Goal: Transaction & Acquisition: Purchase product/service

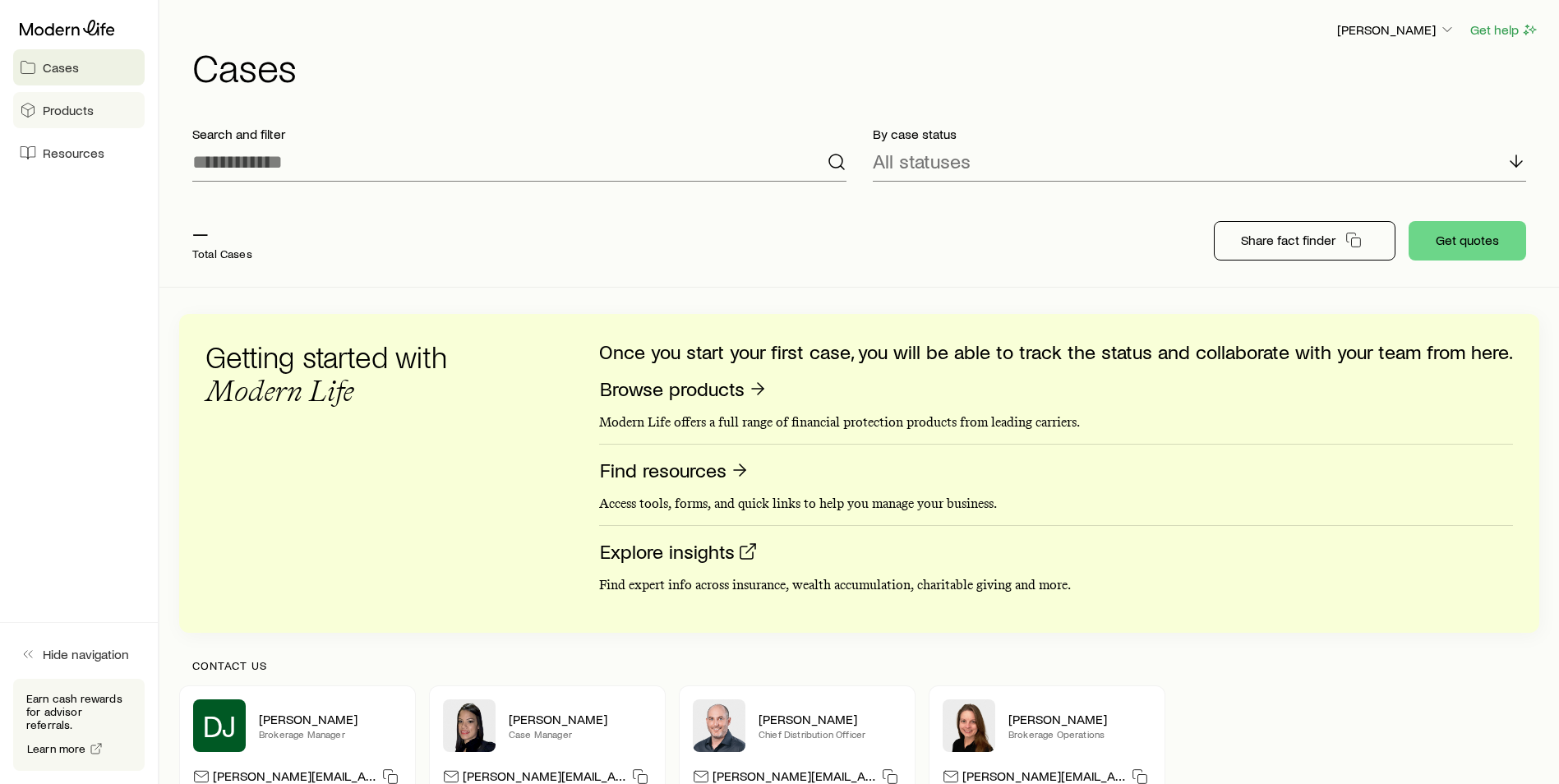
click at [108, 103] on link "Products" at bounding box center [78, 110] width 132 height 37
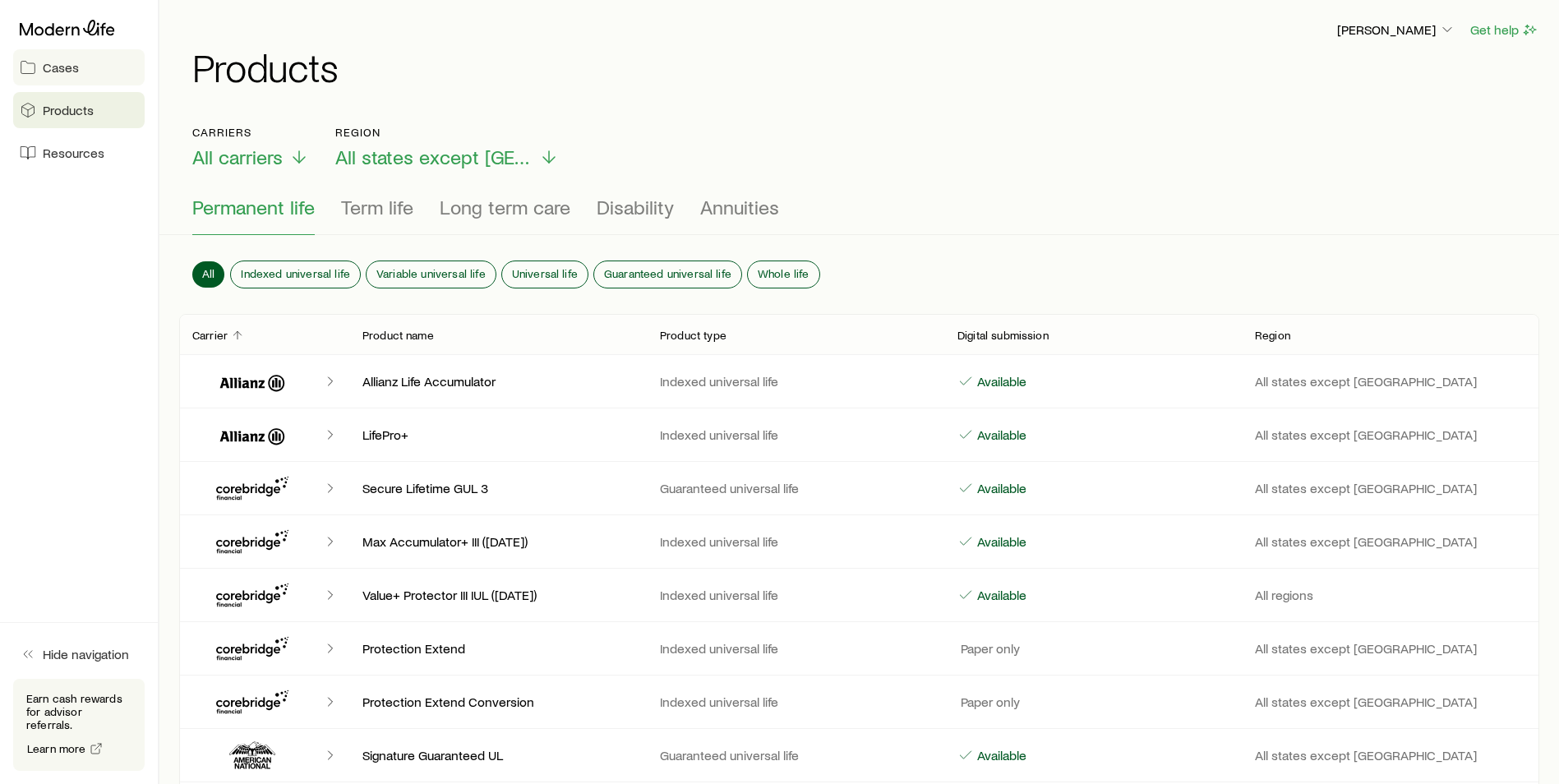
click at [76, 71] on span "Cases" at bounding box center [60, 67] width 37 height 17
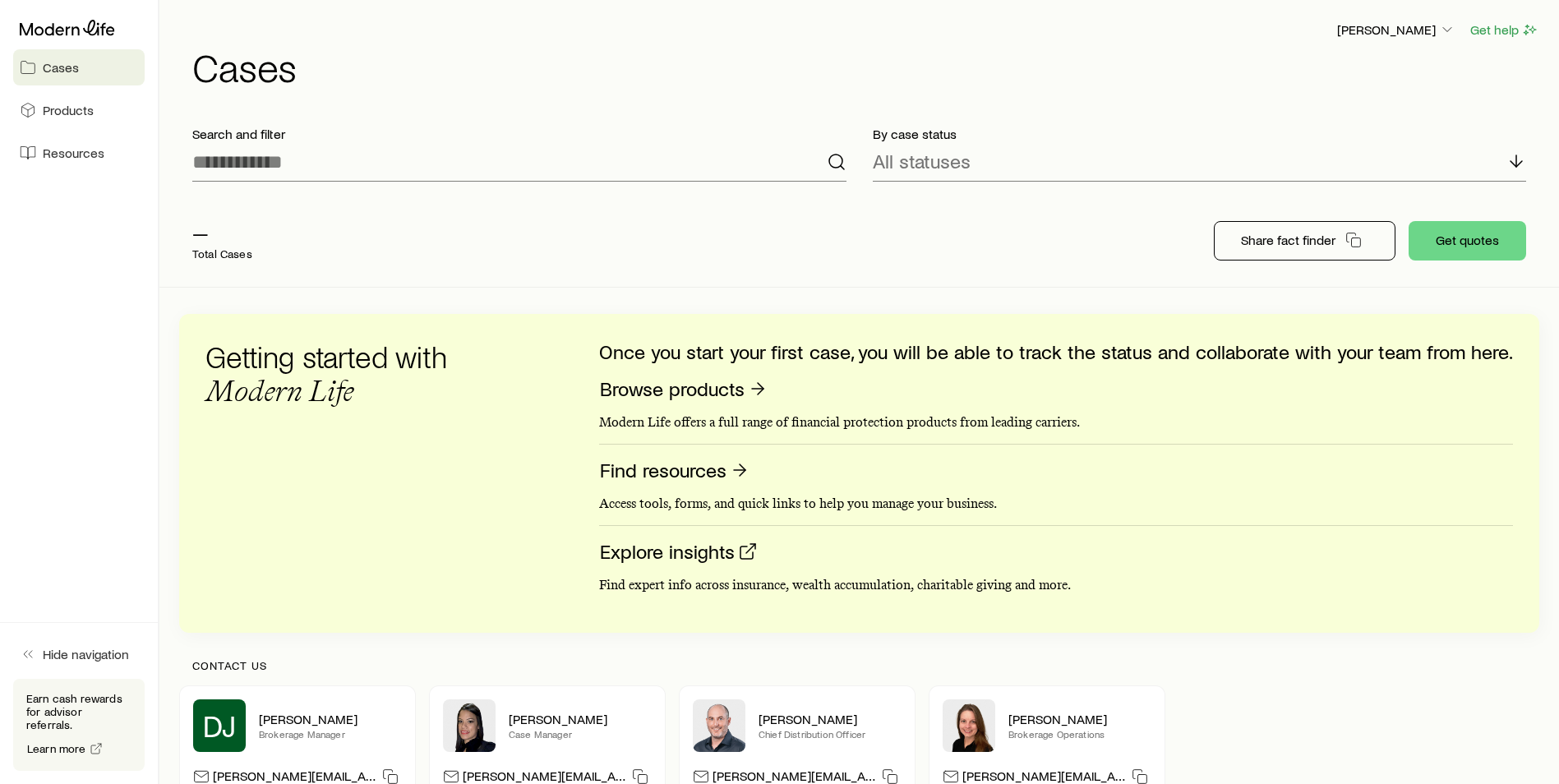
click at [1445, 218] on div "Share fact finder Get quotes" at bounding box center [1370, 240] width 338 height 65
click at [1451, 227] on button "Get quotes" at bounding box center [1467, 240] width 118 height 40
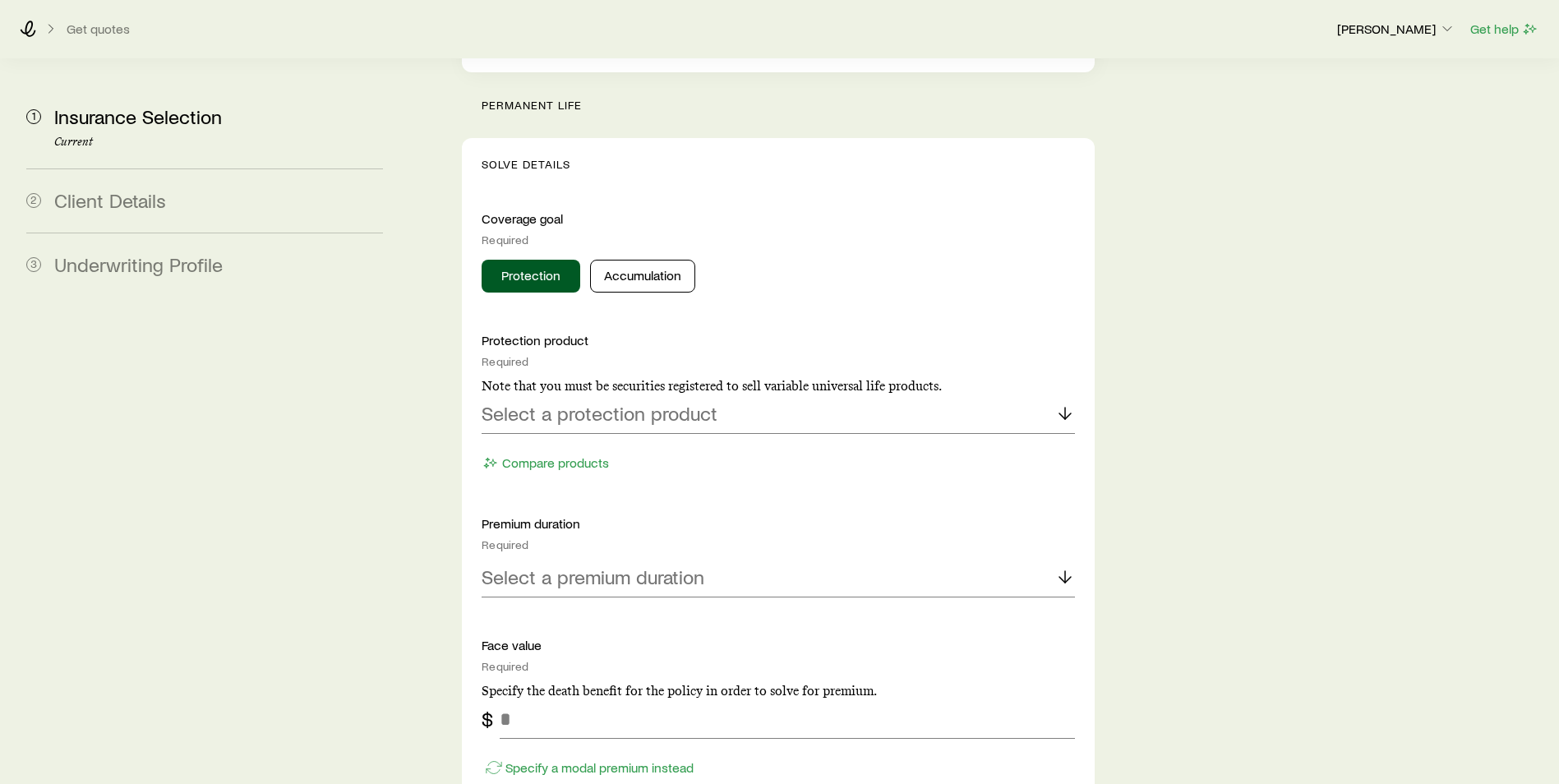
scroll to position [657, 0]
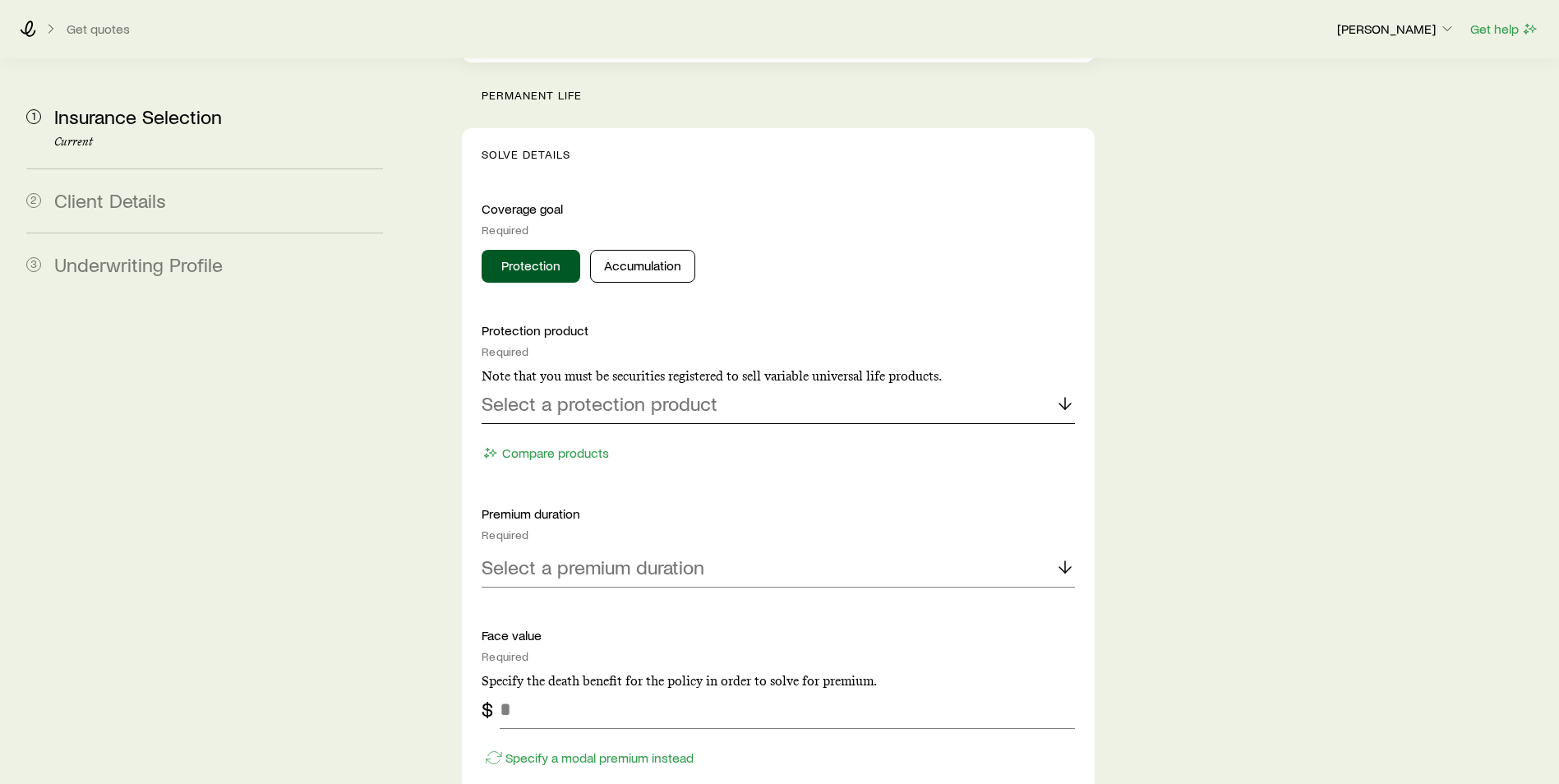
click at [658, 392] on p "Select a protection product" at bounding box center [599, 402] width 235 height 23
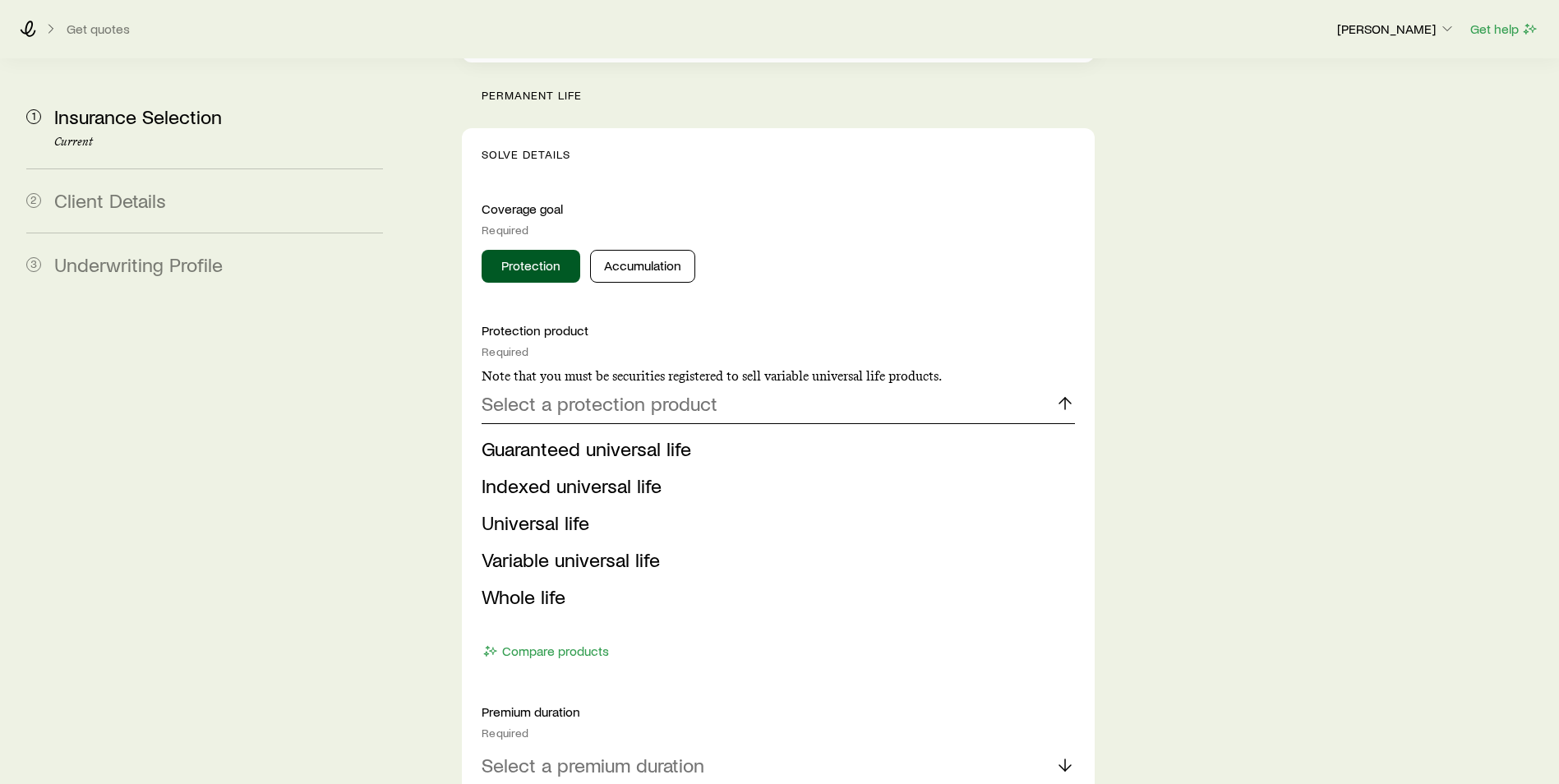
click at [658, 392] on p "Select a protection product" at bounding box center [599, 402] width 235 height 23
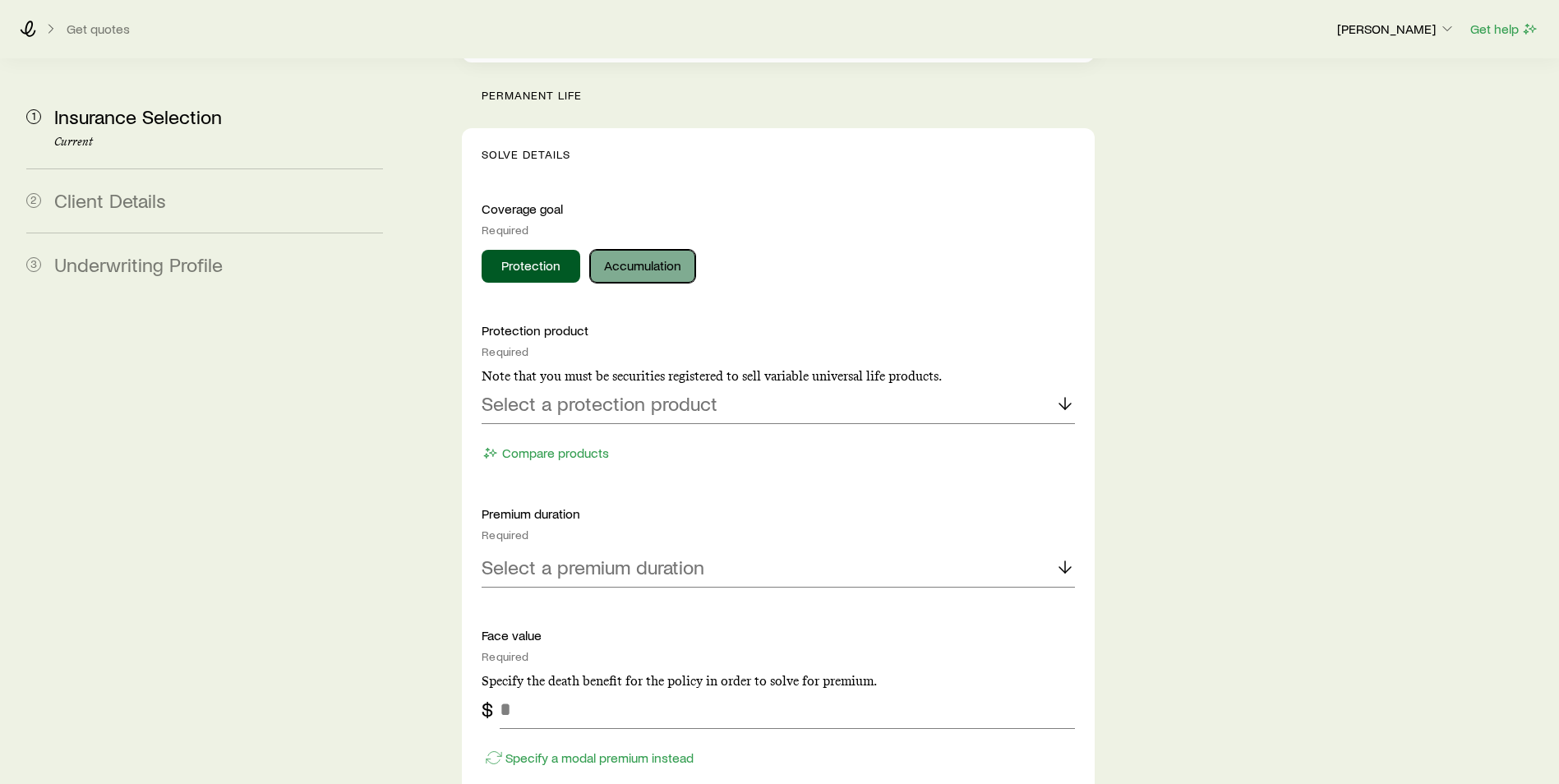
click at [661, 250] on button "Accumulation" at bounding box center [642, 266] width 105 height 33
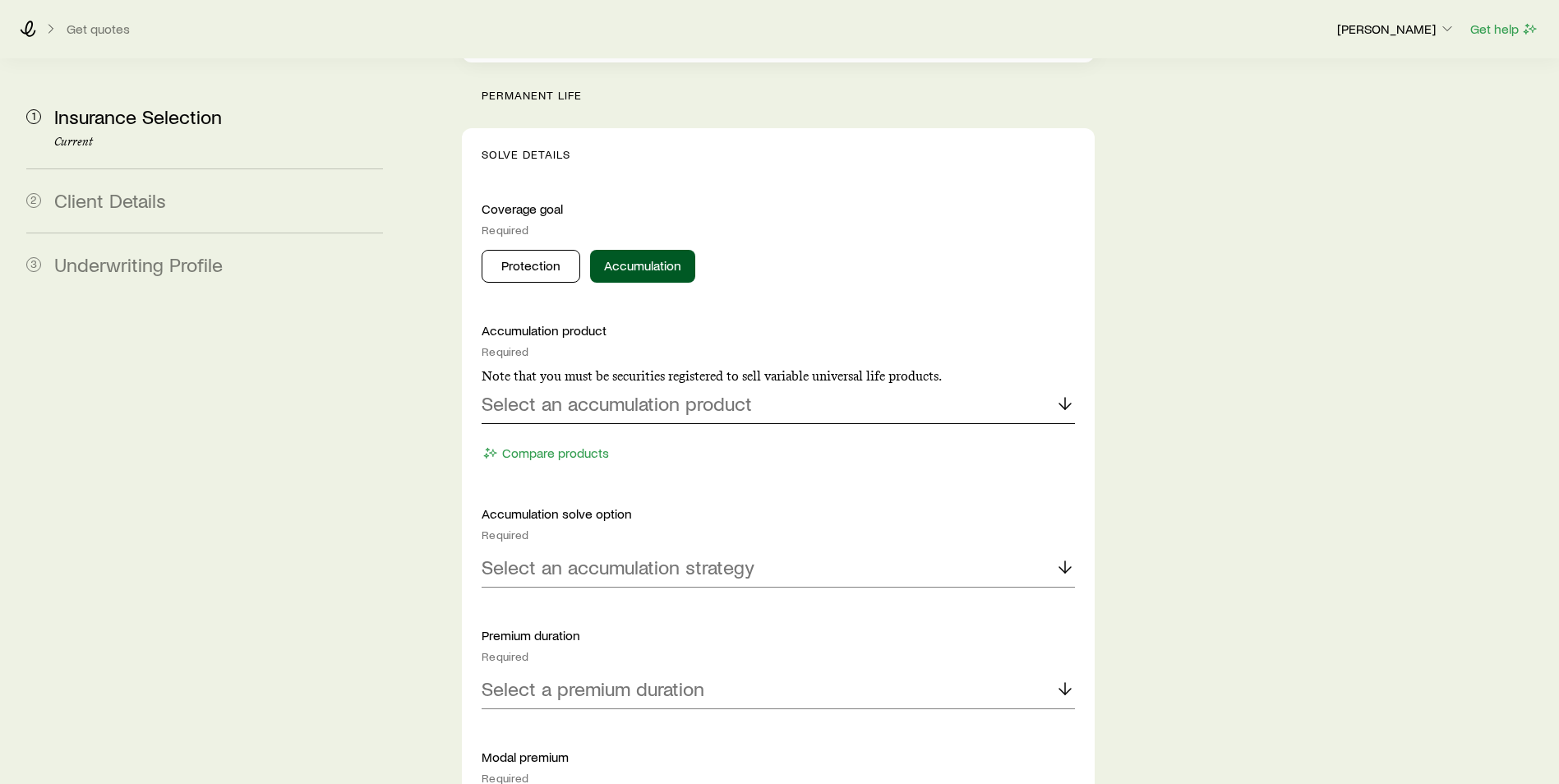
click at [676, 392] on p "Select an accumulation product" at bounding box center [616, 402] width 270 height 23
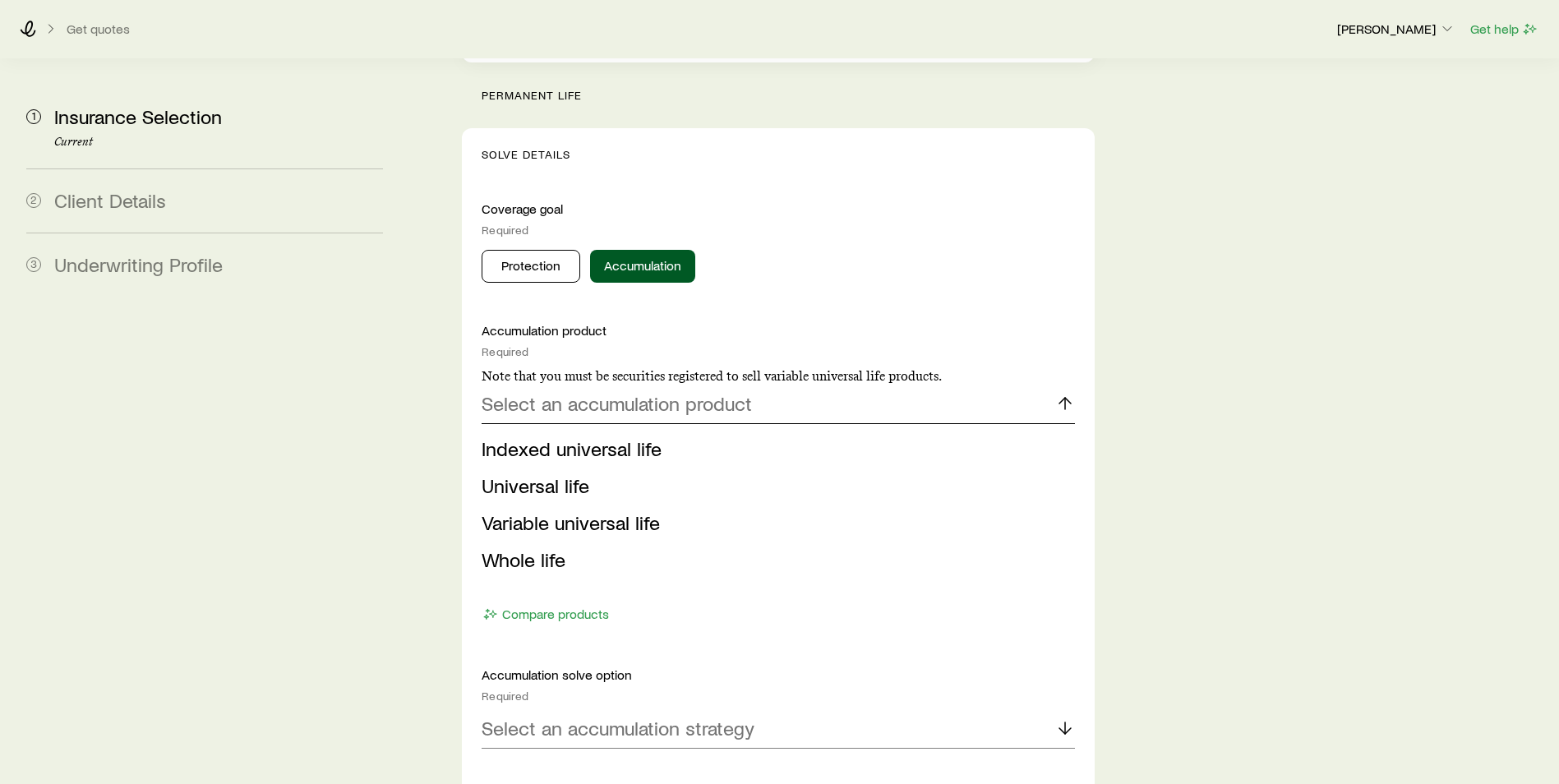
click at [676, 392] on p "Select an accumulation product" at bounding box center [616, 402] width 270 height 23
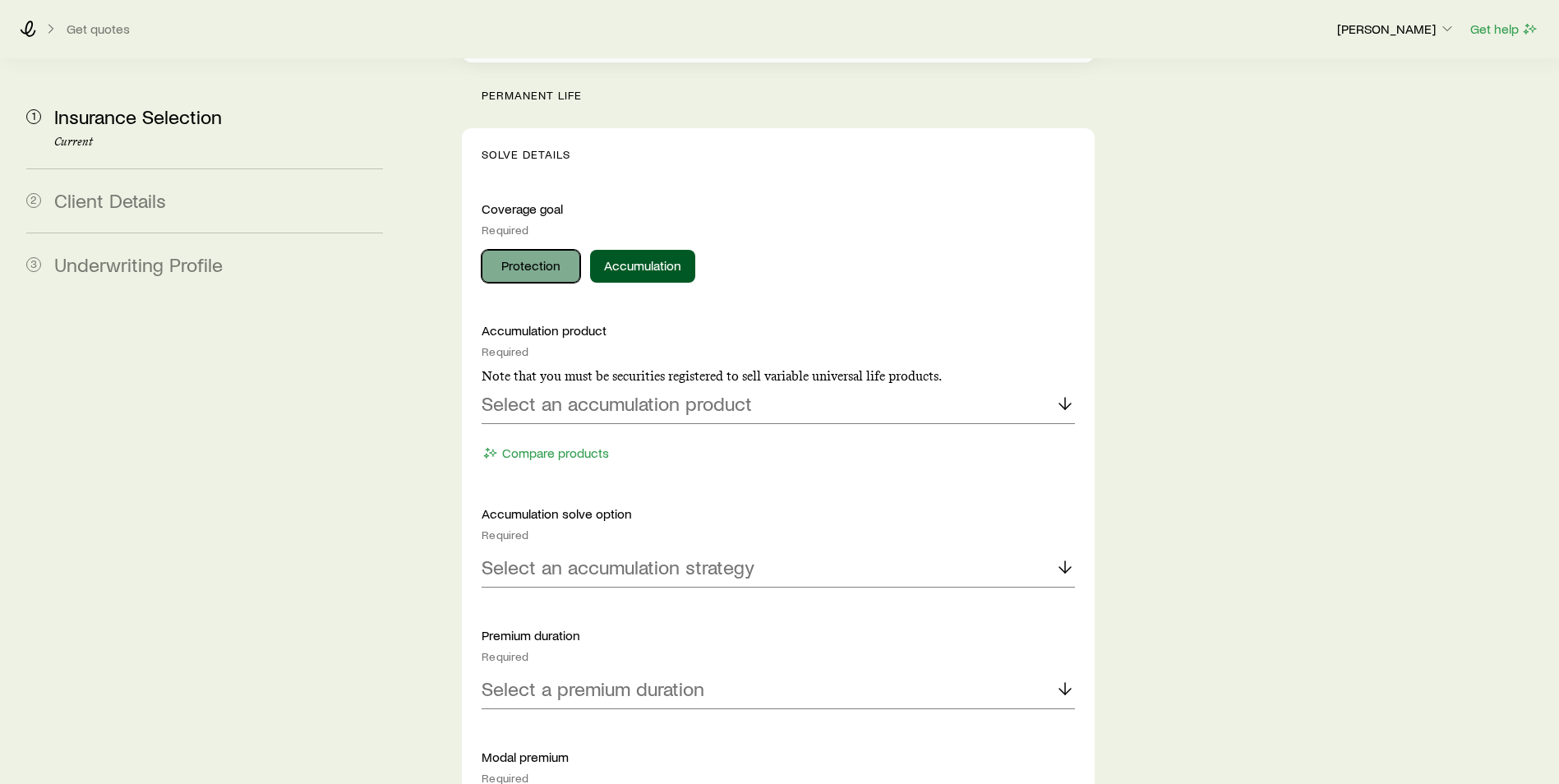
click at [530, 250] on button "Protection" at bounding box center [531, 266] width 99 height 33
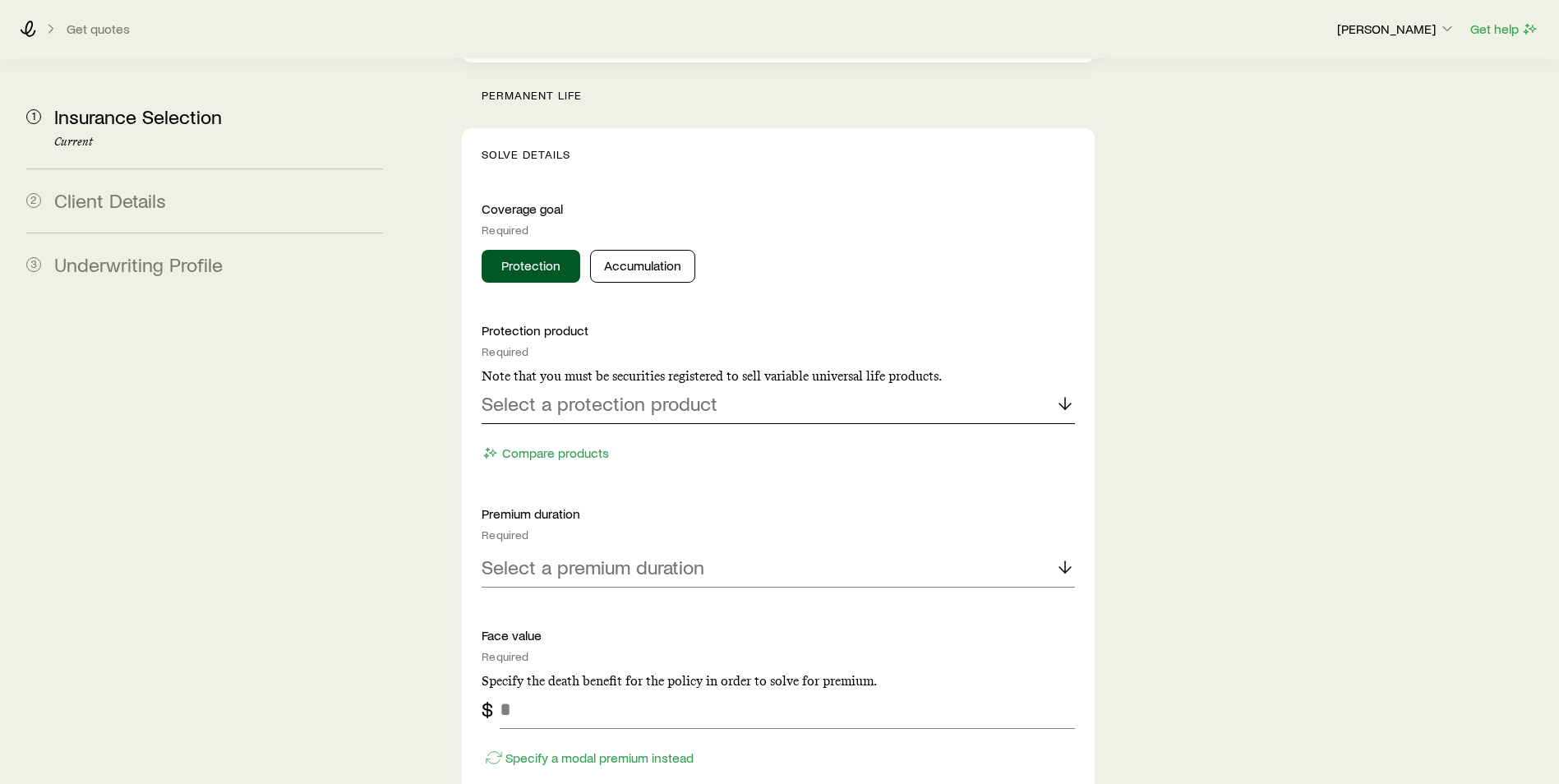
click at [672, 392] on p "Select a protection product" at bounding box center [599, 402] width 235 height 23
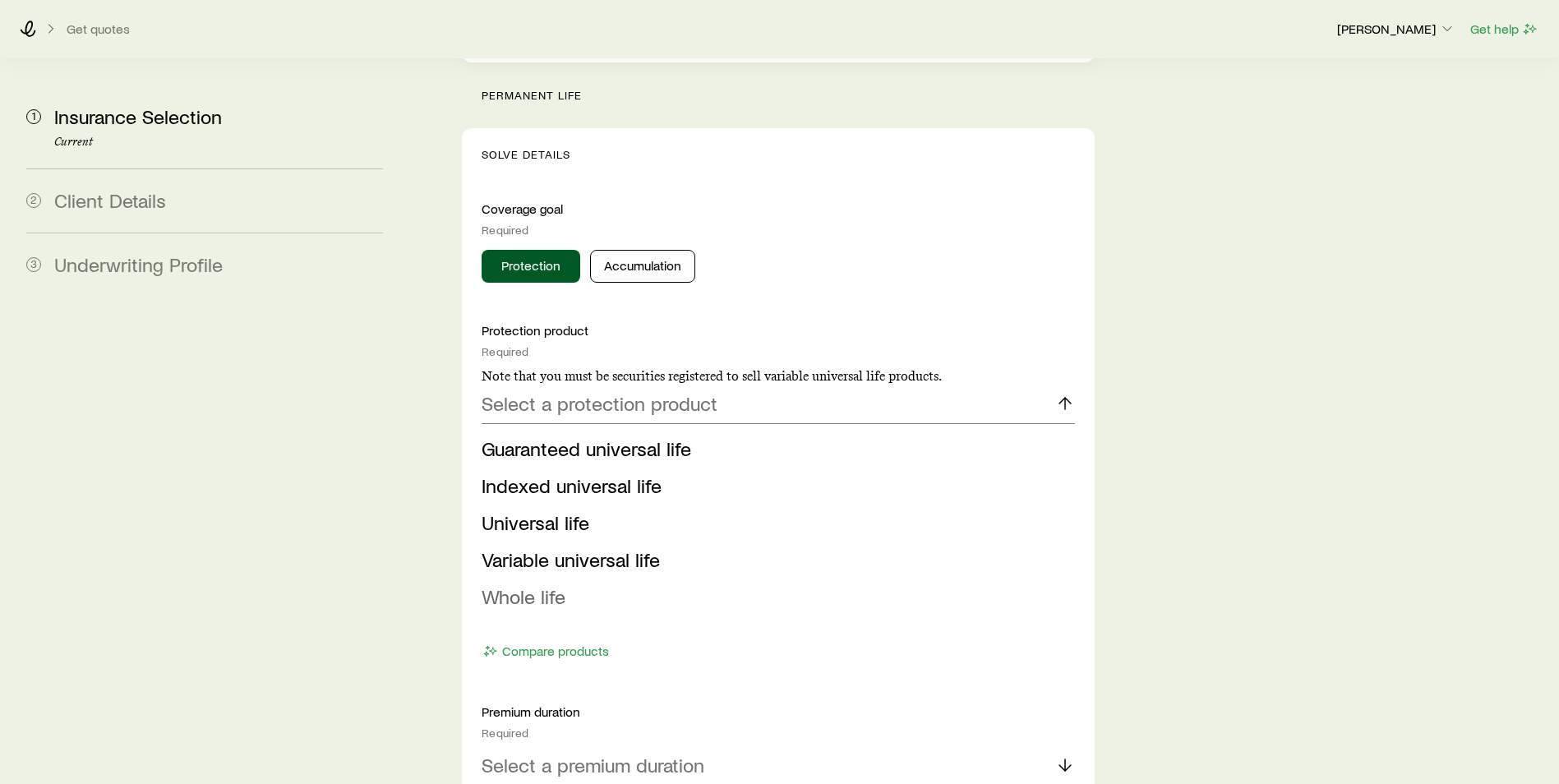
click at [561, 584] on span "Whole life" at bounding box center [523, 596] width 84 height 24
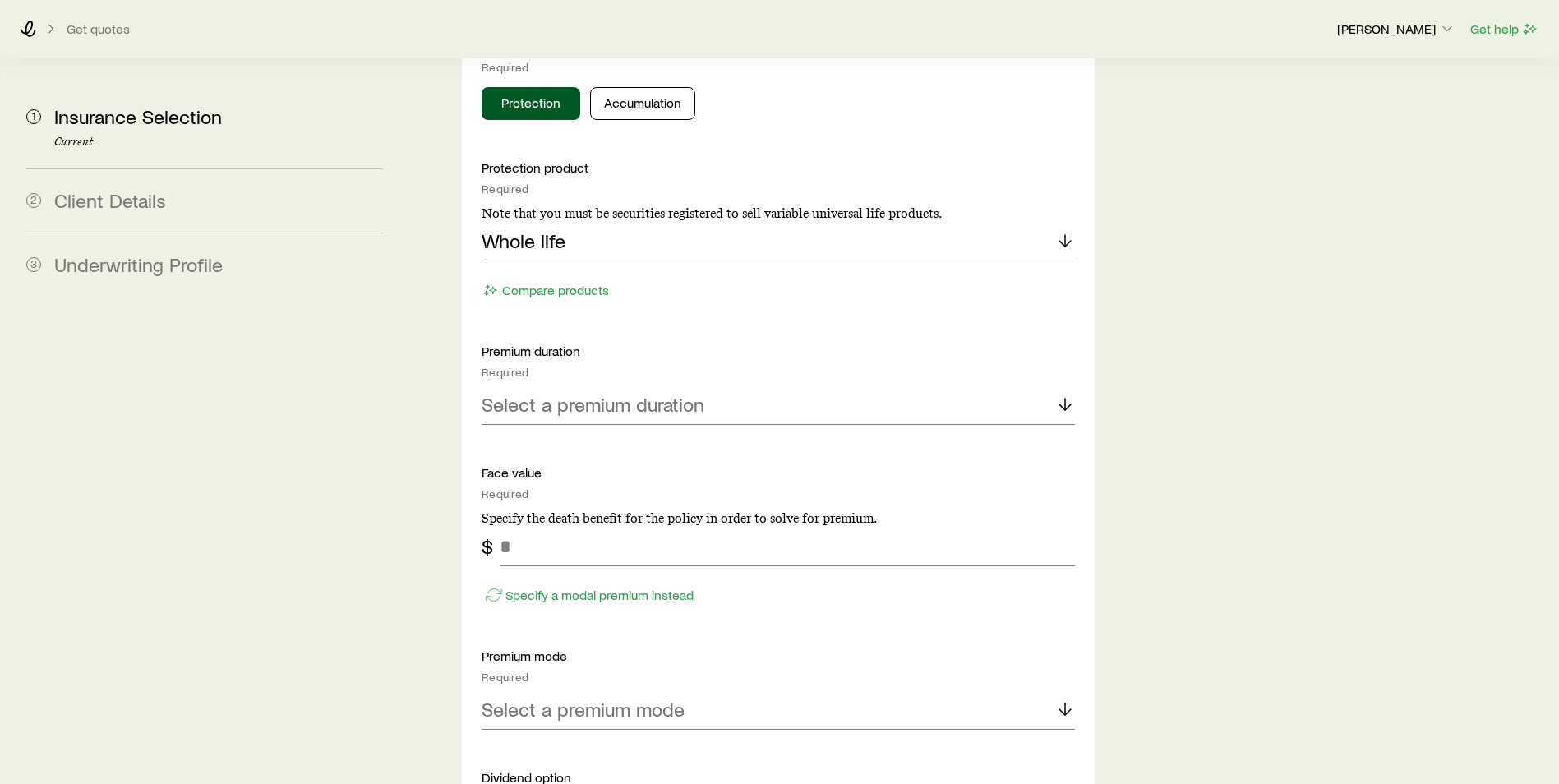
scroll to position [822, 0]
click at [580, 279] on button "Compare products" at bounding box center [546, 288] width 129 height 19
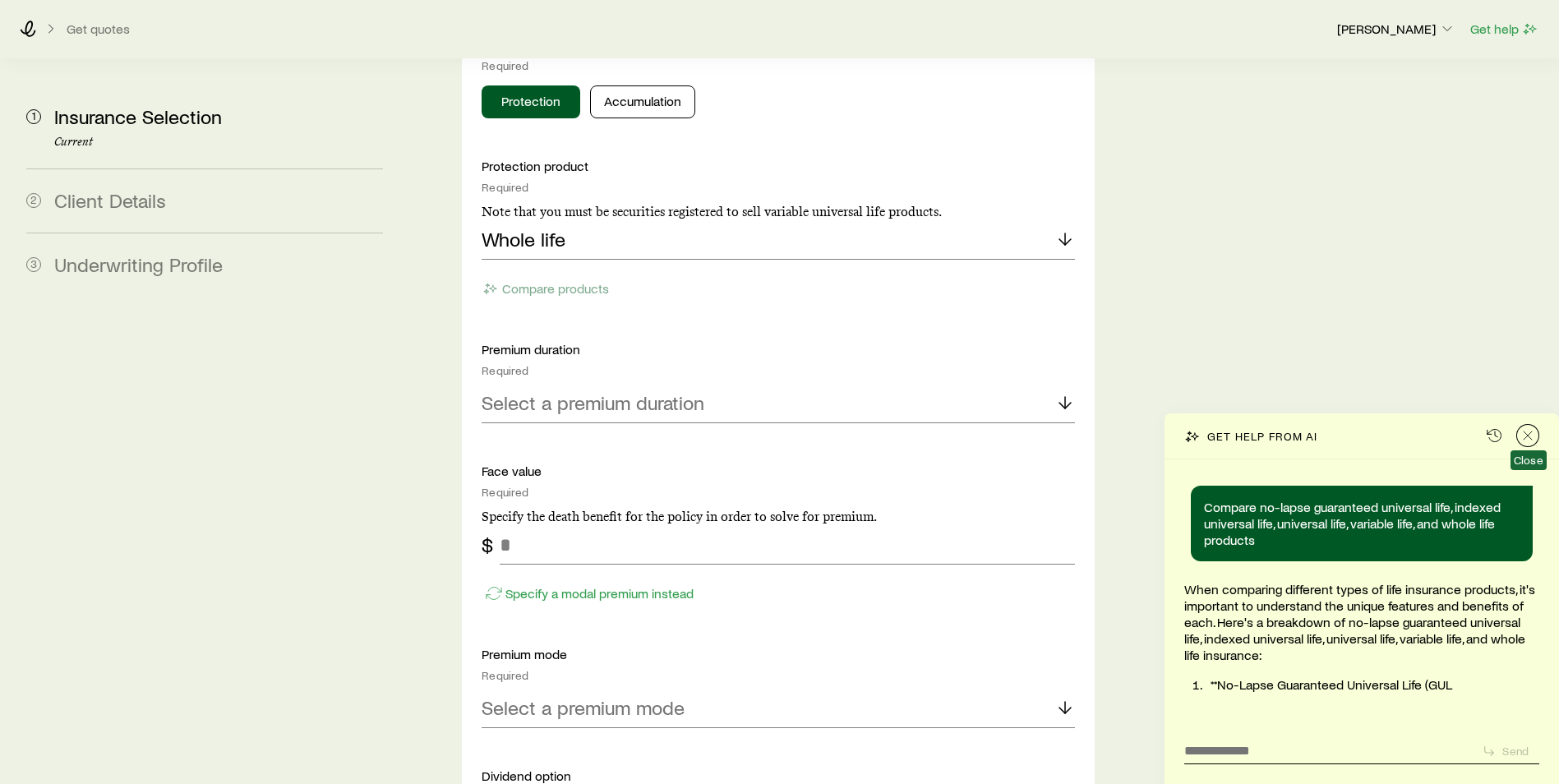
click at [1529, 431] on icon "Close" at bounding box center [1527, 435] width 17 height 17
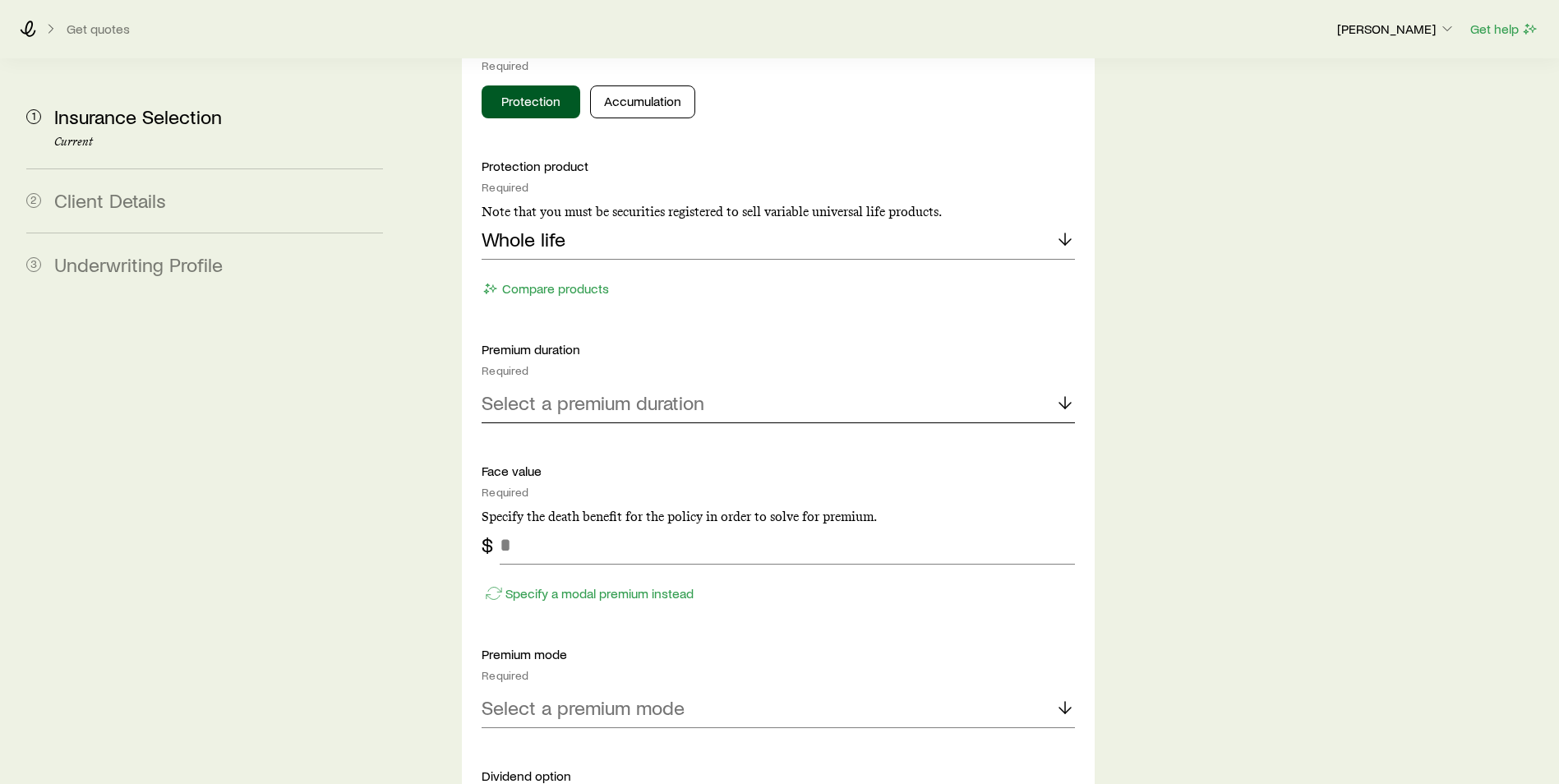
click at [654, 391] on p "Select a premium duration" at bounding box center [593, 401] width 223 height 23
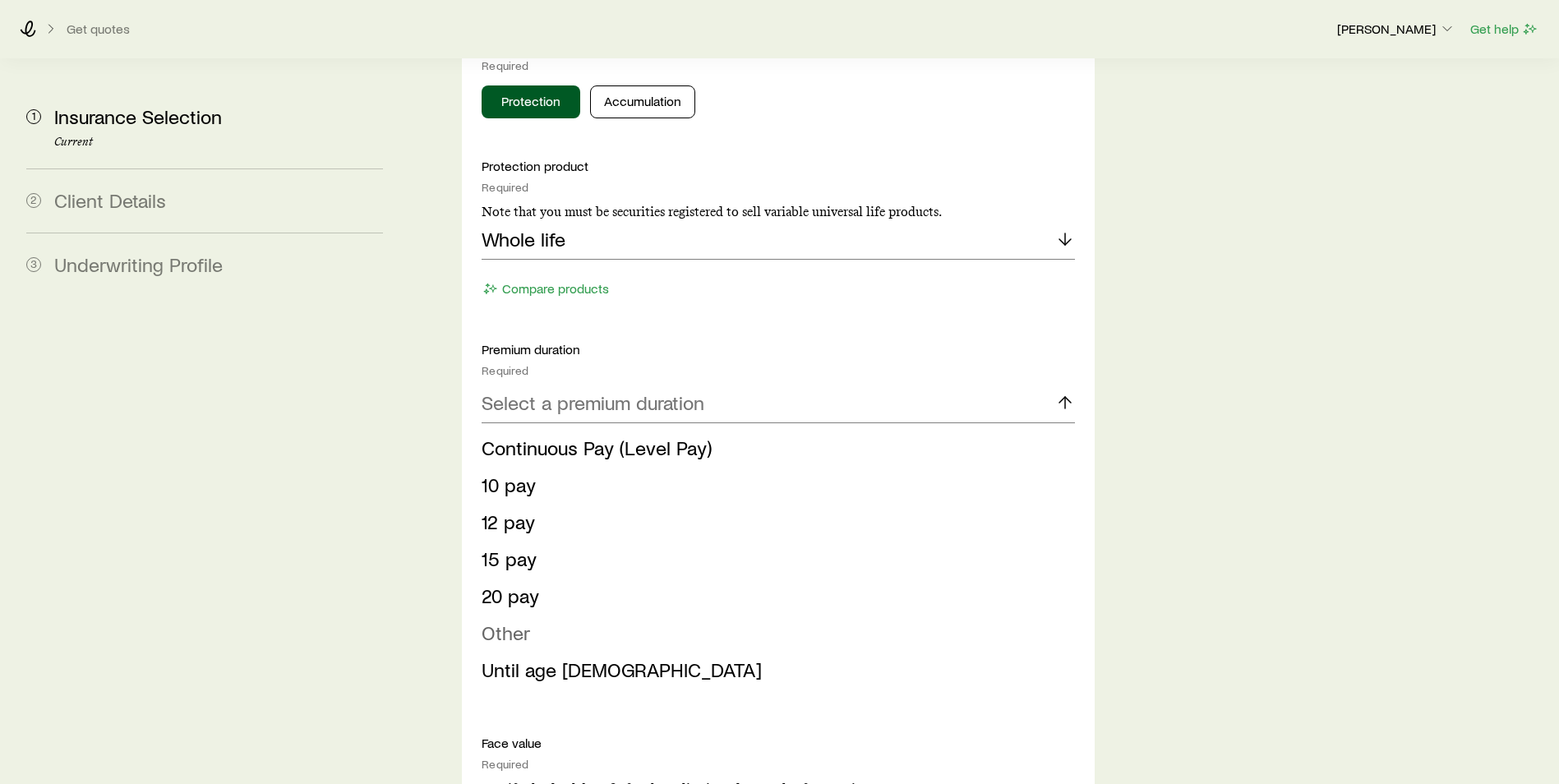
click at [555, 614] on li "Other" at bounding box center [774, 632] width 584 height 37
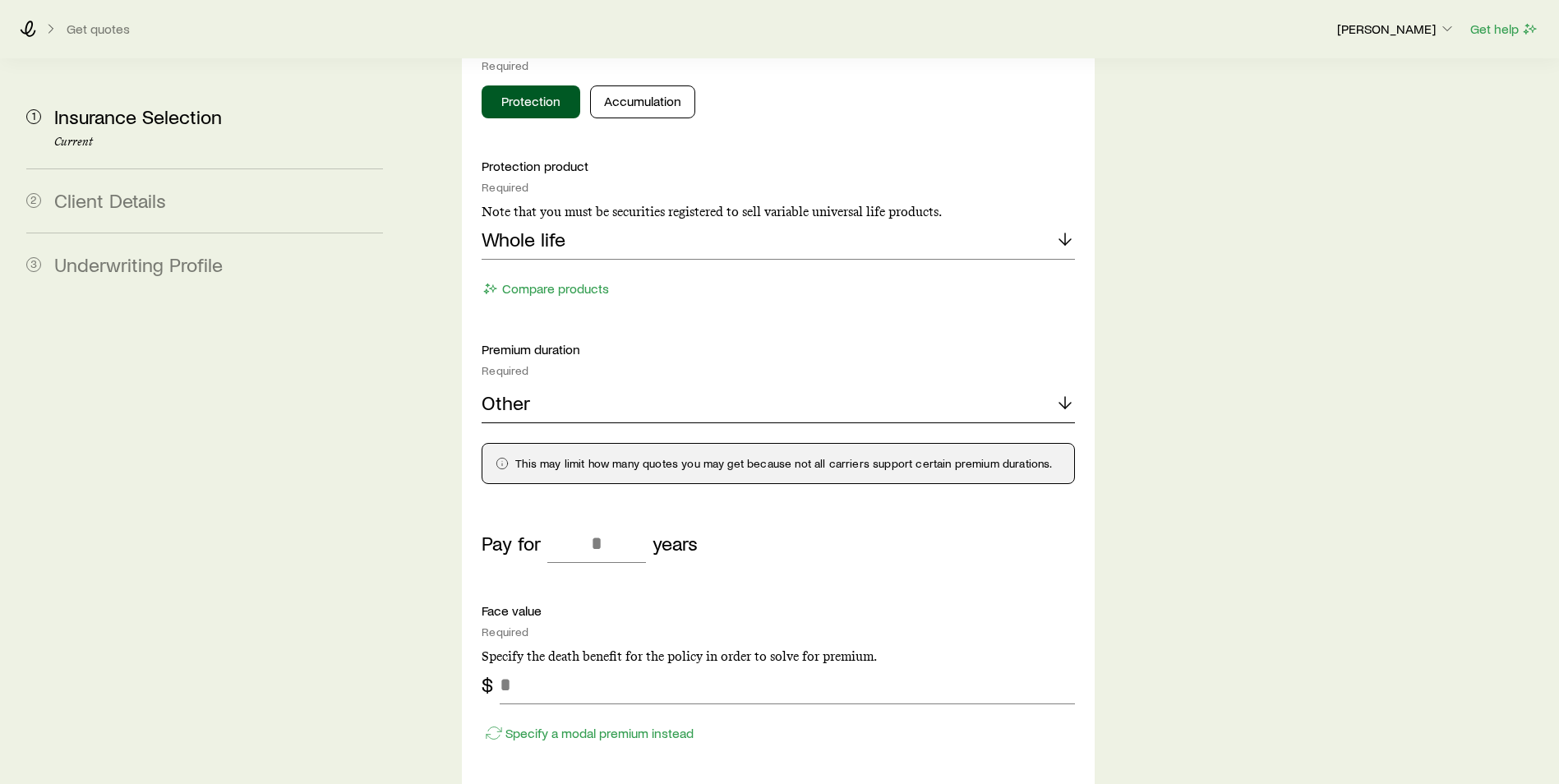
click at [977, 384] on div "Other" at bounding box center [779, 403] width 594 height 40
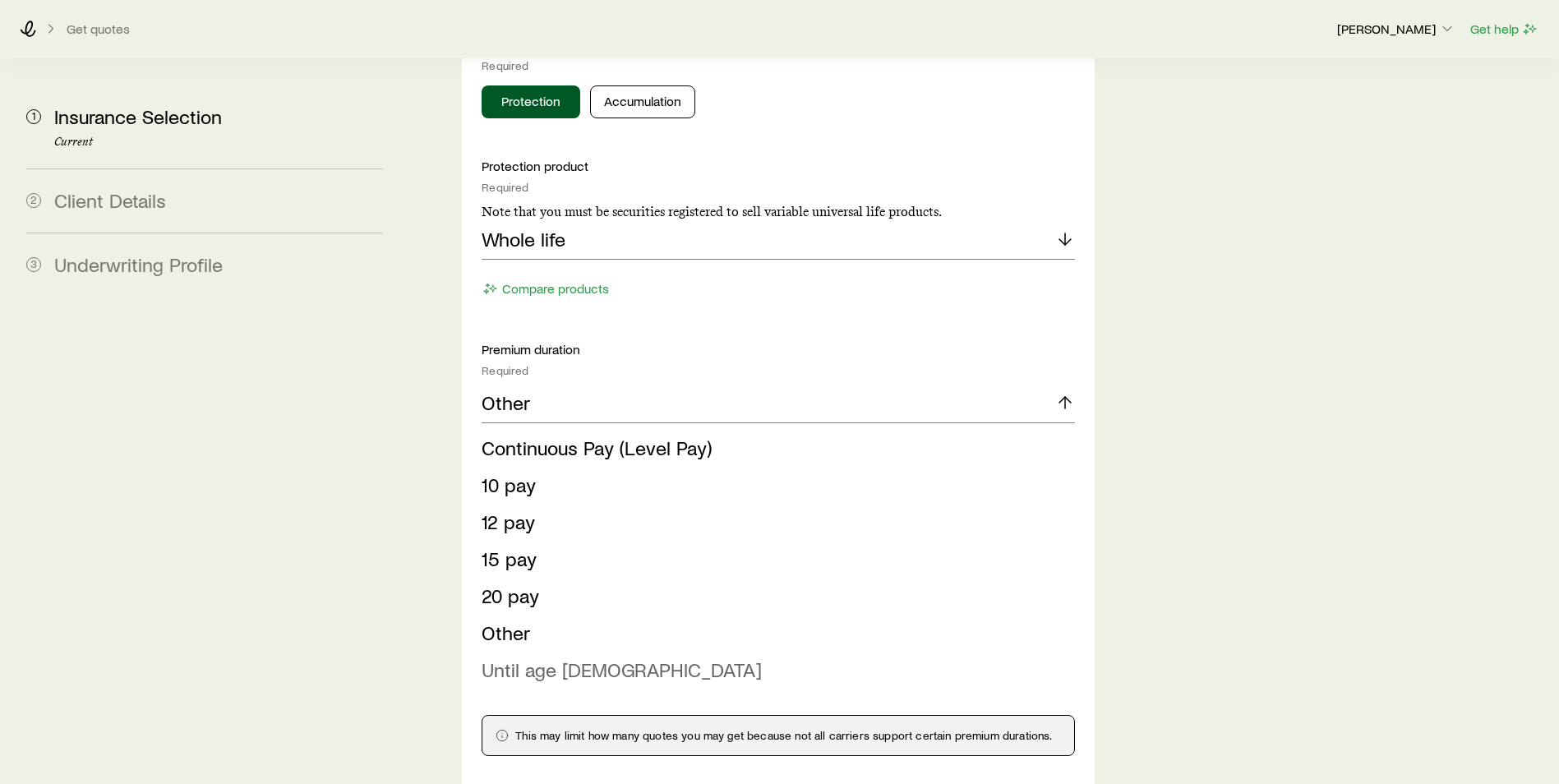
click at [531, 657] on span "Until age [DEMOGRAPHIC_DATA]" at bounding box center [621, 669] width 280 height 24
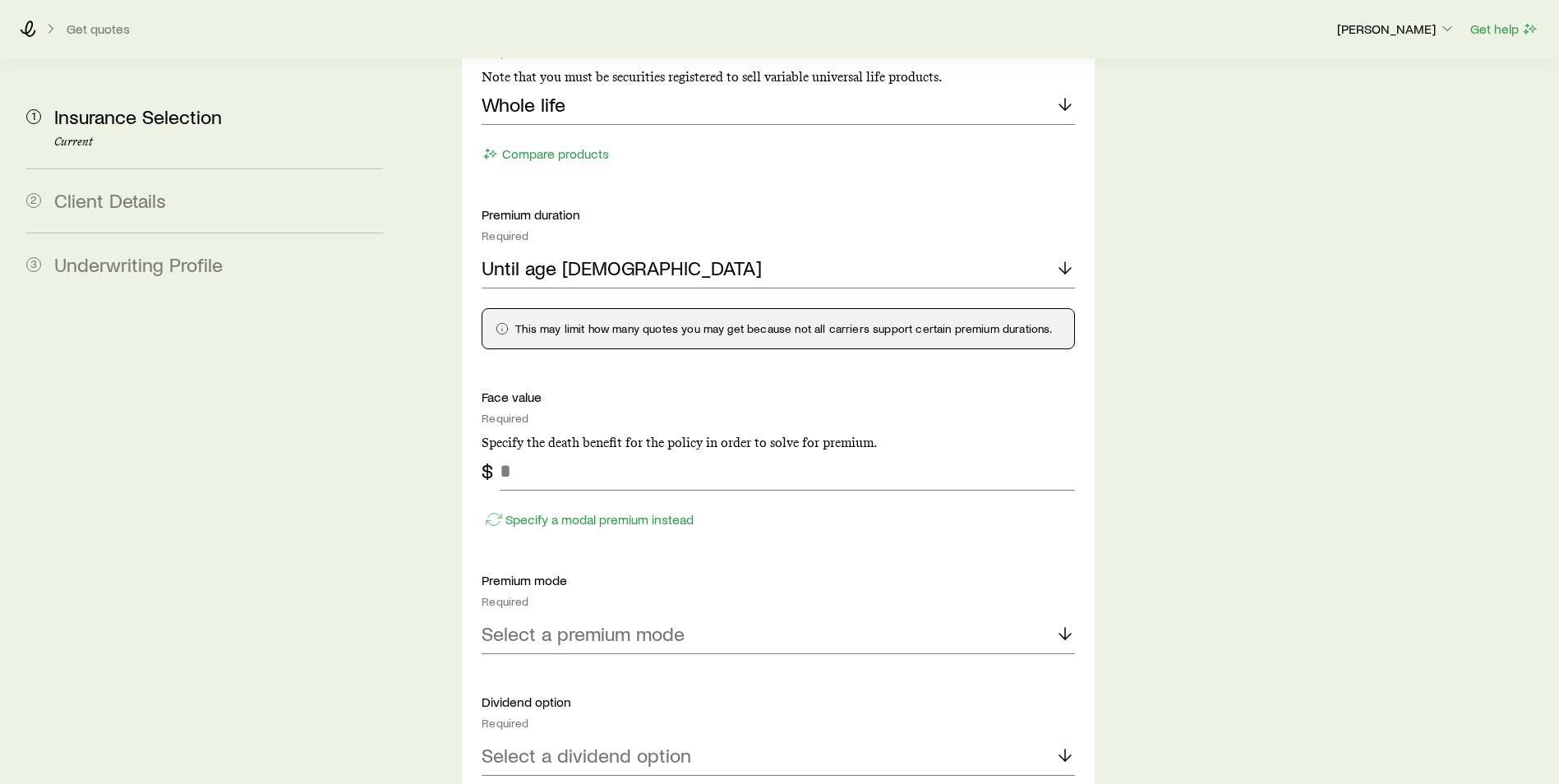
scroll to position [986, 0]
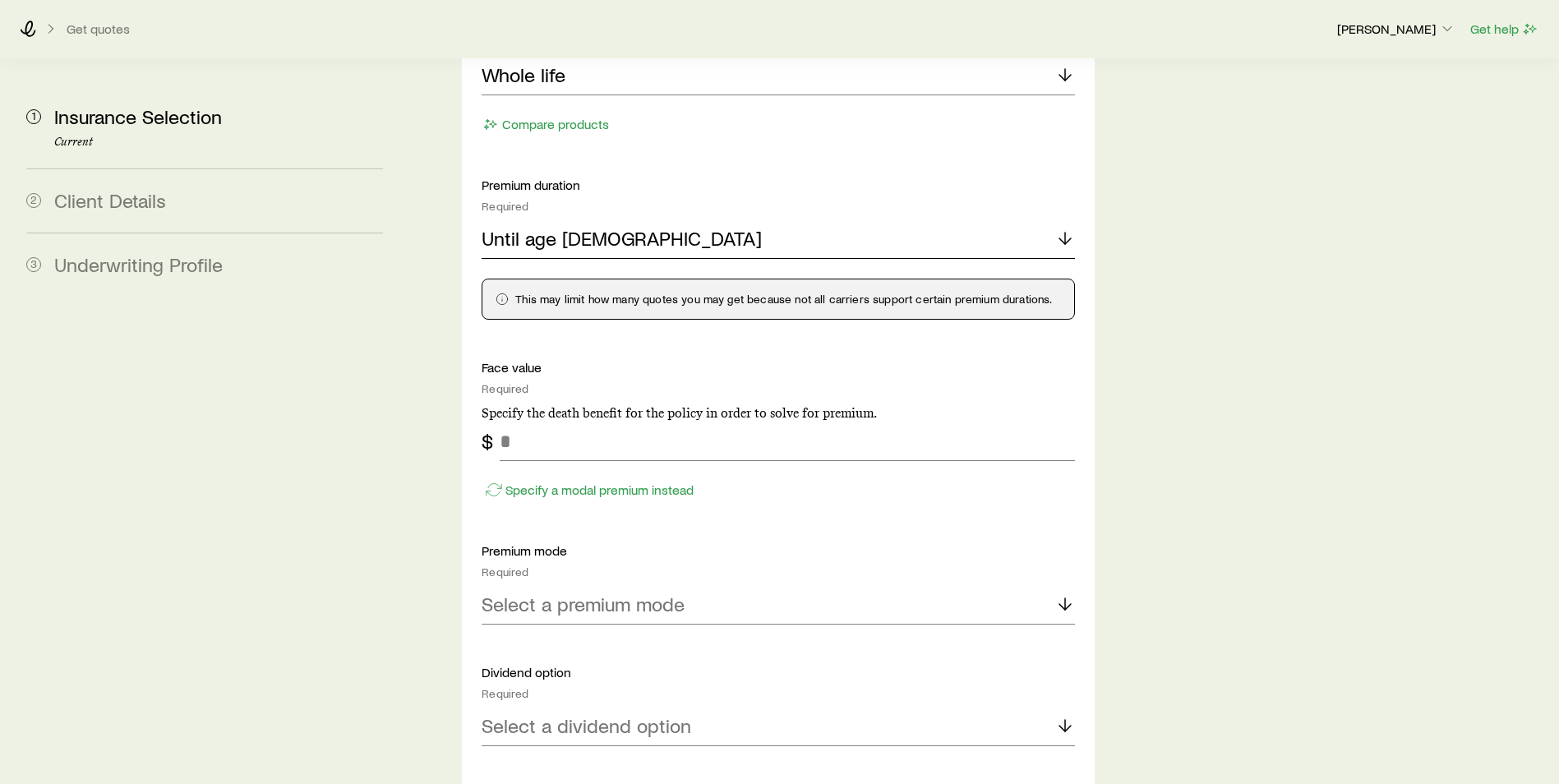
click at [756, 219] on div "Until age [DEMOGRAPHIC_DATA]" at bounding box center [779, 239] width 594 height 40
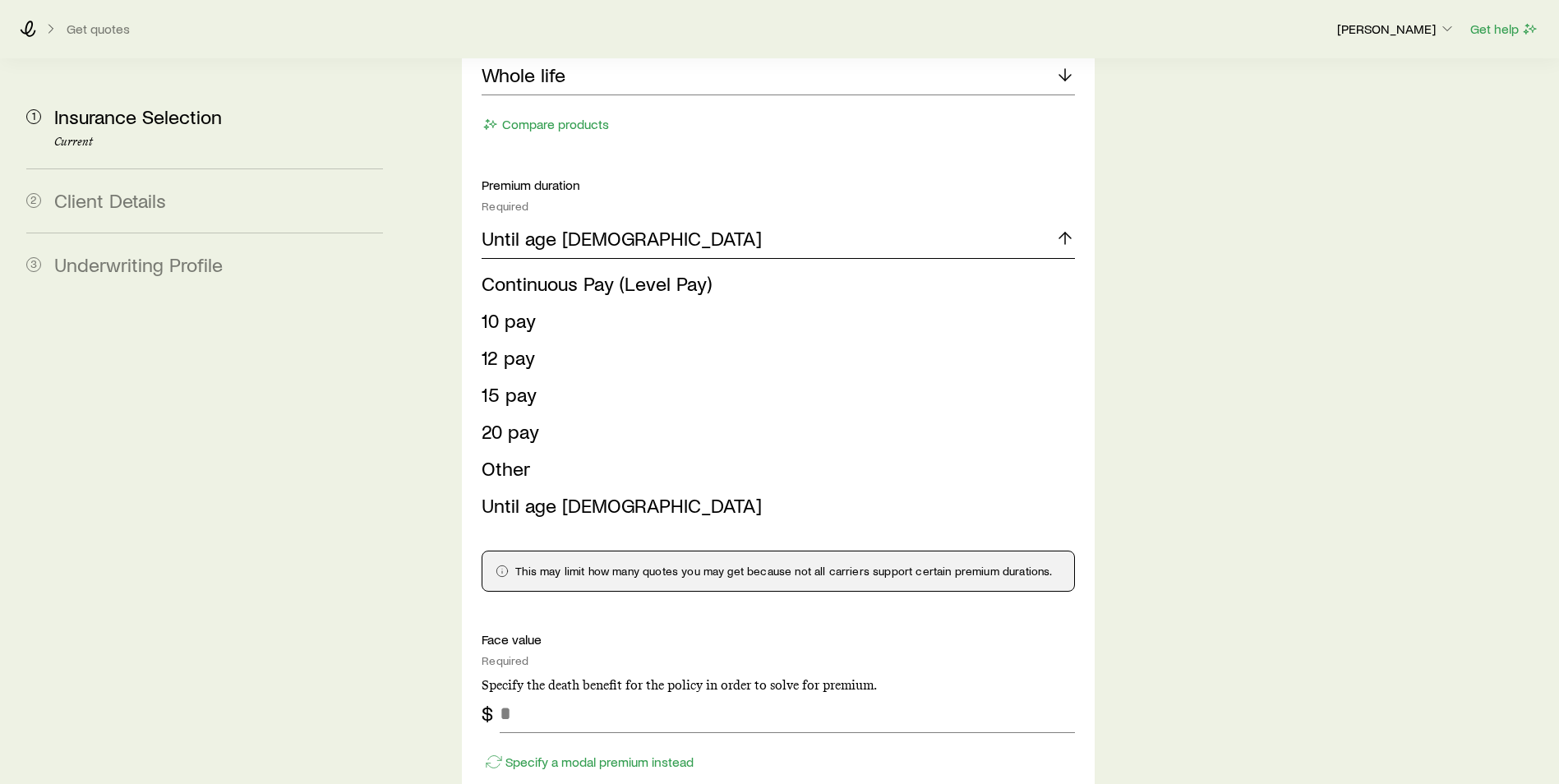
click at [718, 219] on div "Until age [DEMOGRAPHIC_DATA]" at bounding box center [779, 239] width 594 height 40
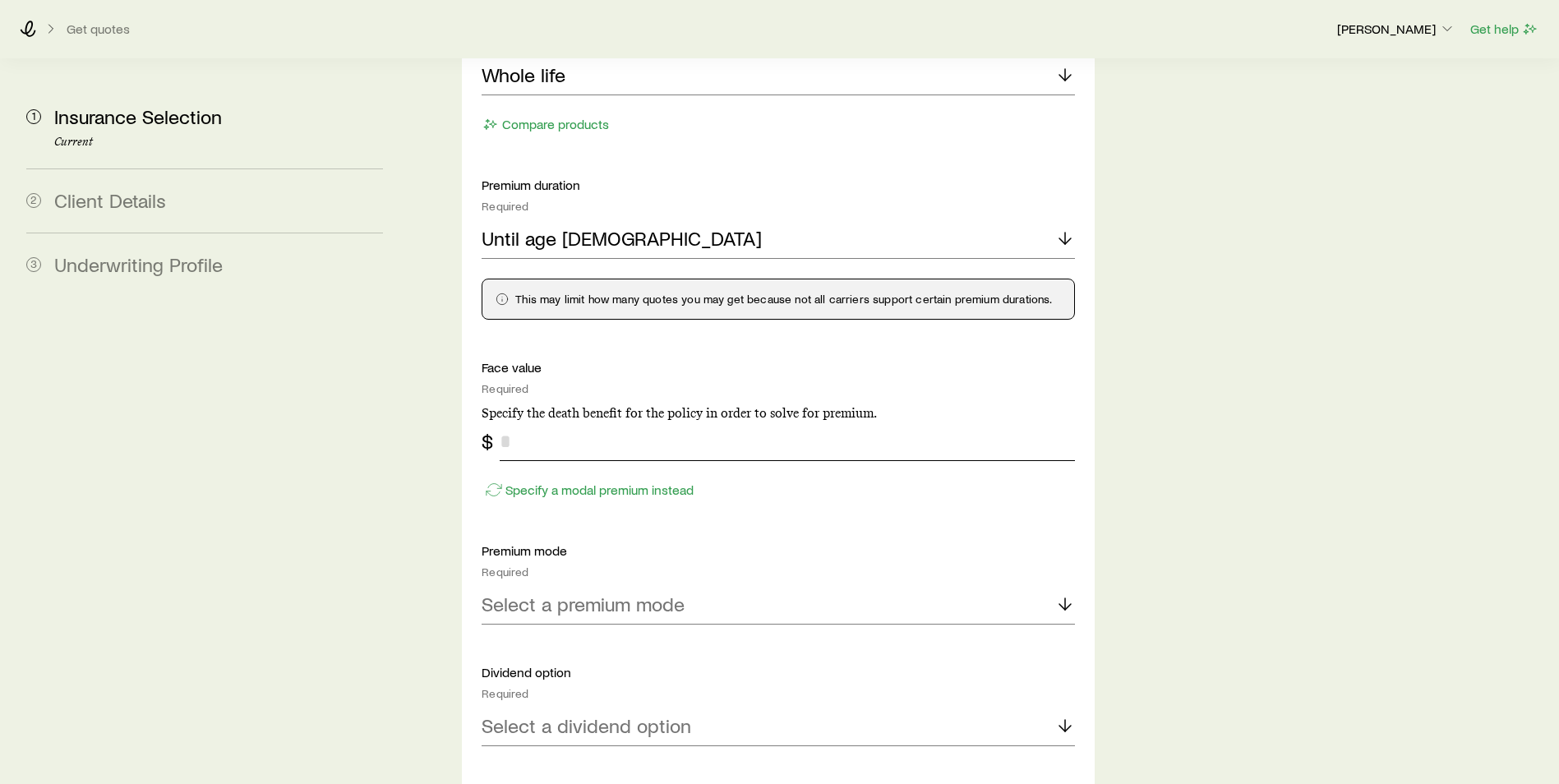
click at [573, 421] on input "tel" at bounding box center [787, 441] width 576 height 40
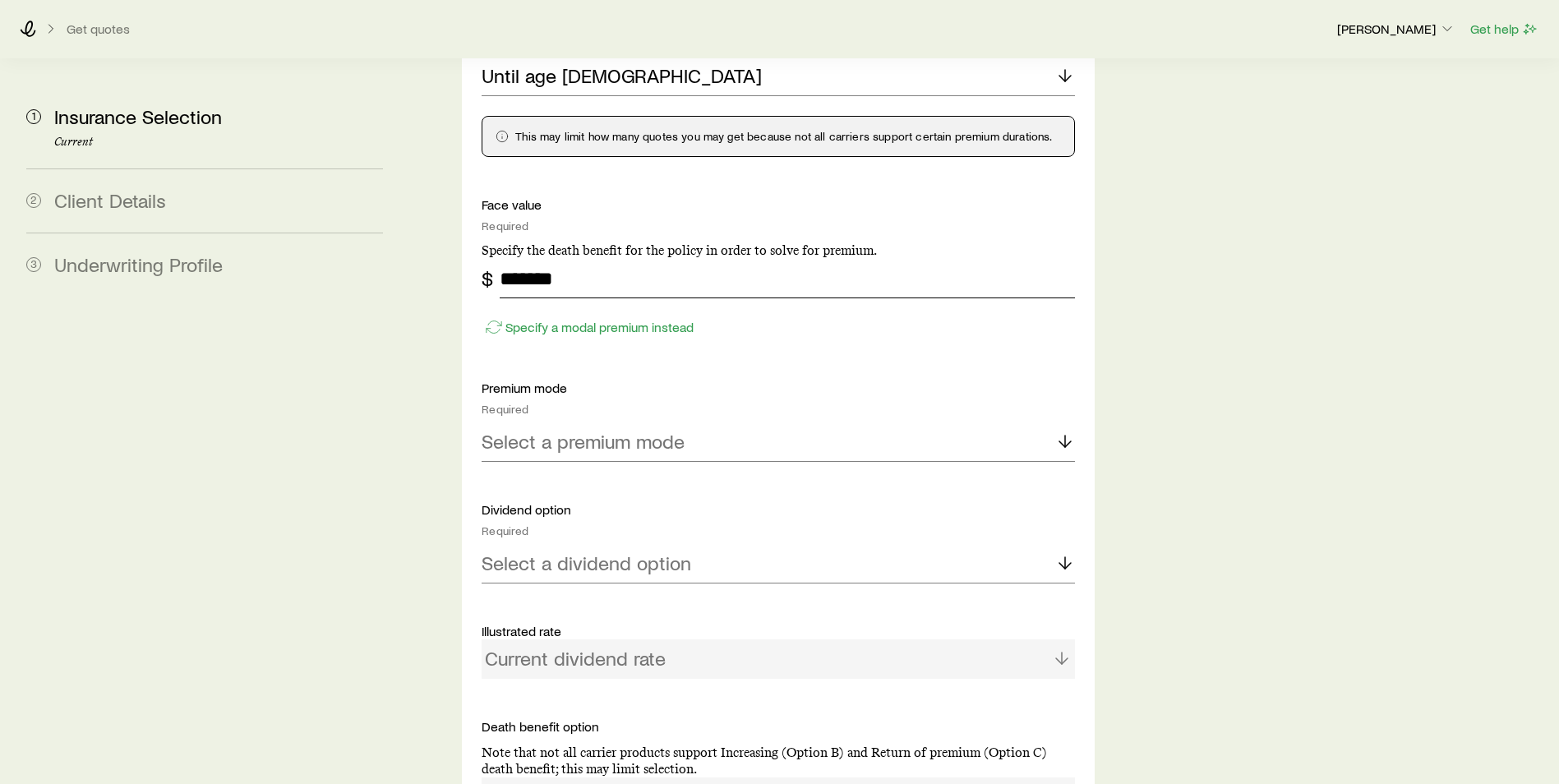
scroll to position [1150, 0]
type input "*******"
click at [649, 428] on p "Select a premium mode" at bounding box center [583, 439] width 203 height 23
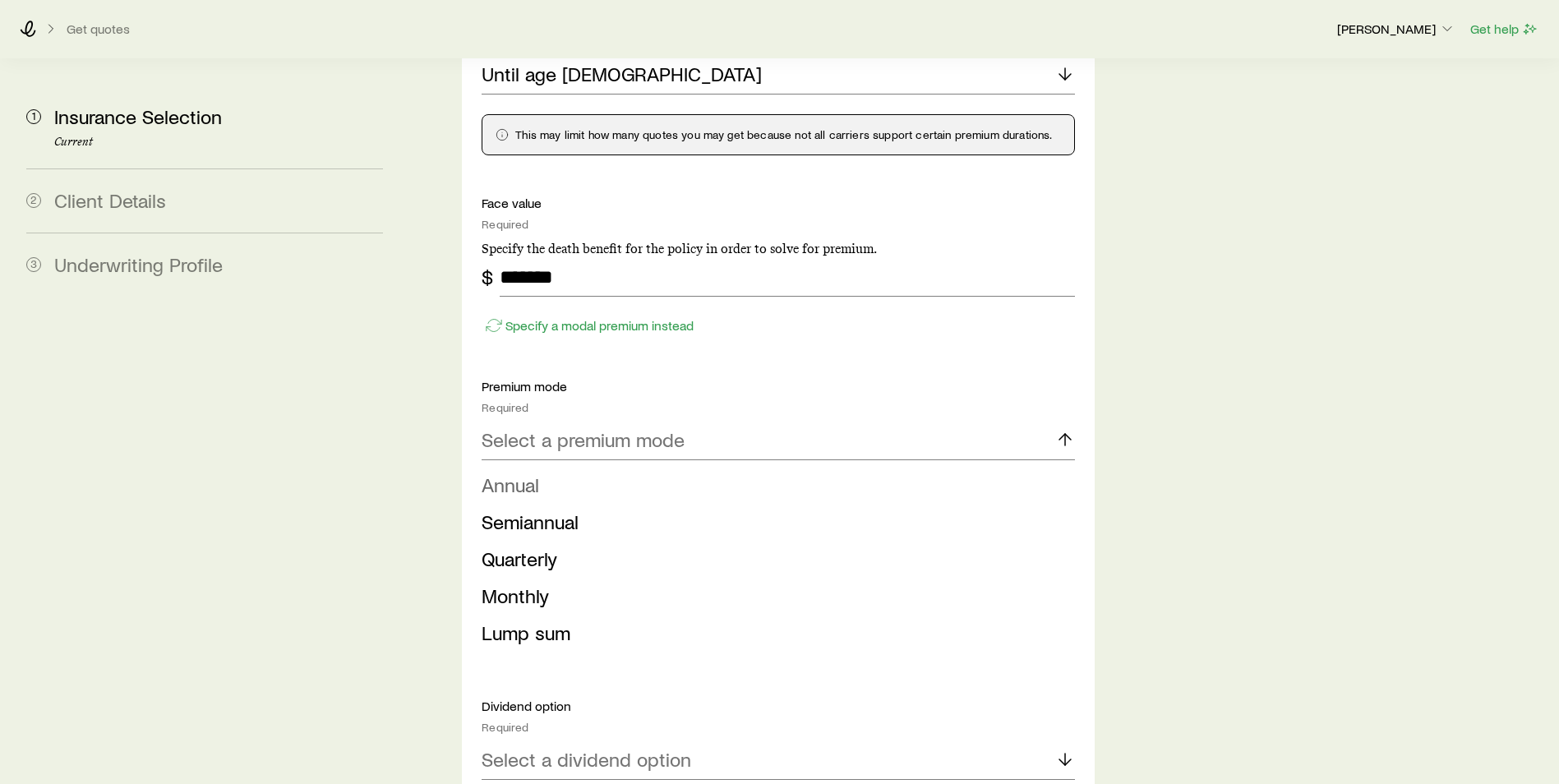
click at [602, 467] on li "Annual" at bounding box center [774, 484] width 584 height 37
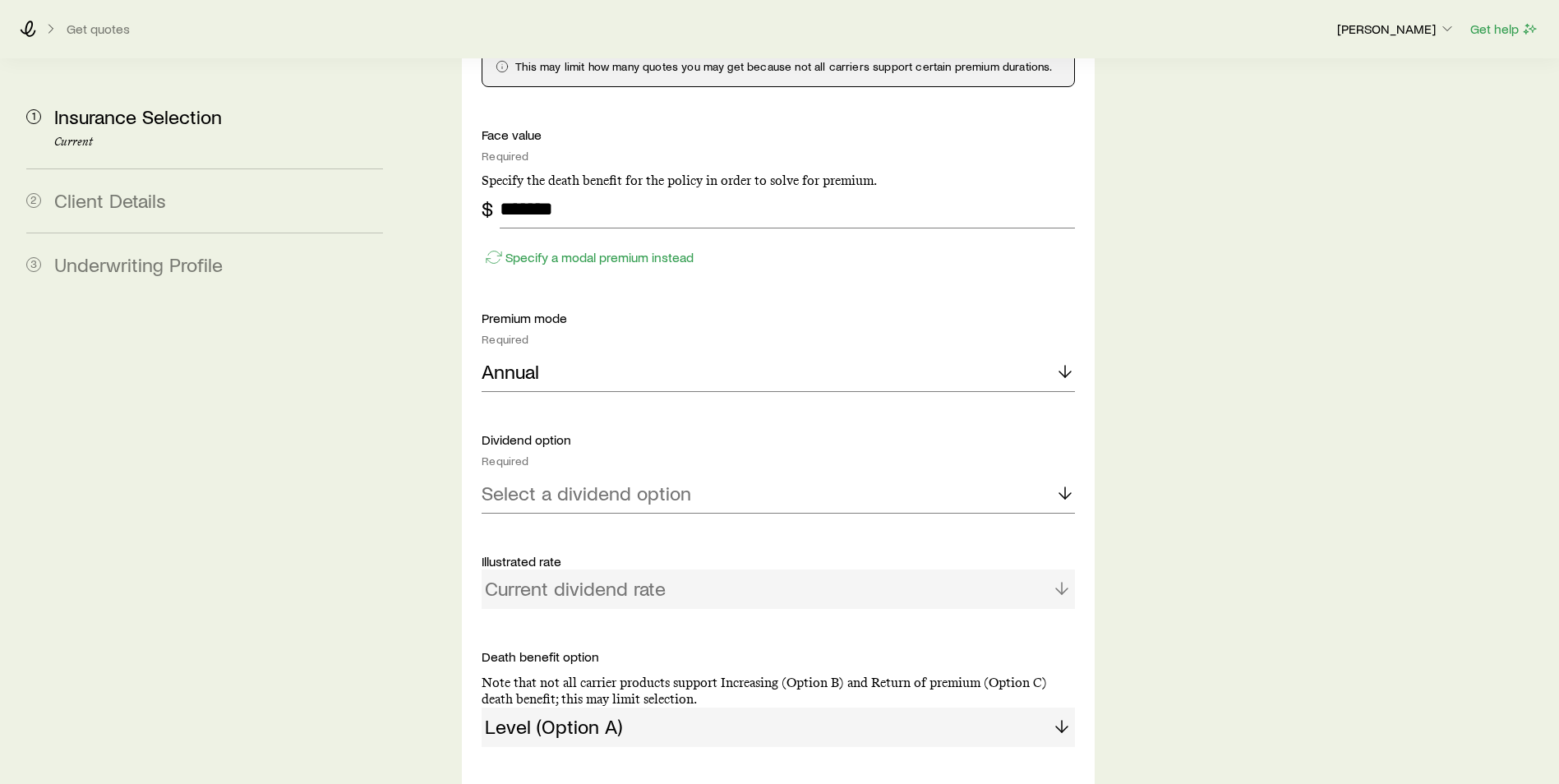
scroll to position [1314, 0]
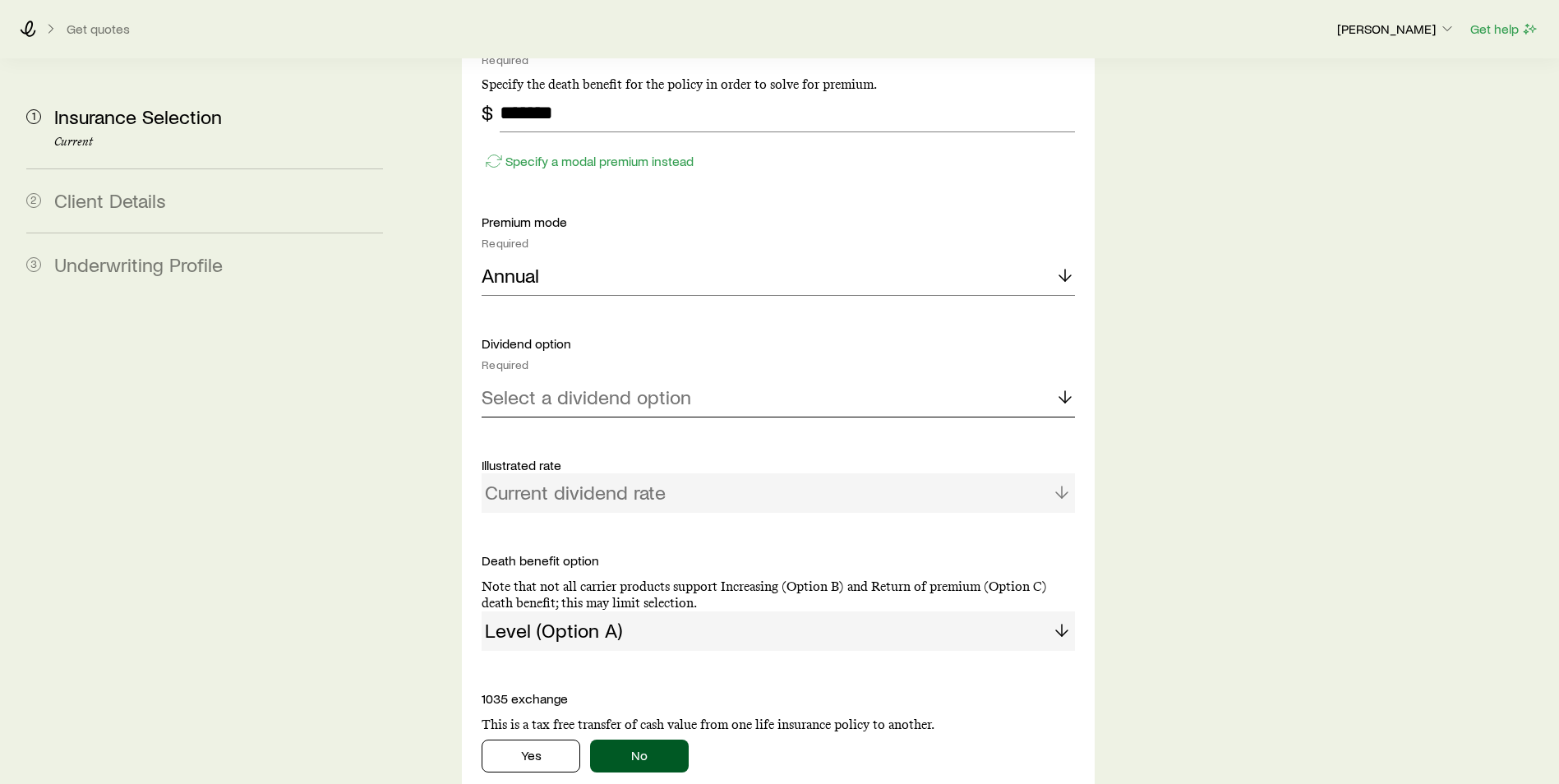
click at [637, 386] on p "Select a dividend option" at bounding box center [587, 396] width 210 height 23
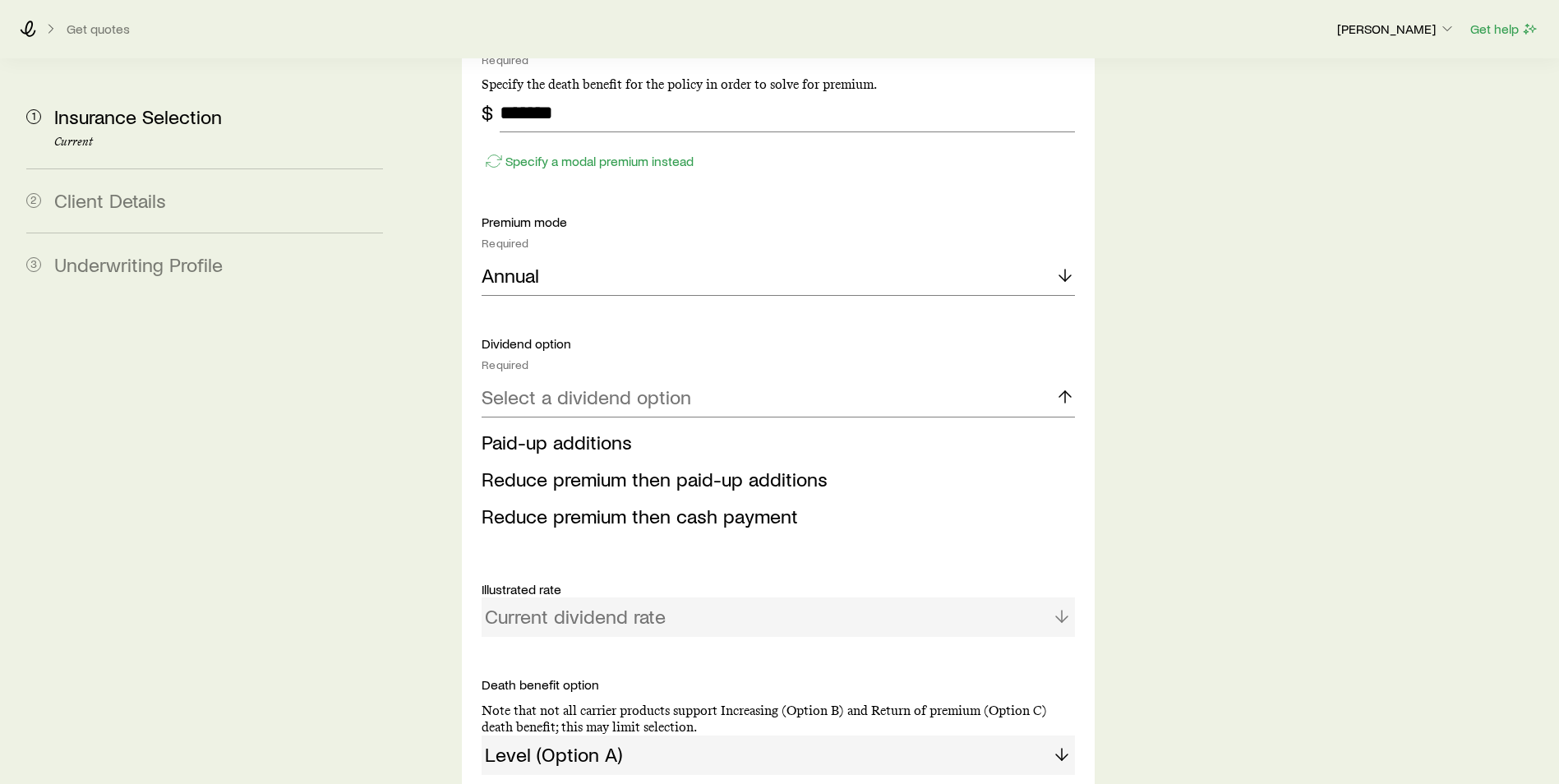
click at [593, 429] on span "Paid-up additions" at bounding box center [557, 441] width 150 height 24
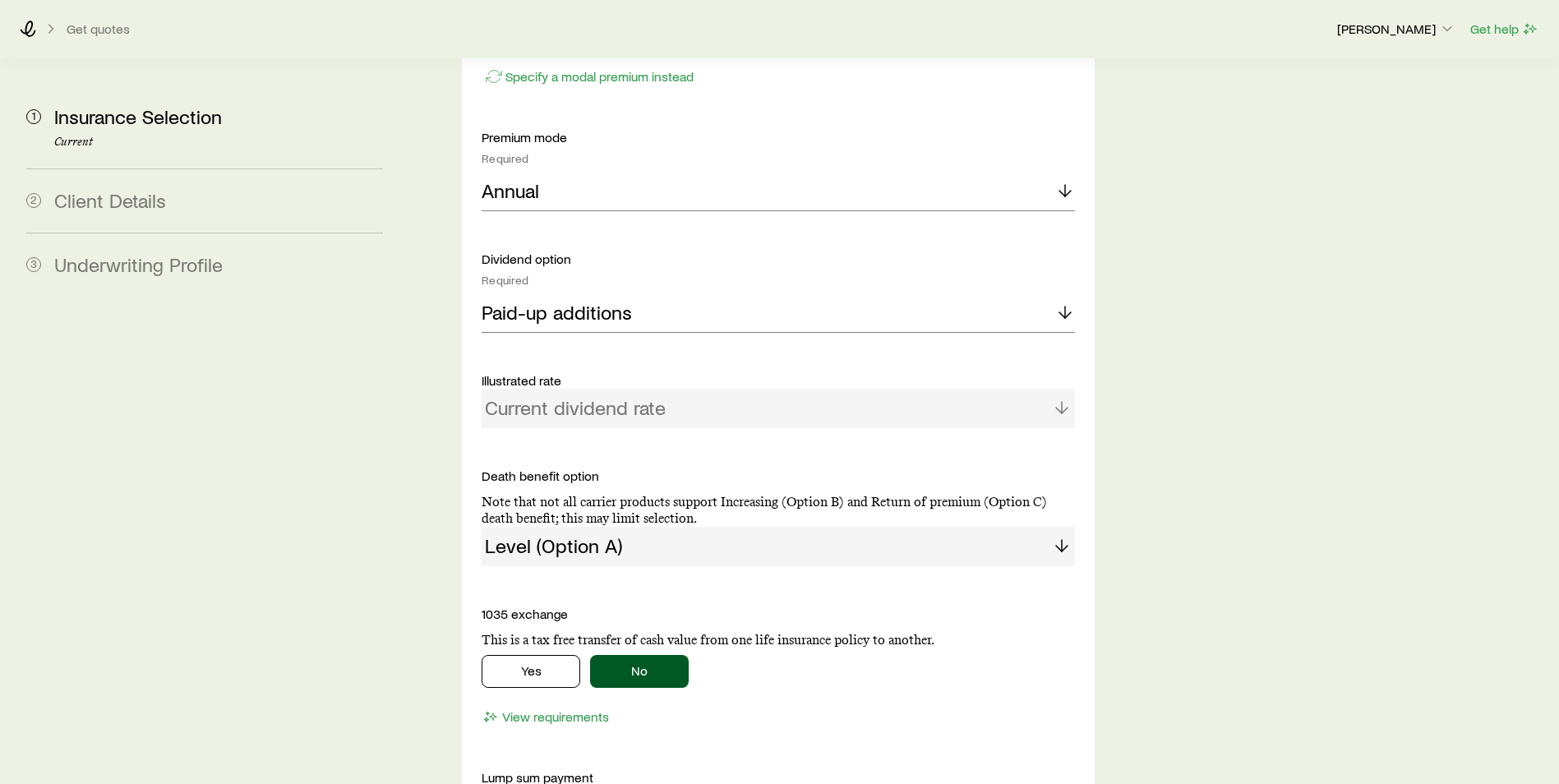
scroll to position [1478, 0]
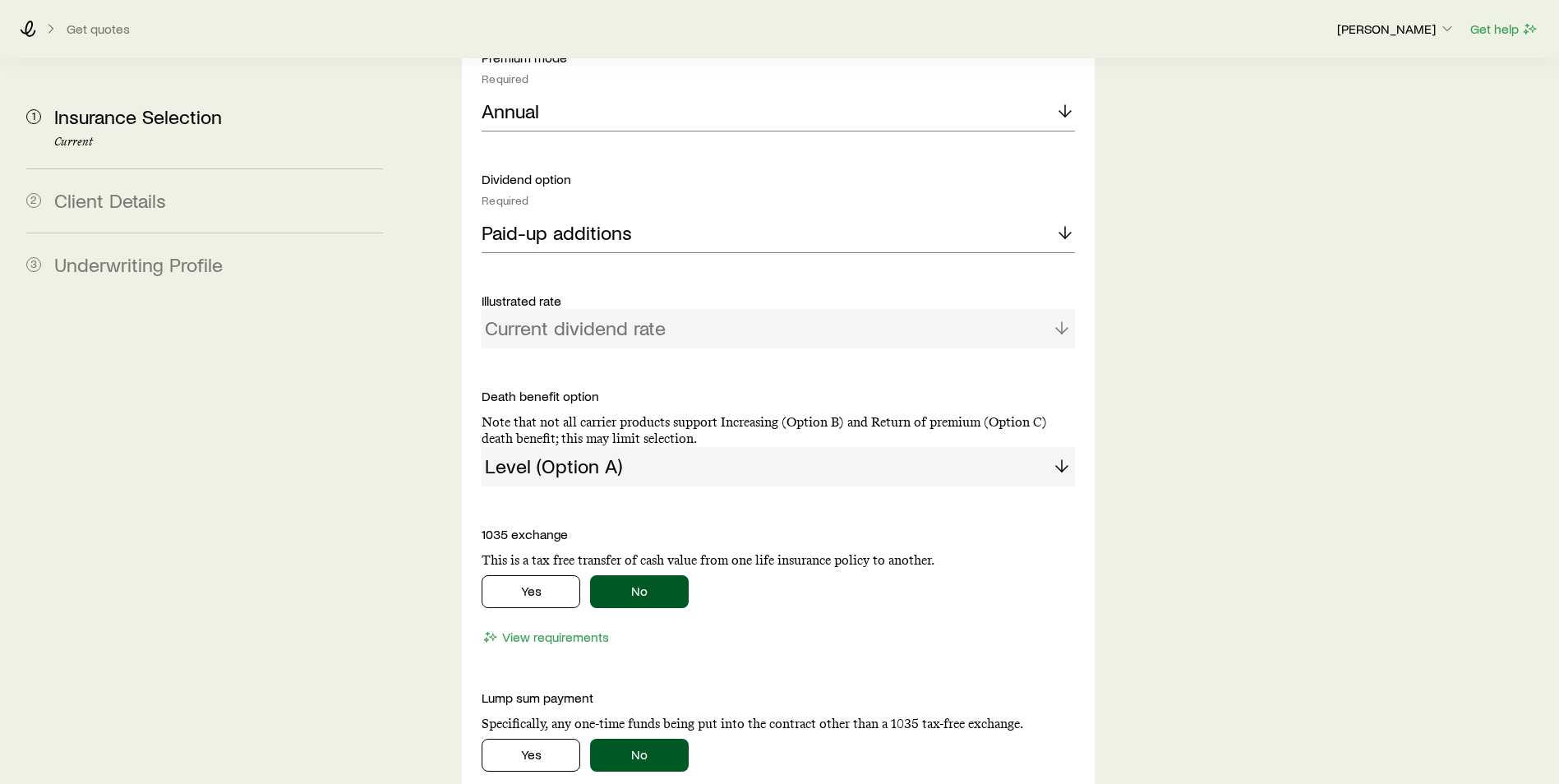
click at [1003, 308] on div "Current dividend rate" at bounding box center [779, 328] width 594 height 40
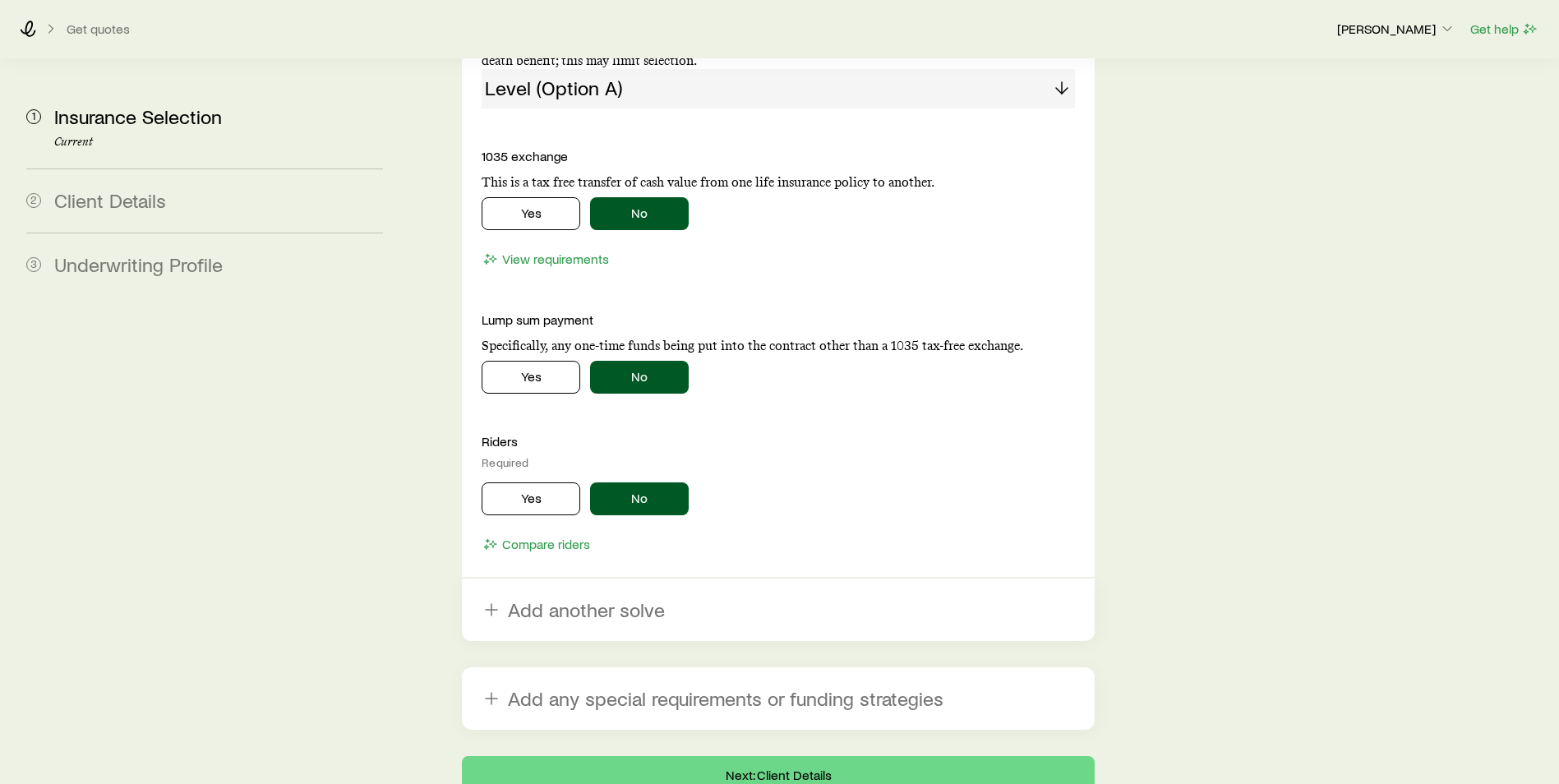
scroll to position [1915, 0]
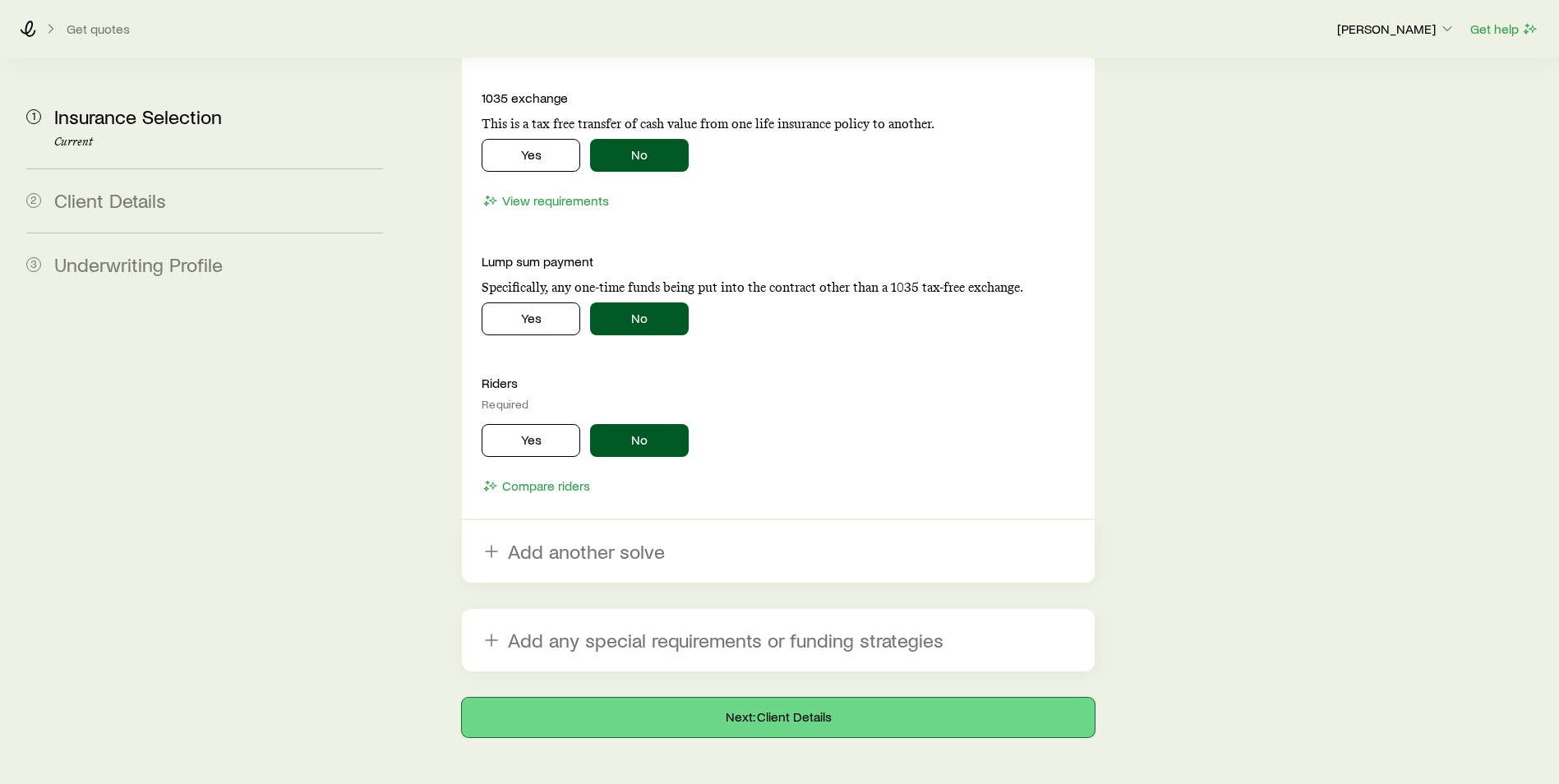
click at [786, 697] on button "Next: Client Details" at bounding box center [779, 717] width 633 height 40
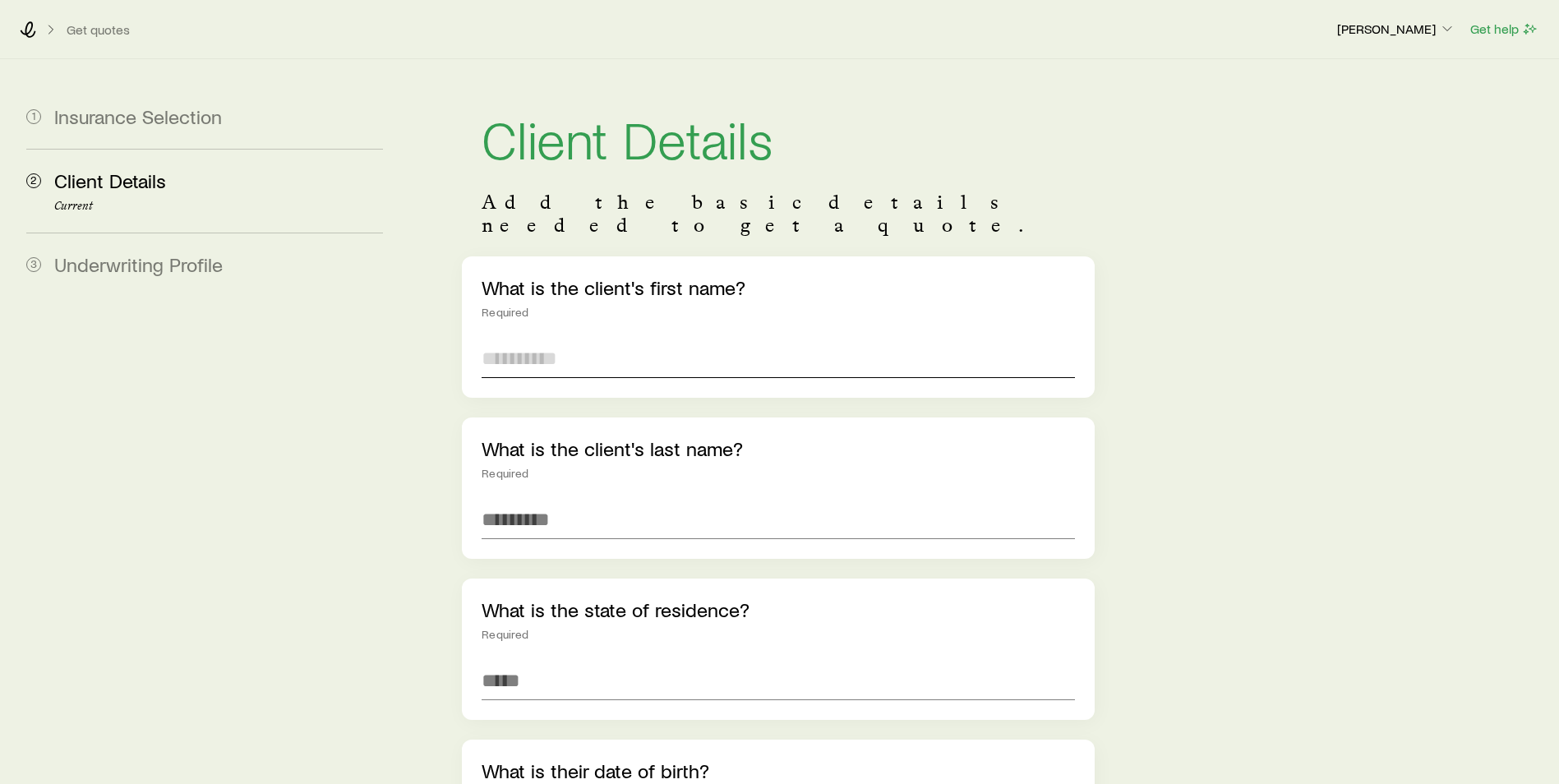
click at [523, 338] on input "text" at bounding box center [779, 358] width 594 height 40
type input "******"
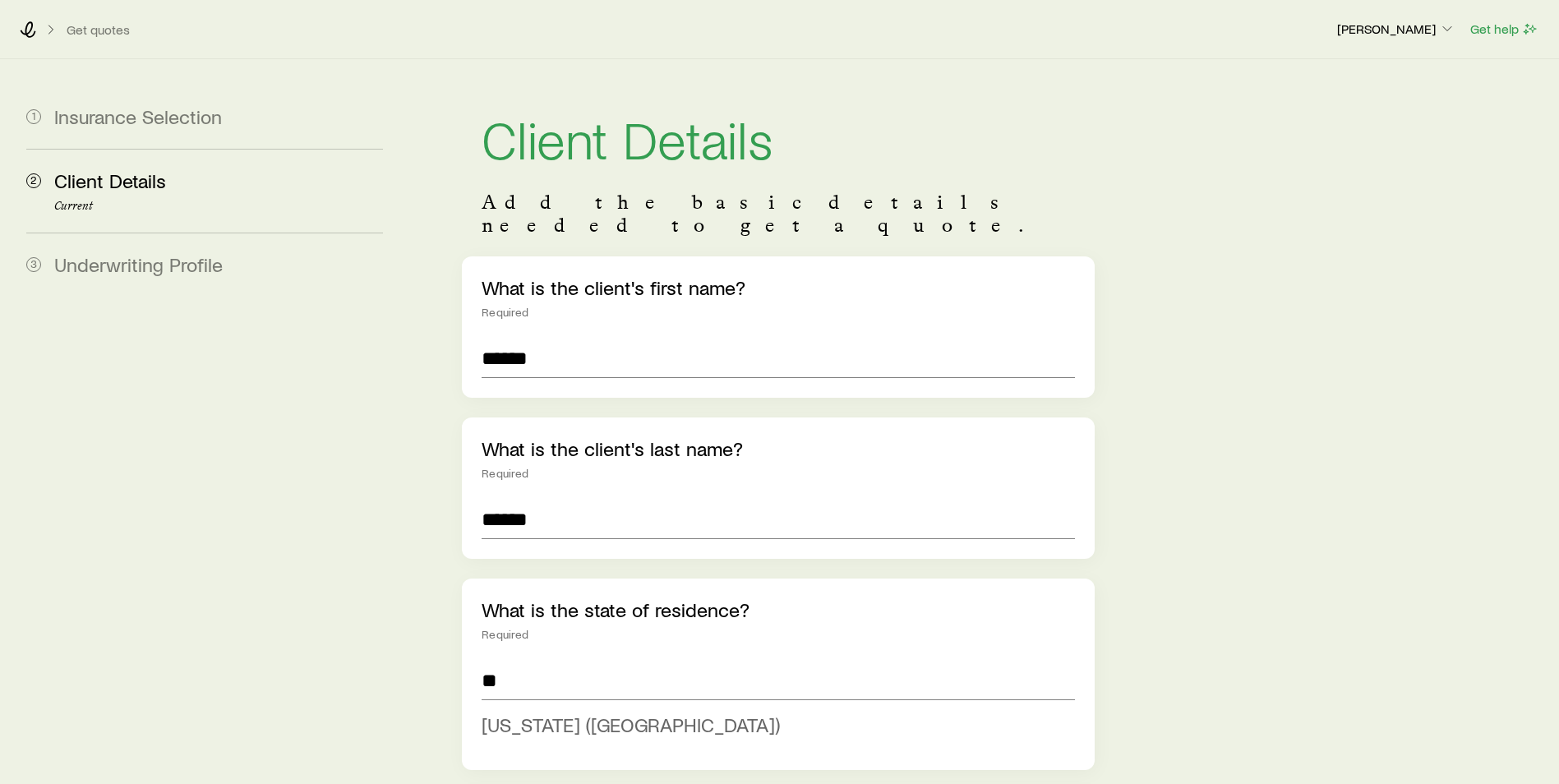
click at [548, 712] on span "[US_STATE] ([GEOGRAPHIC_DATA])" at bounding box center [631, 724] width 299 height 24
type input "**********"
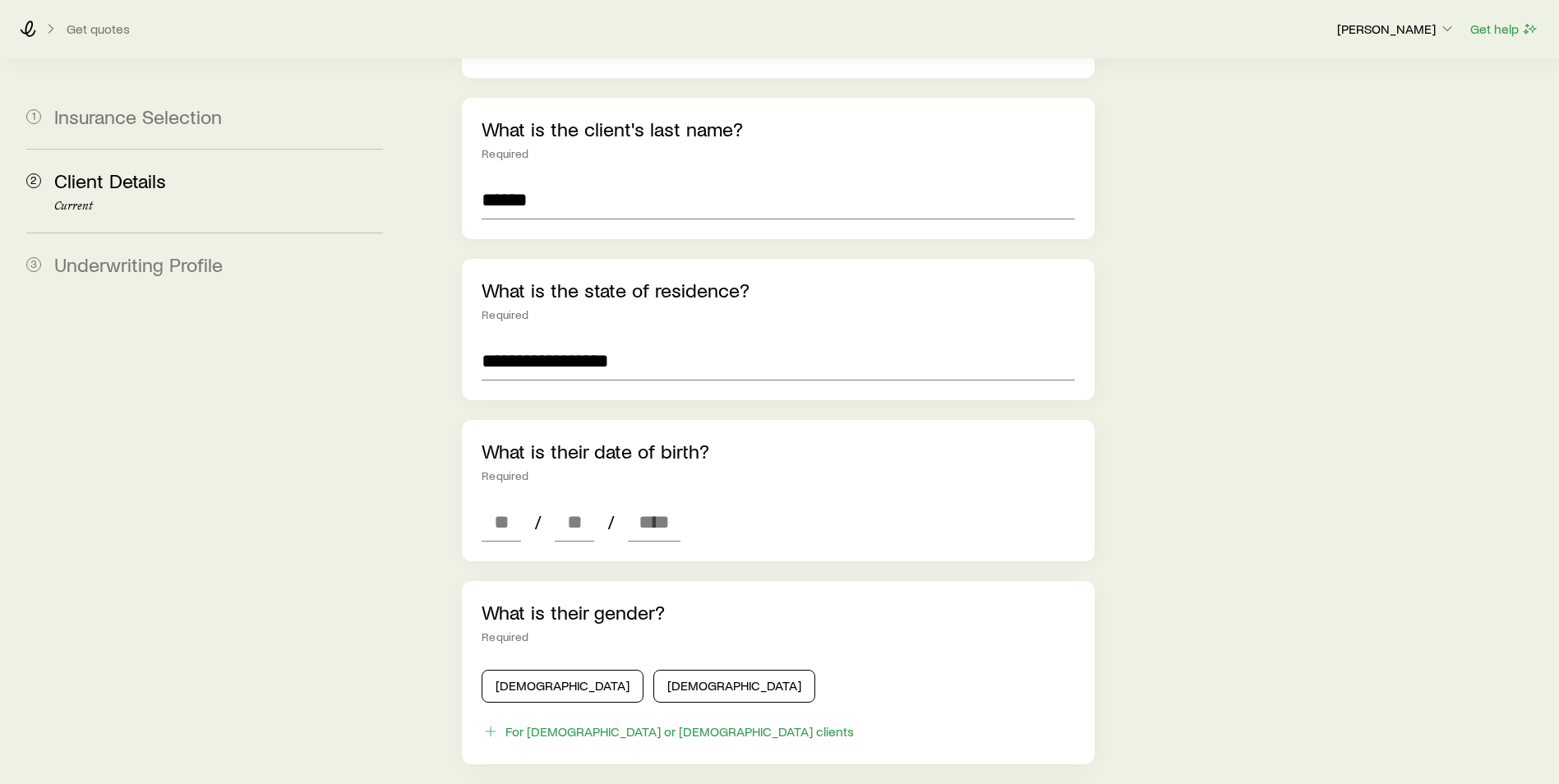
scroll to position [328, 0]
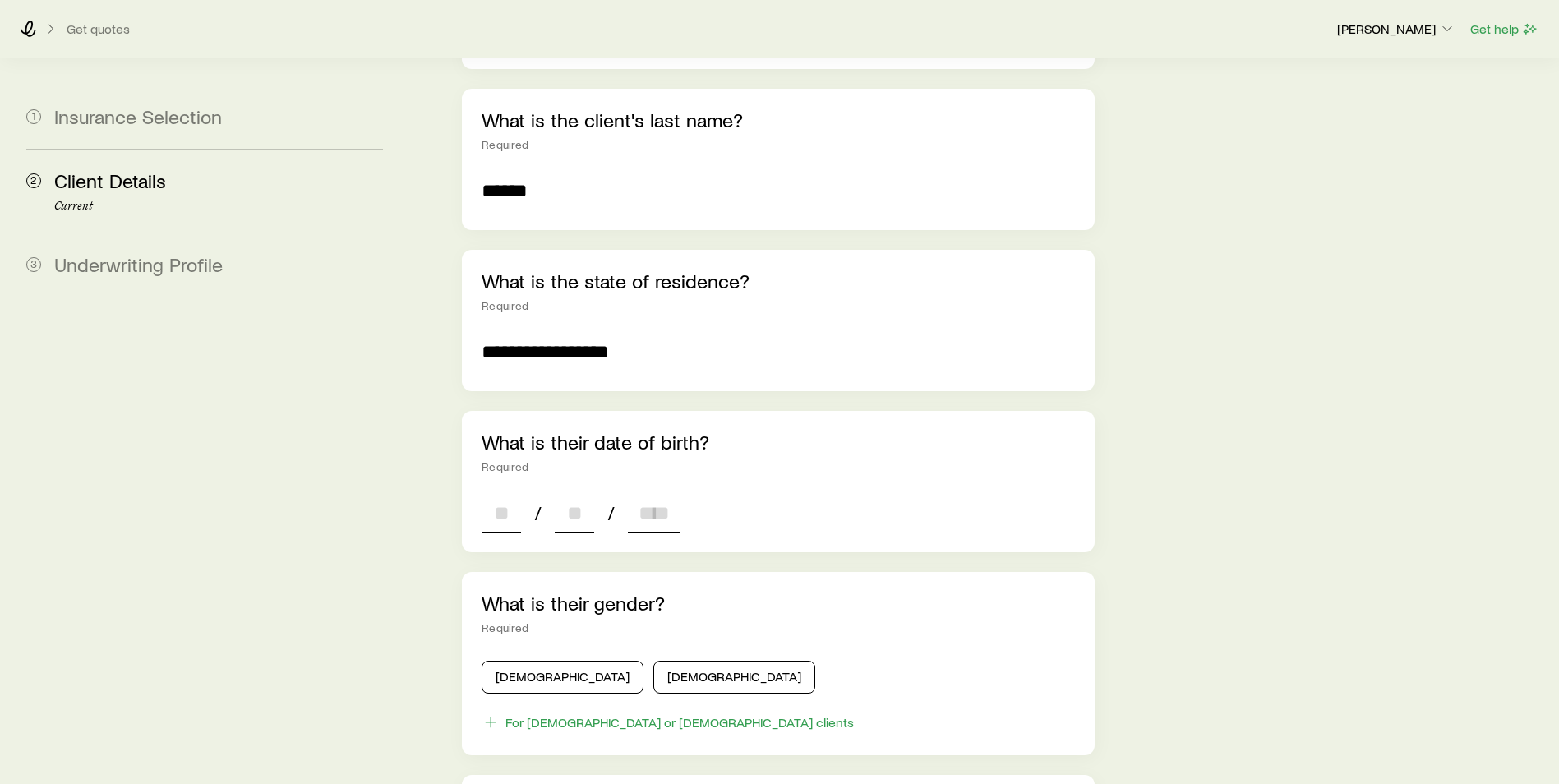
click at [512, 492] on input at bounding box center [502, 512] width 40 height 40
click at [491, 492] on input at bounding box center [502, 512] width 40 height 40
type input "**"
type input "****"
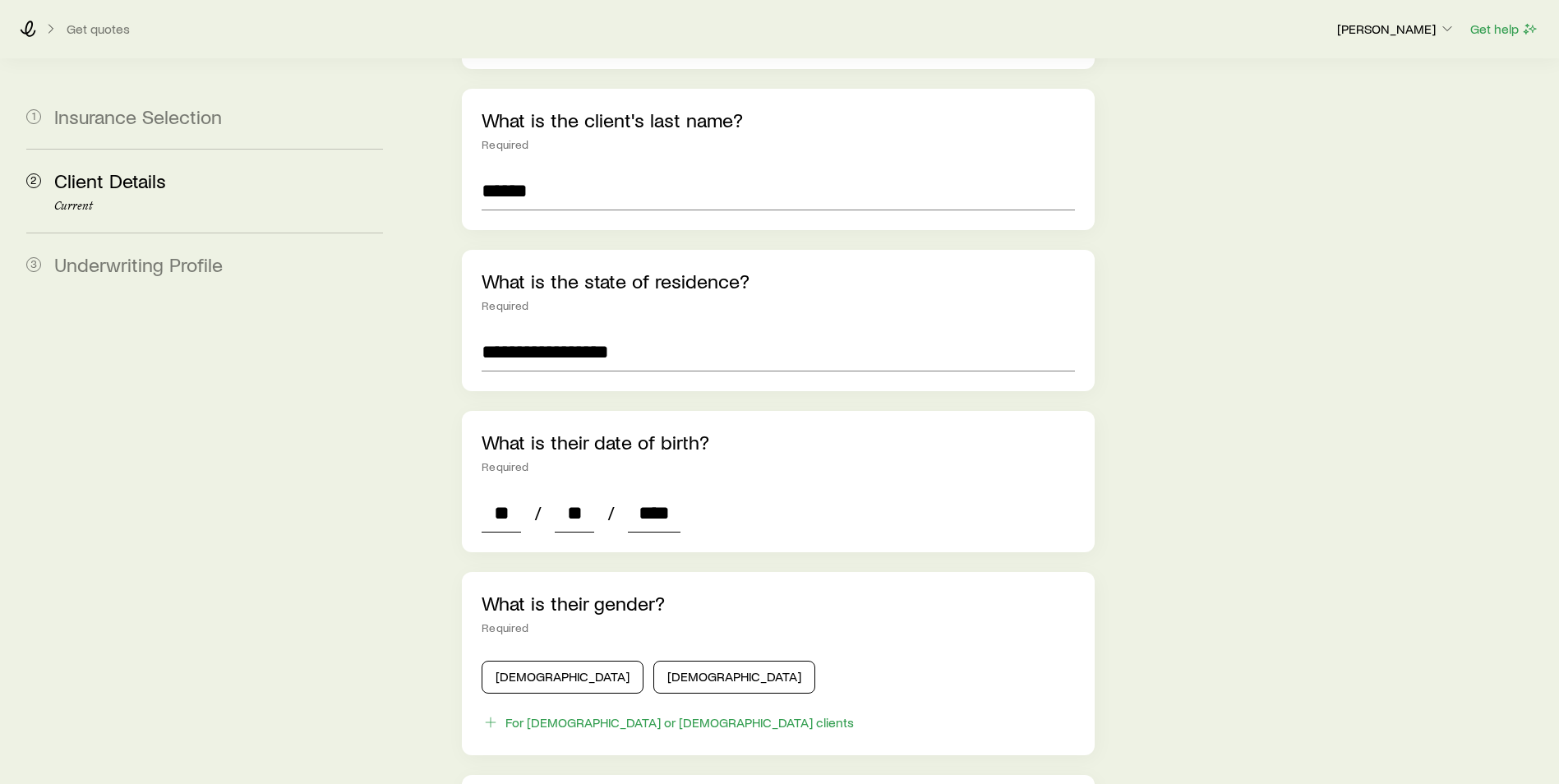
type input "*"
type input "****"
click at [375, 474] on aside "1 Insurance Selection 2 Client Details Current 3 Underwriting Profile" at bounding box center [204, 519] width 383 height 1576
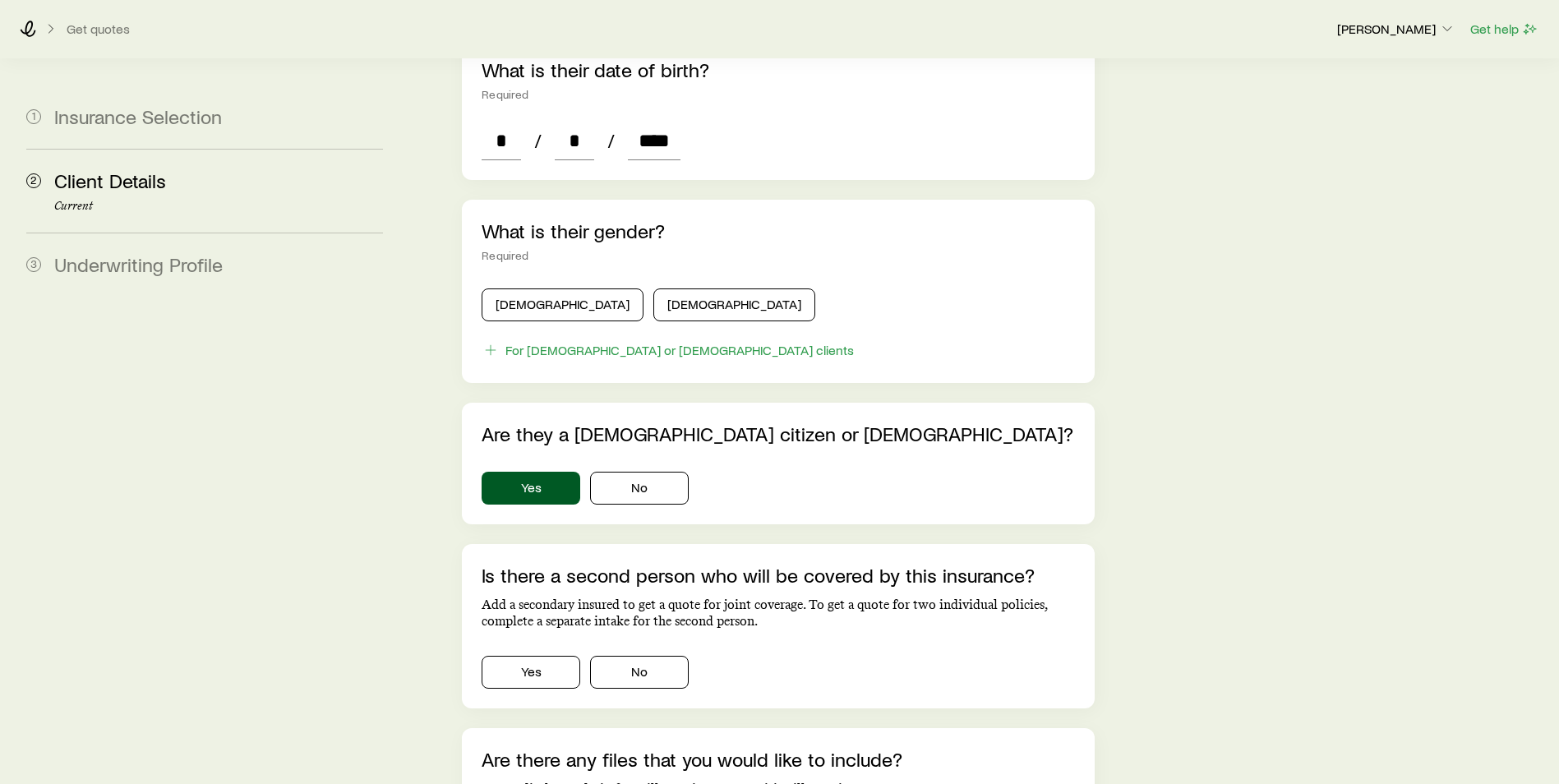
scroll to position [740, 0]
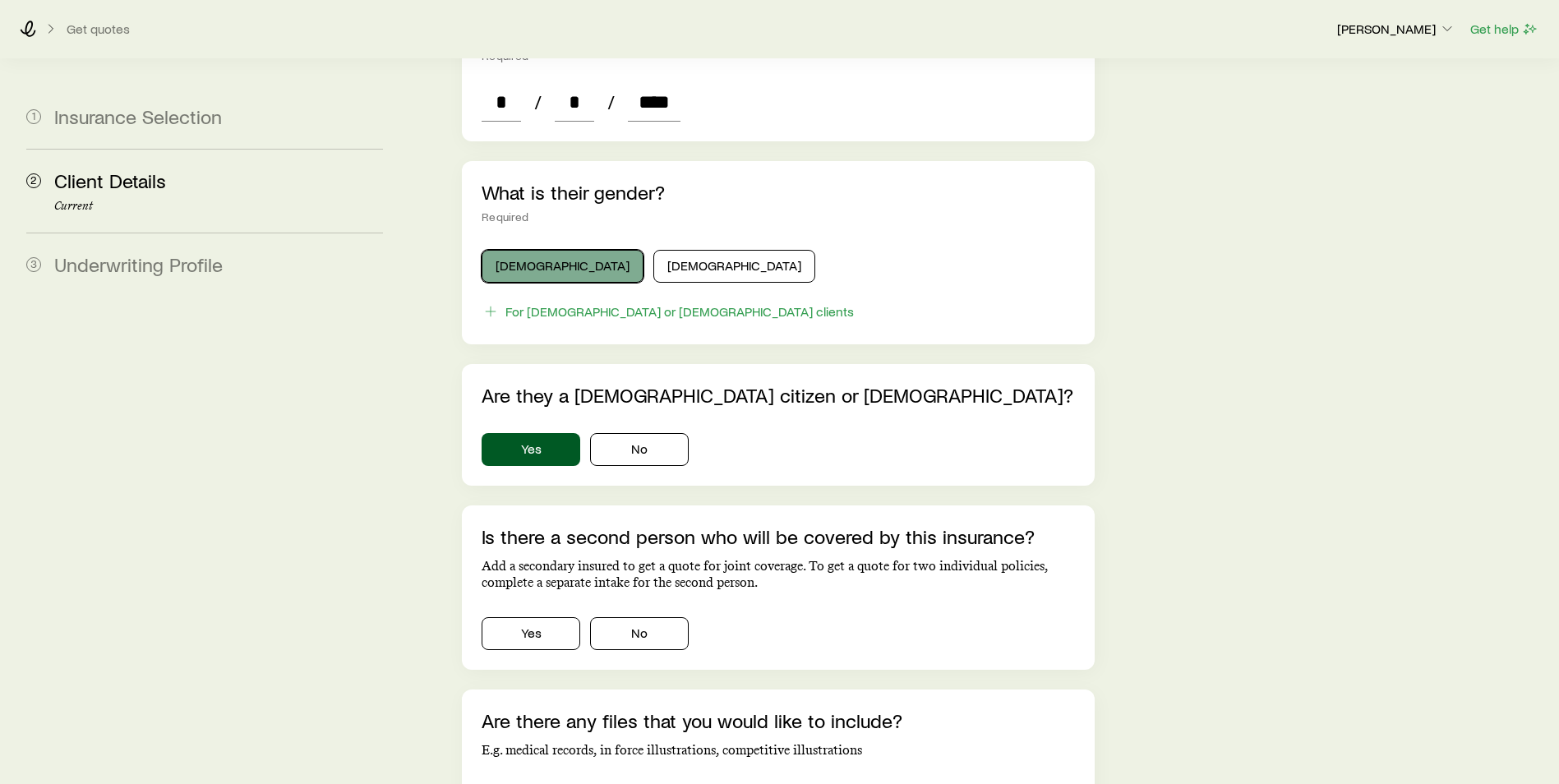
click at [536, 250] on button "[DEMOGRAPHIC_DATA]" at bounding box center [563, 266] width 162 height 33
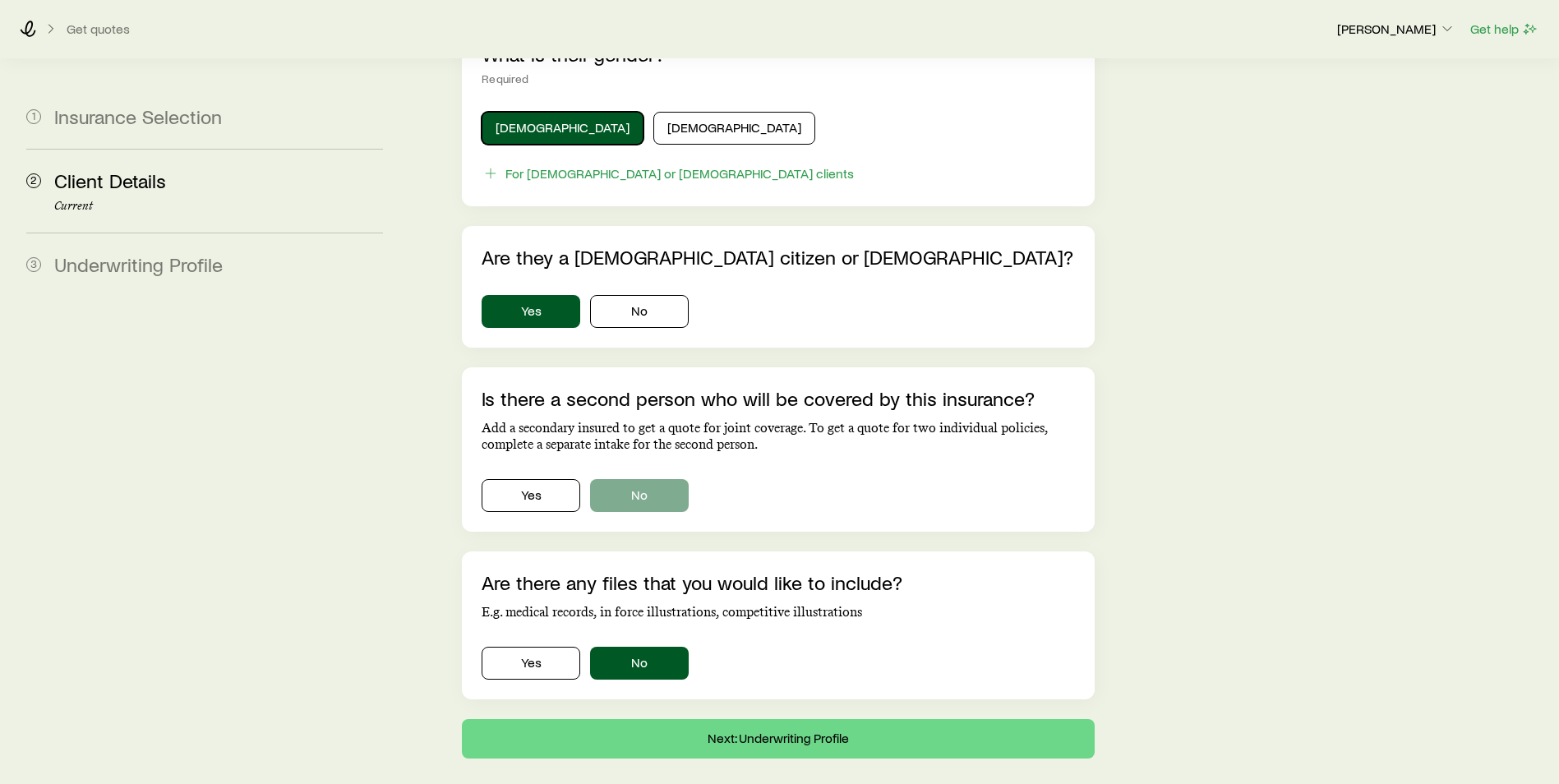
scroll to position [904, 0]
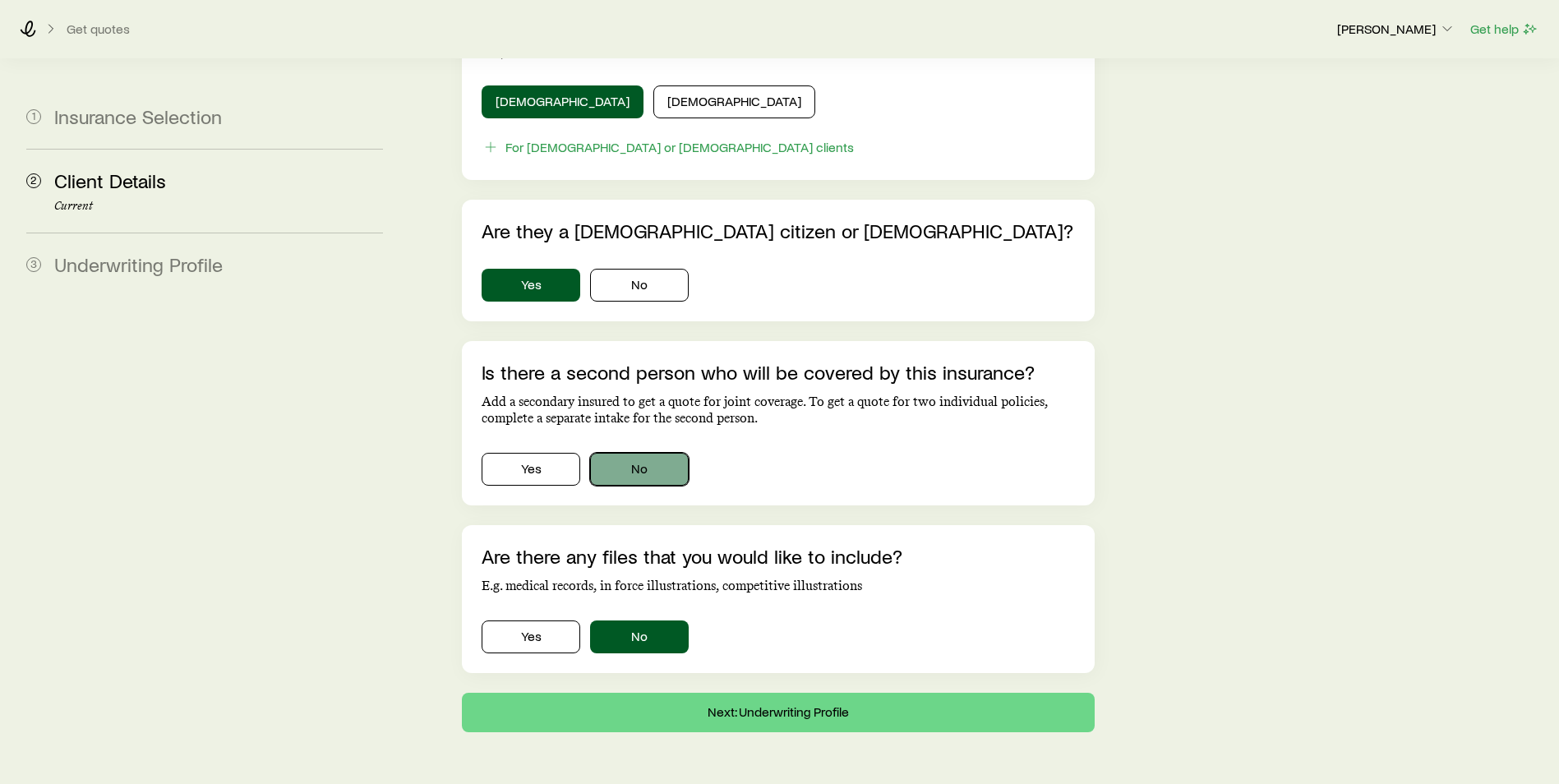
click at [644, 453] on button "No" at bounding box center [639, 469] width 99 height 33
click at [770, 692] on button "Next: Underwriting Profile" at bounding box center [779, 712] width 633 height 40
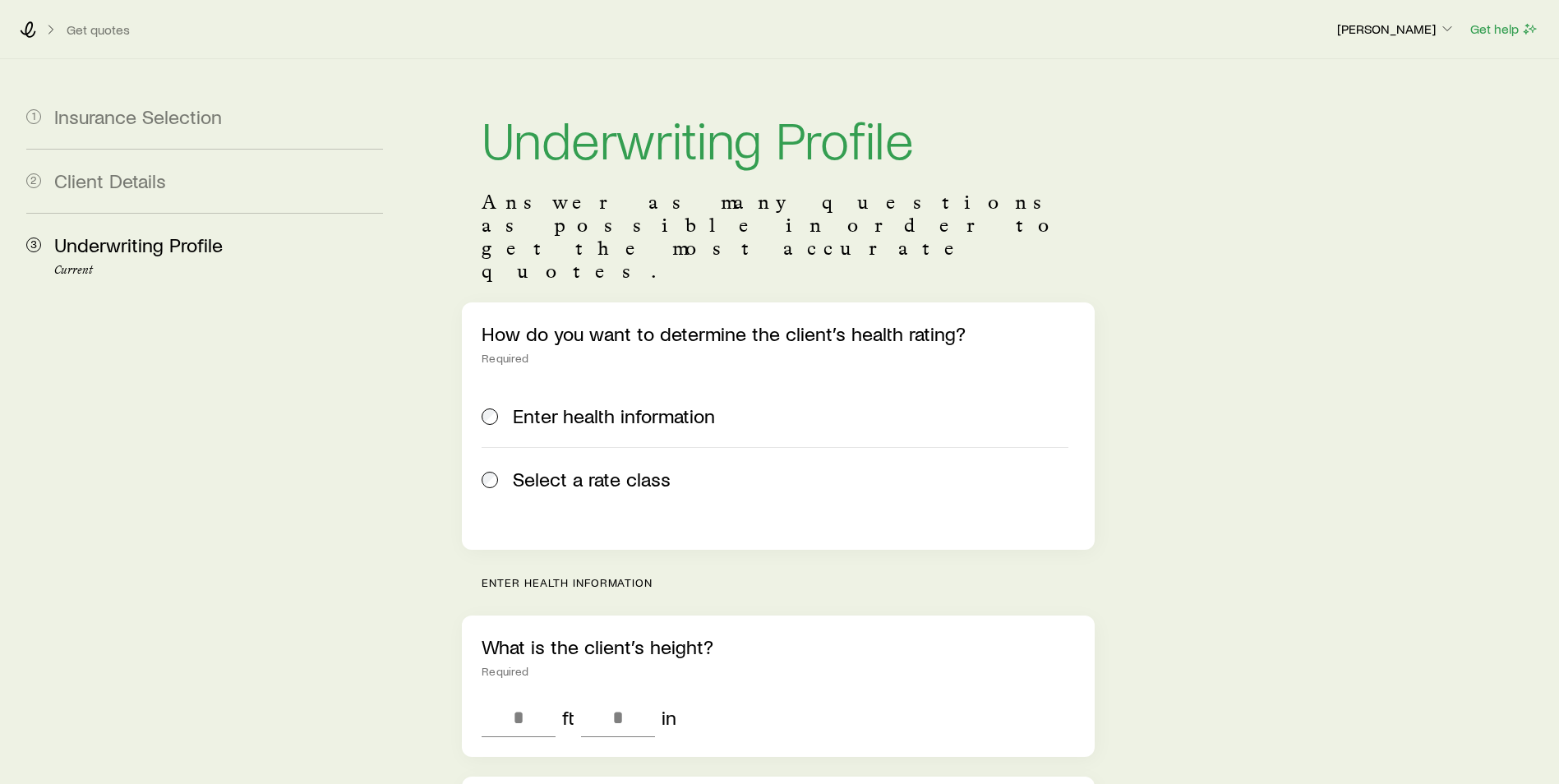
click at [549, 468] on span "Select a rate class" at bounding box center [592, 479] width 158 height 23
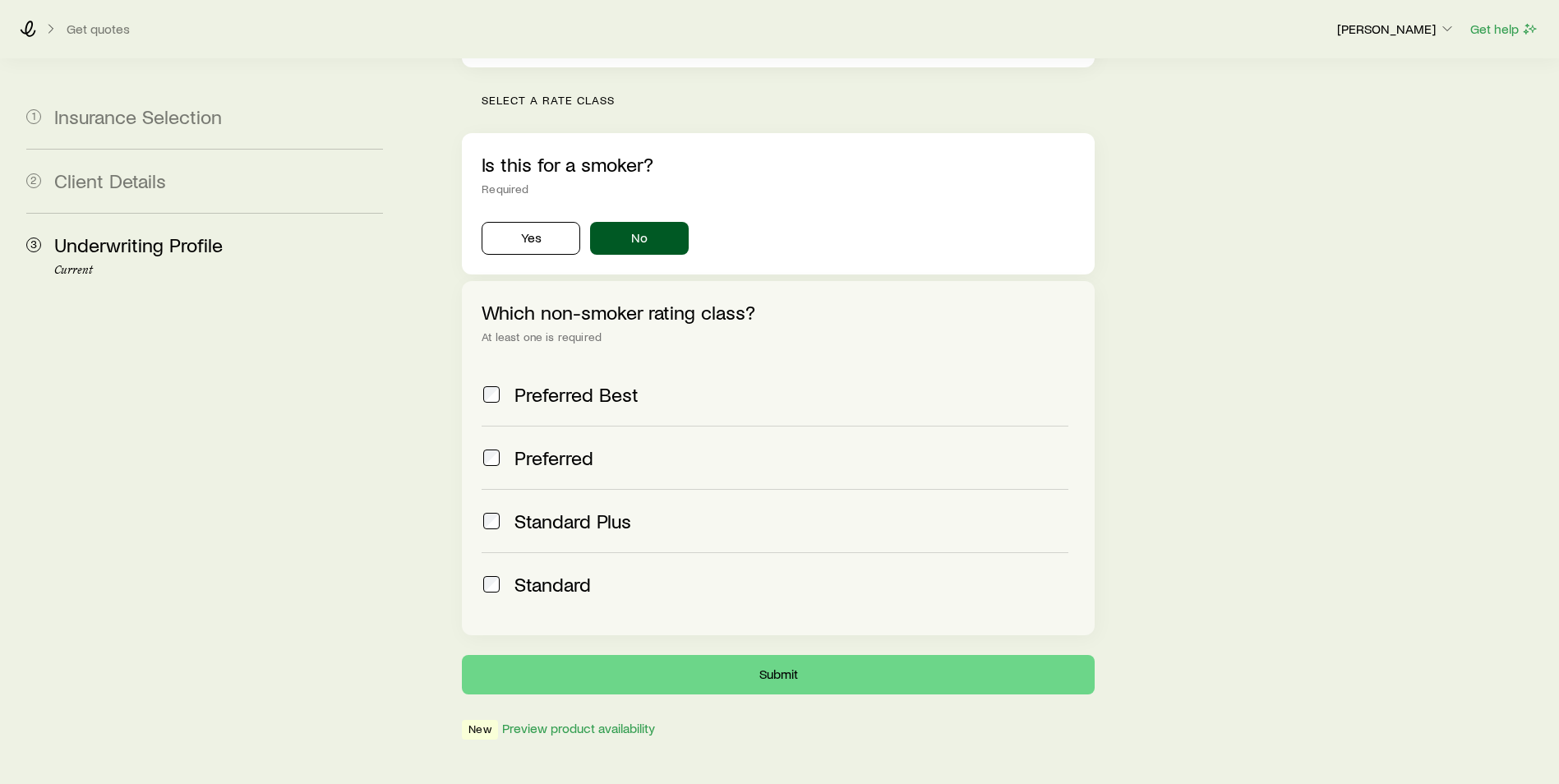
scroll to position [484, 0]
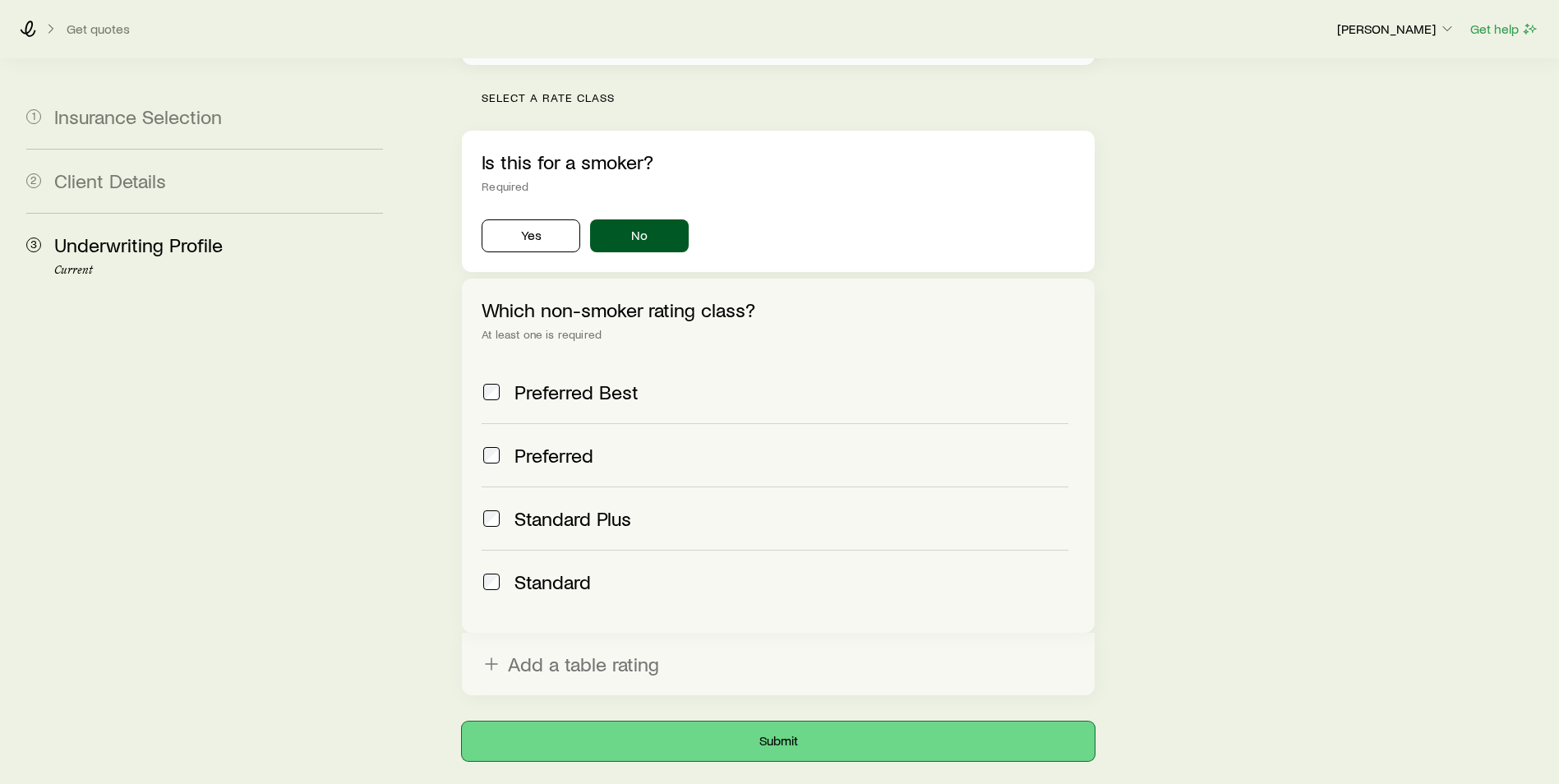
click at [724, 721] on button "Submit" at bounding box center [779, 740] width 633 height 40
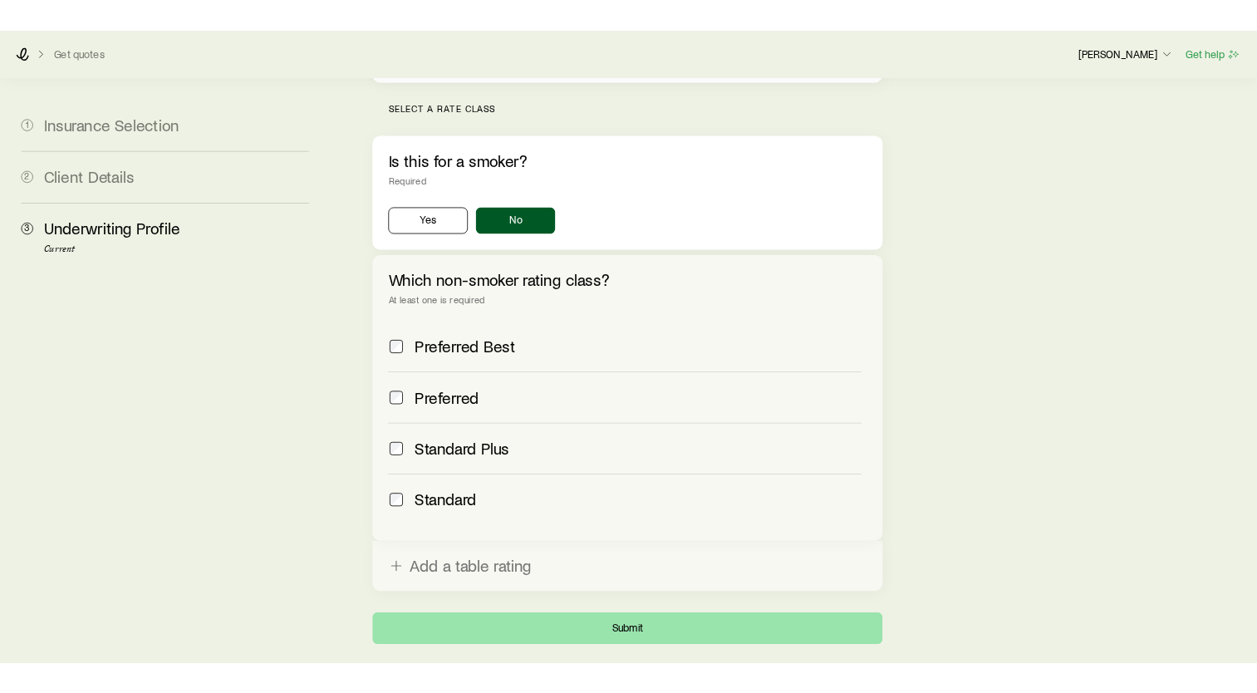
scroll to position [0, 0]
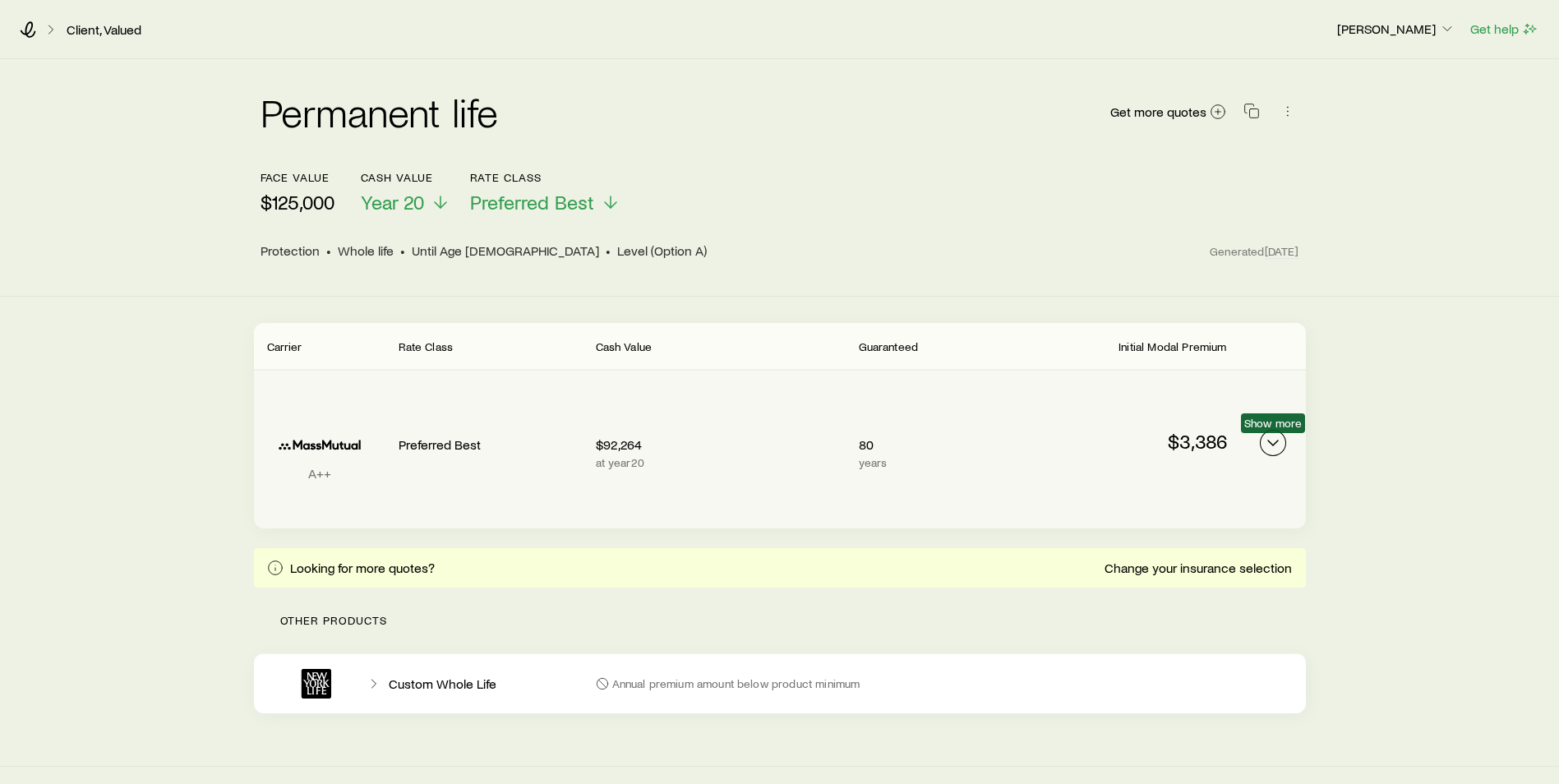
click at [1278, 445] on icon "Permanent quotes" at bounding box center [1273, 443] width 20 height 20
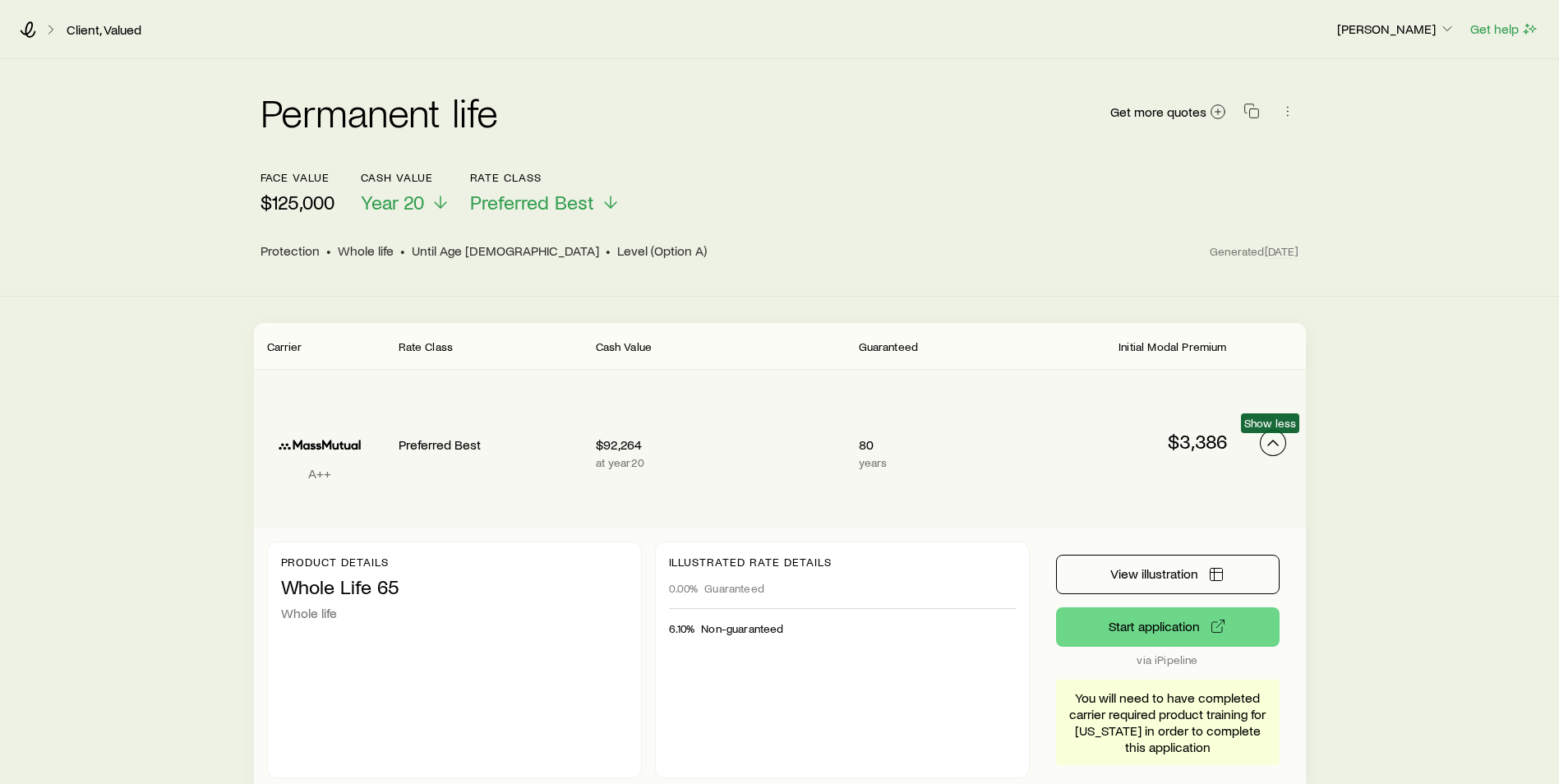
click at [1275, 445] on icon "Permanent quotes" at bounding box center [1273, 443] width 20 height 20
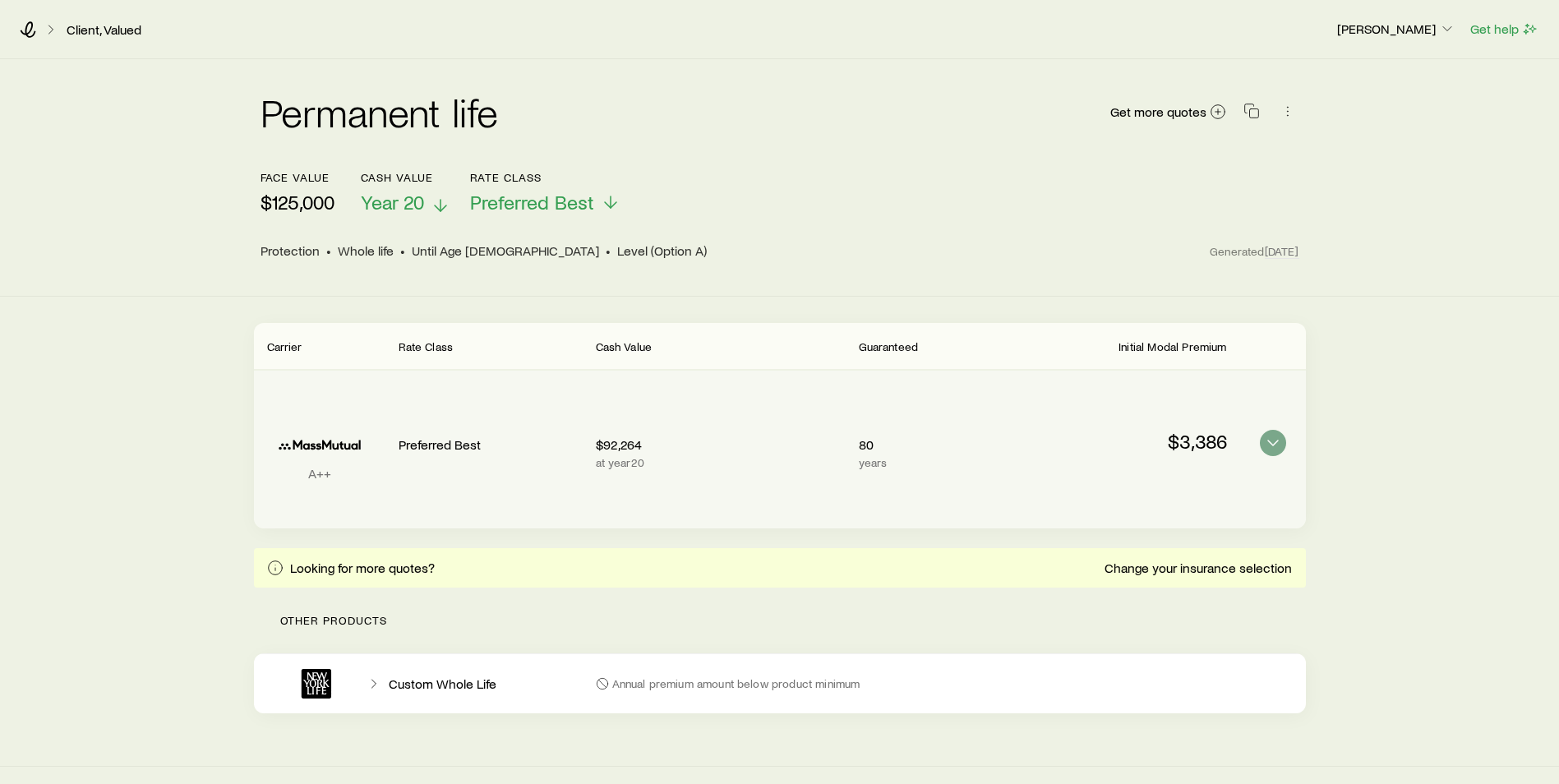
click at [413, 197] on span "Year 20" at bounding box center [393, 202] width 63 height 23
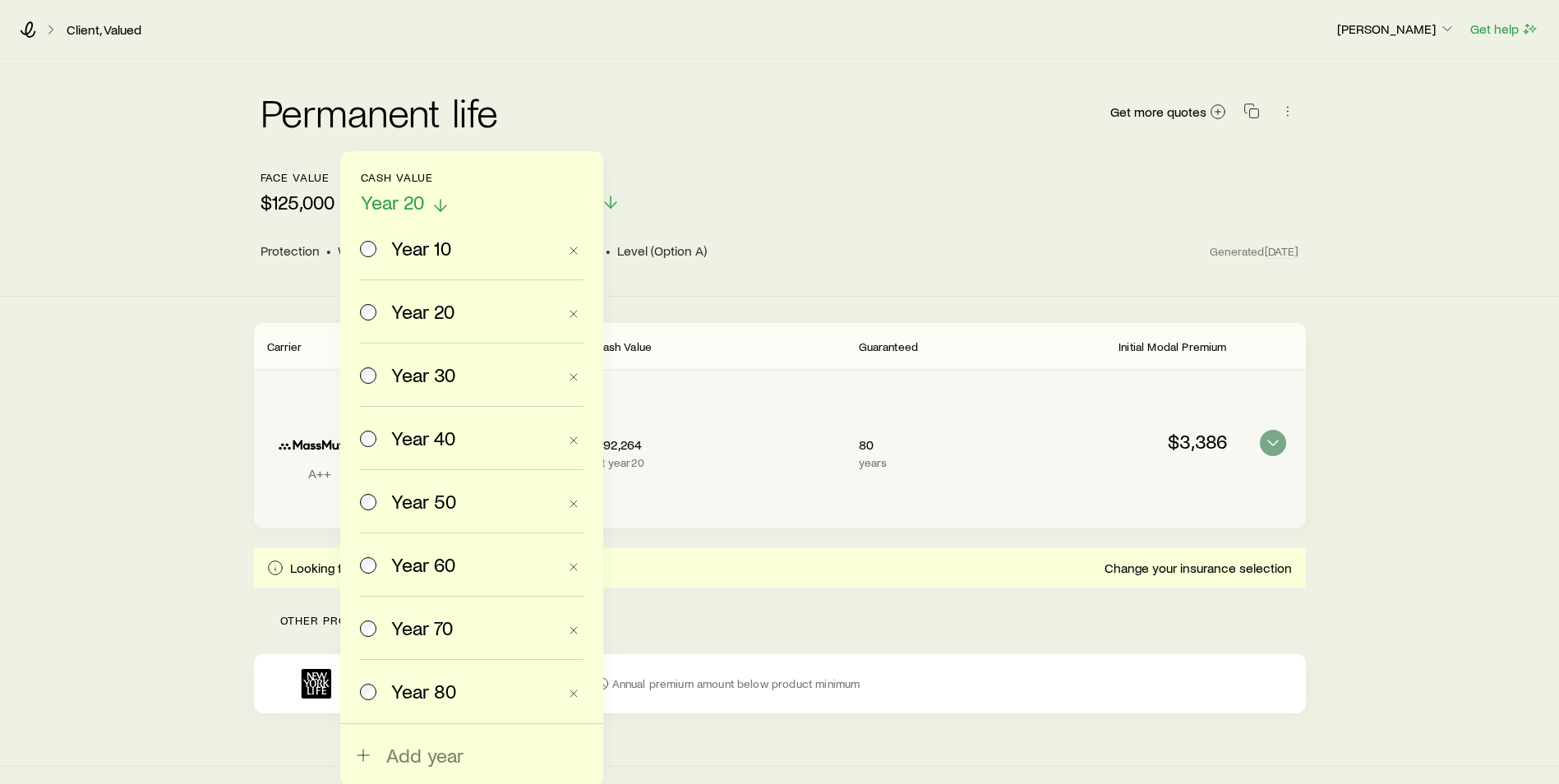
click at [413, 197] on span "Year 20" at bounding box center [393, 202] width 63 height 23
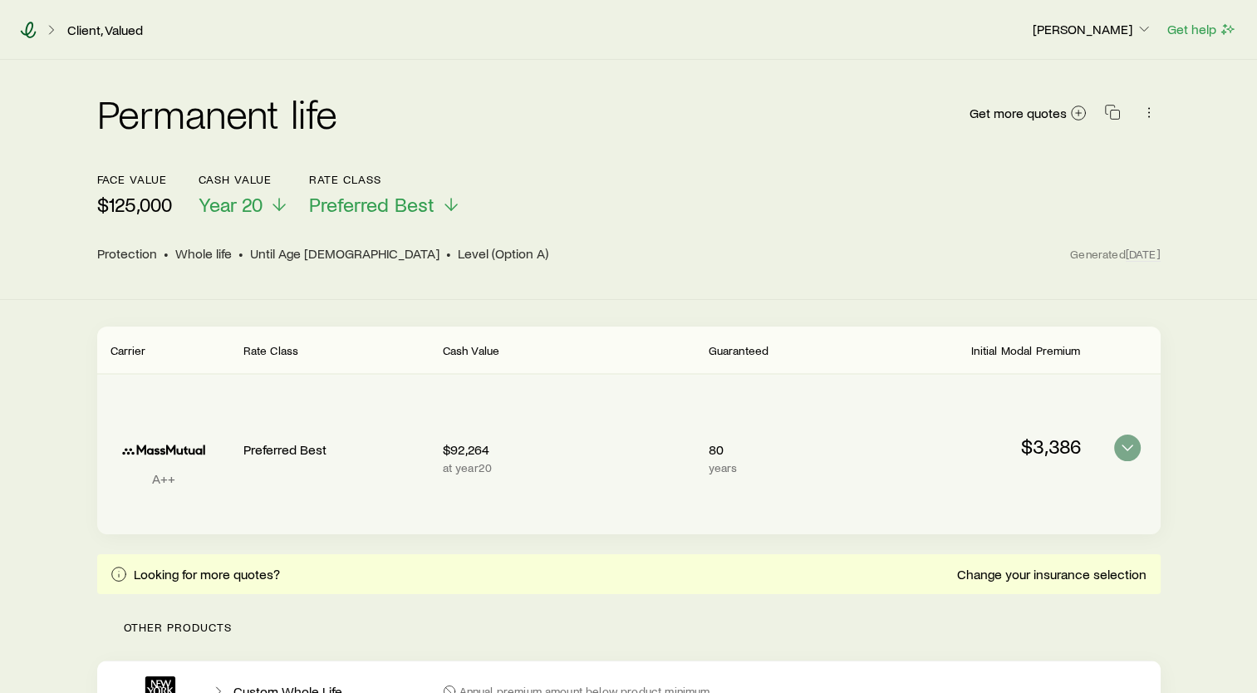
click at [34, 35] on icon at bounding box center [29, 30] width 16 height 17
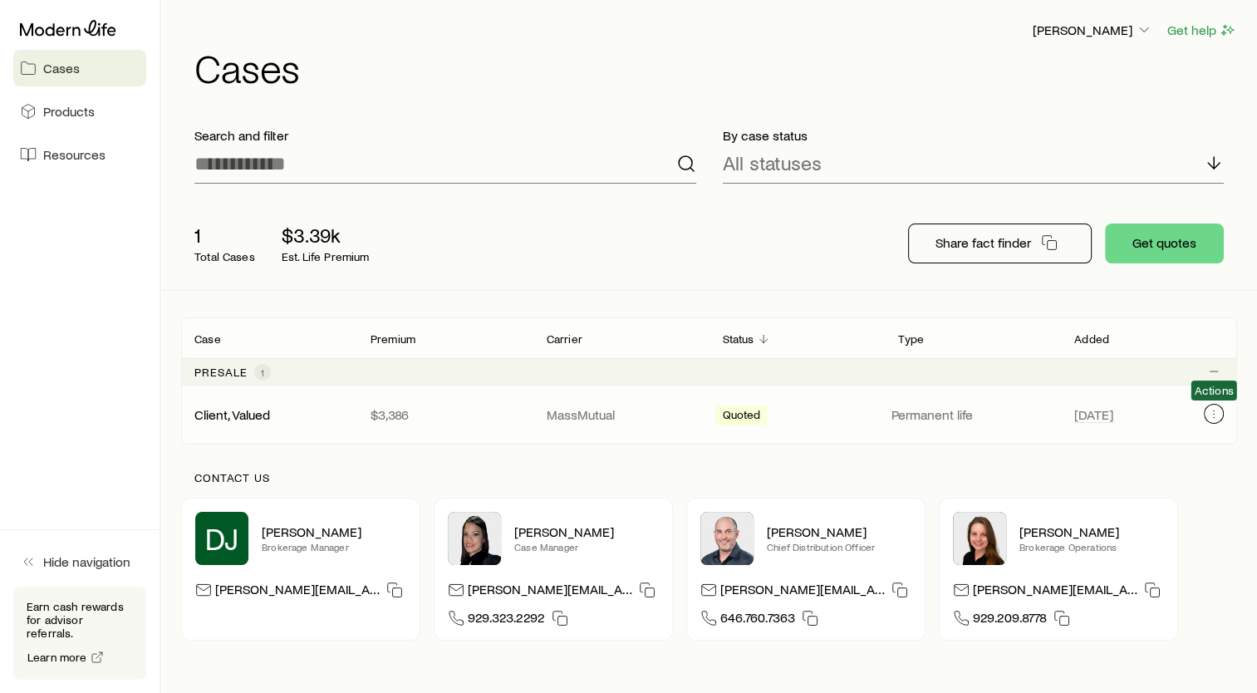
click at [1213, 419] on icon "Client cases" at bounding box center [1213, 413] width 13 height 13
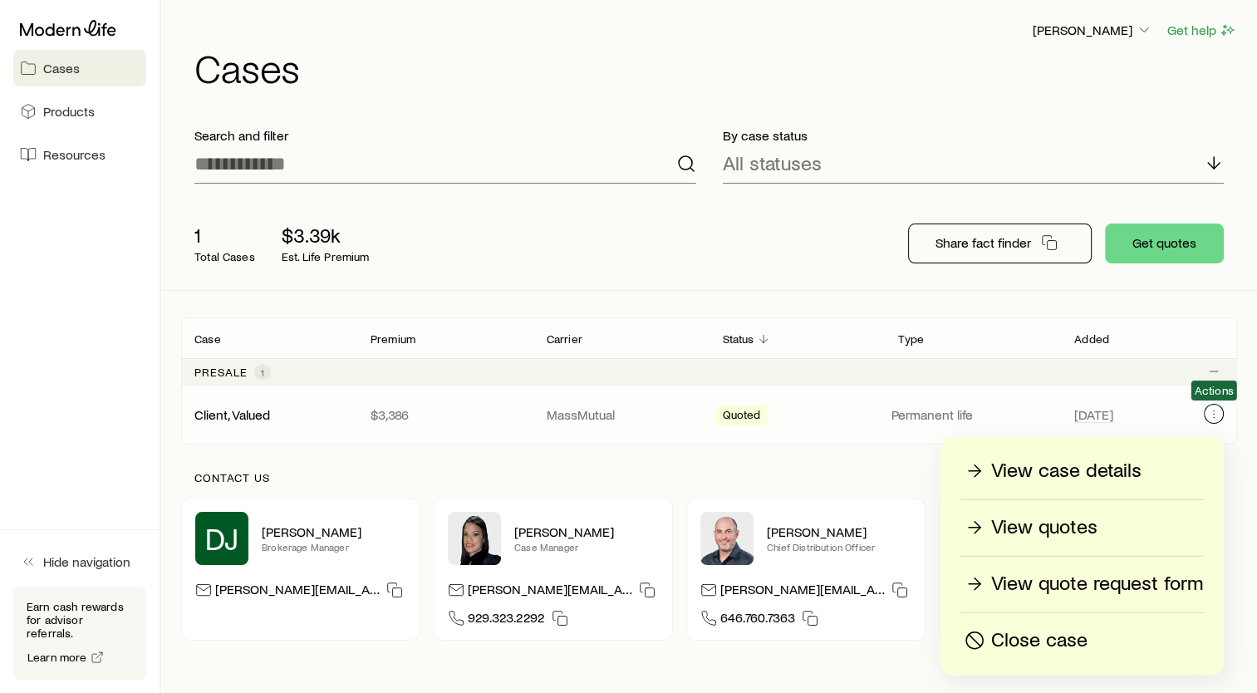
click at [1218, 410] on icon "Client cases" at bounding box center [1213, 413] width 13 height 13
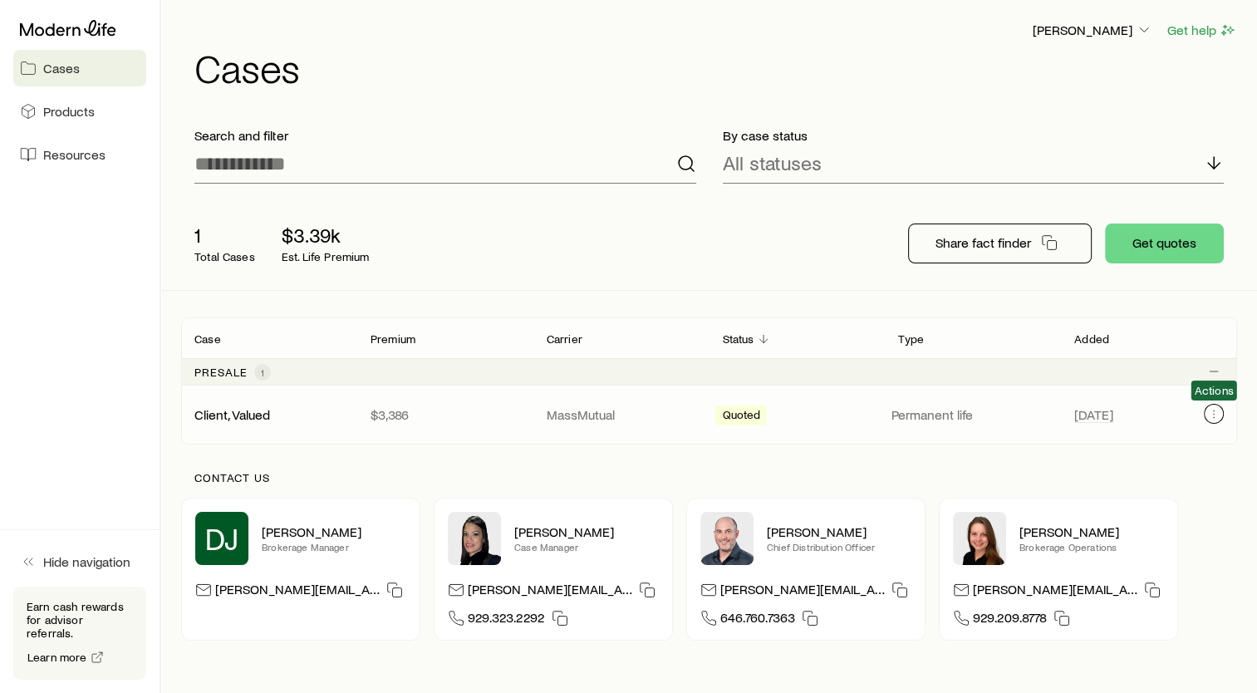
click at [1211, 410] on icon "Client cases" at bounding box center [1213, 413] width 13 height 13
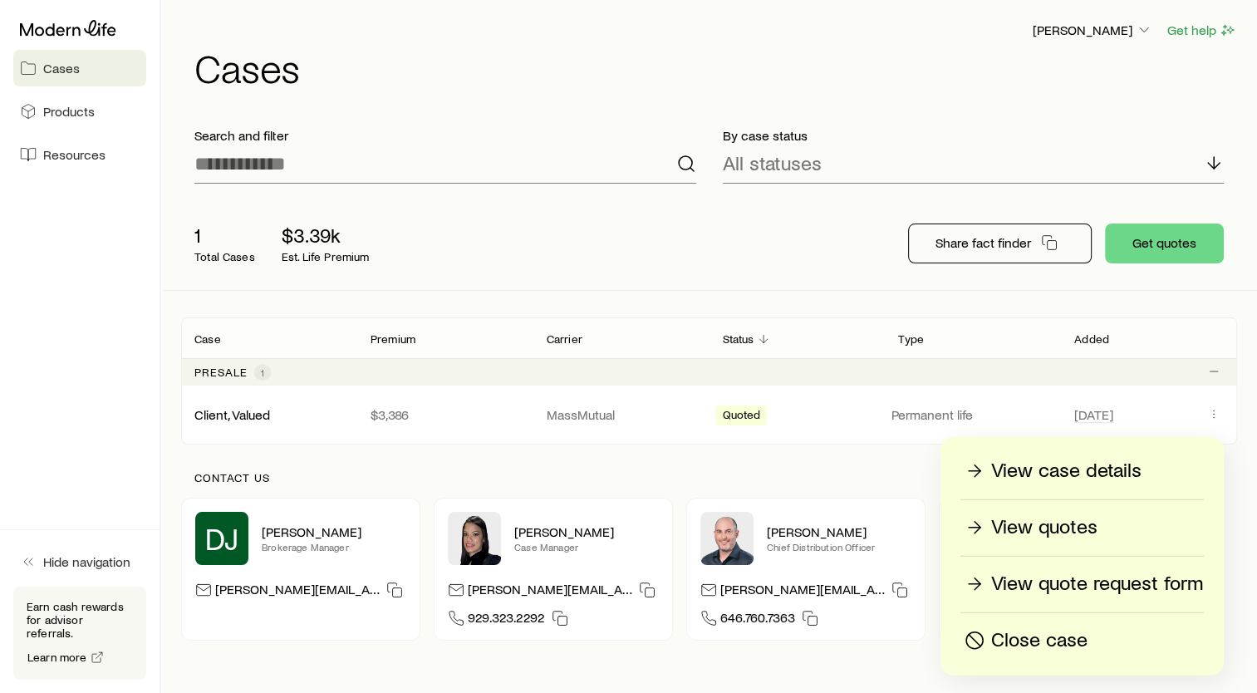
click at [994, 476] on p "View case details" at bounding box center [1066, 471] width 150 height 27
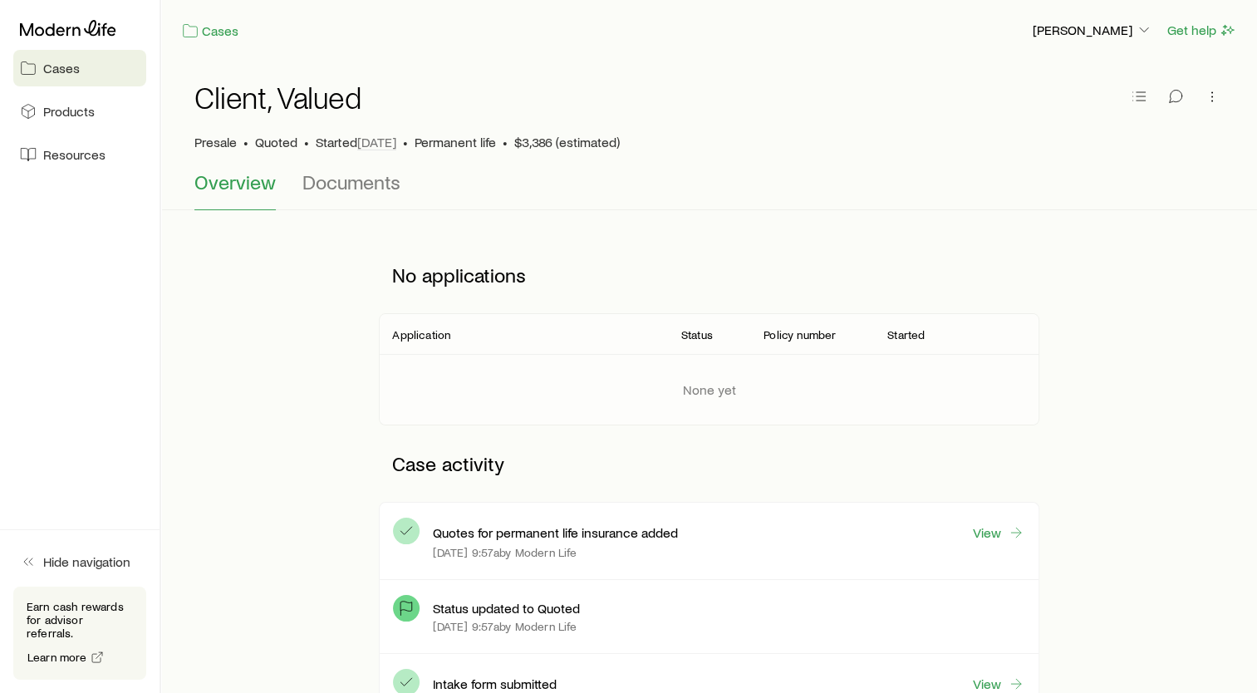
click at [105, 76] on link "Cases" at bounding box center [79, 68] width 133 height 37
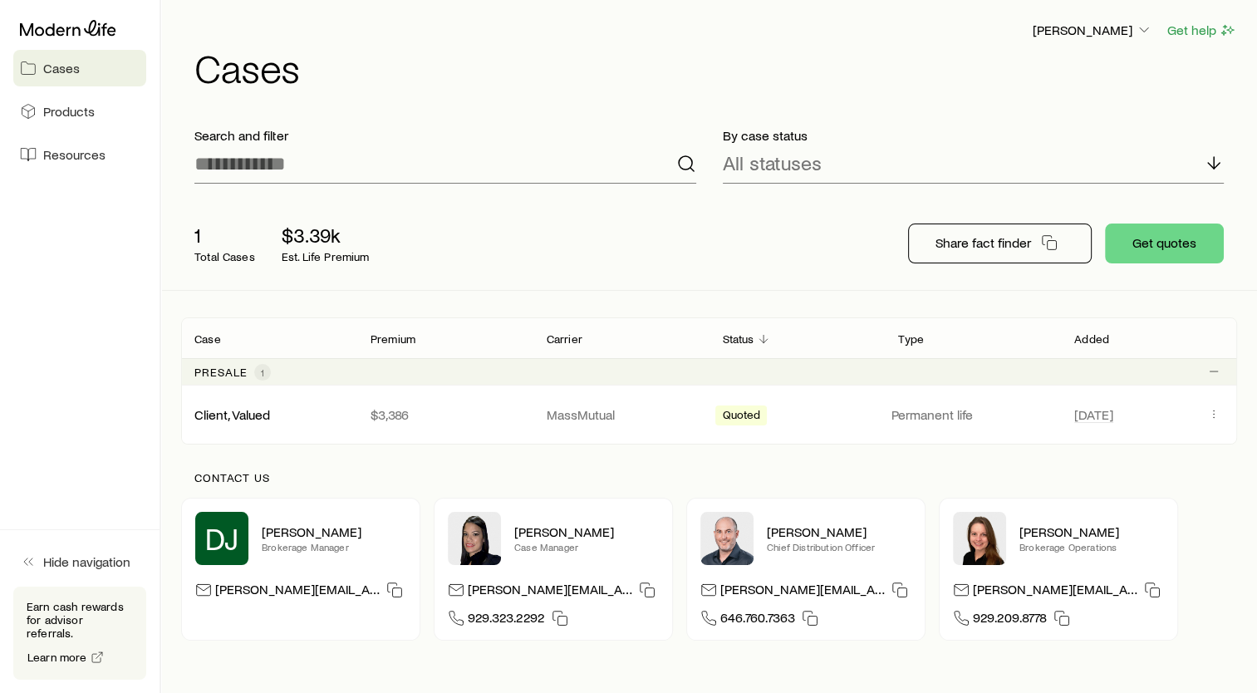
click at [762, 228] on div "1 Total Cases $3.39k Est. Life Premium Share fact finder Get quotes" at bounding box center [709, 243] width 1056 height 93
click at [771, 252] on div "1 Total Cases $3.39k Est. Life Premium Share fact finder Get quotes" at bounding box center [709, 243] width 1056 height 93
click at [73, 31] on icon at bounding box center [68, 28] width 96 height 16
click at [1146, 244] on button "Get quotes" at bounding box center [1164, 243] width 119 height 40
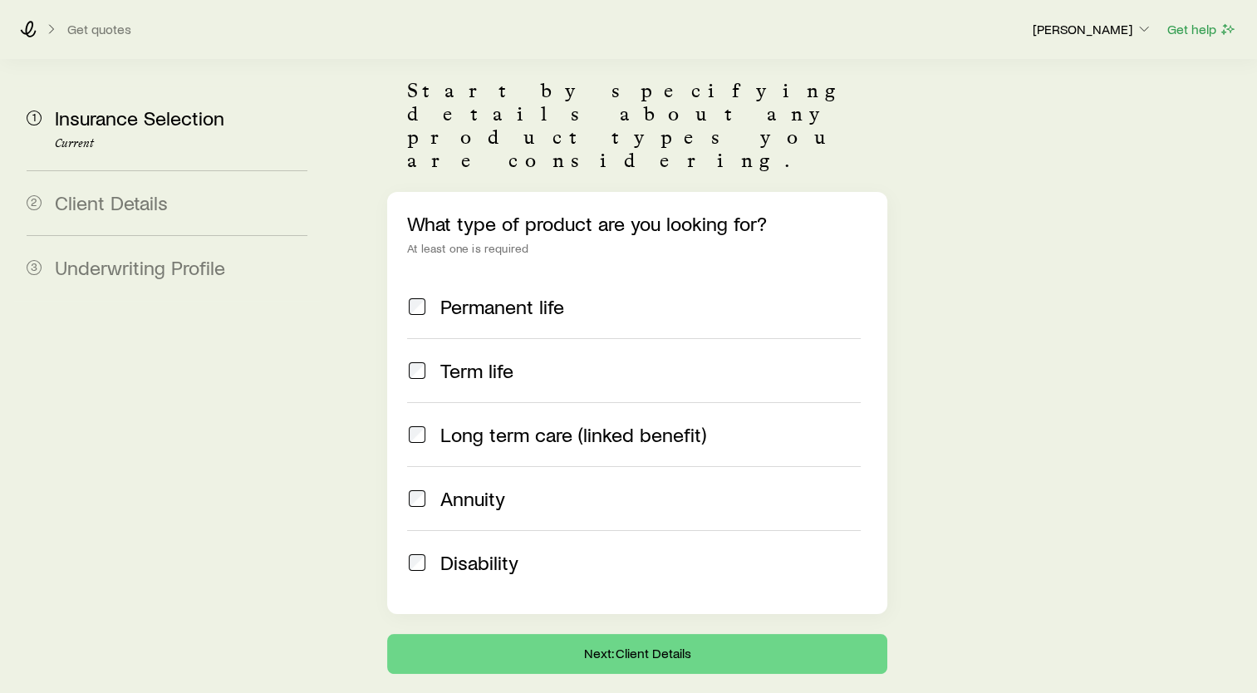
scroll to position [140, 0]
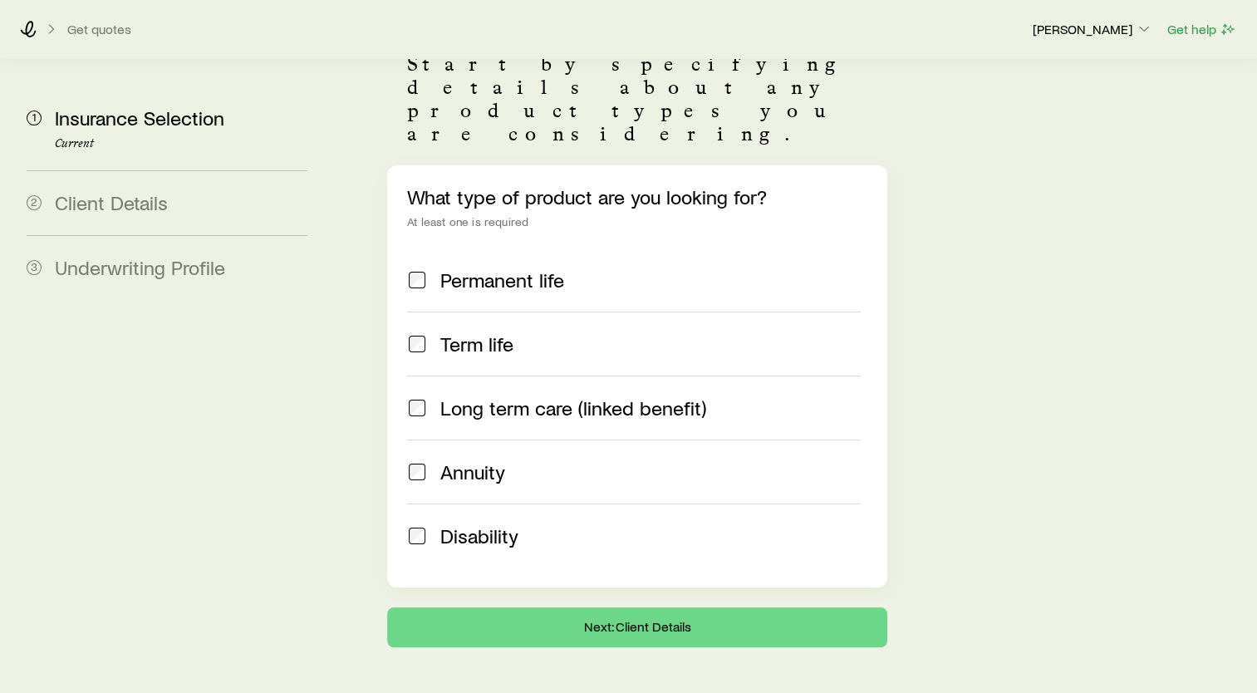
click at [503, 268] on span "Permanent life" at bounding box center [502, 279] width 124 height 23
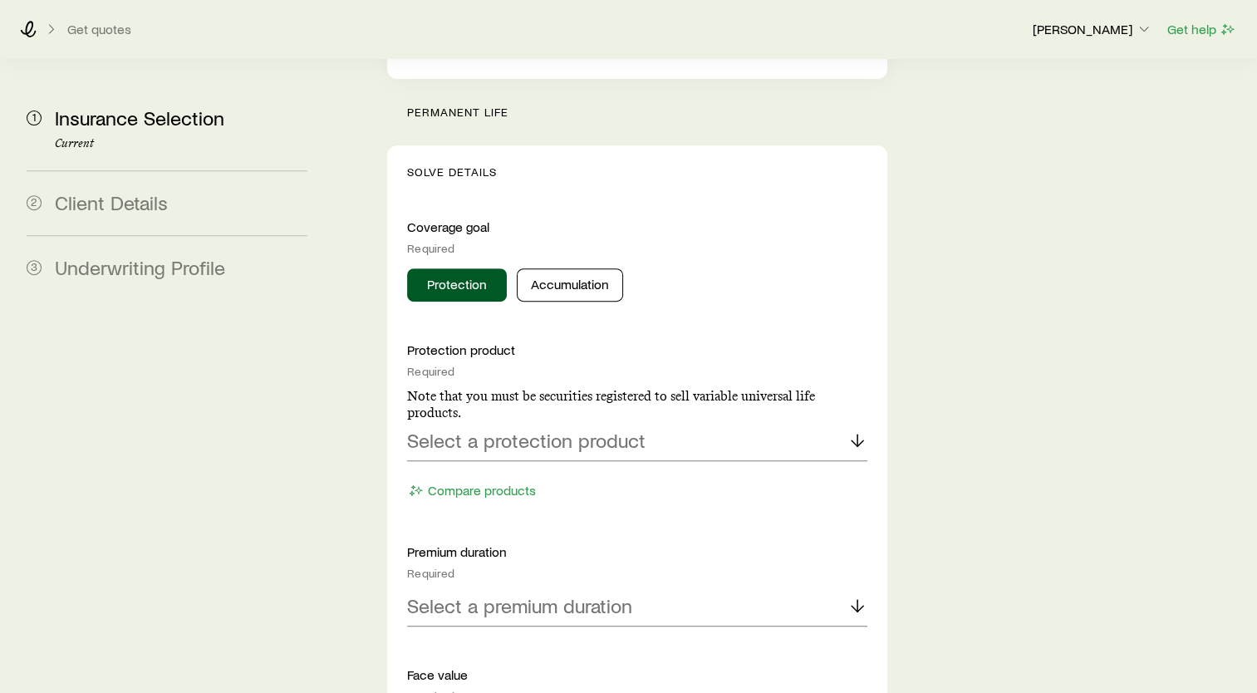
scroll to position [639, 0]
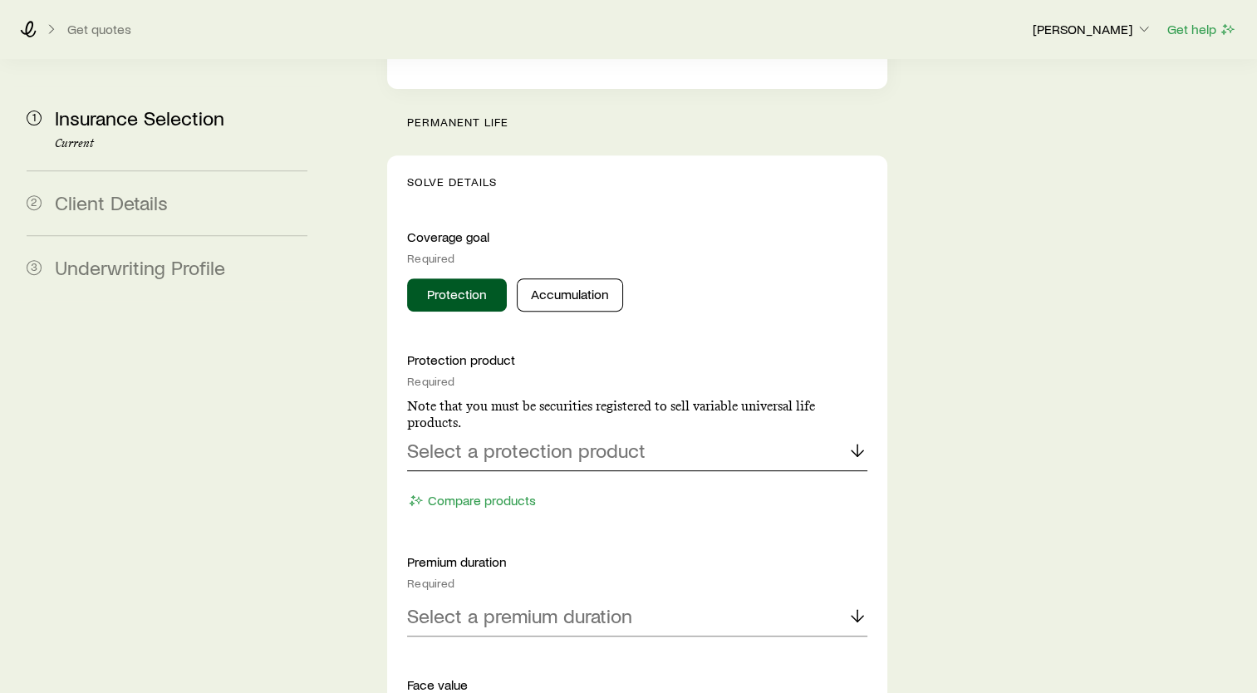
click at [664, 431] on div "Select a protection product" at bounding box center [637, 451] width 460 height 40
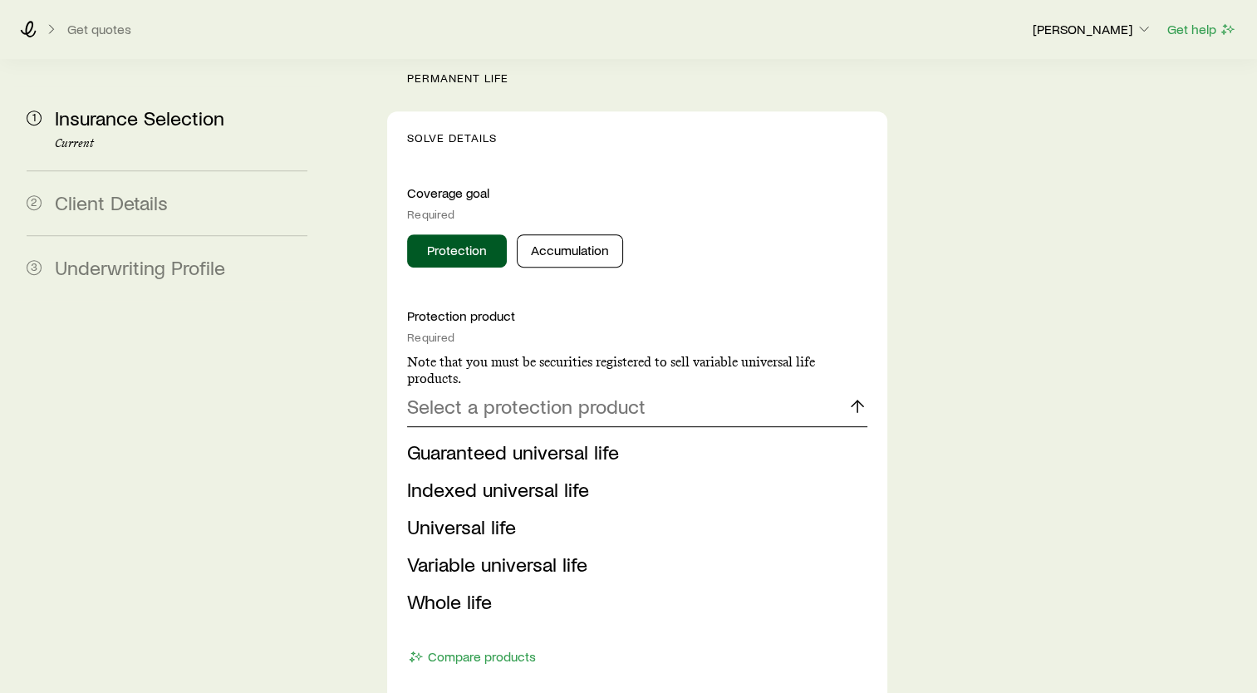
scroll to position [722, 0]
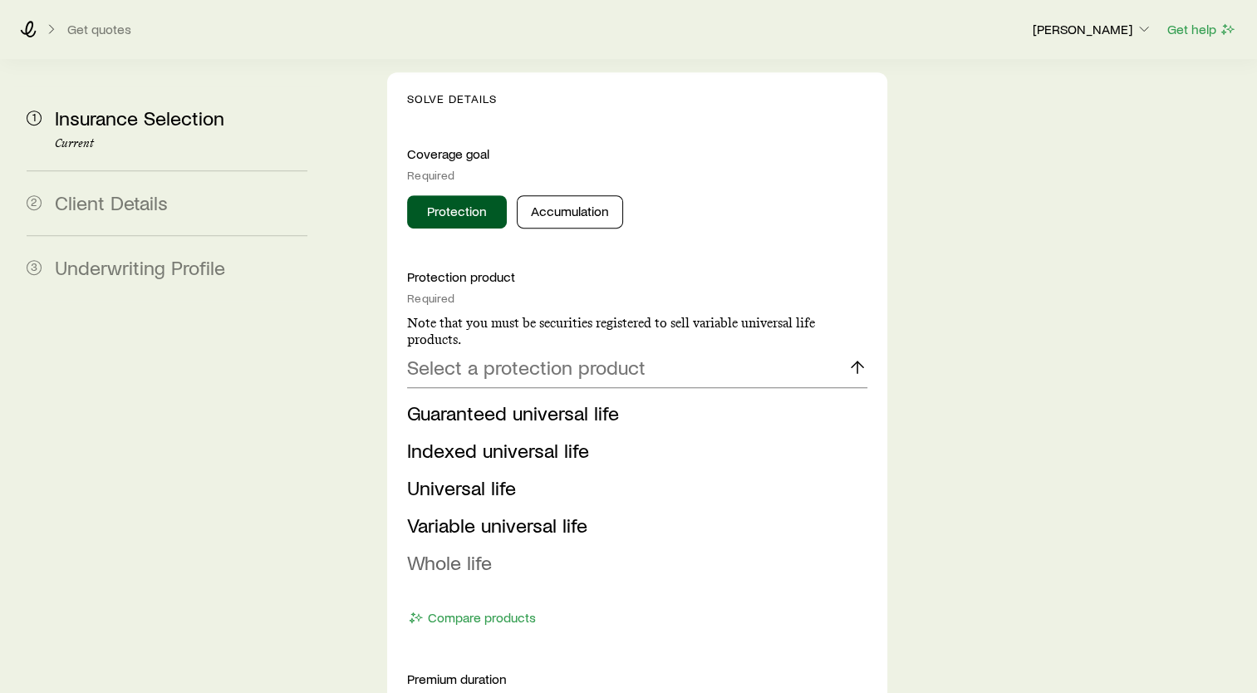
click at [479, 550] on span "Whole life" at bounding box center [449, 562] width 85 height 24
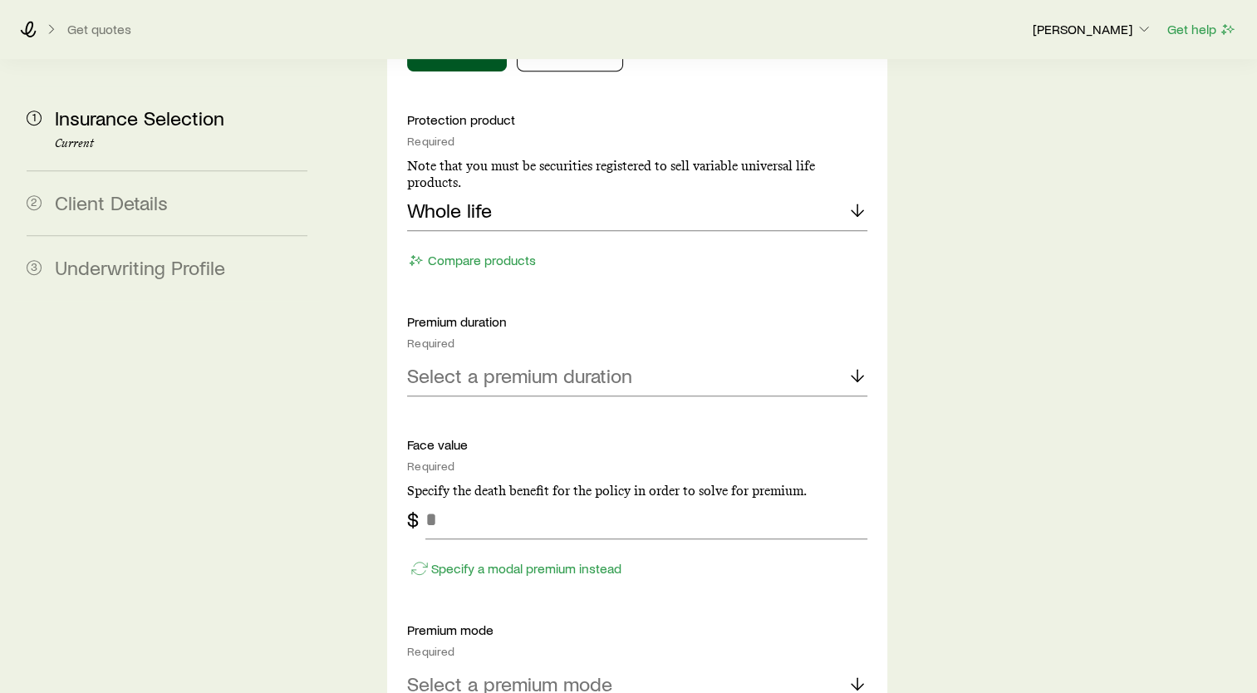
scroll to position [888, 0]
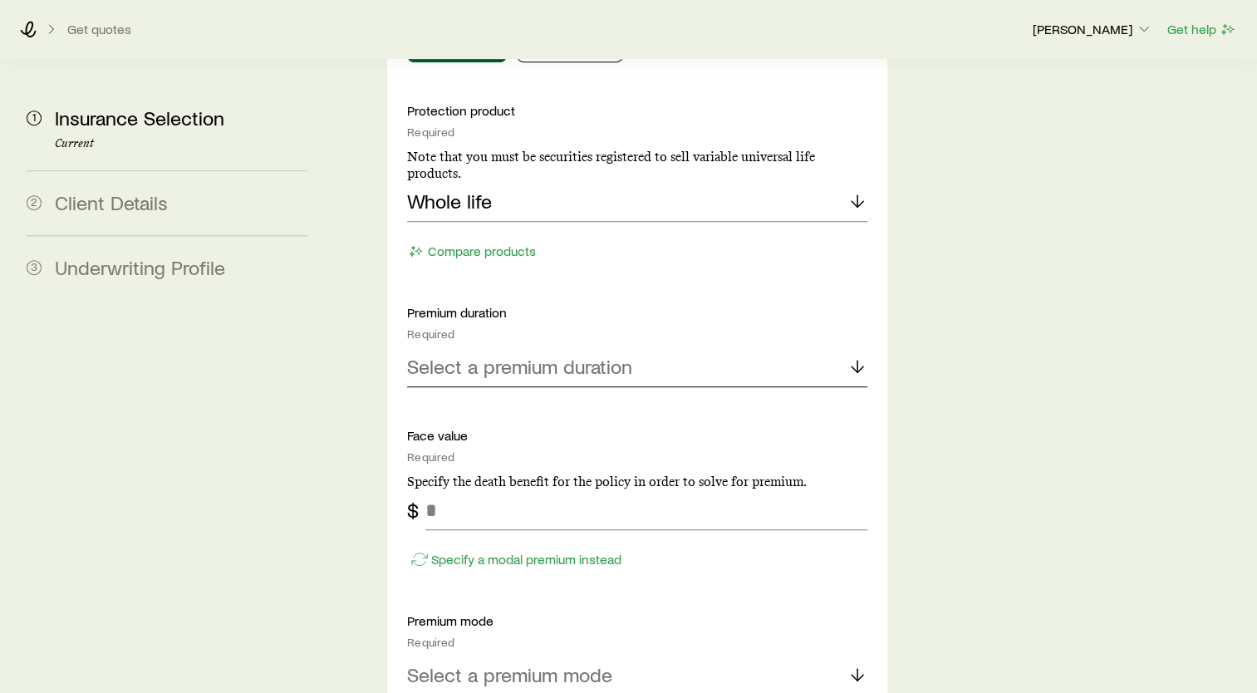
click at [675, 347] on div "Select a premium duration" at bounding box center [637, 367] width 460 height 40
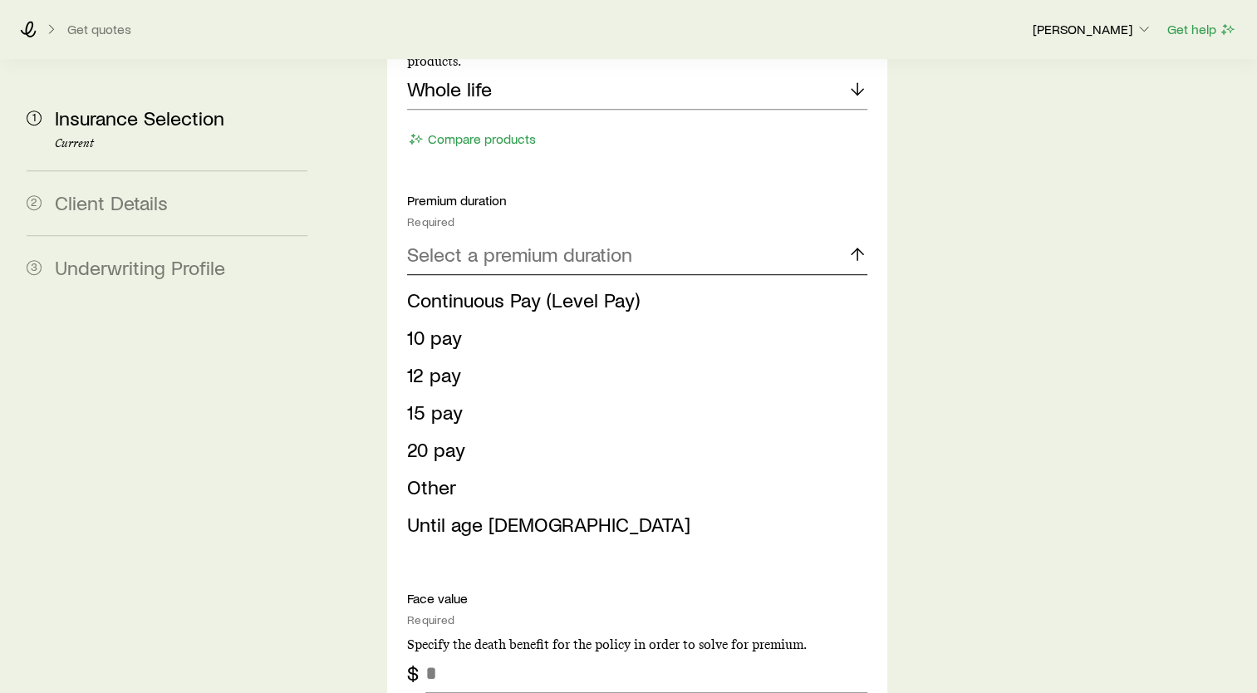
scroll to position [997, 0]
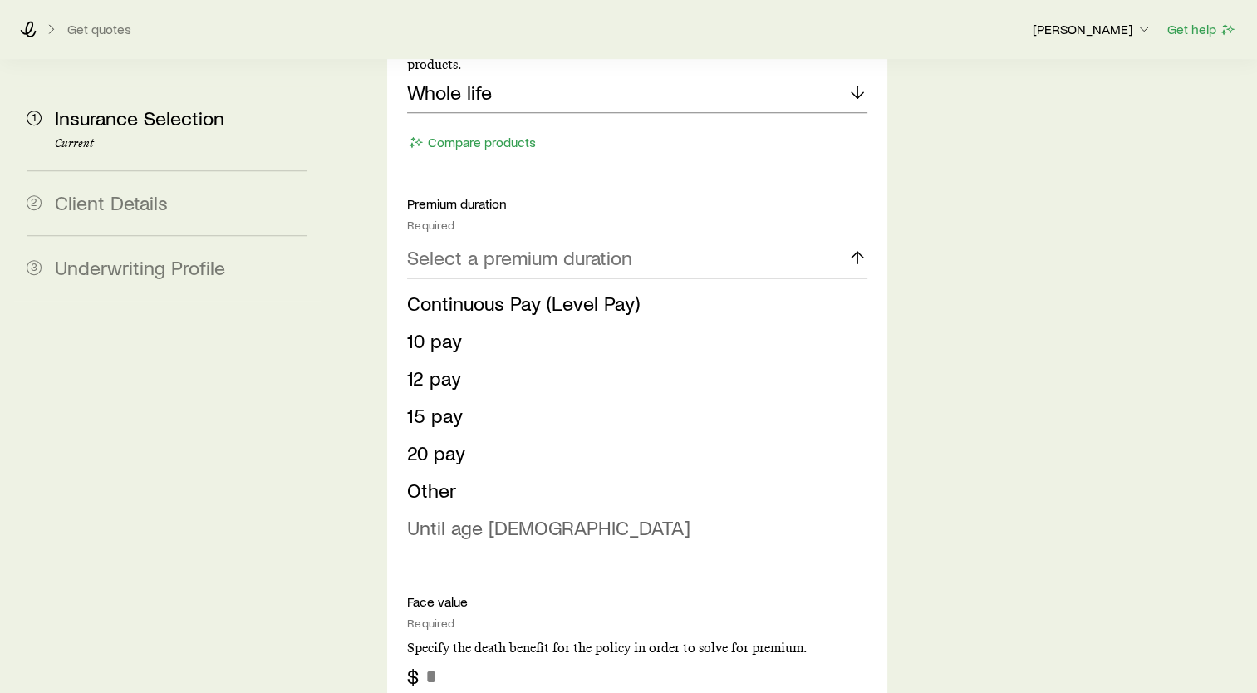
click at [508, 509] on li "Until age [DEMOGRAPHIC_DATA]" at bounding box center [632, 527] width 450 height 37
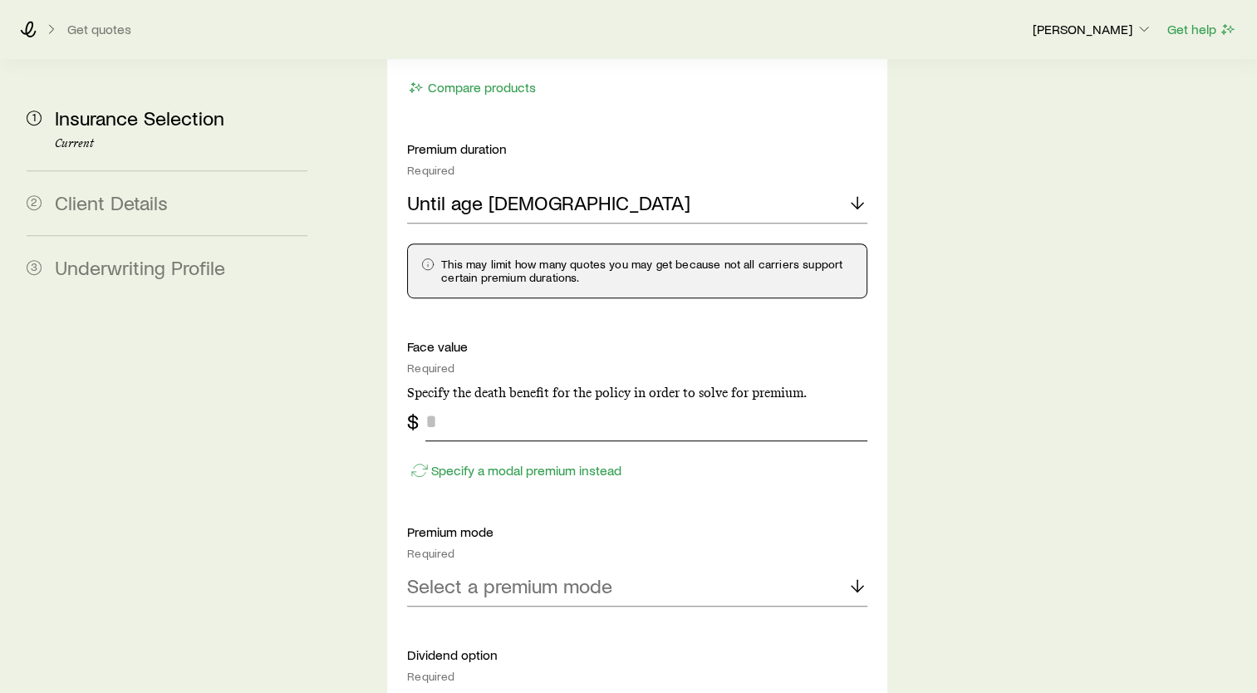
scroll to position [1080, 0]
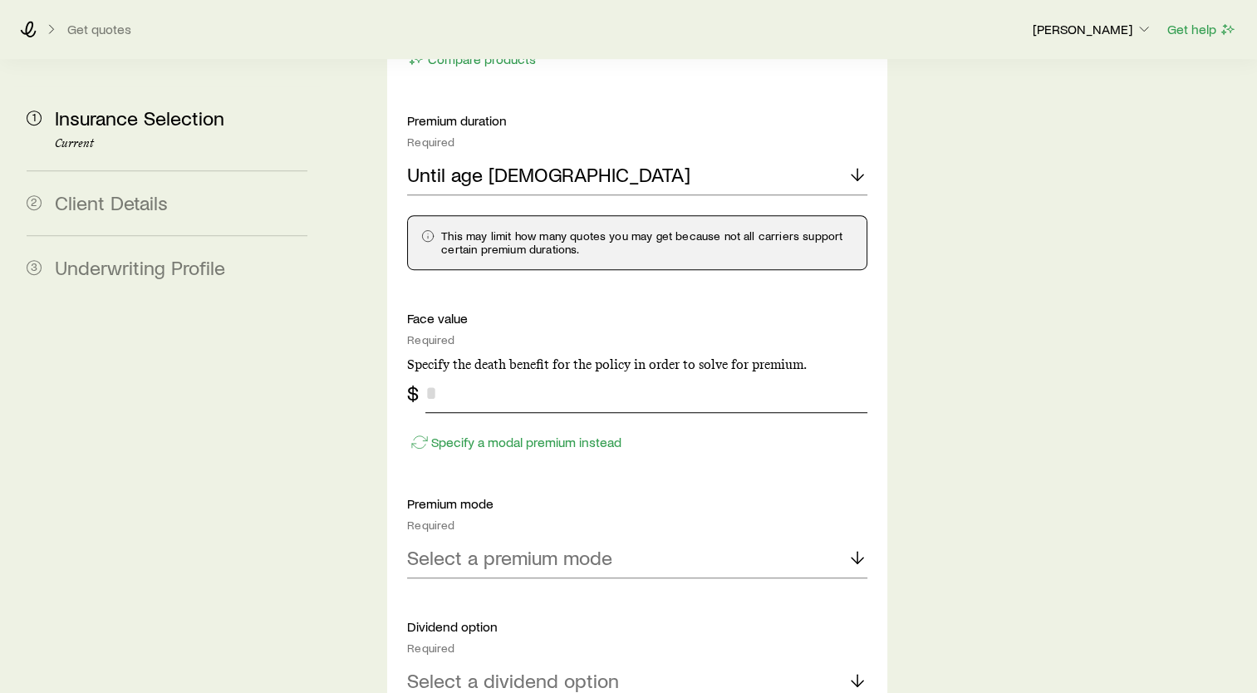
click at [518, 373] on input "tel" at bounding box center [646, 393] width 442 height 40
type input "*******"
click at [615, 538] on div "Select a premium mode" at bounding box center [637, 558] width 460 height 40
click at [534, 585] on li "Annual" at bounding box center [632, 603] width 450 height 37
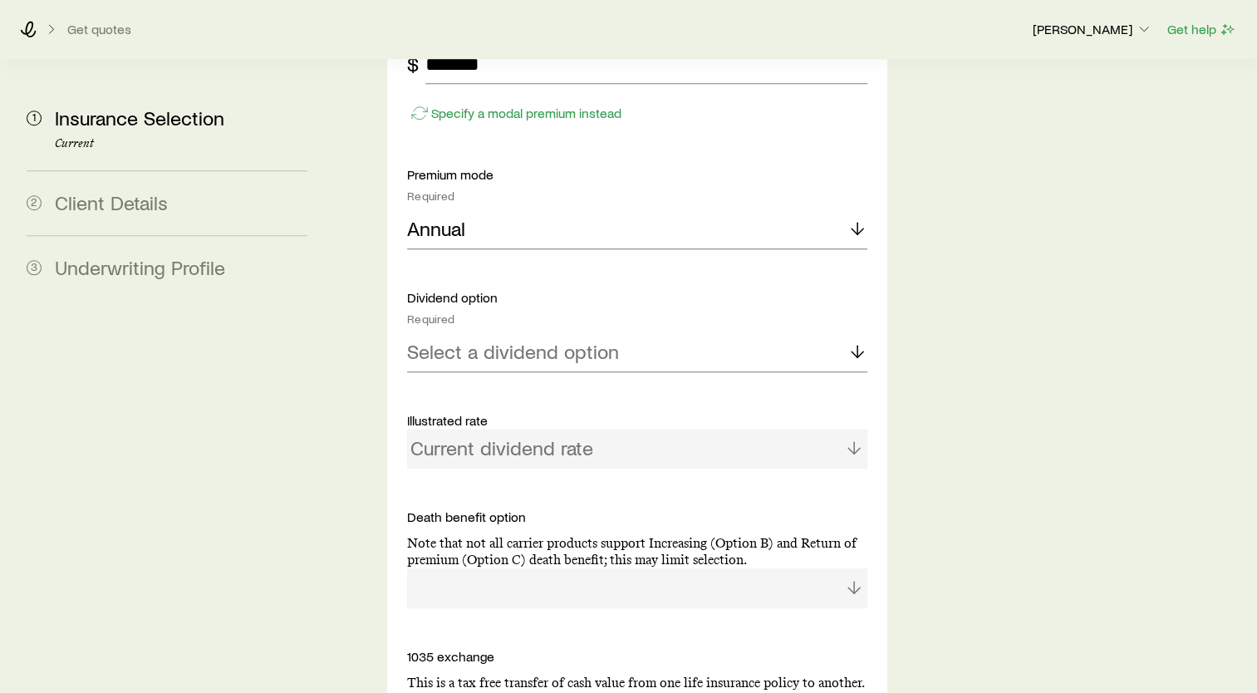
scroll to position [1412, 0]
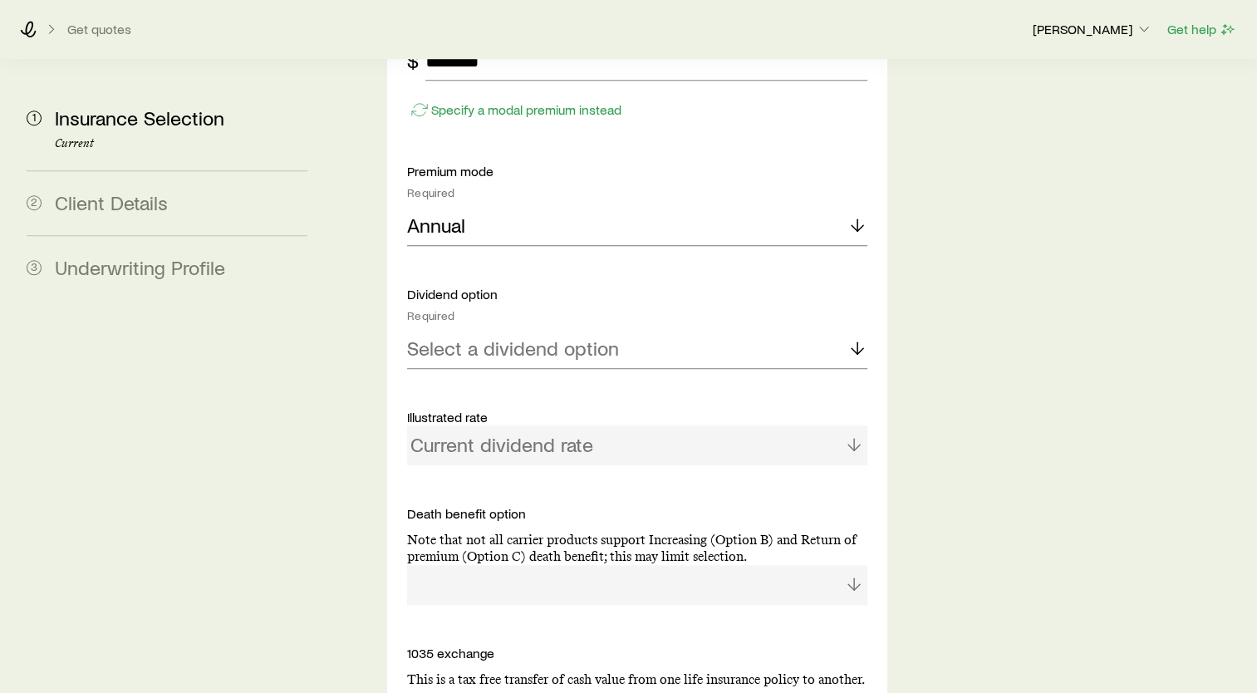
click at [538, 286] on p "Dividend option" at bounding box center [637, 294] width 460 height 17
click at [560, 206] on div "Annual" at bounding box center [637, 226] width 460 height 40
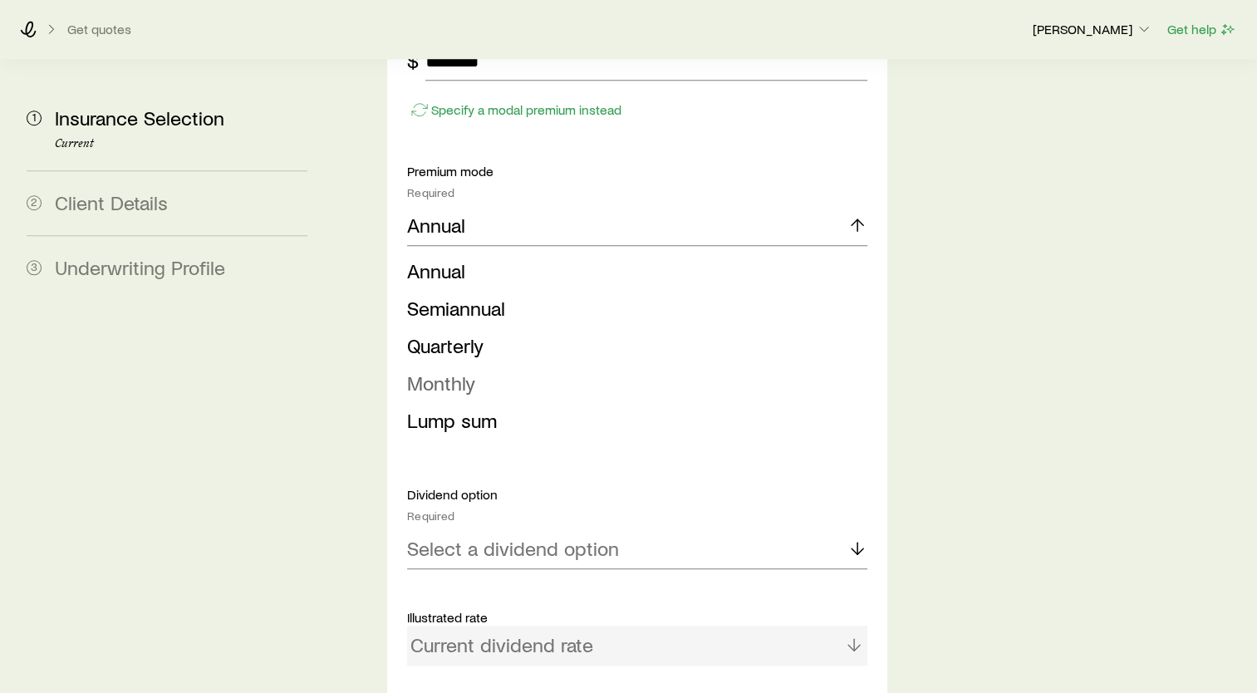
click at [459, 371] on span "Monthly" at bounding box center [441, 383] width 68 height 24
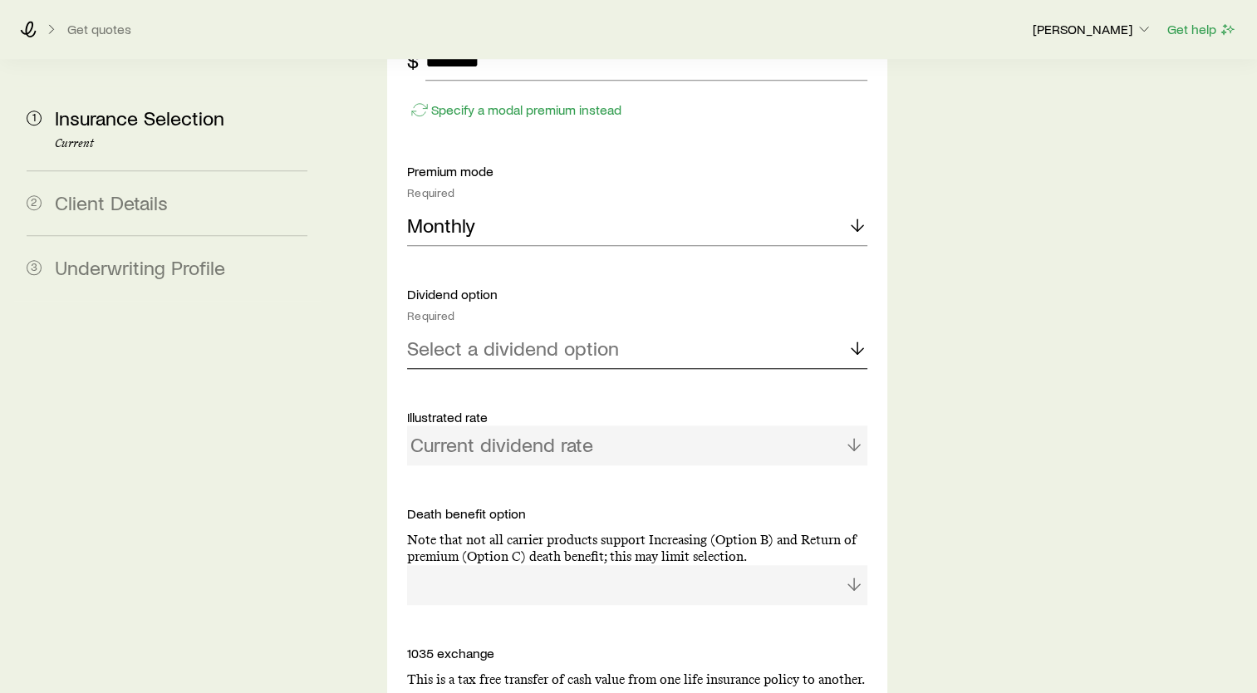
click at [489, 336] on p "Select a dividend option" at bounding box center [513, 347] width 212 height 23
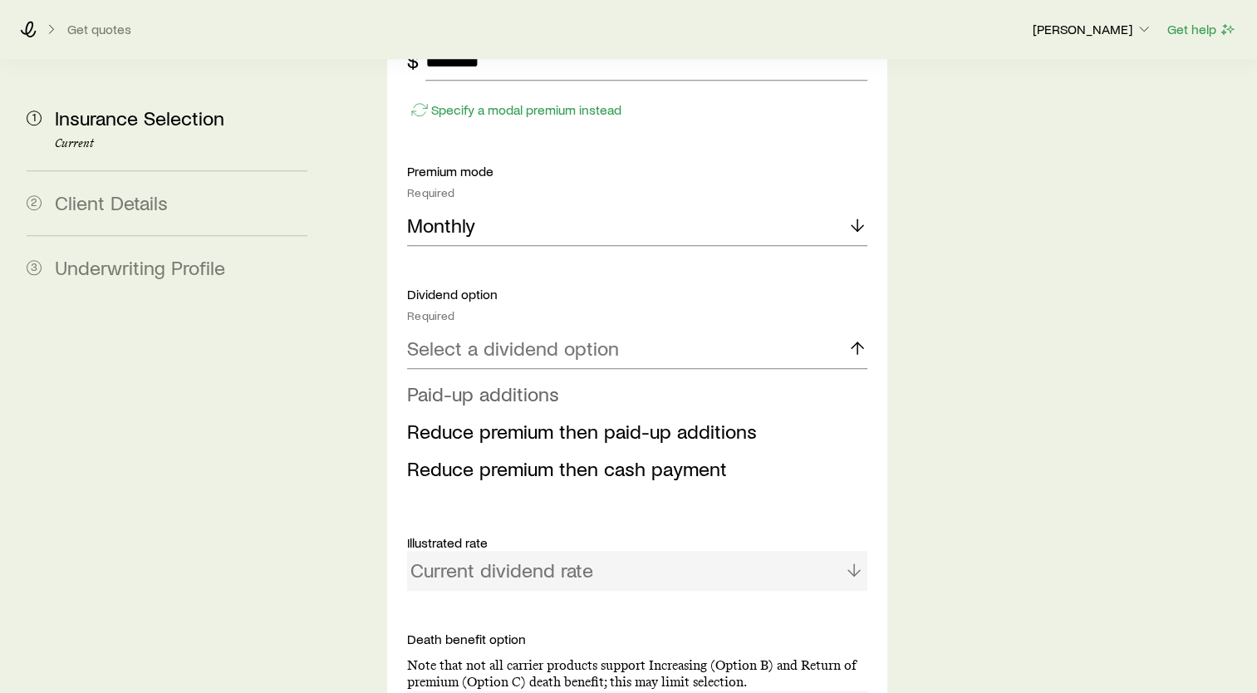
click at [509, 381] on span "Paid-up additions" at bounding box center [483, 393] width 152 height 24
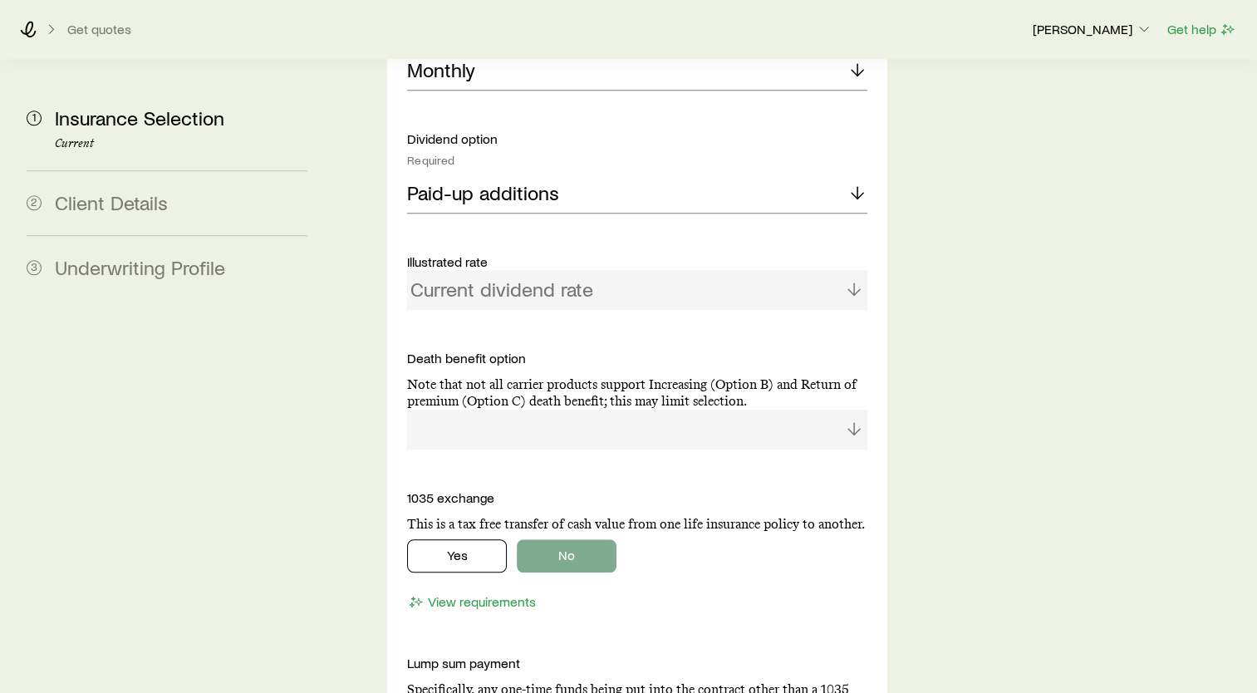
scroll to position [1578, 0]
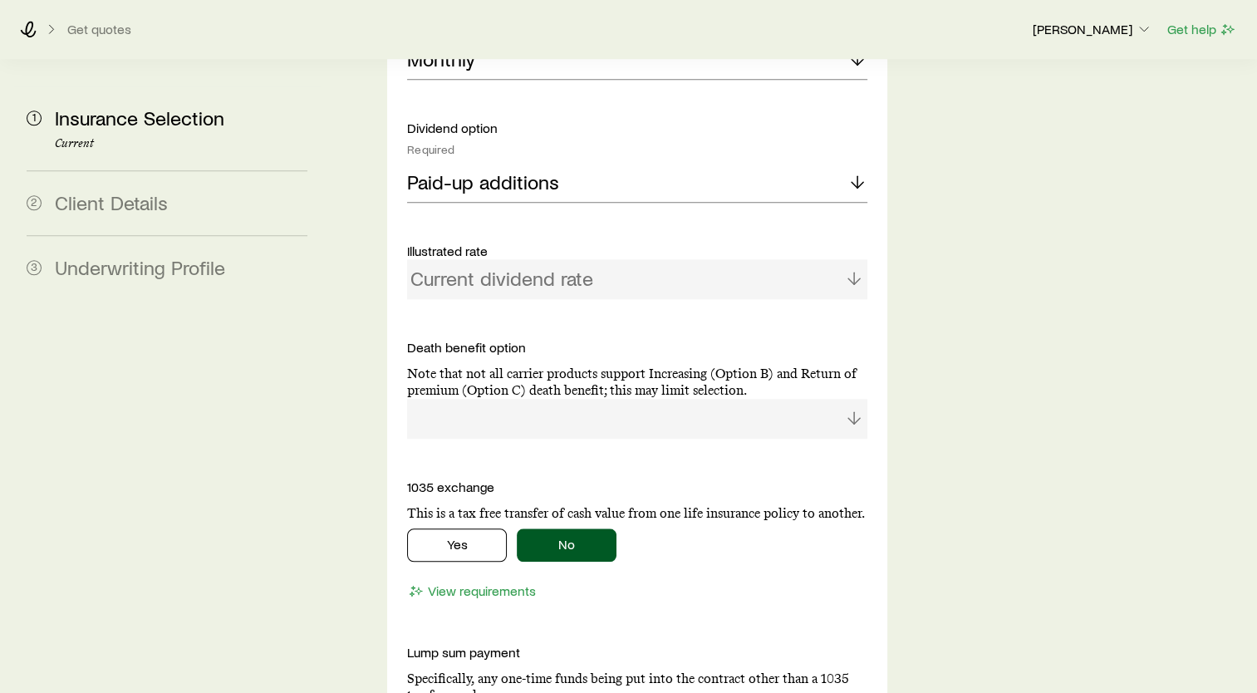
click at [629, 259] on div "Current dividend rate" at bounding box center [637, 279] width 460 height 40
drag, startPoint x: 629, startPoint y: 228, endPoint x: 662, endPoint y: 282, distance: 63.4
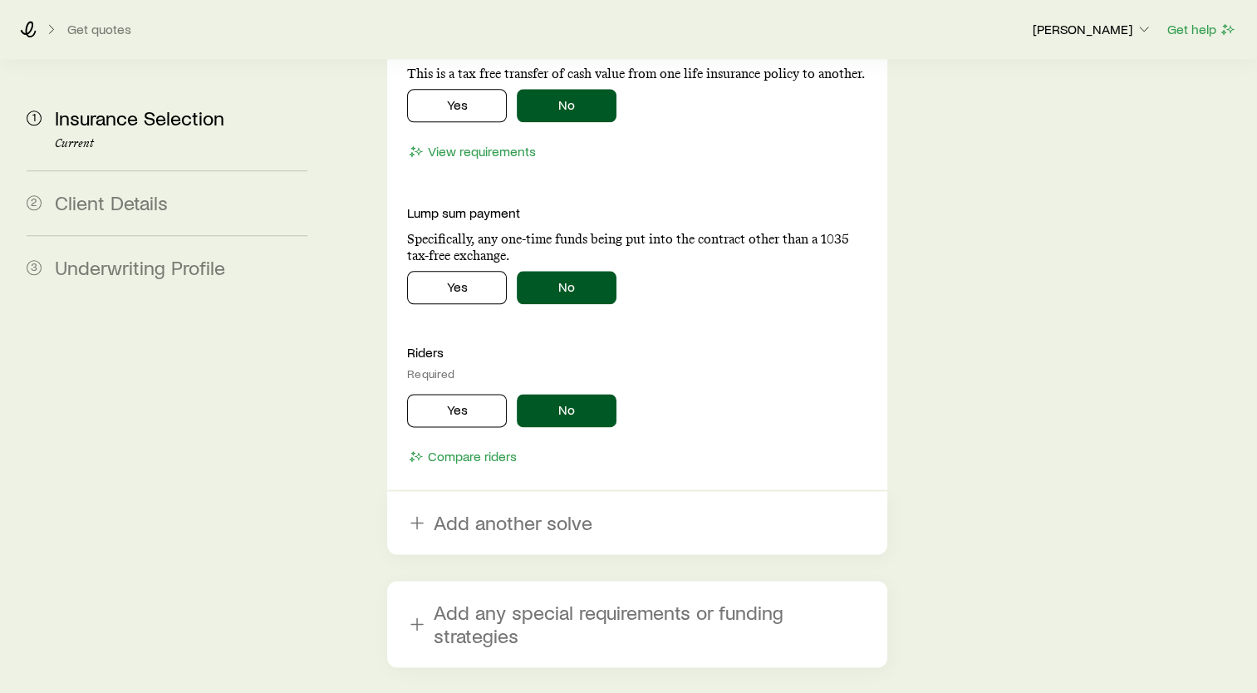
scroll to position [2020, 0]
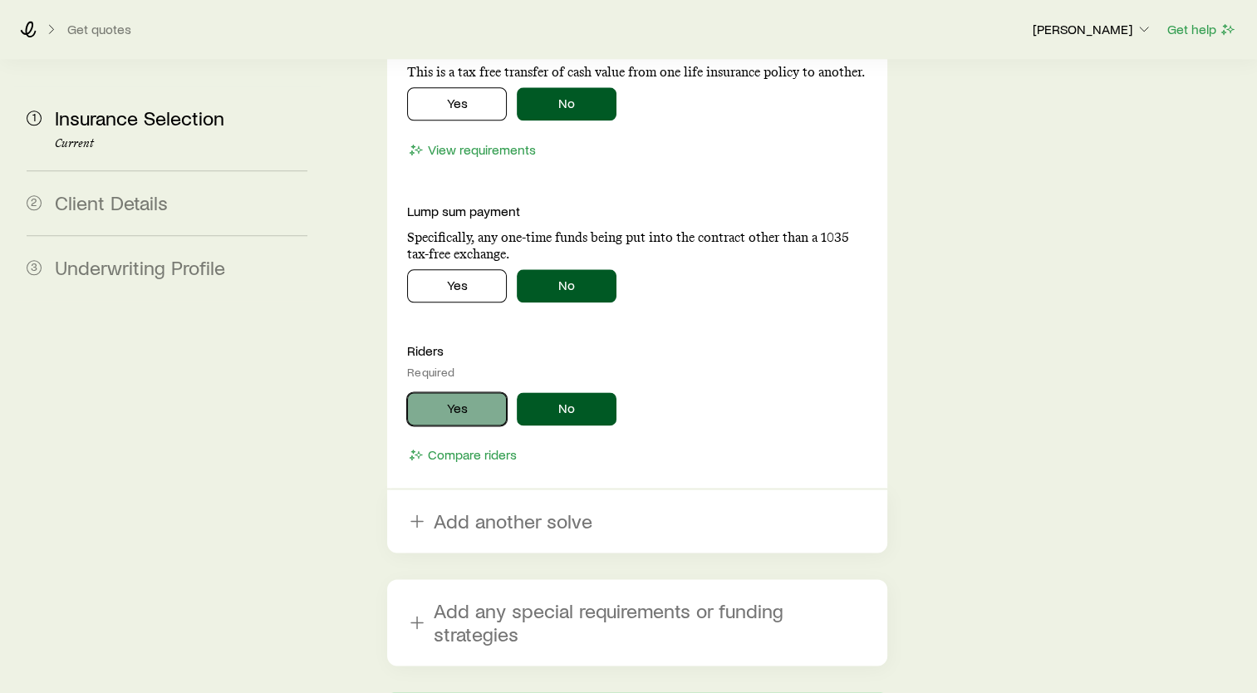
click at [459, 392] on button "Yes" at bounding box center [457, 408] width 100 height 33
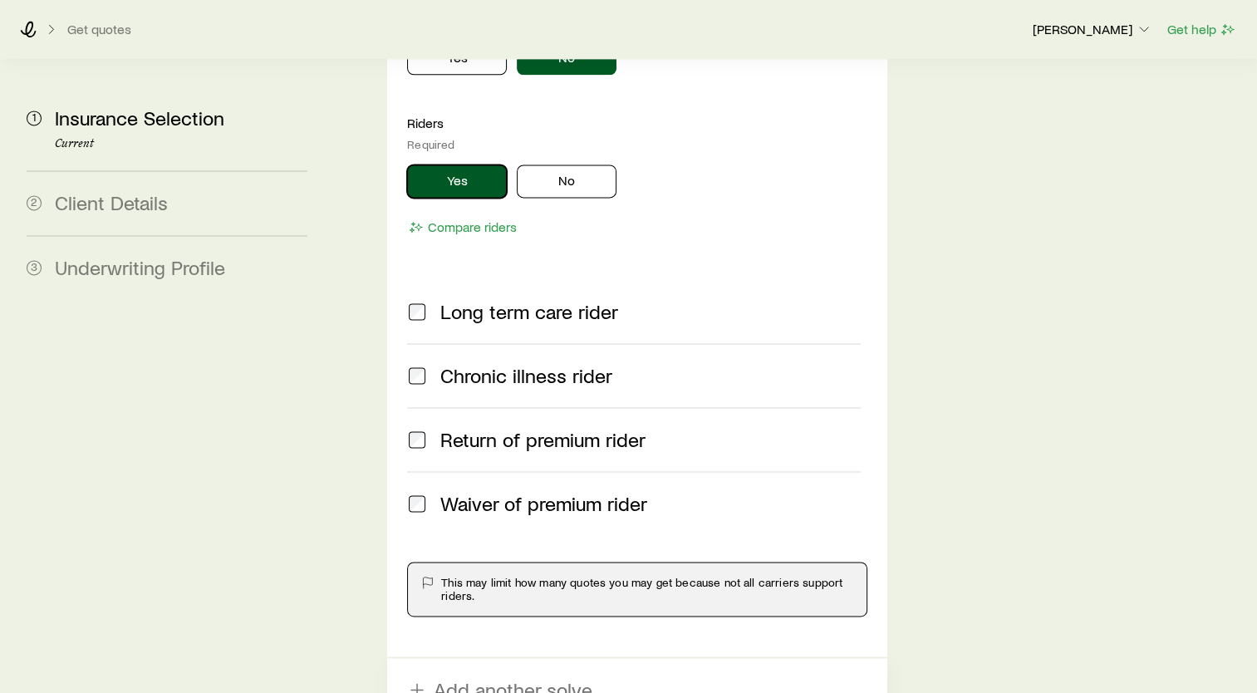
scroll to position [2269, 0]
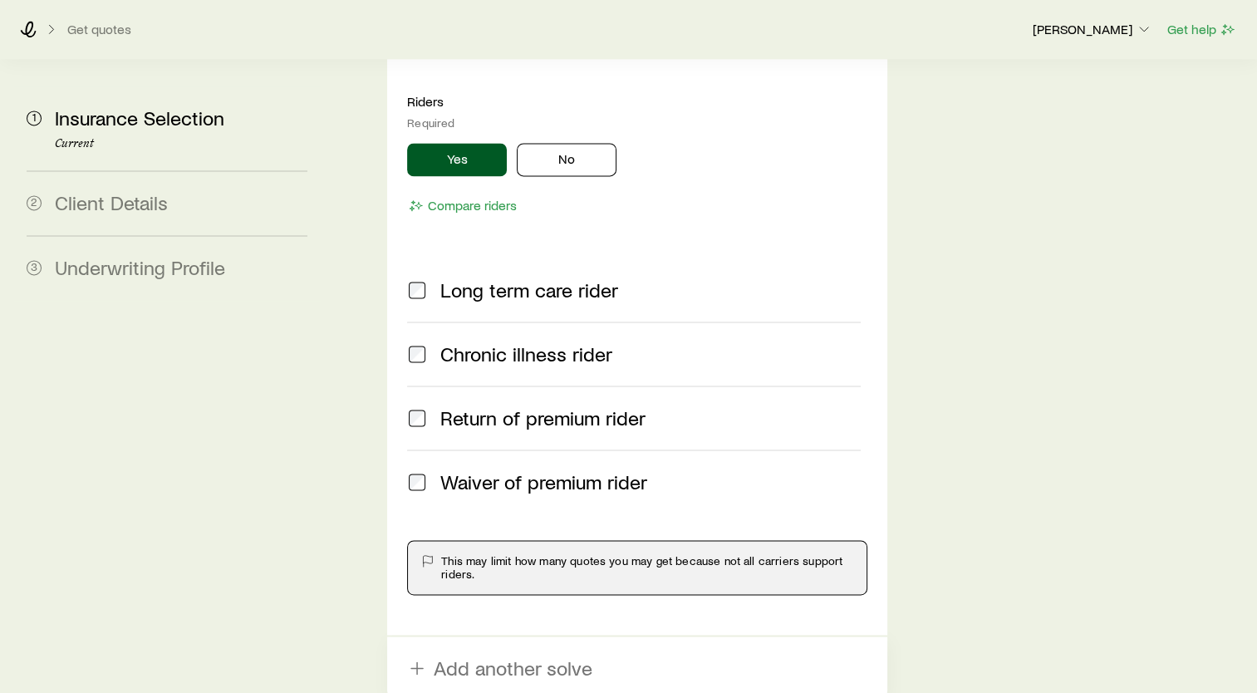
click at [430, 470] on div "Waiver of premium rider" at bounding box center [634, 481] width 454 height 23
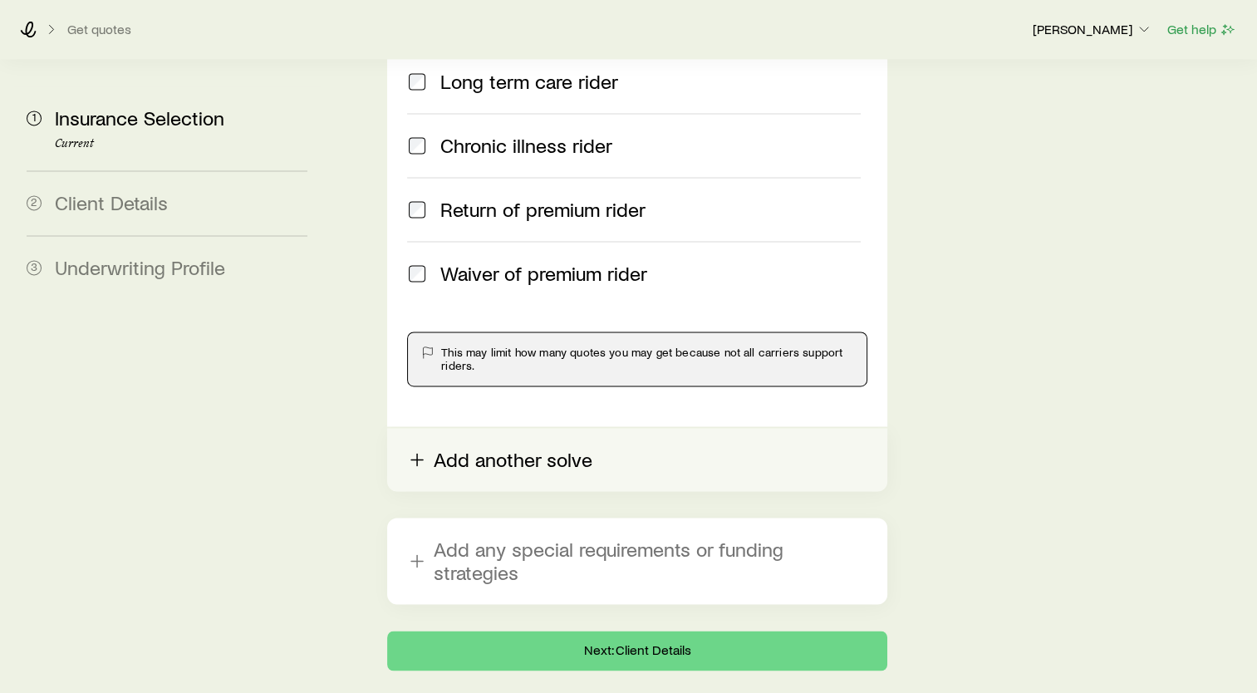
scroll to position [2498, 0]
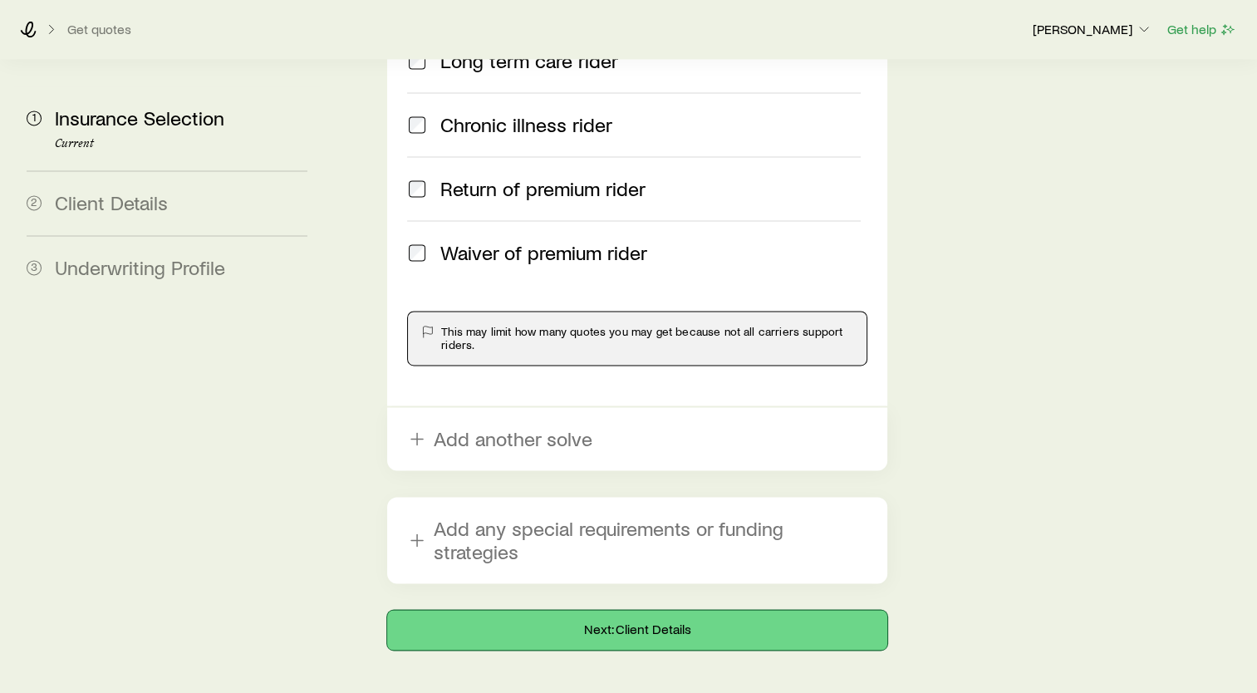
click at [629, 610] on button "Next: Client Details" at bounding box center [637, 630] width 500 height 40
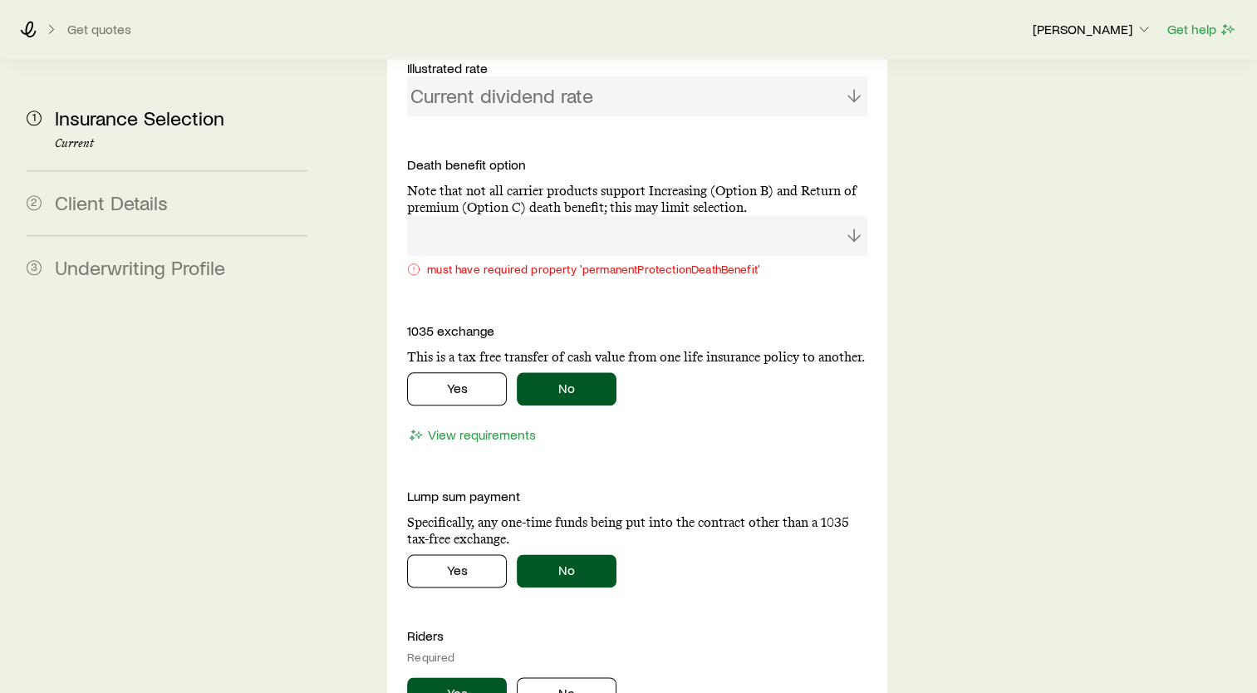
scroll to position [1745, 0]
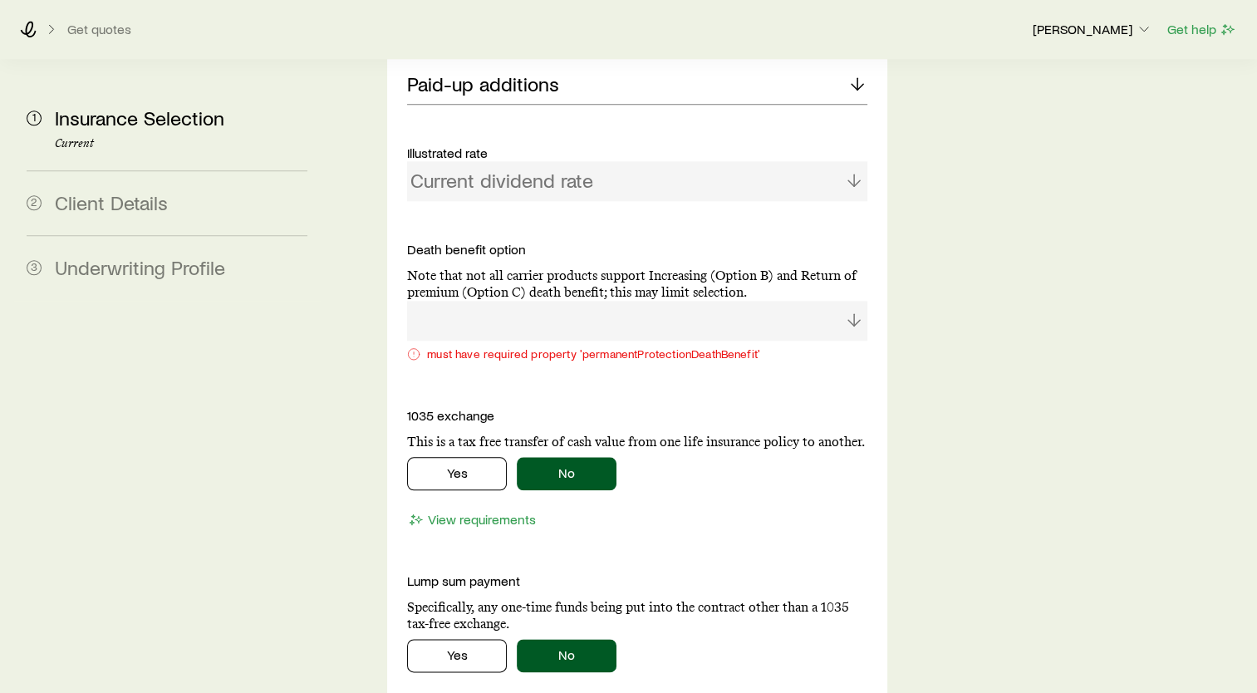
drag, startPoint x: 825, startPoint y: 263, endPoint x: 841, endPoint y: 272, distance: 18.7
click at [827, 301] on div at bounding box center [637, 321] width 460 height 40
click at [857, 301] on div at bounding box center [637, 321] width 460 height 40
click at [744, 301] on div at bounding box center [637, 321] width 460 height 40
click at [466, 301] on div at bounding box center [637, 321] width 460 height 40
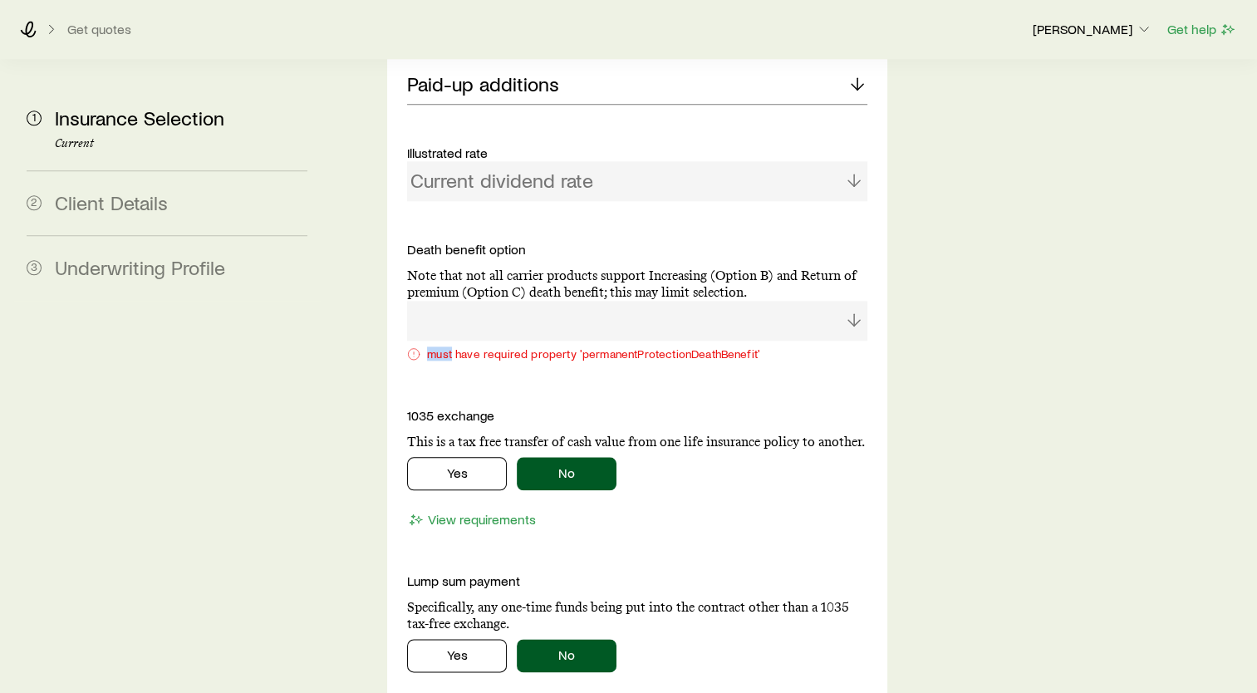
click at [465, 301] on div at bounding box center [637, 321] width 460 height 40
drag, startPoint x: 465, startPoint y: 262, endPoint x: 579, endPoint y: 237, distance: 116.5
click at [579, 268] on p "Note that not all carrier products support Increasing (Option B) and Return of …" at bounding box center [637, 284] width 460 height 33
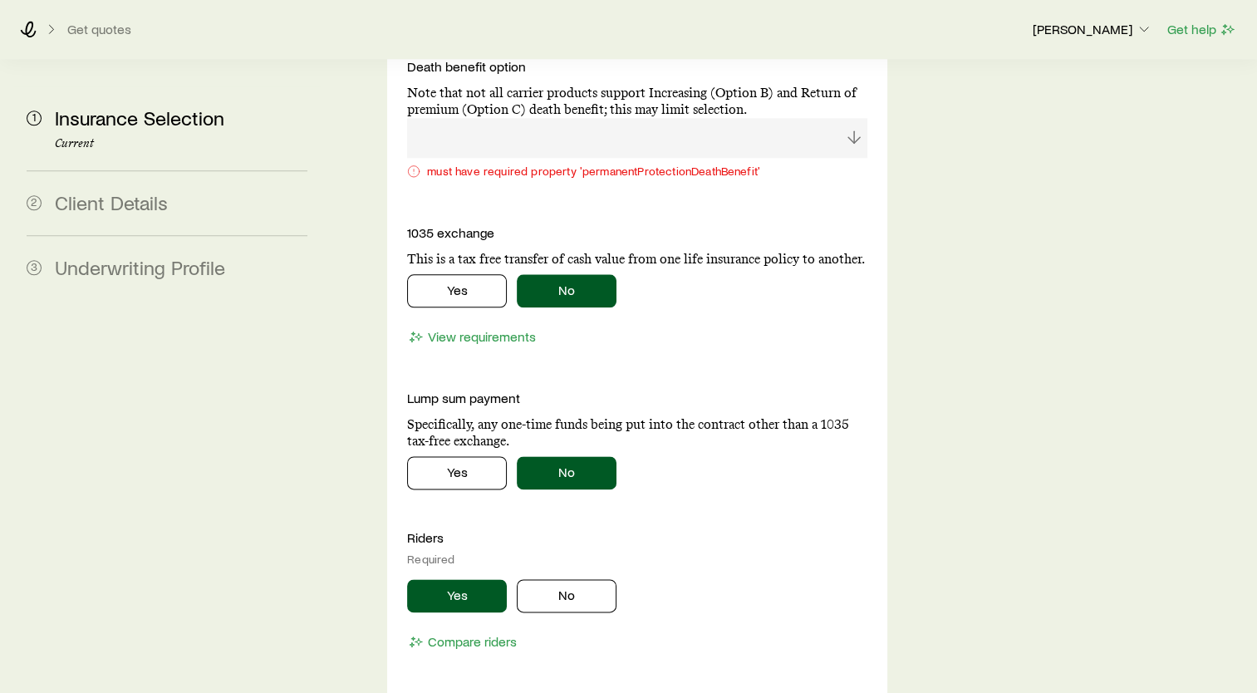
scroll to position [1761, 0]
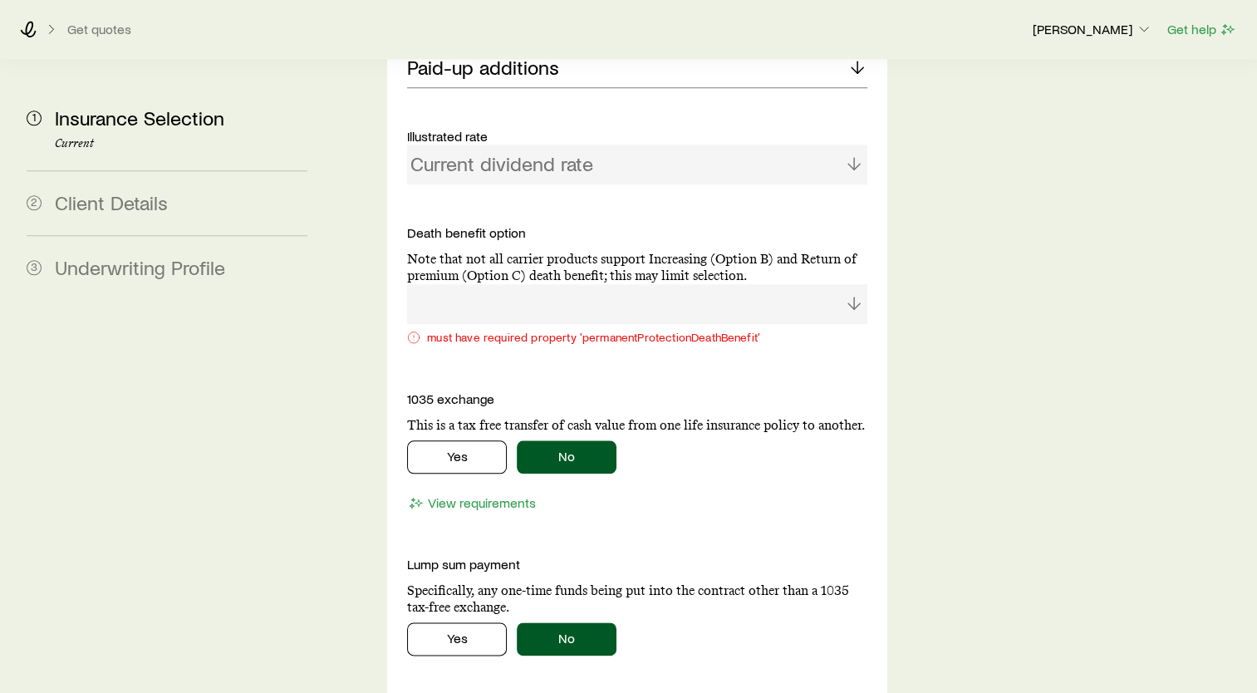
click at [842, 284] on div at bounding box center [637, 304] width 460 height 40
click at [849, 284] on div at bounding box center [637, 304] width 460 height 40
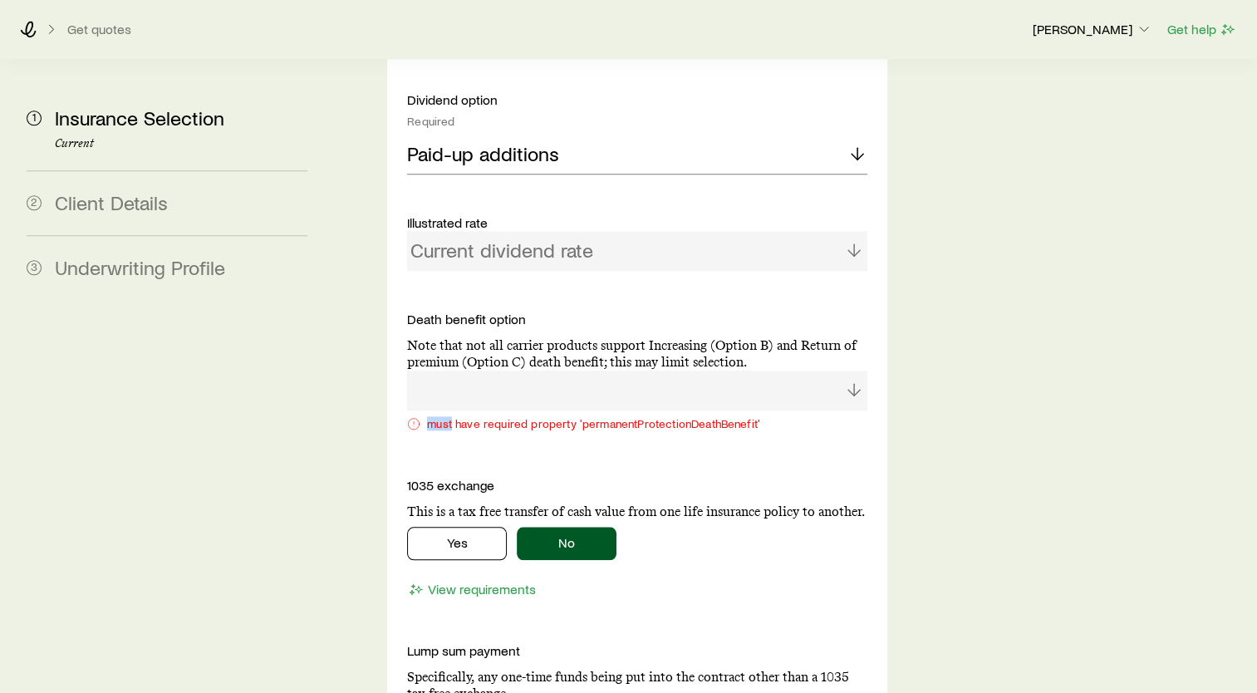
scroll to position [1678, 0]
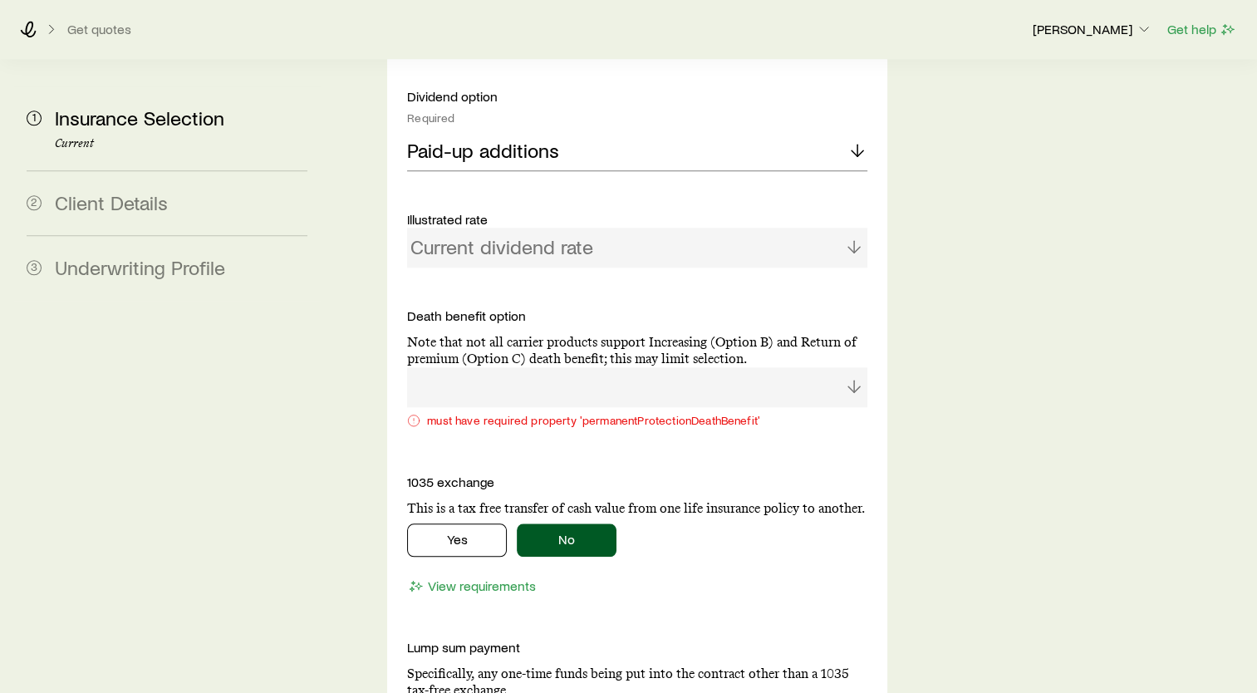
click at [853, 414] on div "must have required property 'permanentProtectionDeathBenefit'" at bounding box center [637, 420] width 460 height 13
click at [857, 367] on div at bounding box center [637, 387] width 460 height 40
click at [856, 367] on div at bounding box center [637, 387] width 460 height 40
click at [855, 367] on div at bounding box center [637, 387] width 460 height 40
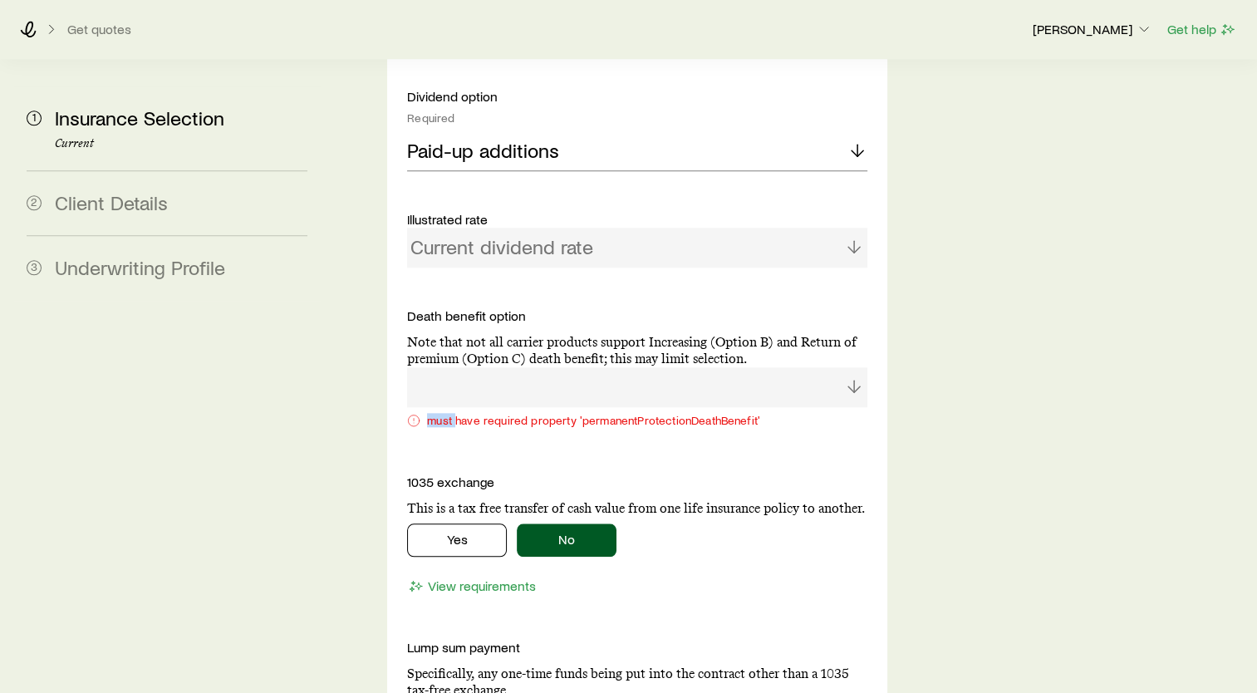
click at [855, 367] on div at bounding box center [637, 387] width 460 height 40
drag, startPoint x: 855, startPoint y: 336, endPoint x: 824, endPoint y: 389, distance: 61.4
click at [824, 389] on div "Coverage goal Required Protection Accumulation Protection product Required Note…" at bounding box center [637, 278] width 460 height 2043
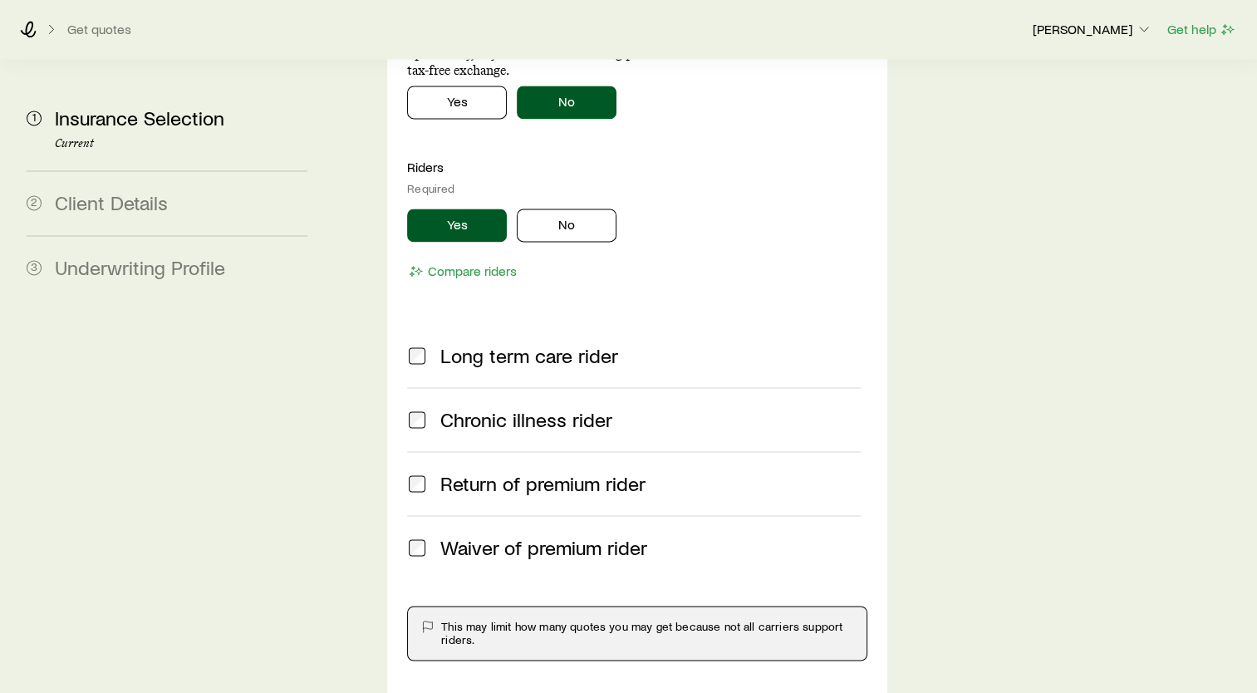
scroll to position [2260, 0]
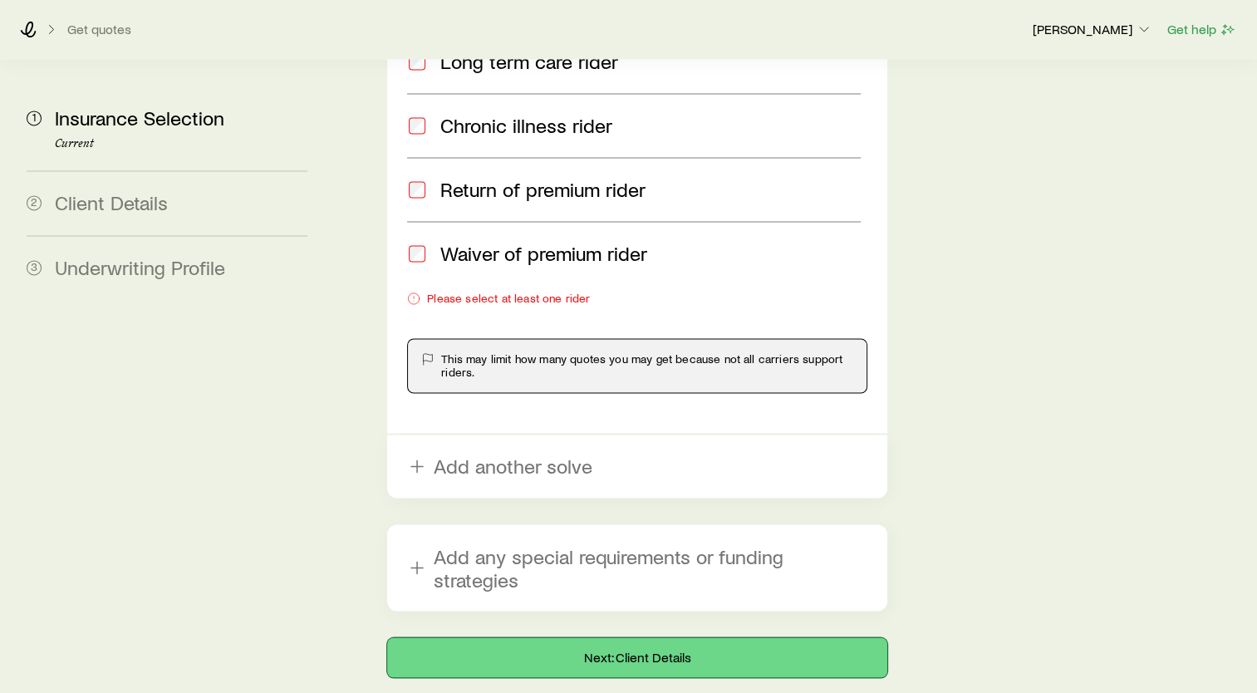
click at [618, 637] on button "Next: Client Details" at bounding box center [637, 657] width 500 height 40
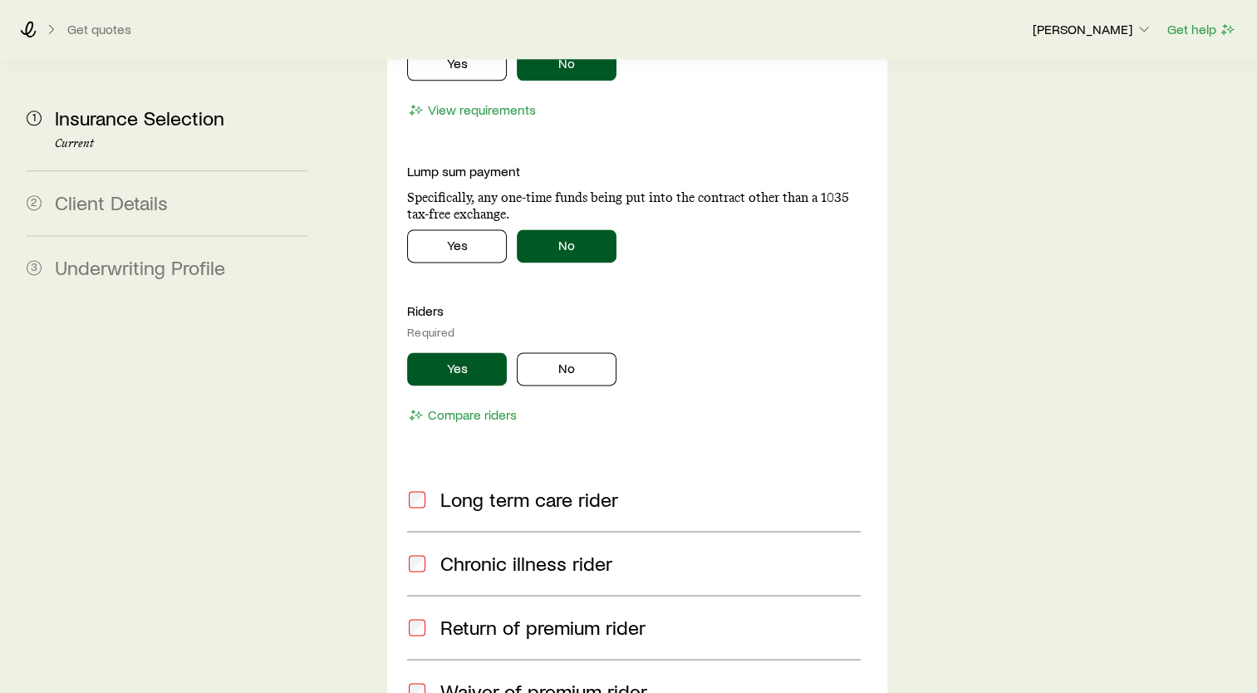
scroll to position [2160, 0]
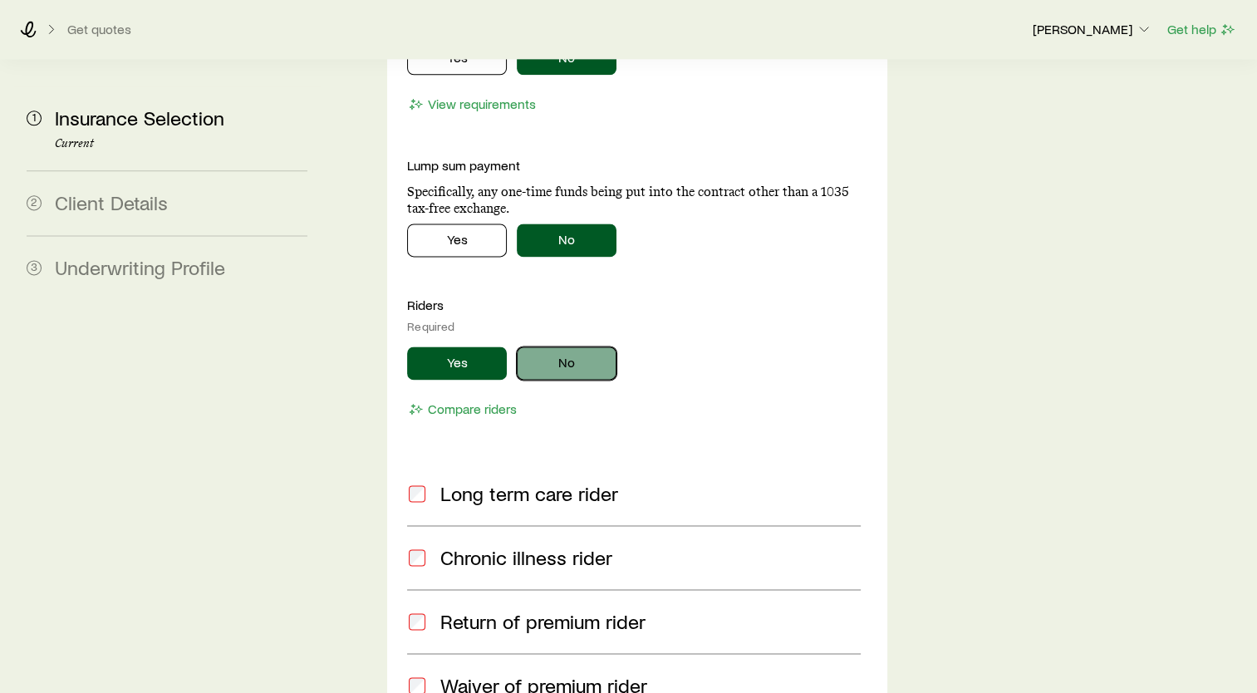
click at [559, 346] on button "No" at bounding box center [567, 362] width 100 height 33
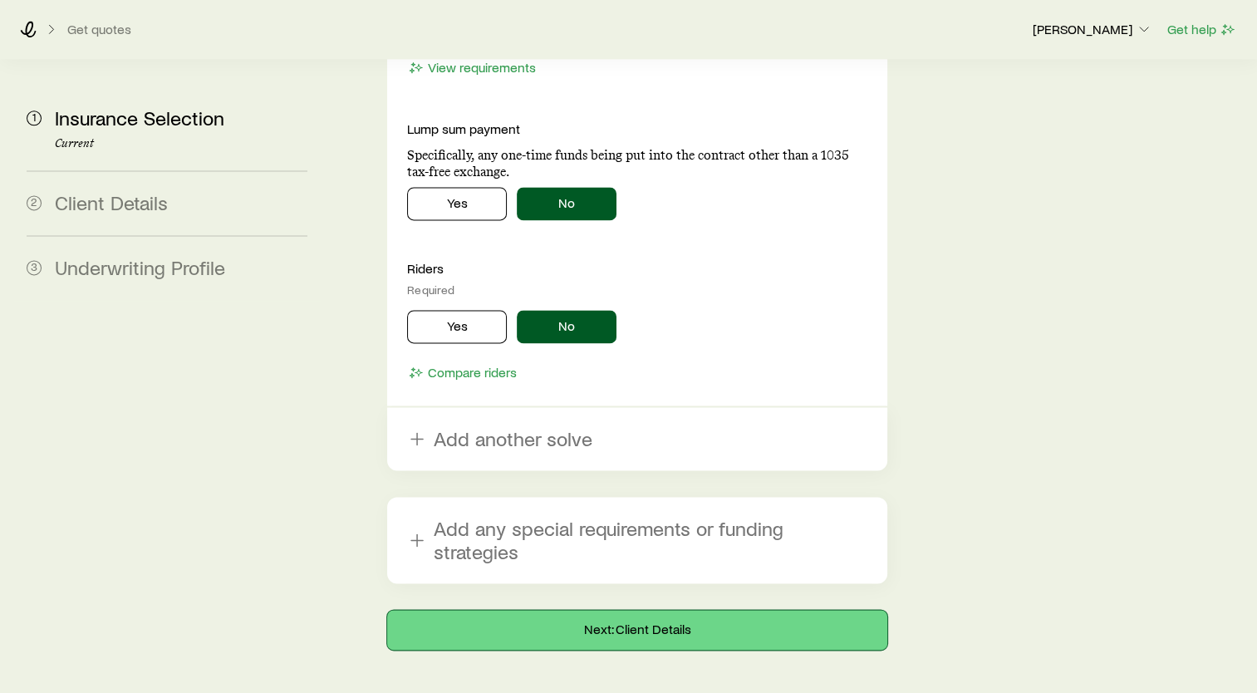
click at [672, 610] on button "Next: Client Details" at bounding box center [637, 630] width 500 height 40
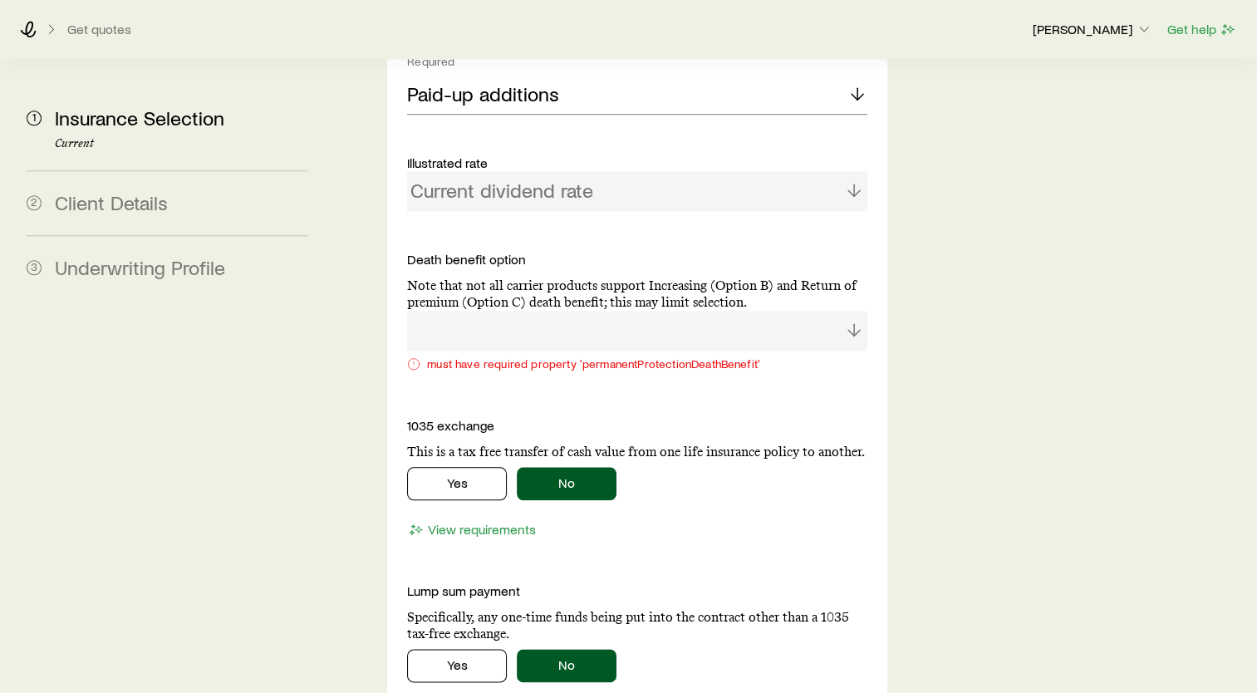
scroll to position [1745, 0]
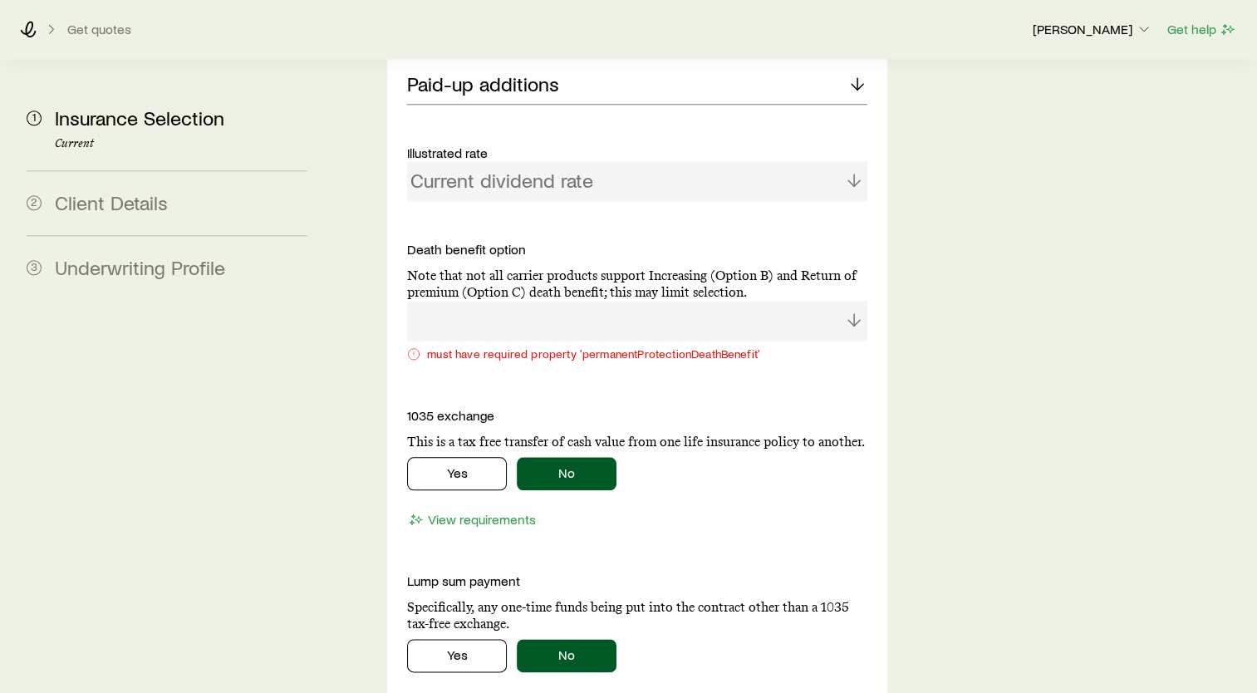
click at [663, 301] on div at bounding box center [637, 321] width 460 height 40
click at [504, 268] on p "Note that not all carrier products support Increasing (Option B) and Return of …" at bounding box center [637, 284] width 460 height 33
drag, startPoint x: 504, startPoint y: 235, endPoint x: 596, endPoint y: 233, distance: 91.4
click at [596, 268] on p "Note that not all carrier products support Increasing (Option B) and Return of …" at bounding box center [637, 284] width 460 height 33
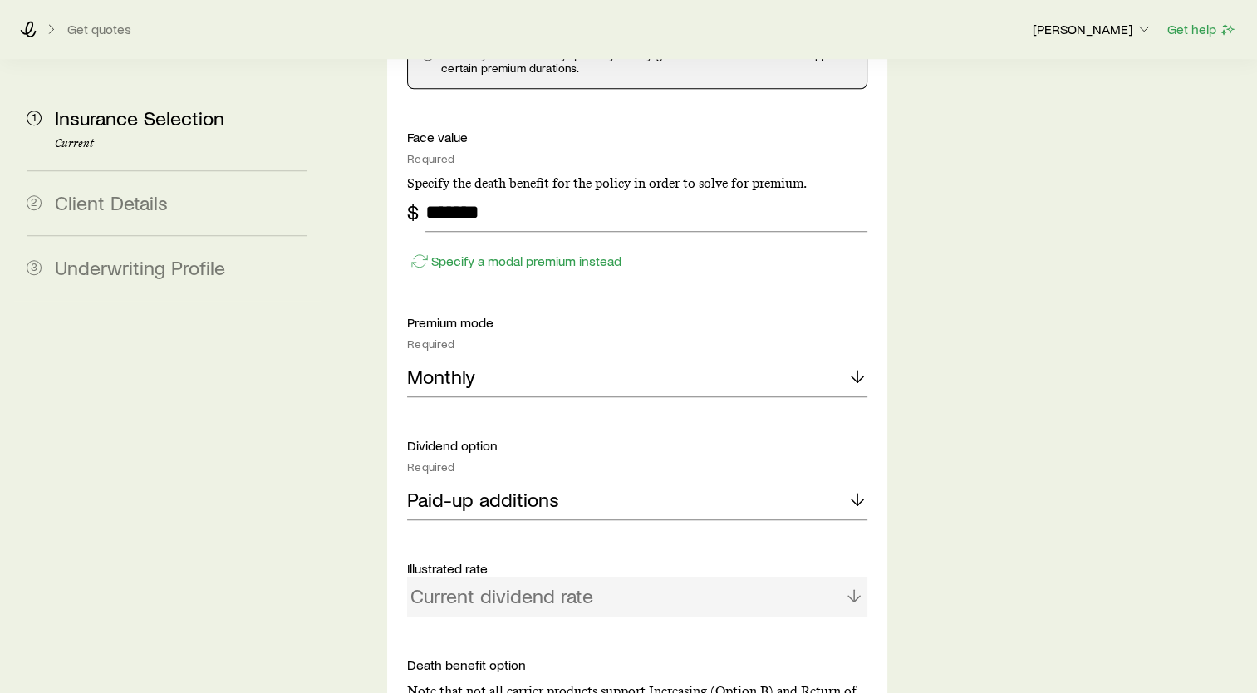
scroll to position [1246, 0]
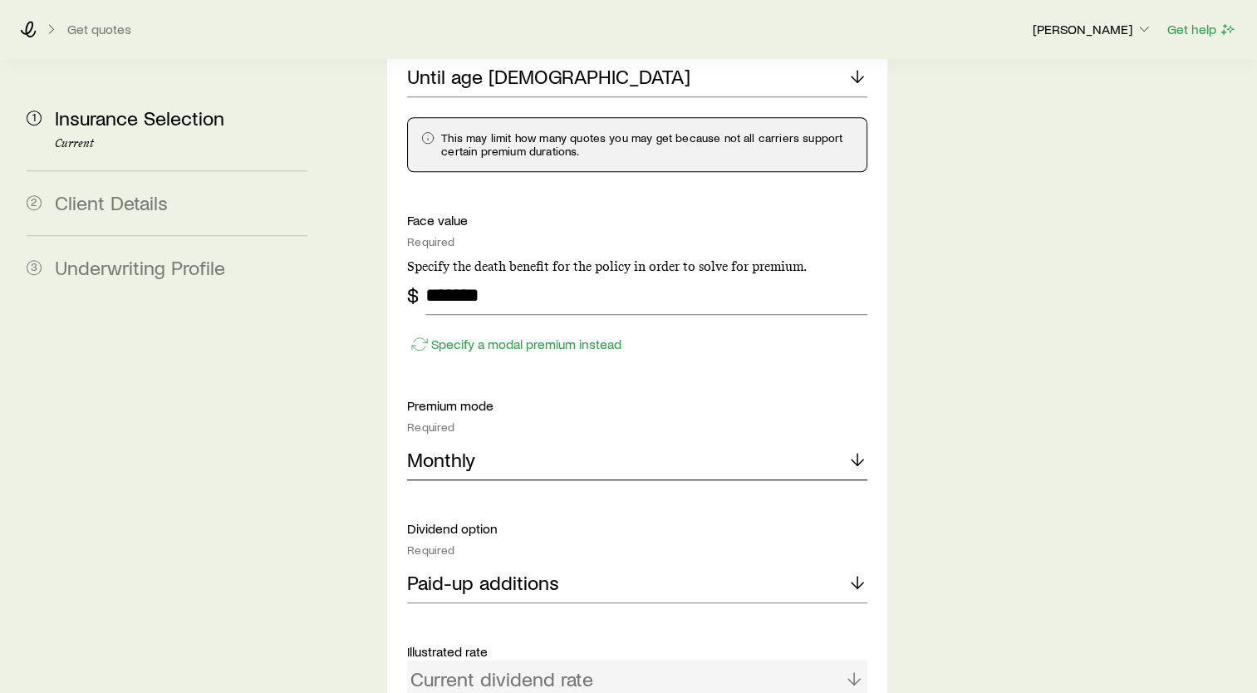
click at [644, 440] on div "Monthly" at bounding box center [637, 460] width 460 height 40
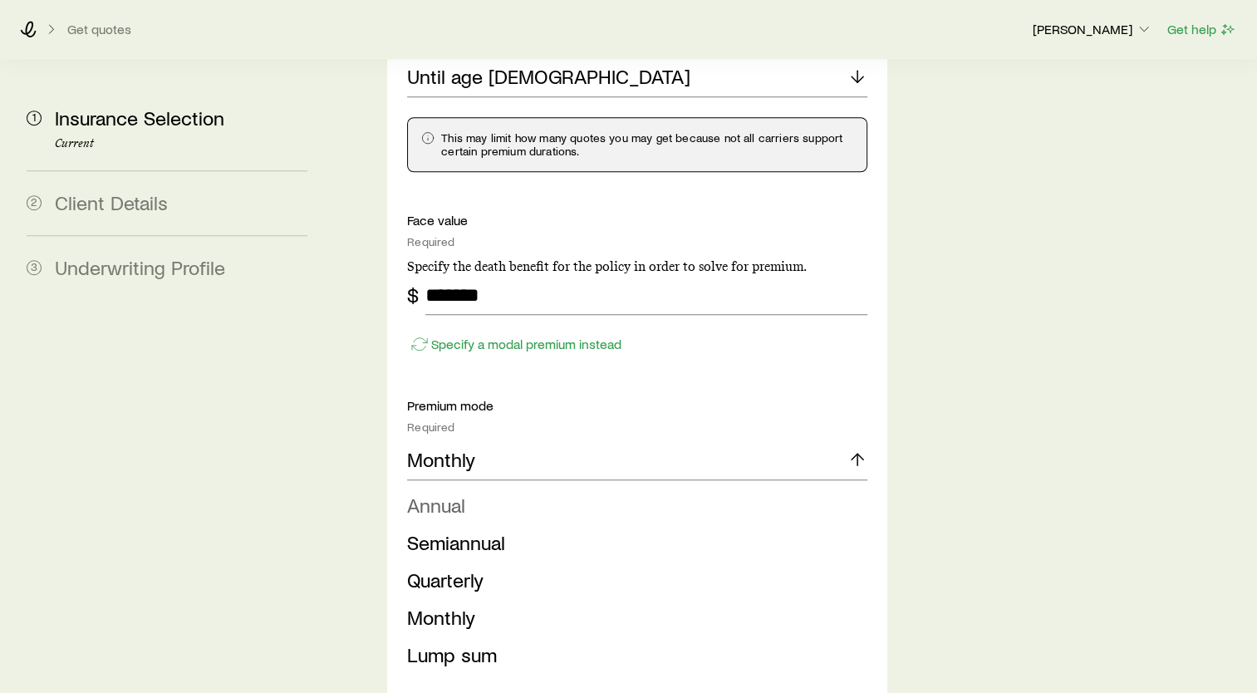
click at [522, 487] on li "Annual" at bounding box center [632, 505] width 450 height 37
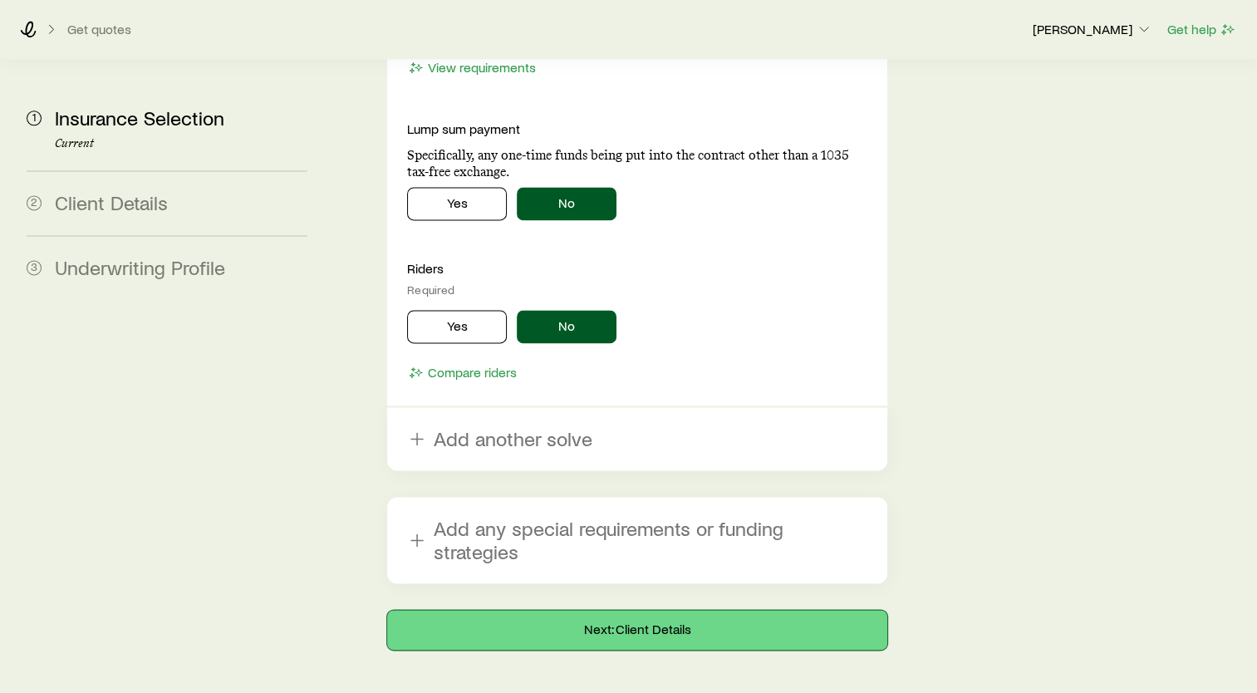
click at [641, 610] on button "Next: Client Details" at bounding box center [637, 630] width 500 height 40
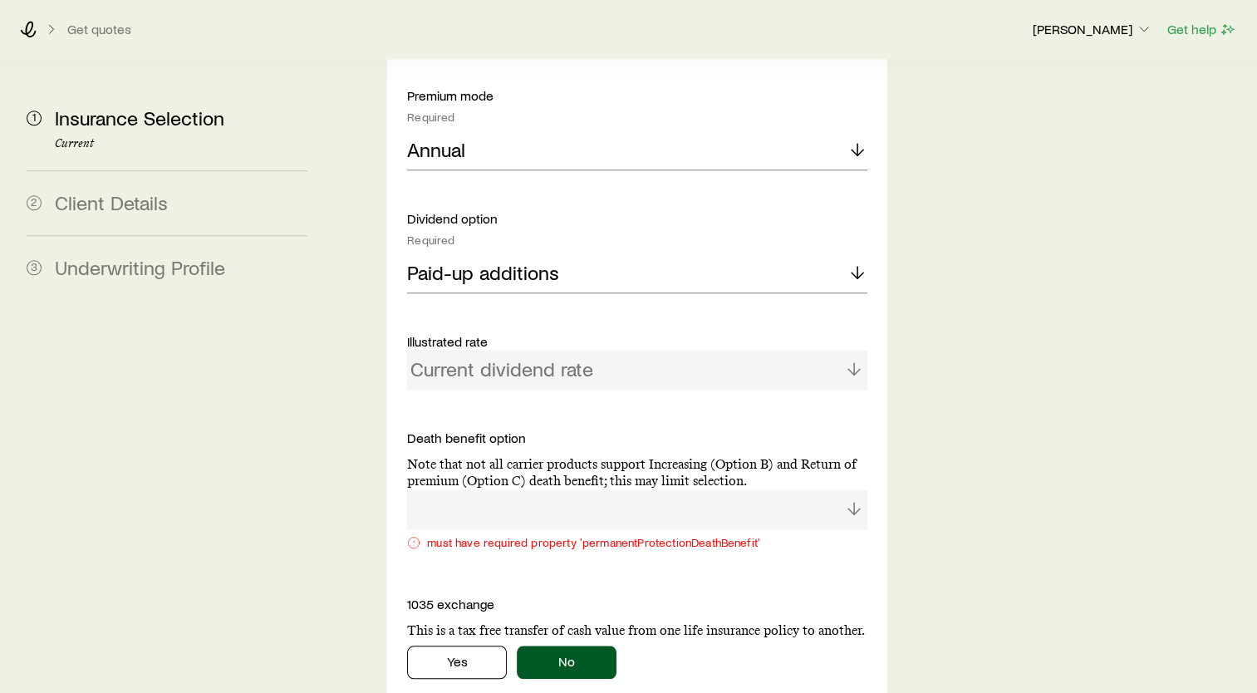
scroll to position [1662, 0]
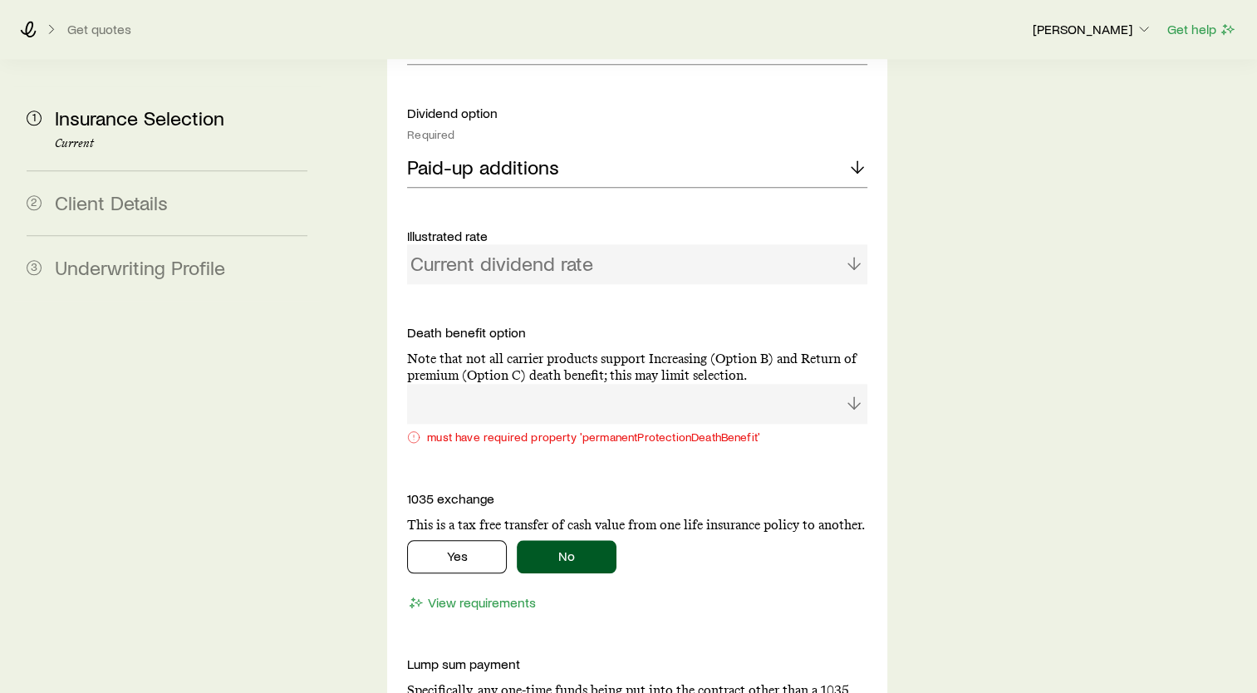
click at [483, 351] on p "Note that not all carrier products support Increasing (Option B) and Return of …" at bounding box center [637, 367] width 460 height 33
click at [454, 324] on p "Death benefit option" at bounding box center [637, 332] width 460 height 17
click at [474, 324] on p "Death benefit option" at bounding box center [637, 332] width 460 height 17
click at [461, 430] on div "must have required property 'permanentProtectionDeathBenefit'" at bounding box center [637, 436] width 460 height 13
click at [462, 430] on div "must have required property 'permanentProtectionDeathBenefit'" at bounding box center [637, 436] width 460 height 13
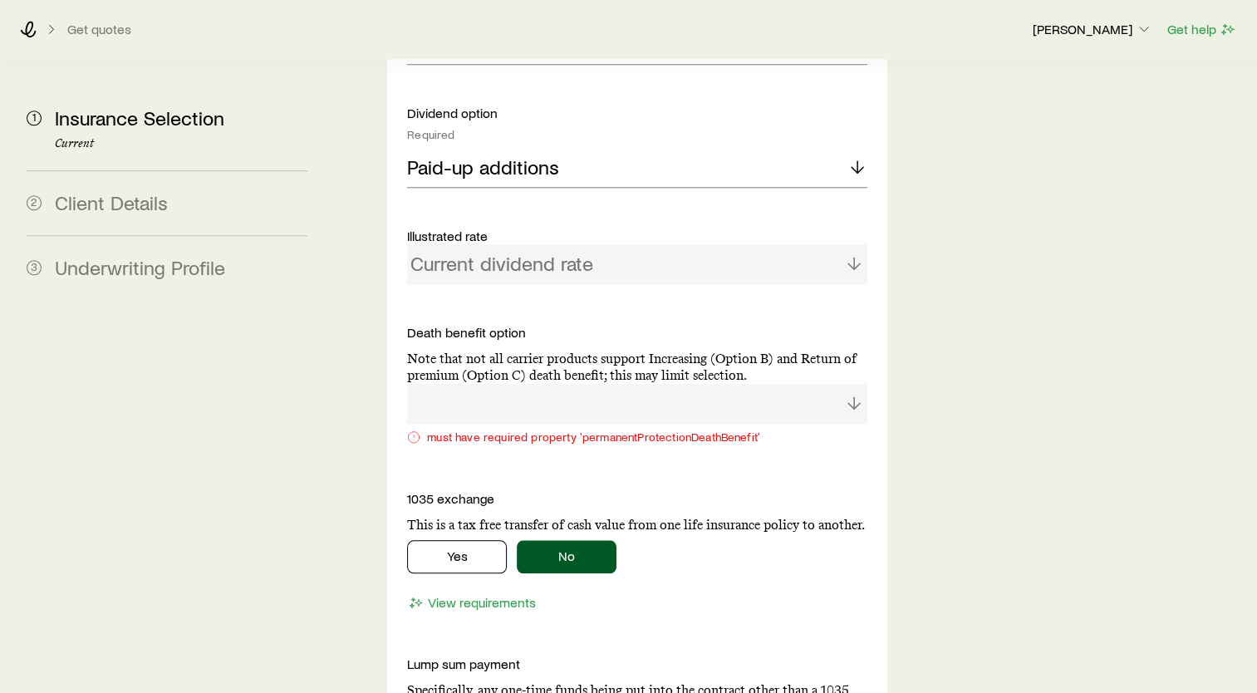
drag, startPoint x: 462, startPoint y: 390, endPoint x: 585, endPoint y: 416, distance: 125.6
click at [585, 416] on div "Coverage goal Required Protection Accumulation Protection product Required Note…" at bounding box center [637, 97] width 460 height 1647
click at [28, 33] on icon at bounding box center [29, 29] width 16 height 17
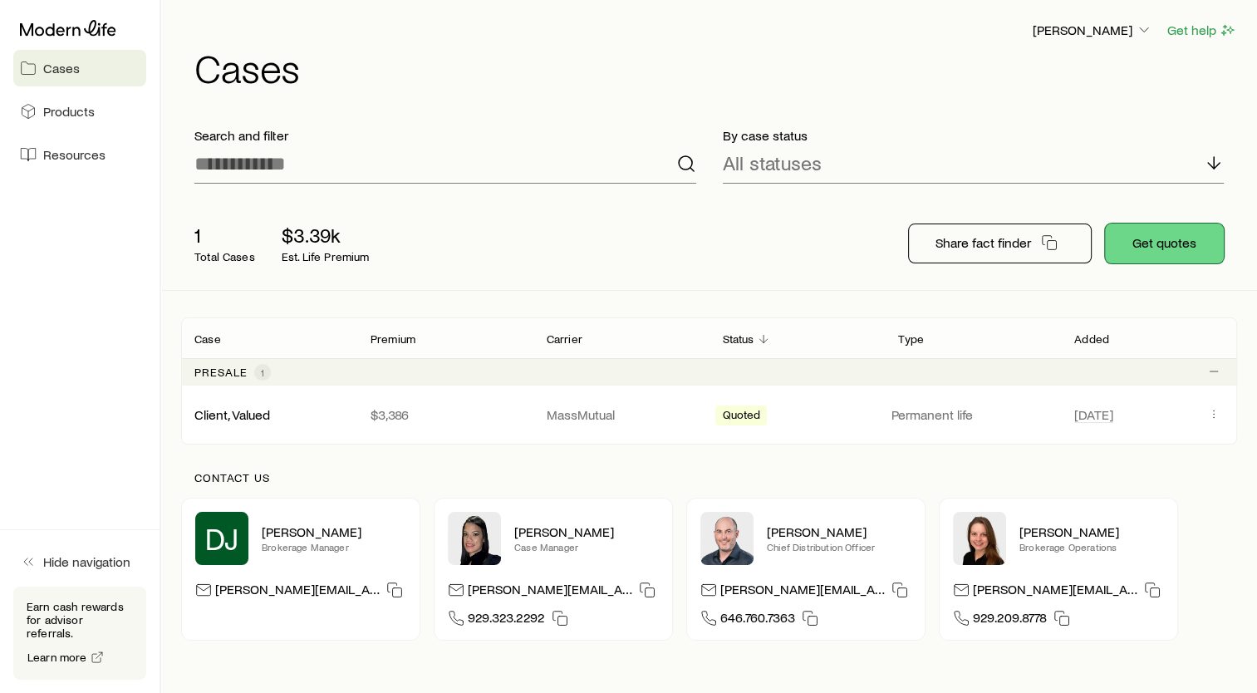
click at [1150, 236] on button "Get quotes" at bounding box center [1164, 243] width 119 height 40
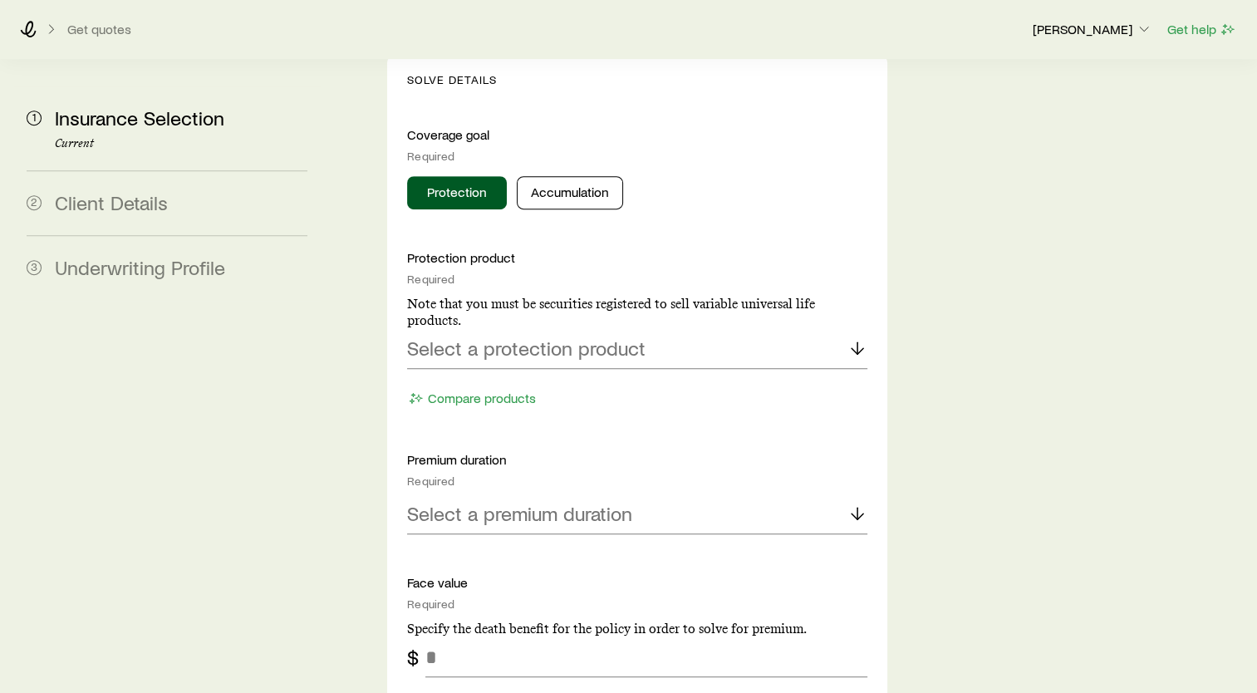
scroll to position [748, 0]
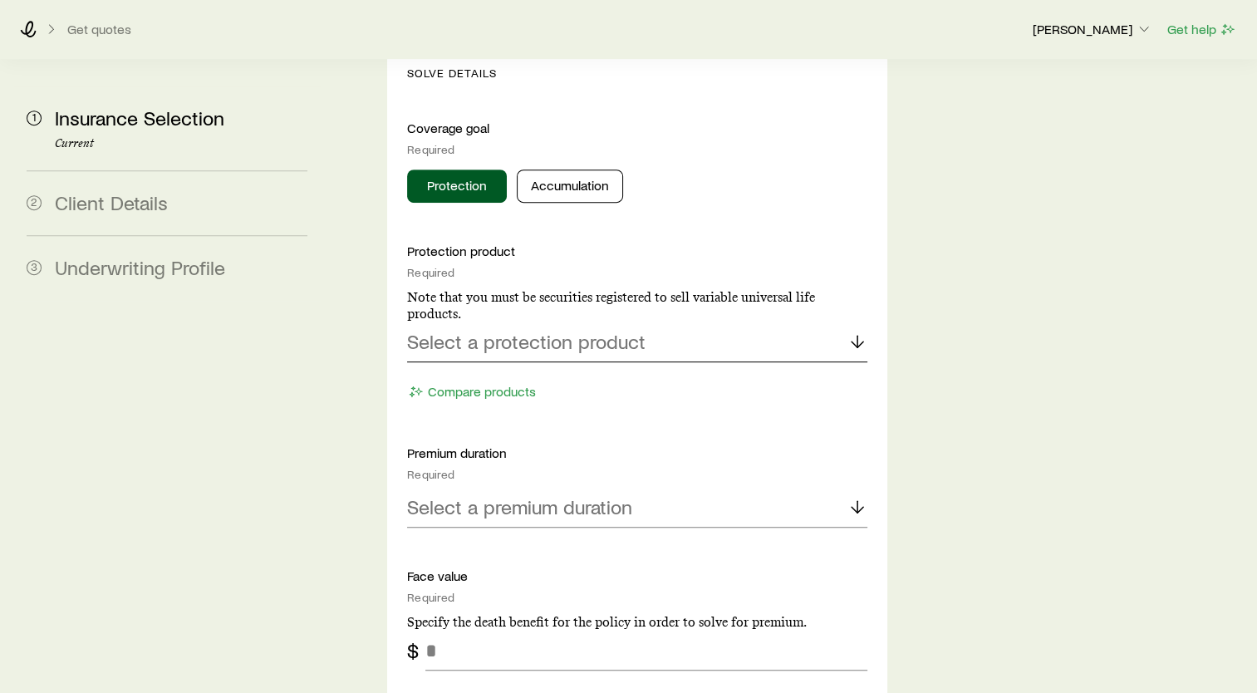
click at [610, 330] on p "Select a protection product" at bounding box center [526, 341] width 238 height 23
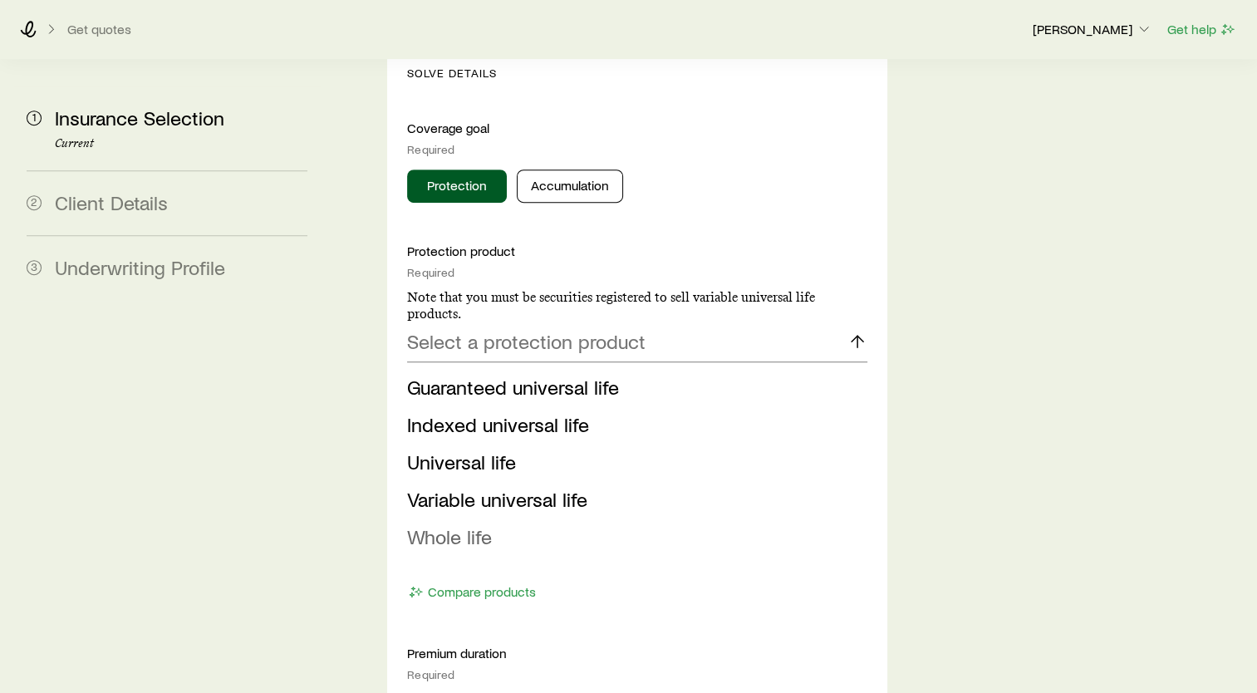
click at [458, 524] on span "Whole life" at bounding box center [449, 536] width 85 height 24
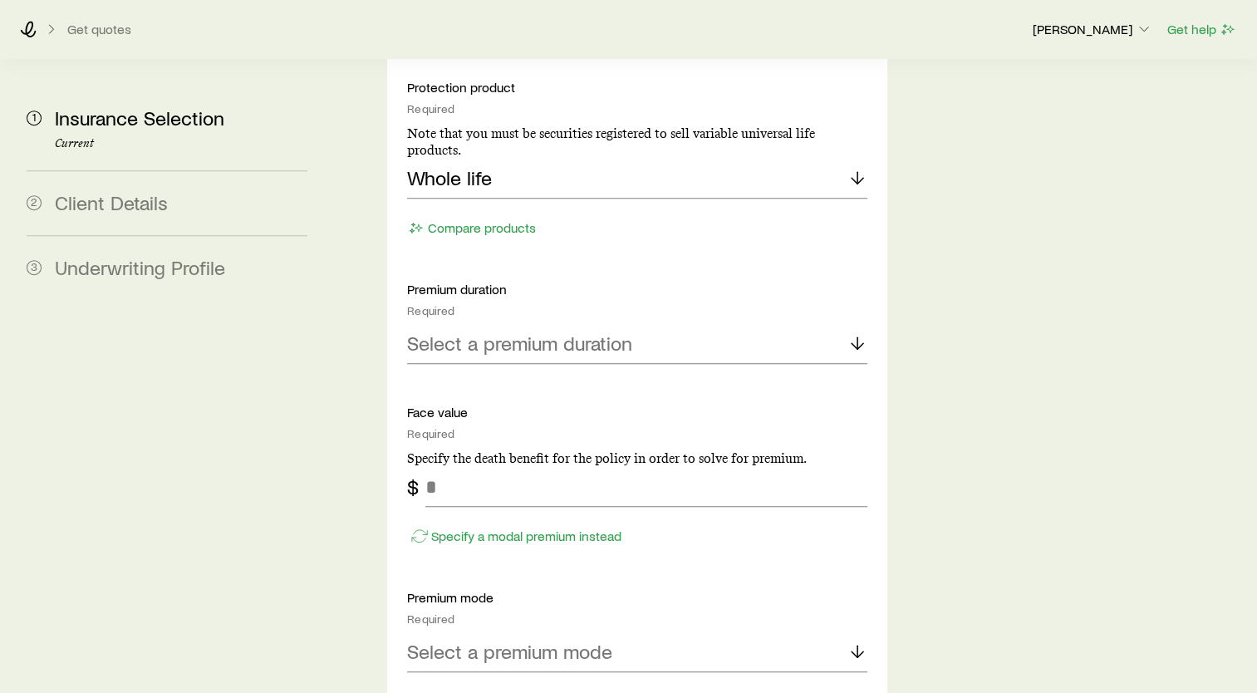
scroll to position [914, 0]
click at [523, 329] on p "Select a premium duration" at bounding box center [519, 340] width 225 height 23
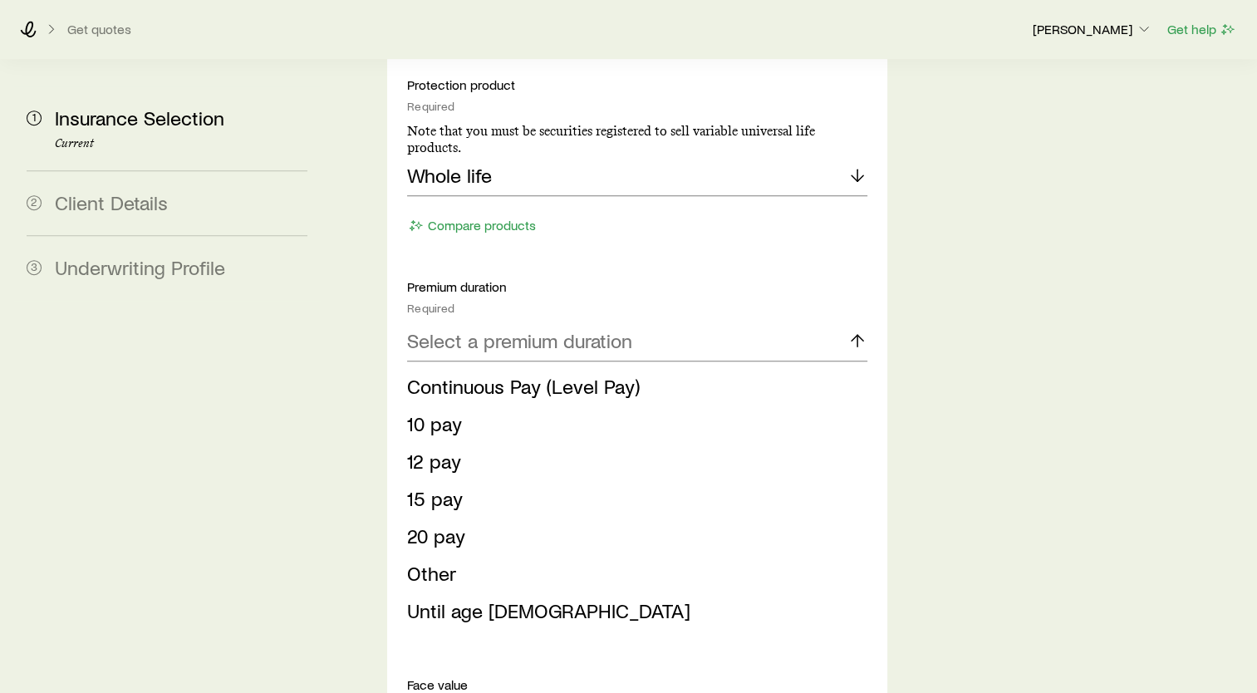
click at [445, 592] on li "Until age [DEMOGRAPHIC_DATA]" at bounding box center [632, 610] width 450 height 37
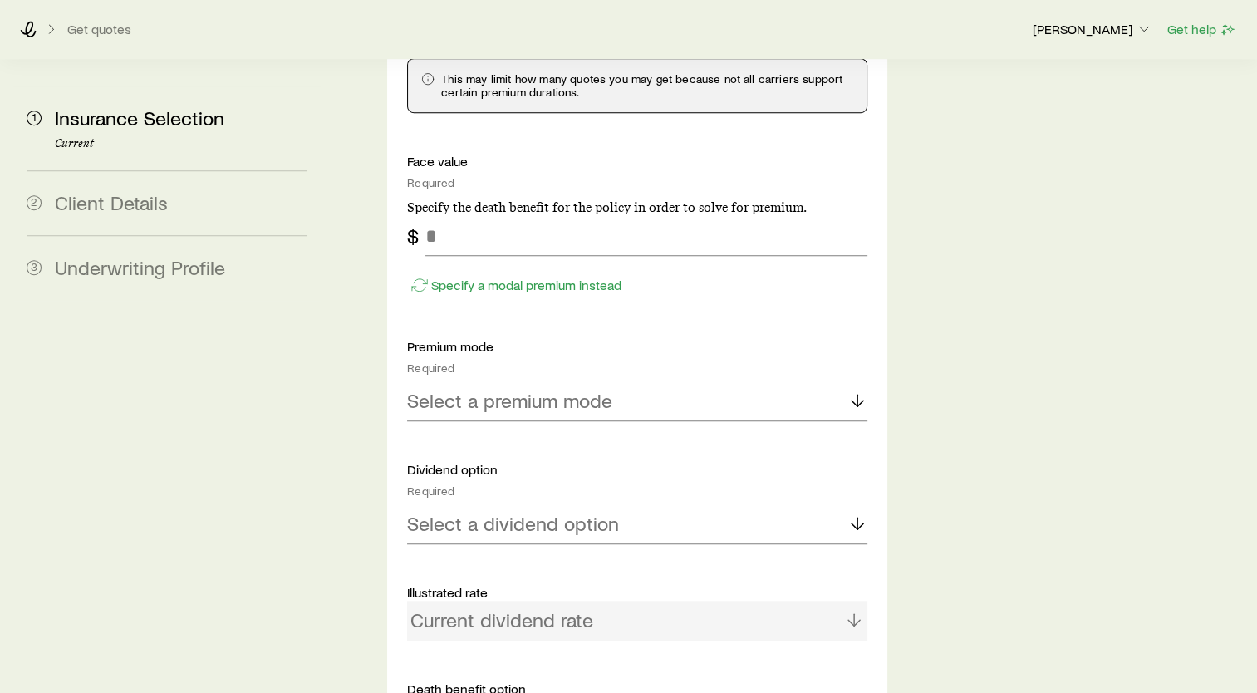
scroll to position [1246, 0]
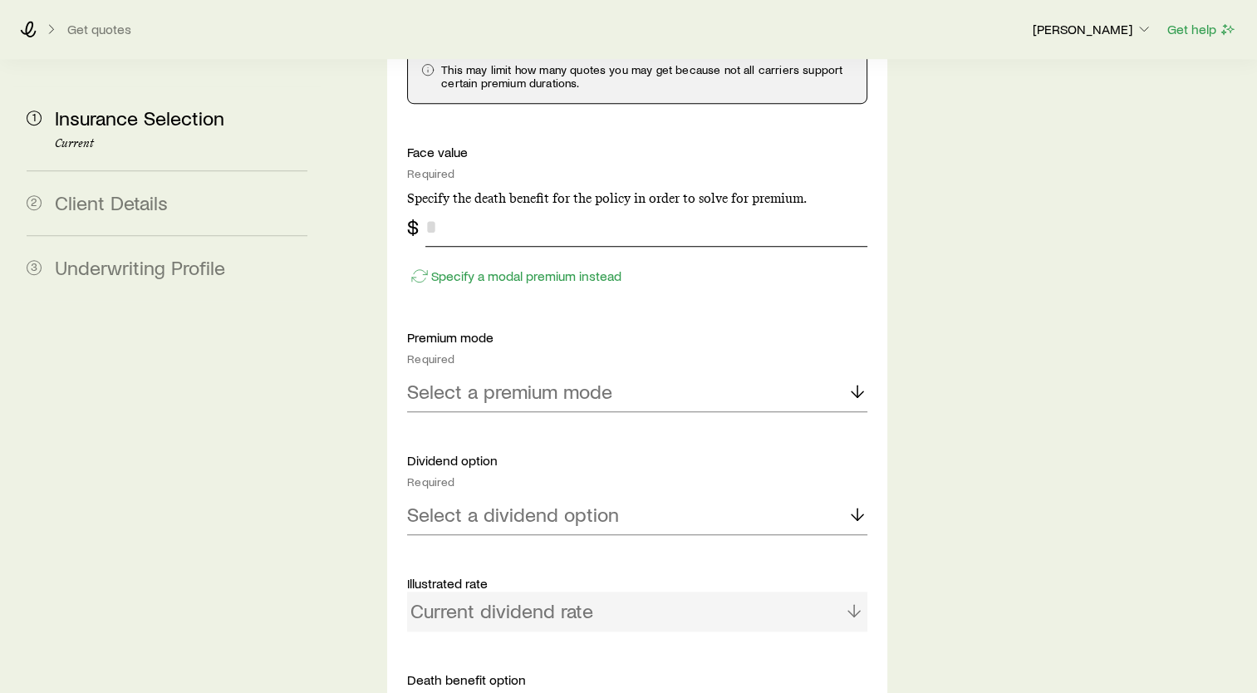
click at [502, 207] on input "tel" at bounding box center [646, 227] width 442 height 40
click at [578, 380] on p "Select a premium mode" at bounding box center [509, 391] width 205 height 23
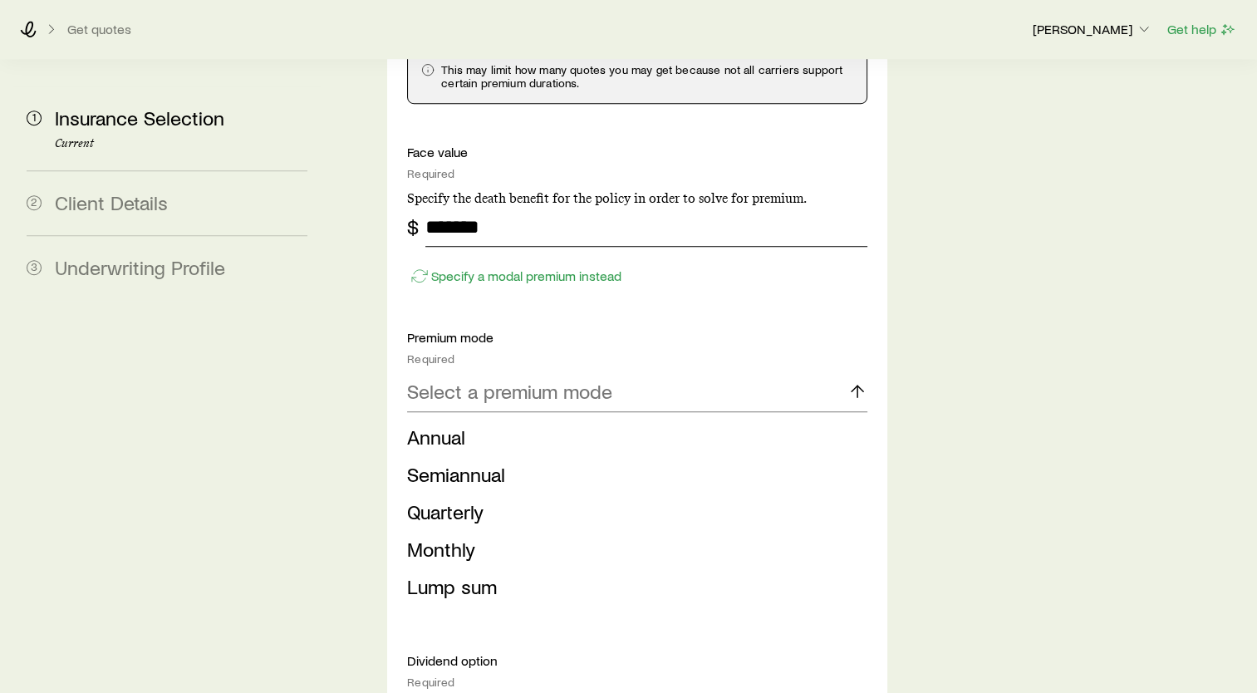
click at [470, 207] on input "*******" at bounding box center [646, 227] width 442 height 40
type input "*******"
click at [465, 537] on span "Monthly" at bounding box center [441, 549] width 68 height 24
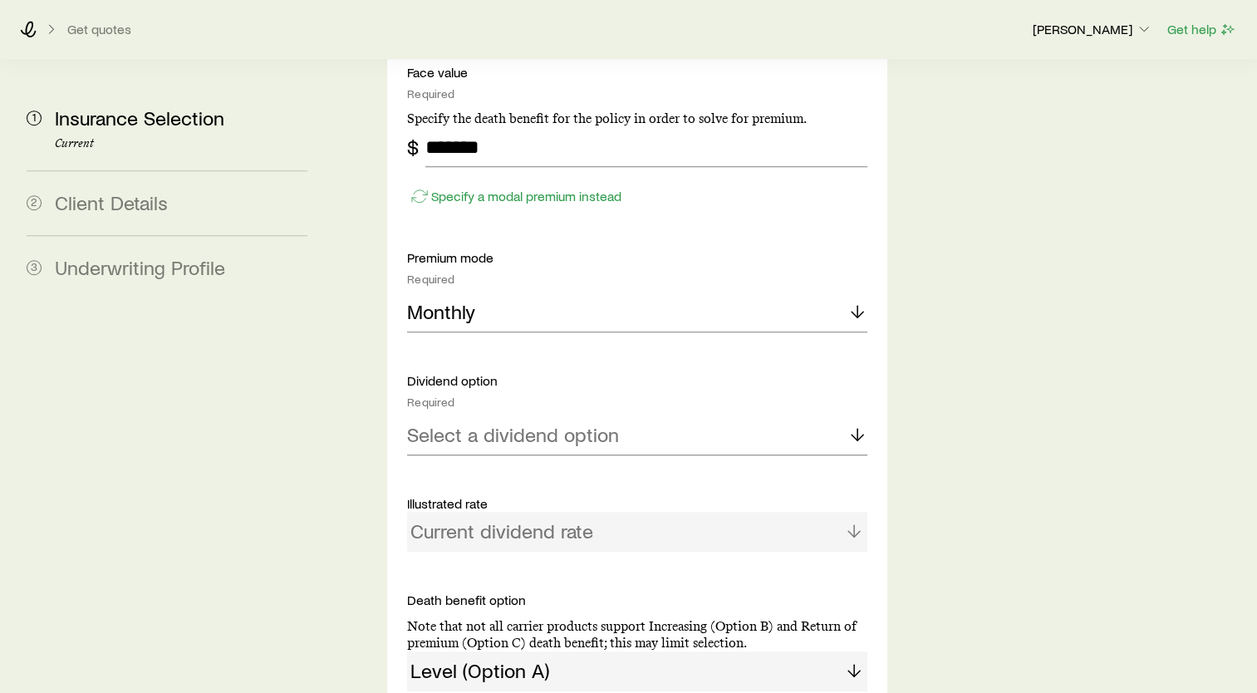
scroll to position [1412, 0]
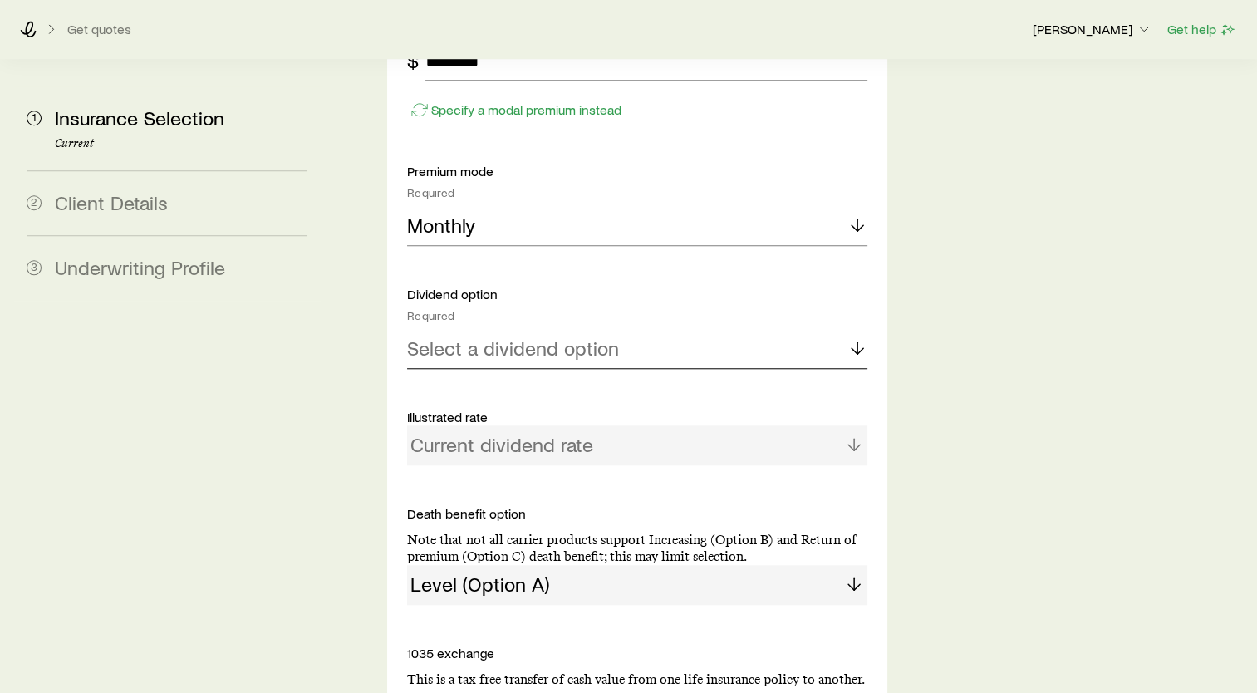
click at [519, 336] on p "Select a dividend option" at bounding box center [513, 347] width 212 height 23
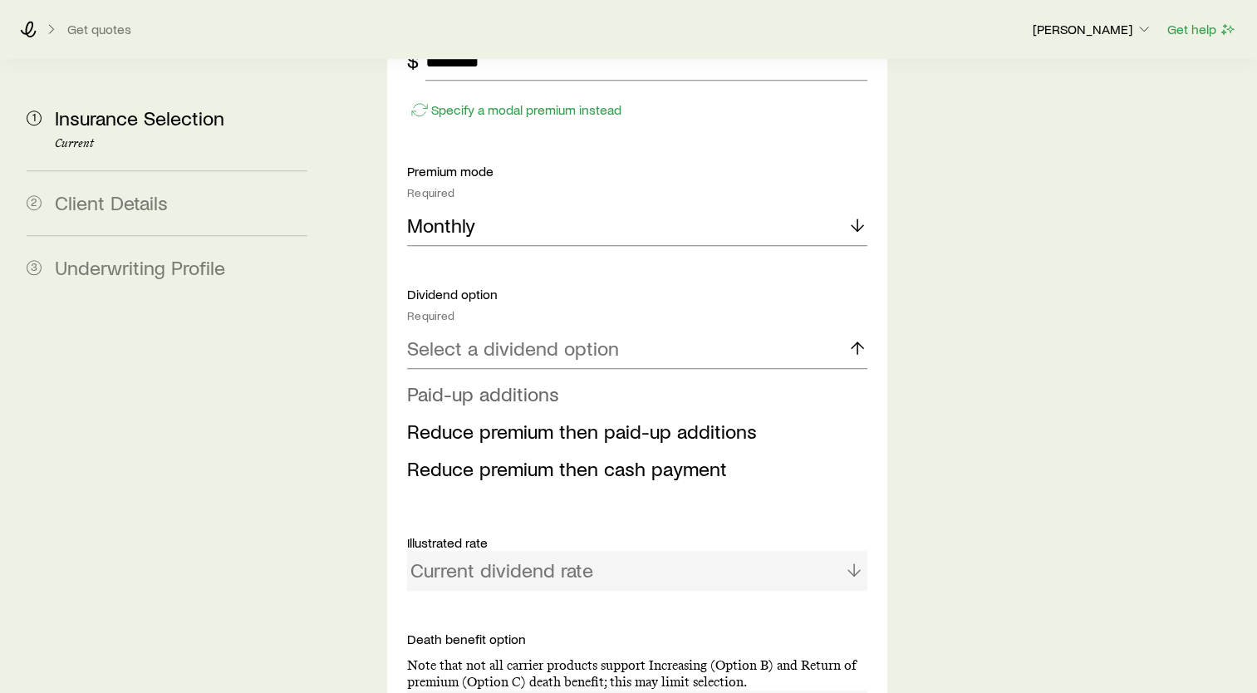
click at [498, 381] on span "Paid-up additions" at bounding box center [483, 393] width 152 height 24
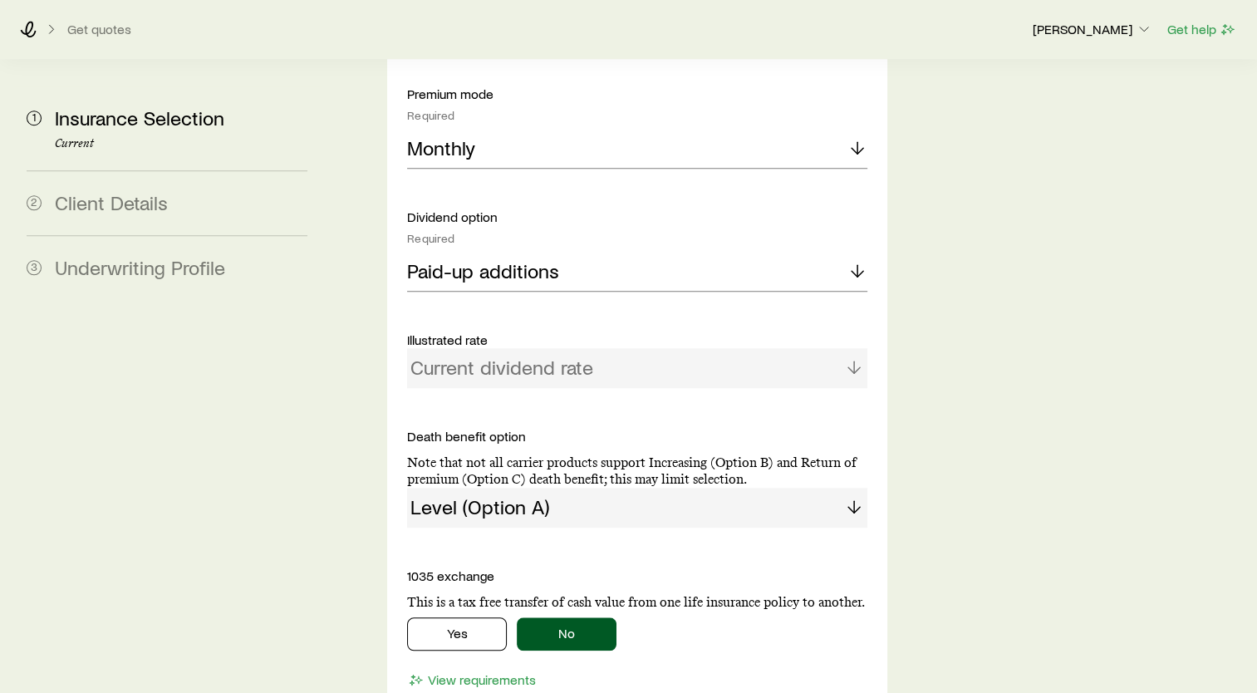
scroll to position [1578, 0]
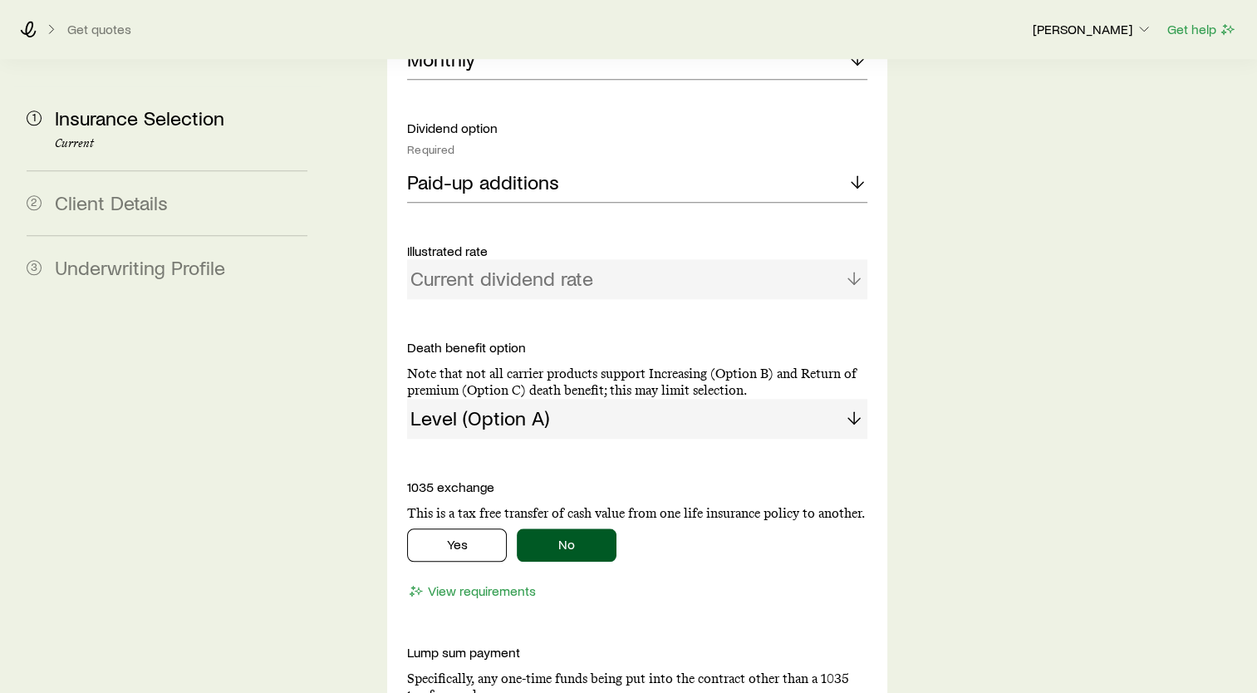
click at [636, 399] on div "Level (Option A)" at bounding box center [637, 419] width 460 height 40
click at [848, 399] on div "Level (Option A)" at bounding box center [637, 419] width 460 height 40
click at [589, 479] on p "1035 exchange" at bounding box center [637, 487] width 460 height 17
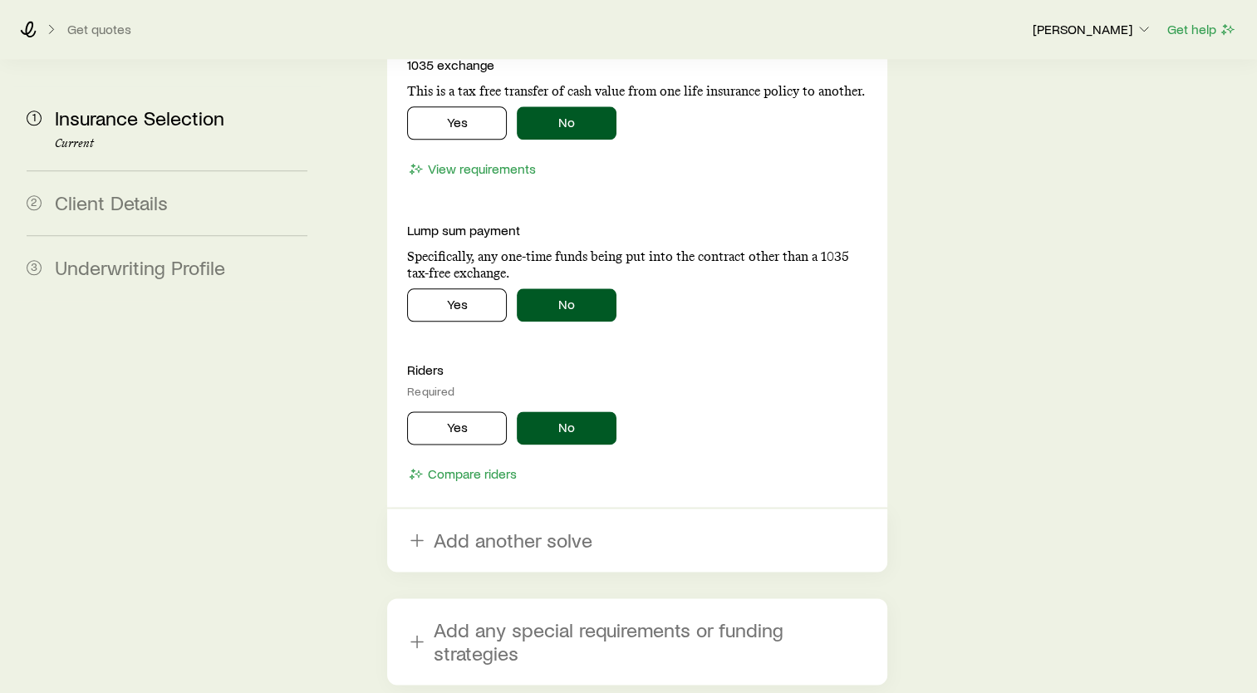
scroll to position [2103, 0]
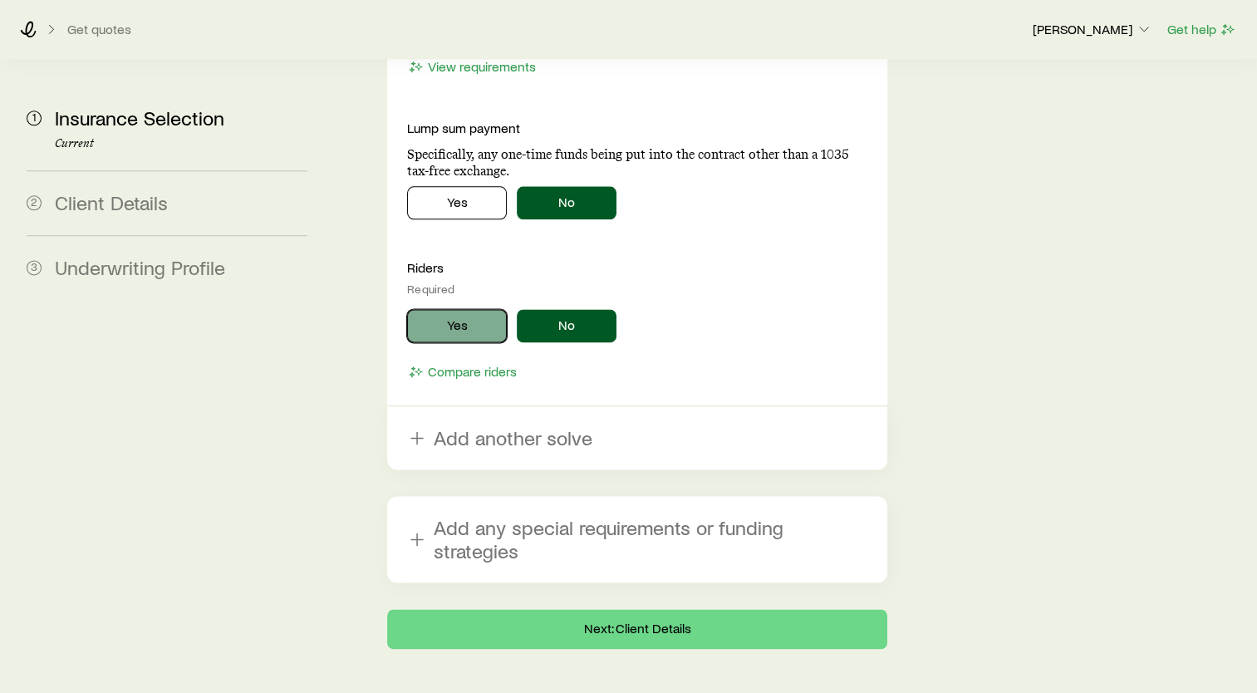
click at [475, 309] on button "Yes" at bounding box center [457, 325] width 100 height 33
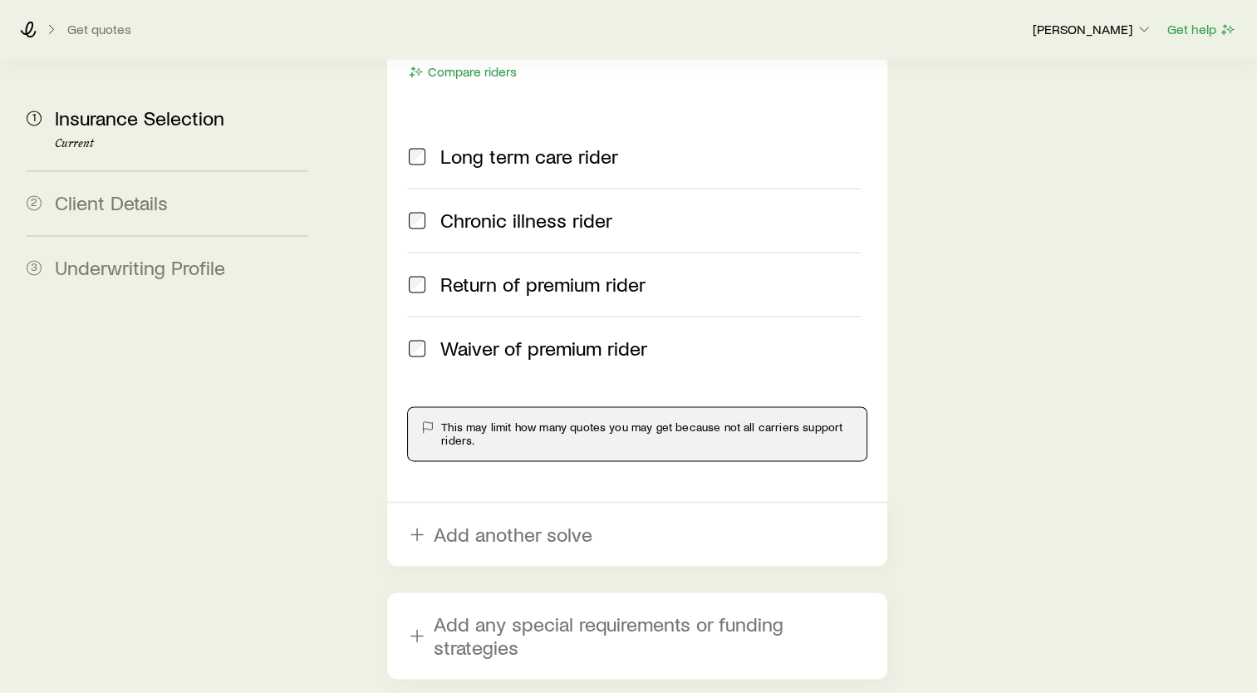
scroll to position [2498, 0]
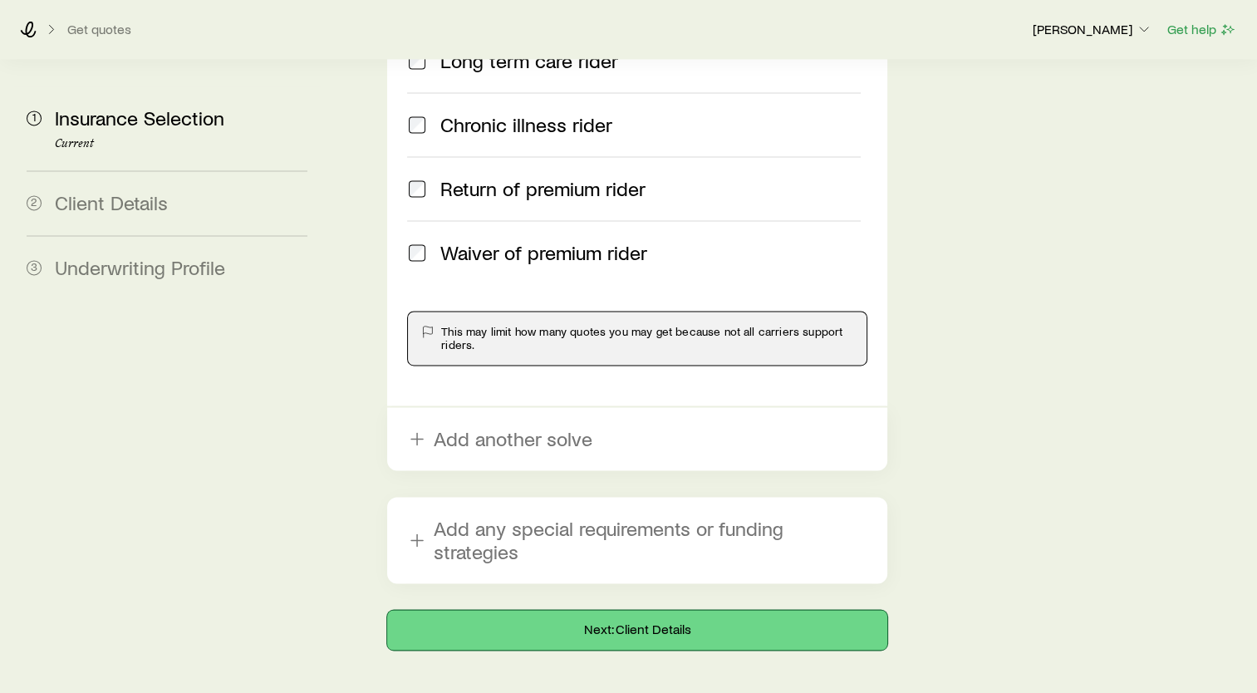
click at [657, 610] on button "Next: Client Details" at bounding box center [637, 630] width 500 height 40
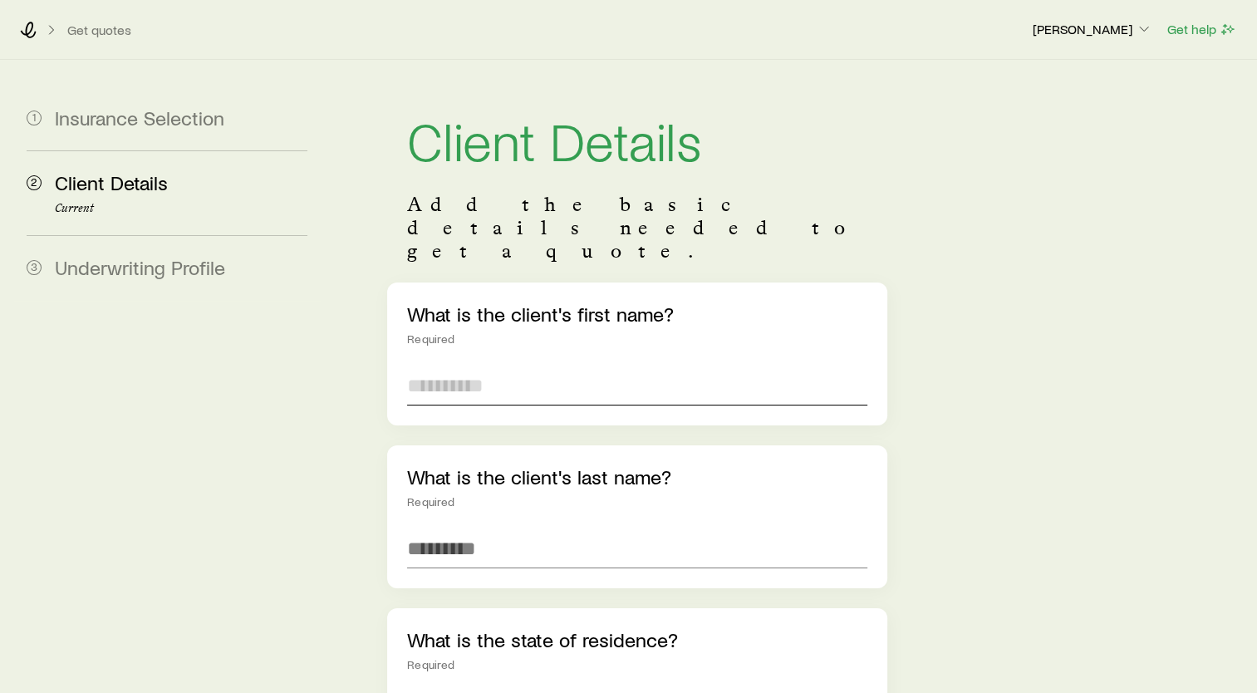
click at [538, 366] on input "text" at bounding box center [637, 386] width 460 height 40
type input "******"
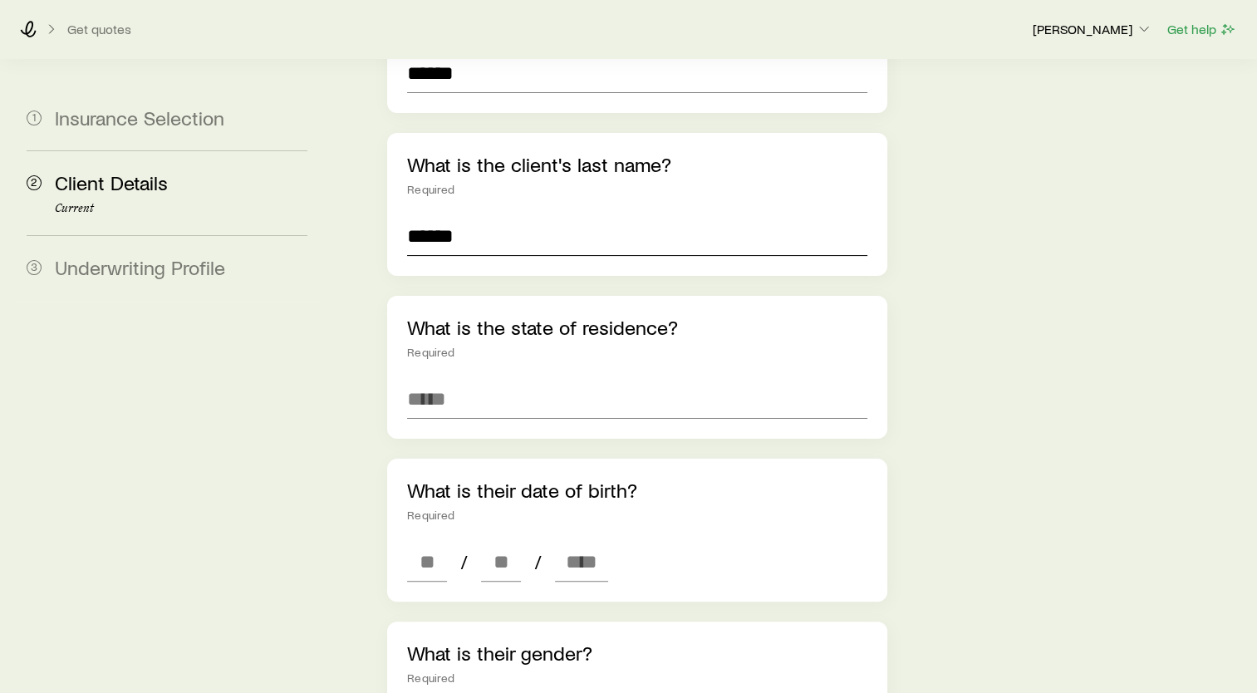
scroll to position [332, 0]
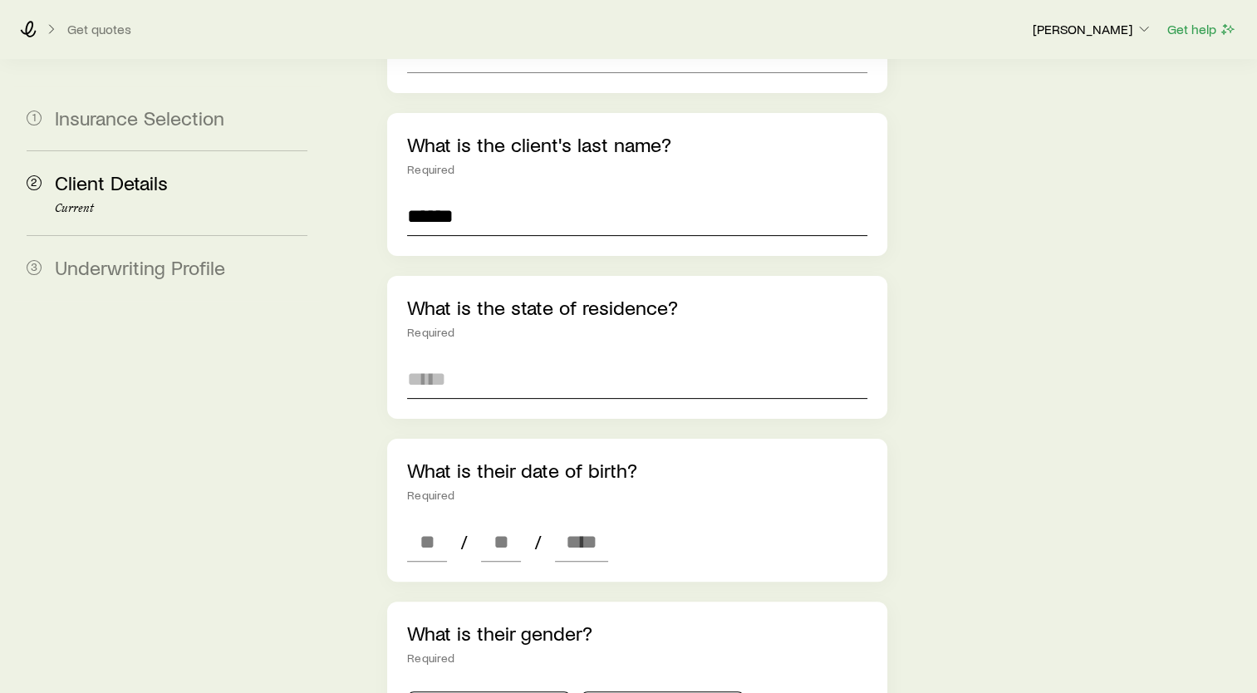
type input "******"
click at [484, 359] on input at bounding box center [637, 379] width 460 height 40
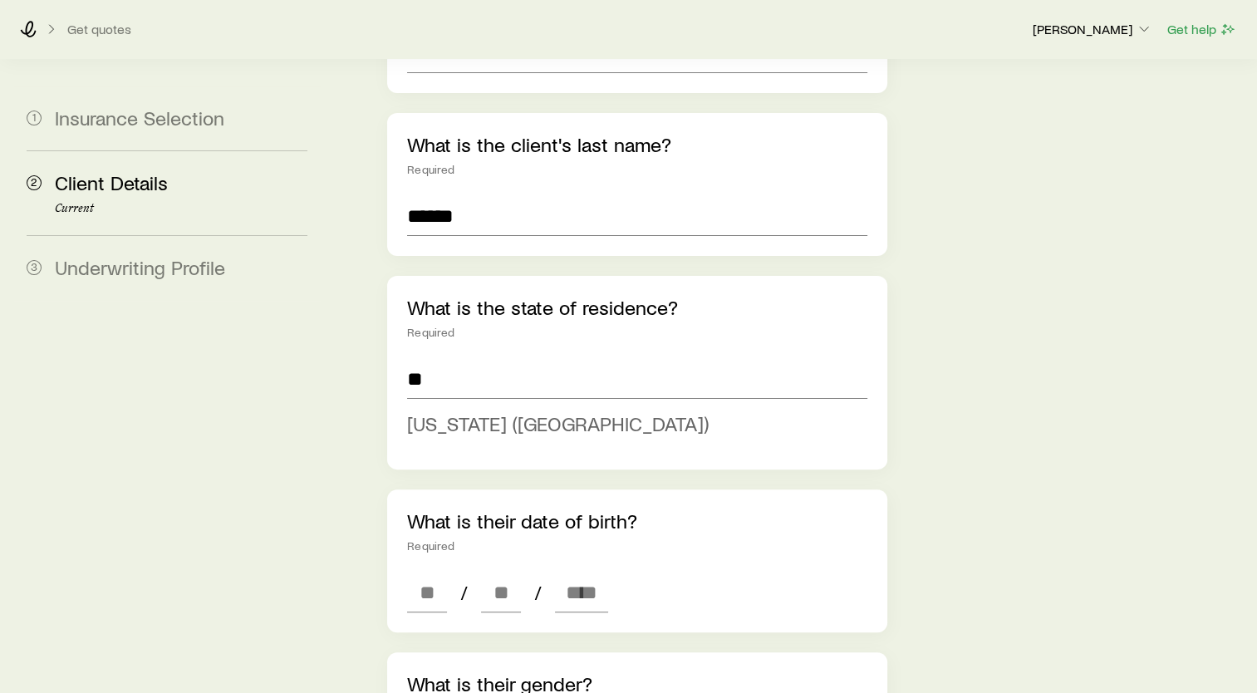
click at [422, 411] on span "[US_STATE] ([GEOGRAPHIC_DATA])" at bounding box center [558, 423] width 302 height 24
type input "**********"
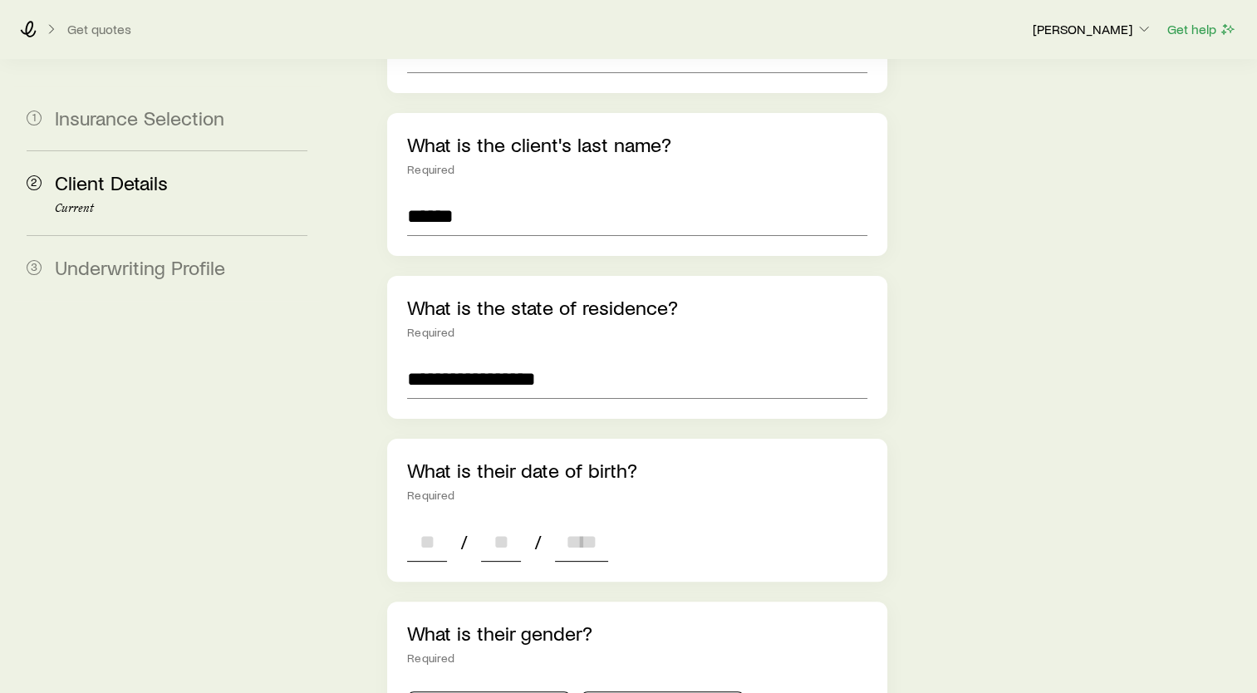
click at [426, 522] on input at bounding box center [427, 542] width 40 height 40
type input "**"
click at [413, 522] on input "**" at bounding box center [427, 542] width 40 height 40
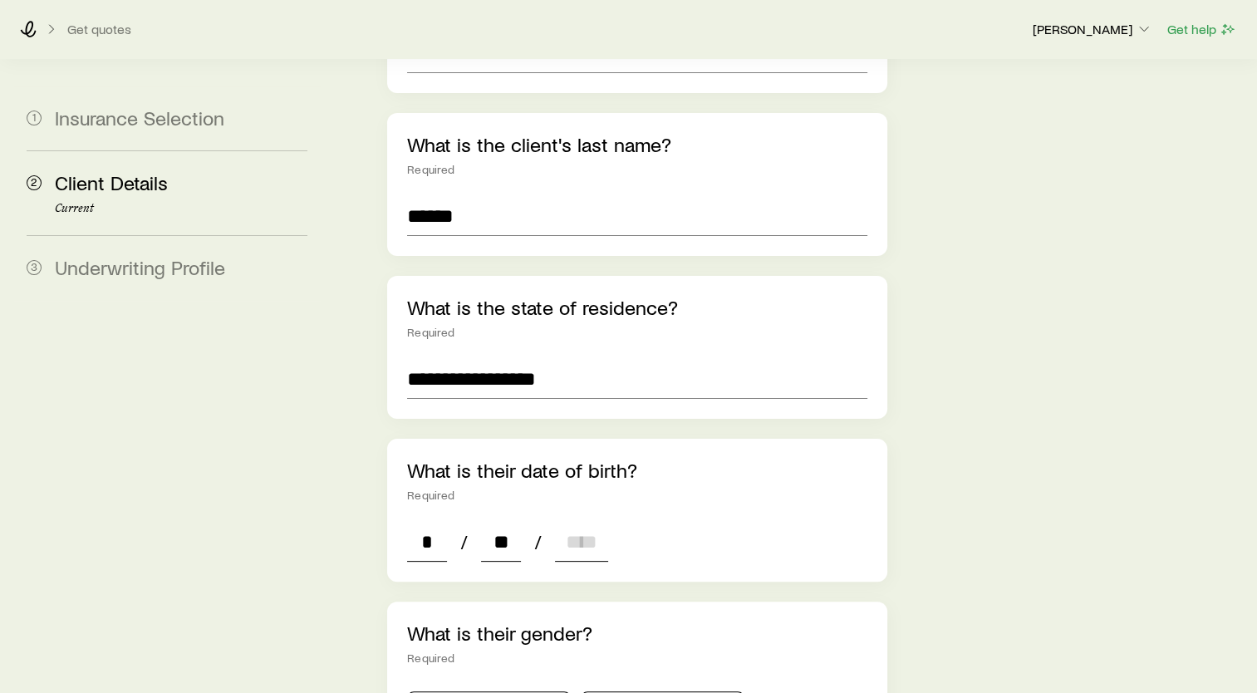
type input "**"
click at [505, 522] on input "**" at bounding box center [501, 542] width 40 height 40
type input "**"
type input "****"
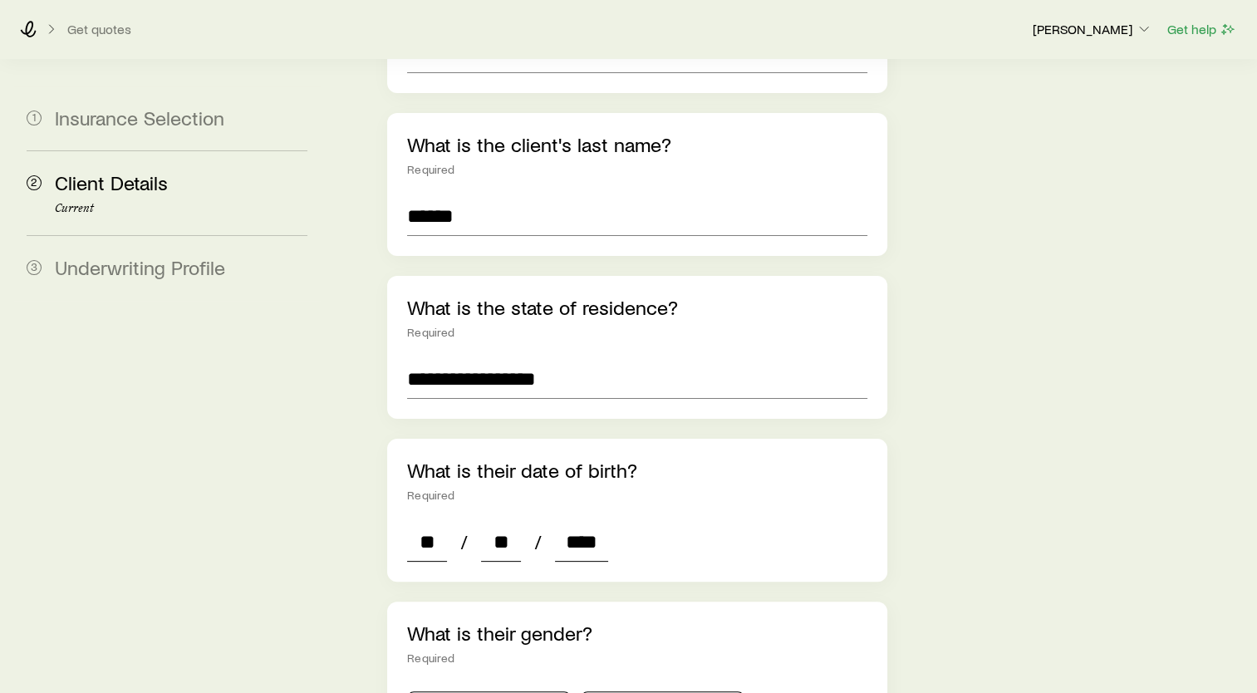
type input "*"
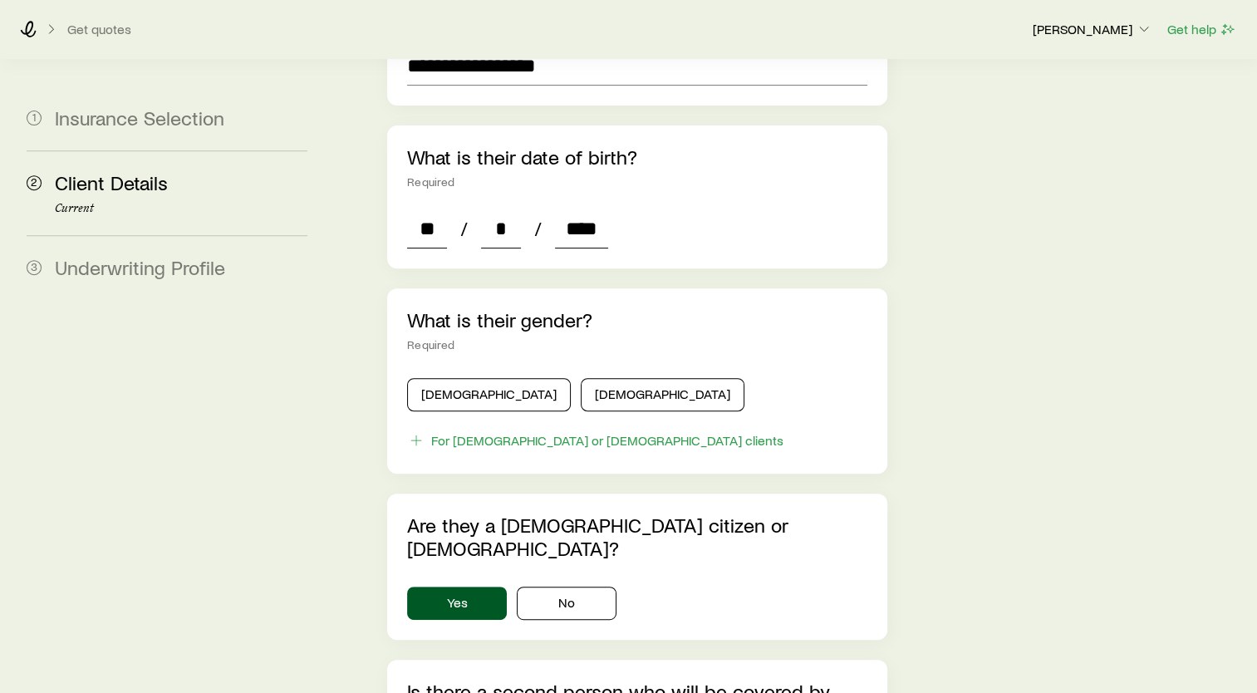
scroll to position [748, 0]
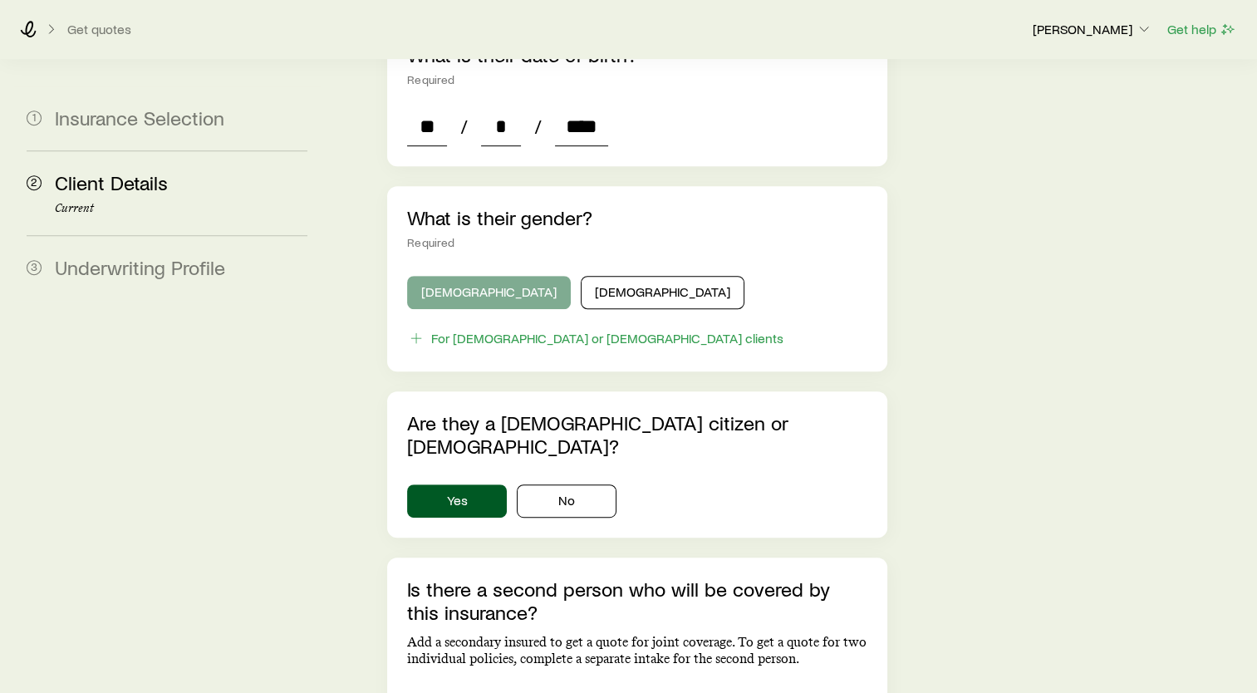
type input "****"
click at [469, 276] on button "[DEMOGRAPHIC_DATA]" at bounding box center [489, 292] width 164 height 33
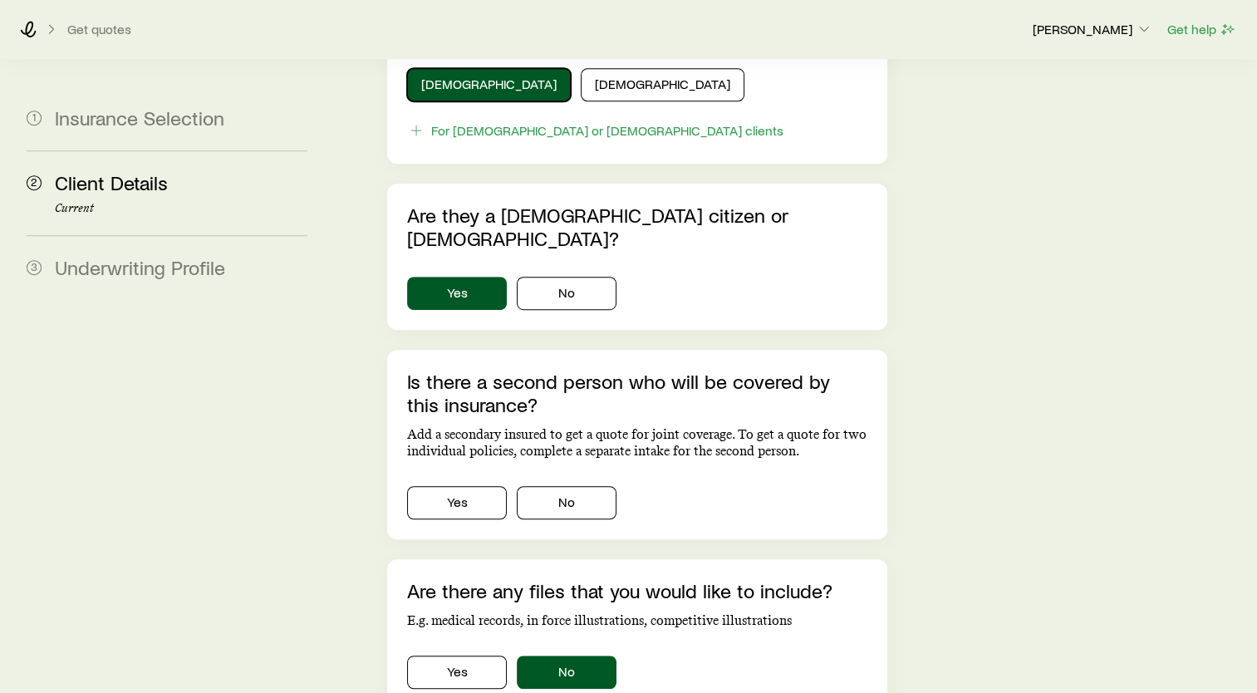
scroll to position [997, 0]
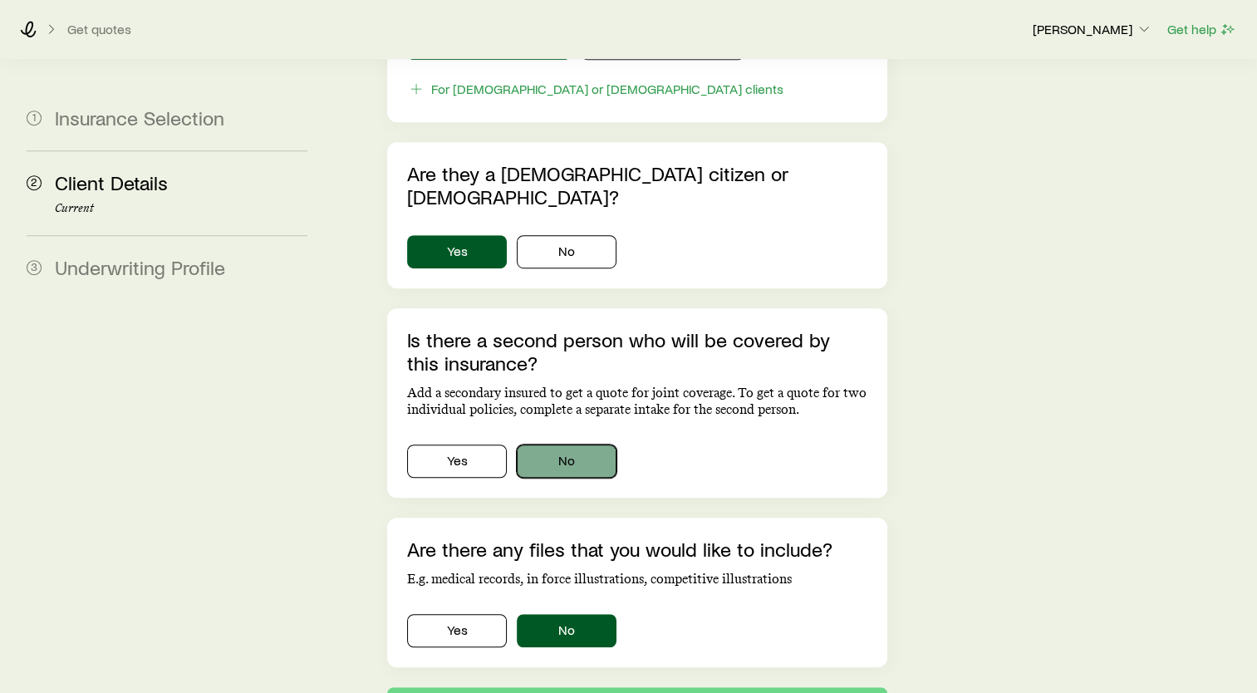
click at [552, 444] on button "No" at bounding box center [567, 460] width 100 height 33
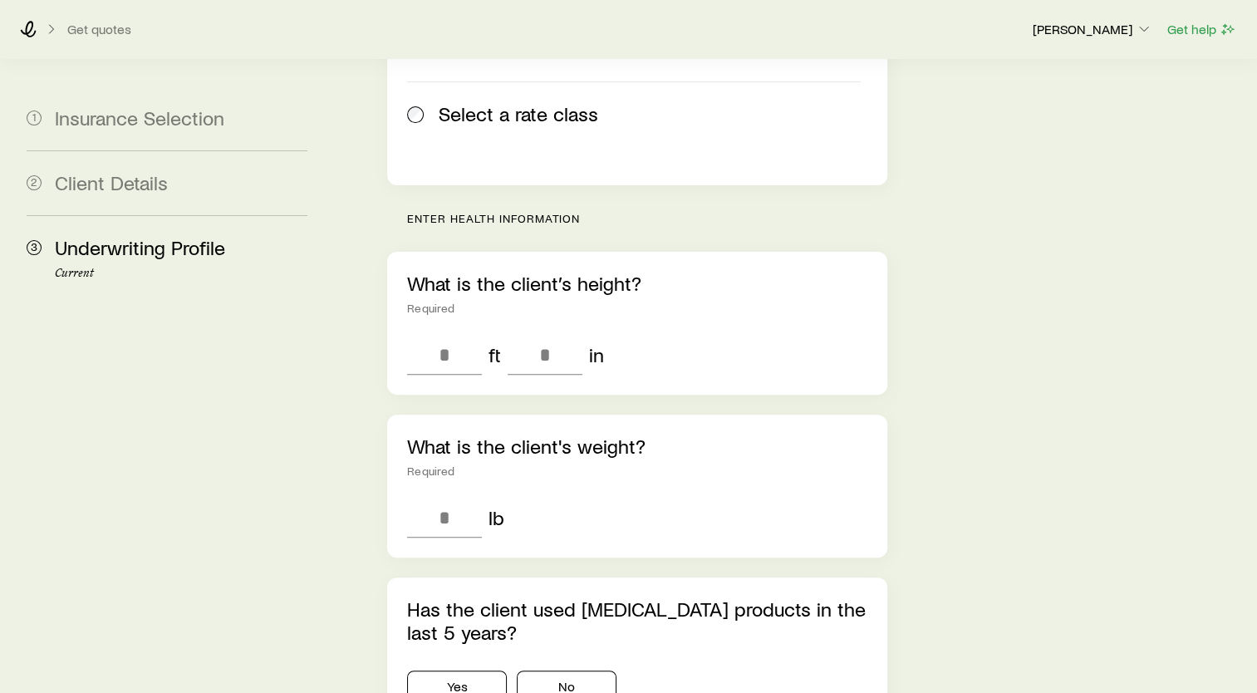
scroll to position [83, 0]
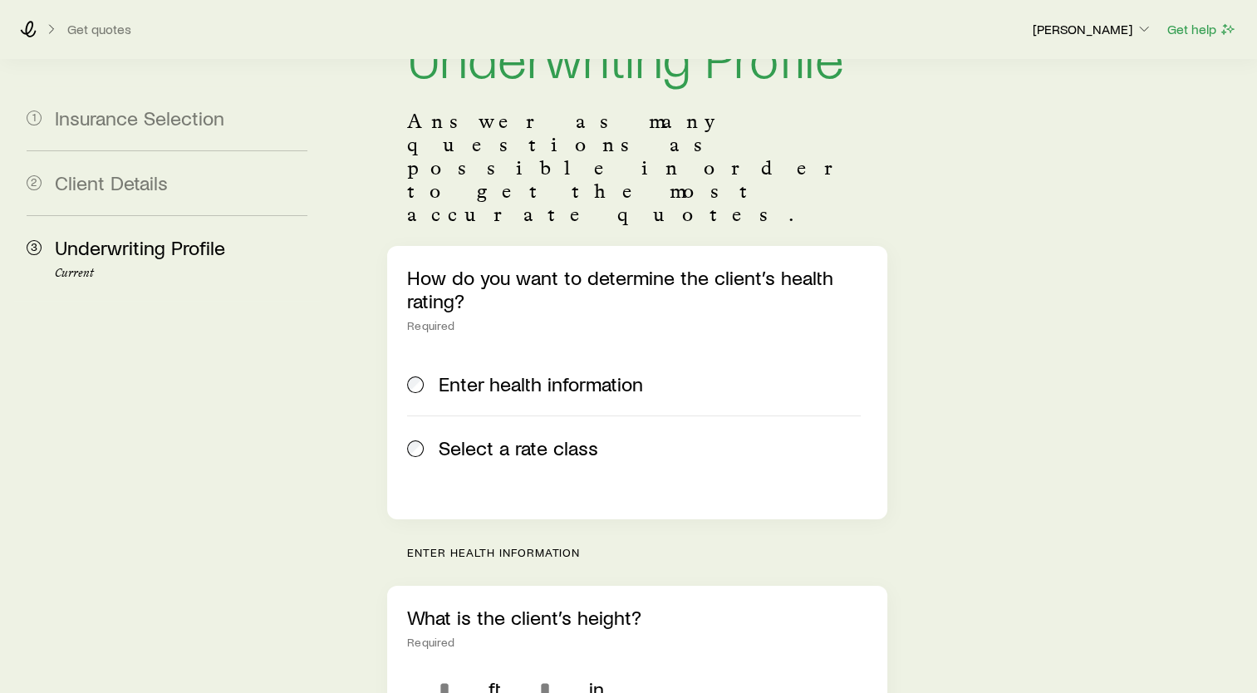
click at [442, 436] on span "Select a rate class" at bounding box center [519, 447] width 160 height 23
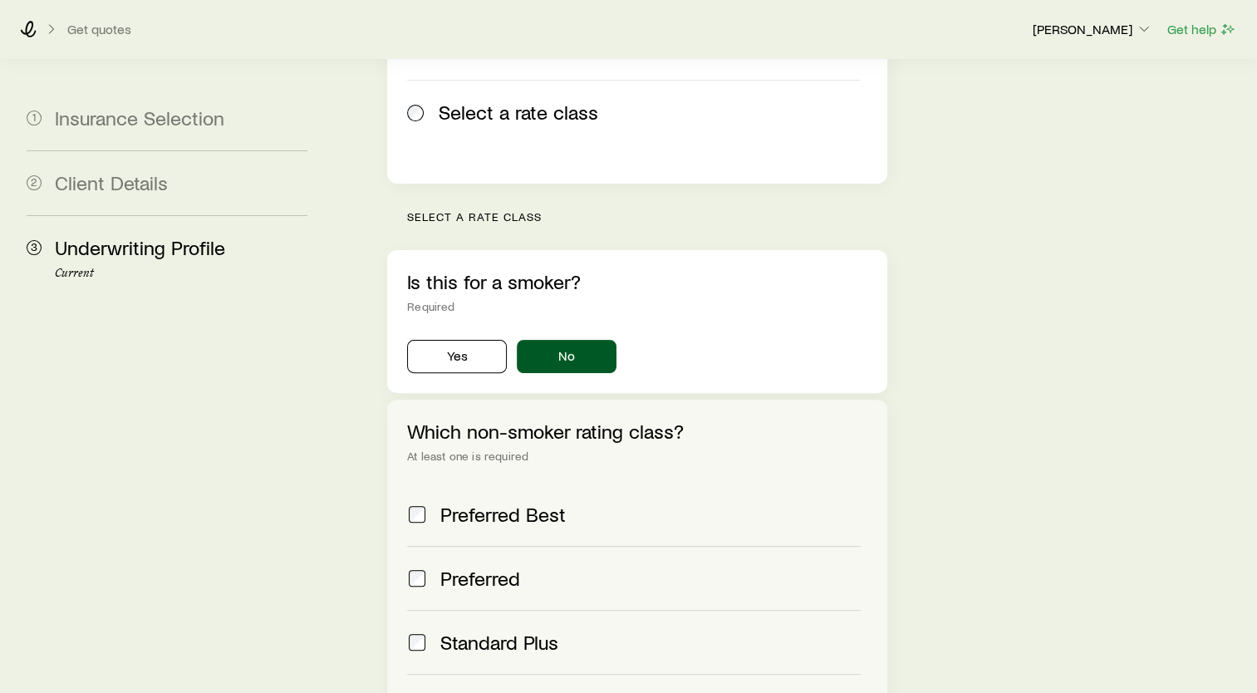
scroll to position [582, 0]
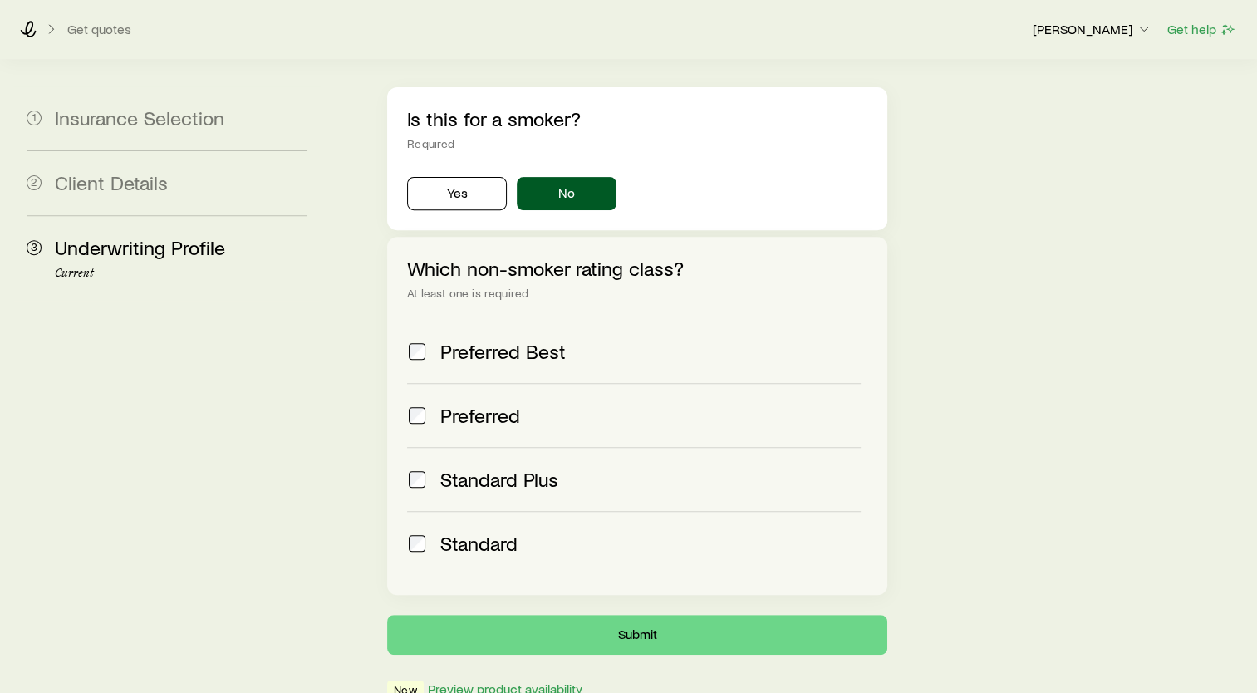
click at [486, 404] on span "Preferred" at bounding box center [480, 415] width 80 height 23
click at [474, 468] on span "Standard Plus" at bounding box center [499, 479] width 118 height 23
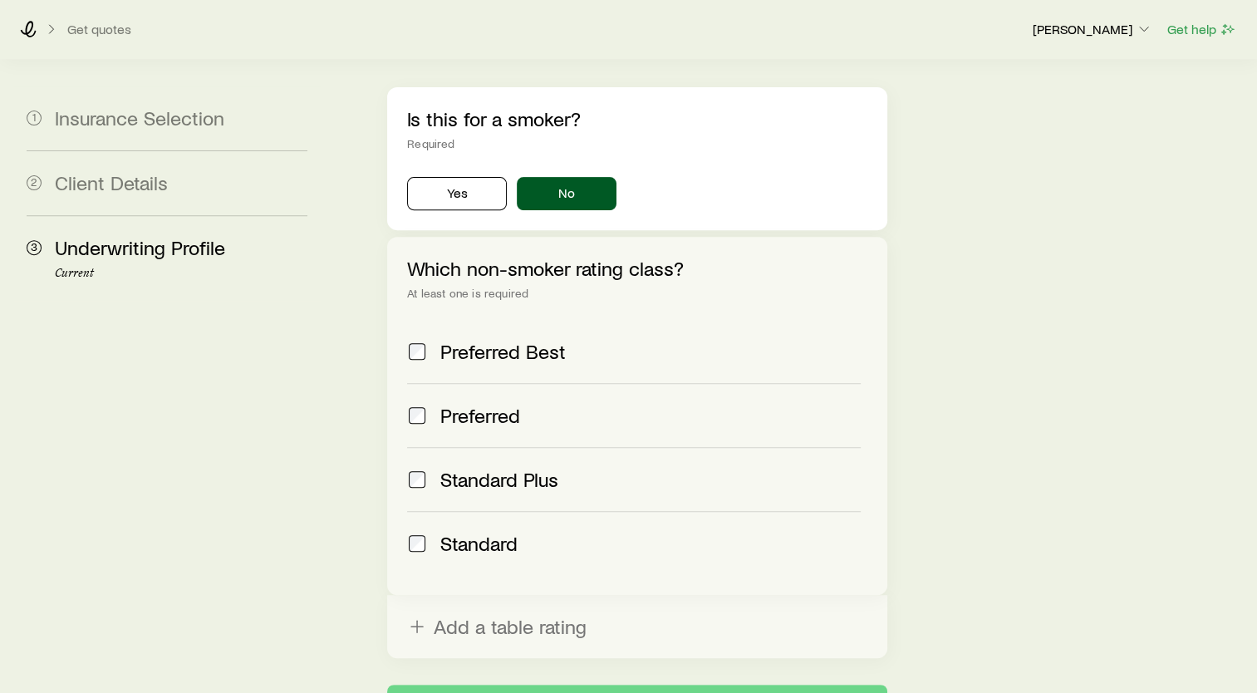
click at [451, 340] on span "Preferred Best" at bounding box center [502, 351] width 125 height 23
click at [671, 685] on button "Submit" at bounding box center [637, 705] width 500 height 40
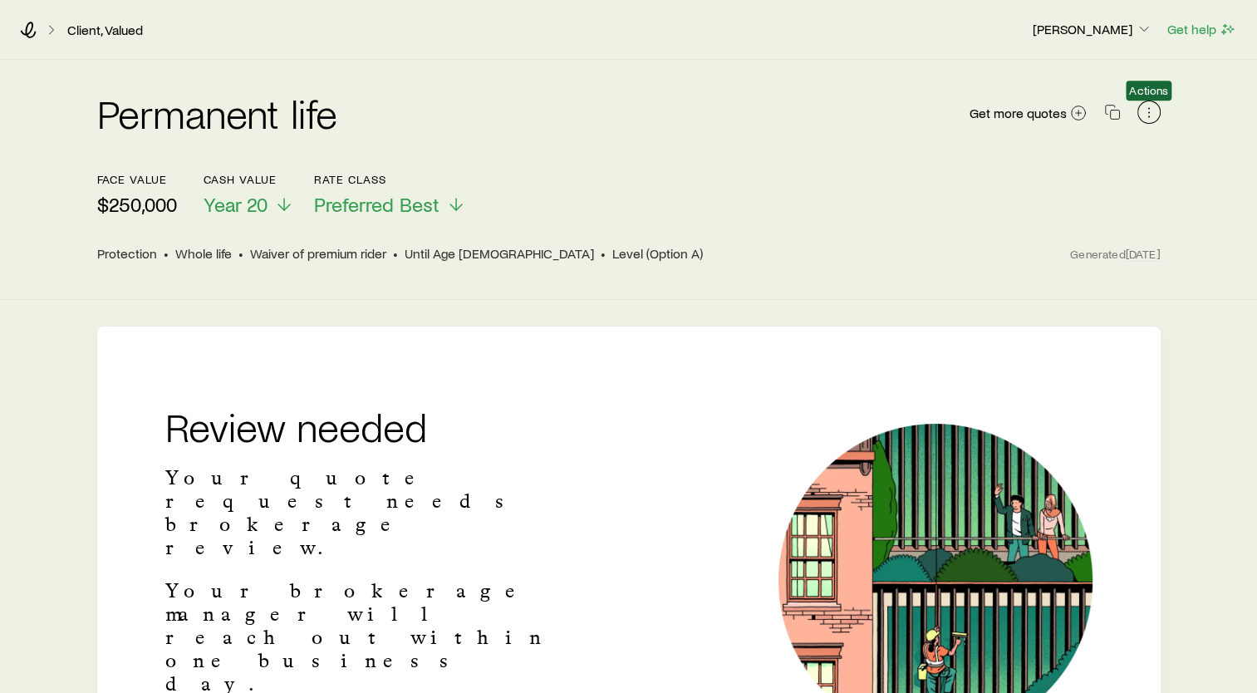
click at [1143, 113] on icon "button" at bounding box center [1149, 112] width 17 height 17
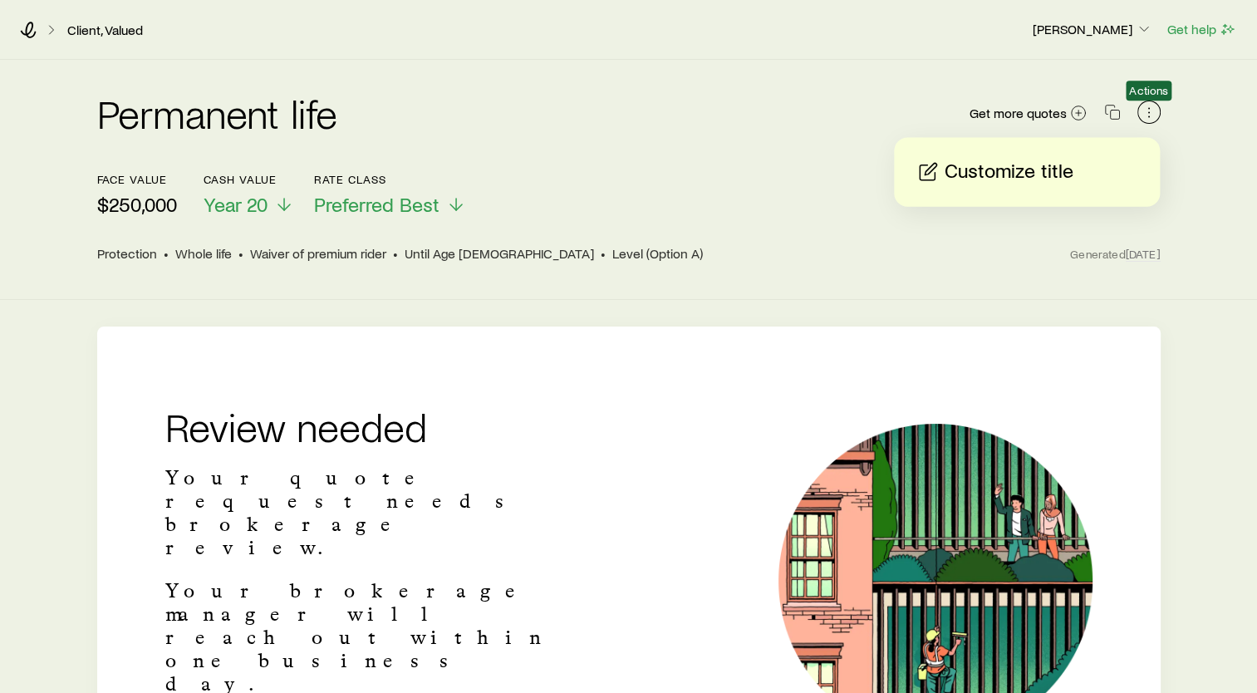
click at [1143, 113] on icon "button" at bounding box center [1149, 112] width 17 height 17
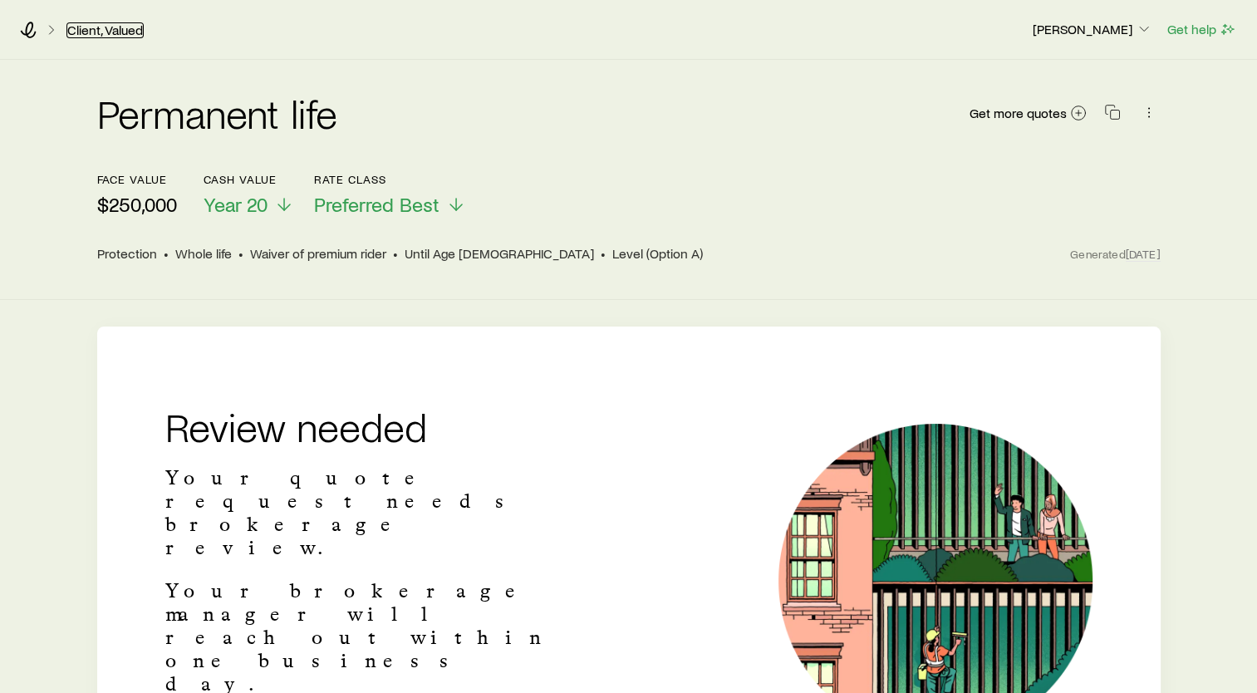
click at [92, 31] on link "Client, Valued" at bounding box center [104, 30] width 77 height 16
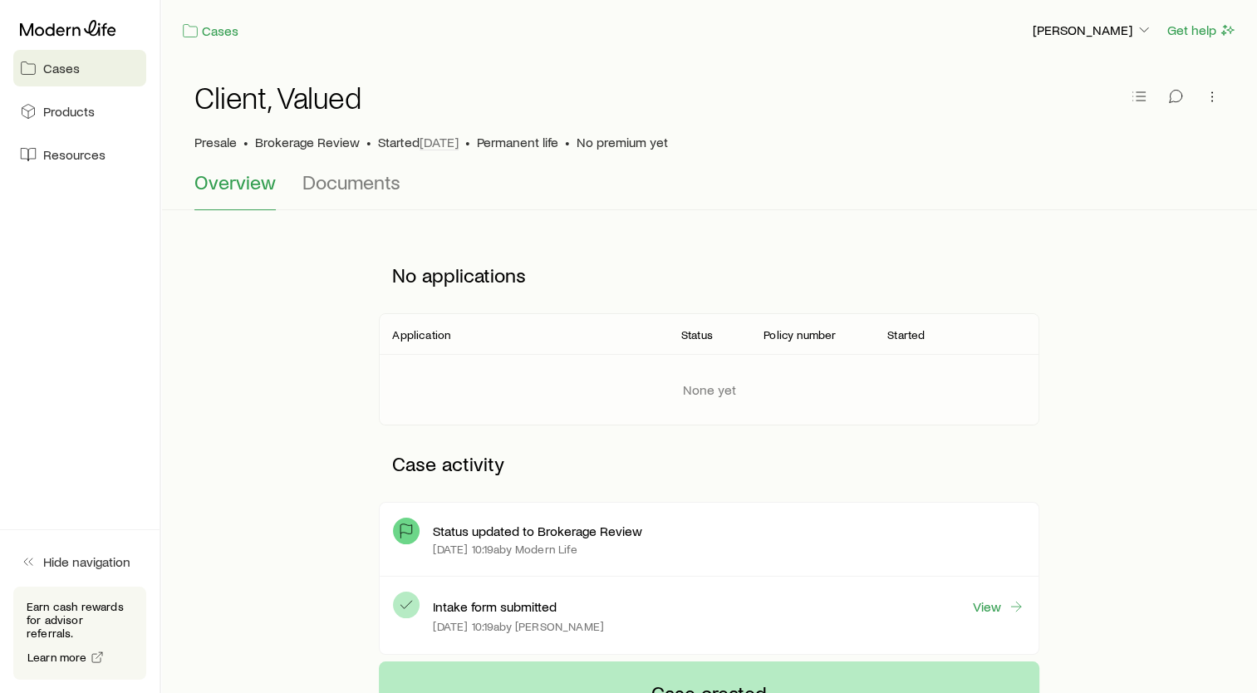
click at [54, 76] on span "Cases" at bounding box center [61, 68] width 37 height 17
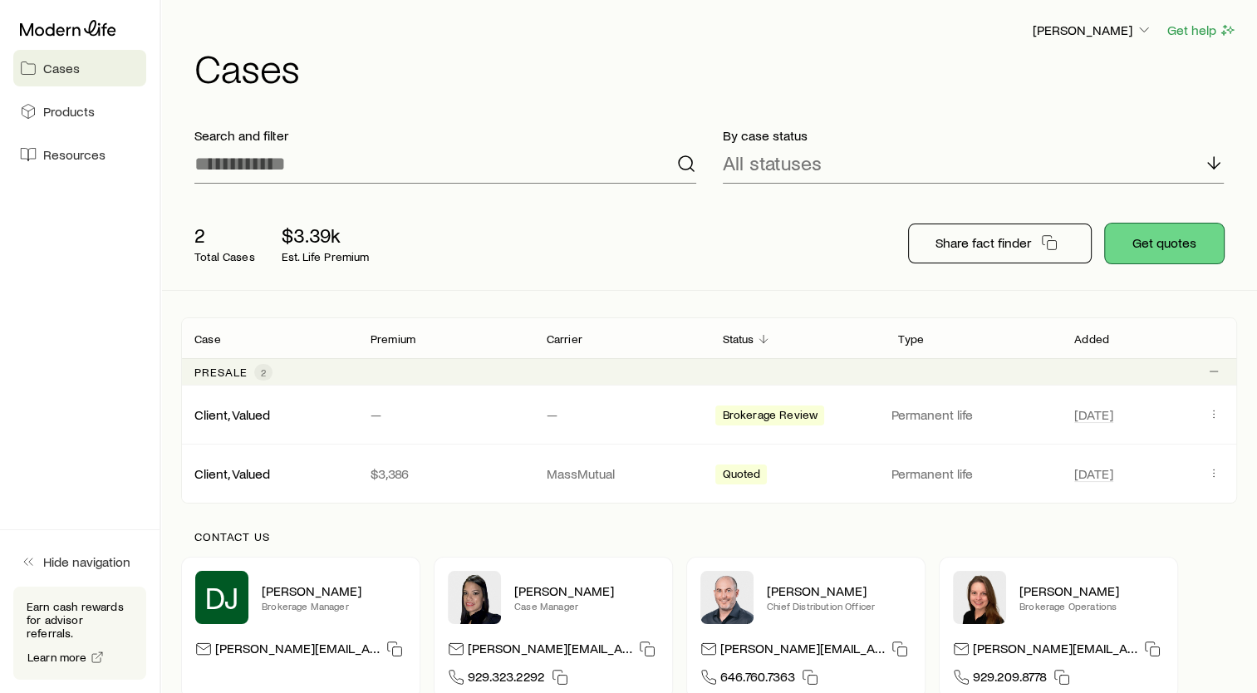
click at [1171, 248] on button "Get quotes" at bounding box center [1164, 243] width 119 height 40
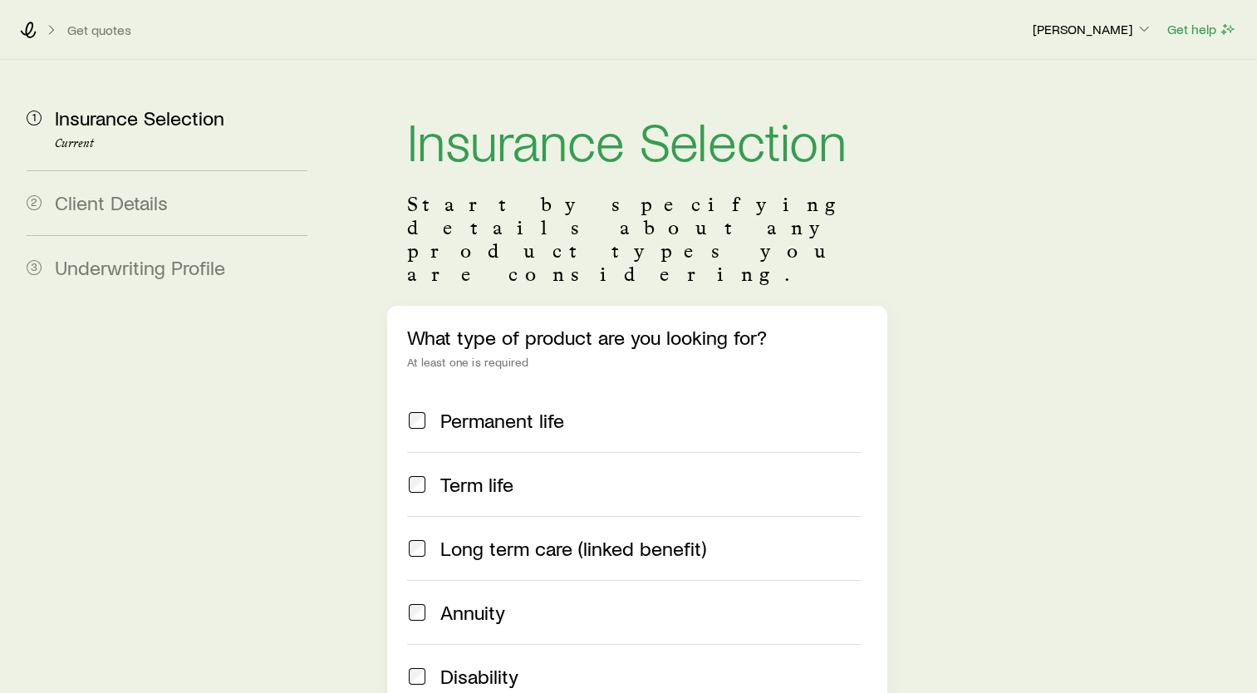
click at [513, 409] on span "Permanent life" at bounding box center [502, 420] width 124 height 23
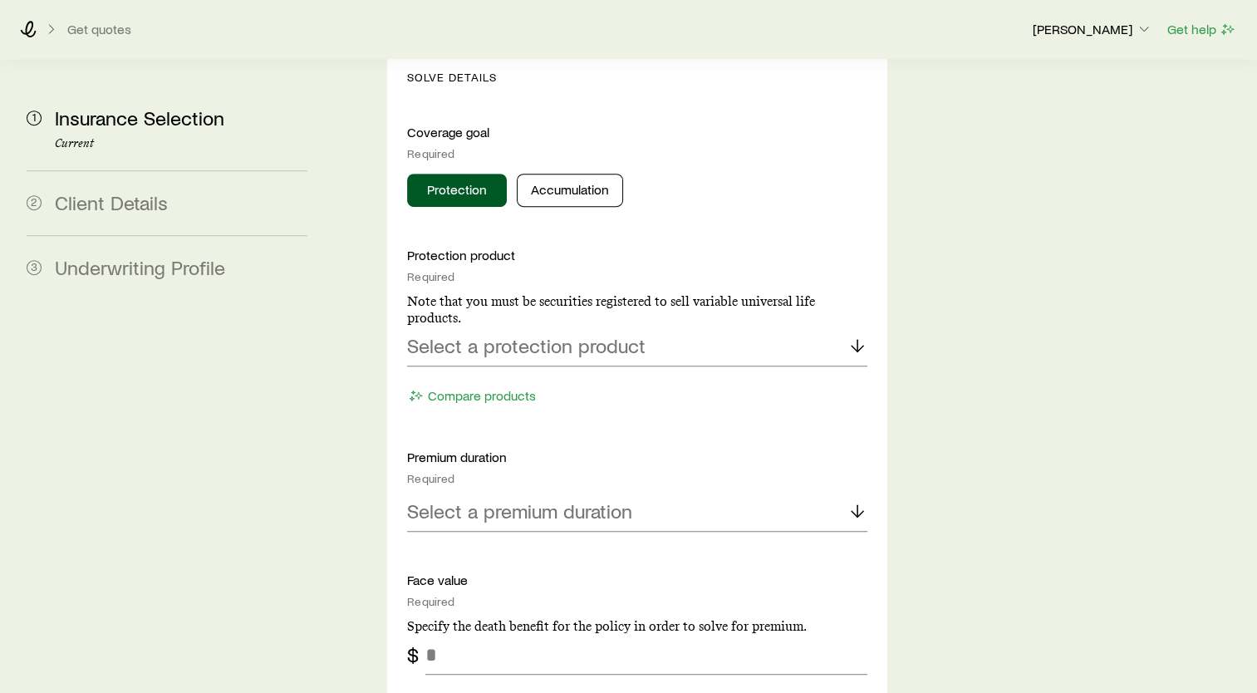
scroll to position [748, 0]
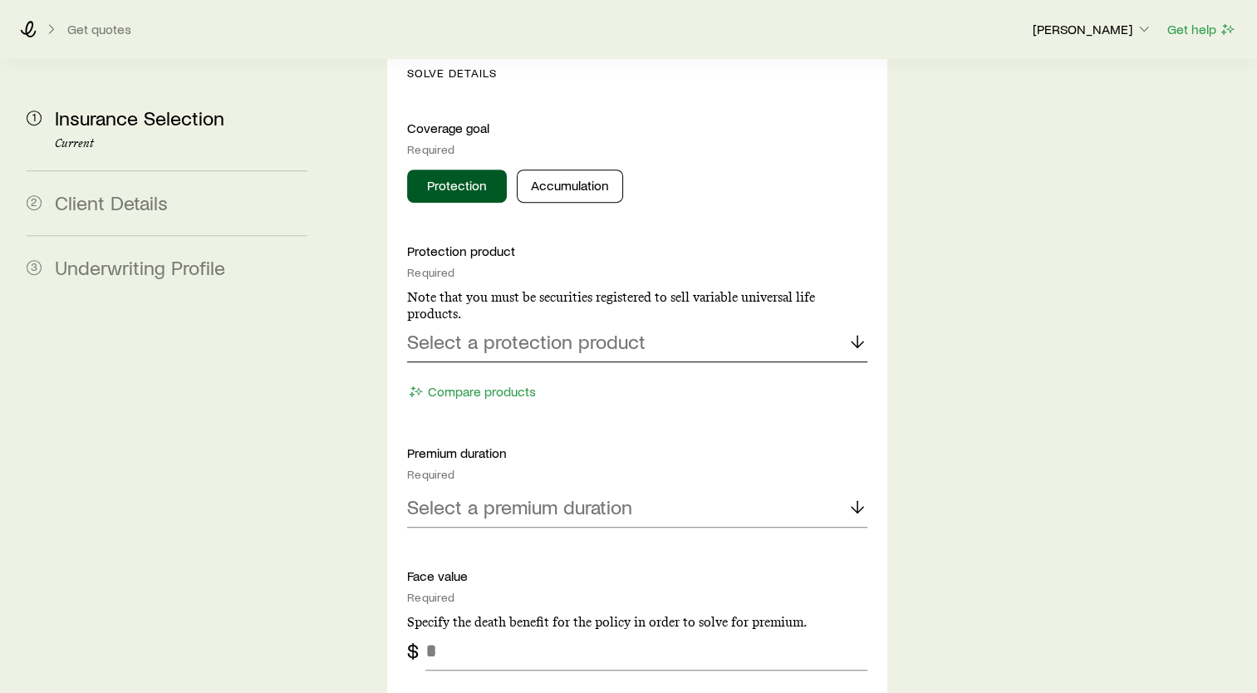
click at [636, 322] on div "Select a protection product" at bounding box center [637, 342] width 460 height 40
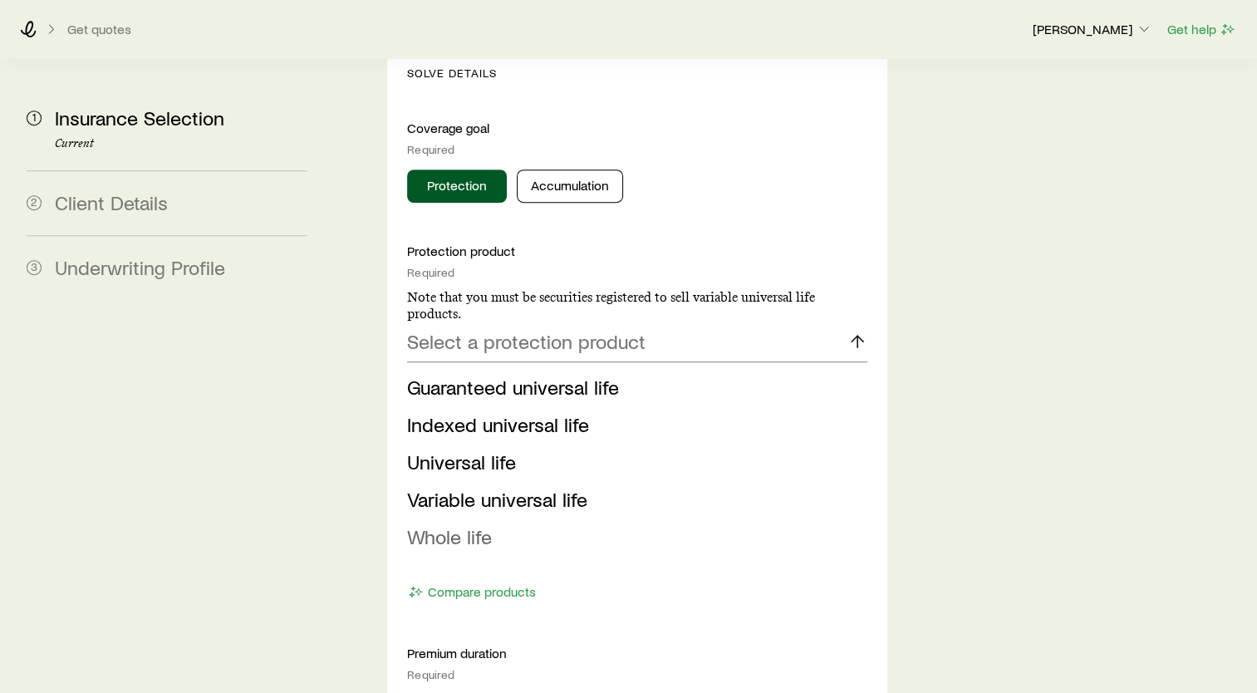
click at [476, 524] on span "Whole life" at bounding box center [449, 536] width 85 height 24
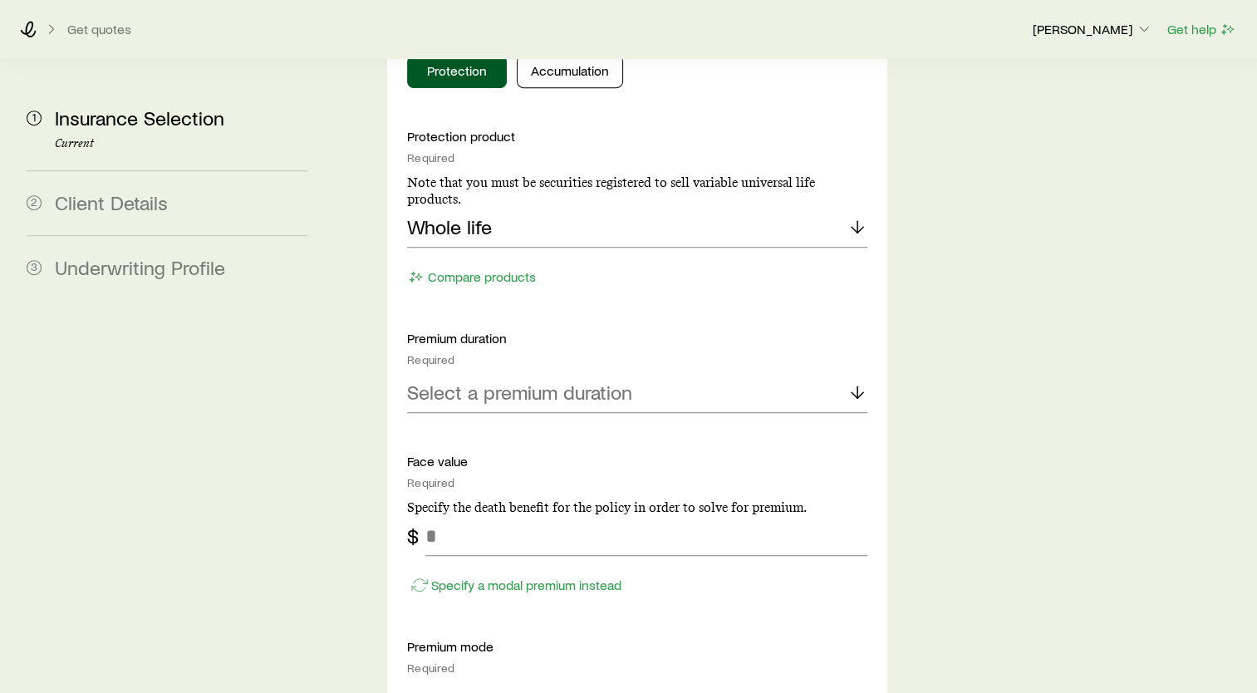
scroll to position [997, 0]
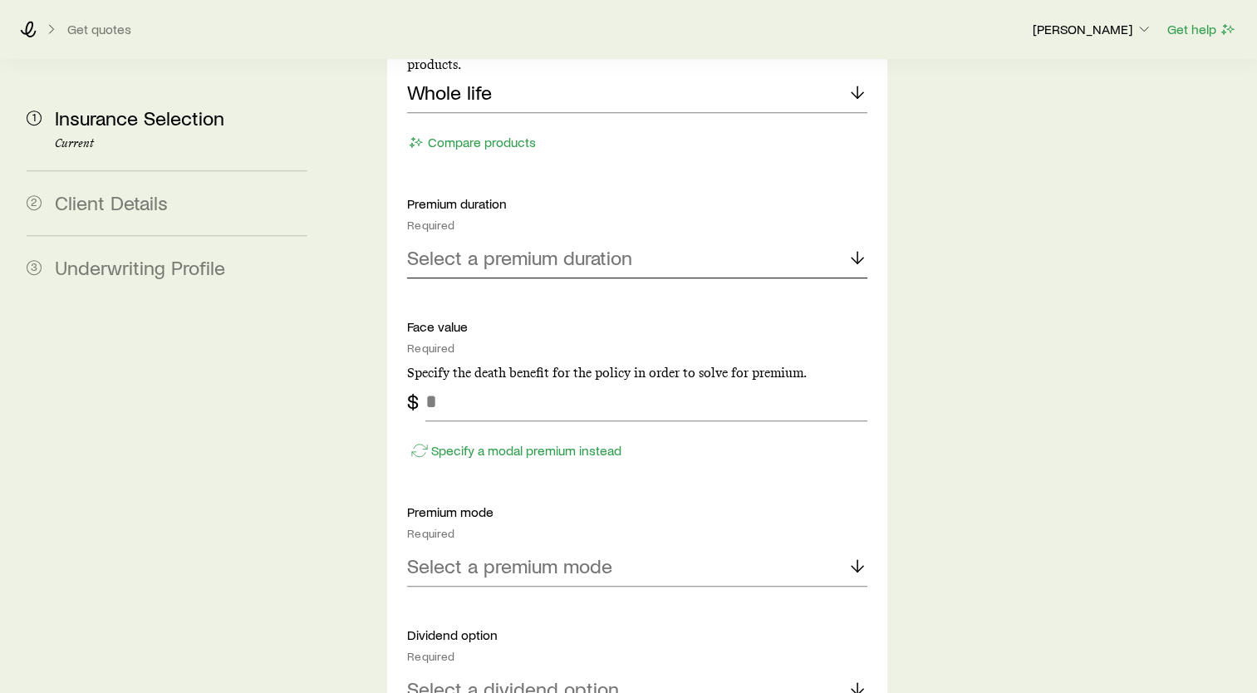
click at [604, 246] on p "Select a premium duration" at bounding box center [519, 257] width 225 height 23
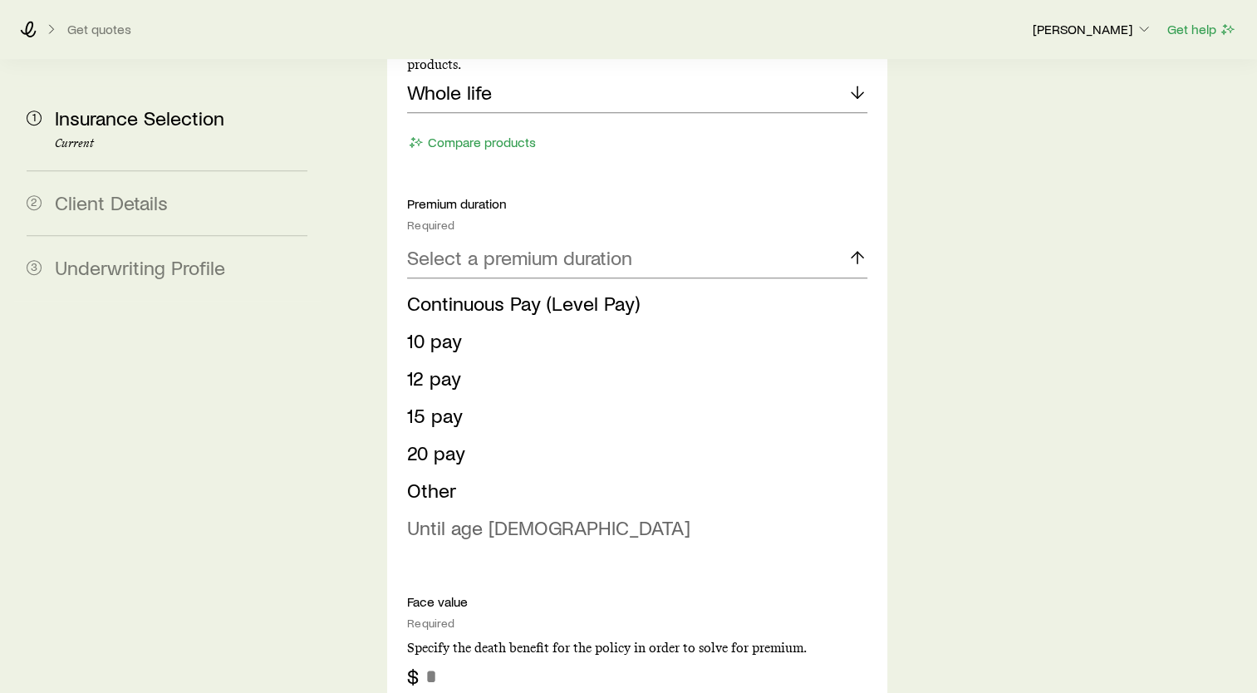
click at [452, 515] on span "Until age [DEMOGRAPHIC_DATA]" at bounding box center [548, 527] width 283 height 24
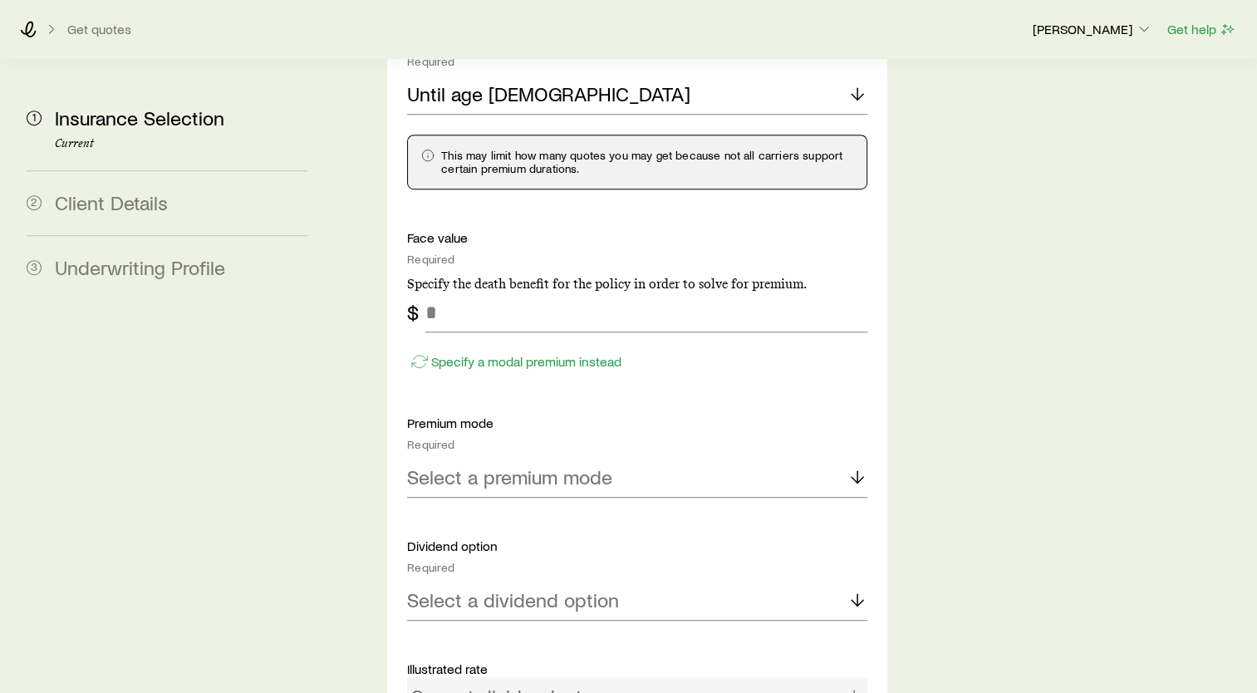
scroll to position [1163, 0]
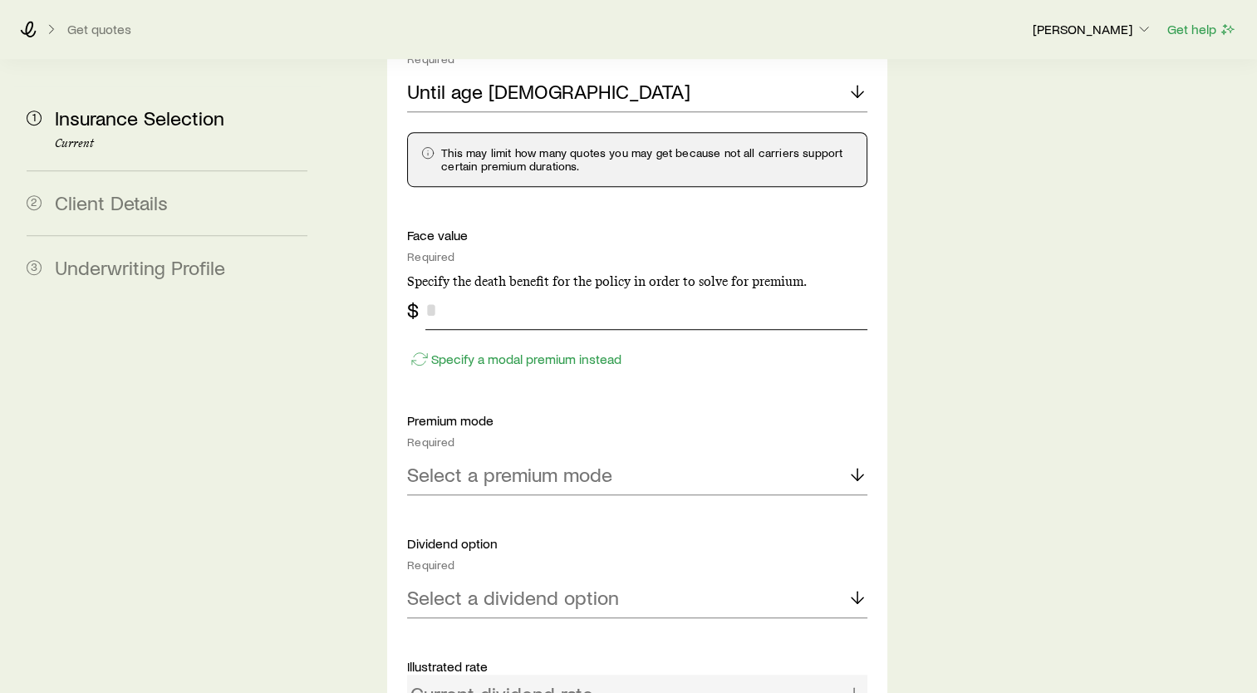
click at [491, 290] on input "tel" at bounding box center [646, 310] width 442 height 40
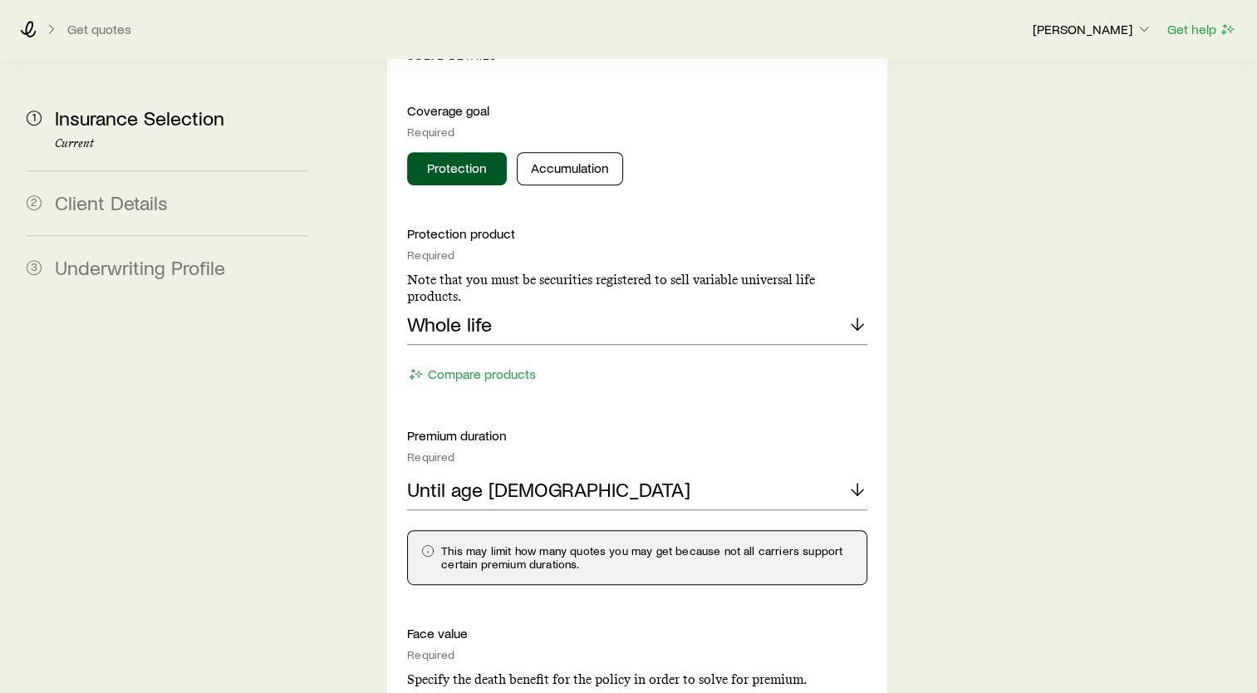
scroll to position [748, 0]
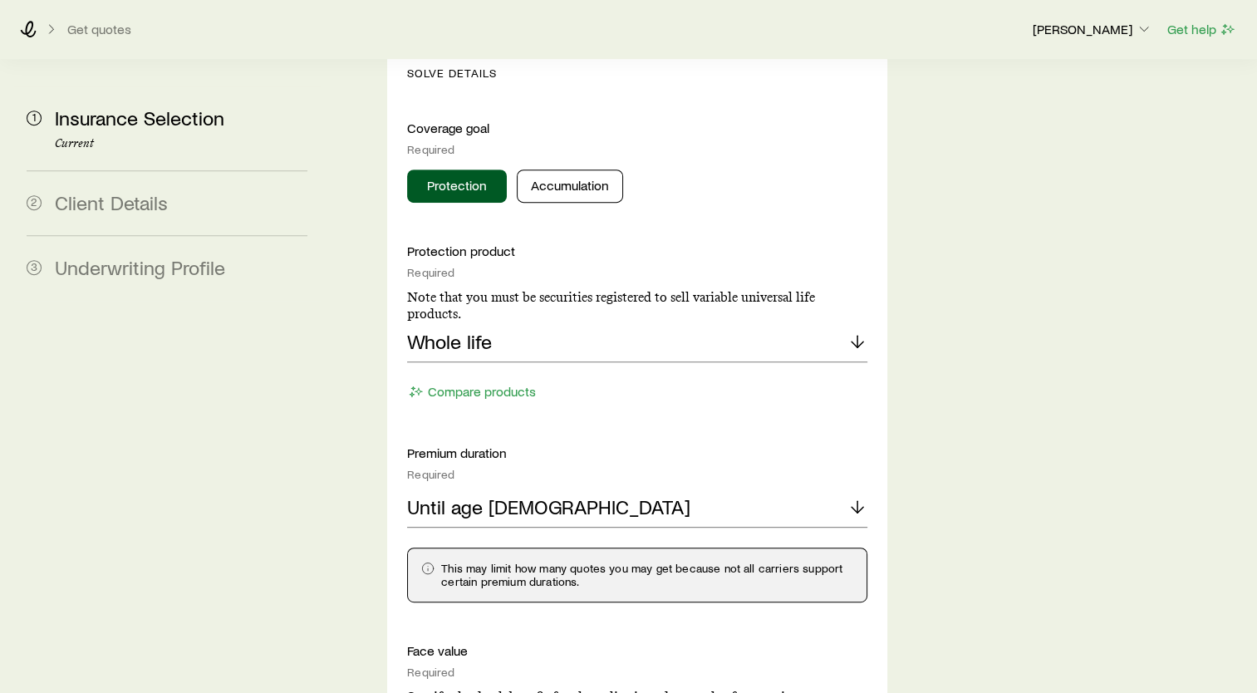
type input "*******"
click at [714, 488] on div "Until age [DEMOGRAPHIC_DATA]" at bounding box center [637, 508] width 460 height 40
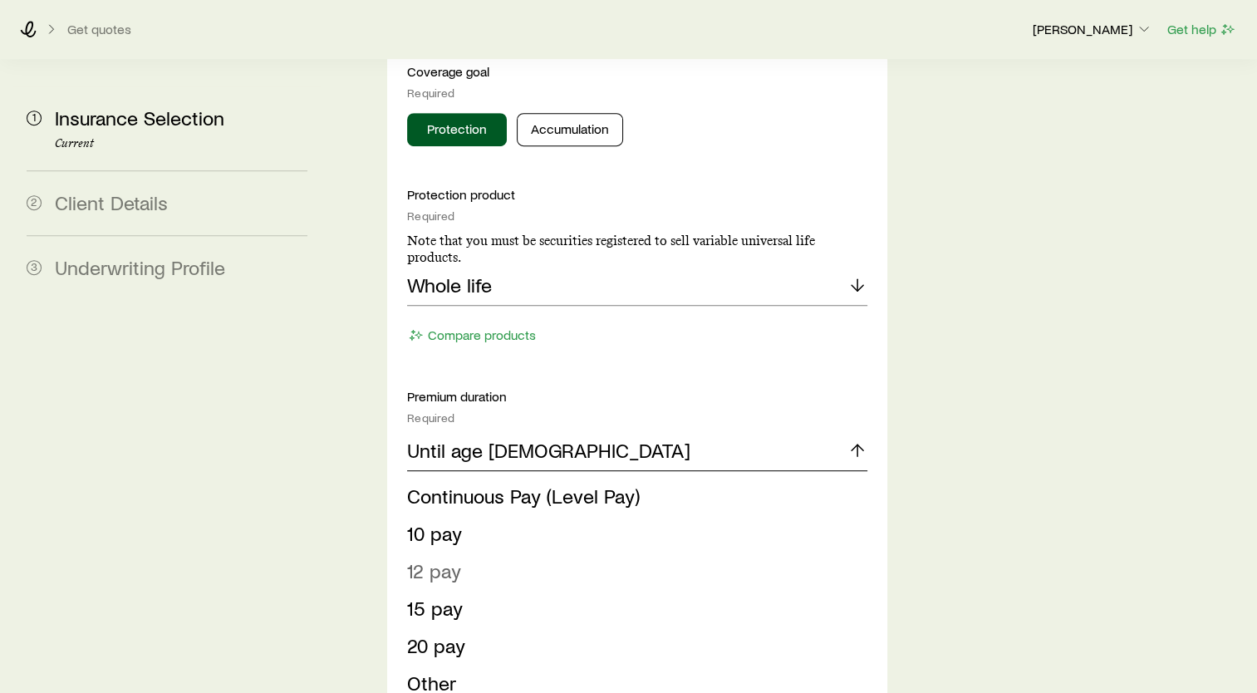
scroll to position [997, 0]
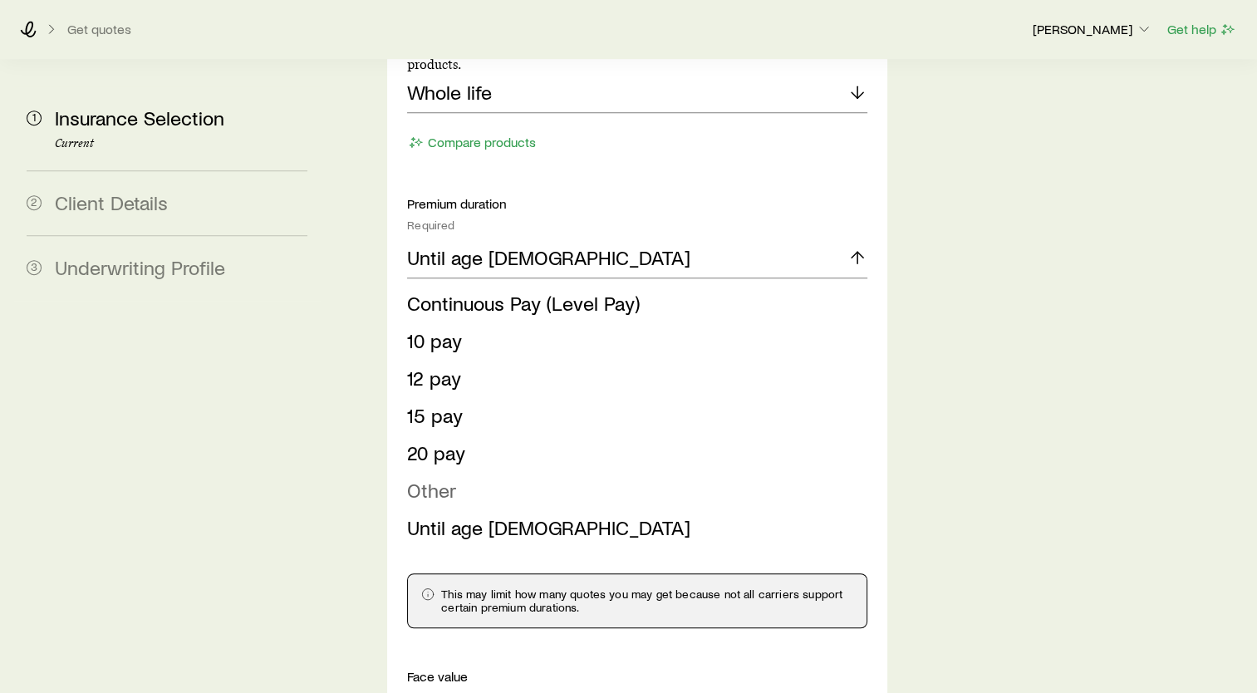
click at [421, 478] on span "Other" at bounding box center [431, 490] width 49 height 24
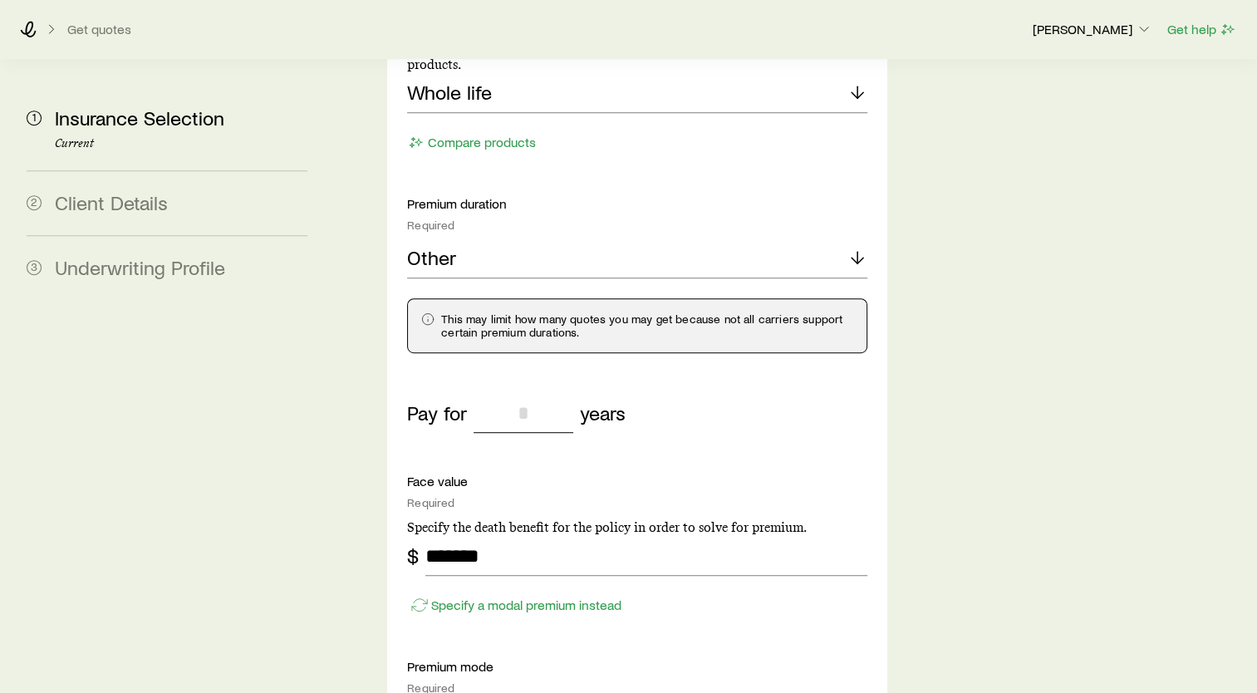
click at [543, 393] on input "tel" at bounding box center [524, 413] width 100 height 40
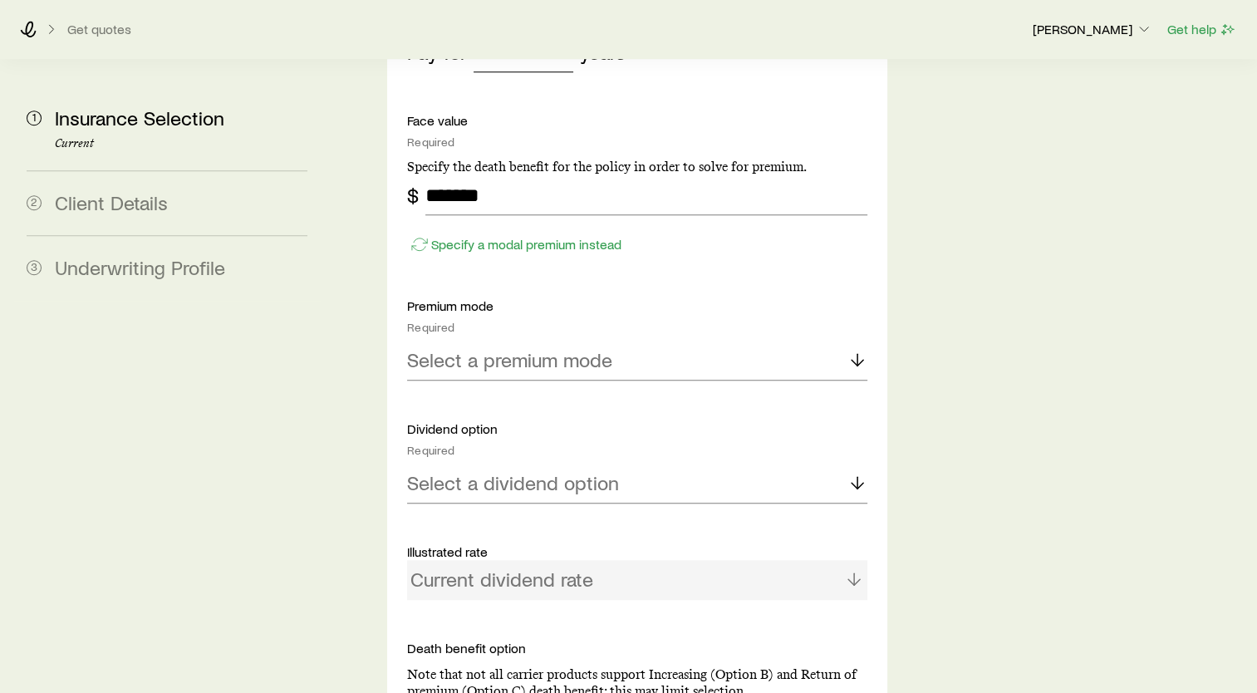
scroll to position [1329, 0]
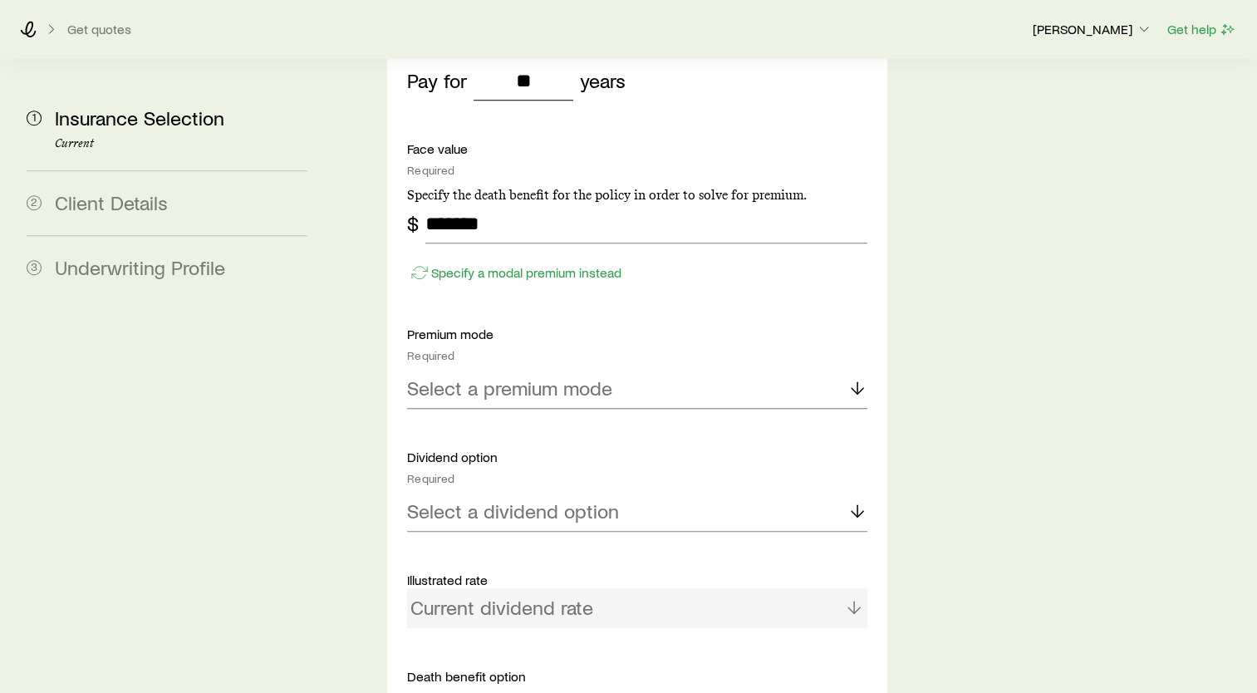
type input "**"
click at [590, 376] on p "Select a premium mode" at bounding box center [509, 387] width 205 height 23
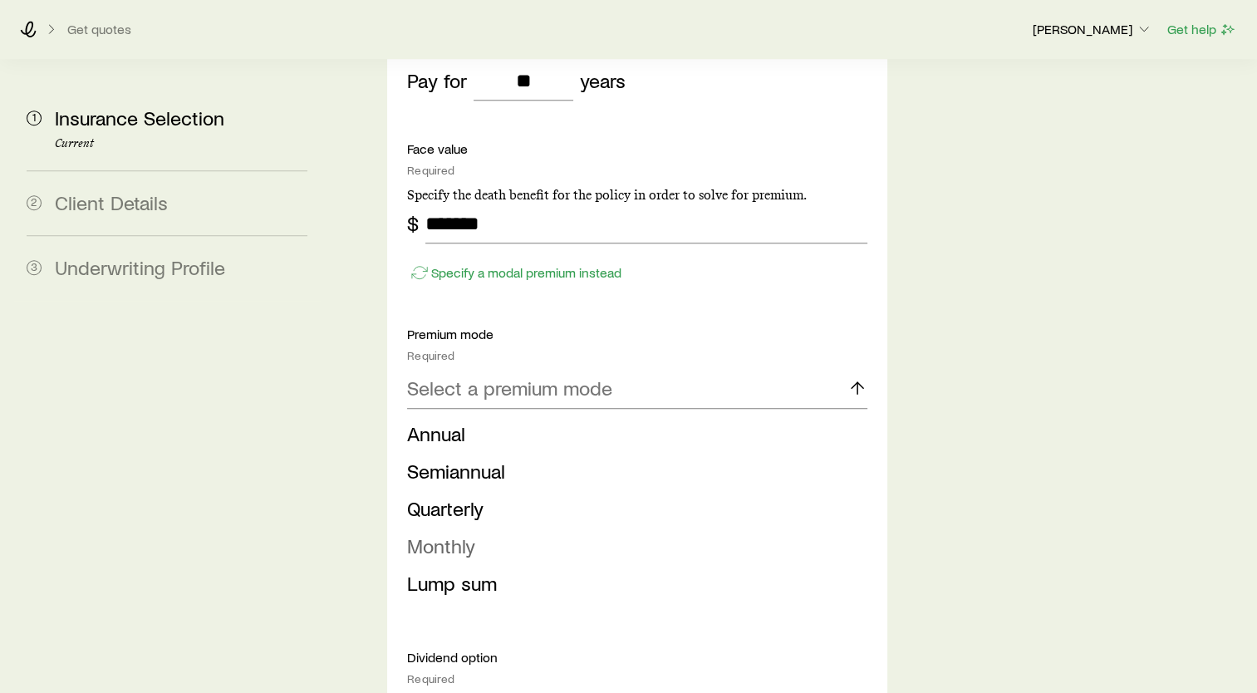
click at [452, 533] on span "Monthly" at bounding box center [441, 545] width 68 height 24
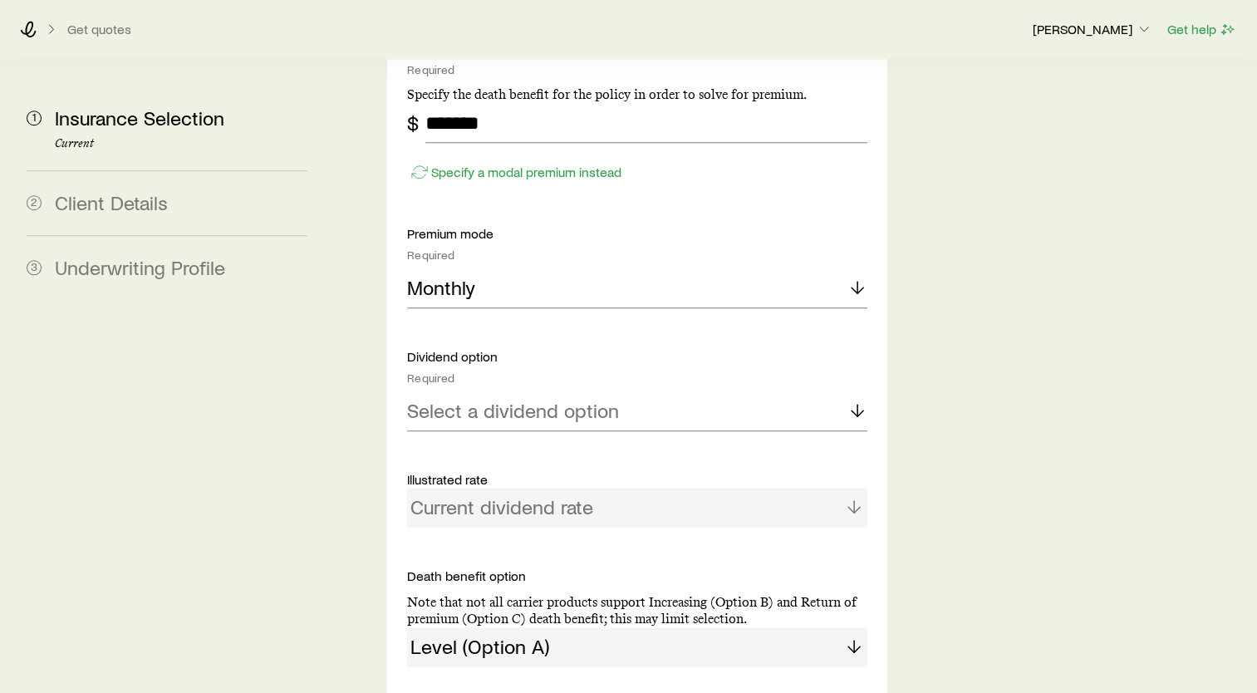
scroll to position [1495, 0]
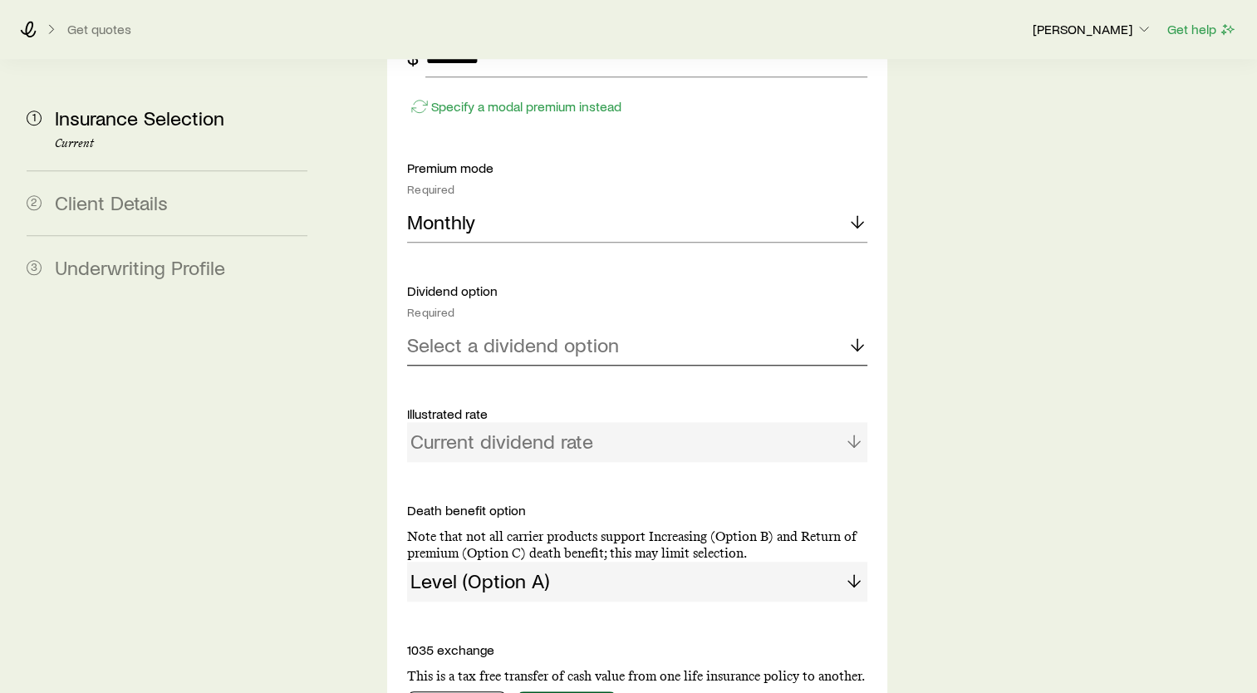
click at [520, 326] on div "Select a dividend option" at bounding box center [637, 346] width 460 height 40
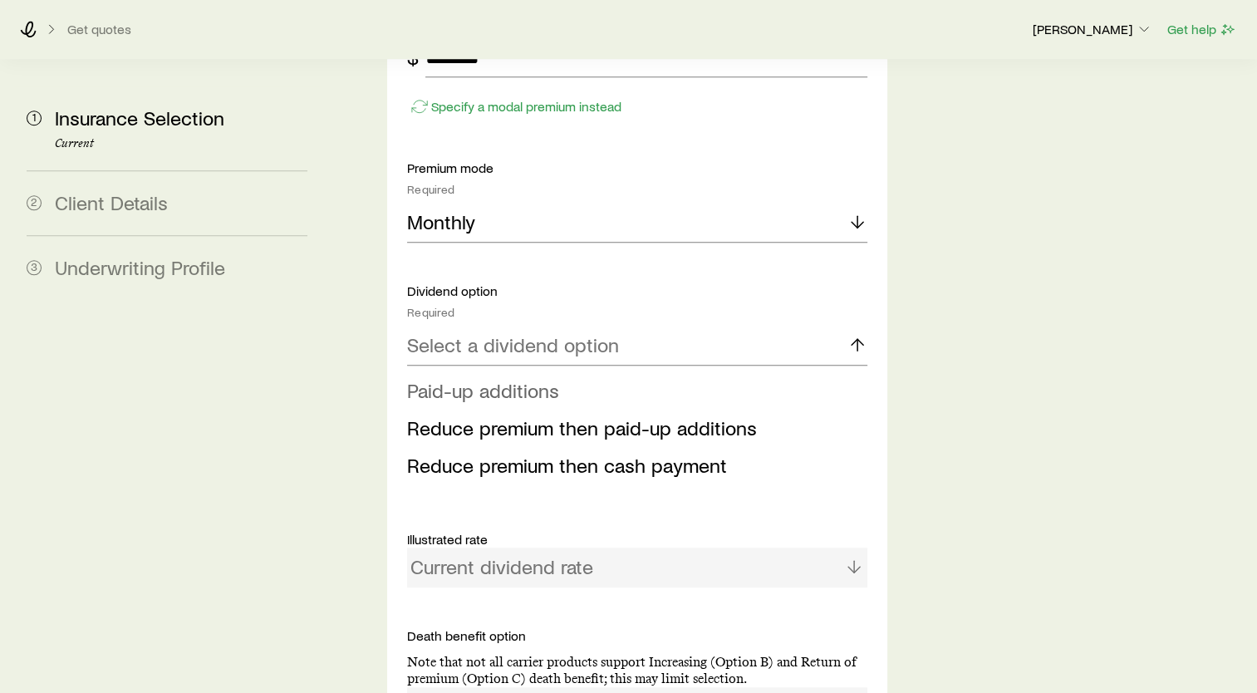
click at [507, 378] on span "Paid-up additions" at bounding box center [483, 390] width 152 height 24
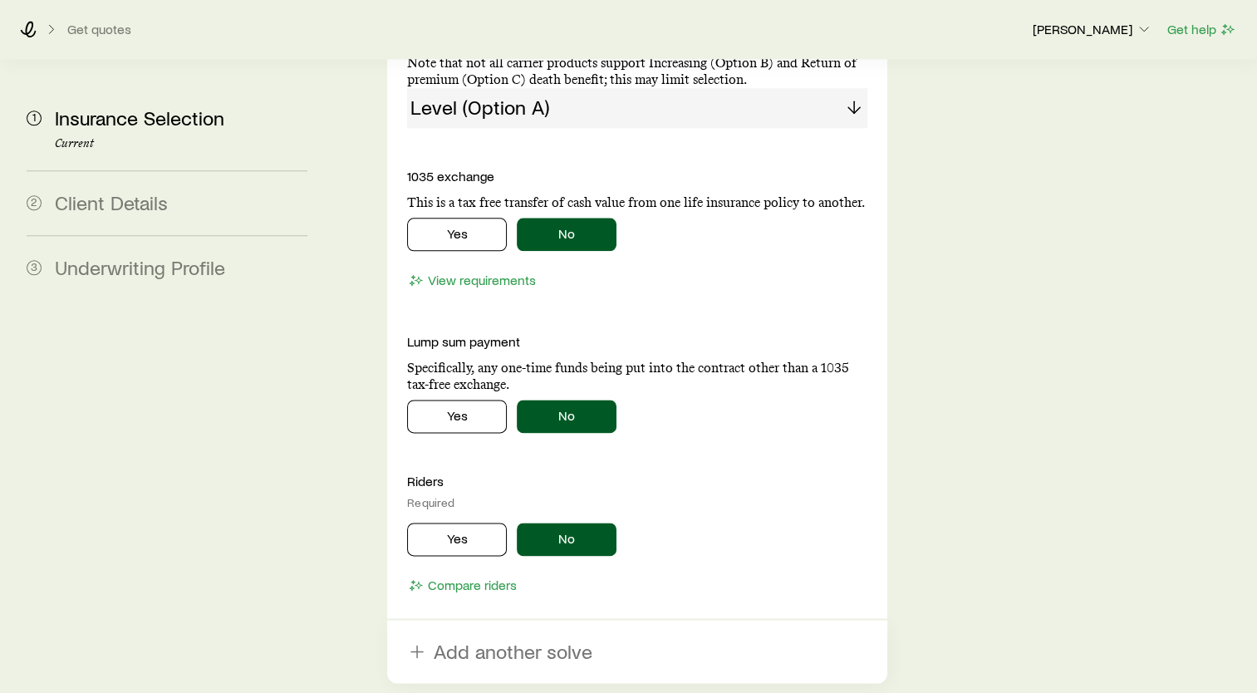
scroll to position [1994, 0]
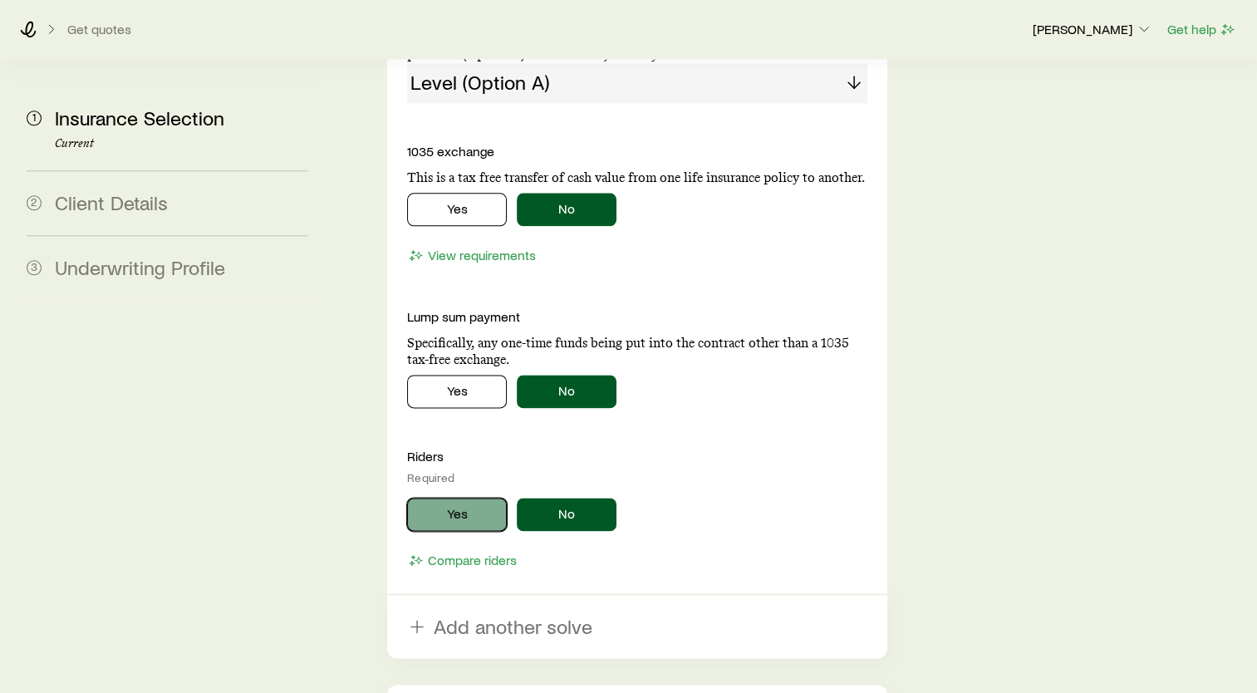
click at [443, 498] on button "Yes" at bounding box center [457, 514] width 100 height 33
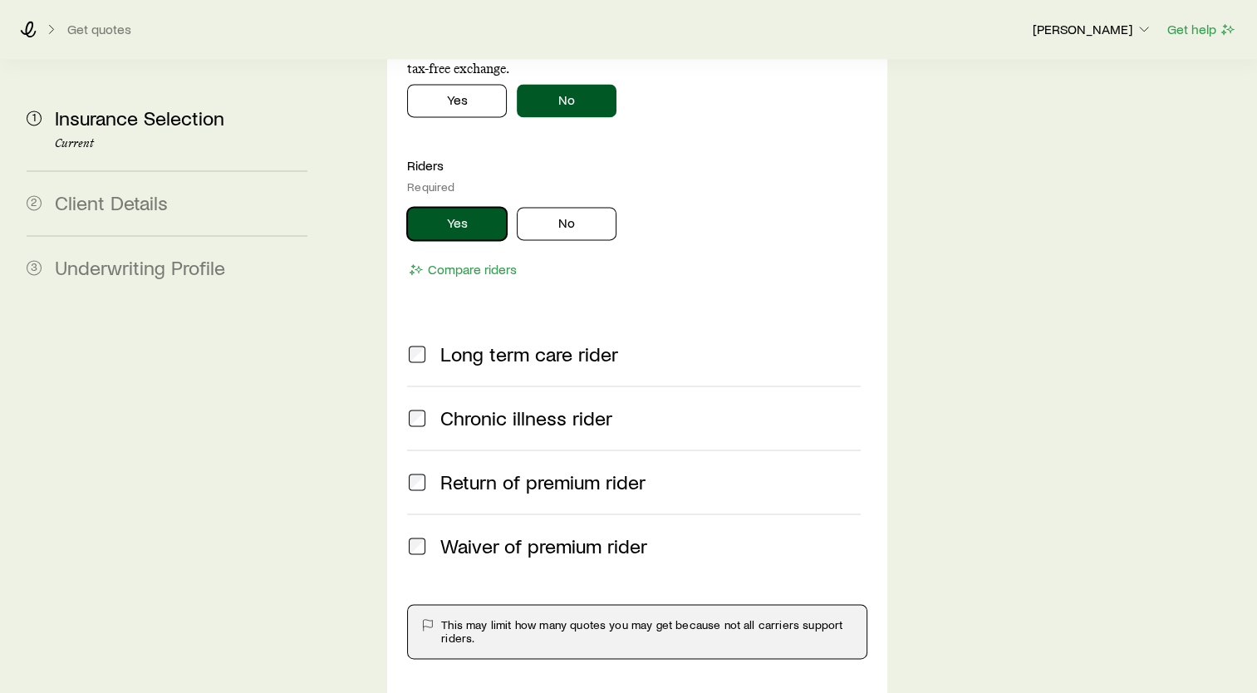
scroll to position [2326, 0]
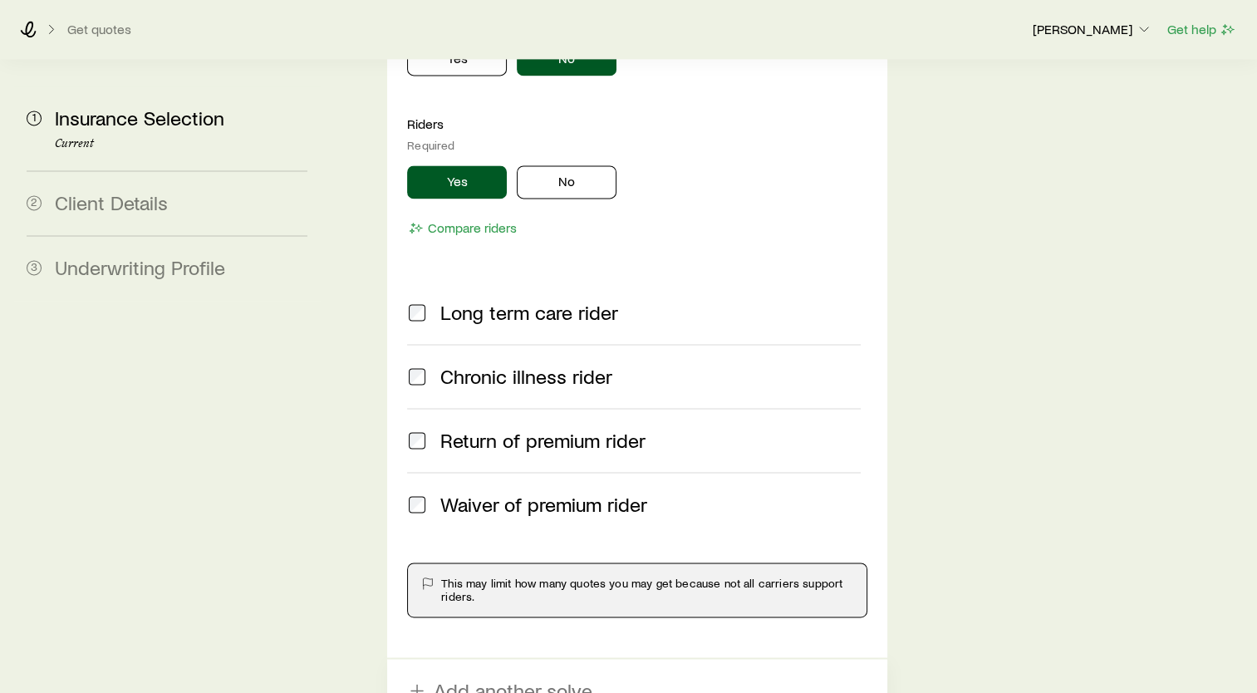
click at [488, 472] on label "Waiver of premium rider" at bounding box center [634, 504] width 454 height 64
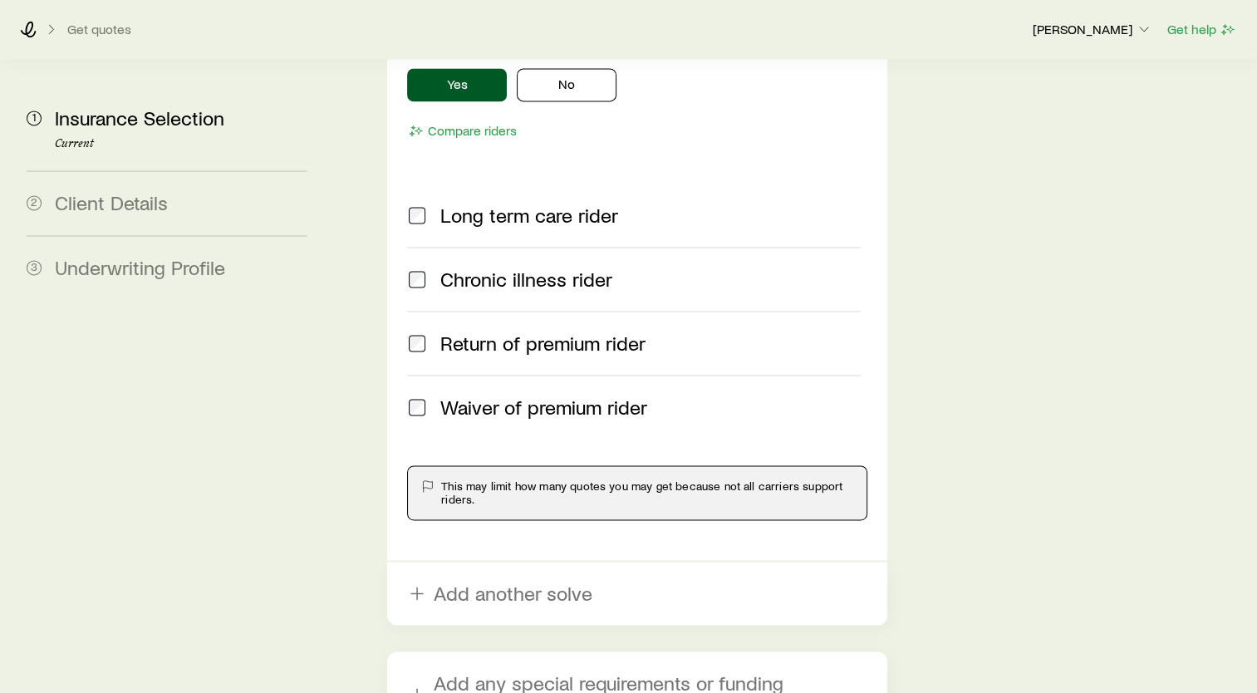
scroll to position [2578, 0]
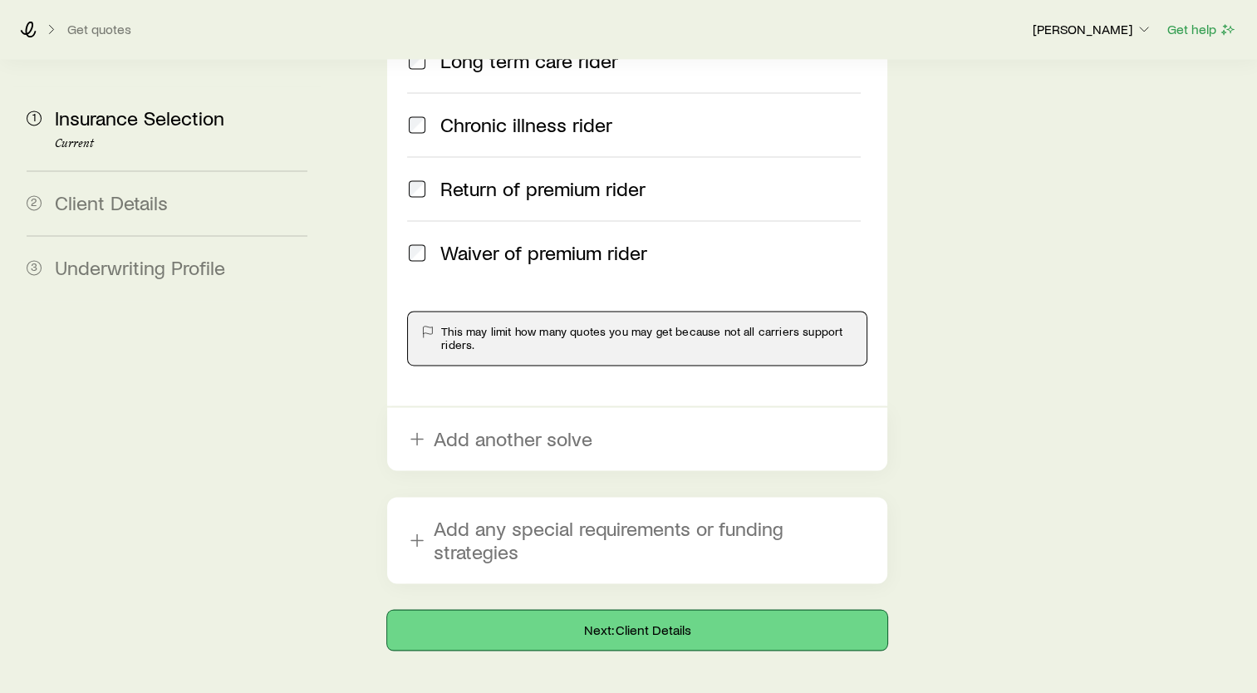
click at [587, 610] on button "Next: Client Details" at bounding box center [637, 630] width 500 height 40
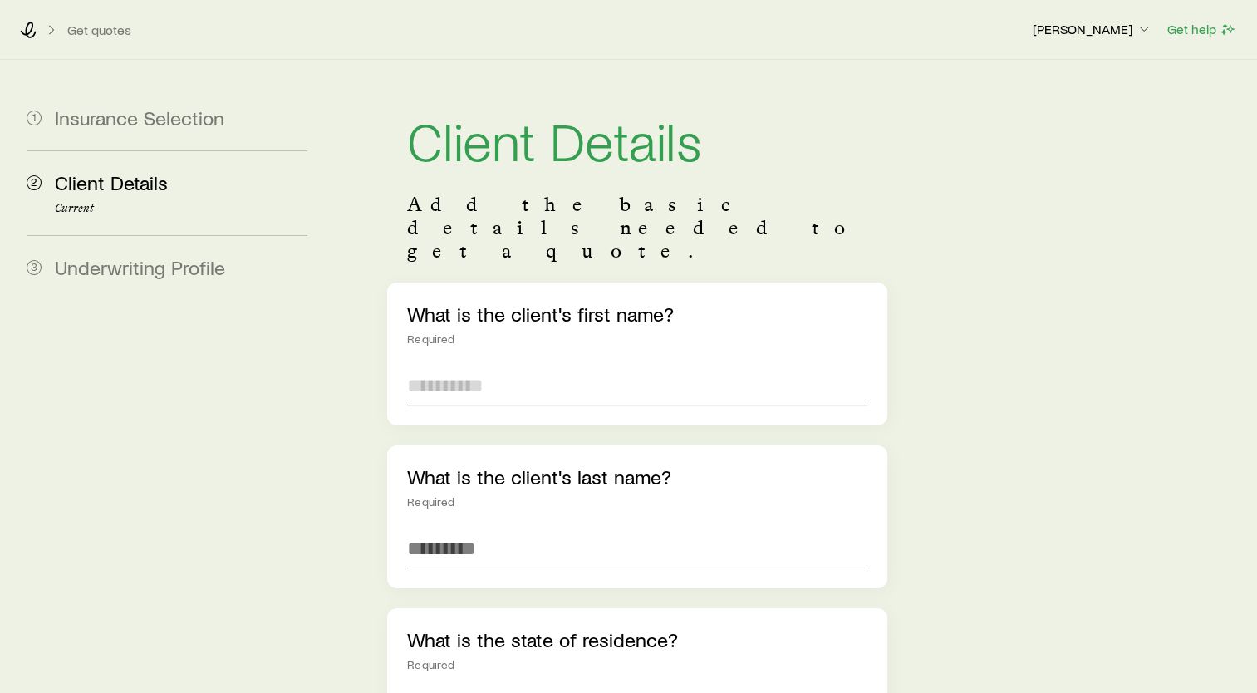
drag, startPoint x: 490, startPoint y: 336, endPoint x: 479, endPoint y: 343, distance: 13.8
click at [490, 366] on input "text" at bounding box center [637, 386] width 460 height 40
type input "******"
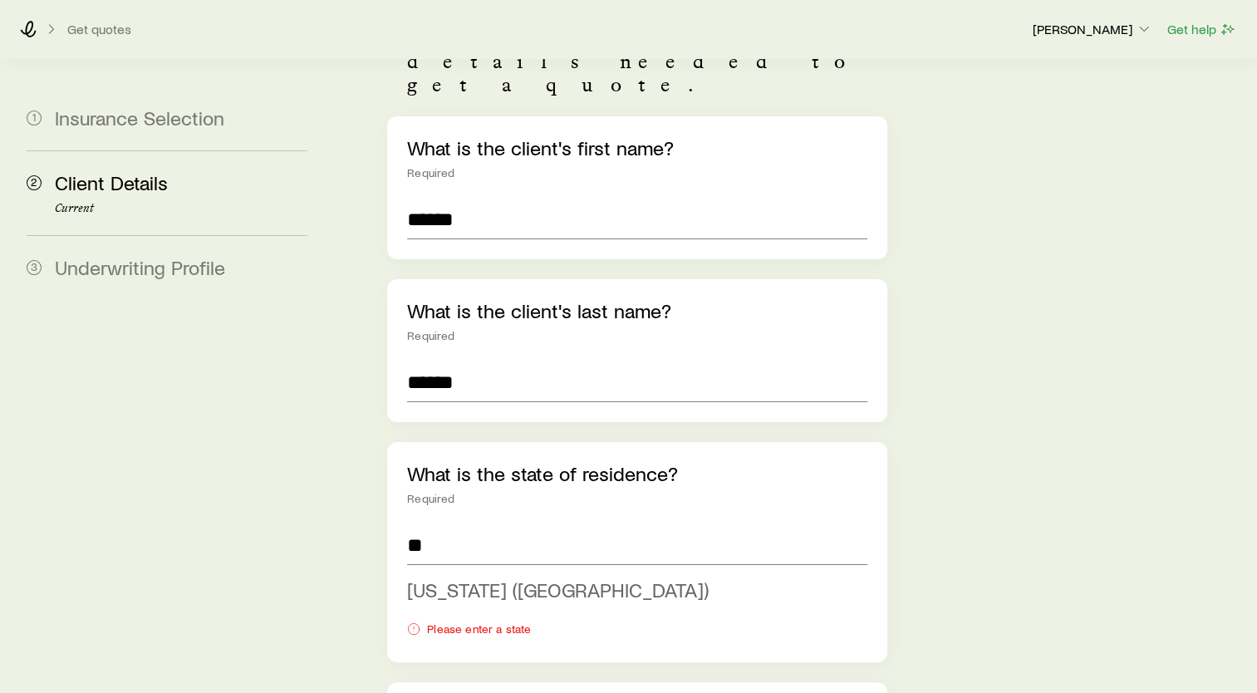
click at [444, 577] on span "[US_STATE] ([GEOGRAPHIC_DATA])" at bounding box center [558, 589] width 302 height 24
type input "**********"
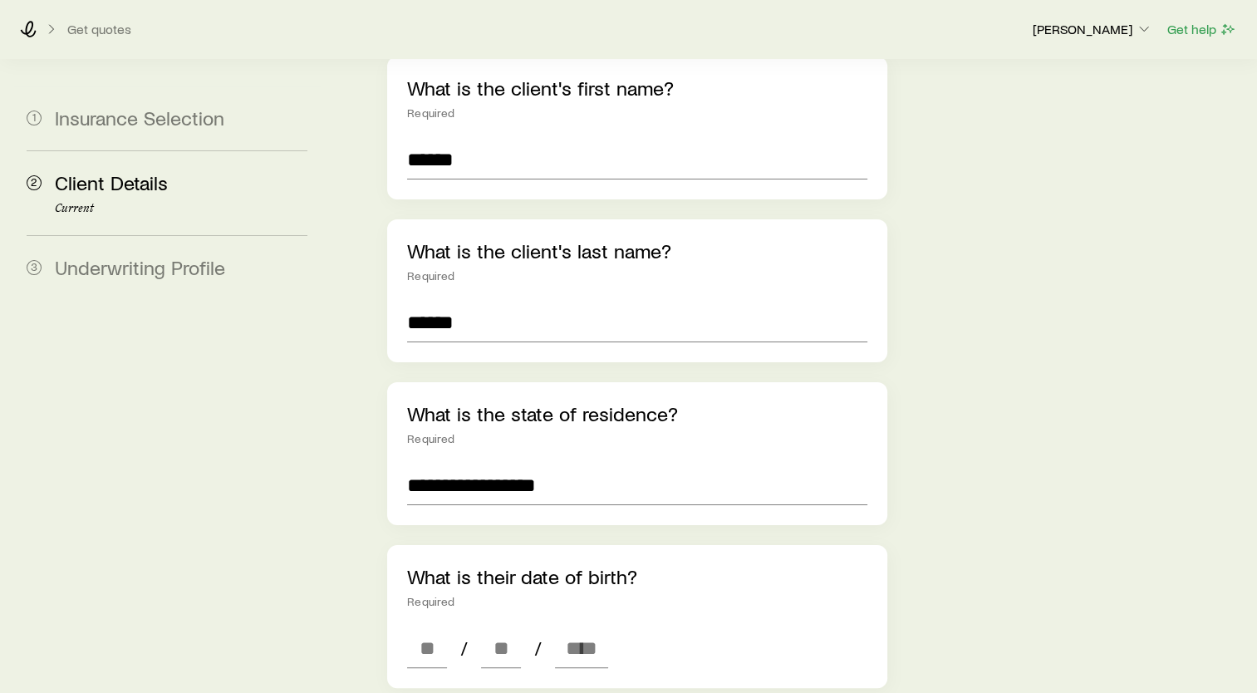
scroll to position [332, 0]
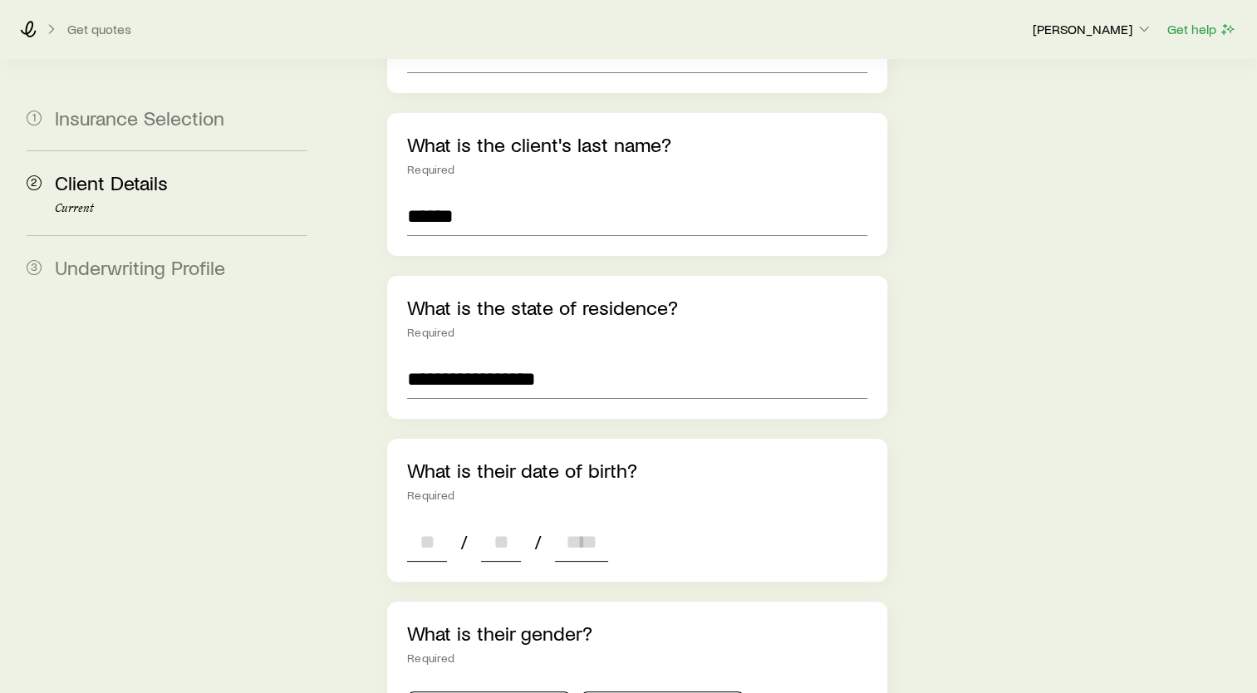
click at [435, 522] on input at bounding box center [427, 542] width 40 height 40
type input "**"
type input "****"
type input "*"
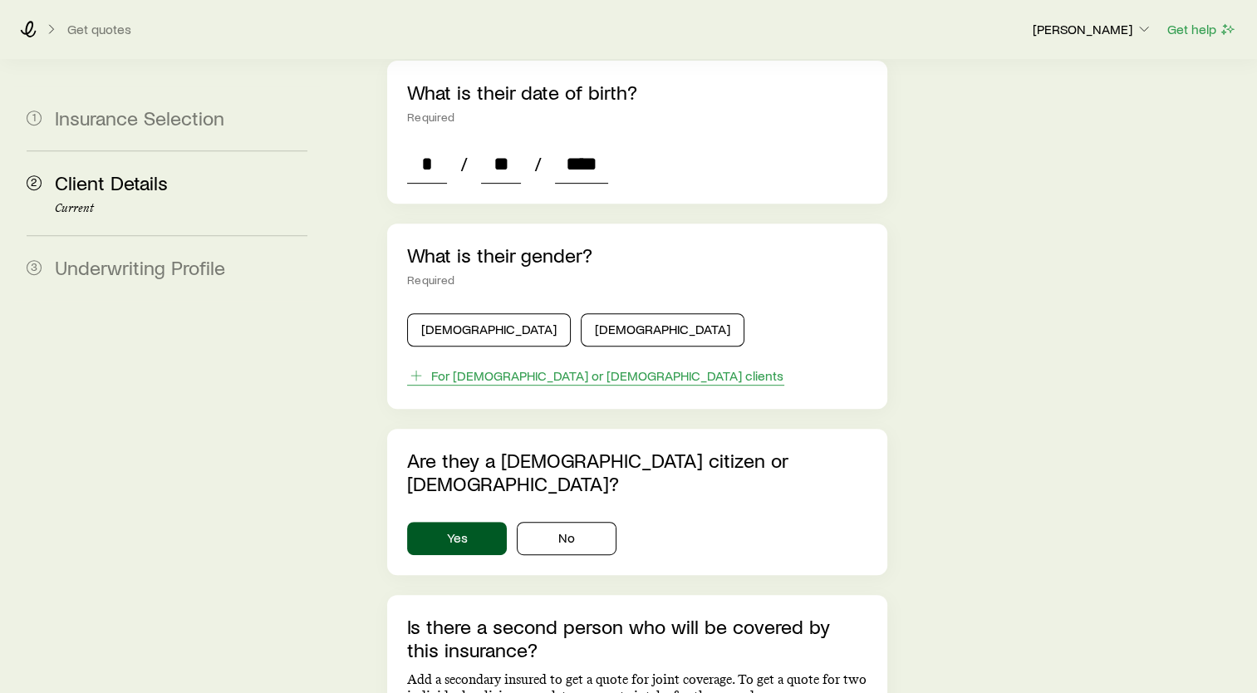
scroll to position [748, 0]
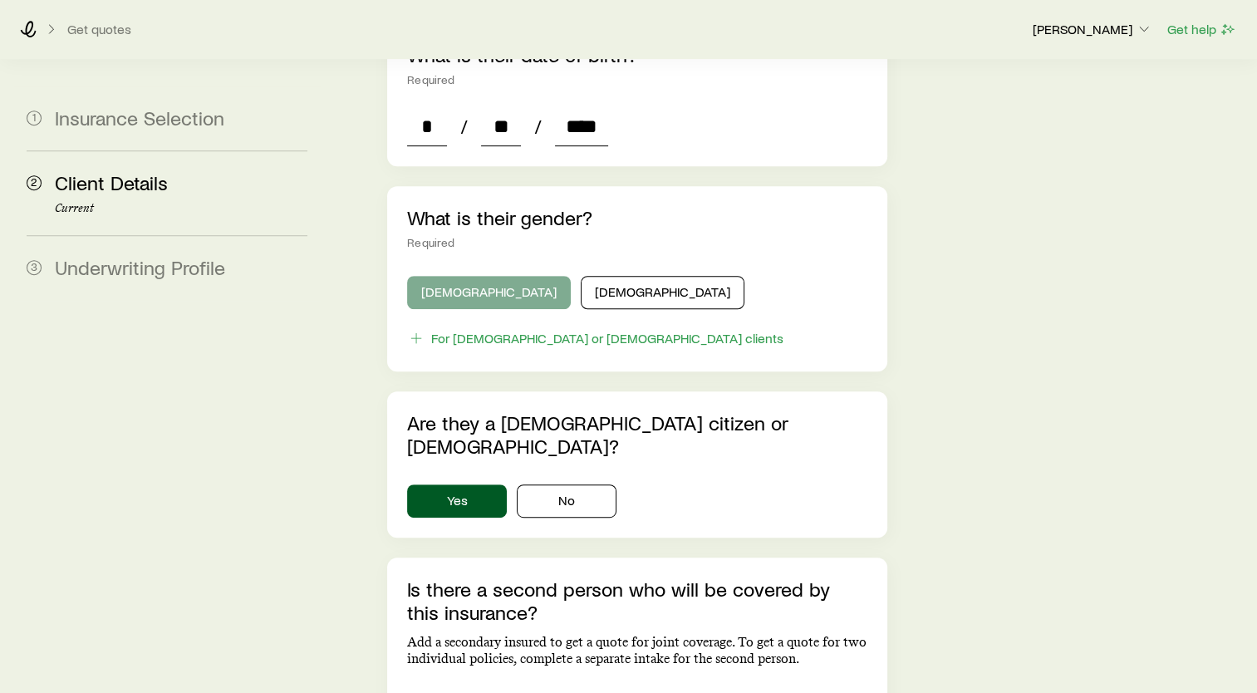
type input "****"
click at [468, 276] on button "[DEMOGRAPHIC_DATA]" at bounding box center [489, 292] width 164 height 33
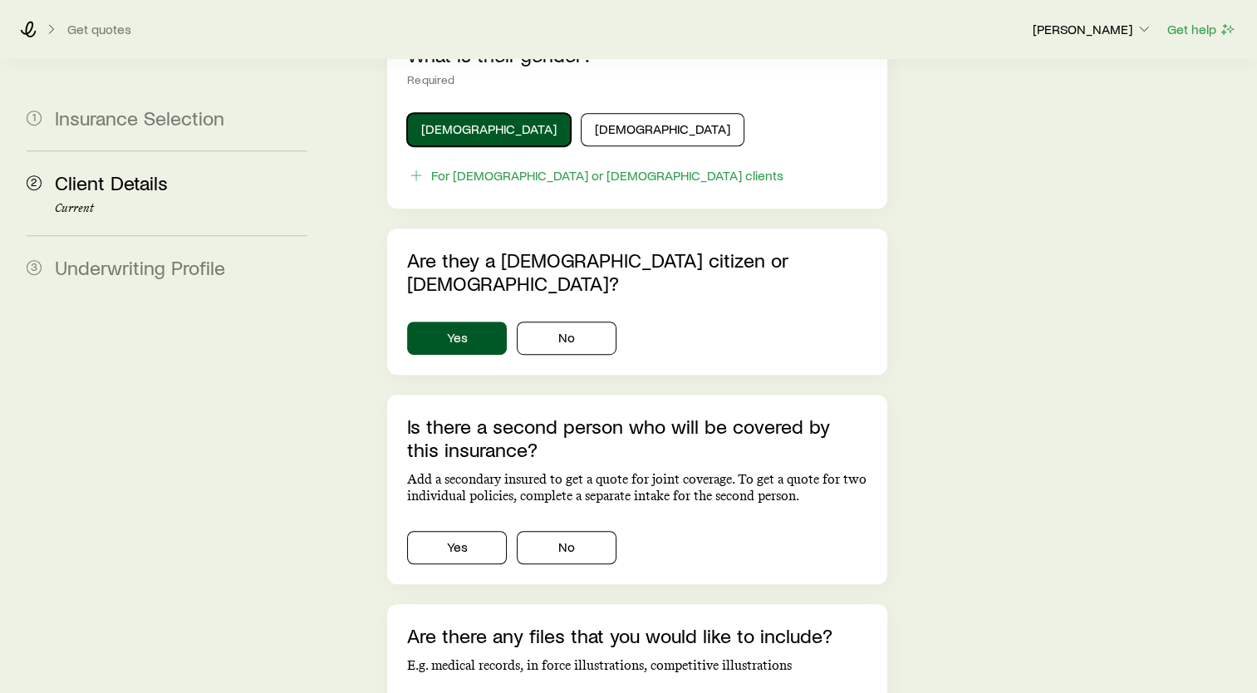
scroll to position [914, 0]
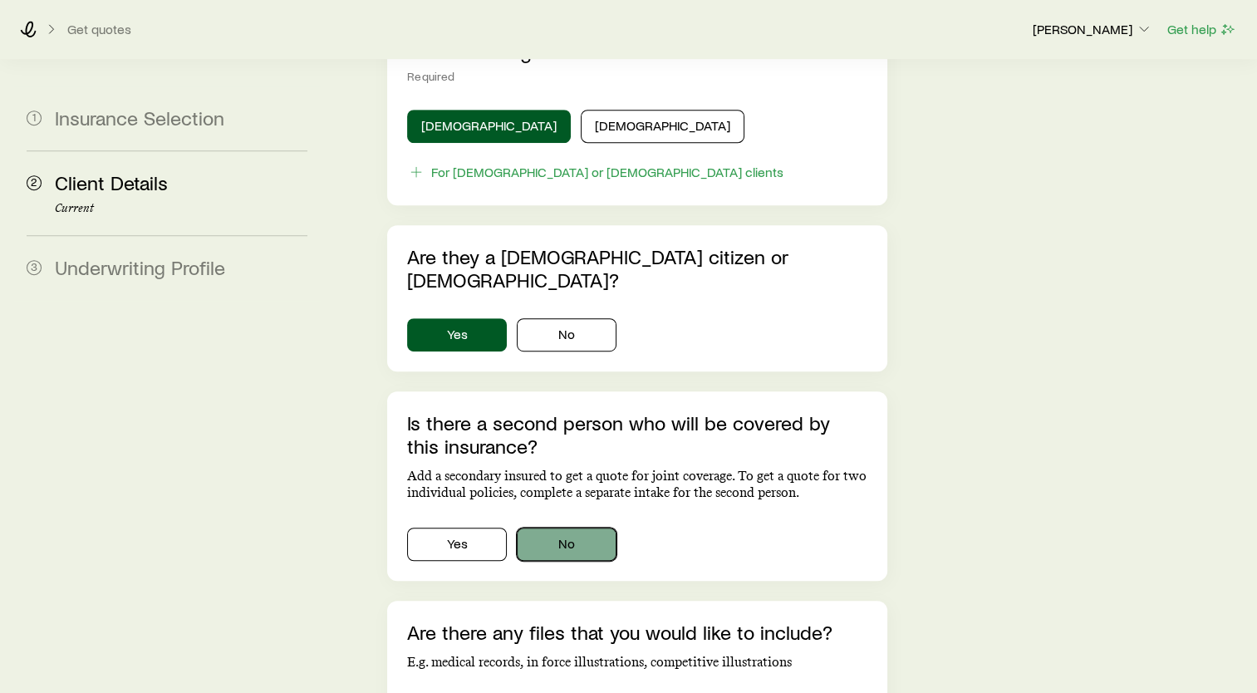
click at [578, 528] on button "No" at bounding box center [567, 544] width 100 height 33
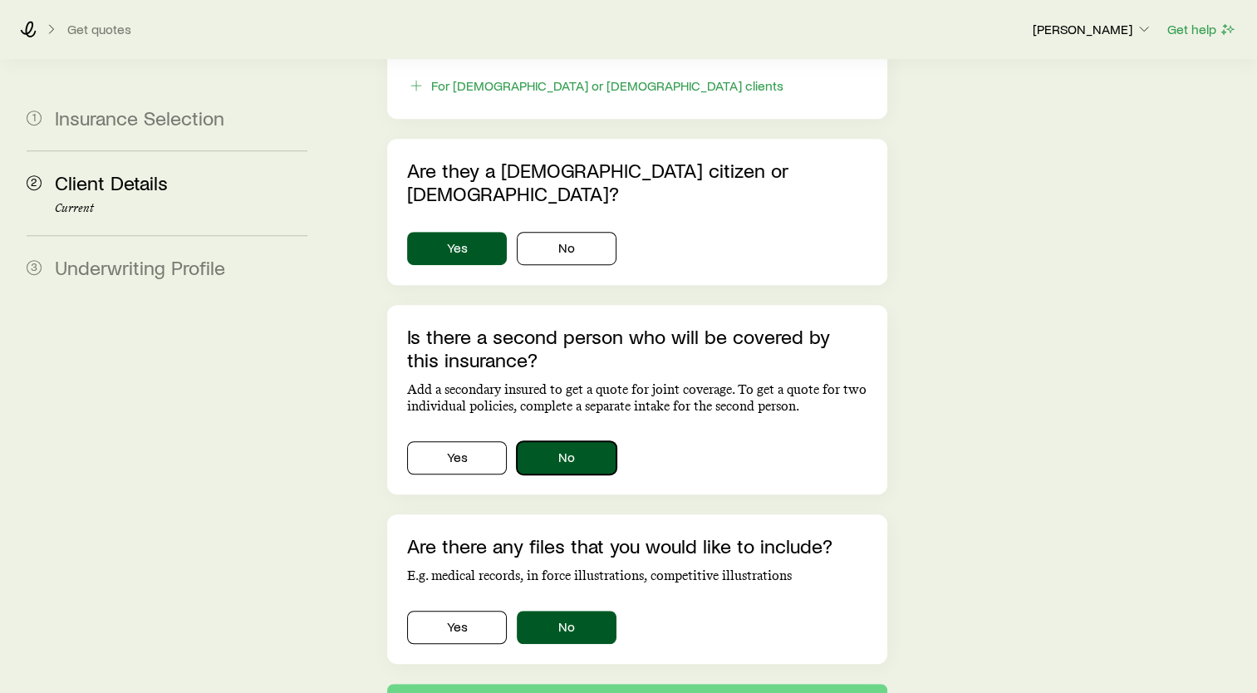
scroll to position [1053, 0]
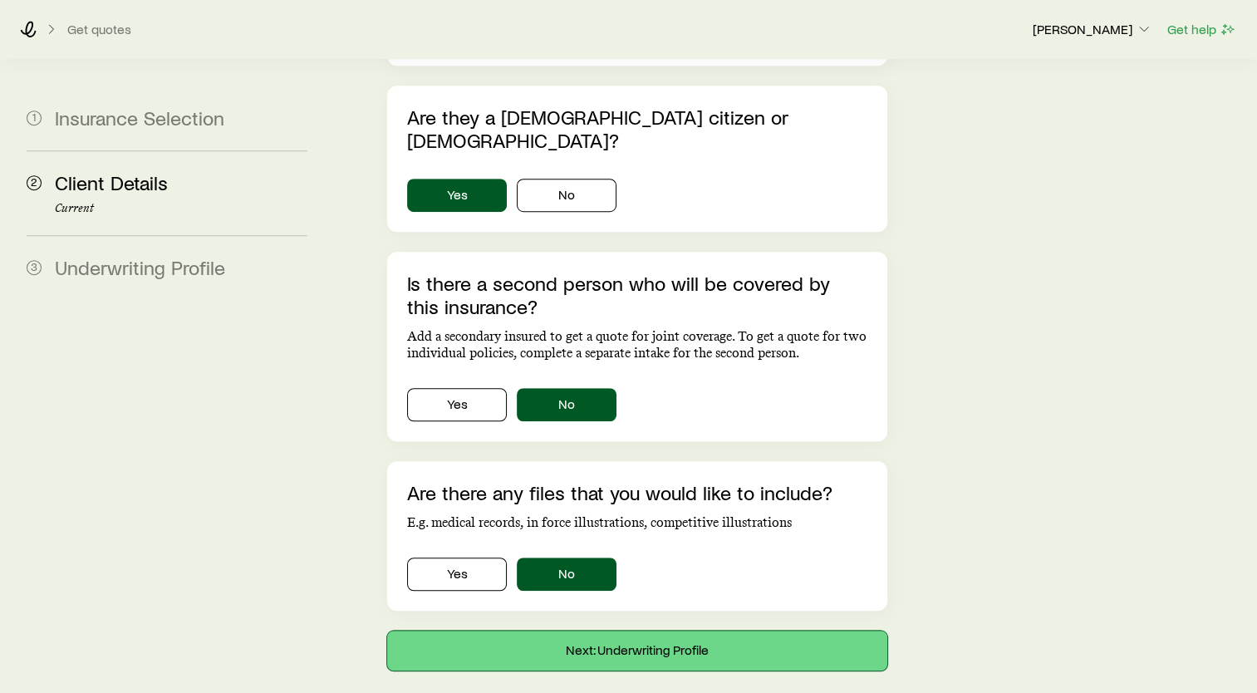
click at [652, 631] on button "Next: Underwriting Profile" at bounding box center [637, 651] width 500 height 40
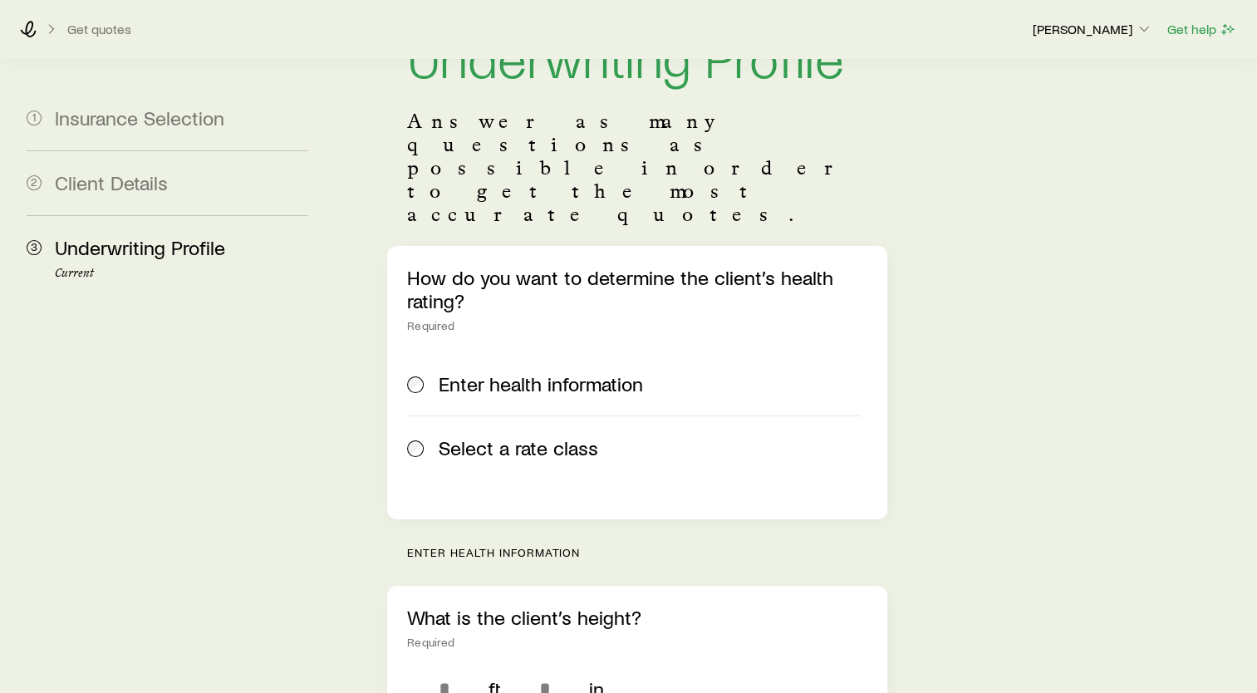
click at [540, 436] on span "Select a rate class" at bounding box center [519, 447] width 160 height 23
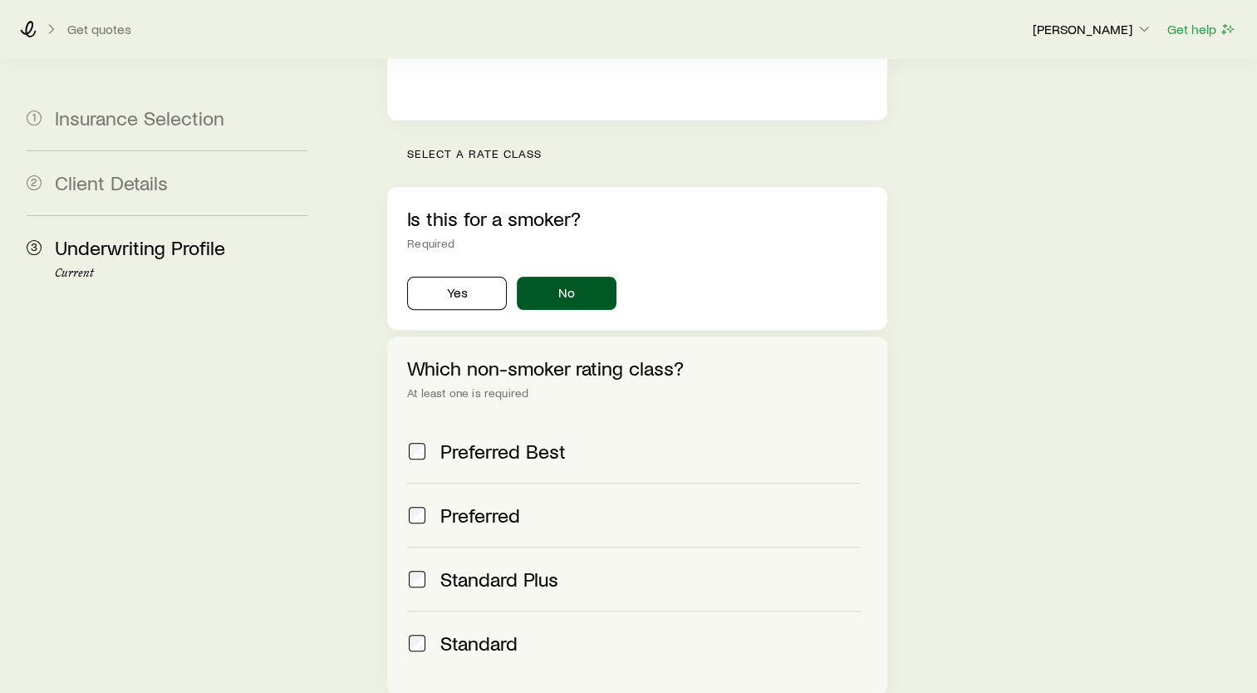
scroll to position [611, 0]
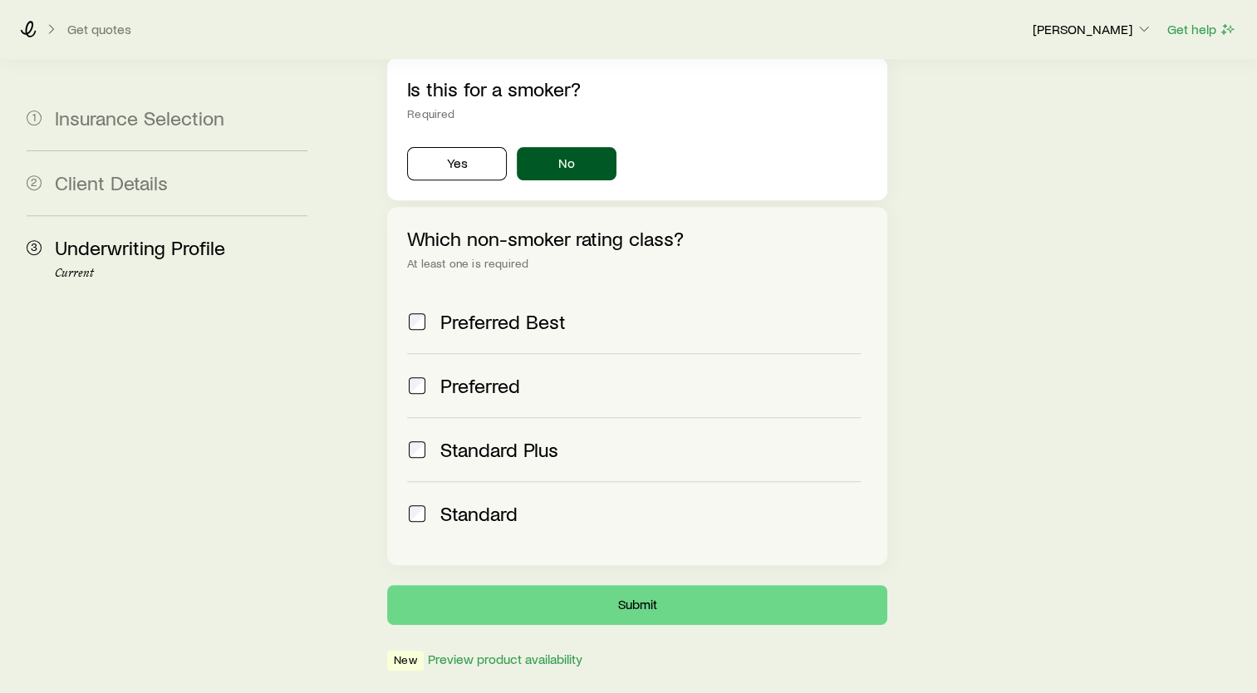
click at [494, 310] on span "Preferred Best" at bounding box center [502, 321] width 125 height 23
click at [482, 374] on span "Preferred" at bounding box center [480, 385] width 80 height 23
click at [486, 438] on span "Standard Plus" at bounding box center [499, 449] width 118 height 23
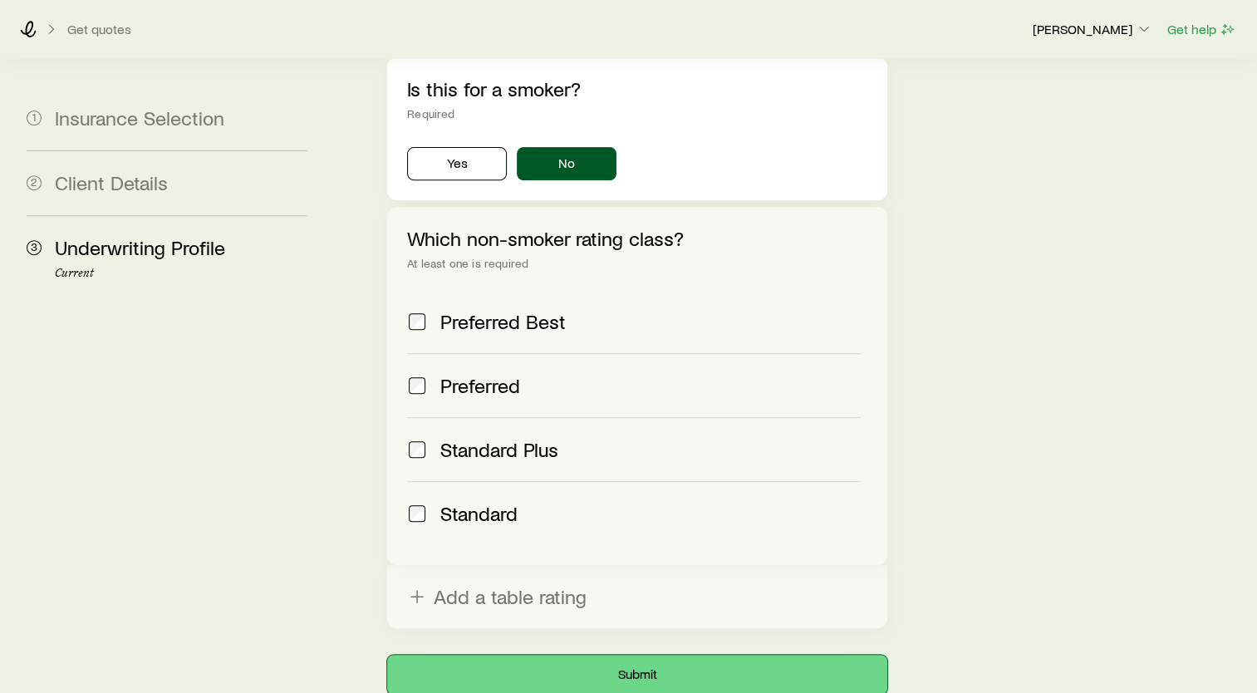
click at [665, 655] on button "Submit" at bounding box center [637, 675] width 500 height 40
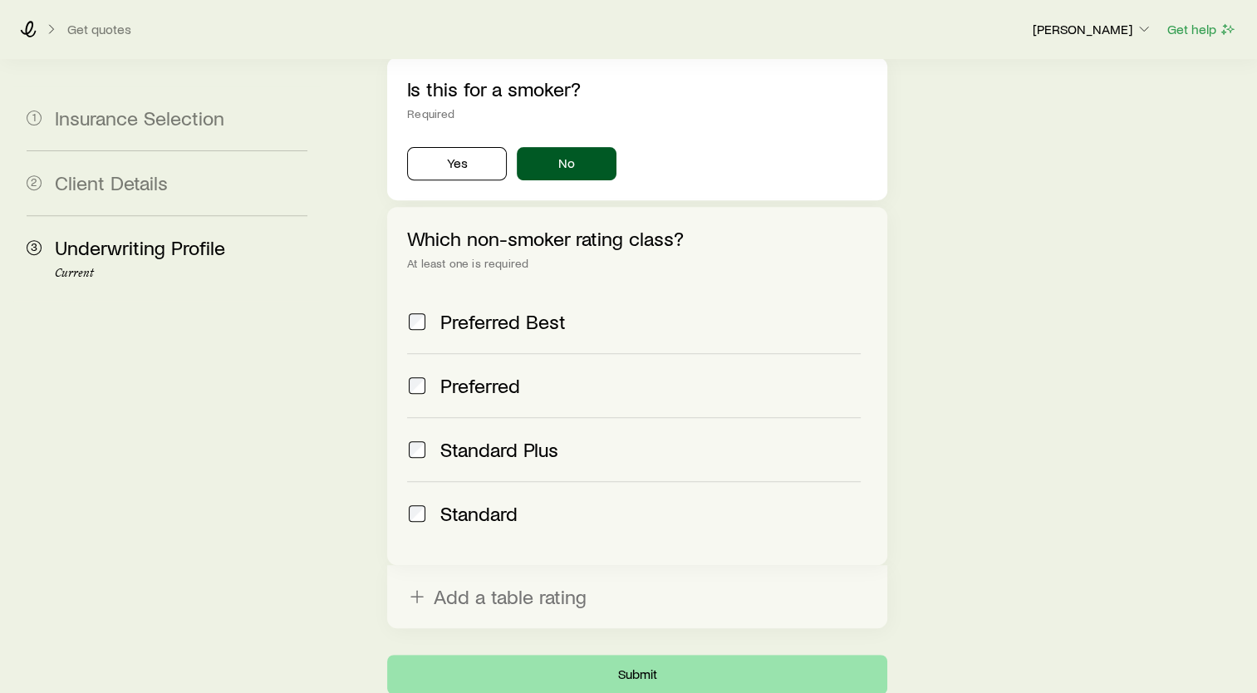
scroll to position [0, 0]
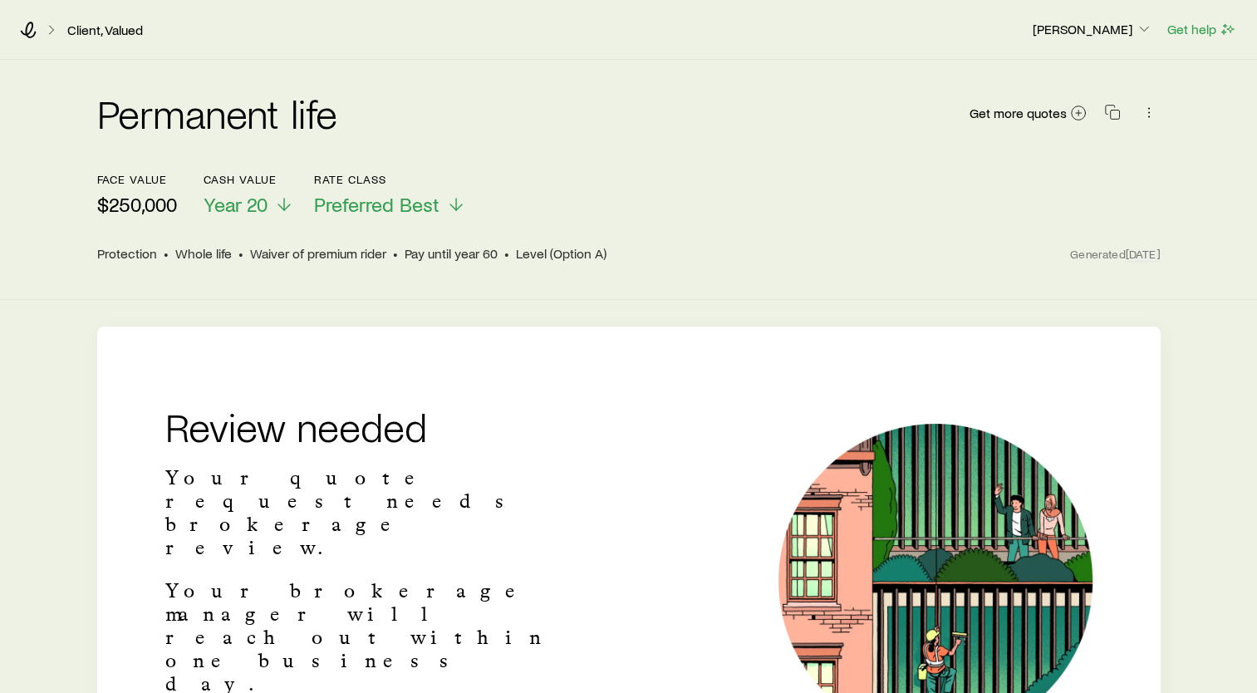
click at [27, 71] on div "Permanent life Get more quotes face value $250,000 Cash Value Year 20 Rate Clas…" at bounding box center [628, 180] width 1257 height 240
click at [32, 36] on icon at bounding box center [29, 30] width 16 height 17
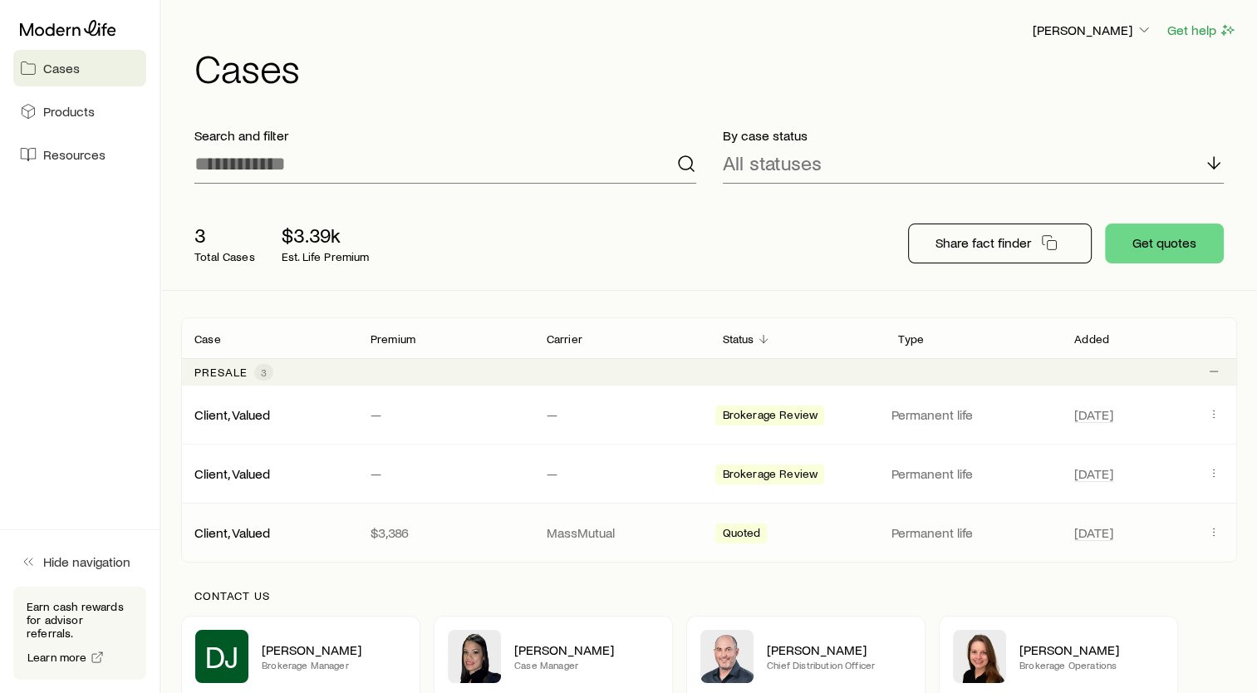
click at [409, 537] on p "$3,386" at bounding box center [446, 532] width 150 height 17
click at [748, 536] on span "Quoted" at bounding box center [741, 534] width 38 height 17
click at [1218, 533] on icon "Client cases" at bounding box center [1213, 531] width 13 height 13
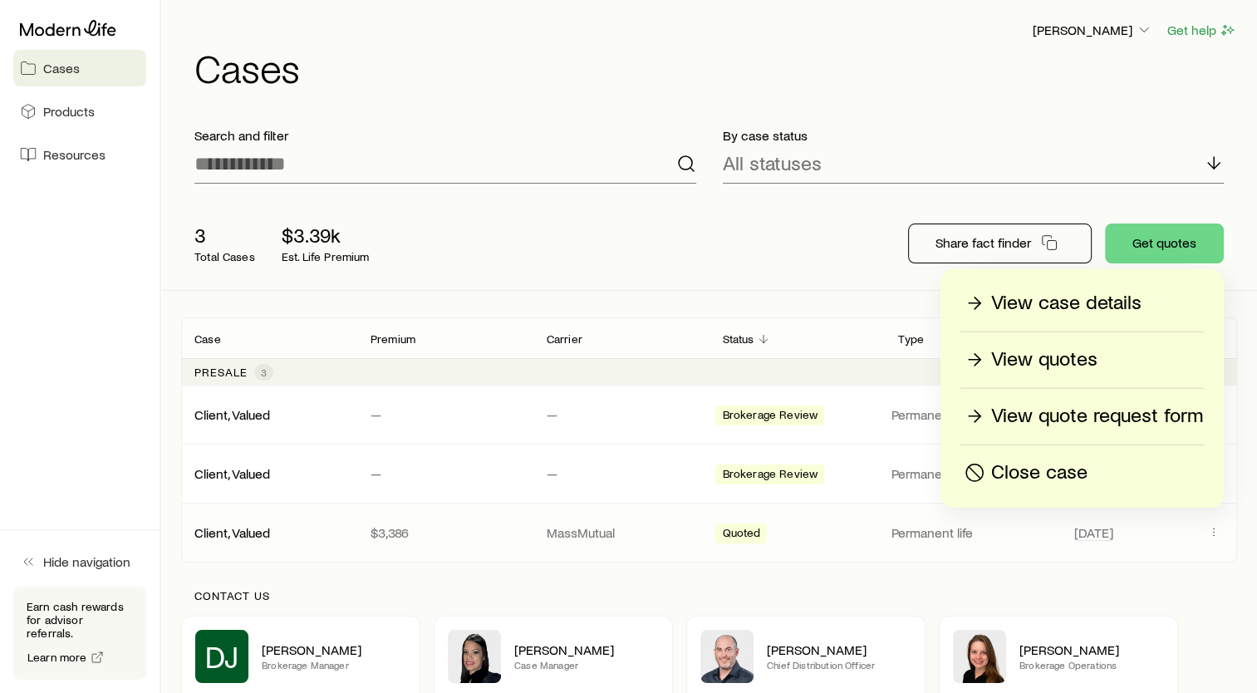
click at [1039, 310] on p "View case details" at bounding box center [1066, 303] width 150 height 27
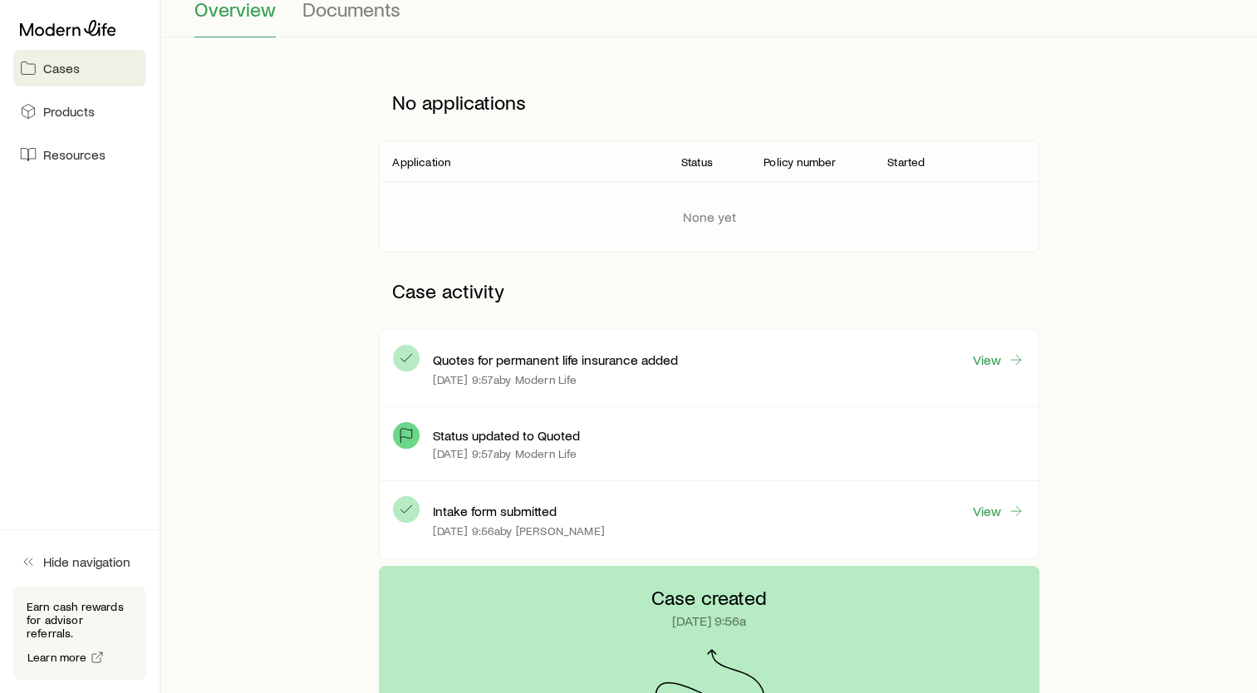
scroll to position [249, 0]
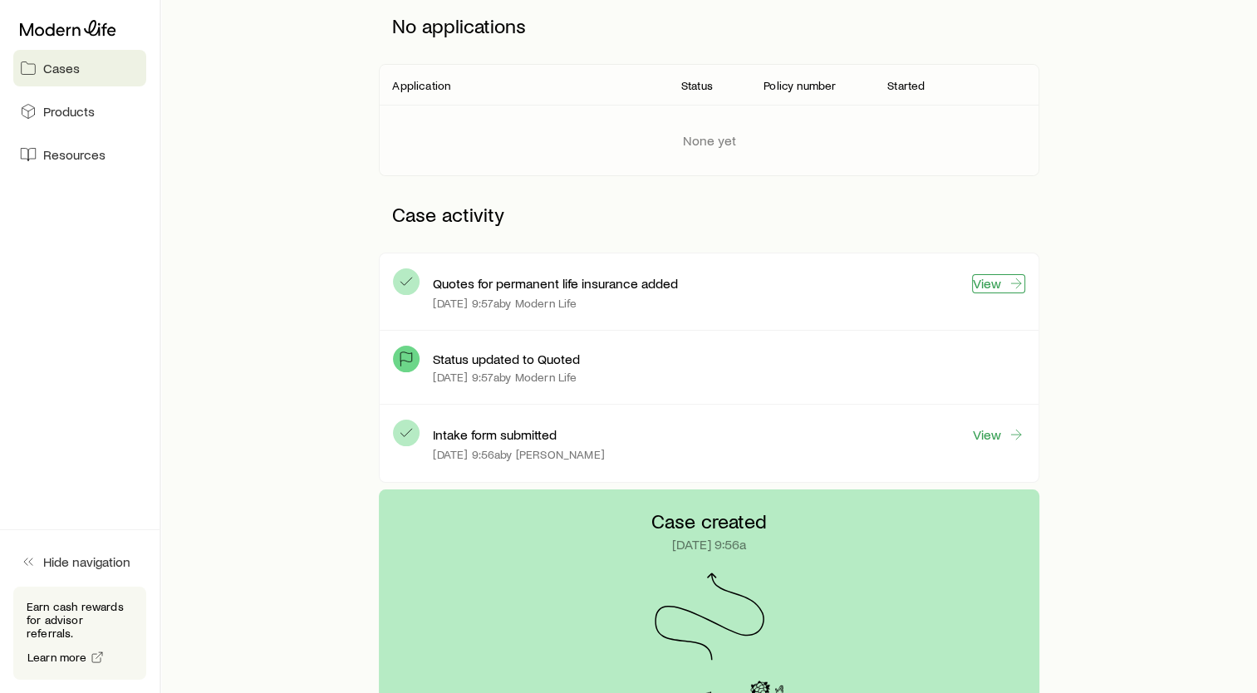
click at [1005, 277] on link "View" at bounding box center [998, 283] width 53 height 19
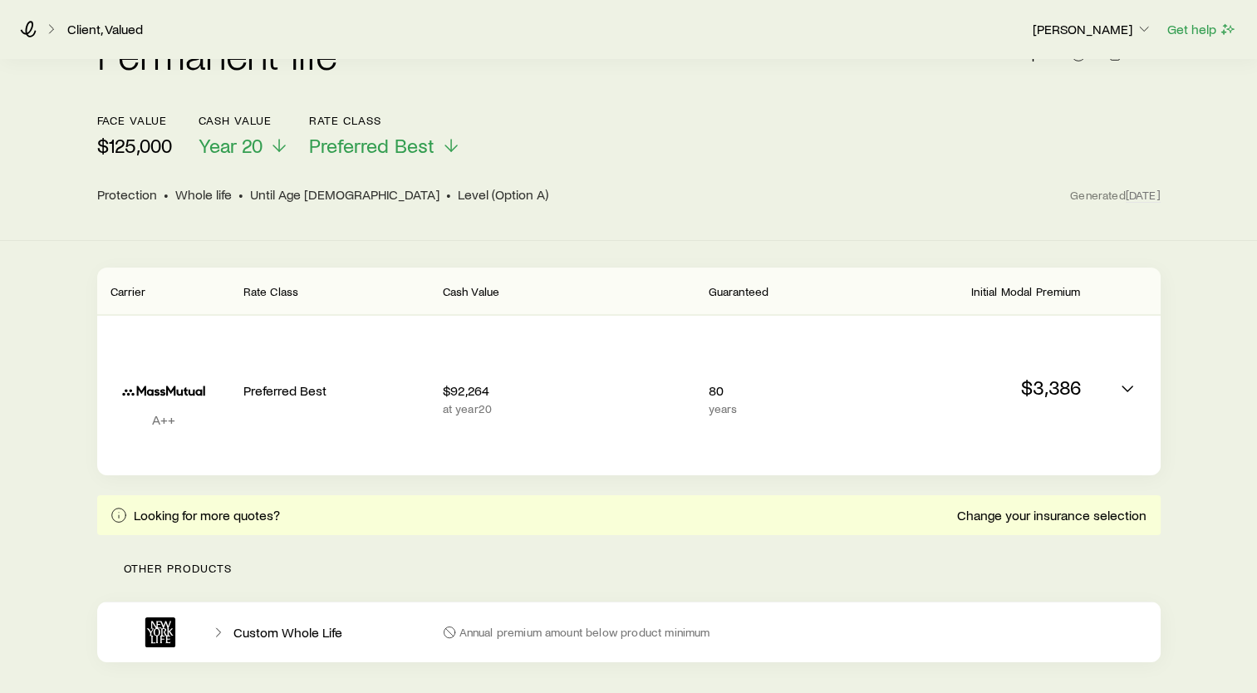
scroll to position [83, 0]
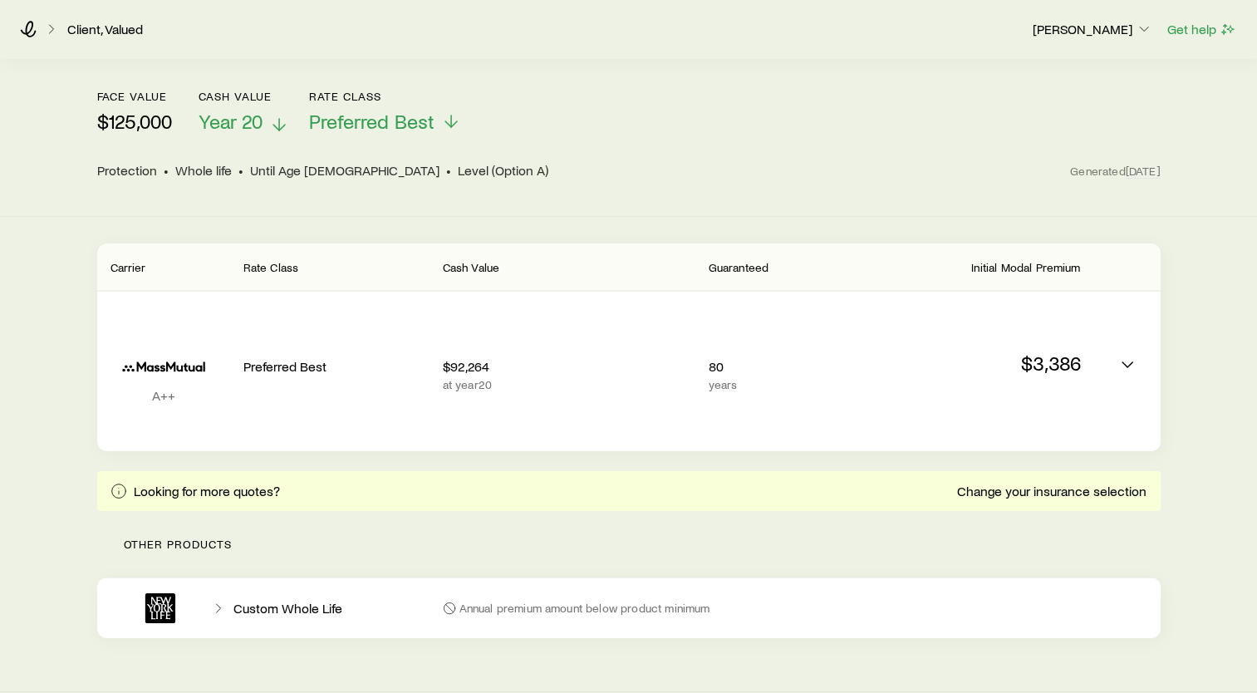
click at [270, 115] on icon at bounding box center [279, 125] width 20 height 20
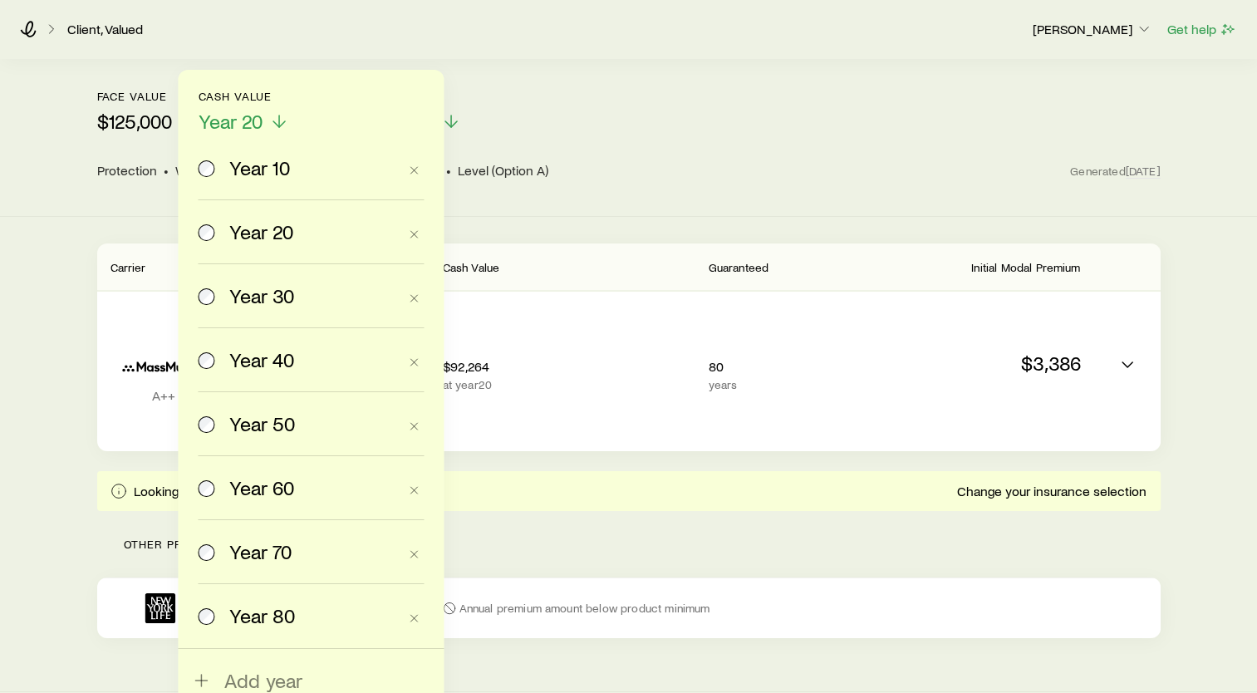
click at [263, 367] on span "Year 40" at bounding box center [261, 359] width 65 height 23
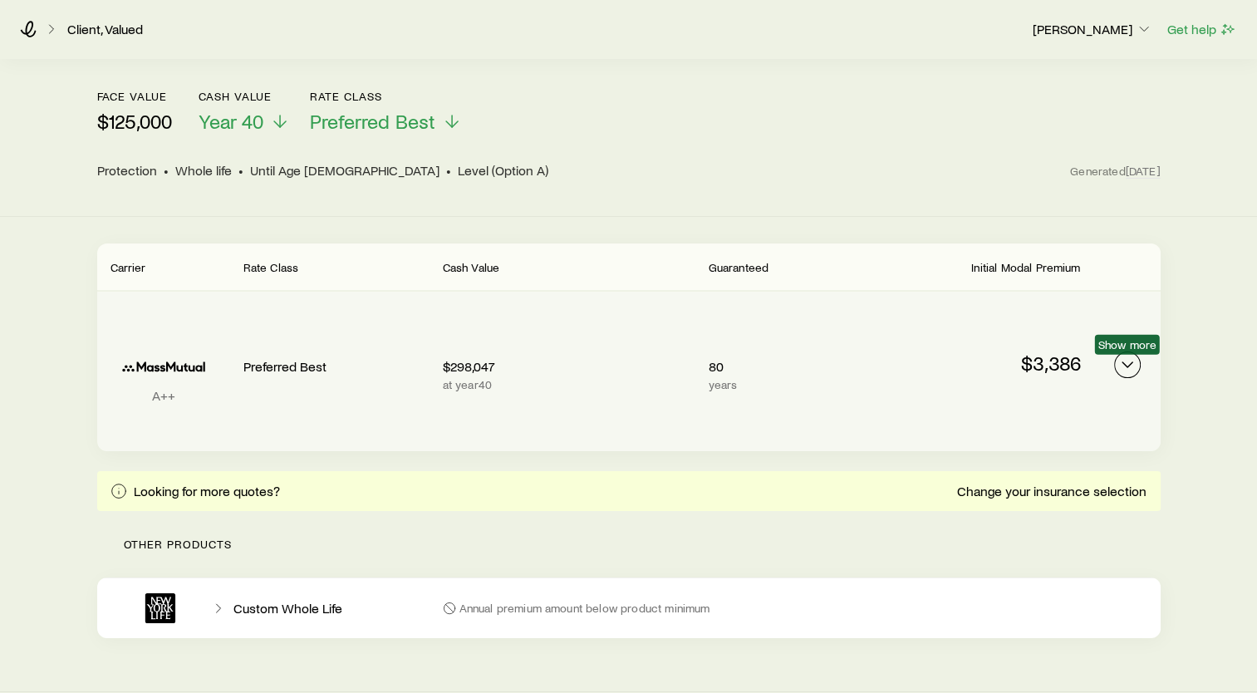
click at [1123, 365] on icon "Permanent quotes" at bounding box center [1127, 365] width 20 height 20
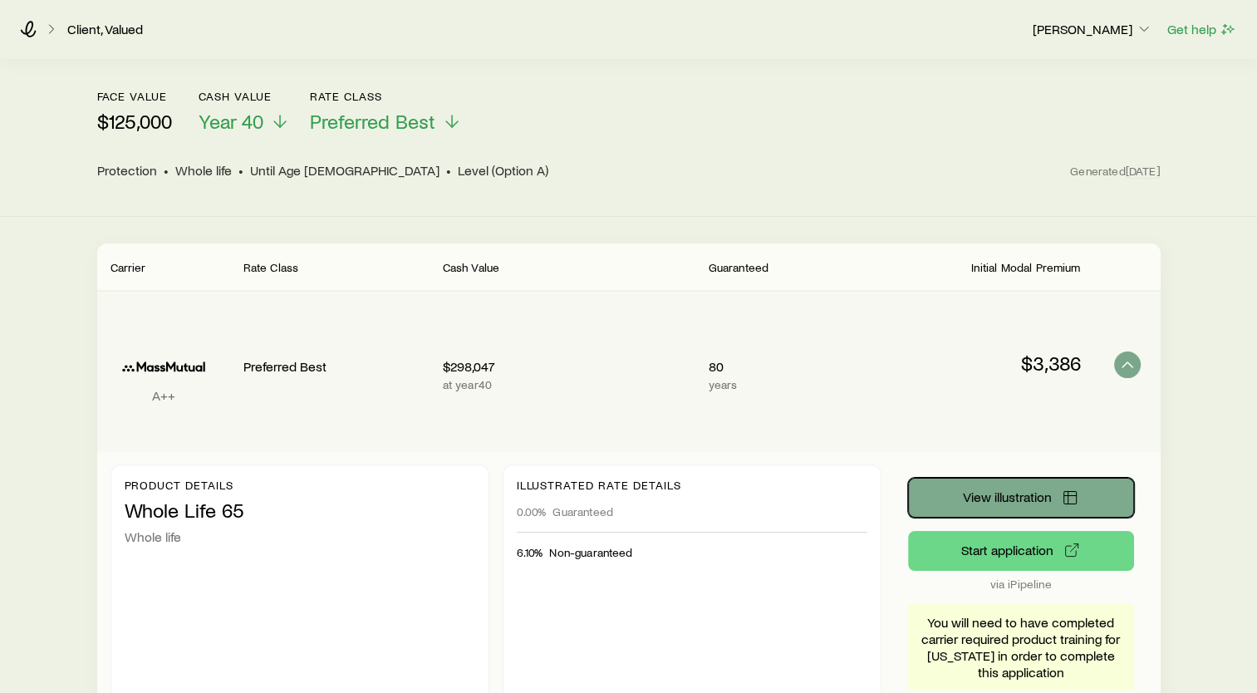
click at [1013, 496] on span "View illustration" at bounding box center [1007, 496] width 89 height 13
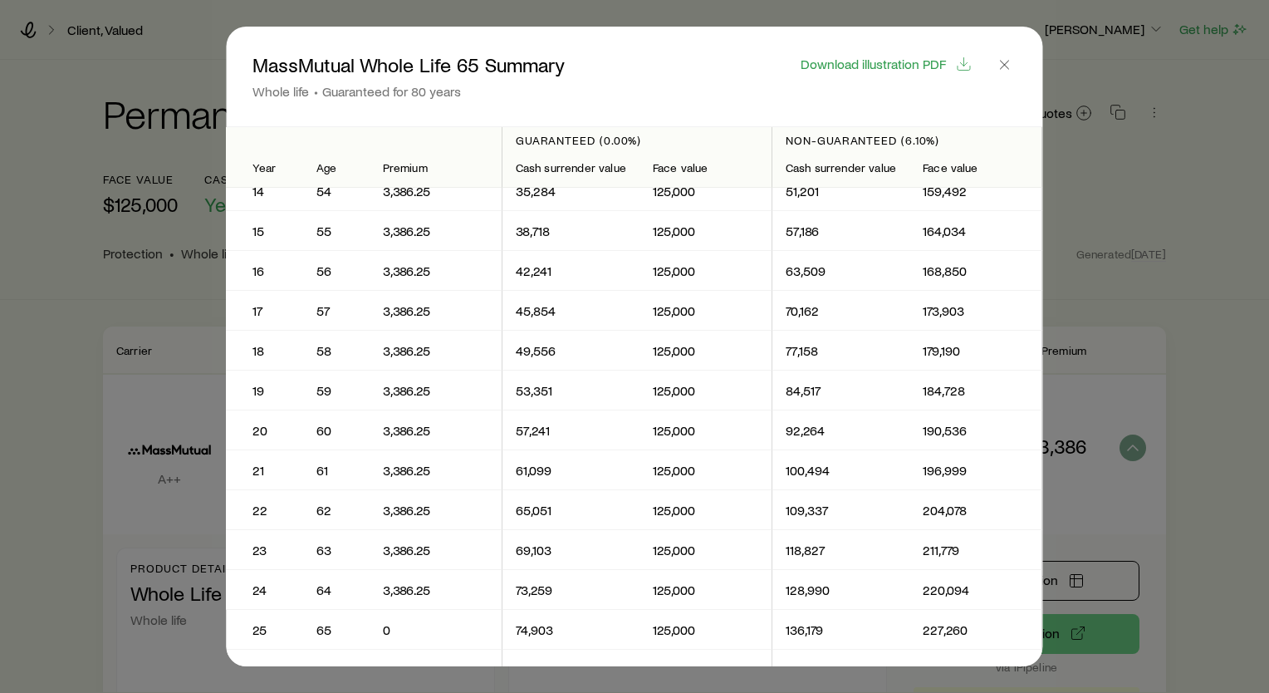
scroll to position [582, 0]
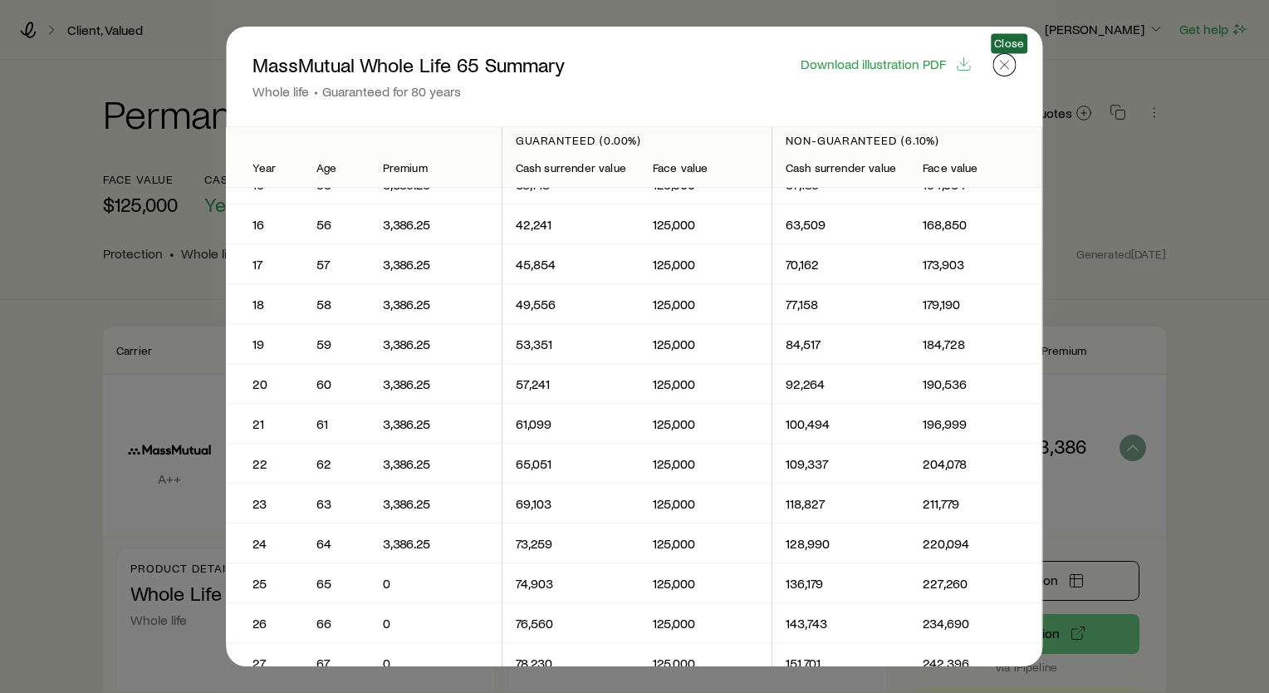
click at [1010, 68] on icon "button" at bounding box center [1005, 64] width 17 height 17
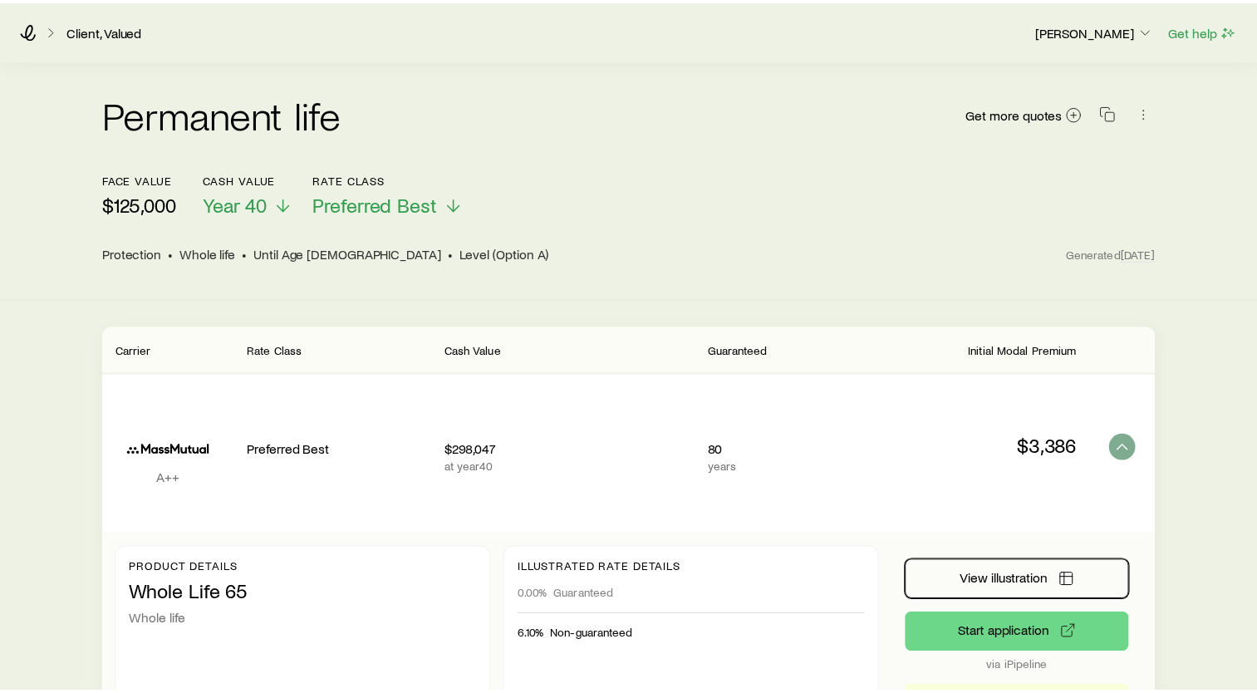
scroll to position [83, 0]
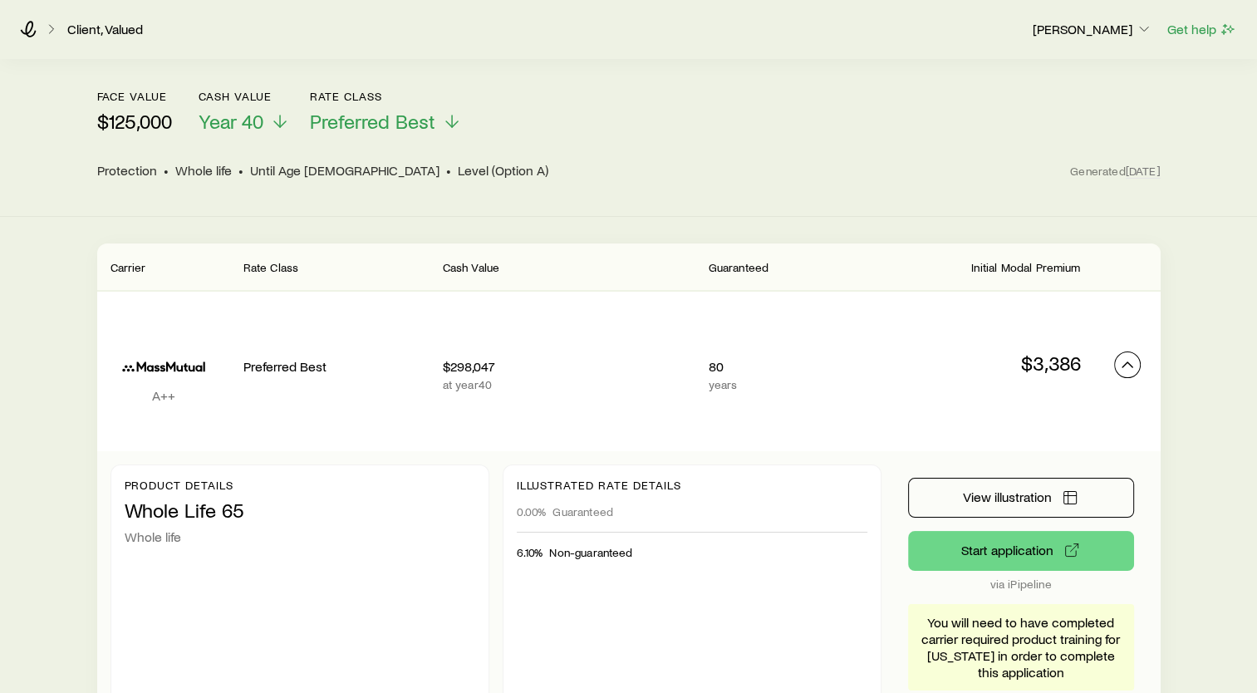
click at [1122, 364] on icon "Permanent quotes" at bounding box center [1127, 365] width 20 height 20
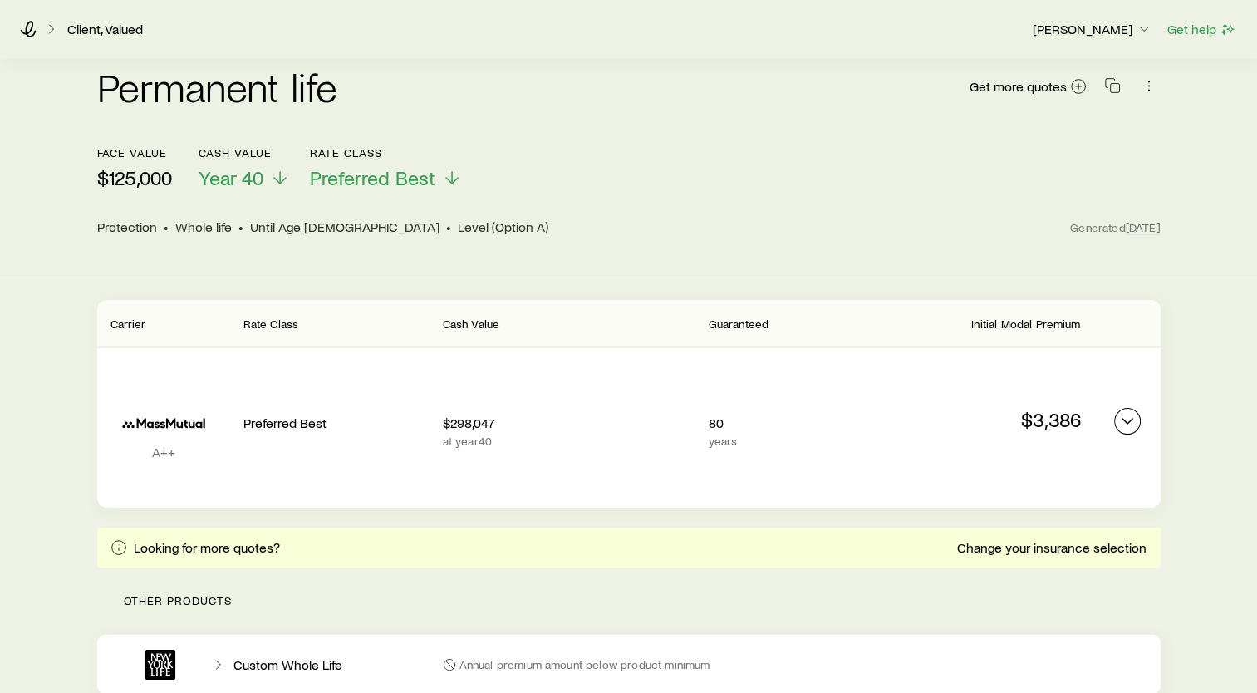
scroll to position [0, 0]
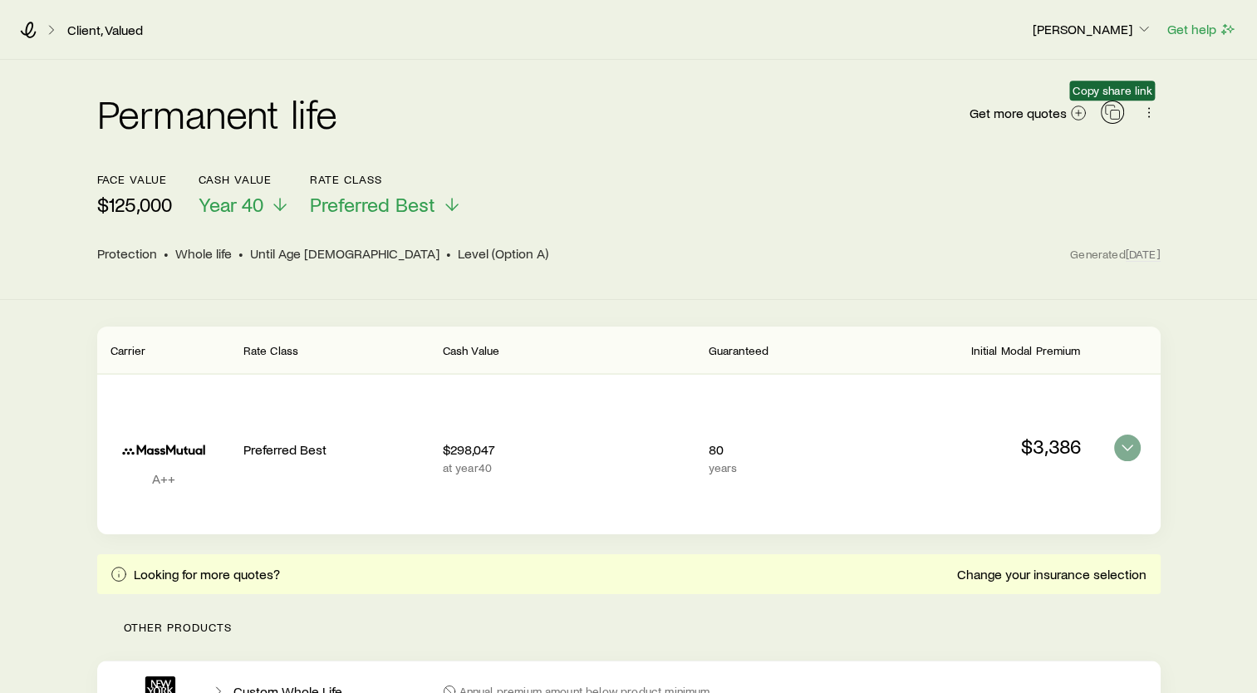
click at [1110, 115] on icon "button" at bounding box center [1112, 112] width 17 height 17
click at [33, 28] on icon at bounding box center [28, 30] width 17 height 17
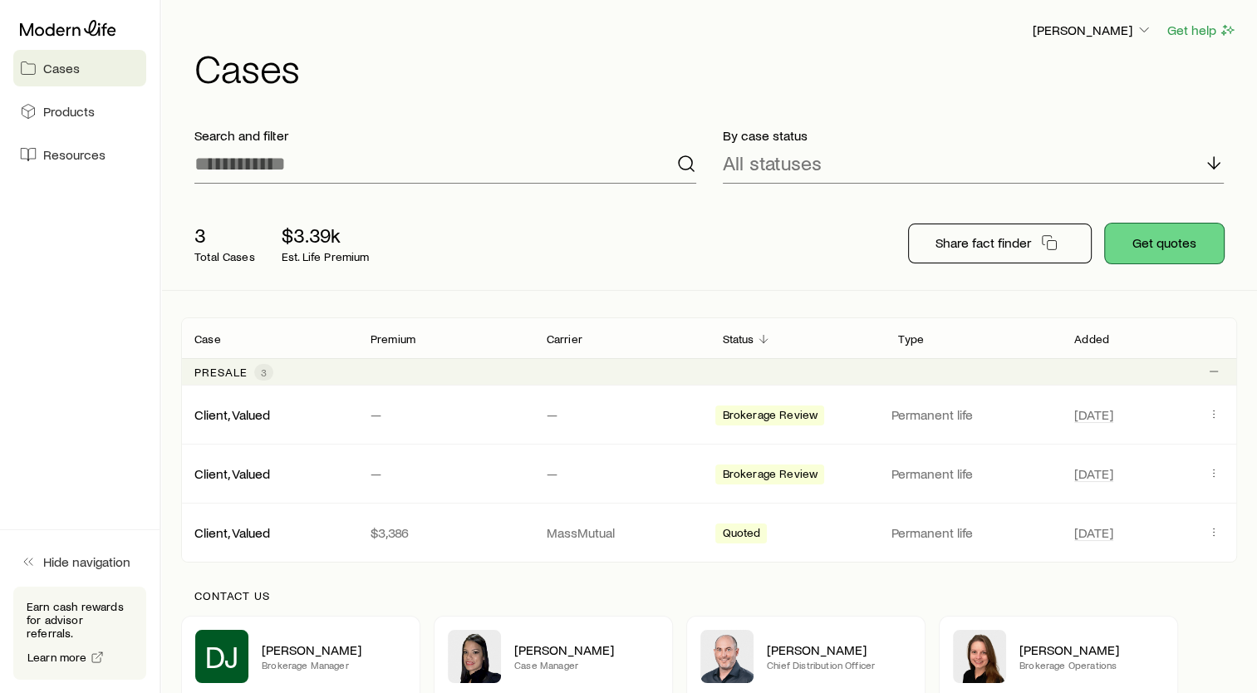
click at [1182, 242] on button "Get quotes" at bounding box center [1164, 243] width 119 height 40
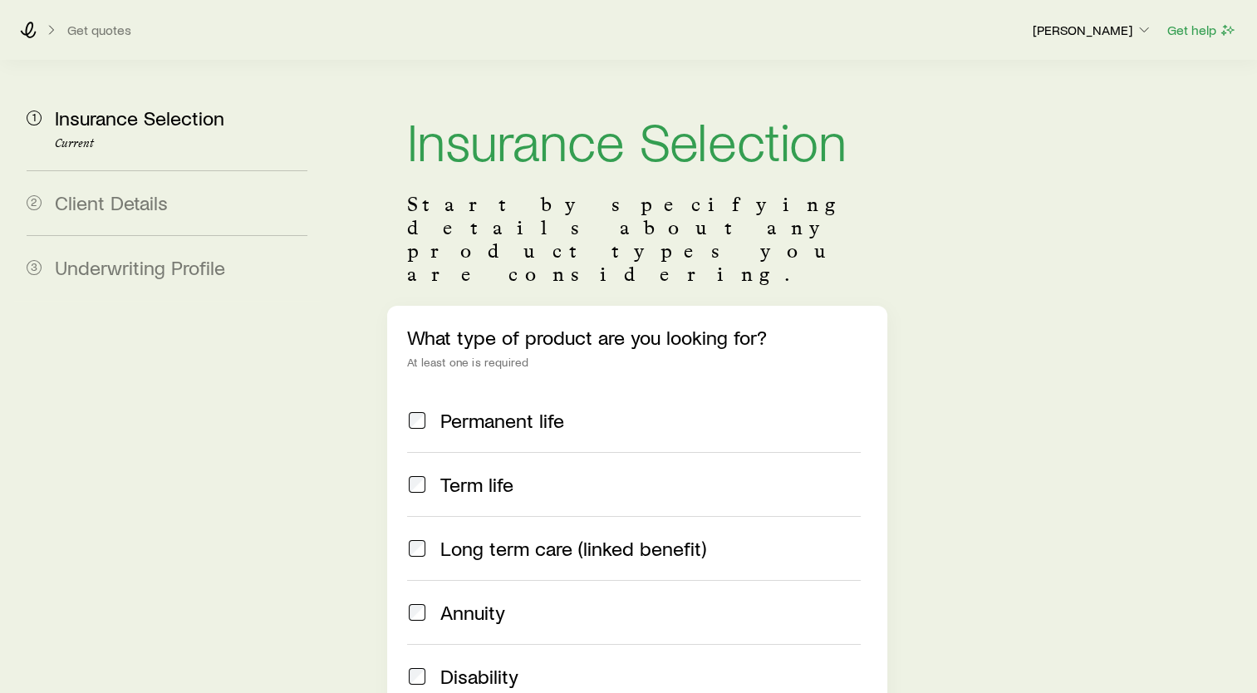
scroll to position [83, 0]
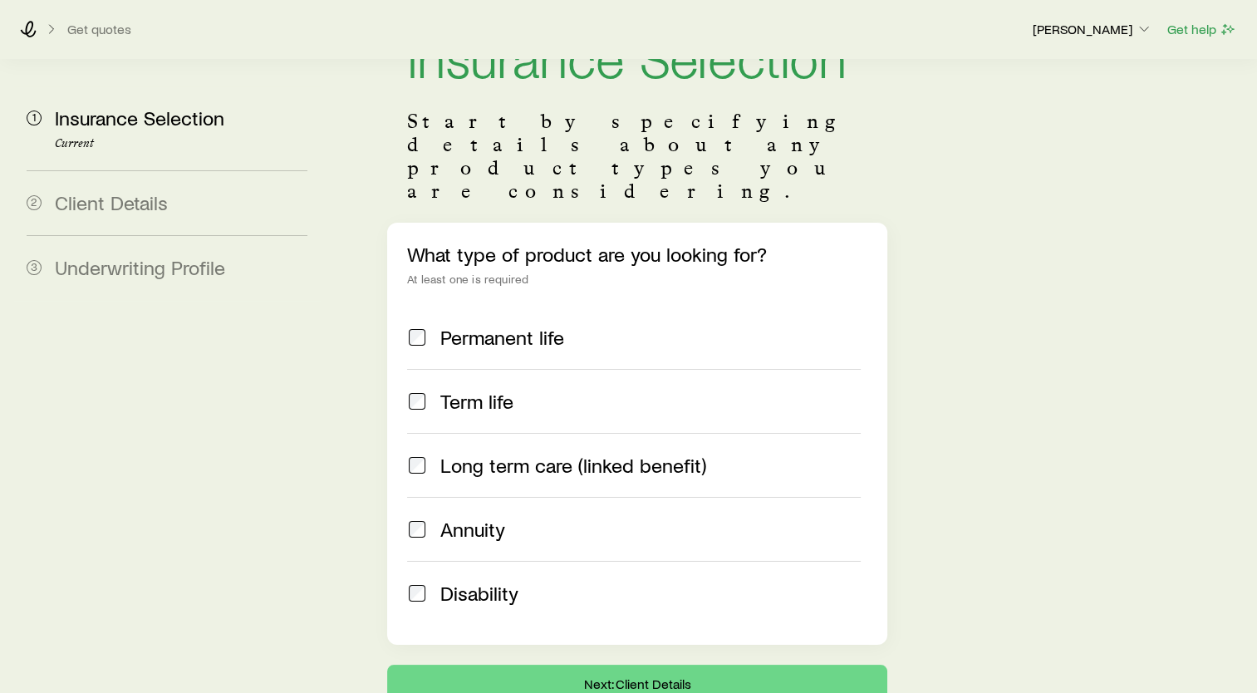
click at [465, 390] on span "Term life" at bounding box center [476, 401] width 73 height 23
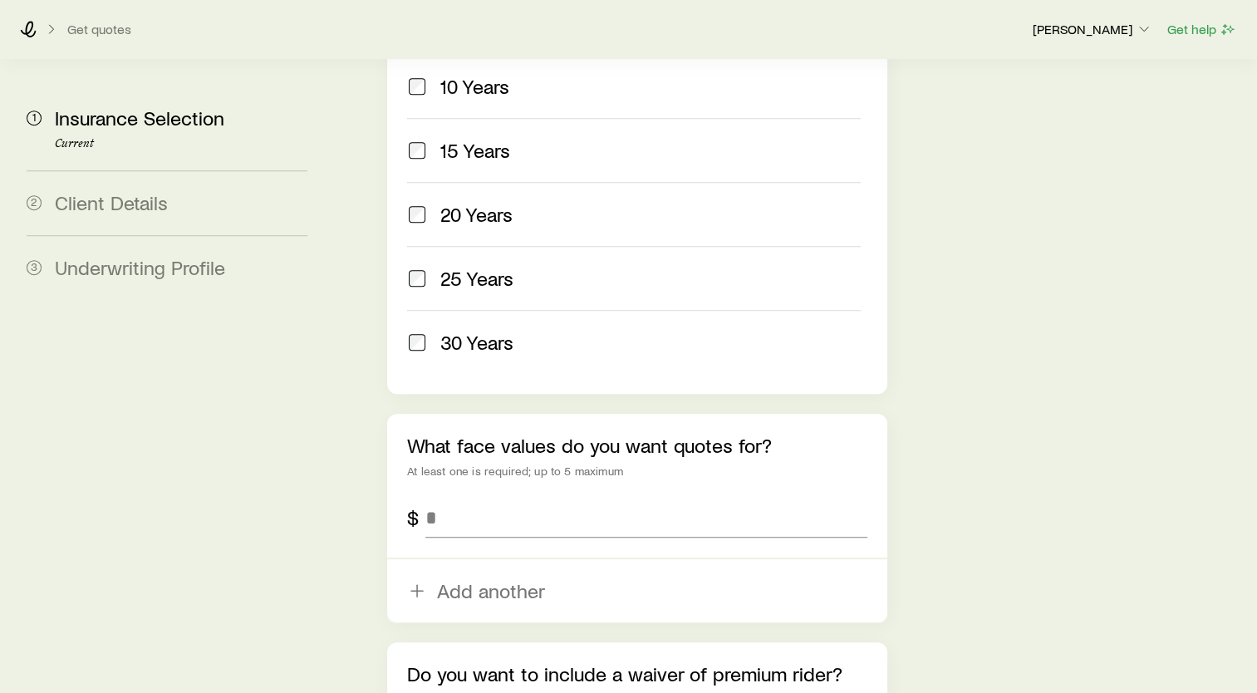
scroll to position [831, 0]
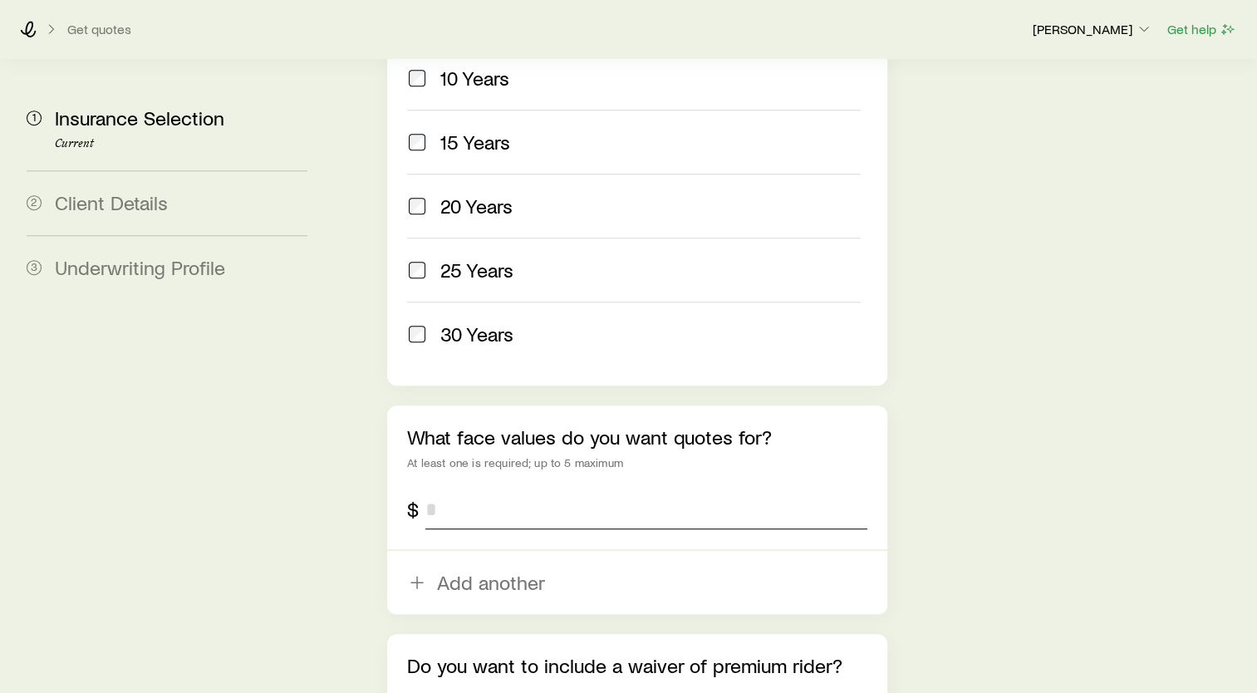
click at [495, 489] on input "tel" at bounding box center [646, 509] width 442 height 40
type input "*******"
click at [1066, 483] on div "Insurance Selection Start by specifying details about any product types you are…" at bounding box center [792, 23] width 903 height 1588
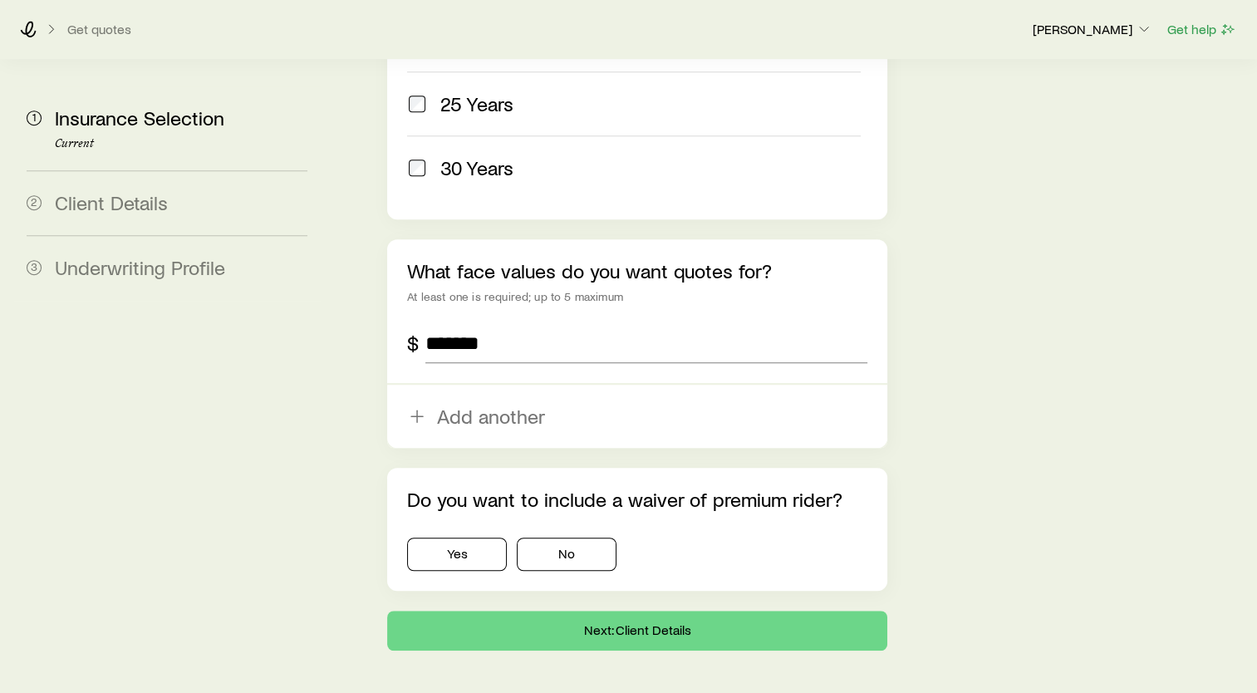
scroll to position [999, 0]
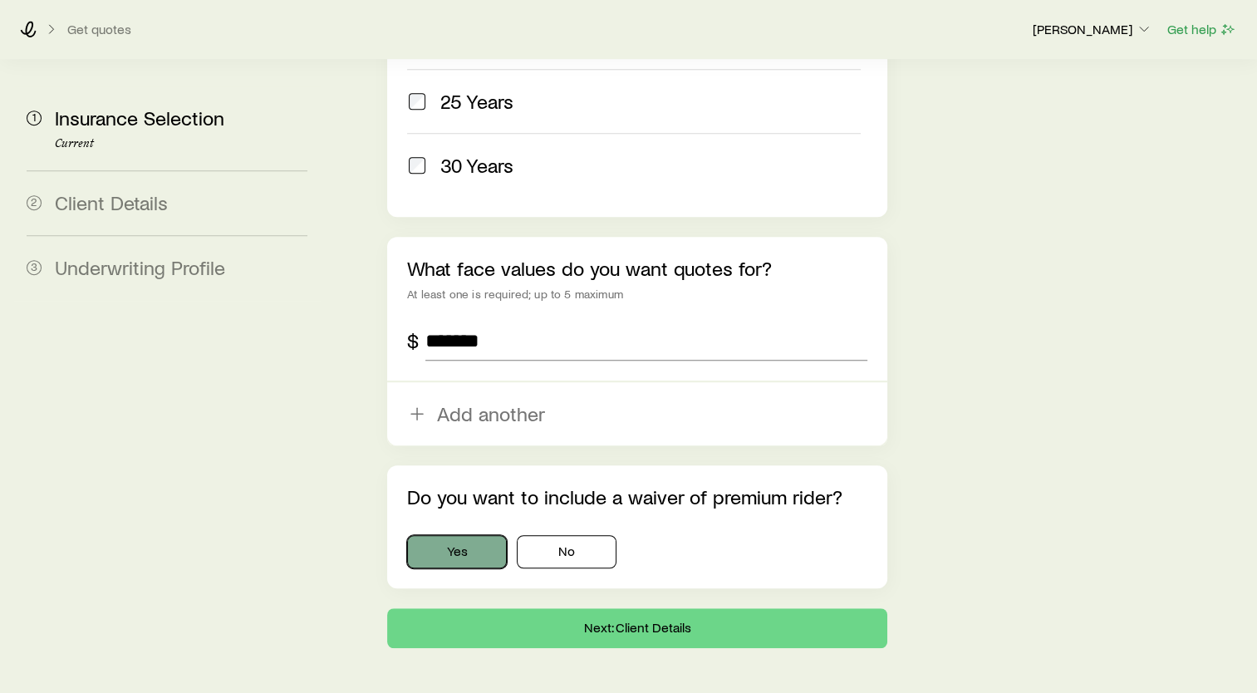
click at [465, 535] on button "Yes" at bounding box center [457, 551] width 100 height 33
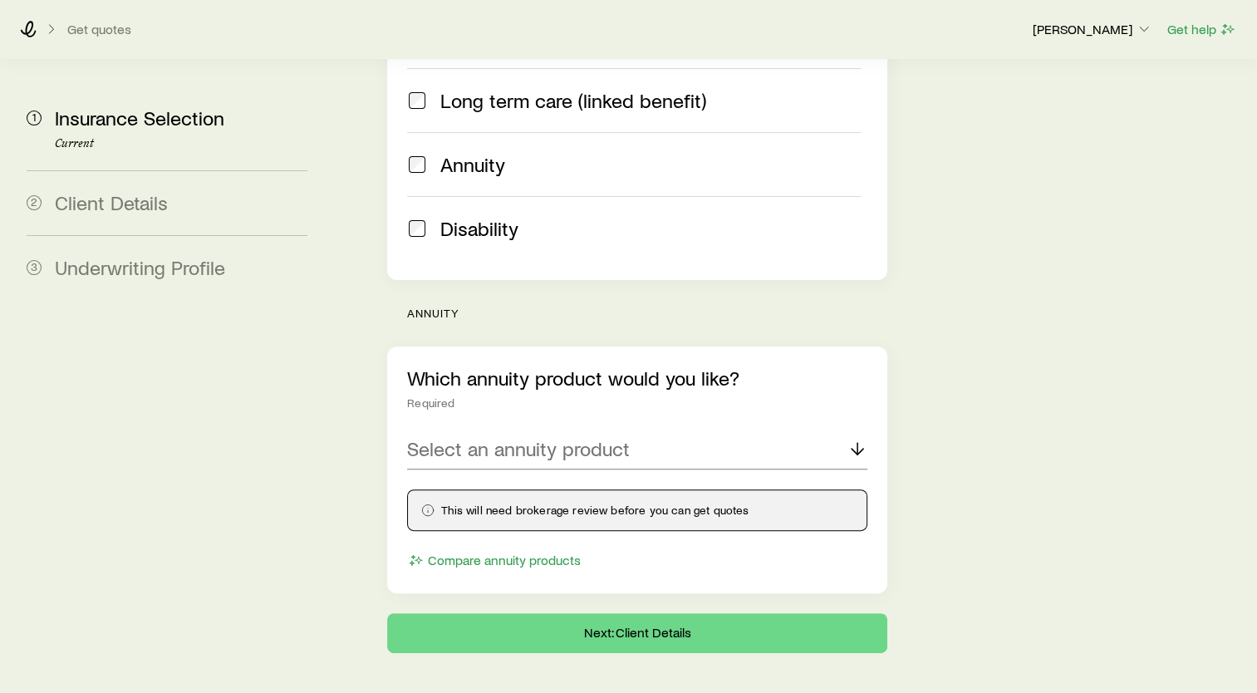
scroll to position [453, 0]
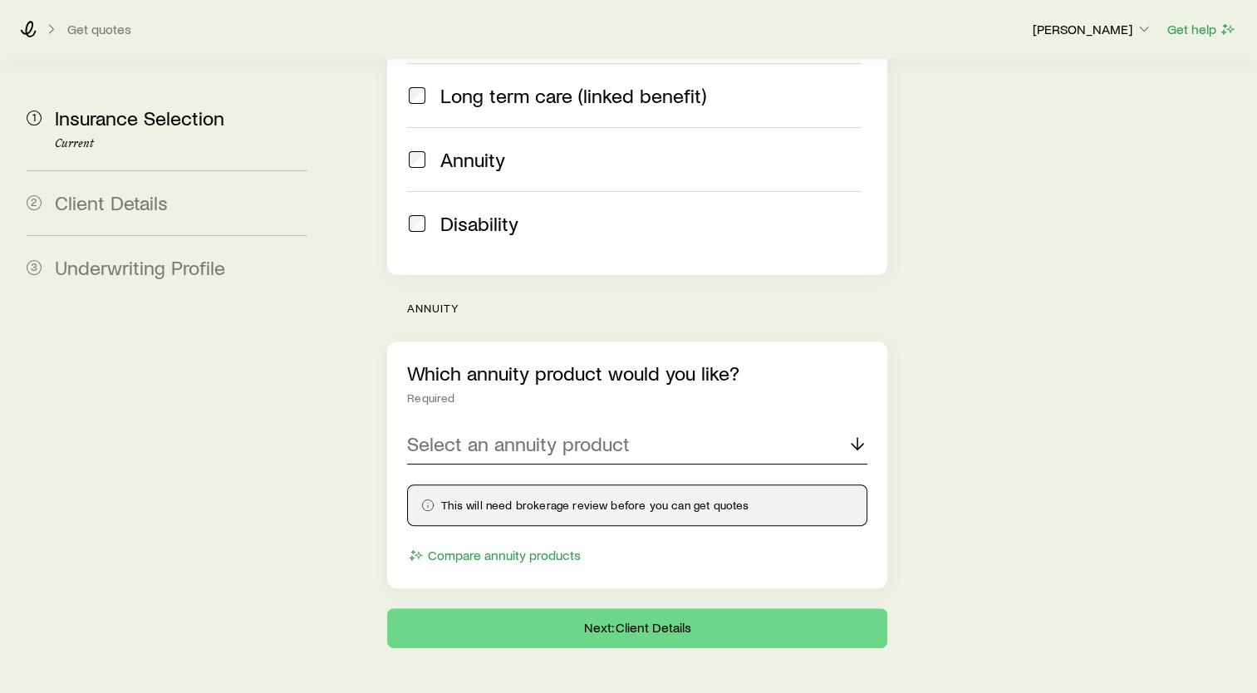
click at [618, 425] on div "Select an annuity product" at bounding box center [637, 445] width 460 height 40
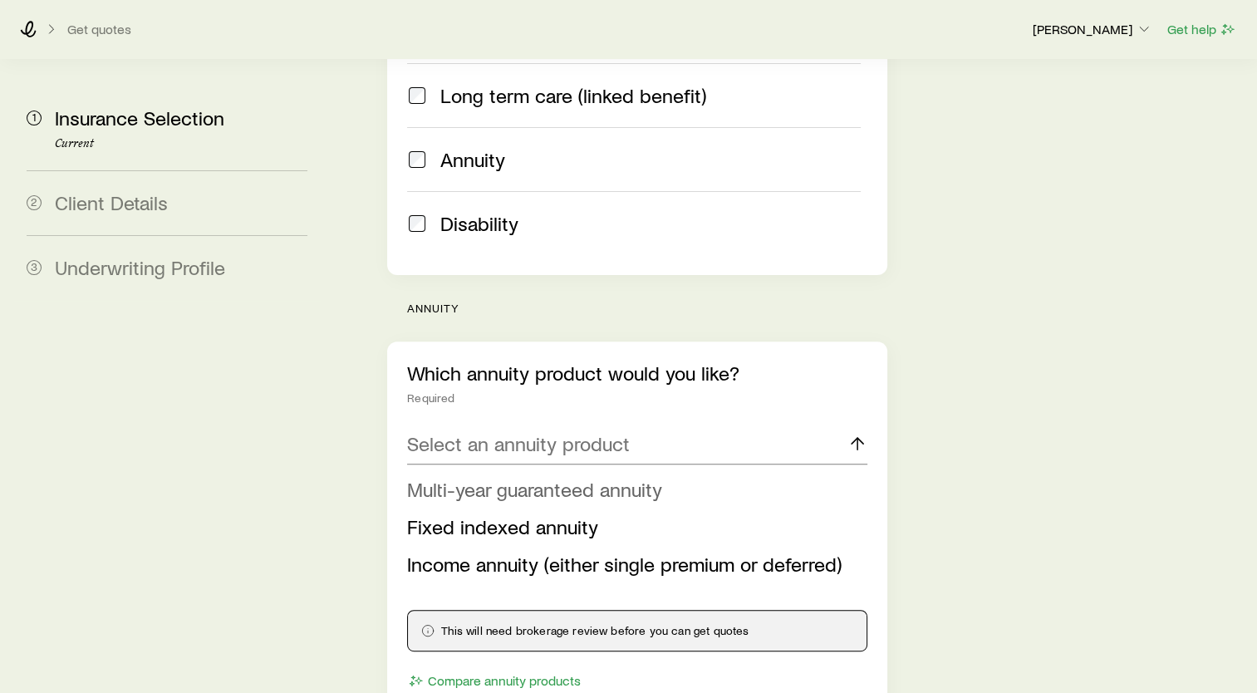
click at [528, 477] on span "Multi-year guaranteed annuity" at bounding box center [534, 489] width 255 height 24
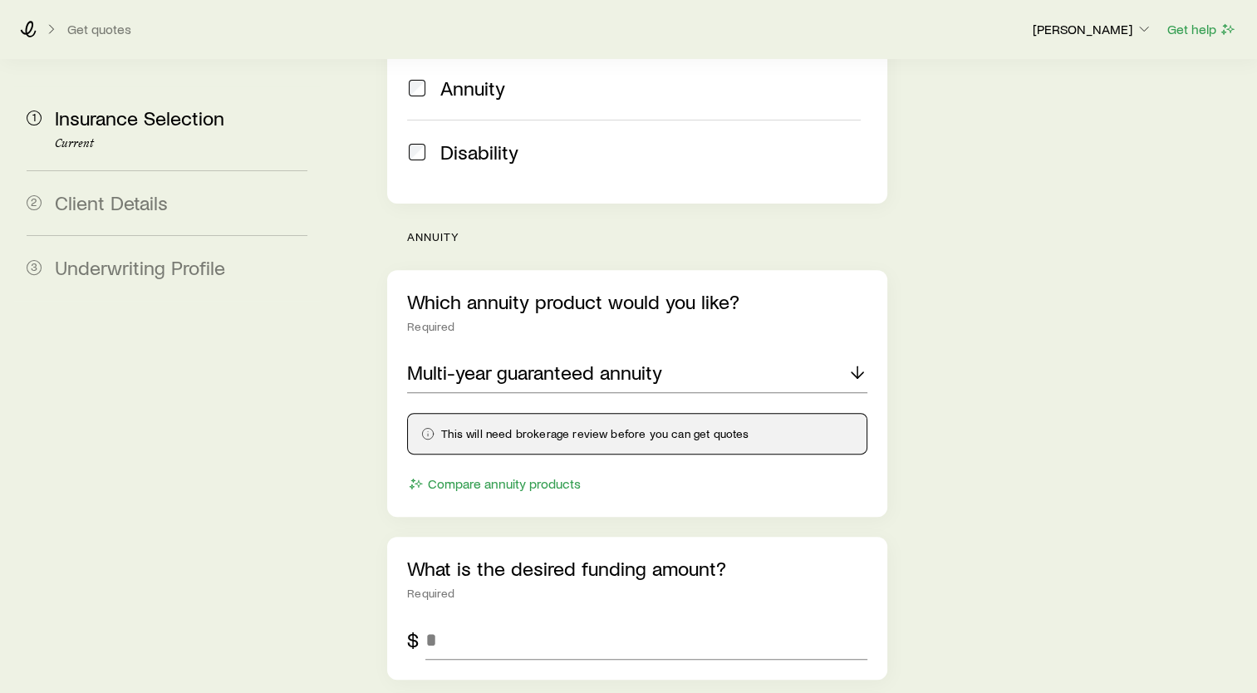
scroll to position [702, 0]
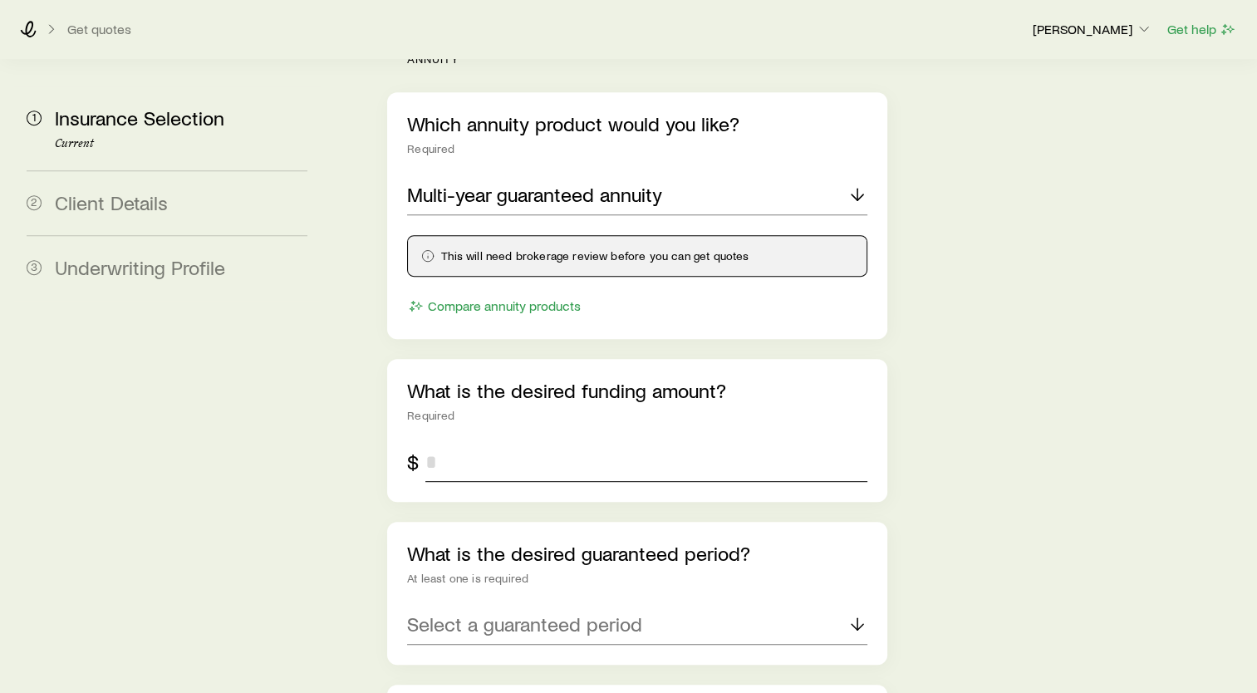
click at [598, 442] on input "tel" at bounding box center [646, 462] width 442 height 40
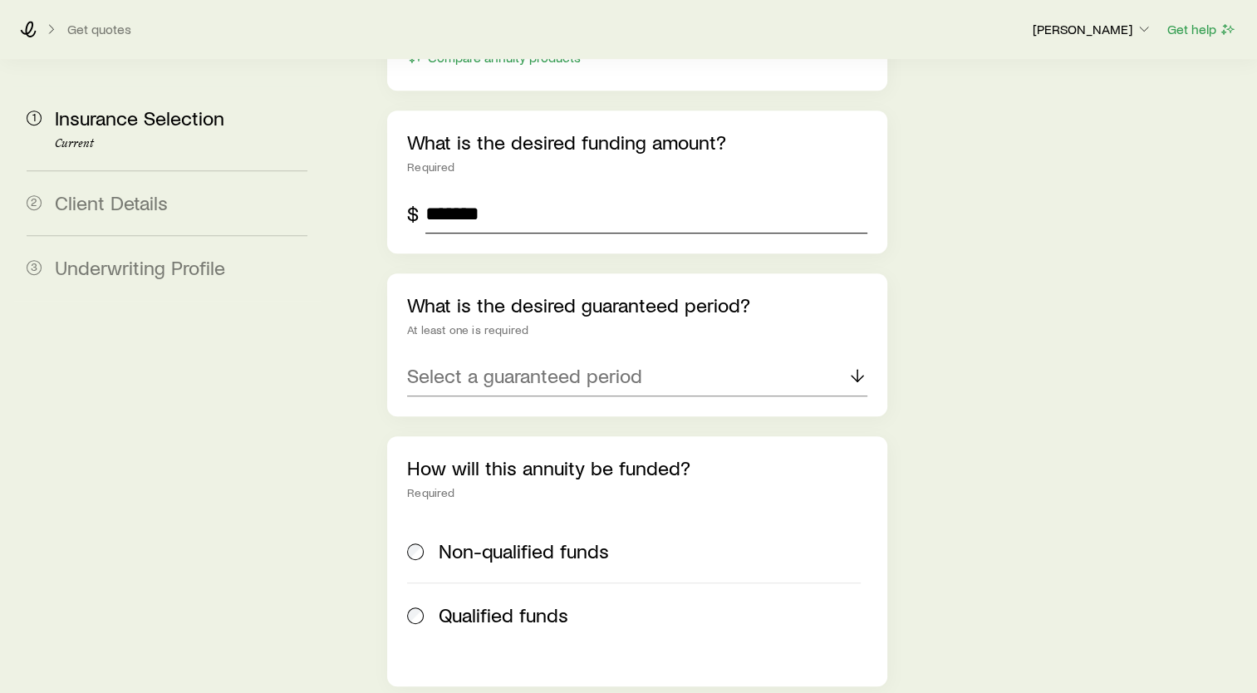
scroll to position [951, 0]
type input "*******"
click at [661, 356] on div "Select a guaranteed period" at bounding box center [637, 376] width 460 height 40
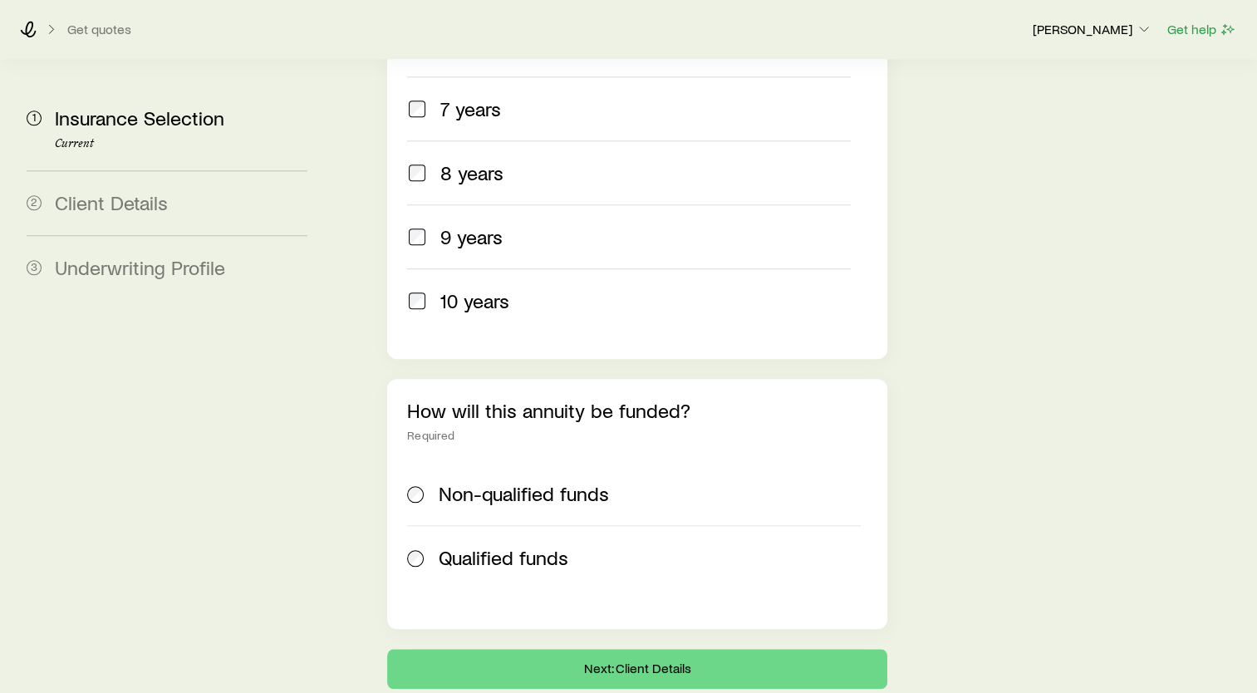
scroll to position [1699, 0]
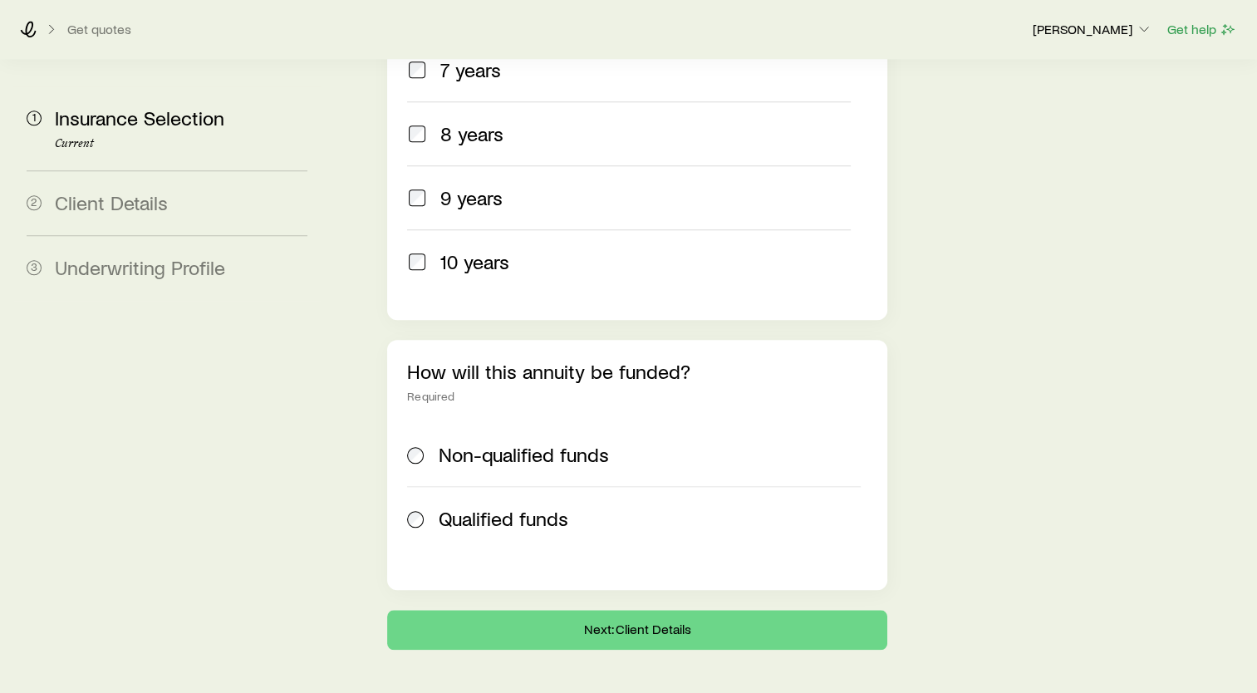
click at [488, 443] on span "Non-qualified funds" at bounding box center [524, 454] width 170 height 23
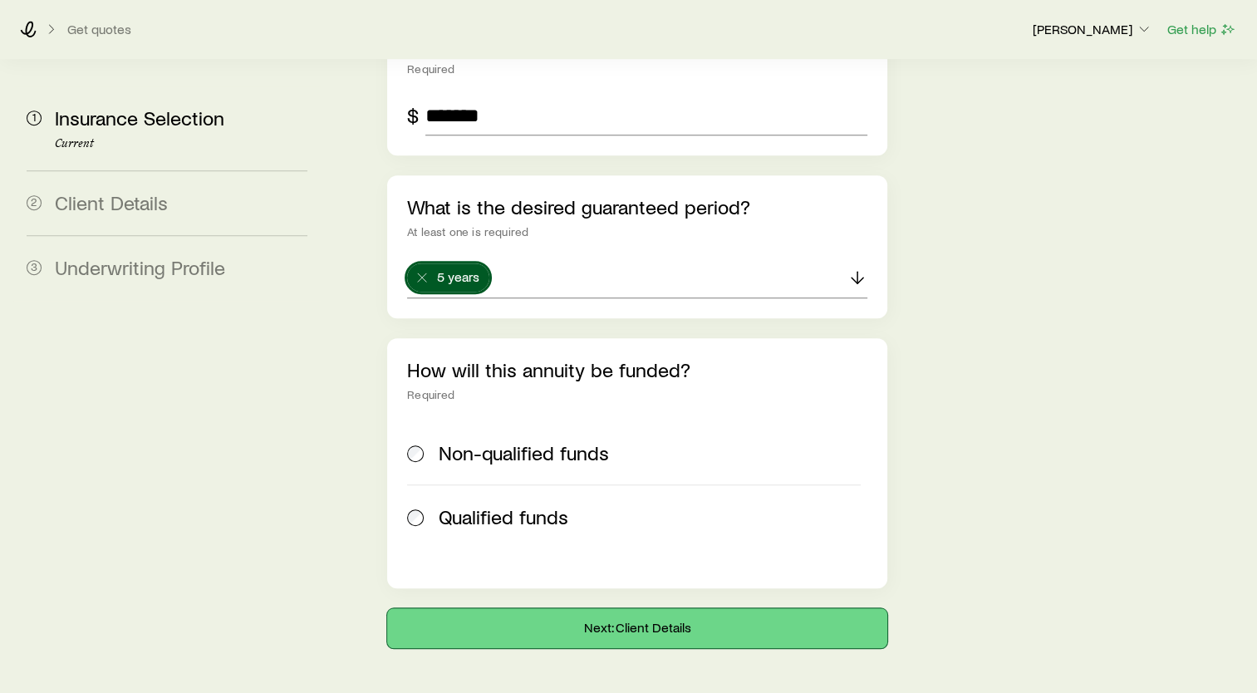
click at [666, 608] on button "Next: Client Details" at bounding box center [637, 628] width 500 height 40
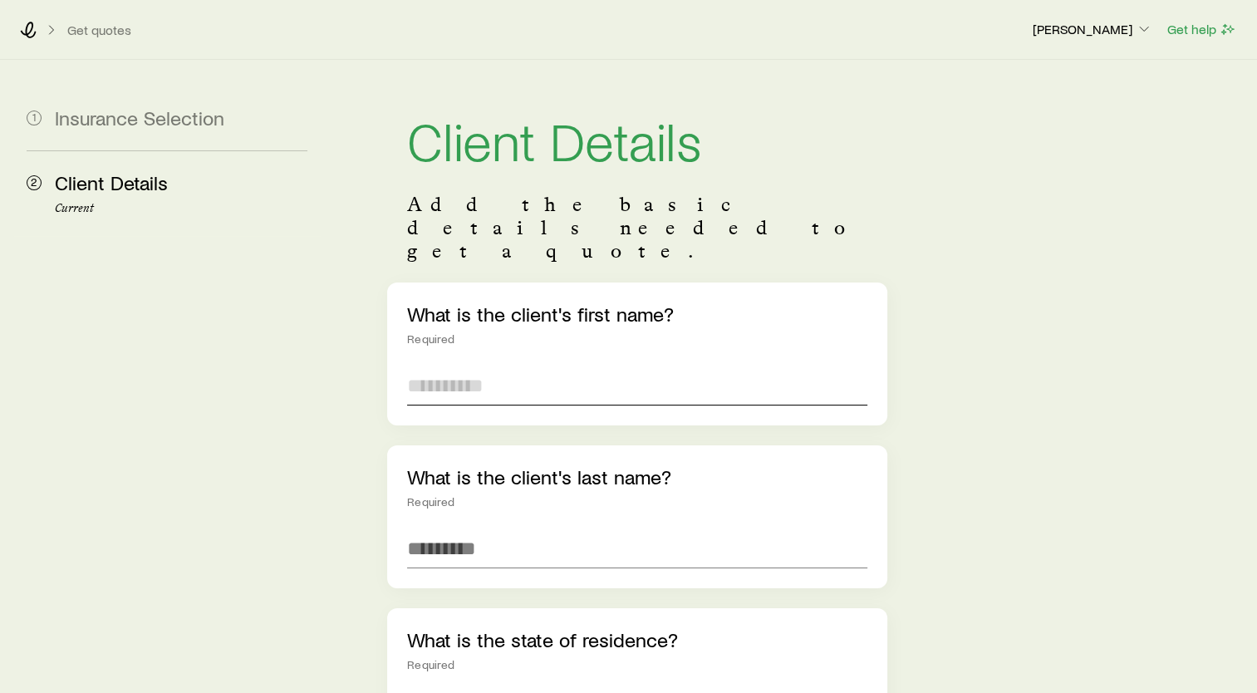
click at [599, 366] on input "text" at bounding box center [637, 386] width 460 height 40
type input "******"
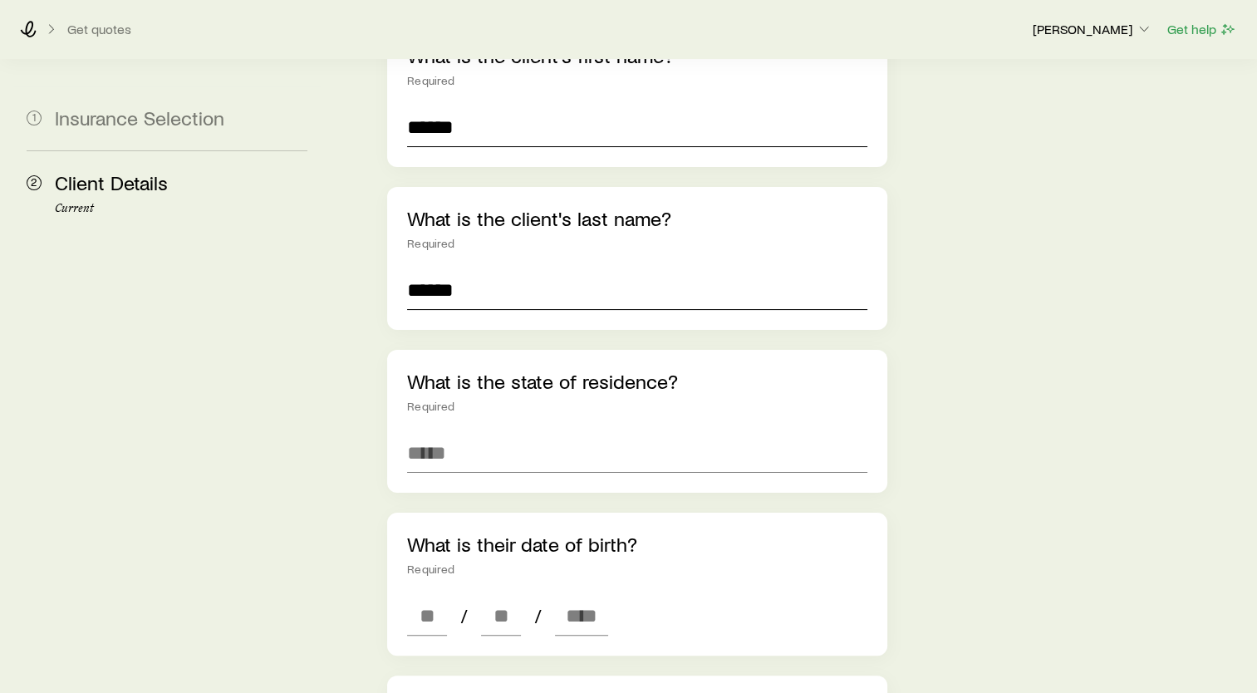
scroll to position [332, 0]
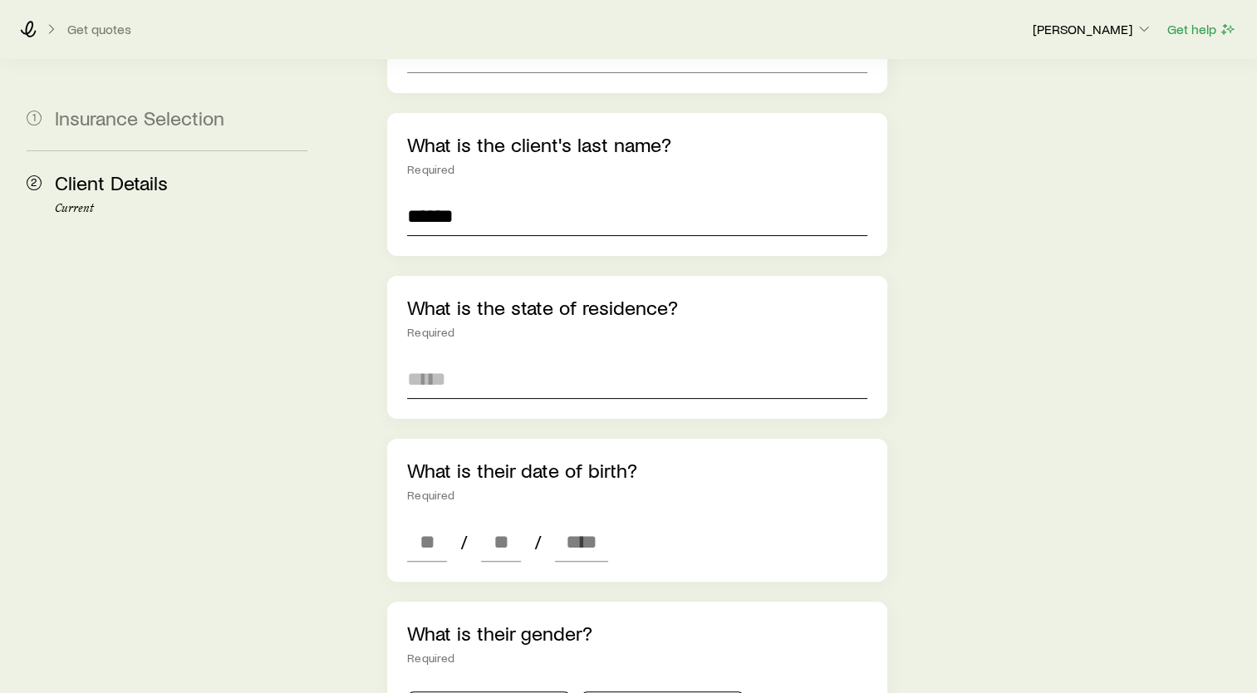
type input "******"
click at [505, 359] on input at bounding box center [637, 379] width 460 height 40
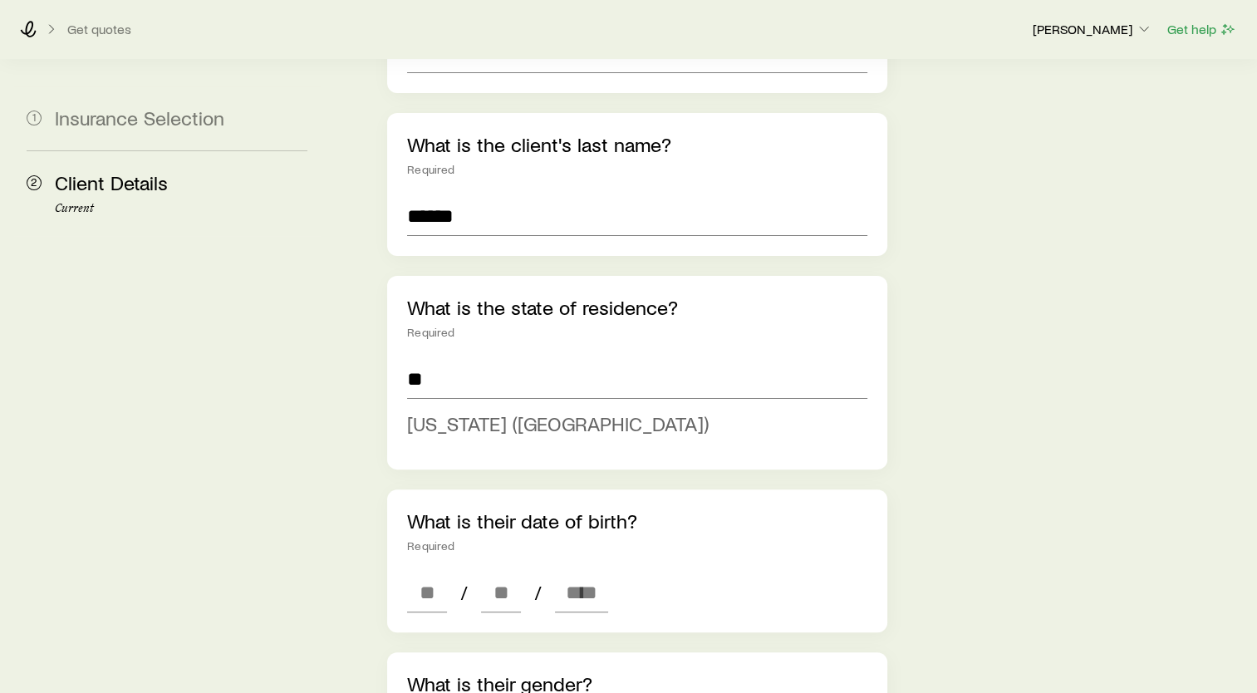
click at [508, 411] on span "[US_STATE] ([GEOGRAPHIC_DATA])" at bounding box center [558, 423] width 302 height 24
type input "**********"
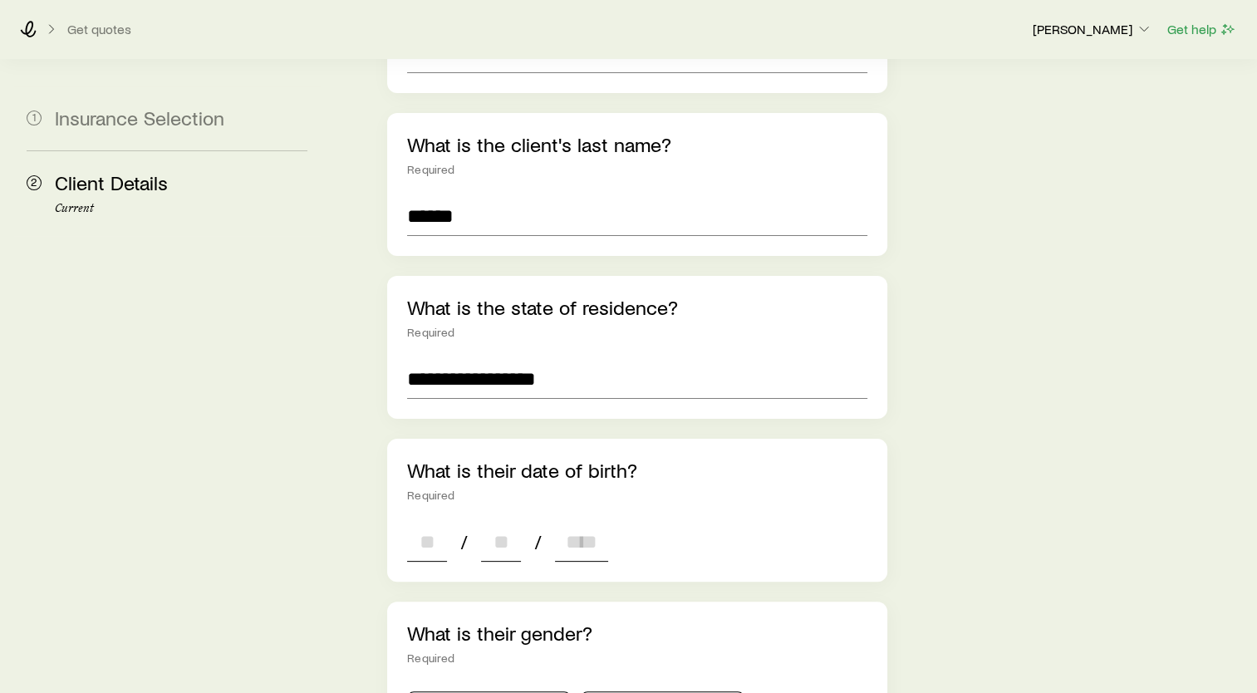
click at [442, 522] on input at bounding box center [427, 542] width 40 height 40
type input "**"
type input "****"
type input "*"
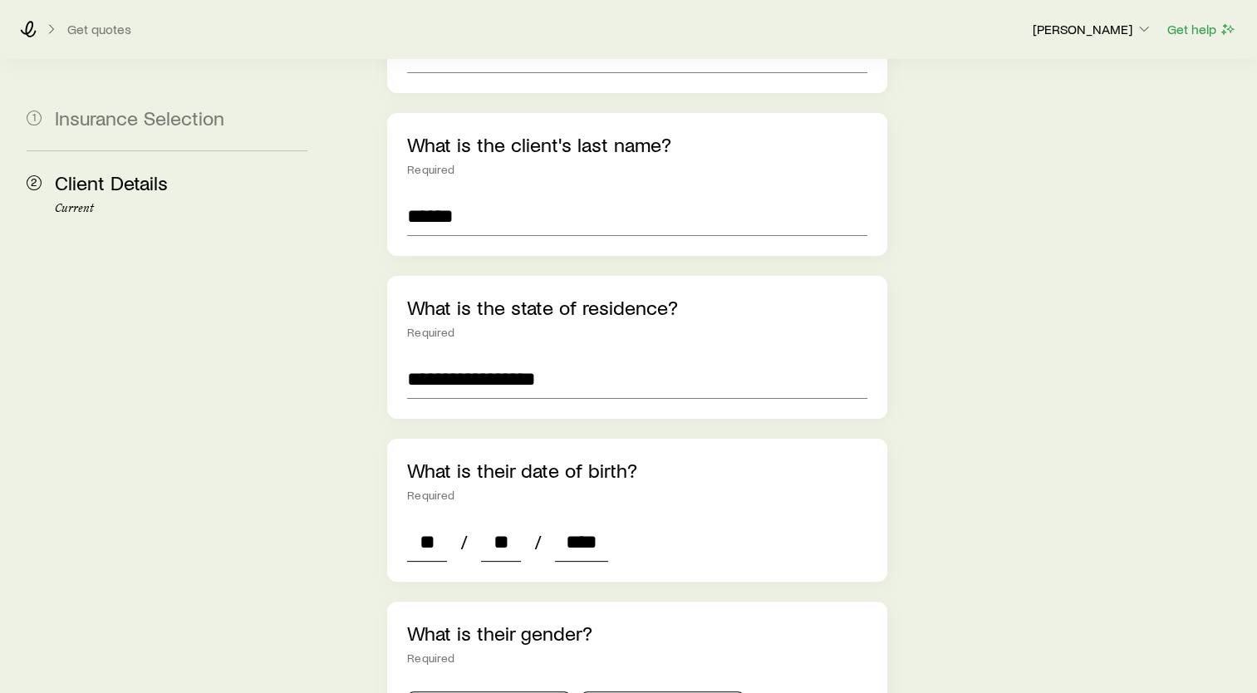
type input "*"
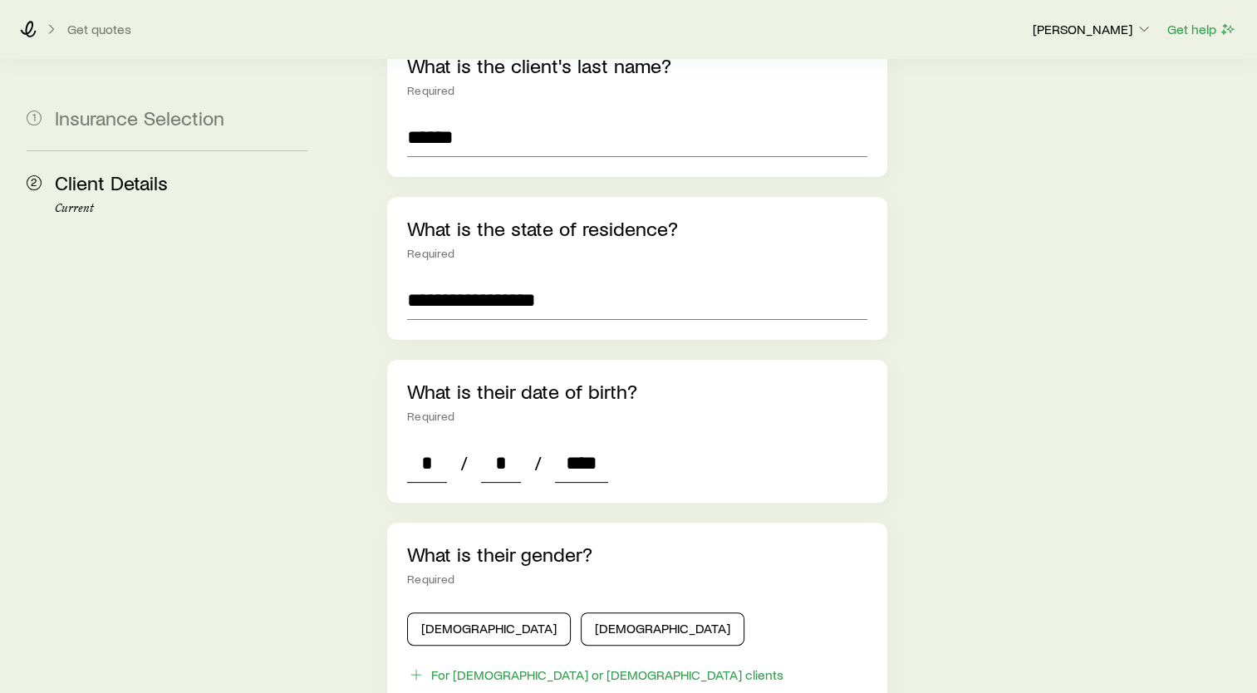
scroll to position [582, 0]
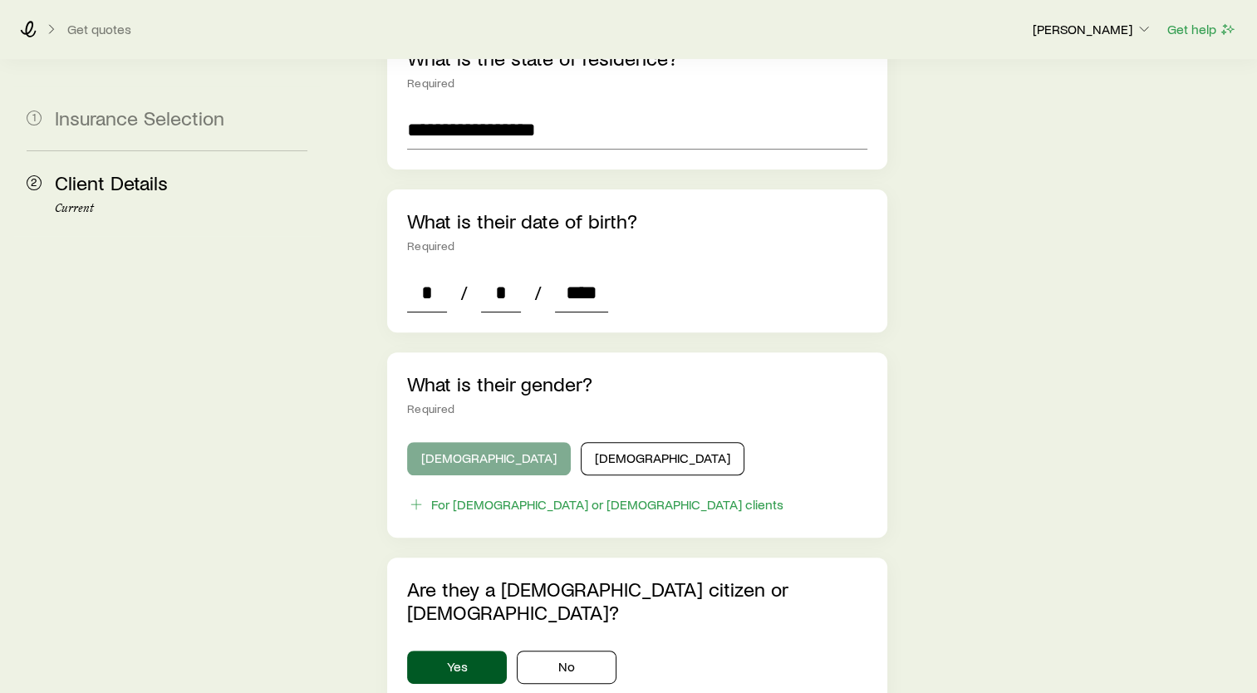
type input "****"
click at [482, 442] on button "[DEMOGRAPHIC_DATA]" at bounding box center [489, 458] width 164 height 33
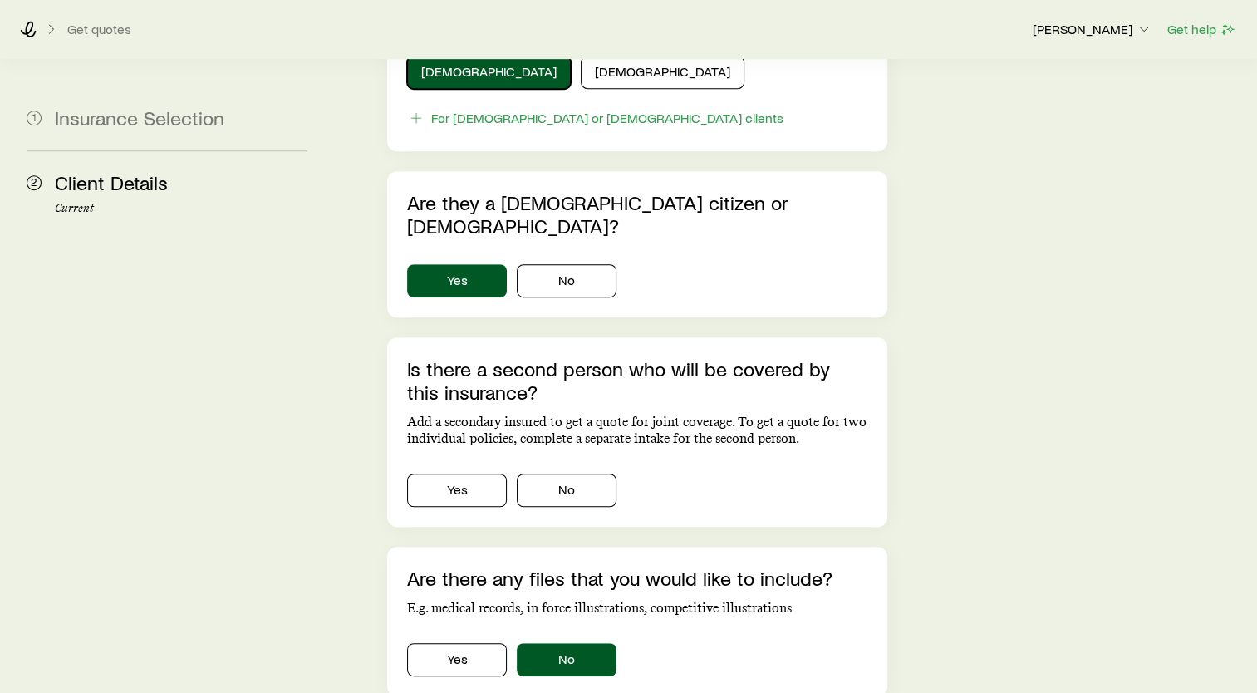
scroll to position [997, 0]
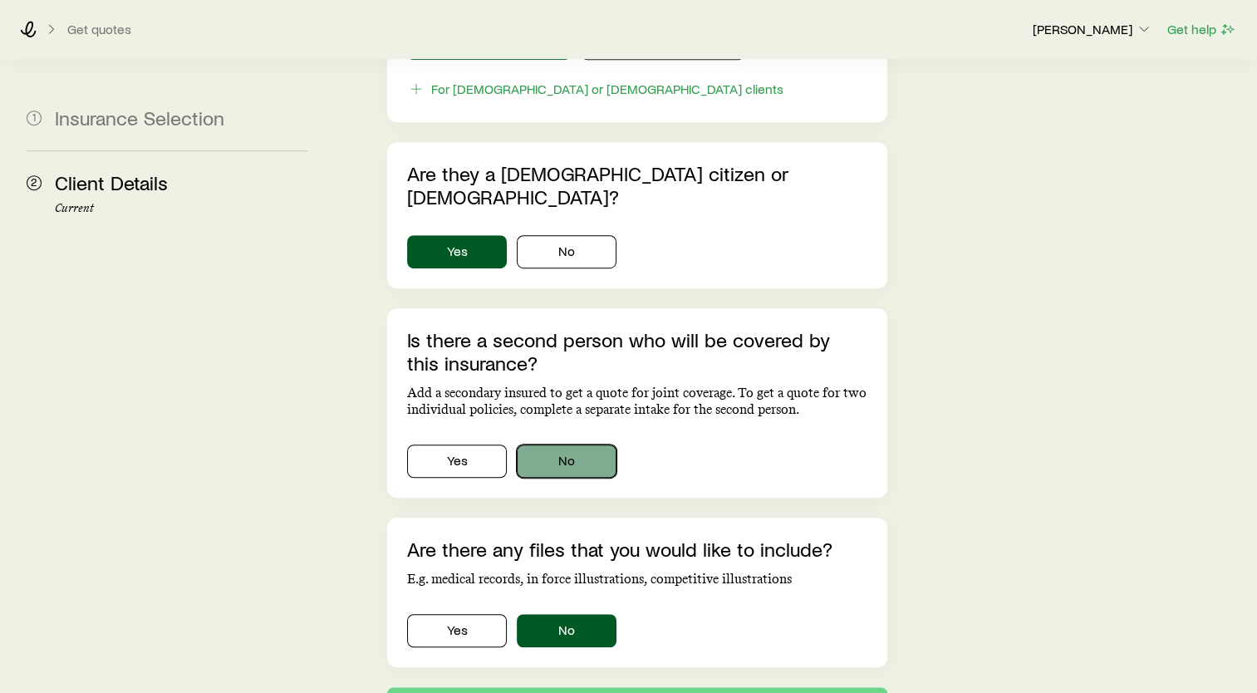
click at [560, 444] on button "No" at bounding box center [567, 460] width 100 height 33
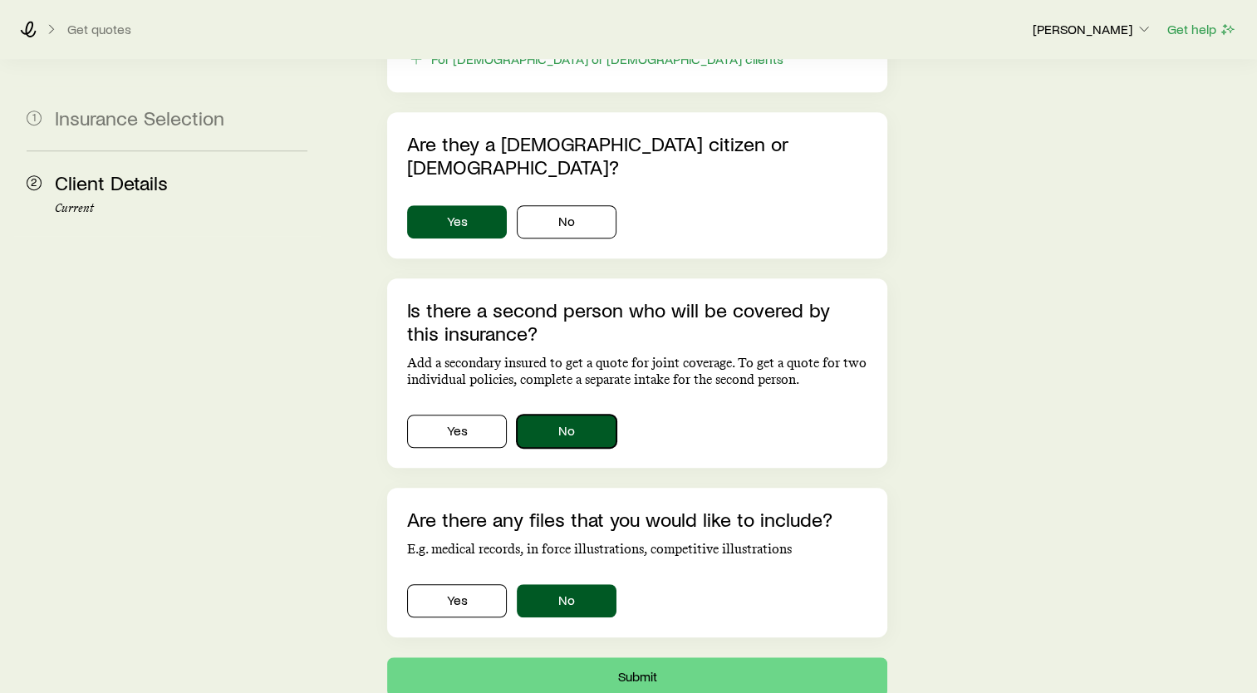
scroll to position [1053, 0]
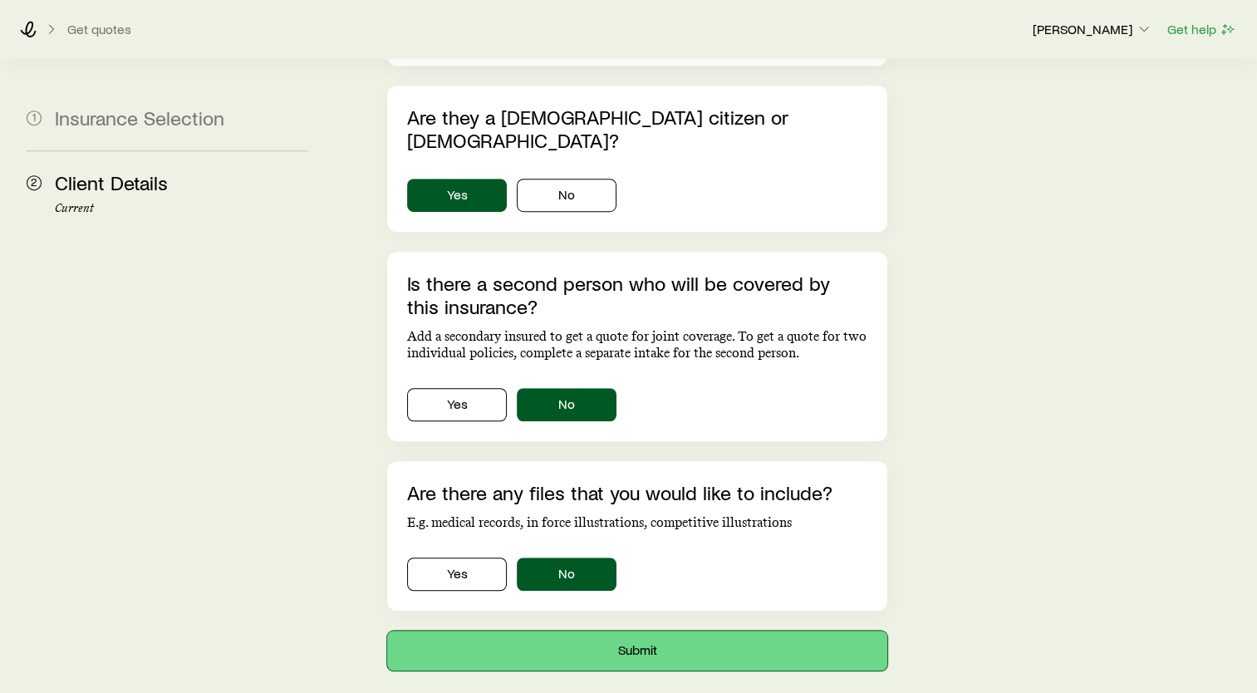
click at [676, 631] on button "Submit" at bounding box center [637, 651] width 500 height 40
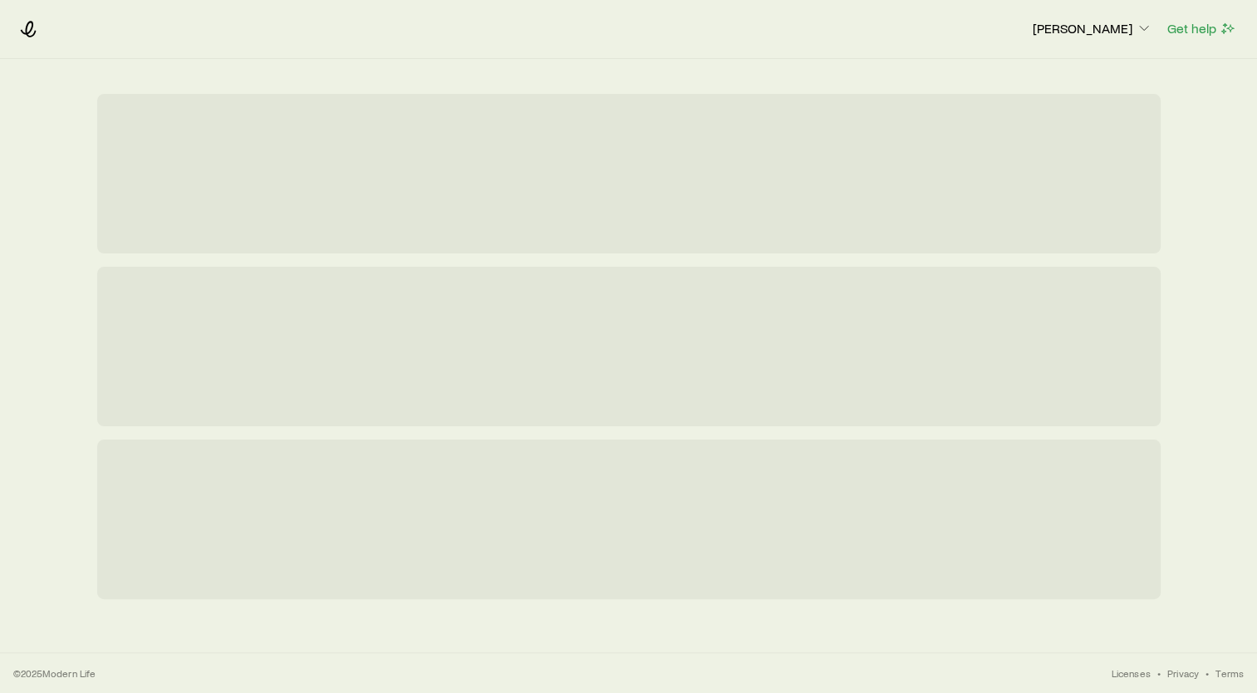
scroll to position [0, 0]
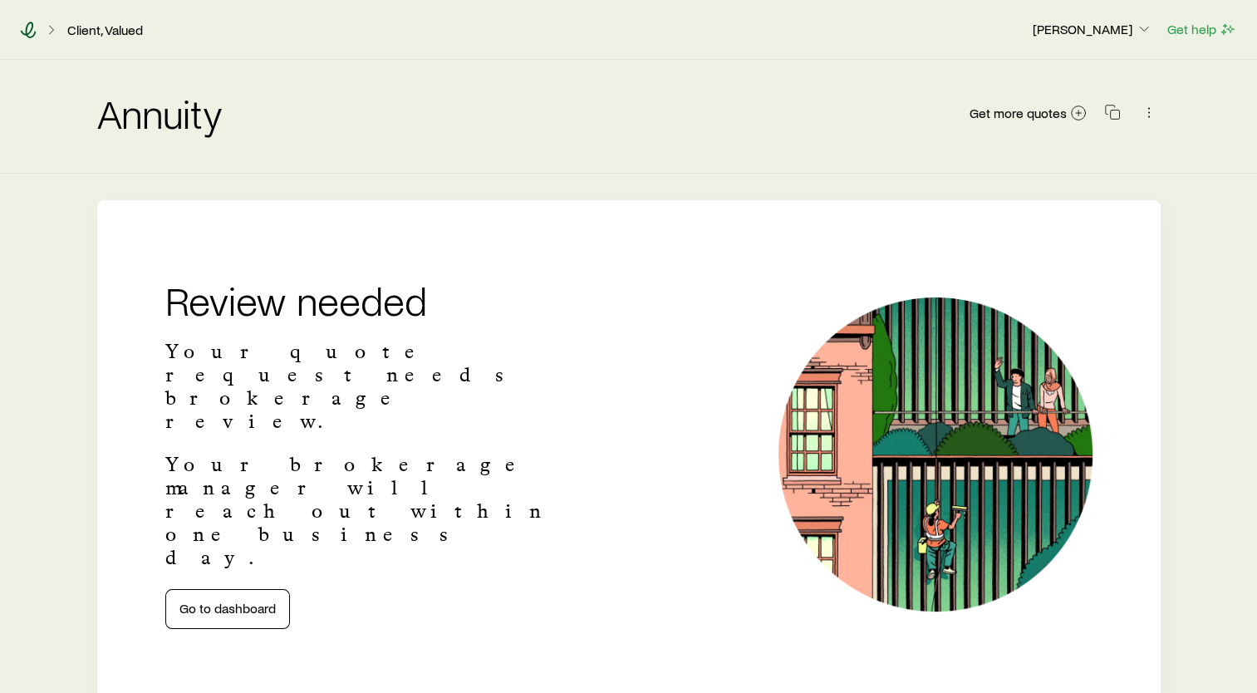
click at [30, 31] on icon at bounding box center [29, 30] width 16 height 17
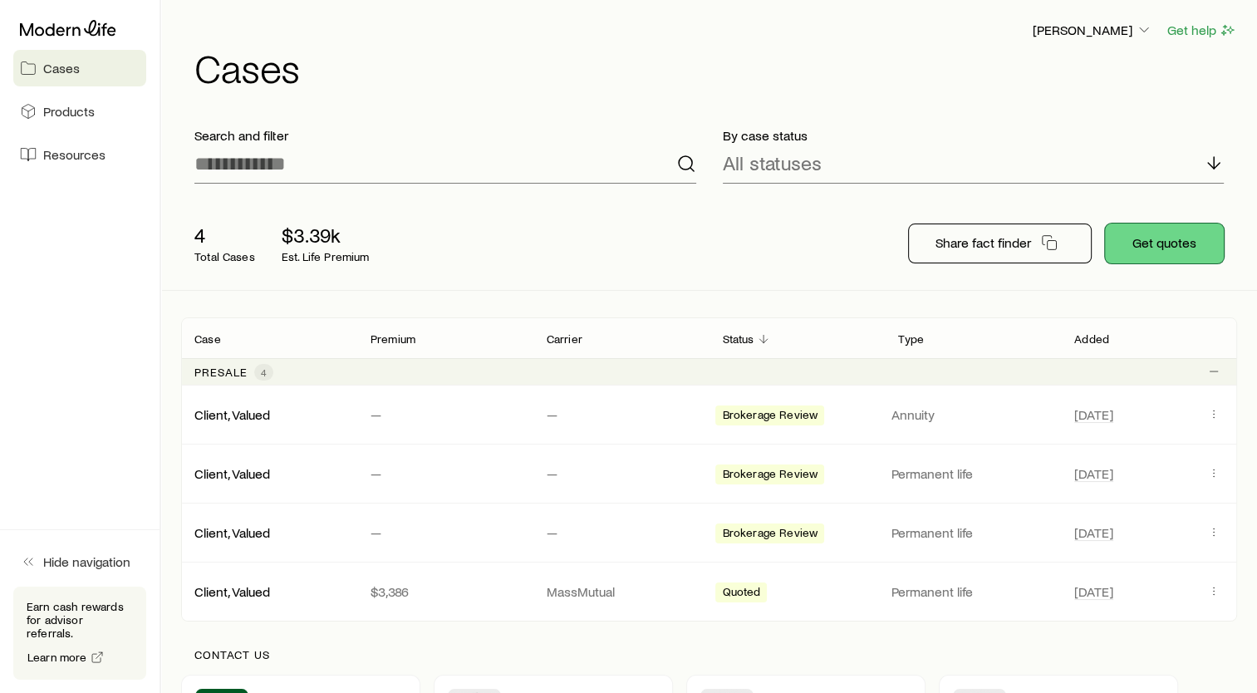
click at [1157, 245] on button "Get quotes" at bounding box center [1164, 243] width 119 height 40
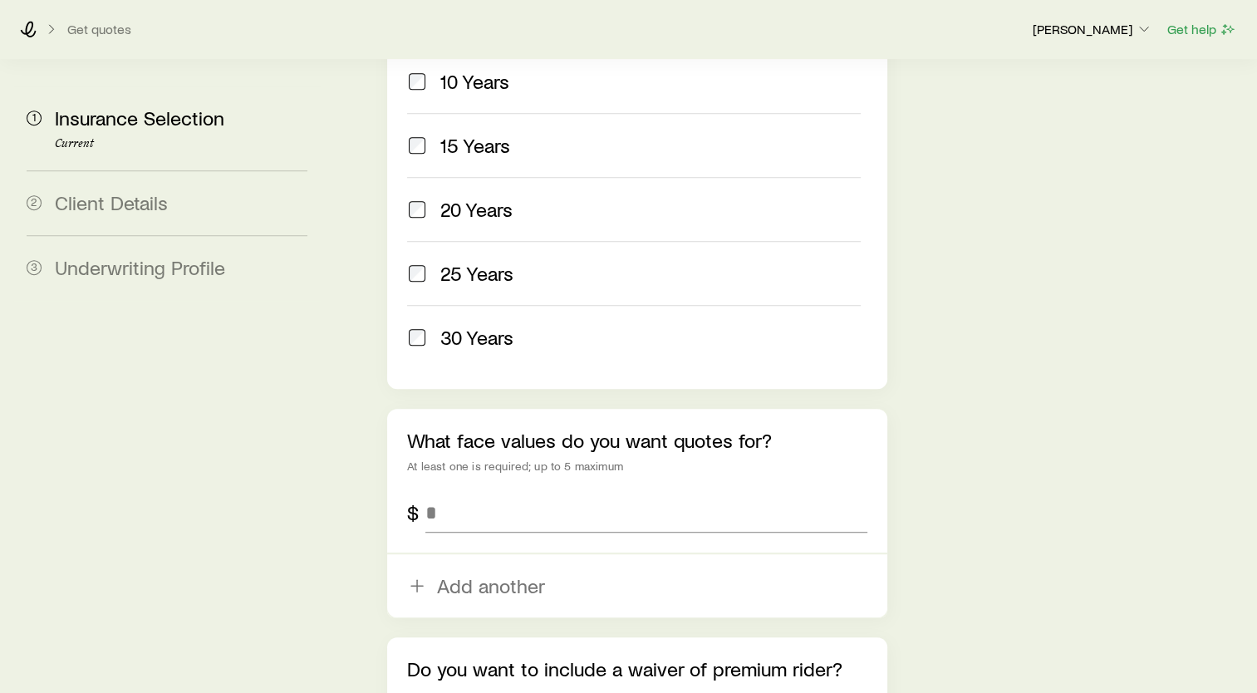
scroll to position [831, 0]
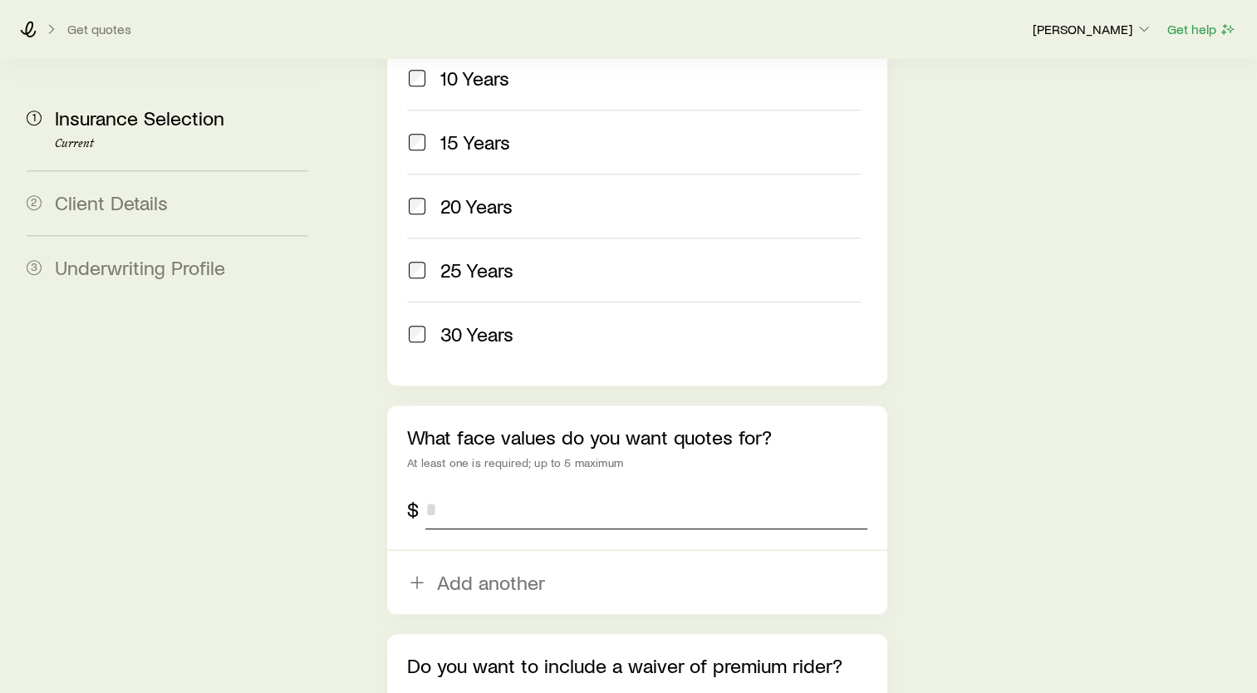
click at [508, 489] on input "tel" at bounding box center [646, 509] width 442 height 40
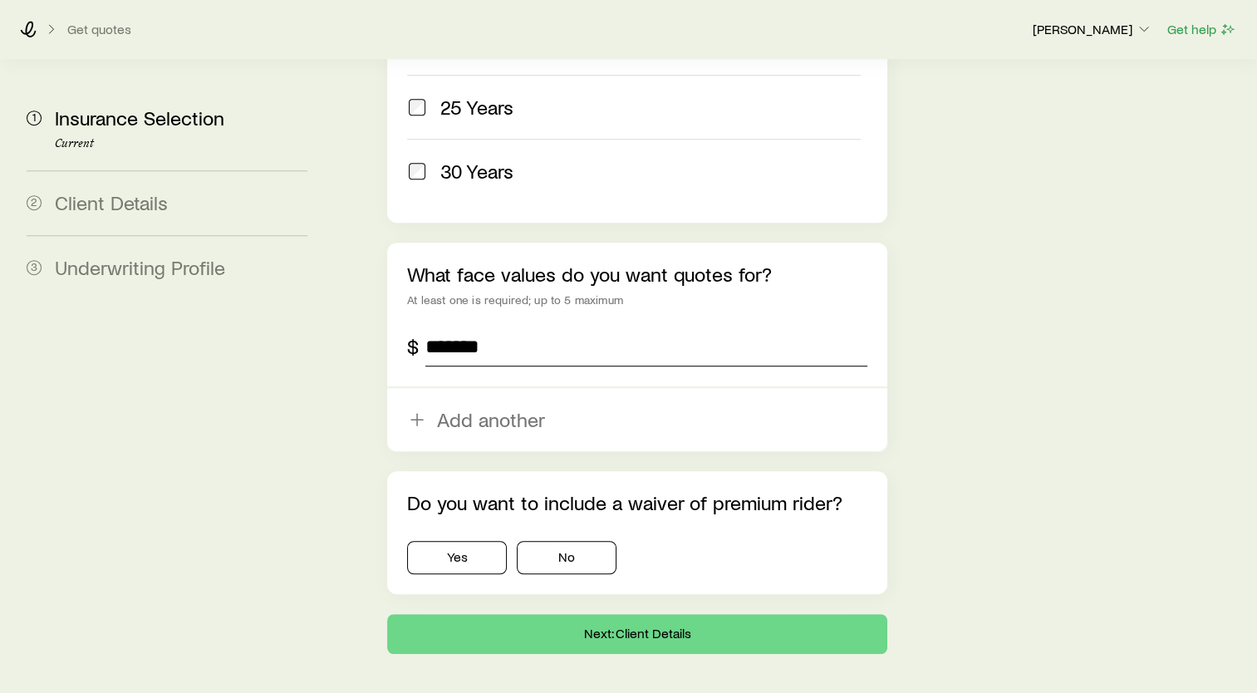
scroll to position [999, 0]
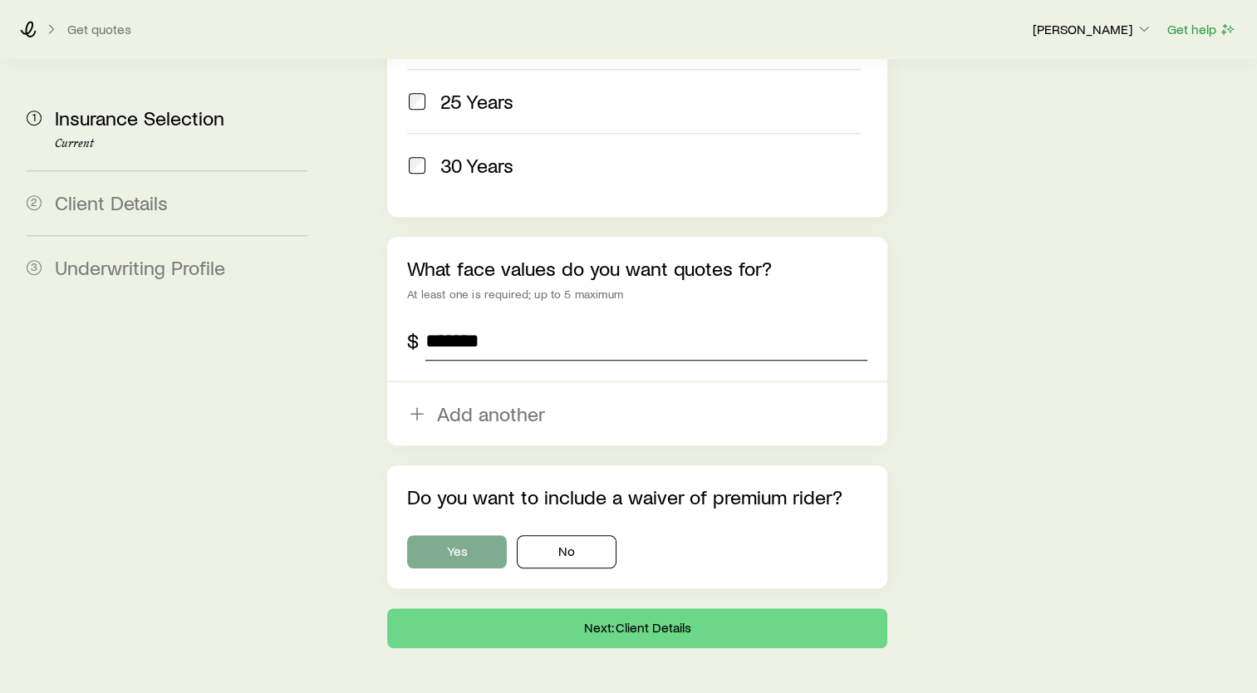
type input "*******"
click at [475, 535] on button "Yes" at bounding box center [457, 551] width 100 height 33
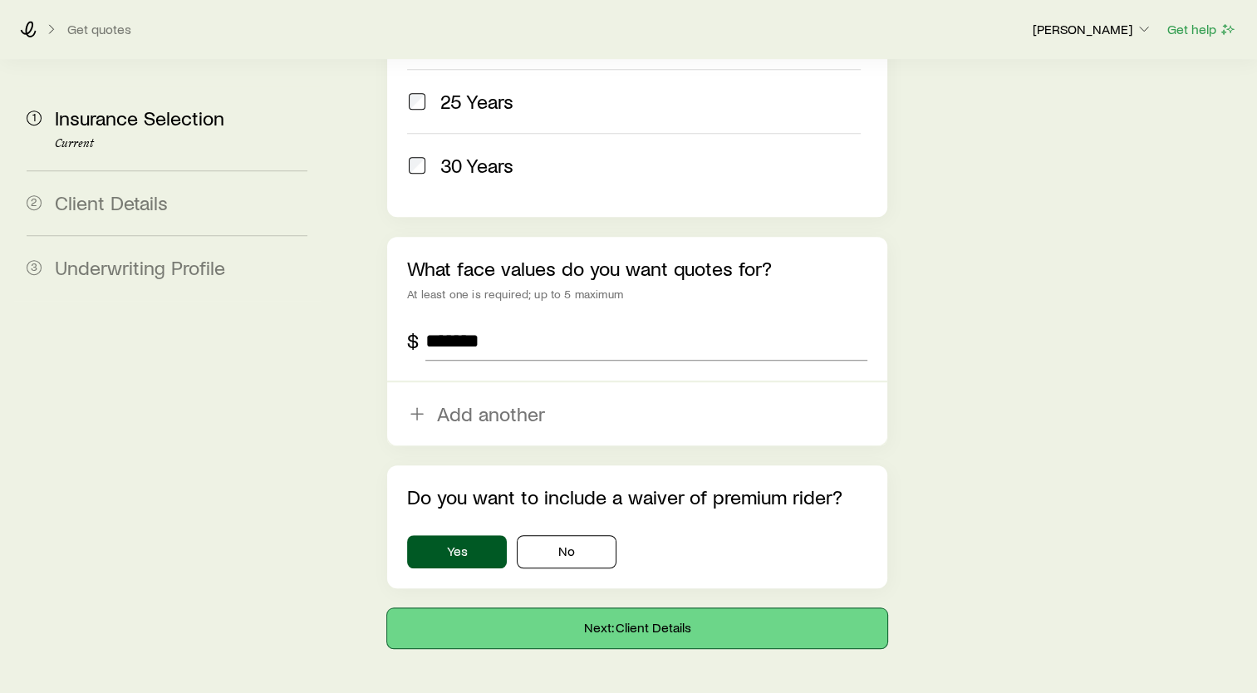
click at [647, 608] on button "Next: Client Details" at bounding box center [637, 628] width 500 height 40
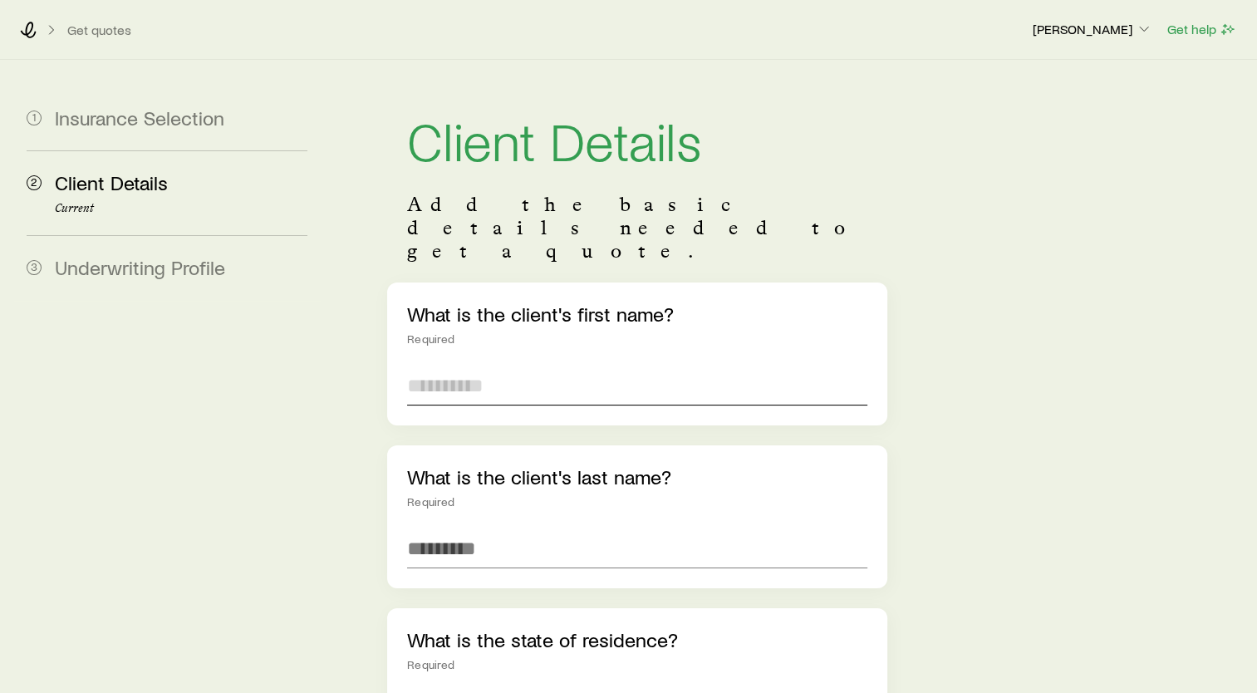
click at [500, 366] on input "text" at bounding box center [637, 386] width 460 height 40
type input "******"
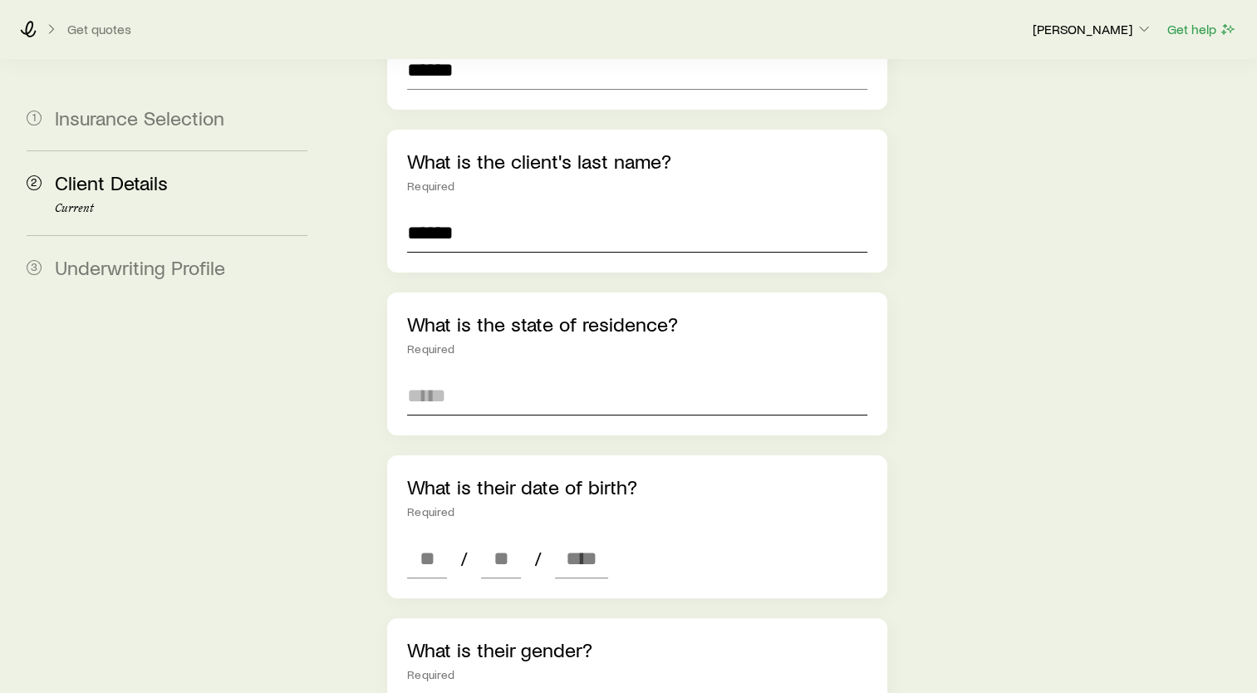
scroll to position [332, 0]
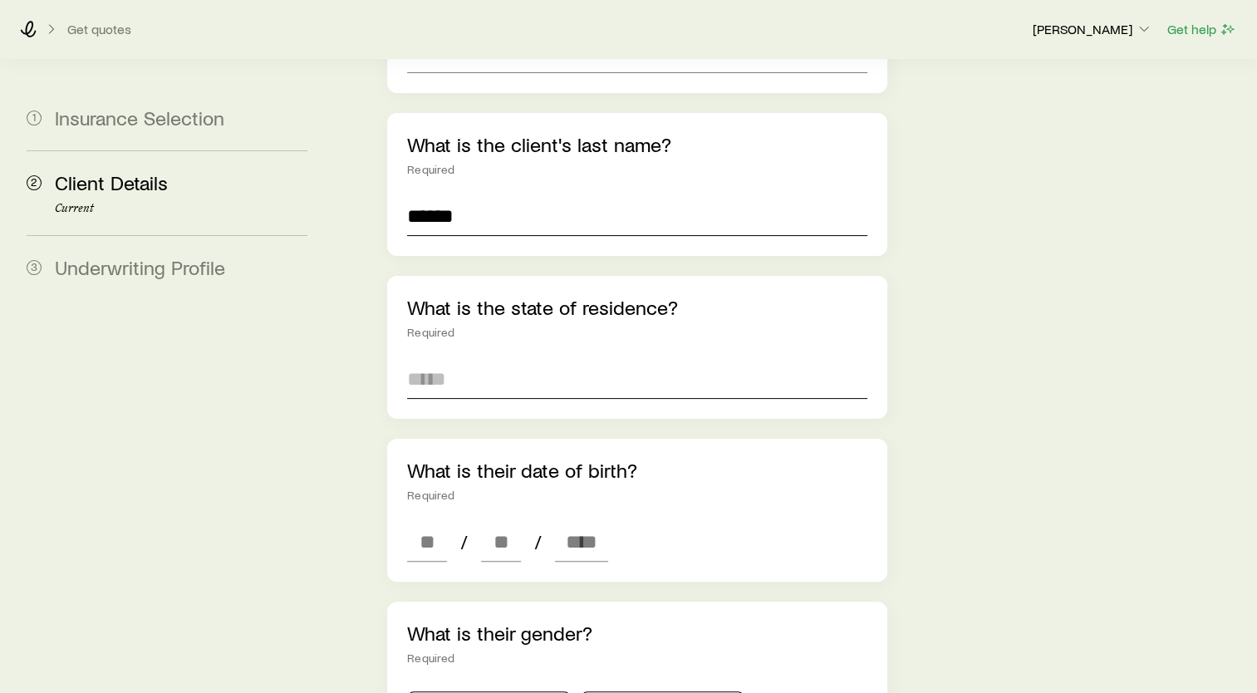
type input "******"
click at [488, 359] on input at bounding box center [637, 379] width 460 height 40
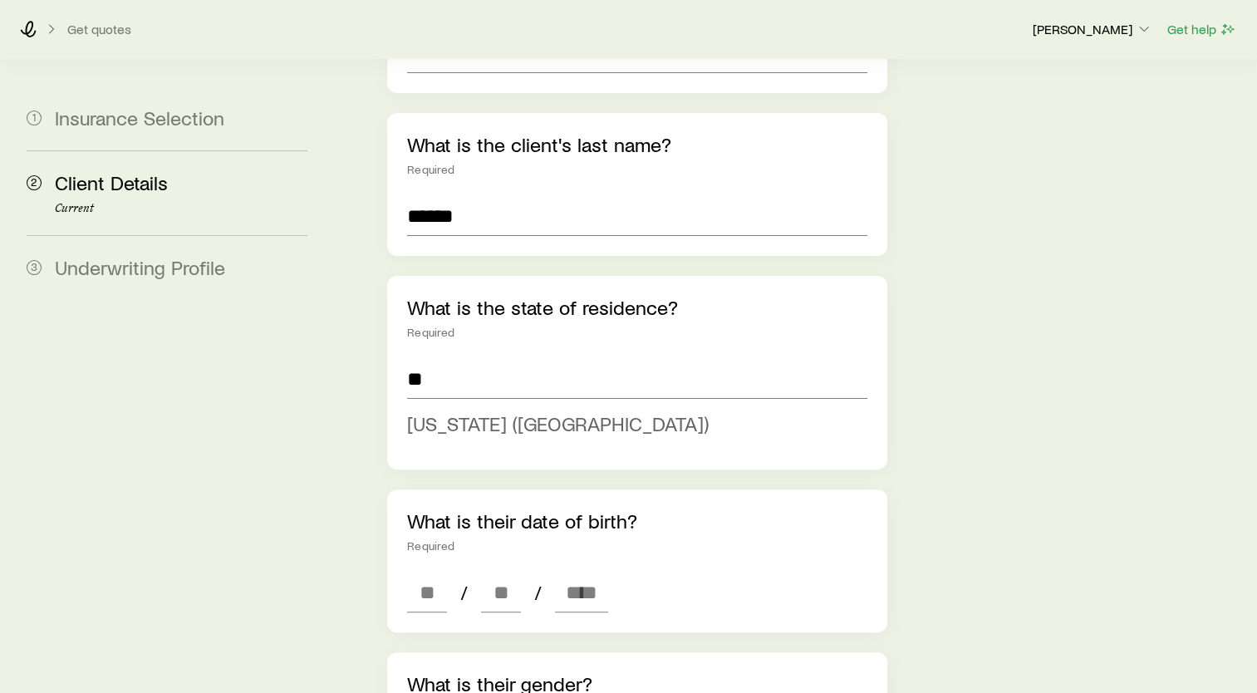
click at [486, 411] on span "[US_STATE] ([GEOGRAPHIC_DATA])" at bounding box center [558, 423] width 302 height 24
type input "**********"
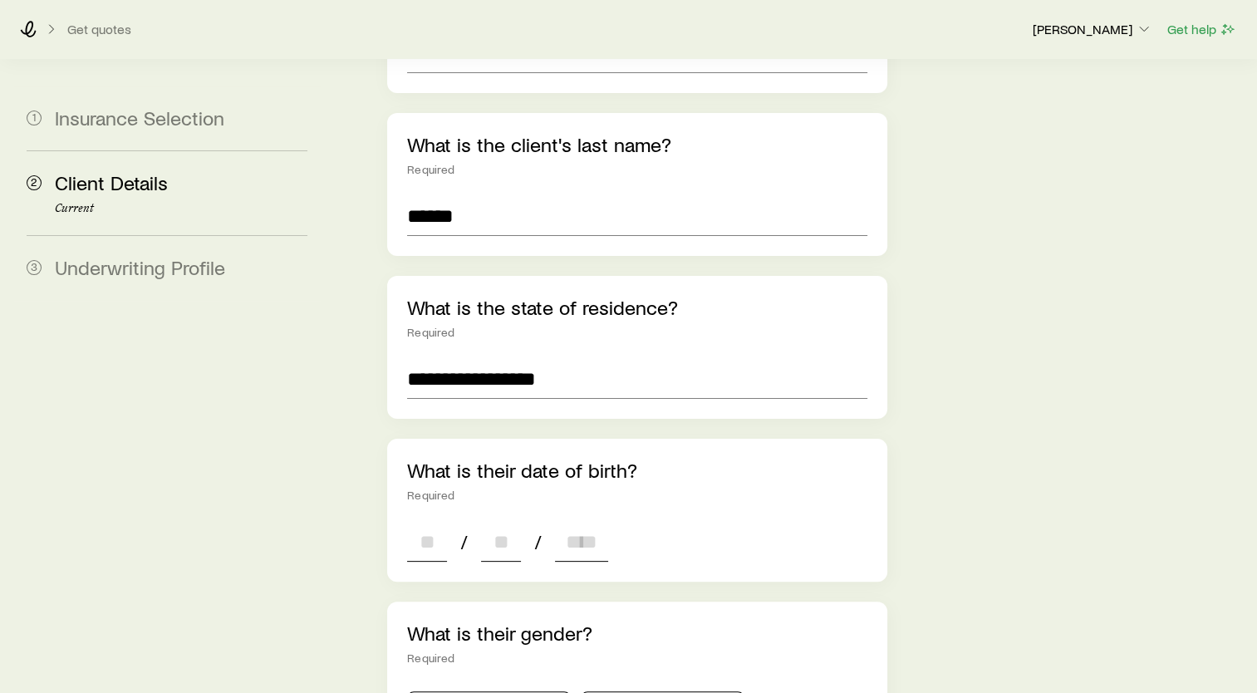
click at [439, 522] on input at bounding box center [427, 542] width 40 height 40
type input "**"
type input "****"
type input "*"
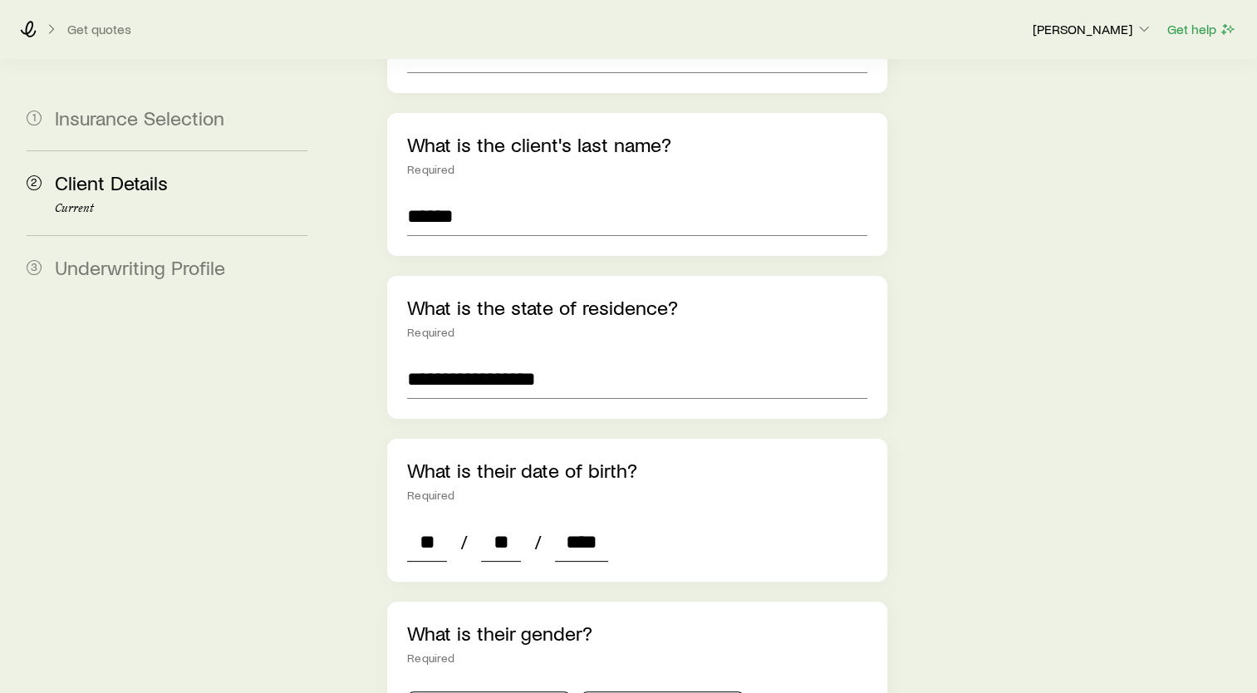
type input "*"
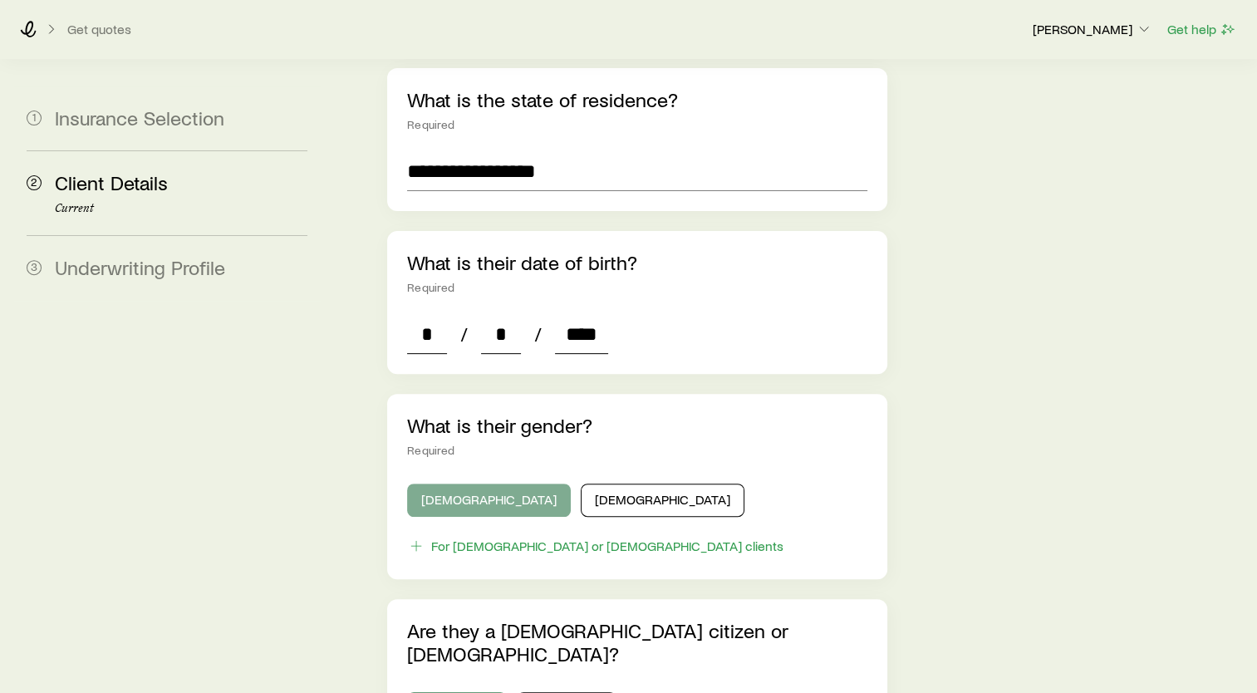
scroll to position [582, 0]
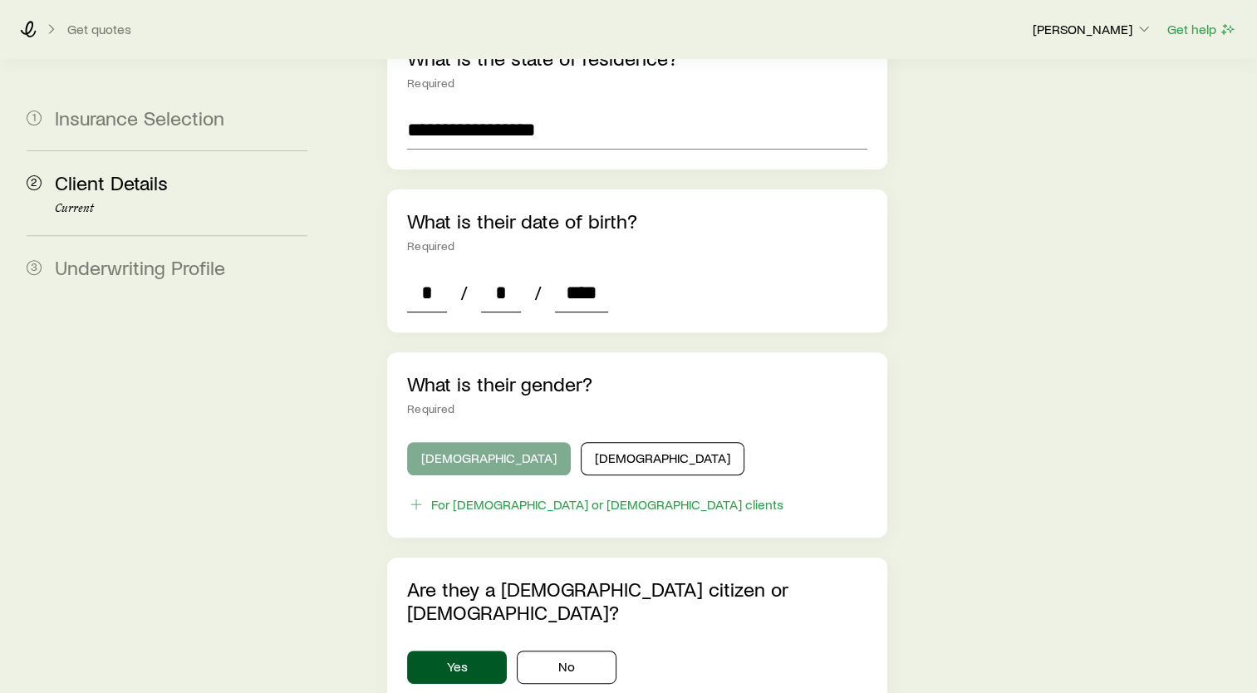
type input "****"
click at [459, 442] on button "[DEMOGRAPHIC_DATA]" at bounding box center [489, 458] width 164 height 33
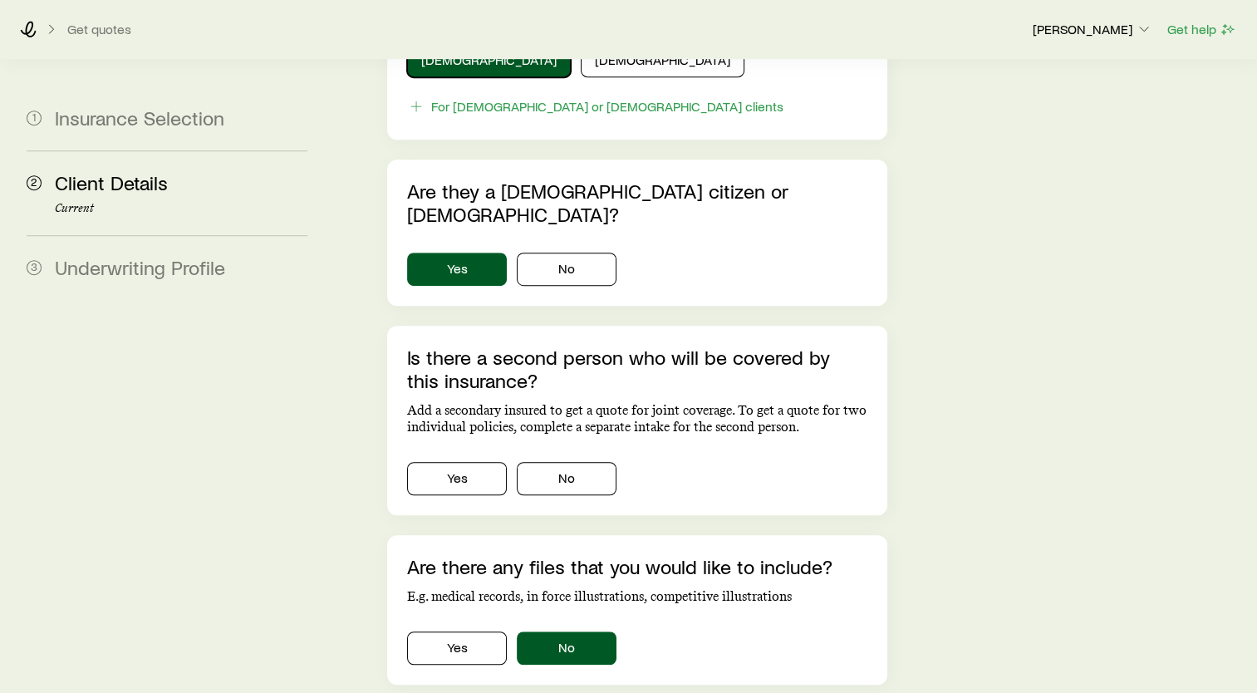
scroll to position [997, 0]
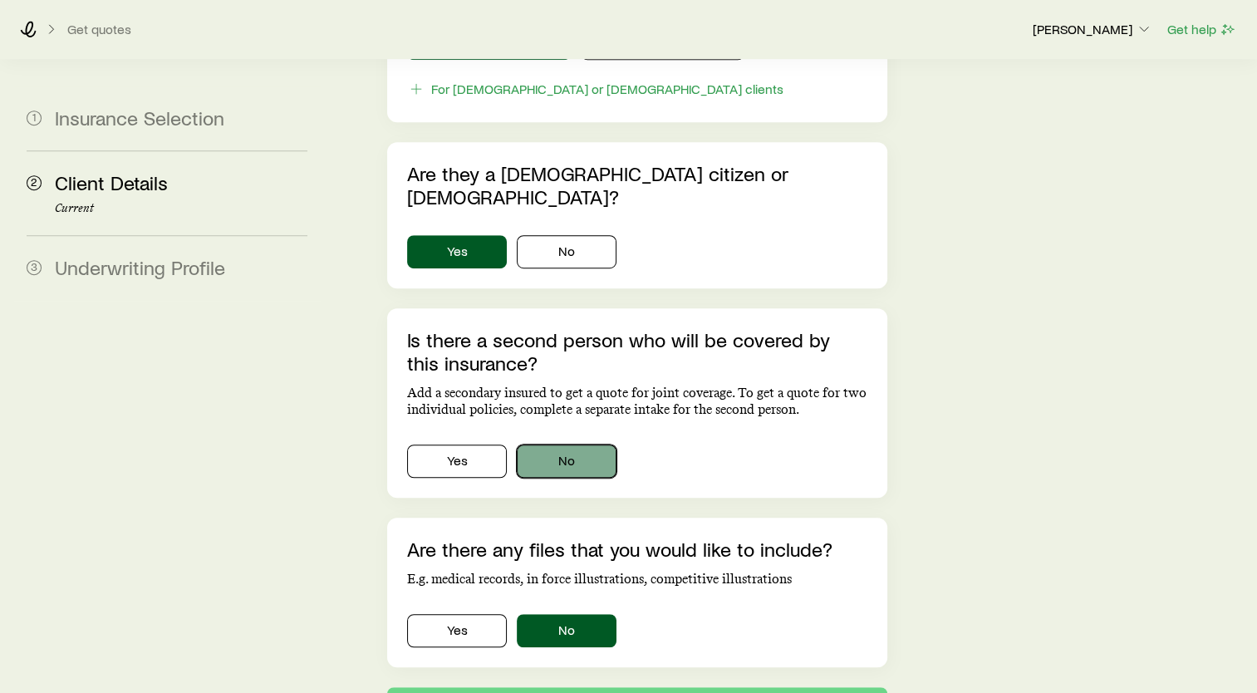
click at [564, 444] on button "No" at bounding box center [567, 460] width 100 height 33
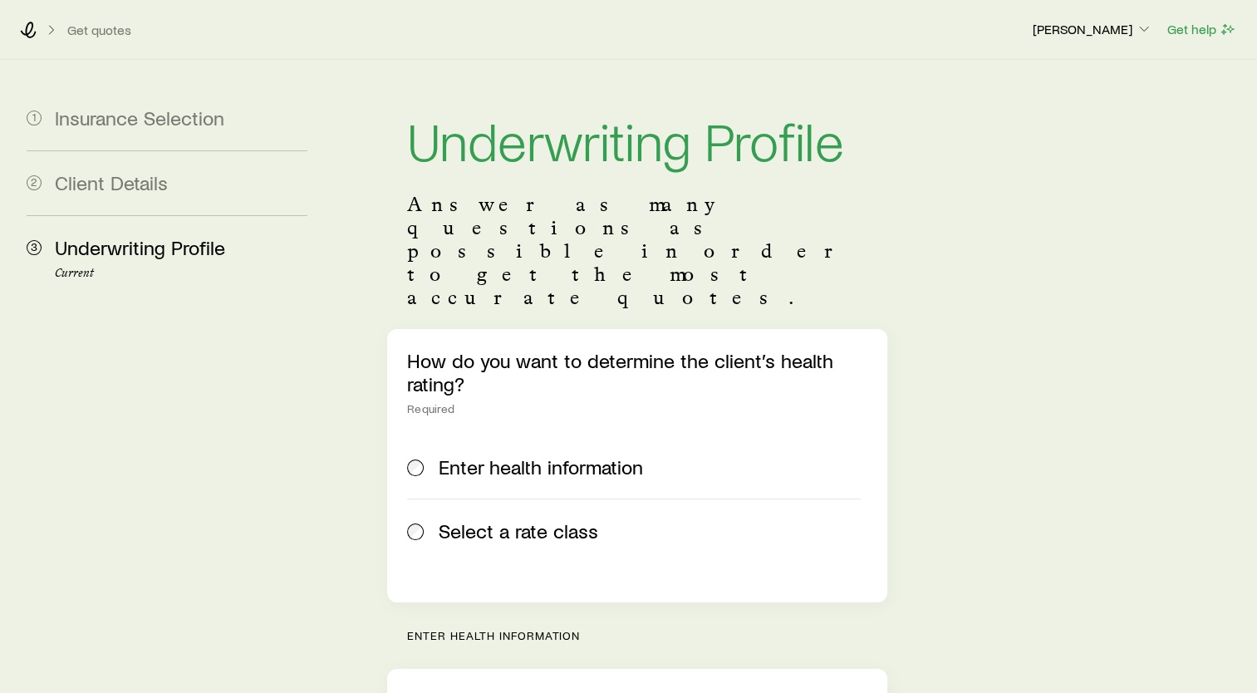
click at [498, 519] on span "Select a rate class" at bounding box center [519, 530] width 160 height 23
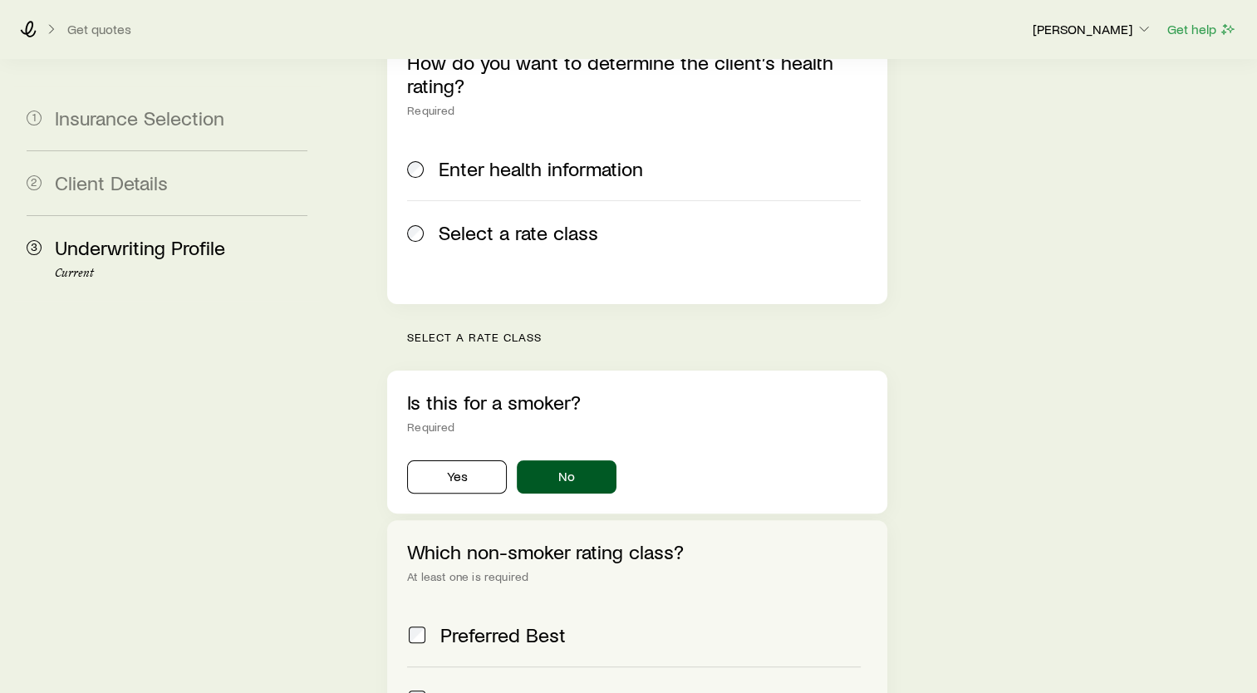
scroll to position [498, 0]
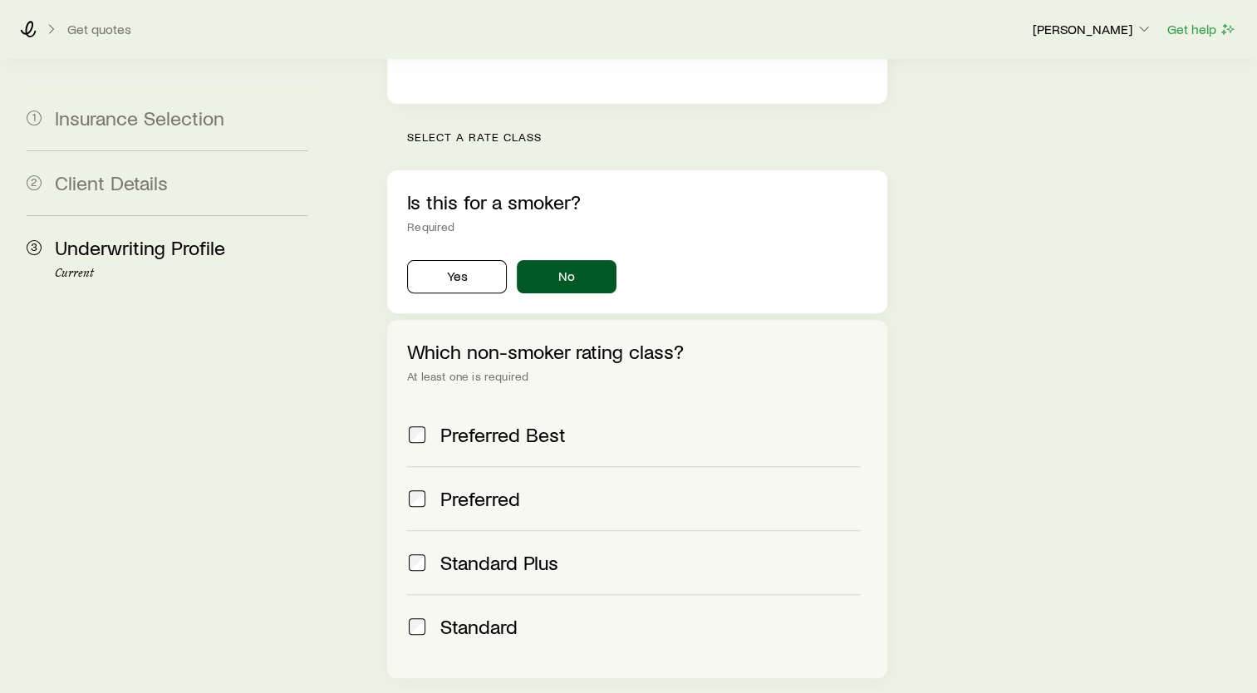
click at [480, 423] on span "Preferred Best" at bounding box center [502, 434] width 125 height 23
click at [480, 487] on span "Preferred" at bounding box center [480, 498] width 80 height 23
click at [483, 551] on span "Standard Plus" at bounding box center [499, 562] width 118 height 23
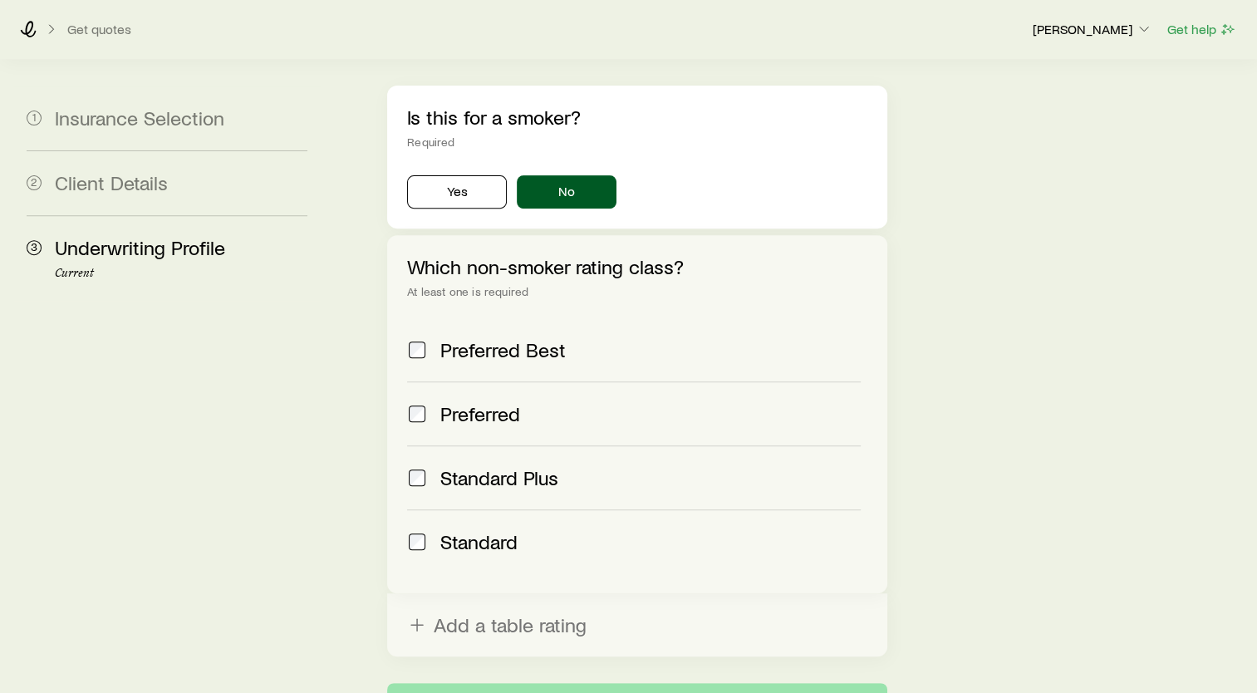
scroll to position [681, 0]
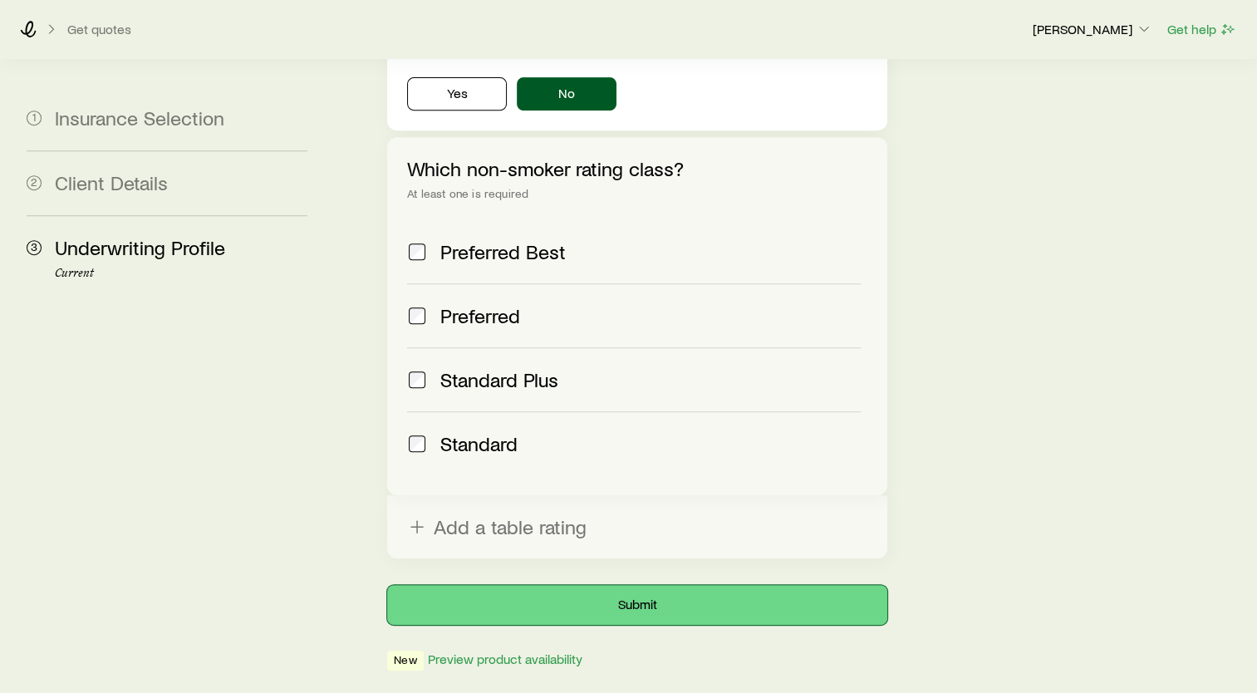
click at [669, 585] on button "Submit" at bounding box center [637, 605] width 500 height 40
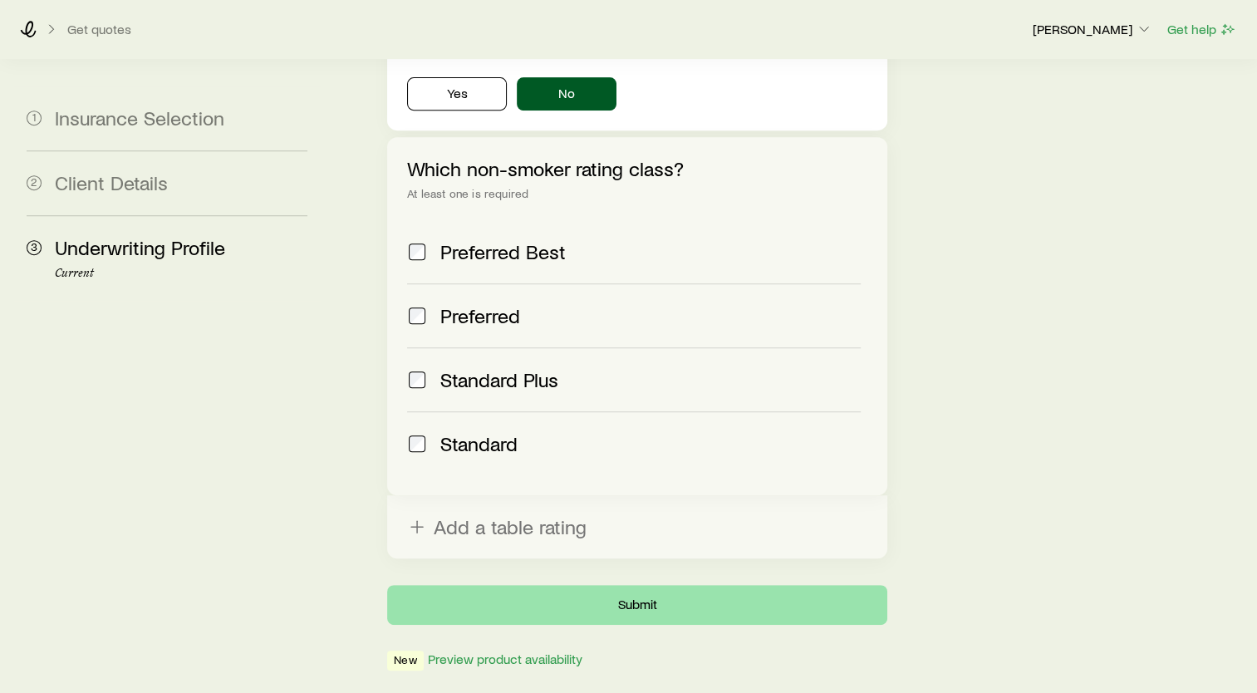
scroll to position [0, 0]
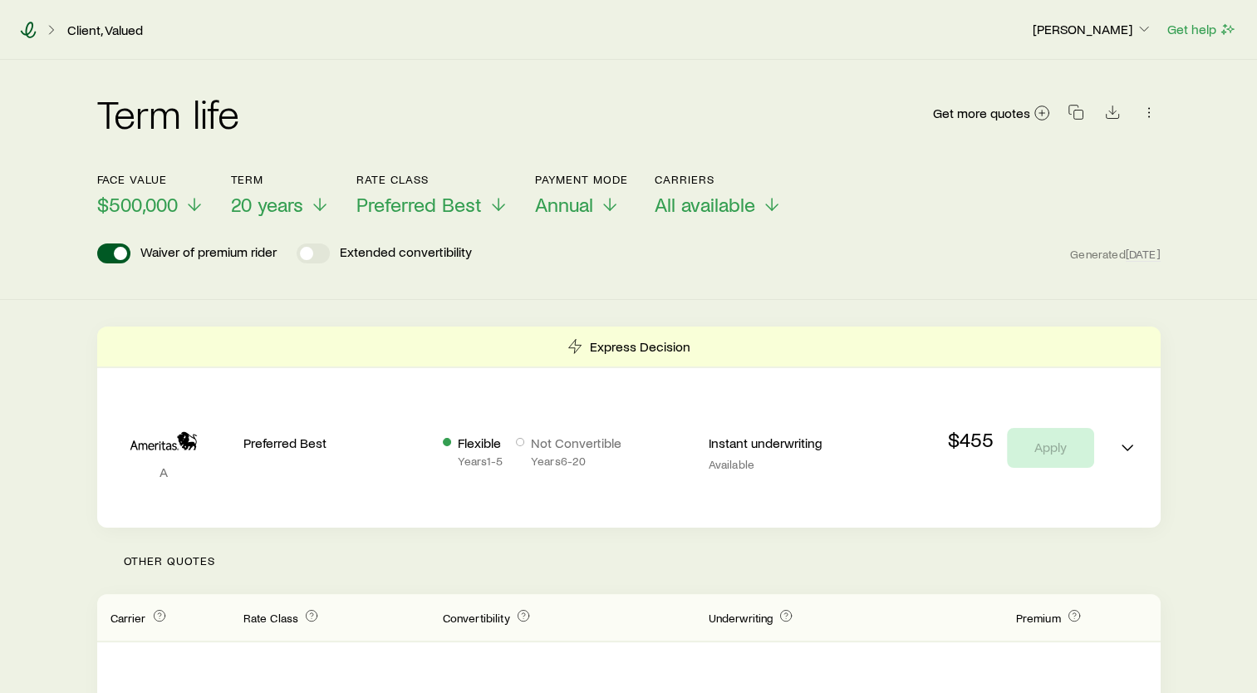
click at [28, 30] on icon at bounding box center [28, 30] width 17 height 17
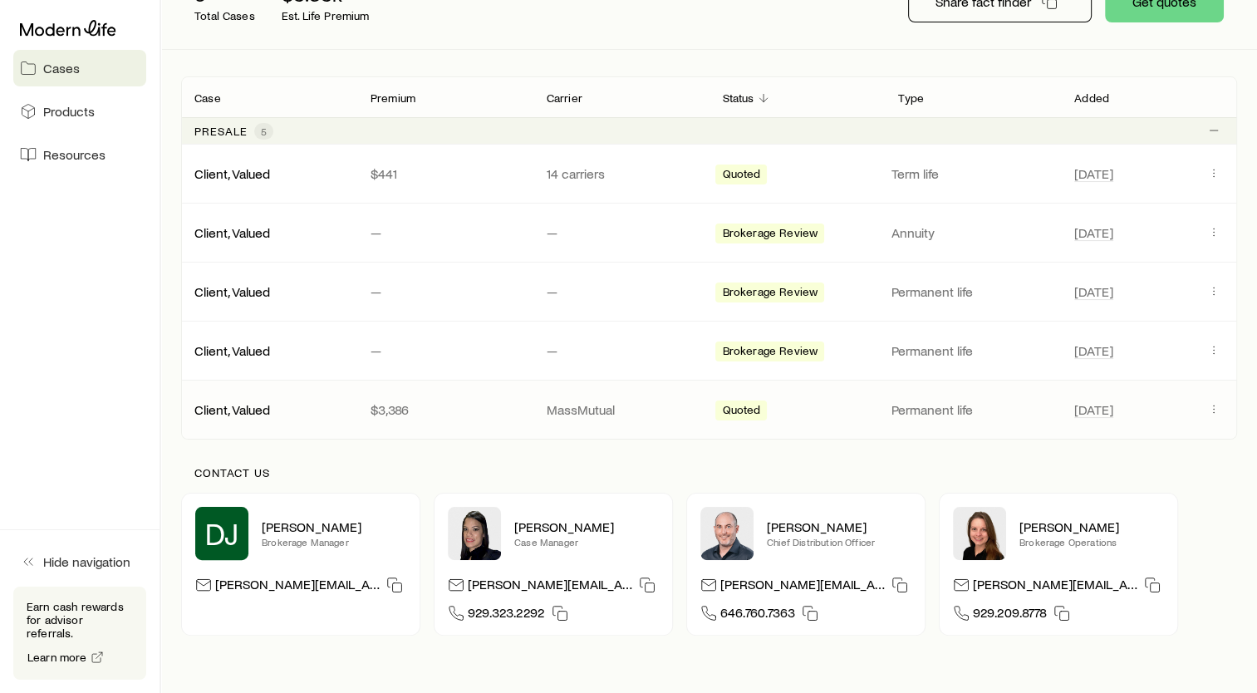
scroll to position [249, 0]
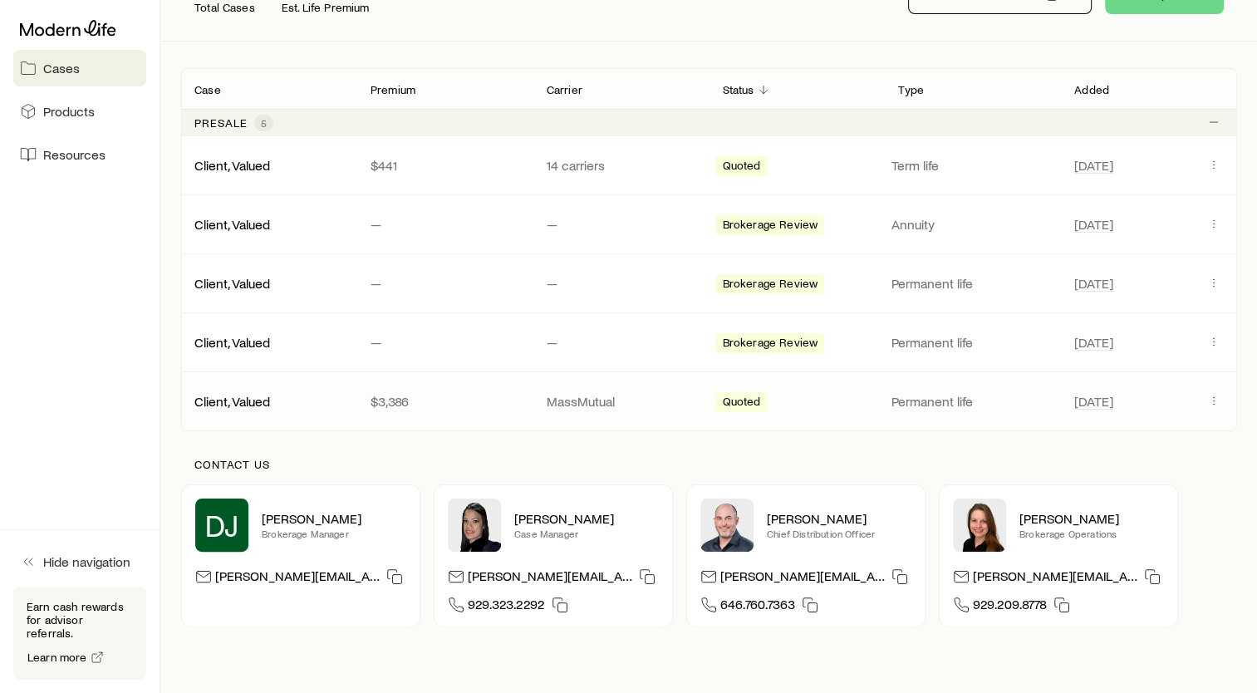
click at [609, 395] on p "MassMutual" at bounding box center [622, 401] width 150 height 17
click at [1213, 400] on icon "Client cases" at bounding box center [1213, 400] width 13 height 13
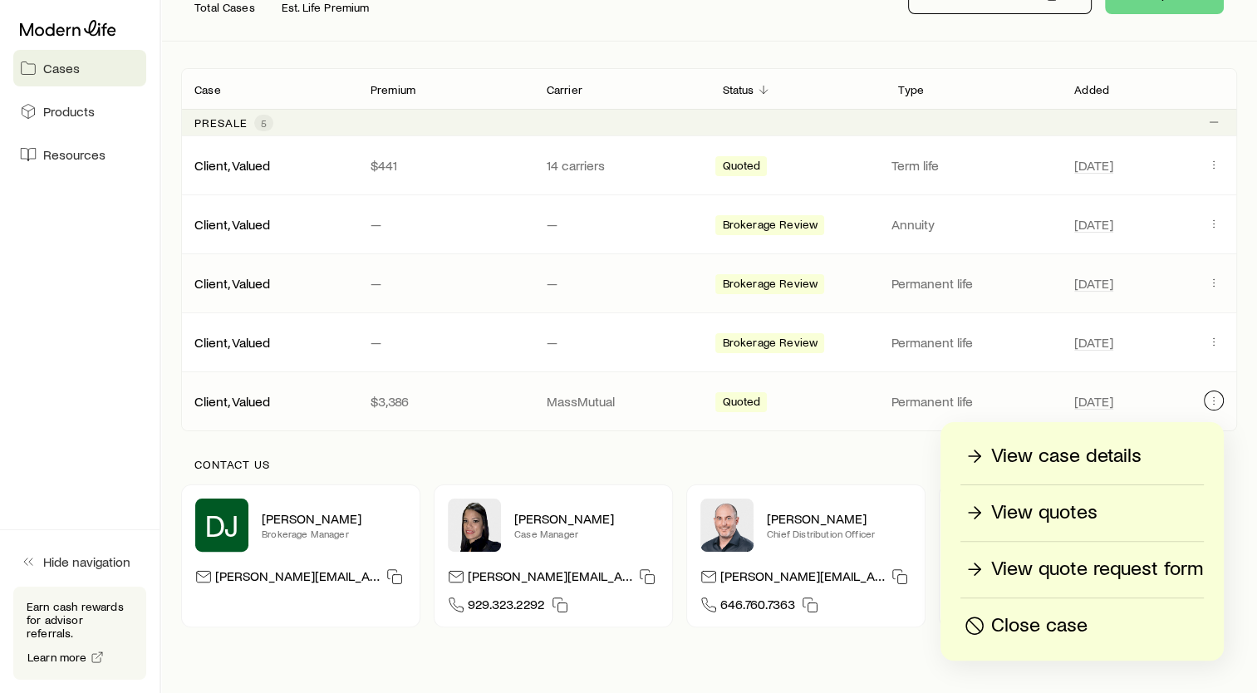
scroll to position [166, 0]
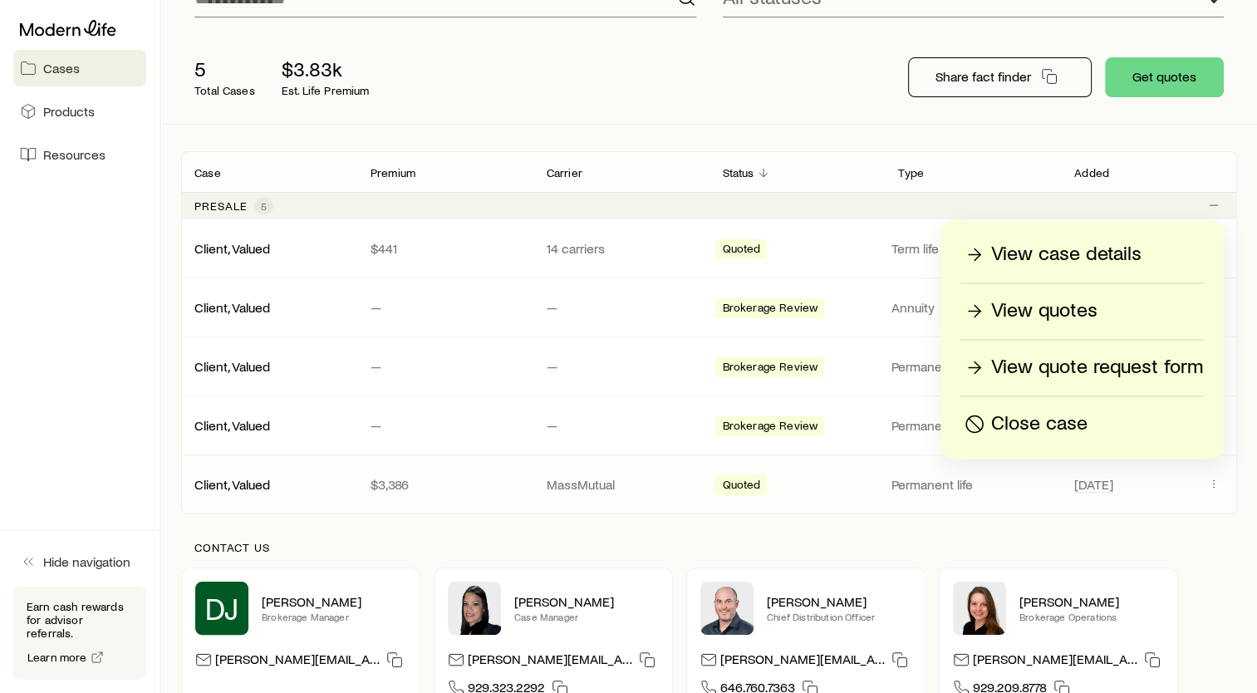
click at [1243, 272] on div "[PERSON_NAME] Get help Cases Search and filter By case status All statuses 5 To…" at bounding box center [709, 299] width 1096 height 930
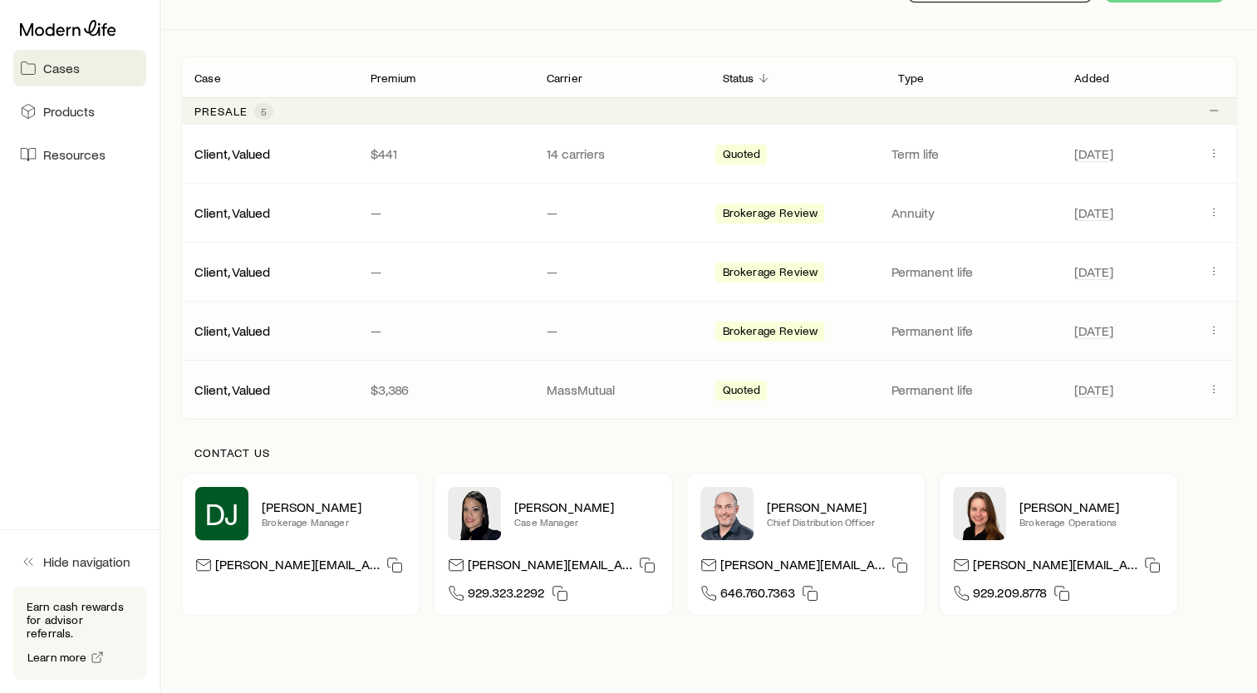
scroll to position [162, 0]
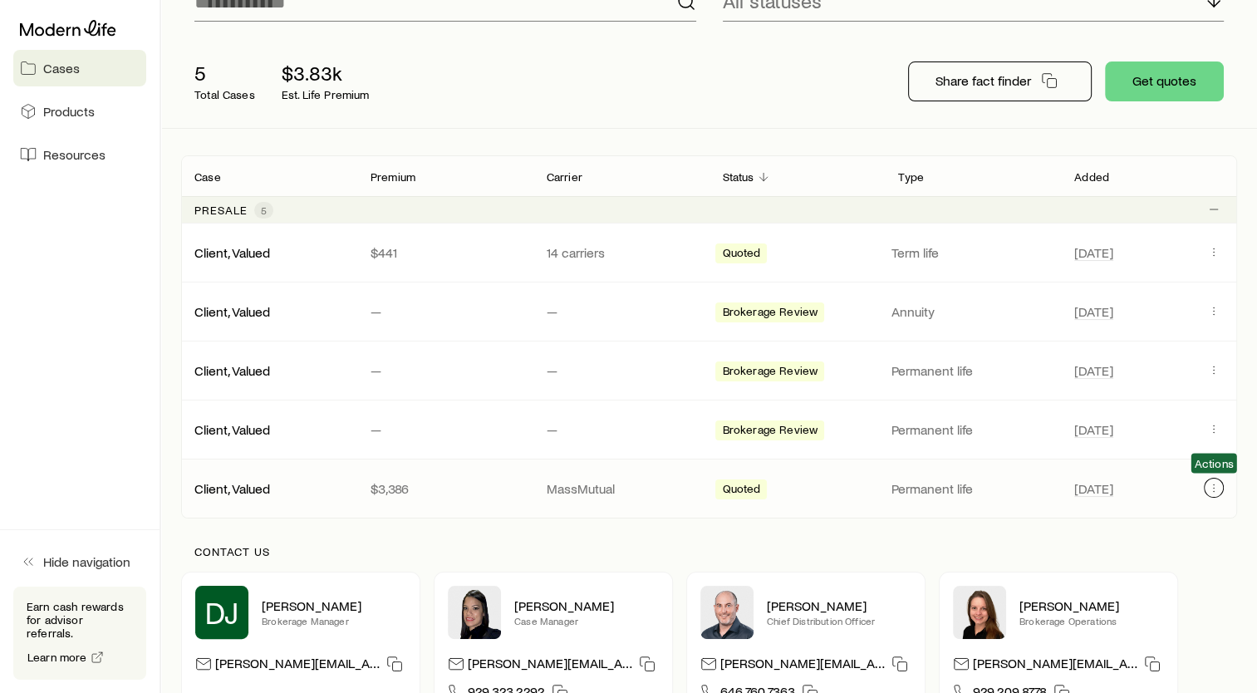
click at [1214, 494] on button "Client cases" at bounding box center [1214, 488] width 20 height 20
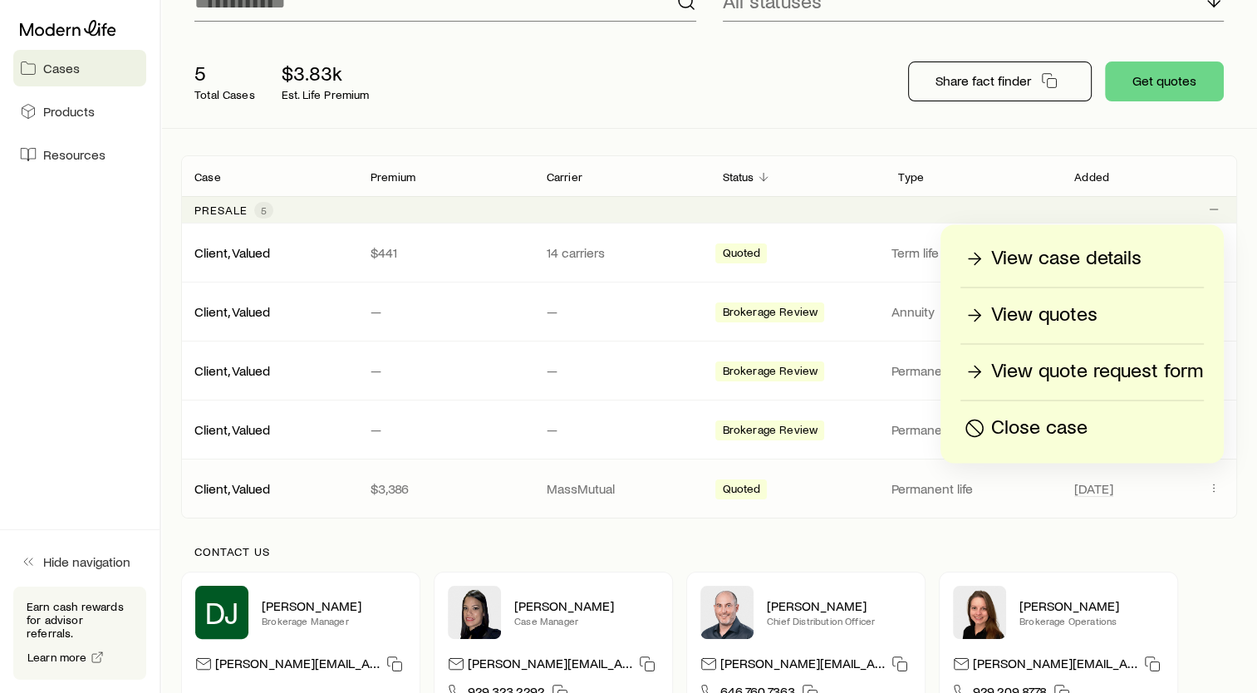
click at [1043, 263] on p "View case details" at bounding box center [1066, 258] width 150 height 27
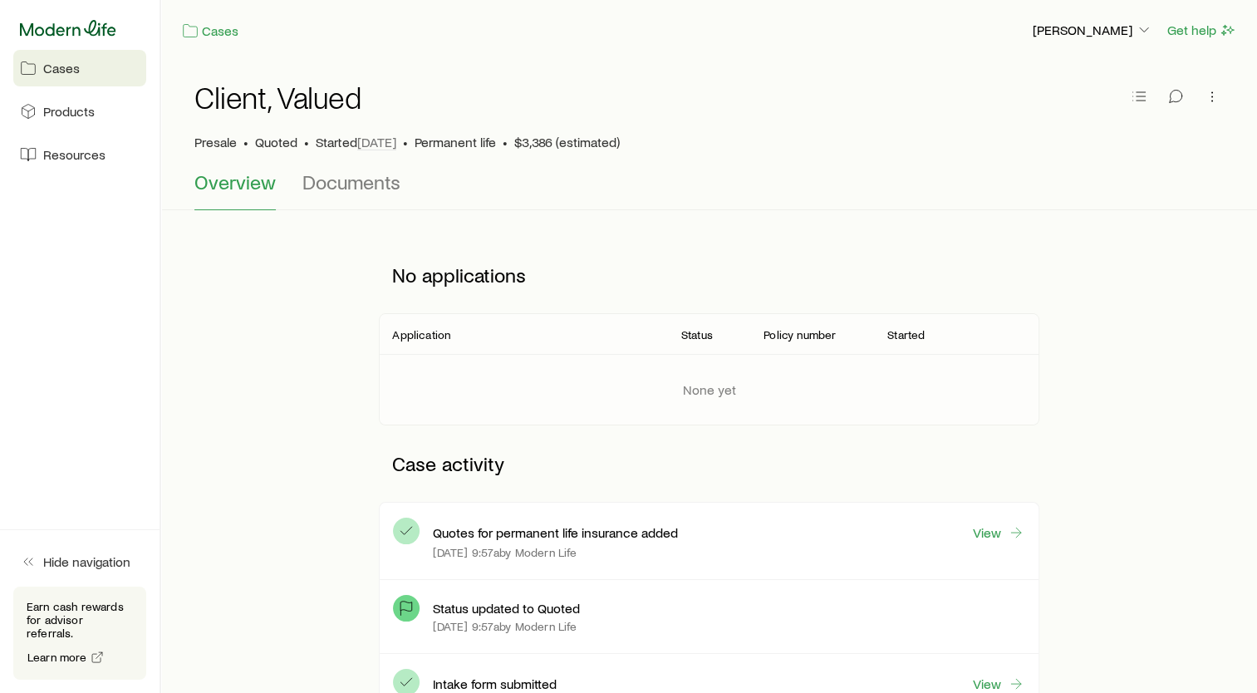
click at [63, 26] on icon at bounding box center [68, 28] width 96 height 17
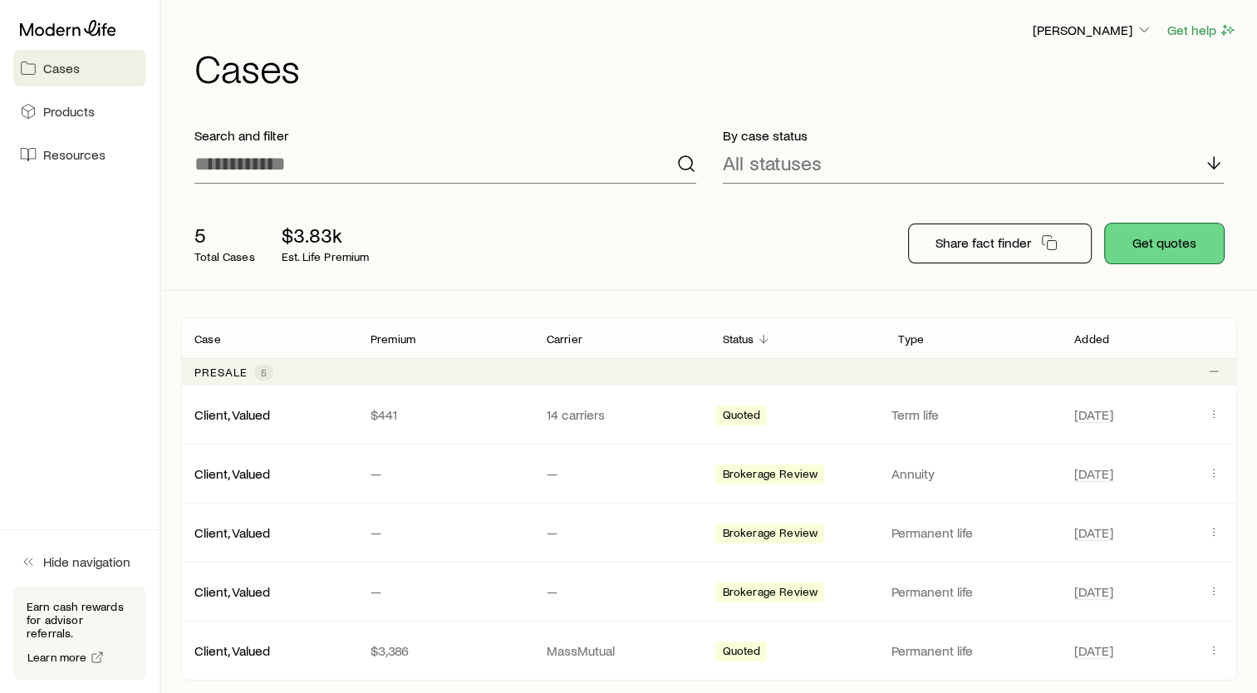
click at [1200, 243] on button "Get quotes" at bounding box center [1164, 243] width 119 height 40
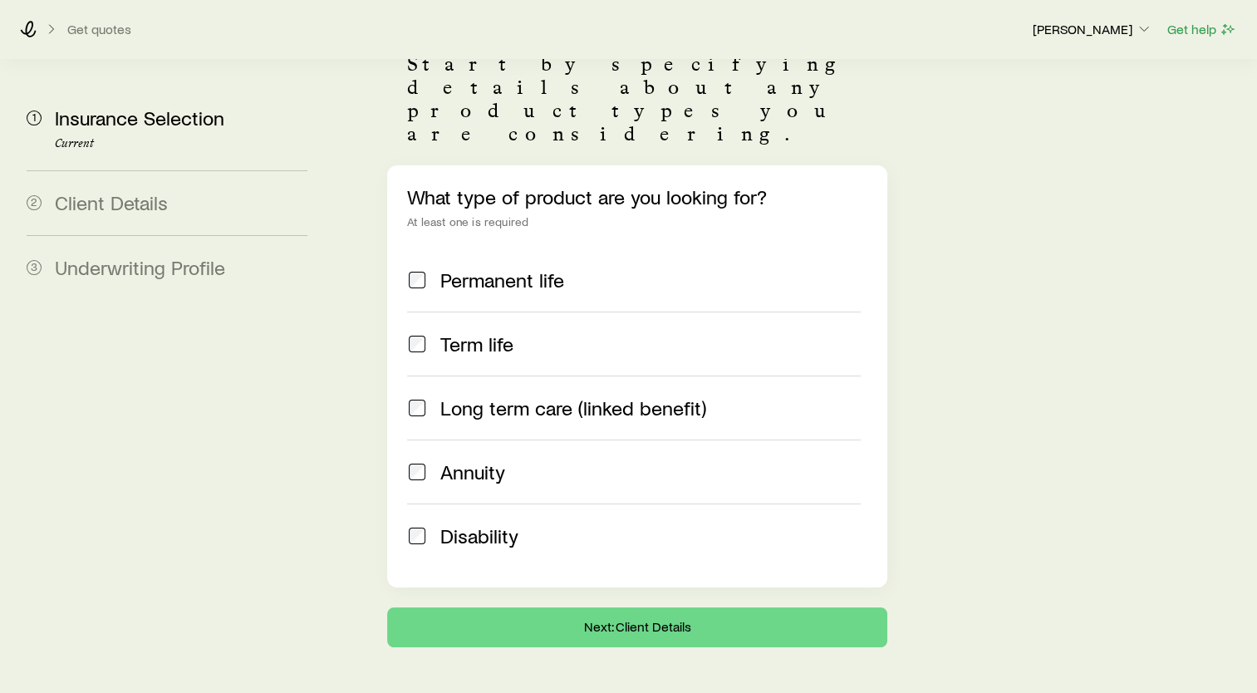
click at [444, 332] on span "Term life" at bounding box center [476, 343] width 73 height 23
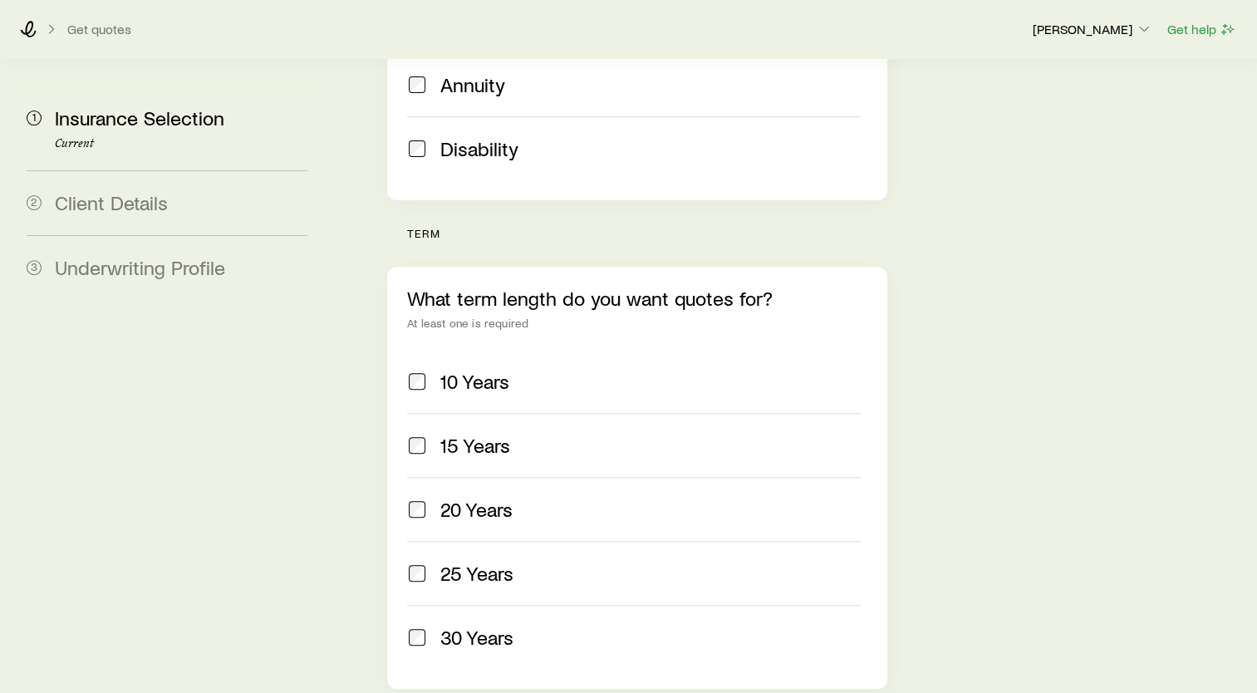
scroll to position [639, 0]
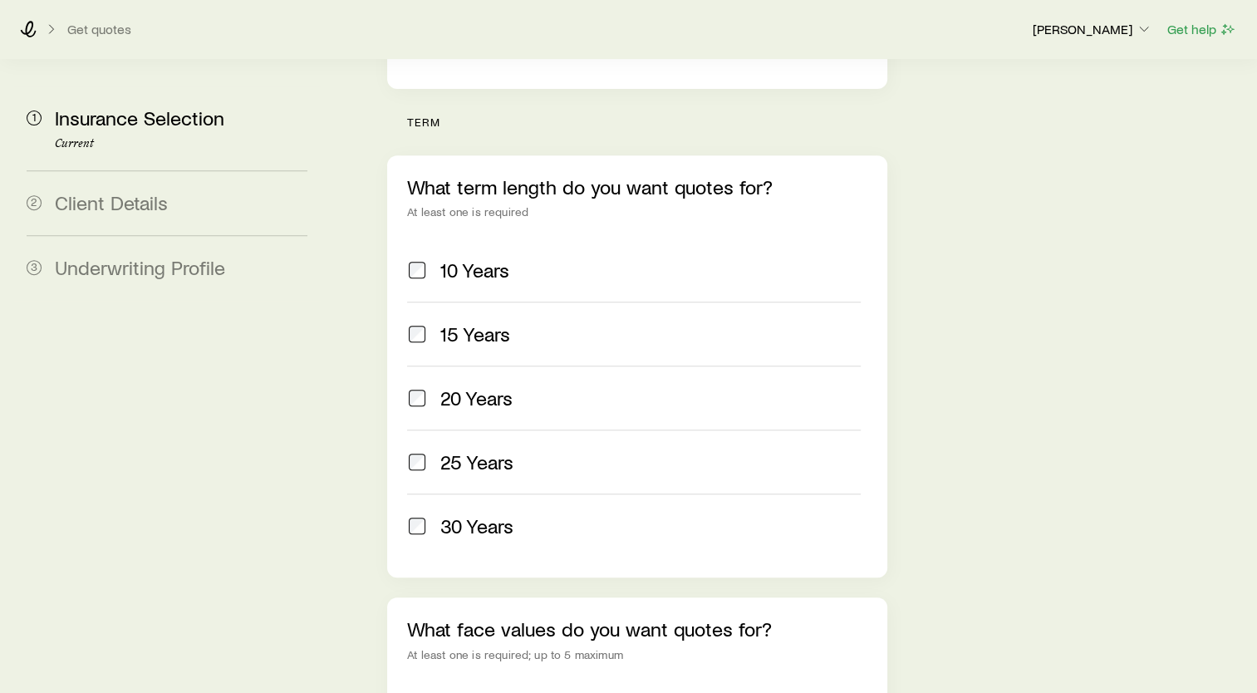
click at [465, 258] on span "10 Years" at bounding box center [474, 269] width 69 height 23
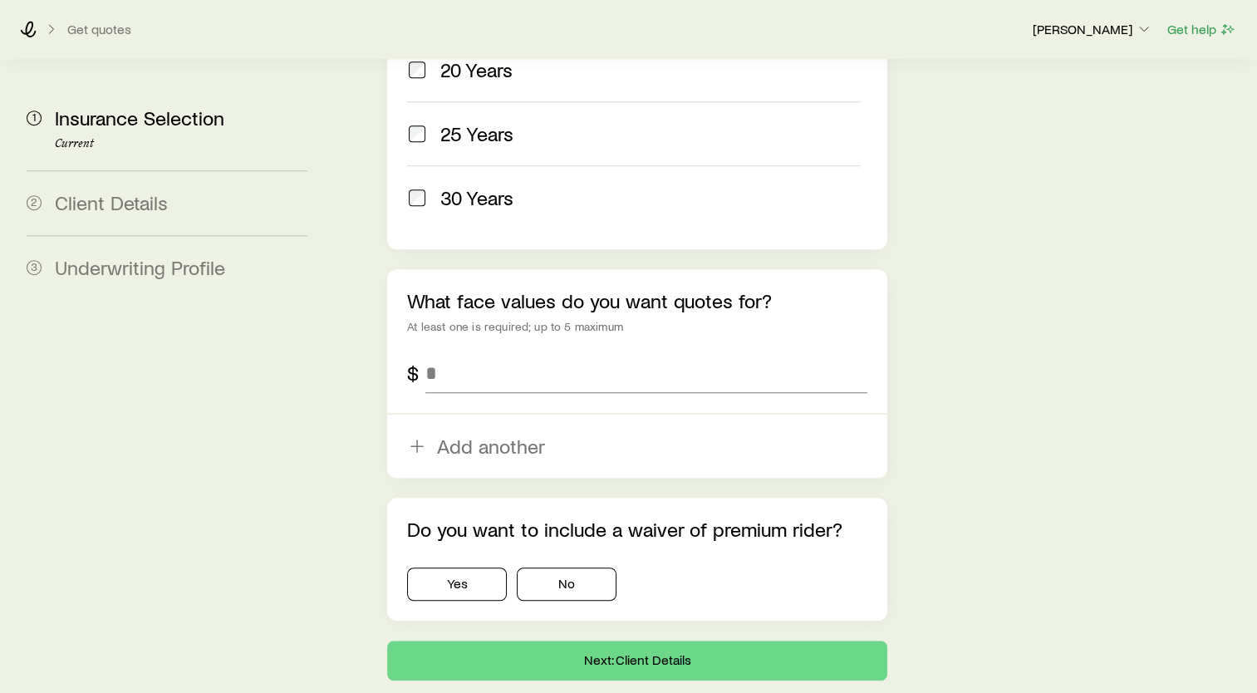
scroll to position [971, 0]
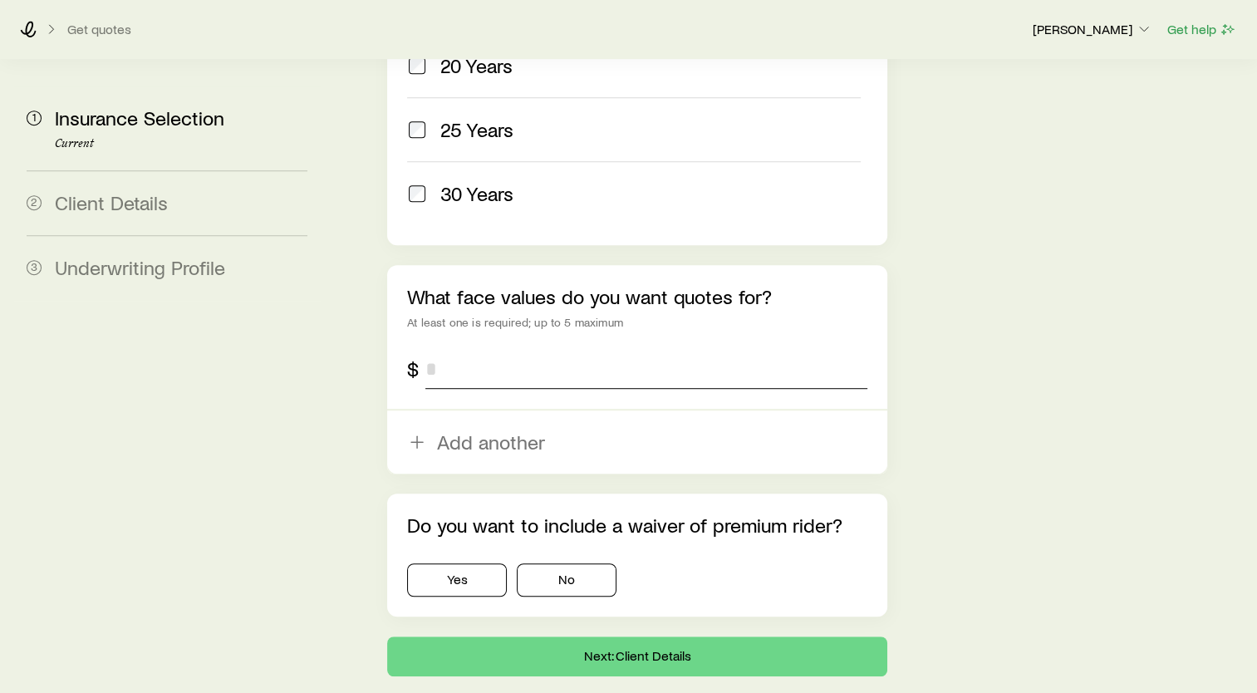
click at [534, 349] on input "tel" at bounding box center [646, 369] width 442 height 40
type input "*******"
click at [611, 563] on button "No" at bounding box center [567, 579] width 100 height 33
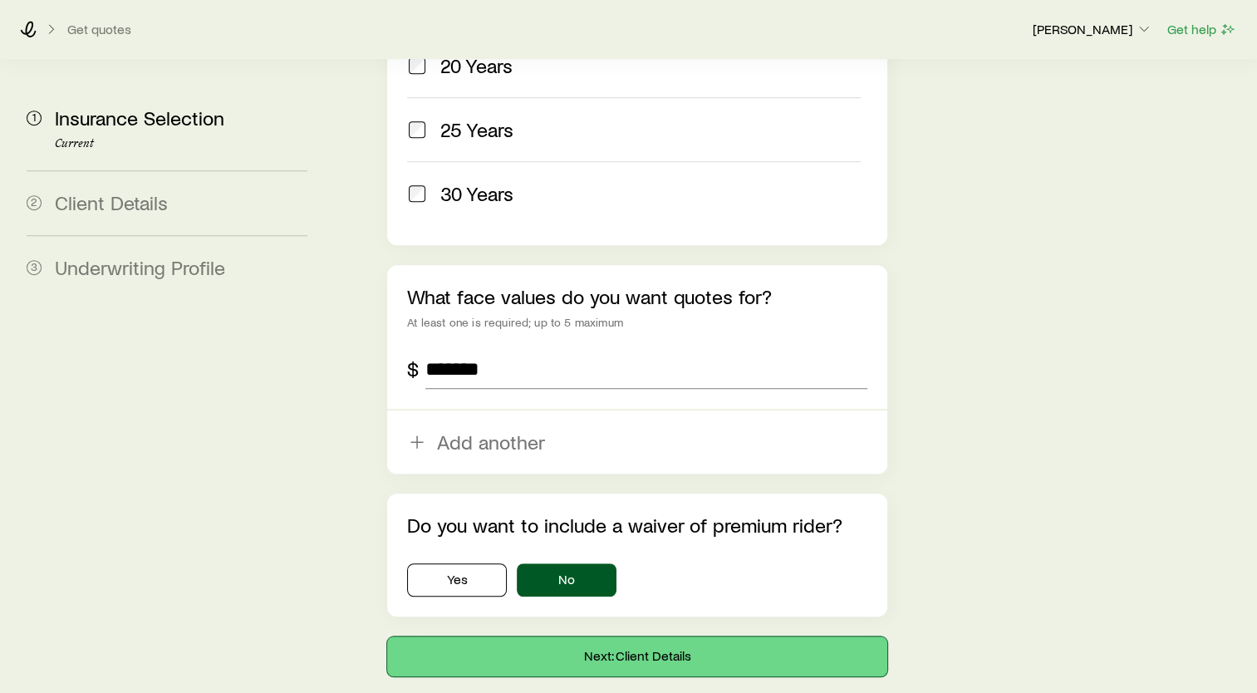
click at [661, 636] on button "Next: Client Details" at bounding box center [637, 656] width 500 height 40
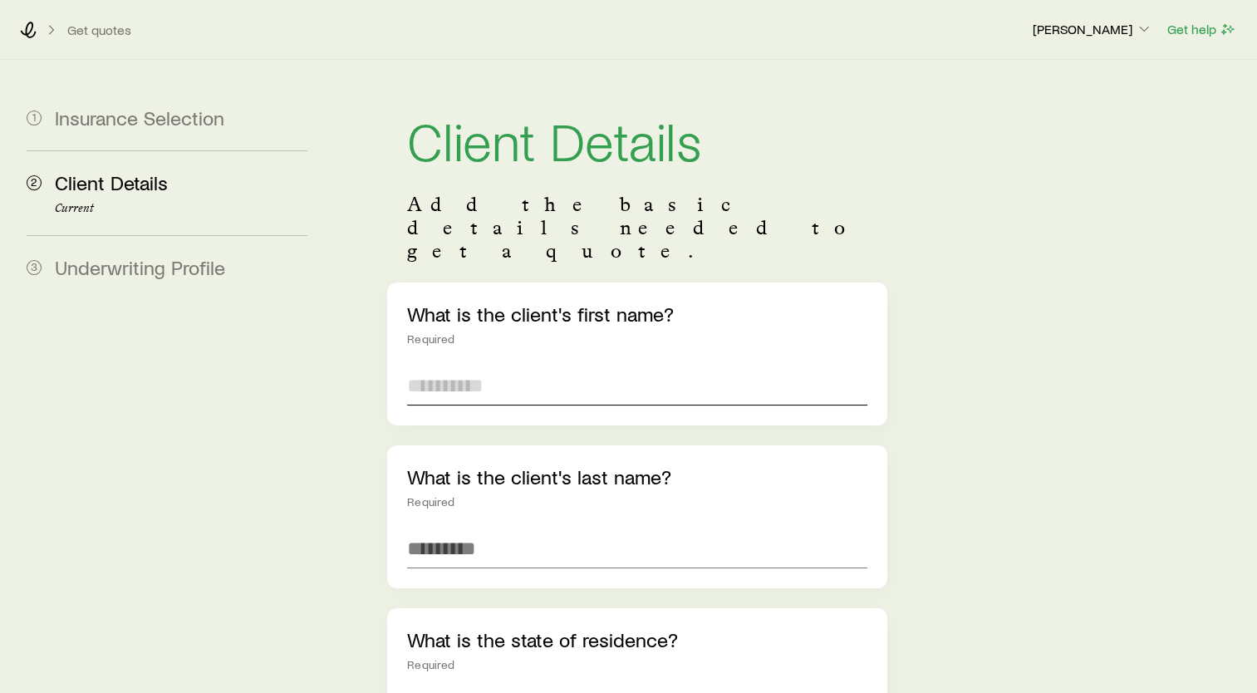
click at [497, 366] on input "text" at bounding box center [637, 386] width 460 height 40
type input "******"
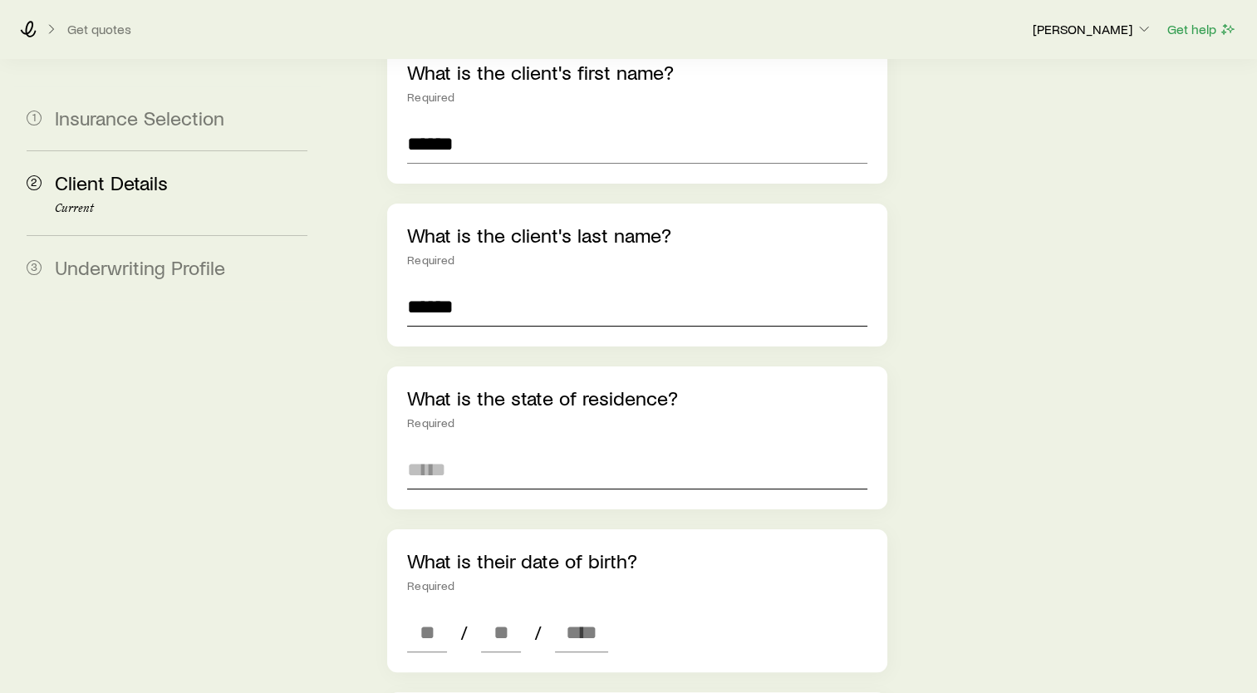
scroll to position [249, 0]
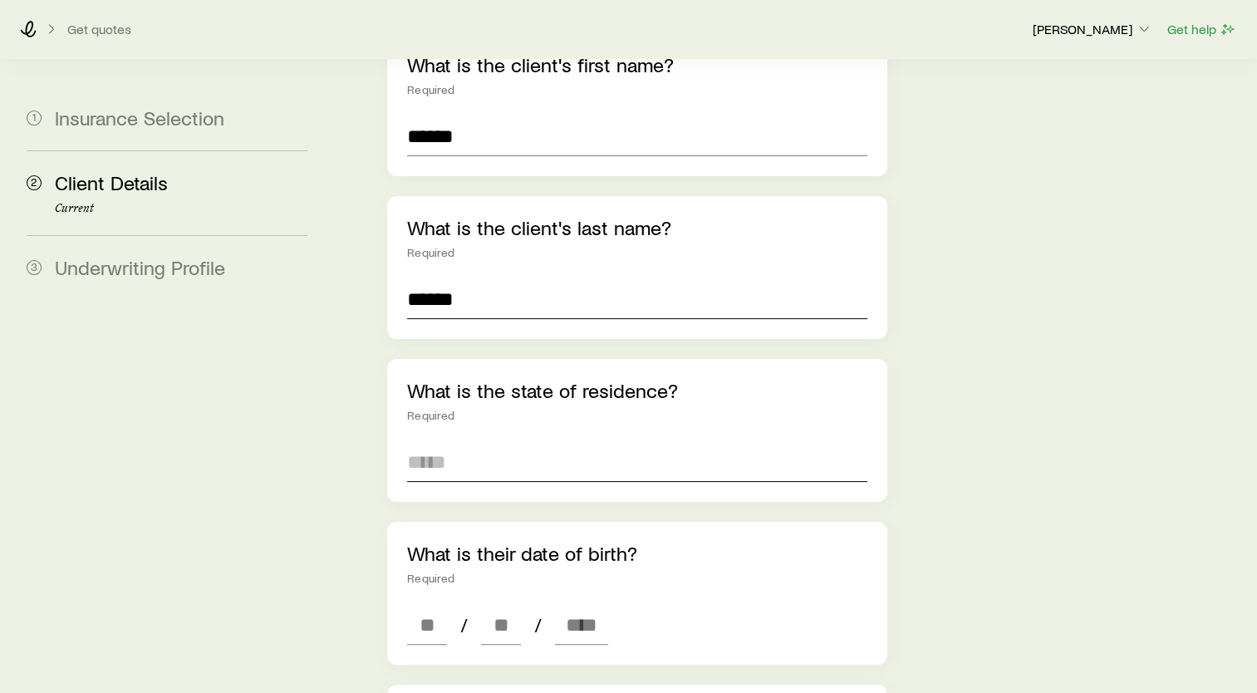
type input "******"
click at [480, 442] on input at bounding box center [637, 462] width 460 height 40
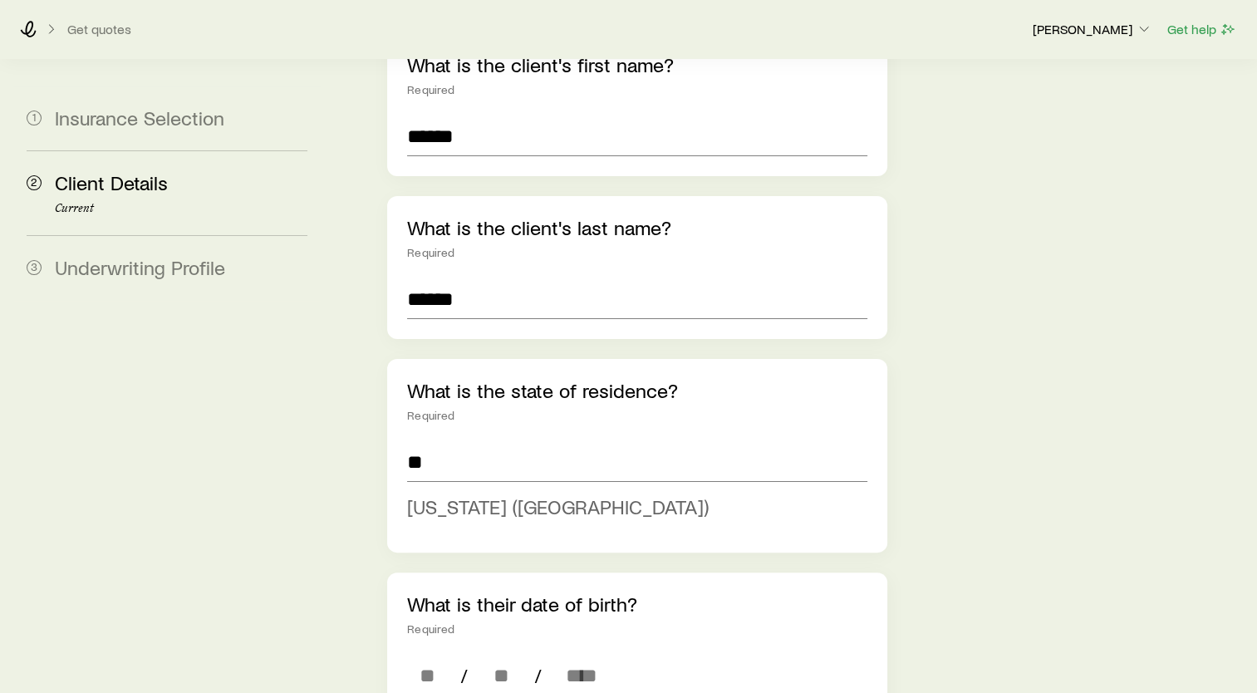
click at [466, 494] on span "[US_STATE] ([GEOGRAPHIC_DATA])" at bounding box center [558, 506] width 302 height 24
type input "**********"
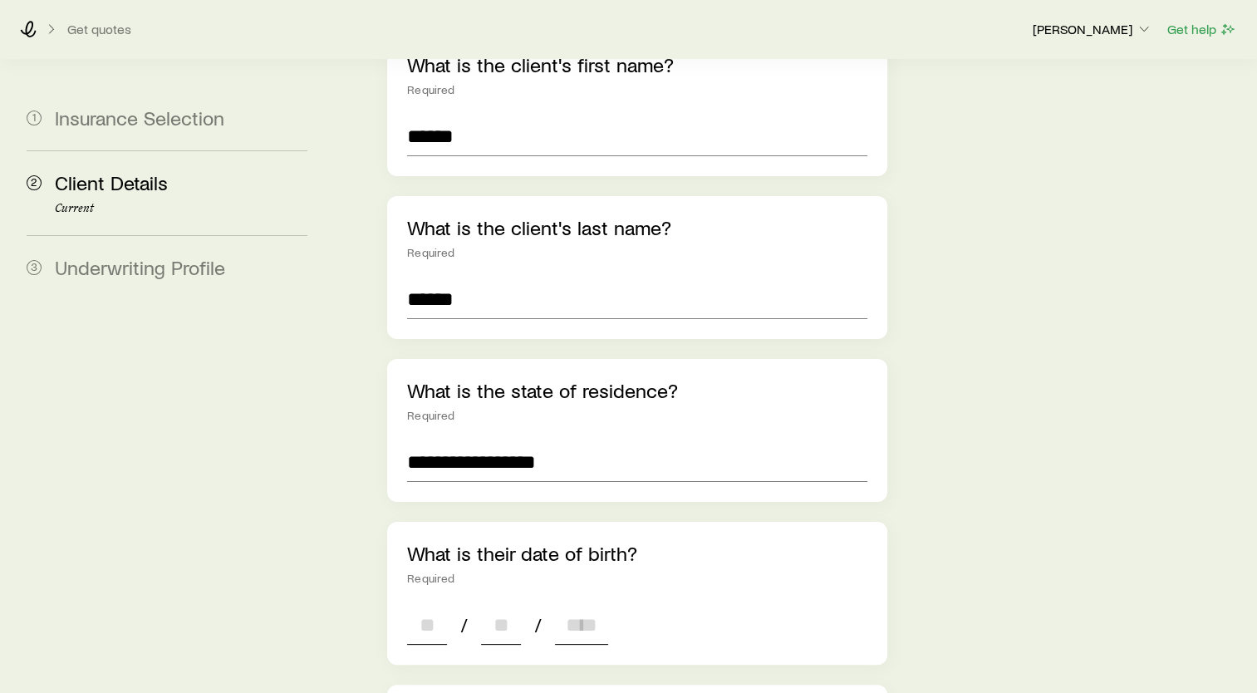
click at [425, 605] on input at bounding box center [427, 625] width 40 height 40
type input "*"
type input "**"
type input "****"
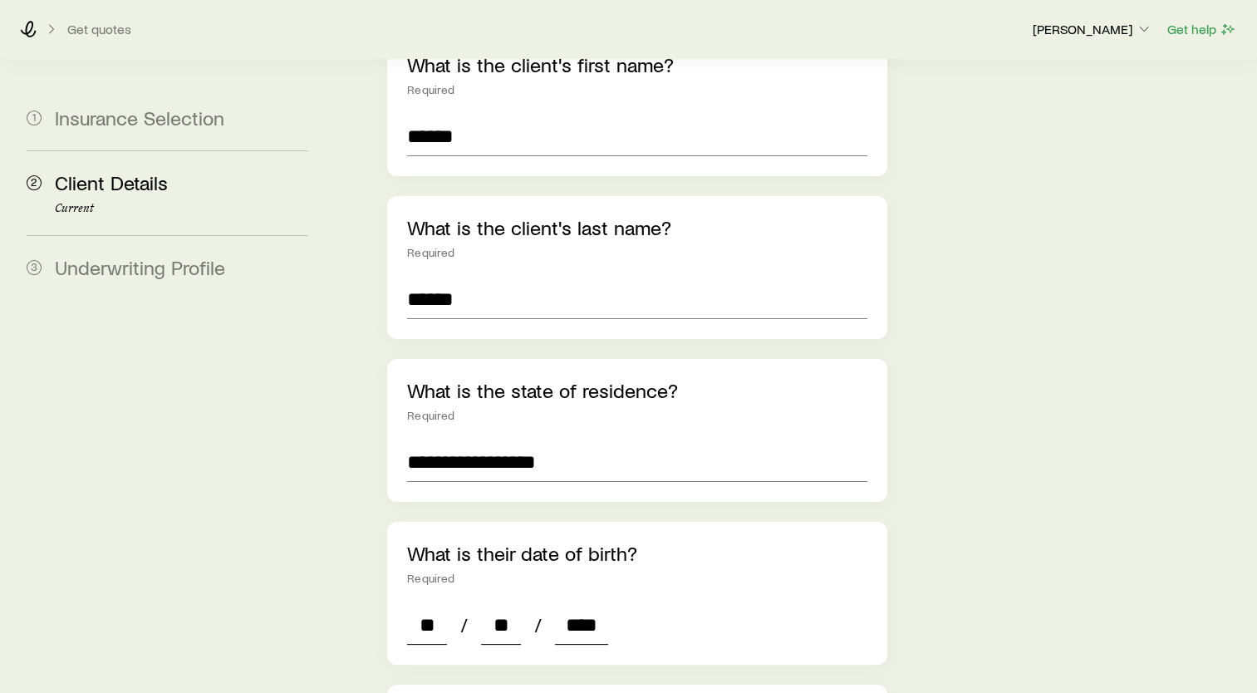
type input "*"
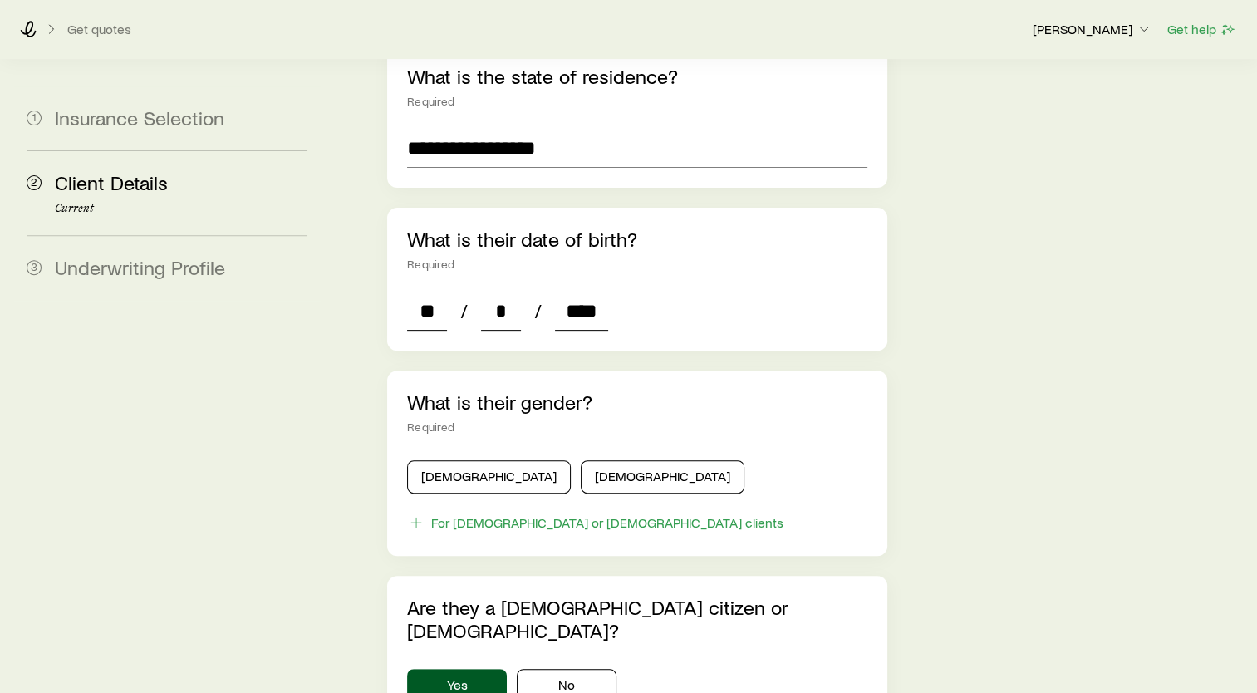
scroll to position [748, 0]
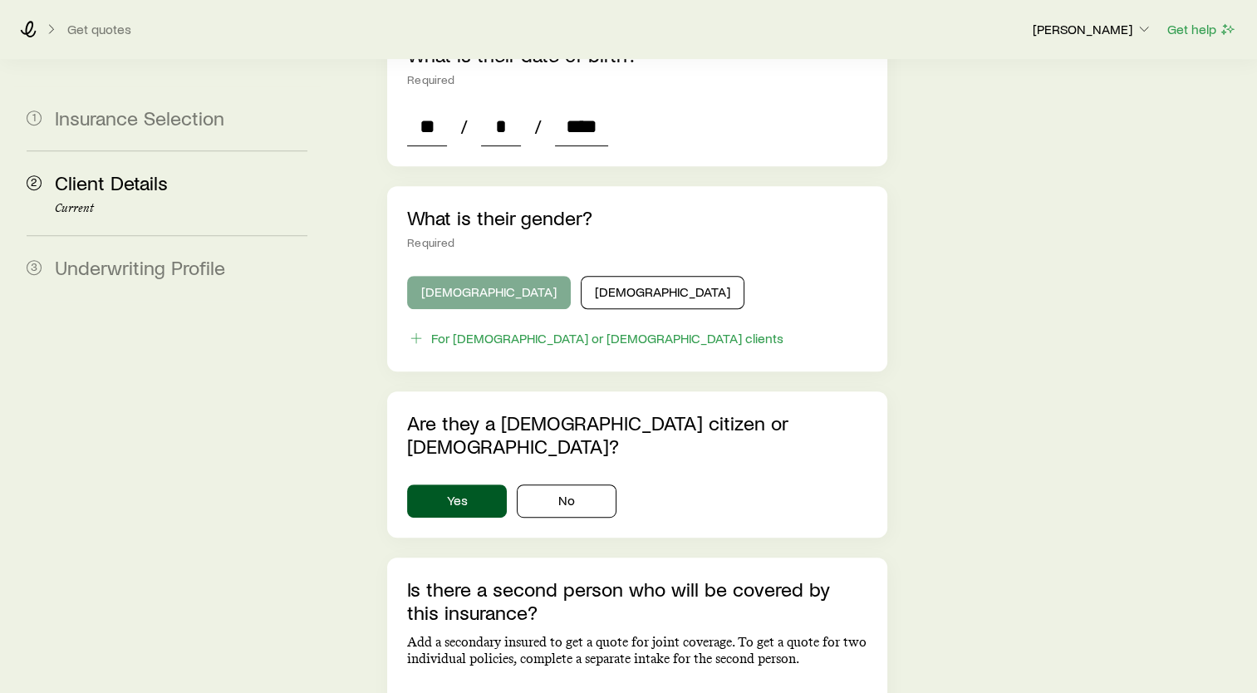
type input "****"
click at [444, 276] on button "[DEMOGRAPHIC_DATA]" at bounding box center [489, 292] width 164 height 33
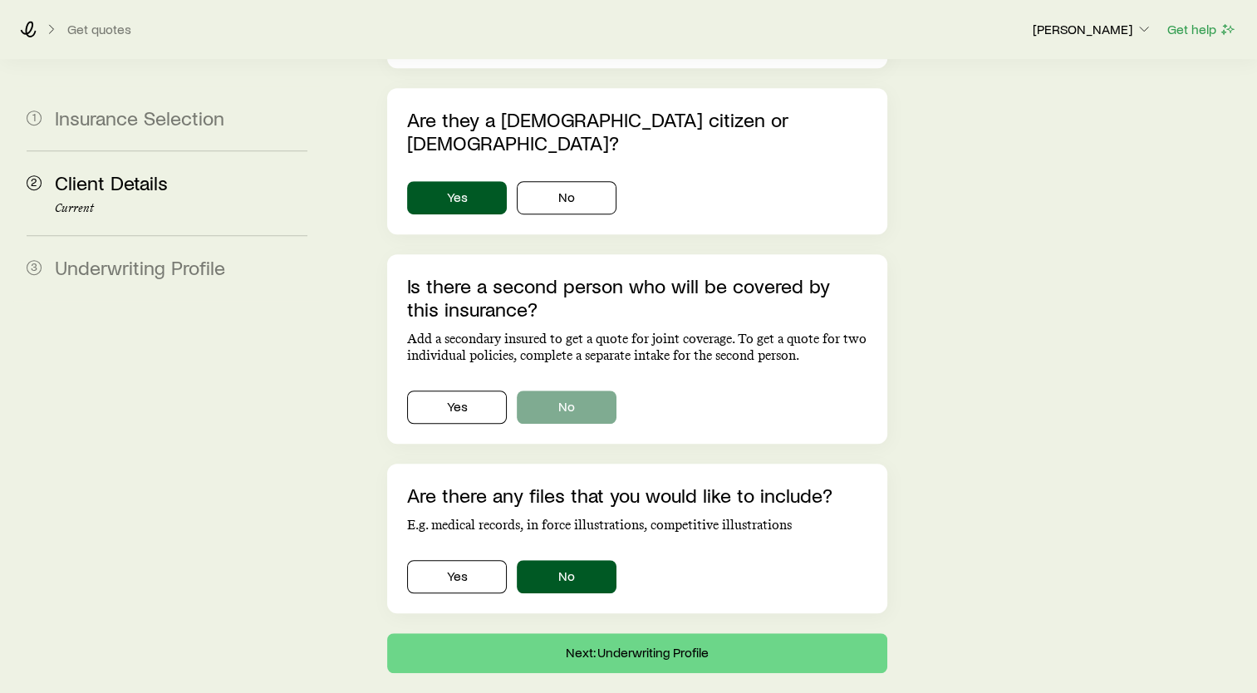
scroll to position [1053, 0]
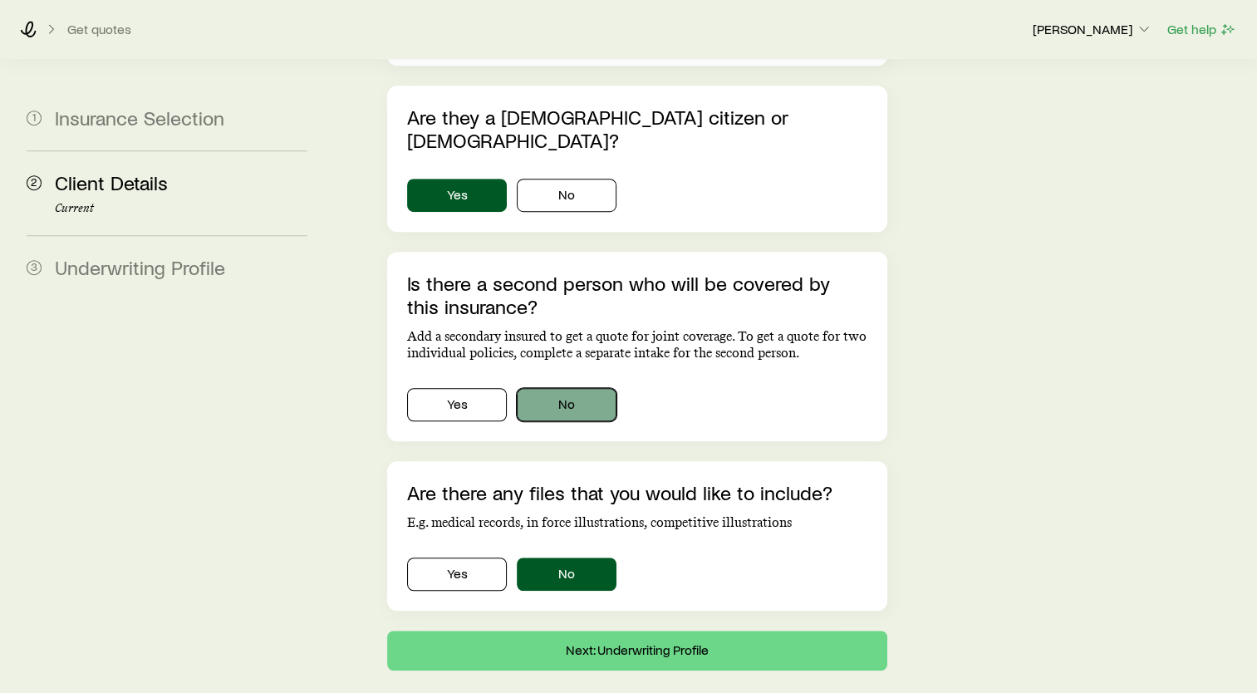
click at [573, 388] on button "No" at bounding box center [567, 404] width 100 height 33
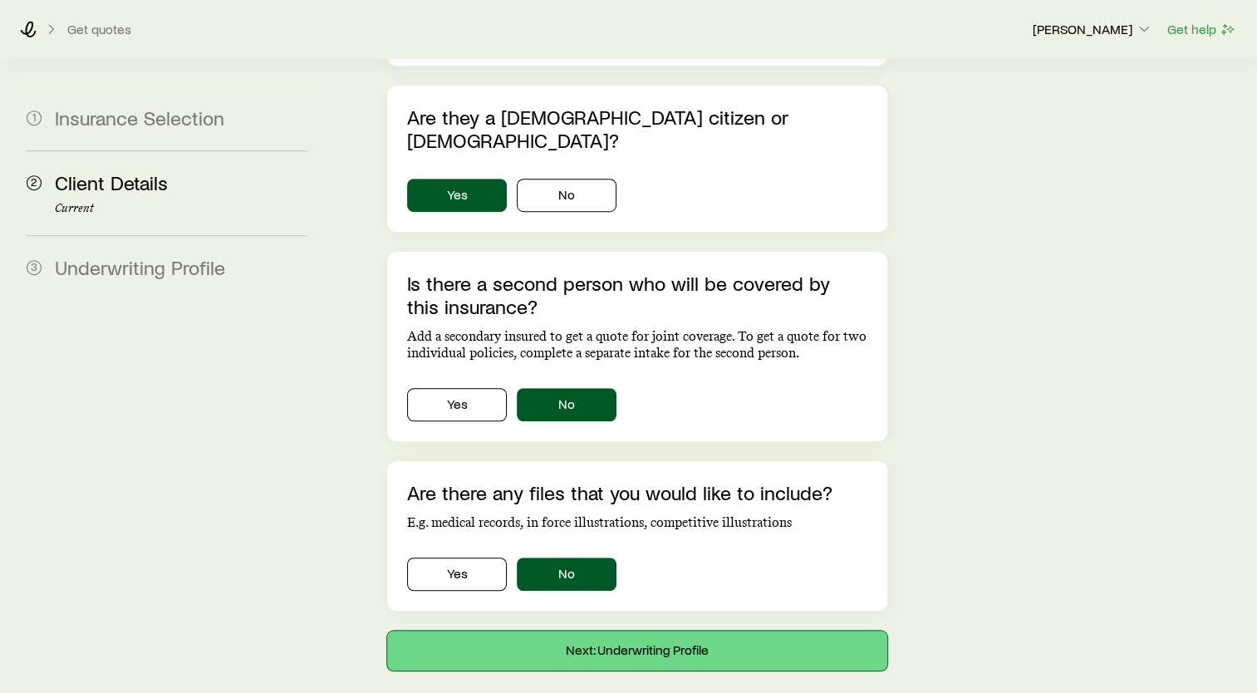
click at [699, 631] on button "Next: Underwriting Profile" at bounding box center [637, 651] width 500 height 40
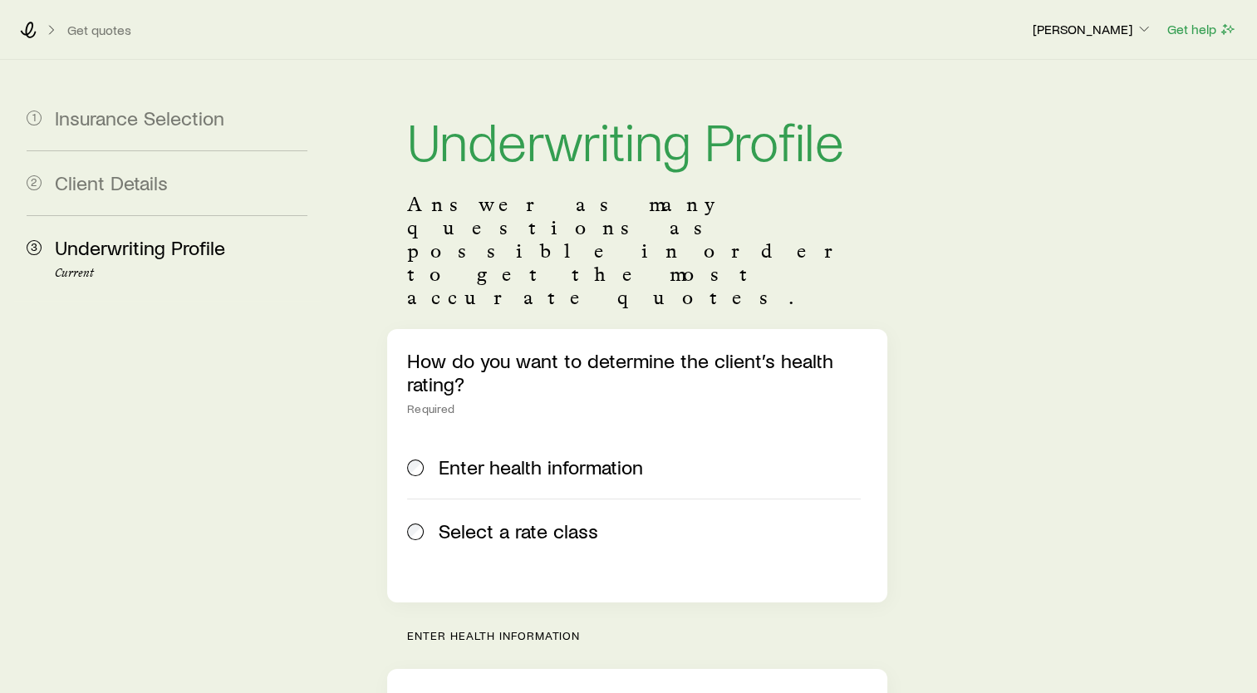
click at [556, 519] on span "Select a rate class" at bounding box center [519, 530] width 160 height 23
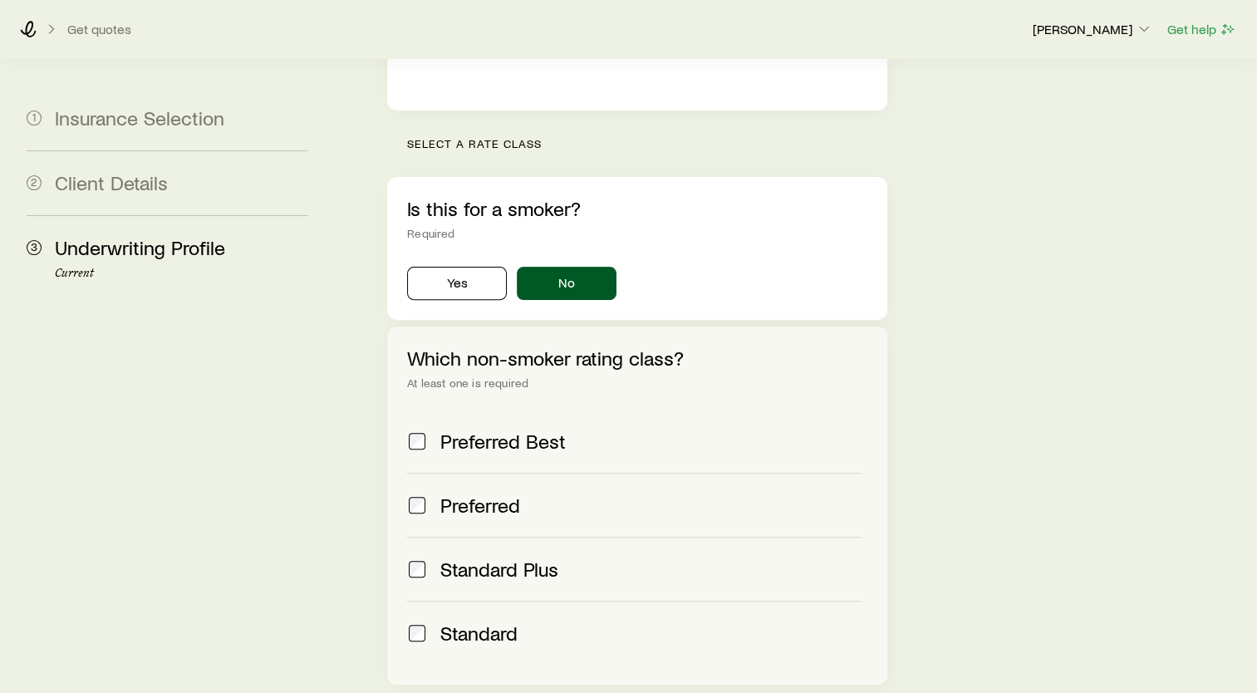
scroll to position [498, 0]
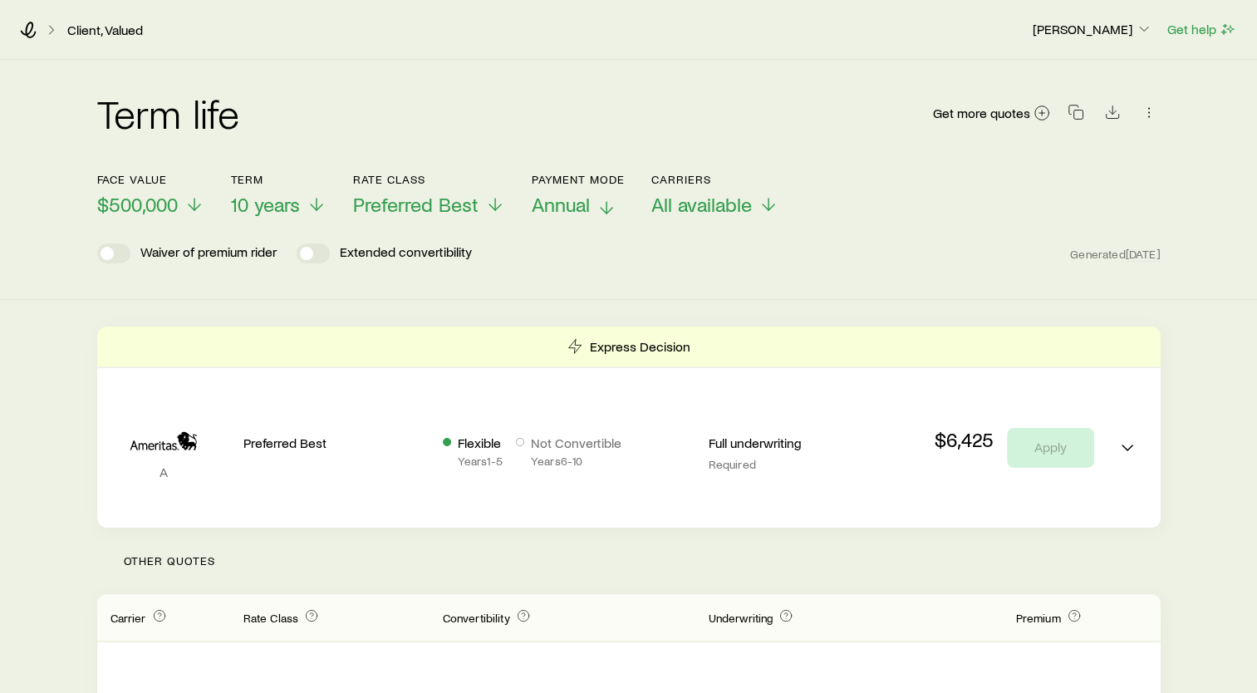
click at [592, 211] on p "Annual" at bounding box center [579, 204] width 94 height 23
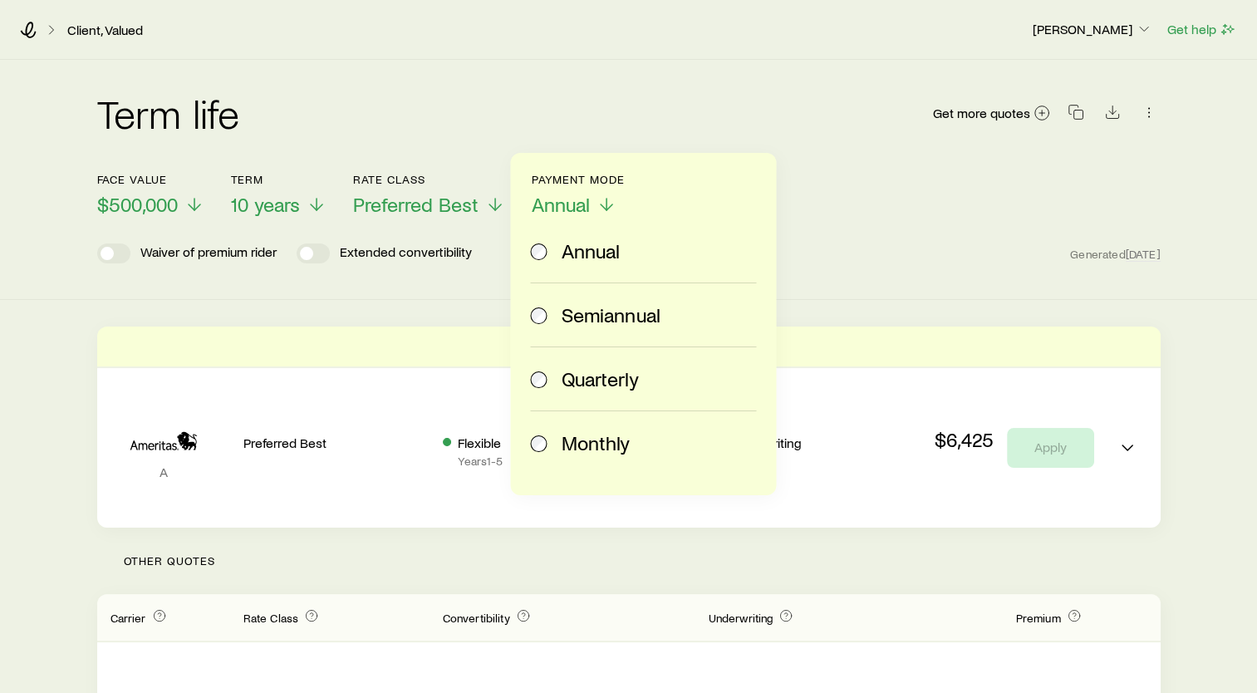
click at [595, 454] on span "Monthly" at bounding box center [596, 442] width 68 height 23
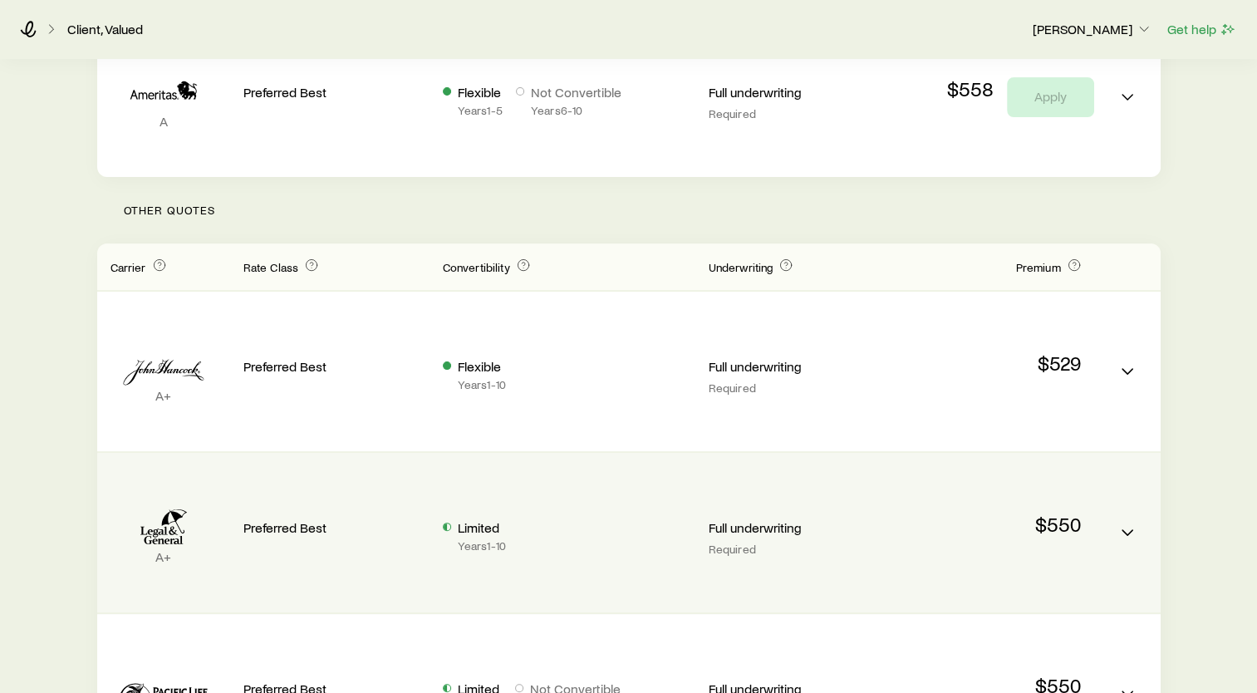
scroll to position [498, 0]
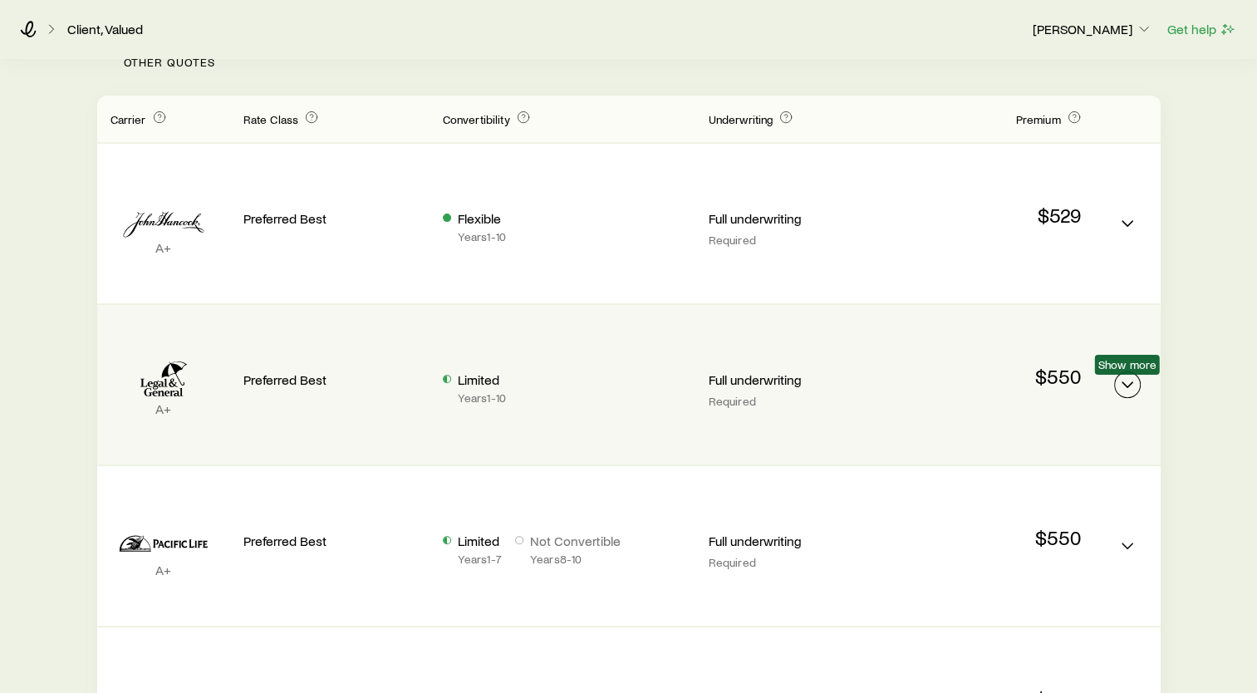
click at [1127, 385] on icon "Term quotes" at bounding box center [1127, 385] width 20 height 20
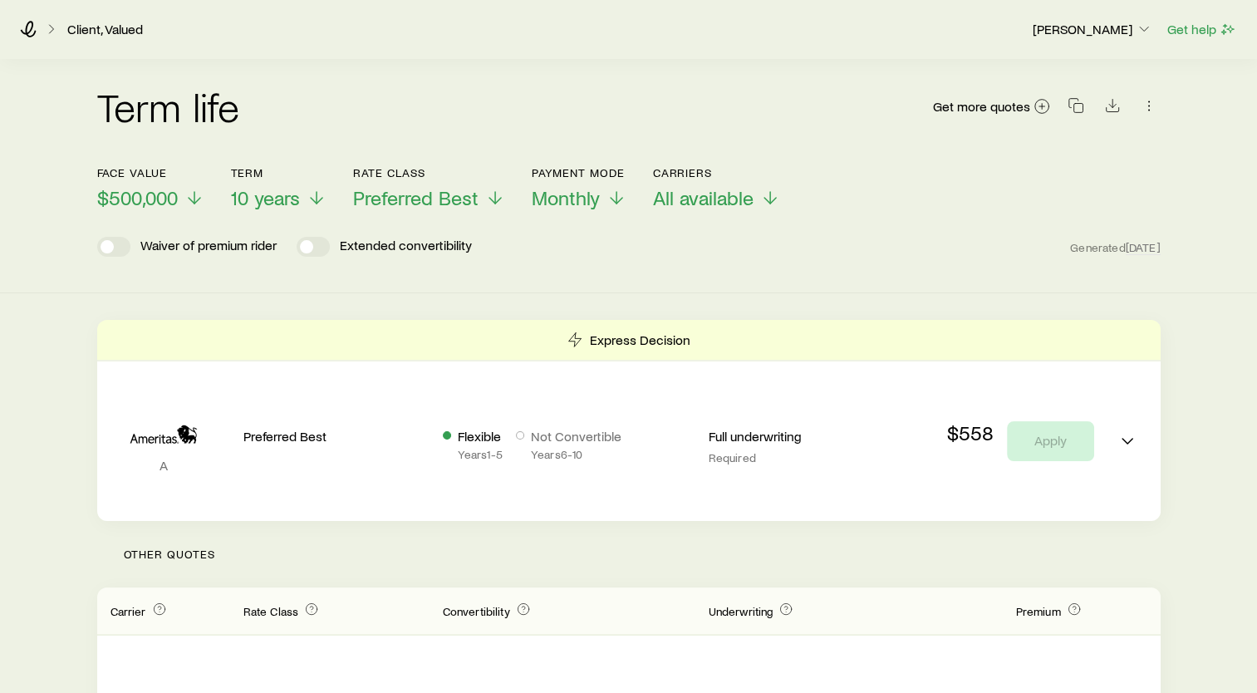
scroll to position [0, 0]
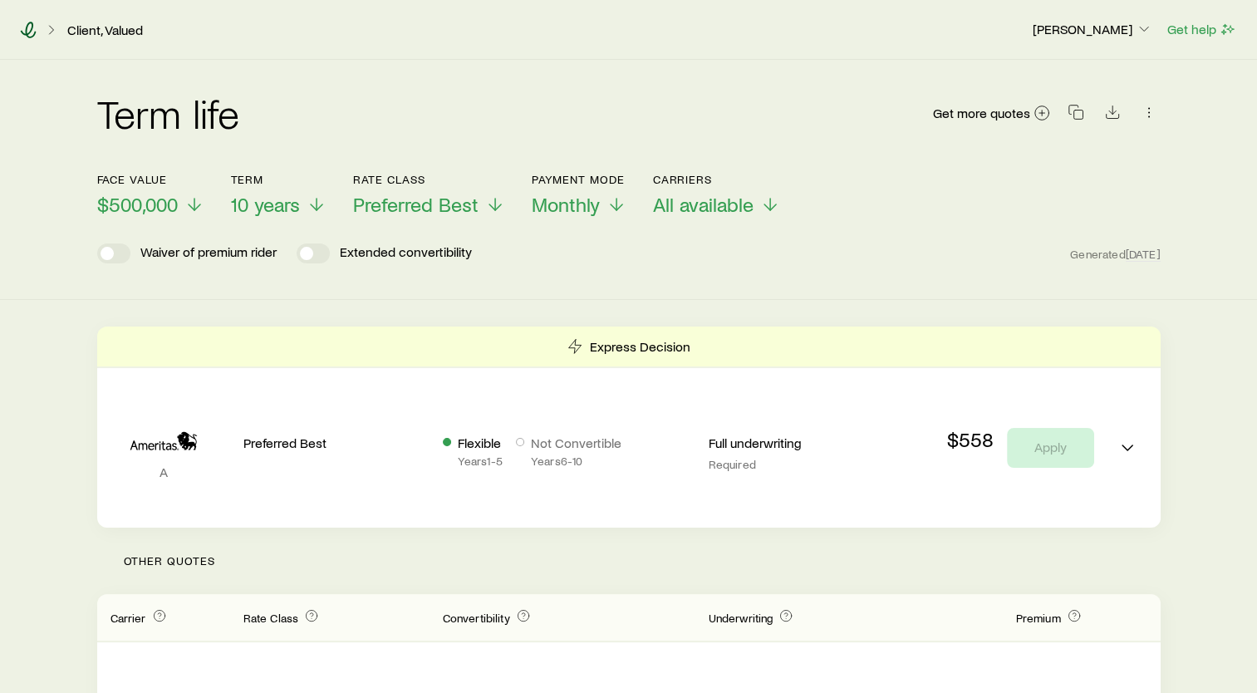
click at [30, 32] on icon at bounding box center [29, 30] width 16 height 17
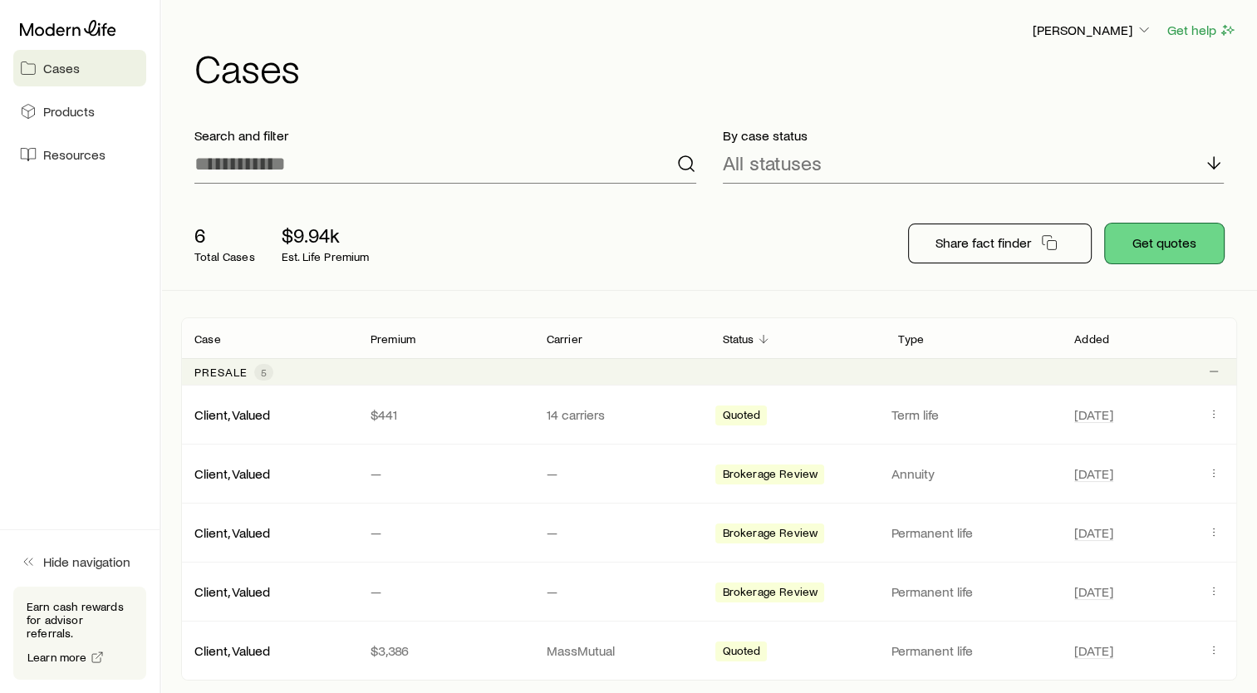
click at [1181, 261] on button "Get quotes" at bounding box center [1164, 243] width 119 height 40
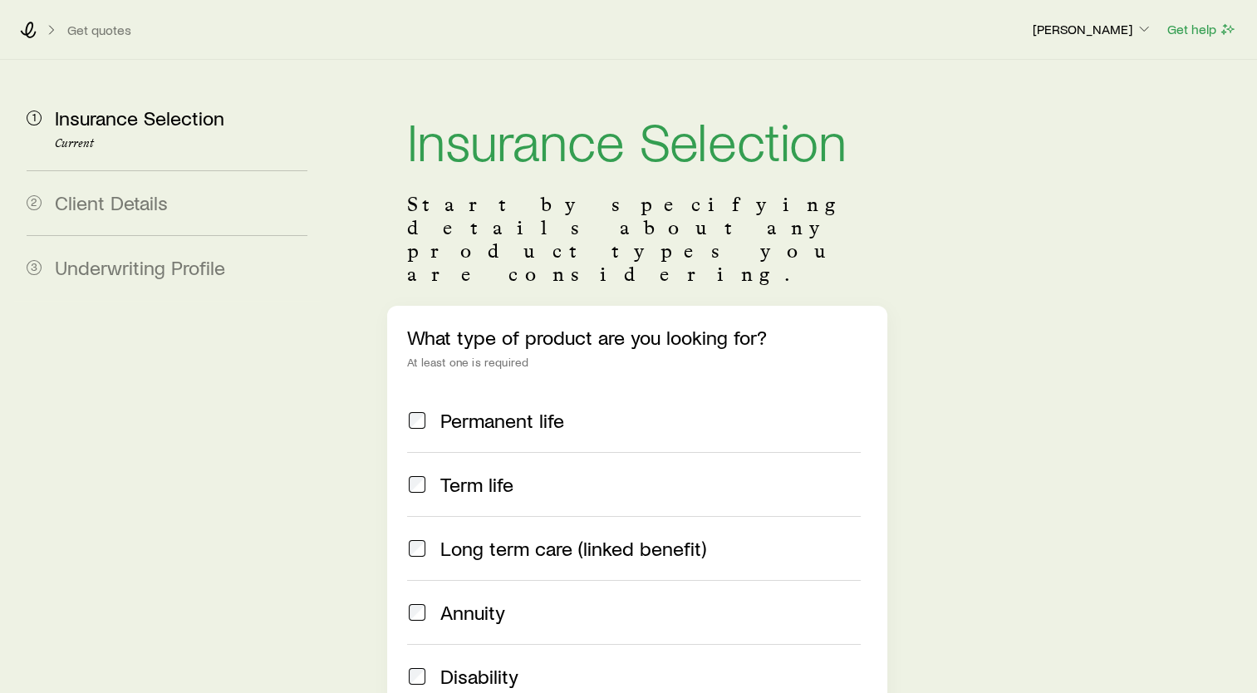
click at [462, 580] on label "Annuity" at bounding box center [634, 612] width 454 height 64
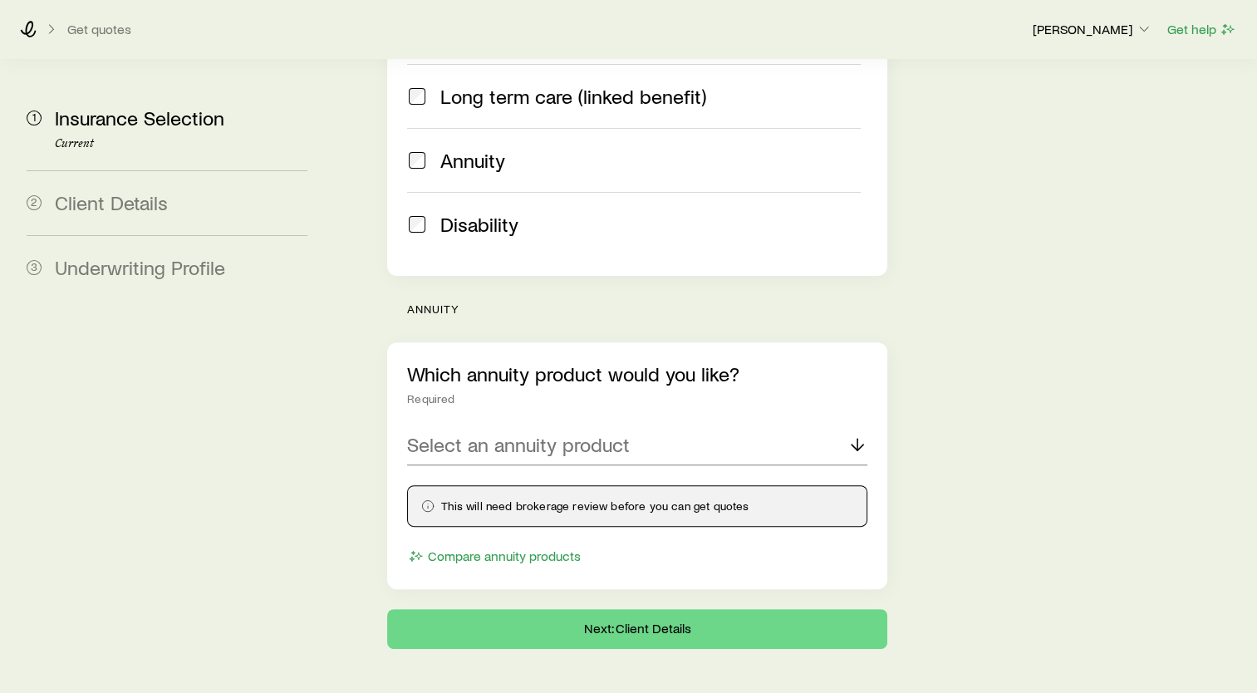
scroll to position [453, 0]
click at [605, 432] on p "Select an annuity product" at bounding box center [518, 443] width 223 height 23
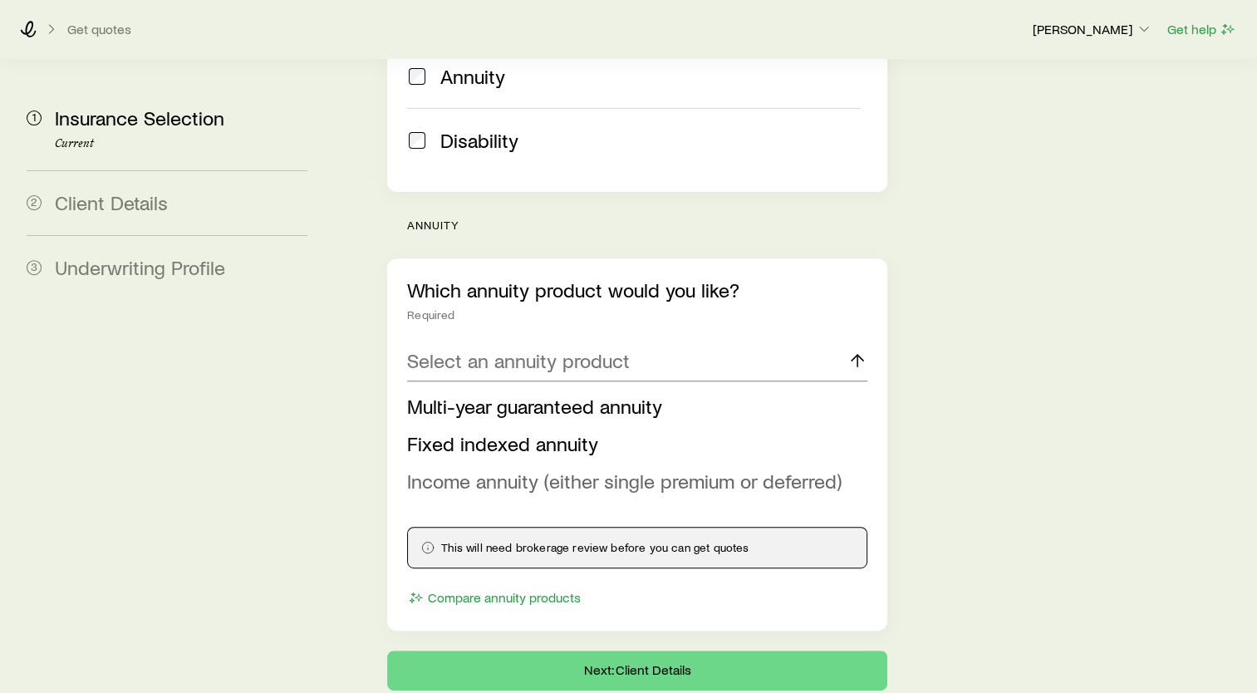
click at [584, 469] on span "Income annuity (either single premium or deferred)" at bounding box center [624, 481] width 434 height 24
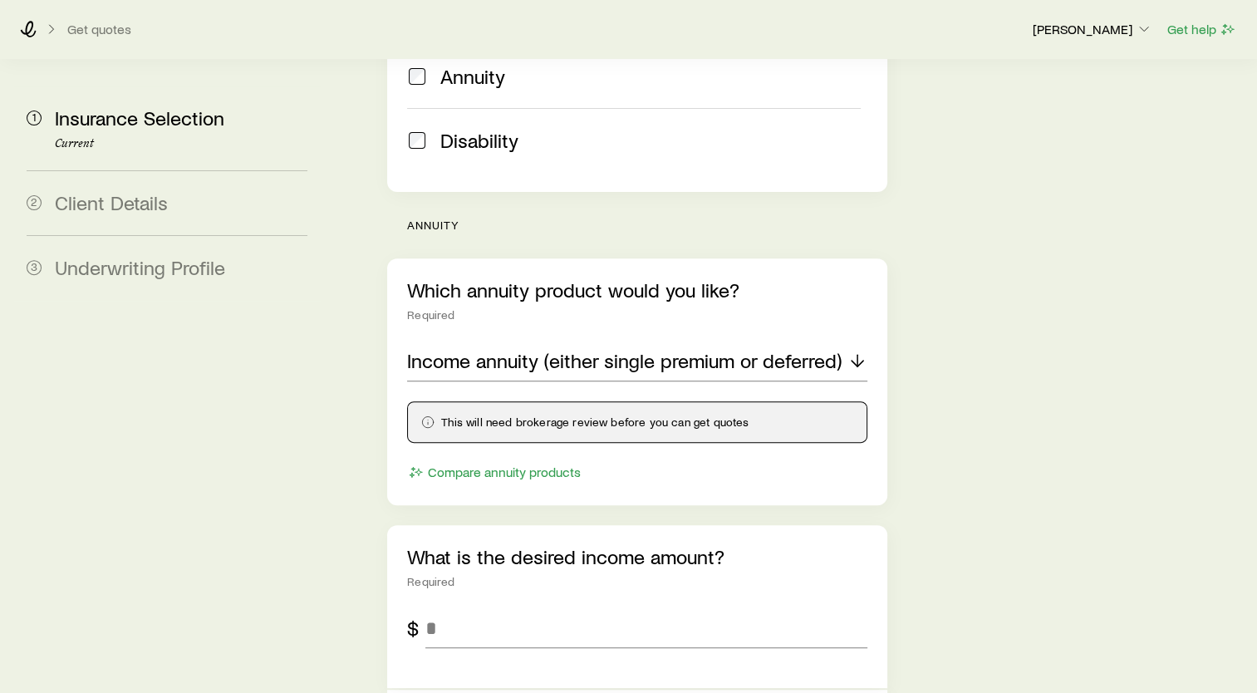
scroll to position [702, 0]
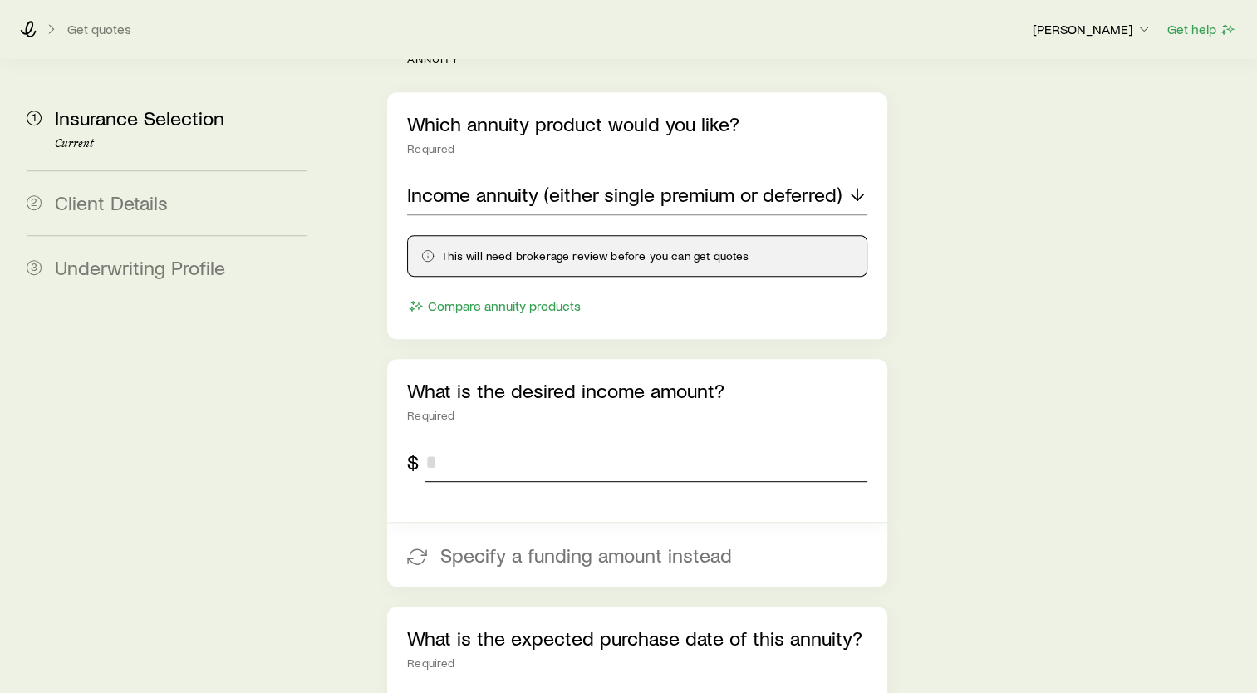
click at [575, 442] on input "tel" at bounding box center [646, 462] width 442 height 40
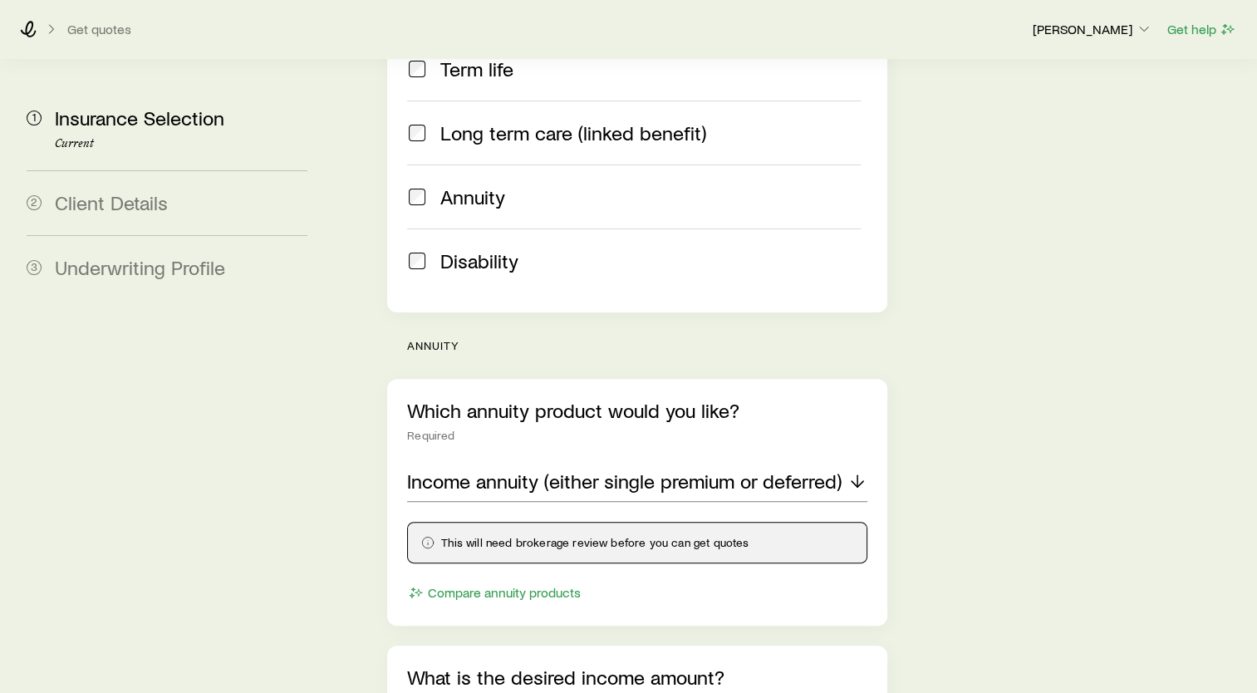
scroll to position [453, 0]
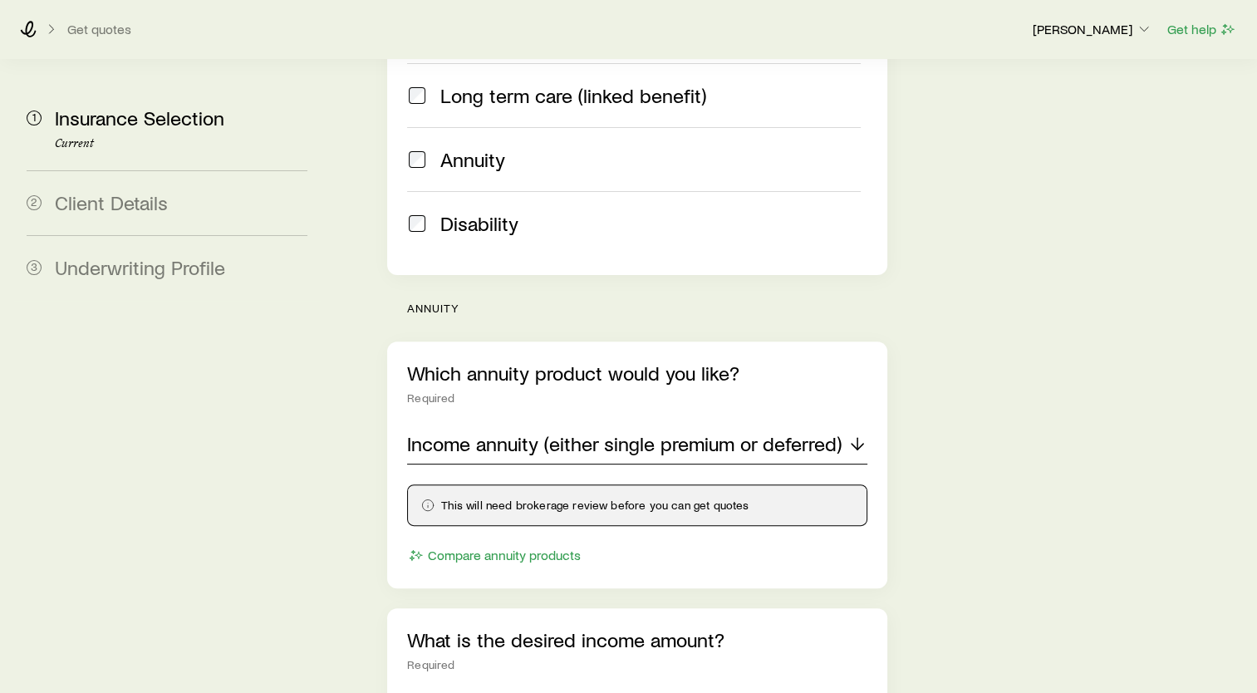
click at [746, 432] on p "Income annuity (either single premium or deferred)" at bounding box center [624, 443] width 434 height 23
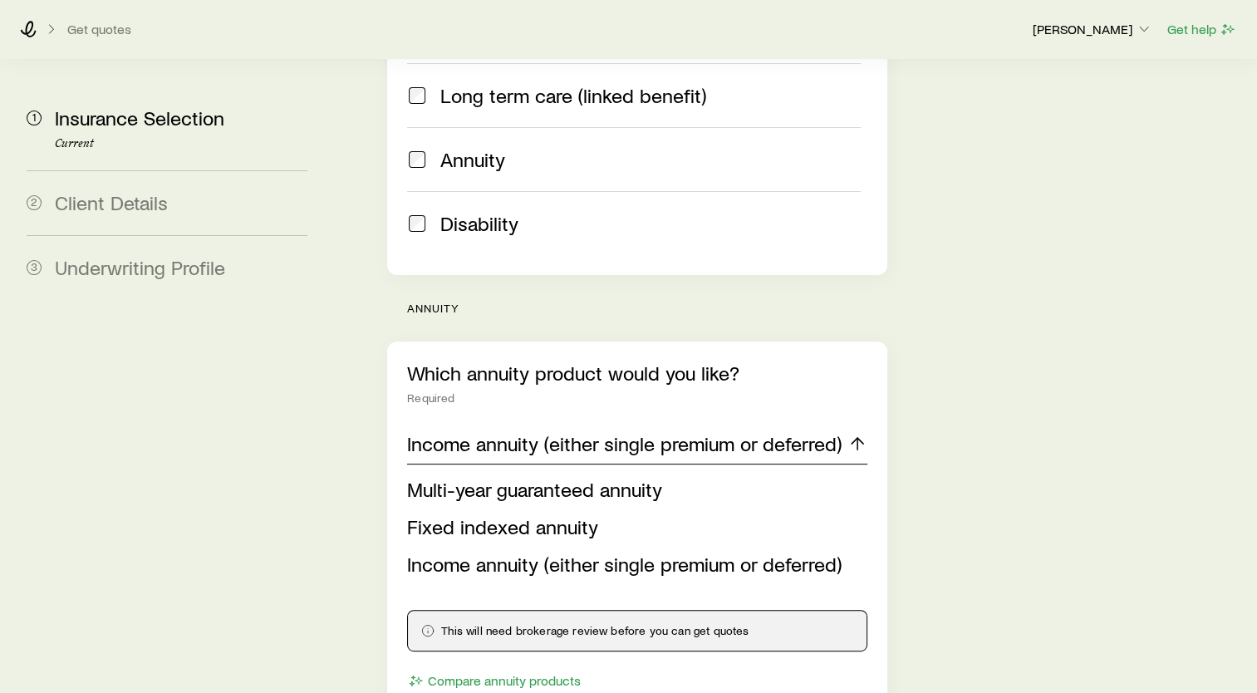
click at [840, 425] on div "Income annuity (either single premium or deferred)" at bounding box center [637, 445] width 460 height 40
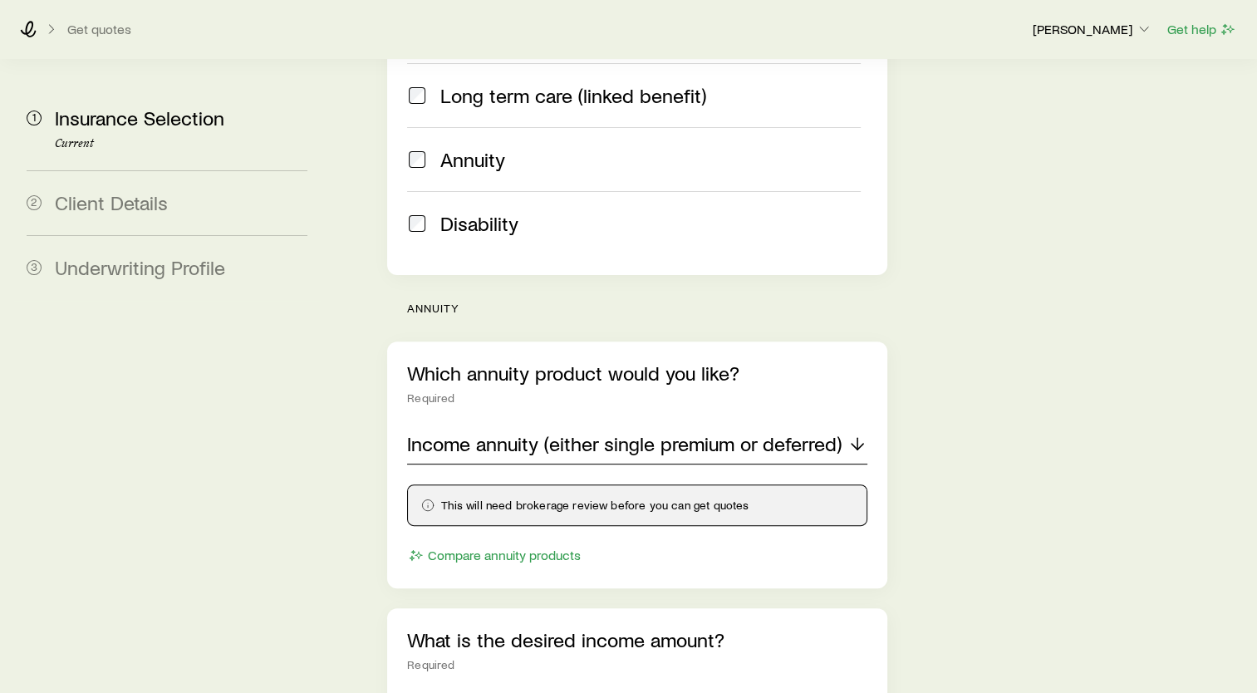
click at [845, 425] on div "Income annuity (either single premium or deferred)" at bounding box center [637, 445] width 460 height 40
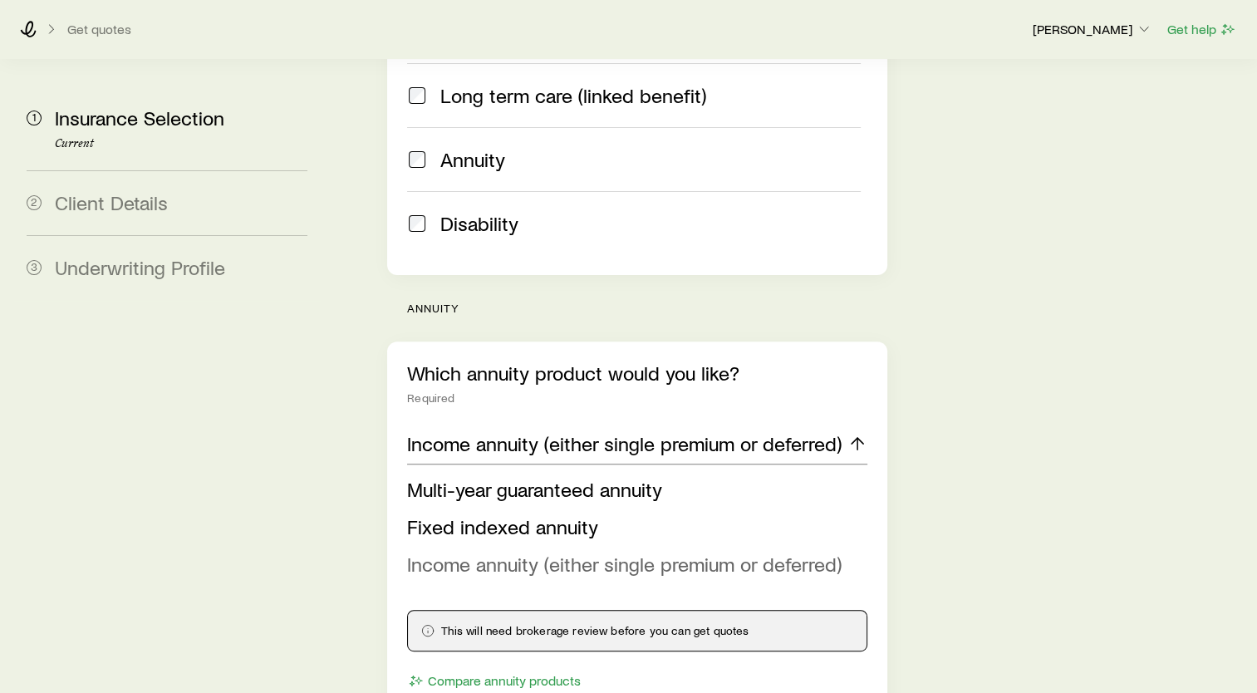
click at [707, 552] on span "Income annuity (either single premium or deferred)" at bounding box center [624, 564] width 434 height 24
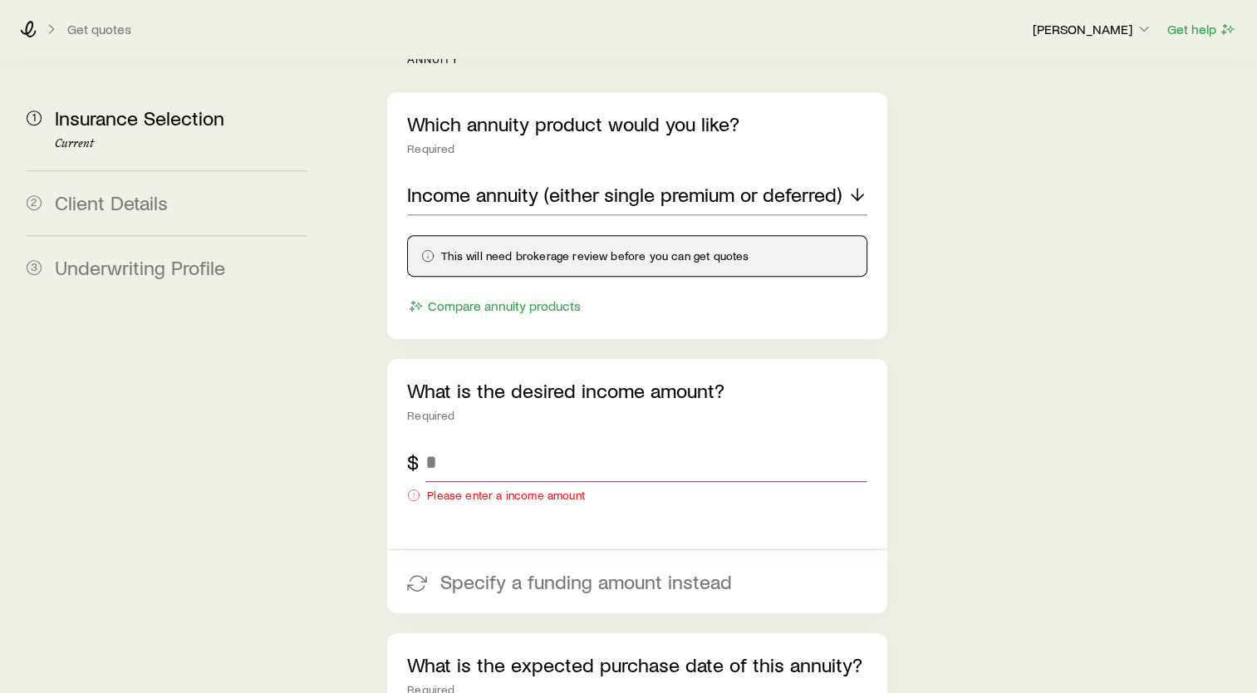
scroll to position [785, 0]
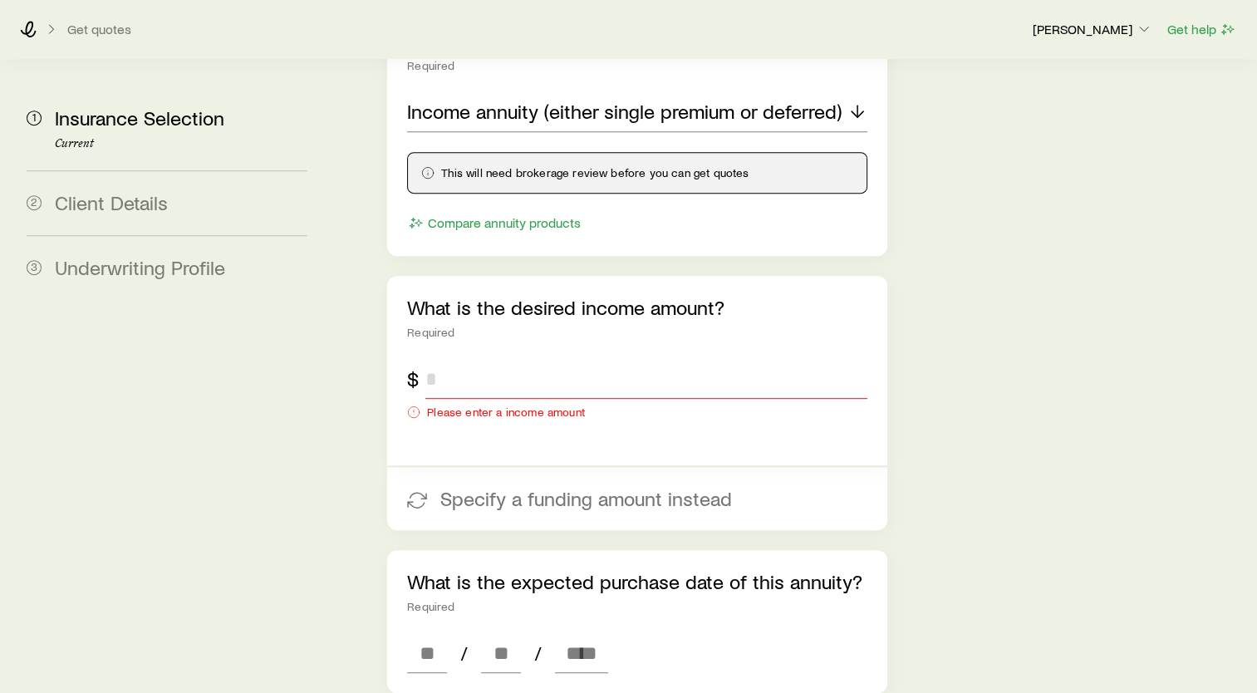
click at [438, 359] on input "tel" at bounding box center [646, 379] width 442 height 40
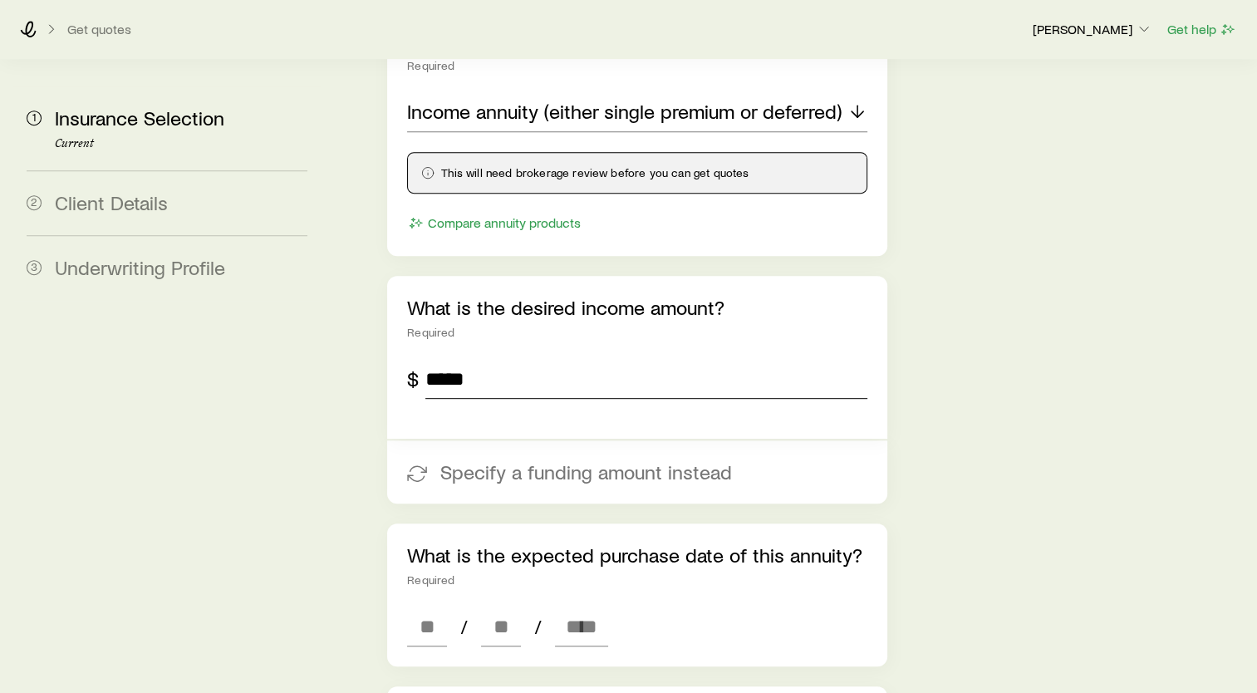
type input "*****"
click at [956, 387] on div "Insurance Selection Start by specifying details about any product types you are…" at bounding box center [792, 579] width 903 height 2608
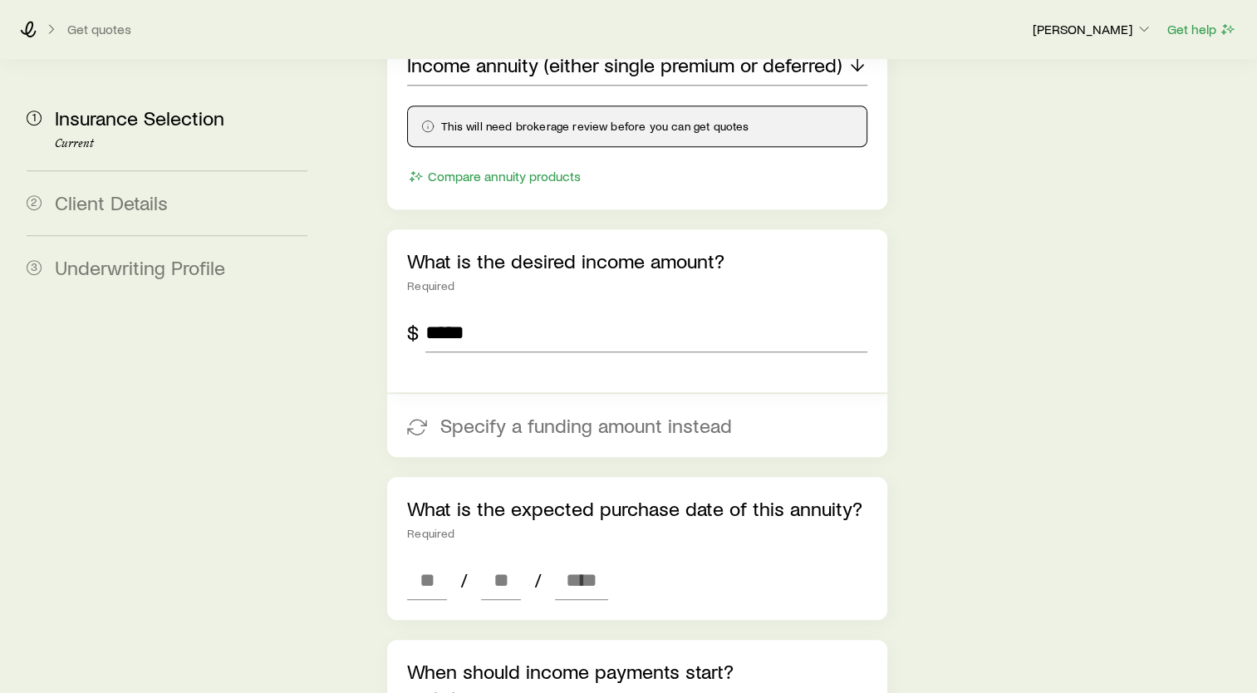
scroll to position [868, 0]
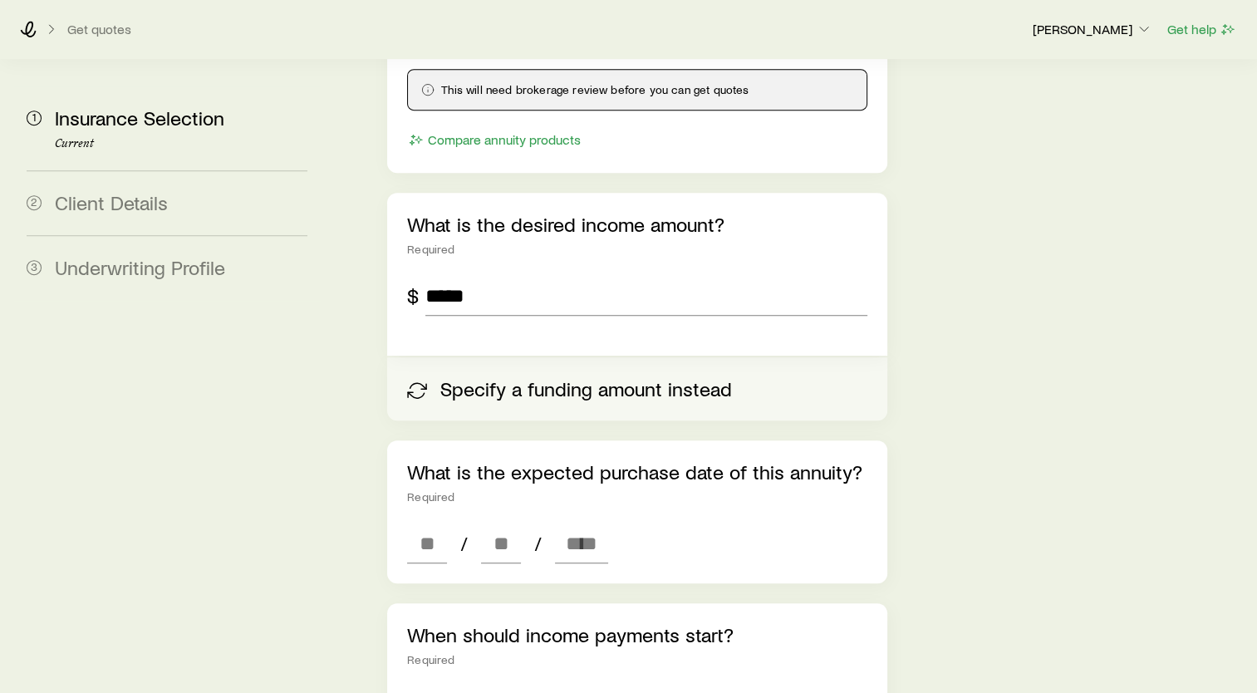
click at [597, 357] on button "Specify a funding amount instead" at bounding box center [637, 388] width 500 height 63
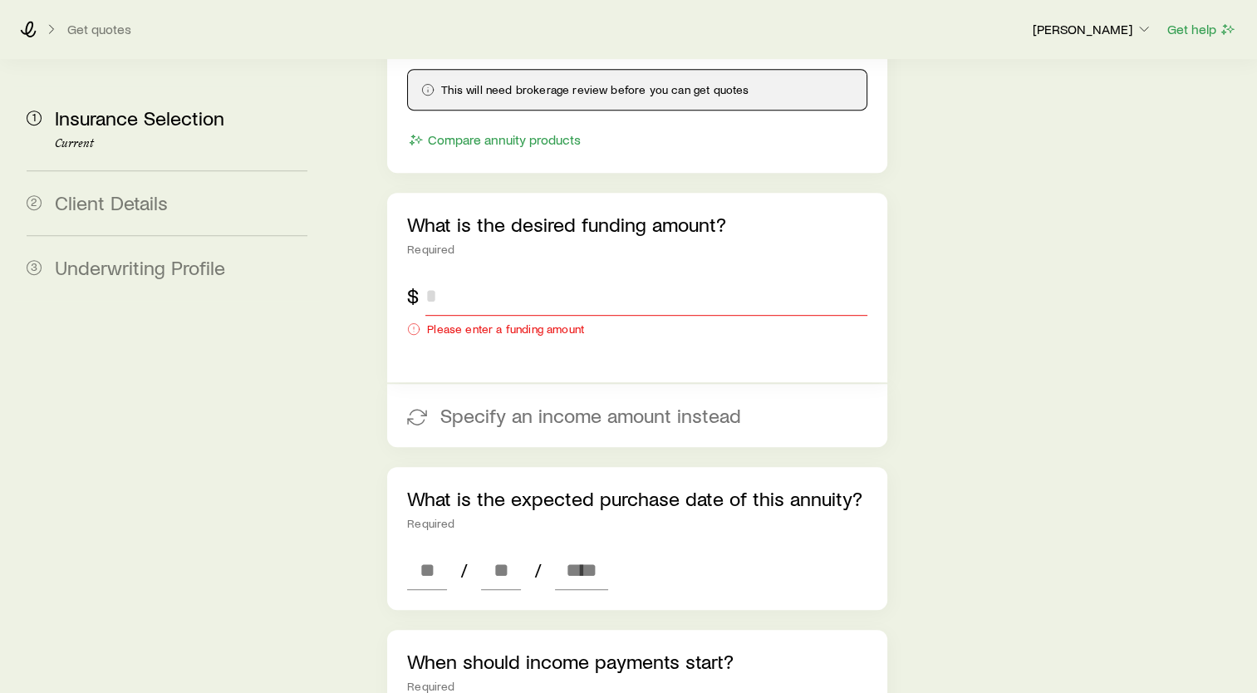
click at [508, 276] on input "tel" at bounding box center [646, 296] width 442 height 40
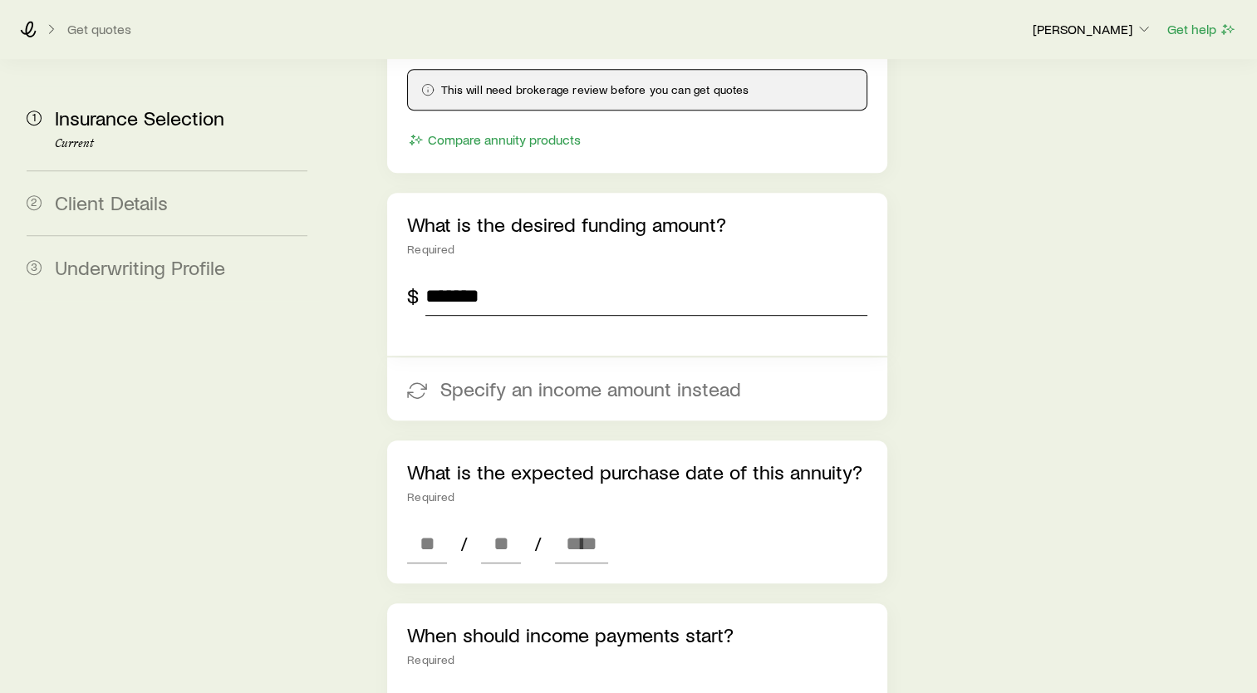
type input "*******"
click at [978, 273] on div "Insurance Selection Start by specifying details about any product types you are…" at bounding box center [792, 496] width 903 height 2608
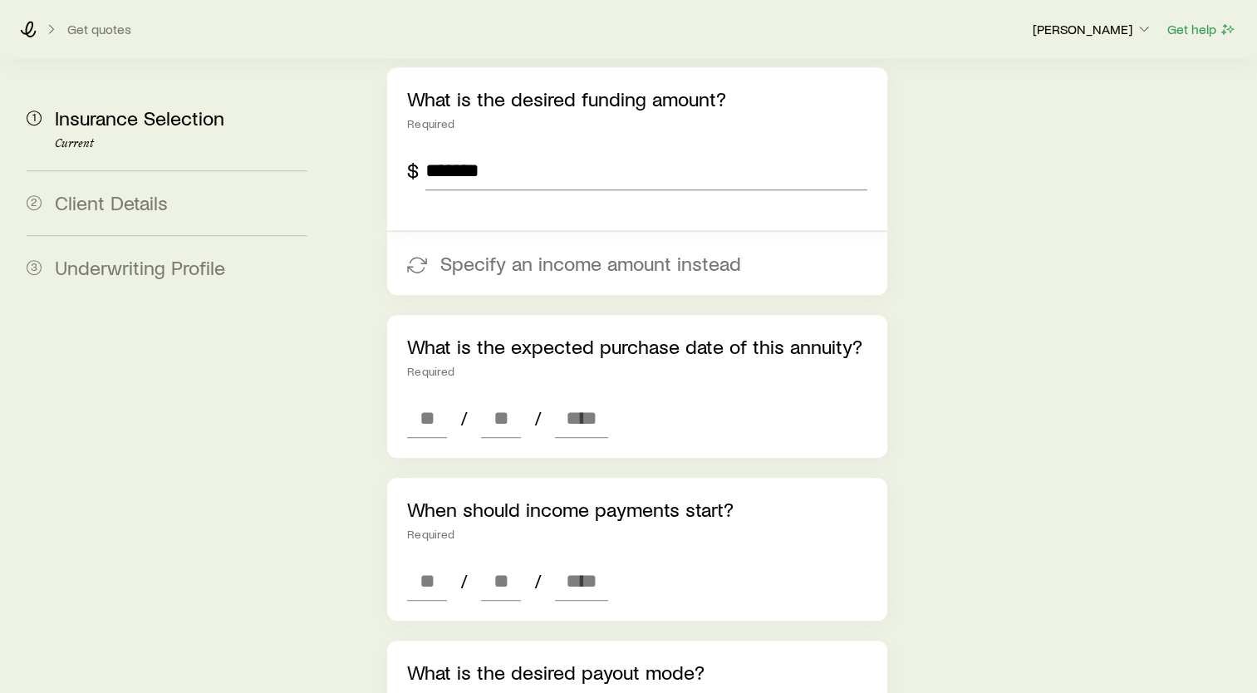
scroll to position [1034, 0]
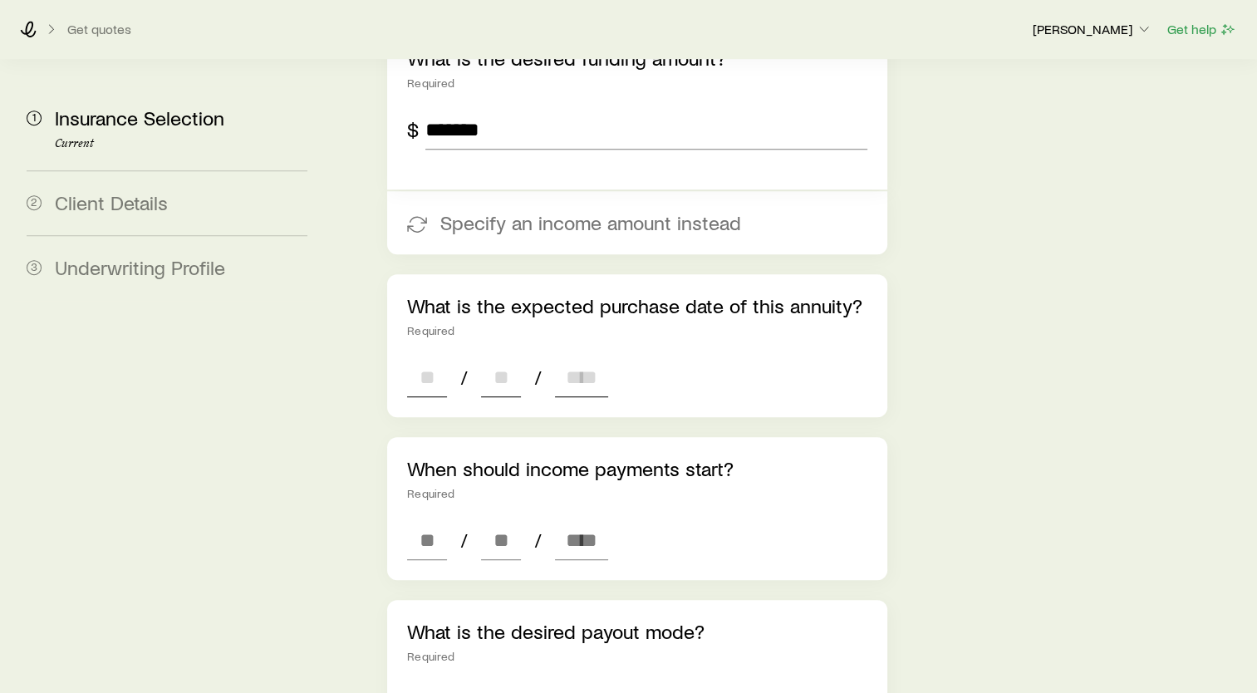
click at [418, 357] on input at bounding box center [427, 377] width 40 height 40
type input "**"
type input "****"
type input "*"
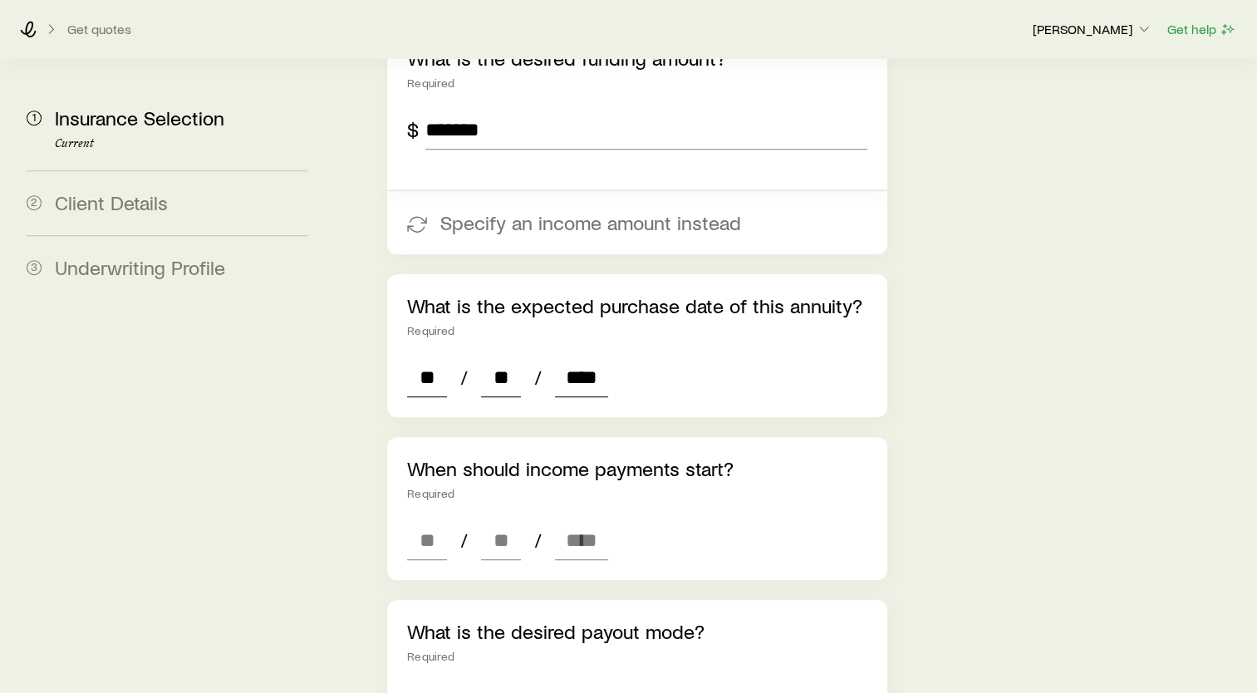
type input "*"
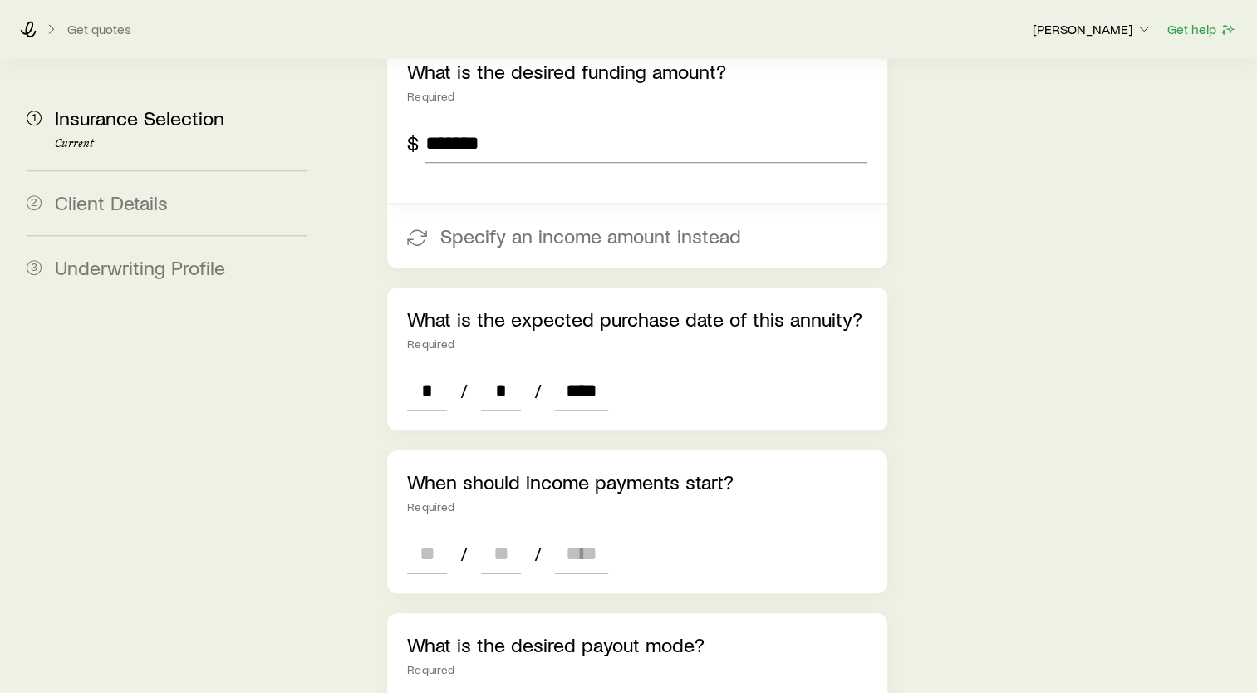
scroll to position [1117, 0]
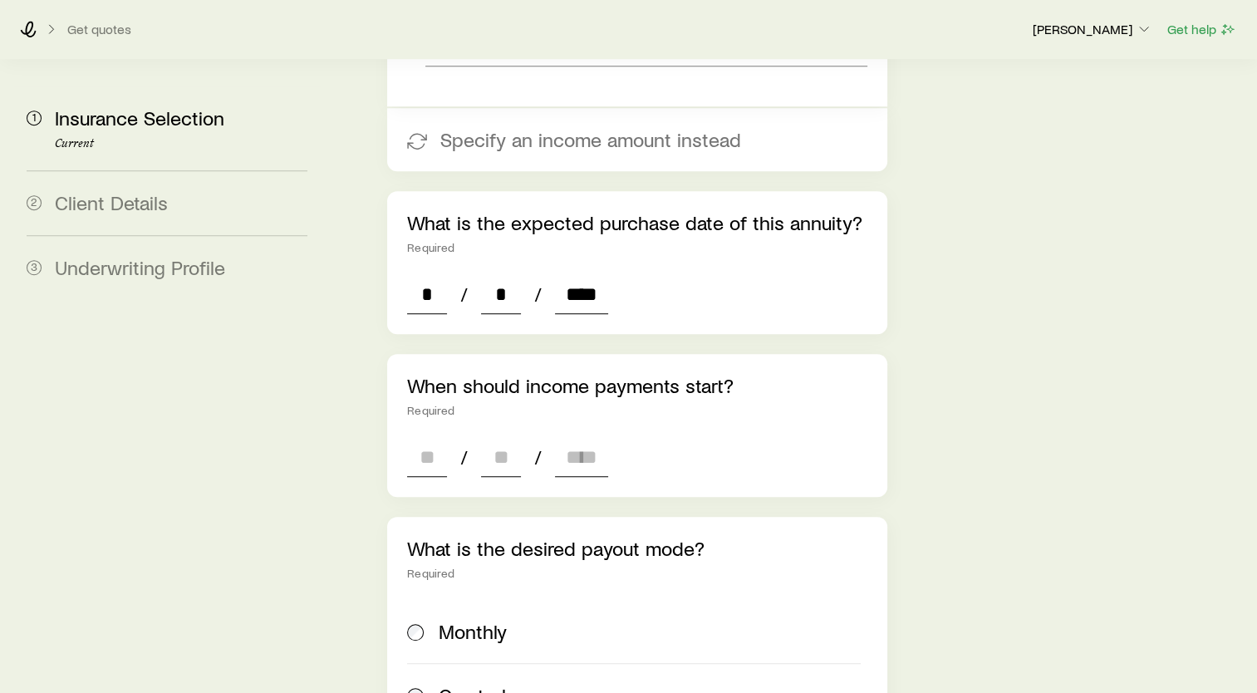
type input "****"
click at [439, 437] on input at bounding box center [427, 457] width 40 height 40
type input "**"
type input "****"
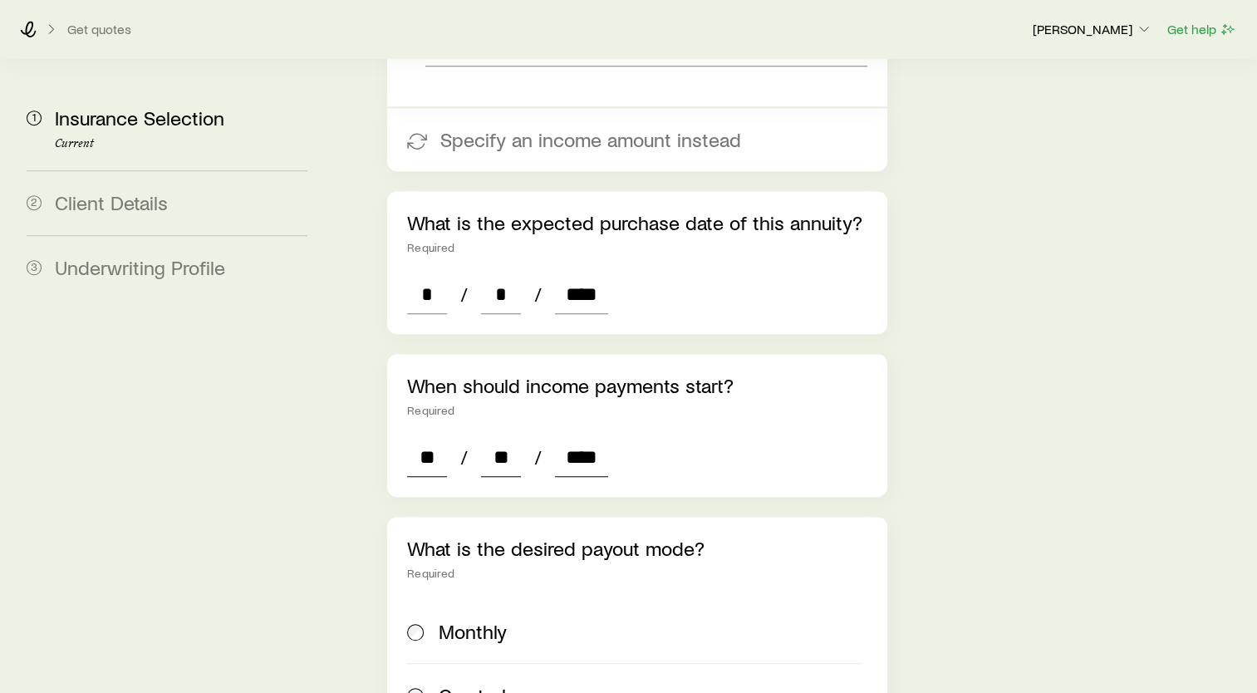
type input "*"
type input "****"
click at [423, 437] on input "*" at bounding box center [427, 457] width 40 height 40
click at [424, 437] on input "*" at bounding box center [427, 457] width 40 height 40
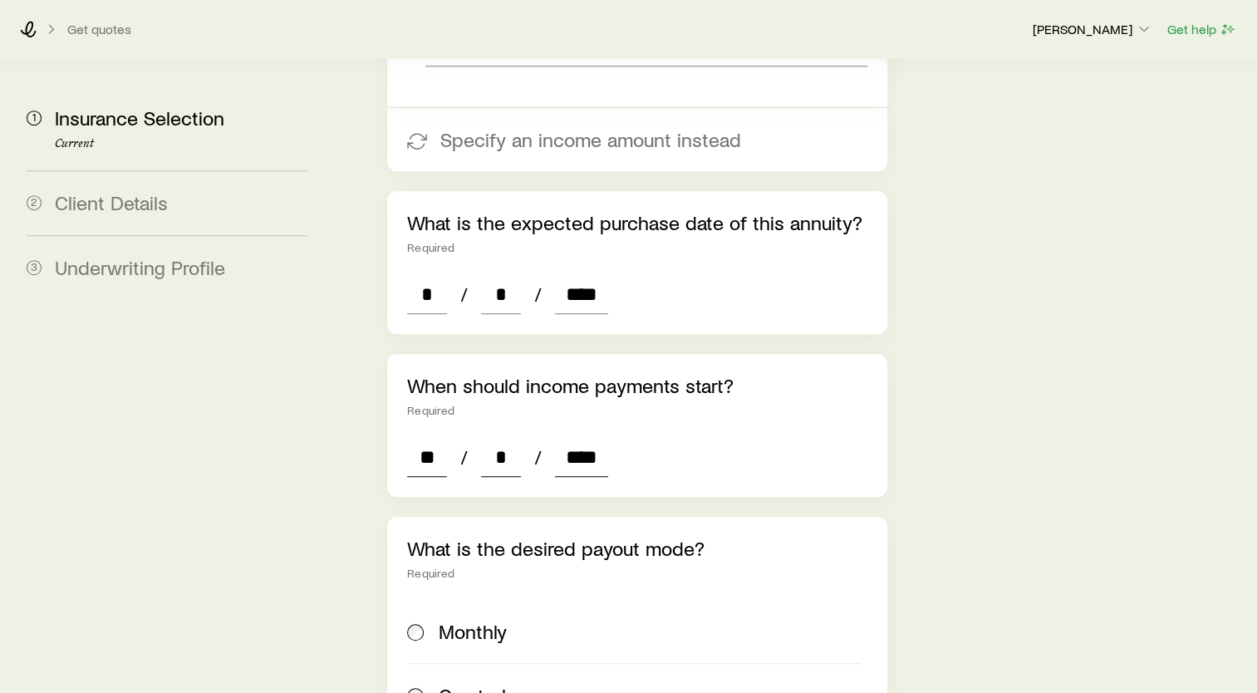
type input "*"
type input "**"
click at [433, 437] on input "*" at bounding box center [427, 457] width 40 height 40
type input "*"
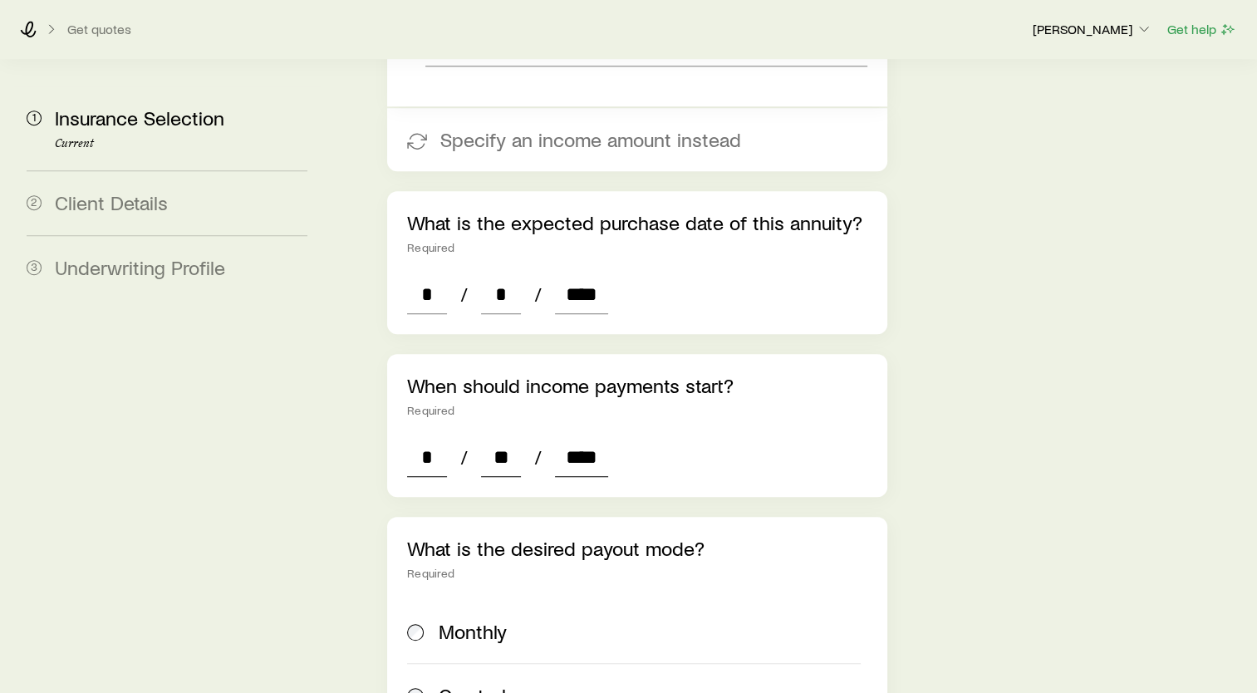
click at [503, 437] on input "**" at bounding box center [501, 457] width 40 height 40
type input "**"
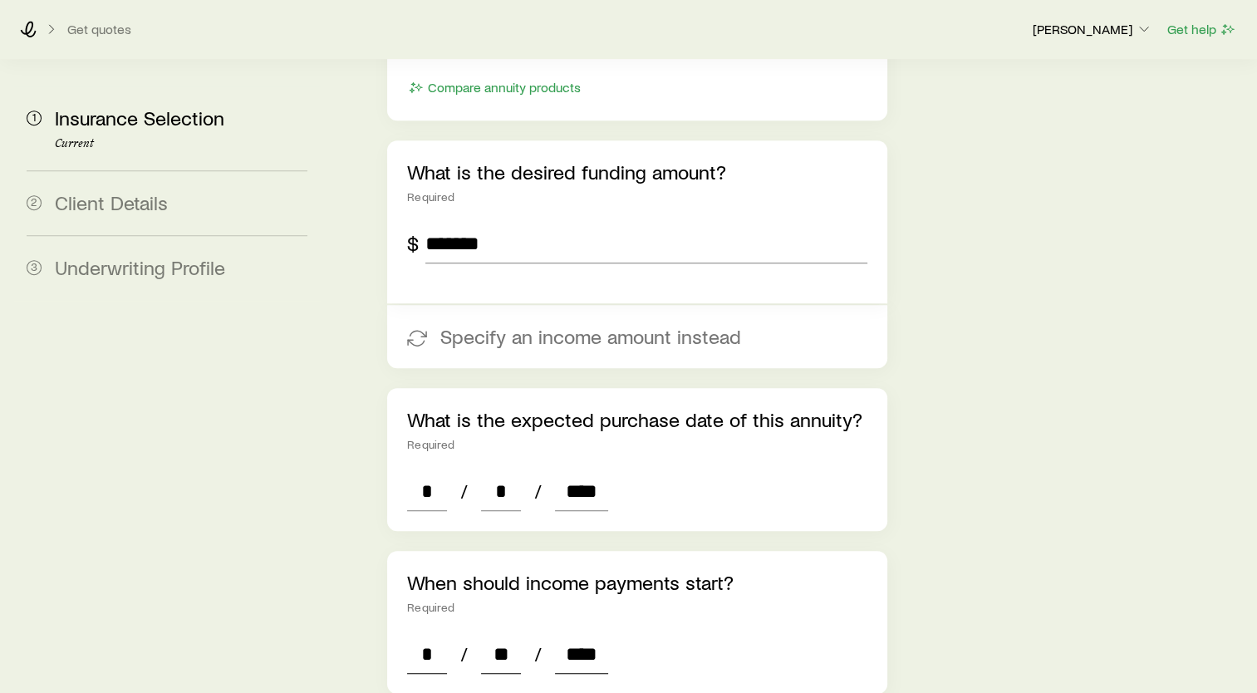
scroll to position [868, 0]
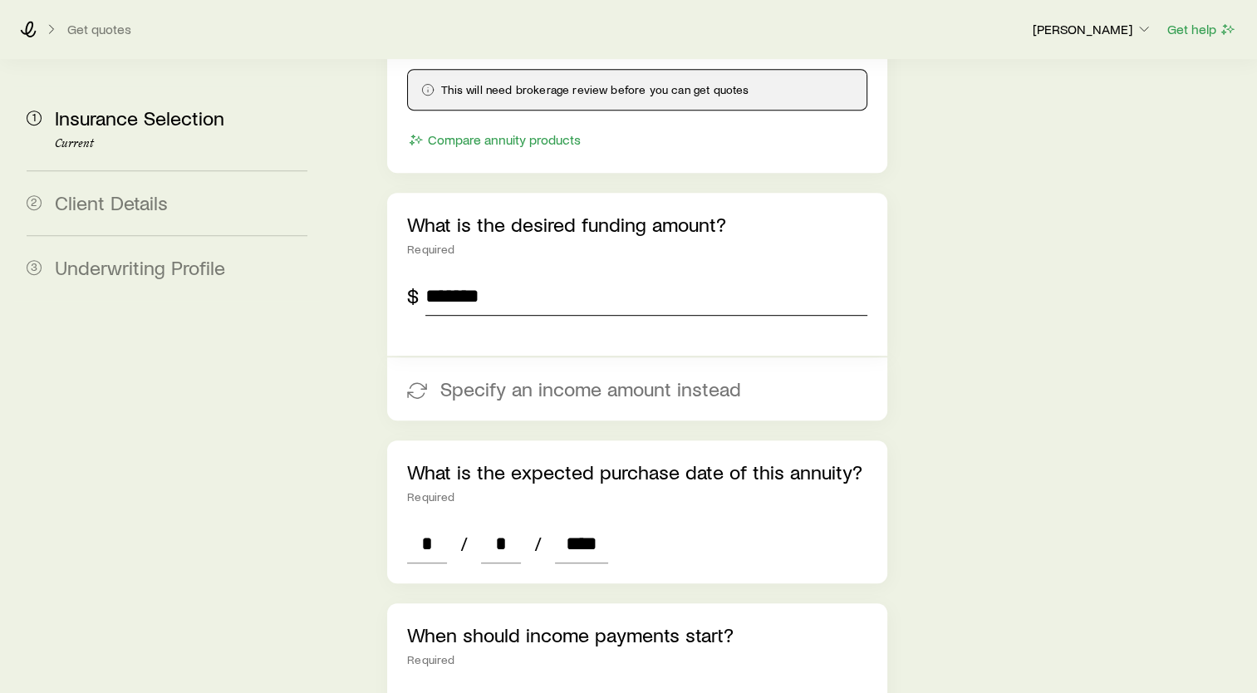
drag, startPoint x: 491, startPoint y: 249, endPoint x: 387, endPoint y: 245, distance: 103.9
click at [387, 245] on div "What is the desired funding amount? Required $ *******" at bounding box center [637, 274] width 500 height 163
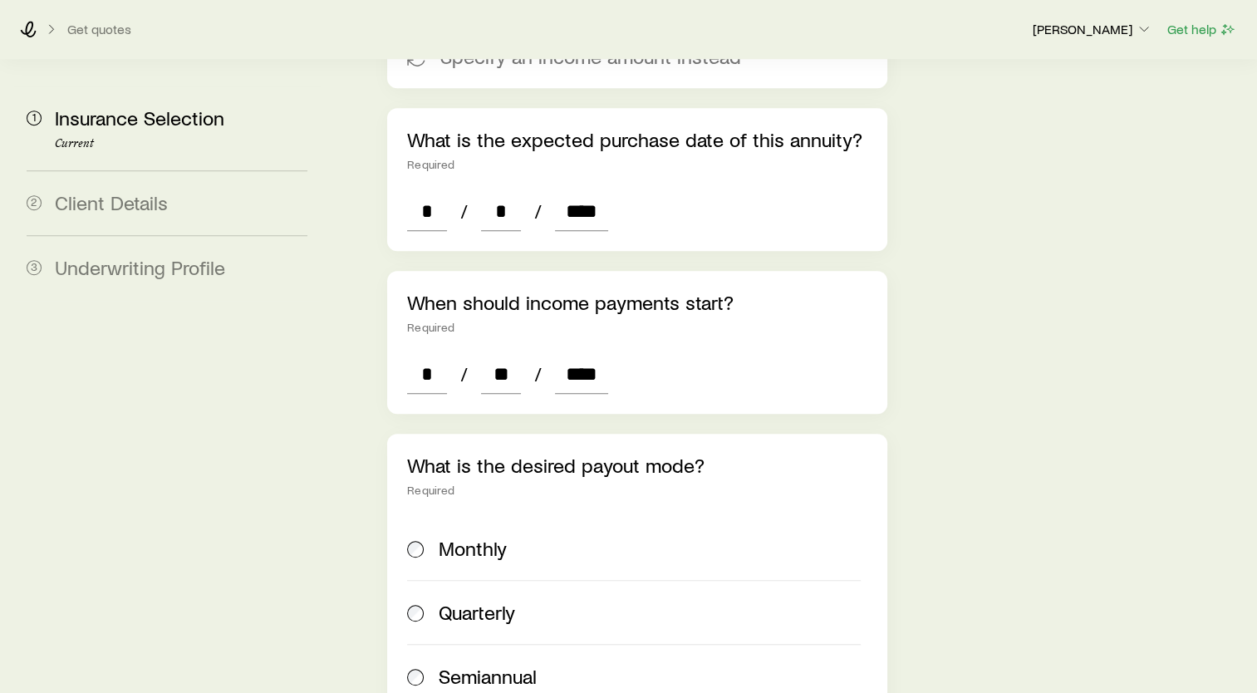
type input "*******"
click at [994, 403] on div "Insurance Selection Start by specifying details about any product types you are…" at bounding box center [792, 163] width 903 height 2608
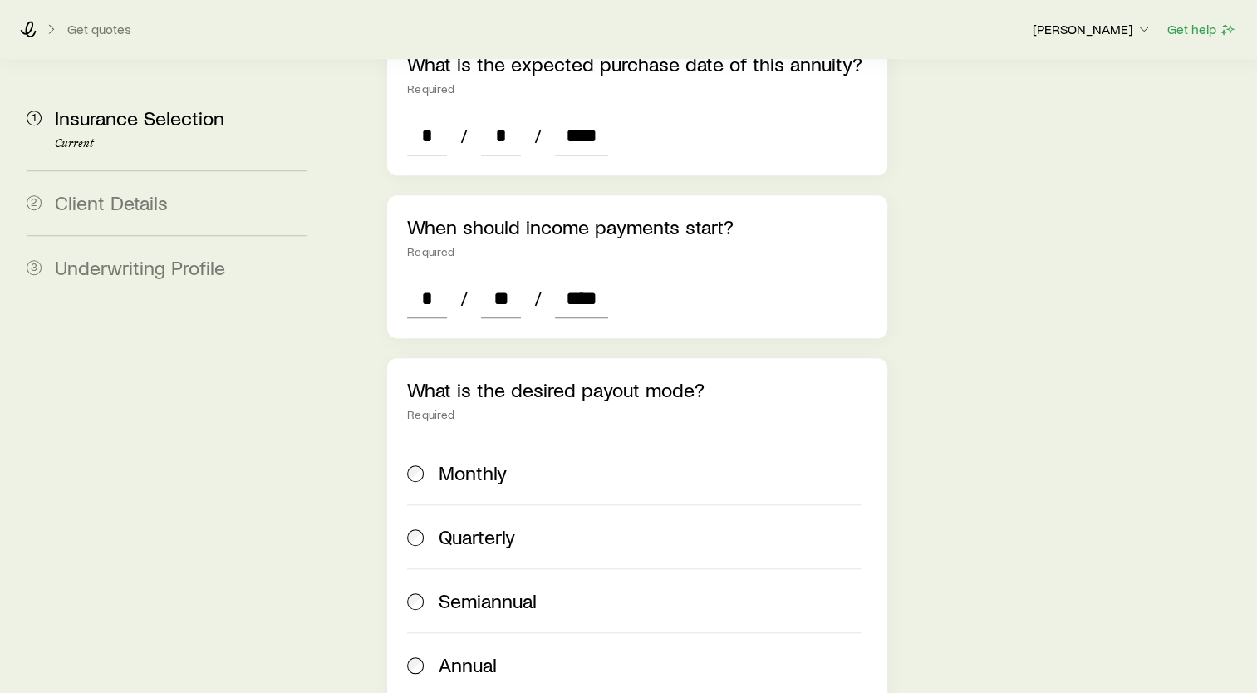
scroll to position [1450, 0]
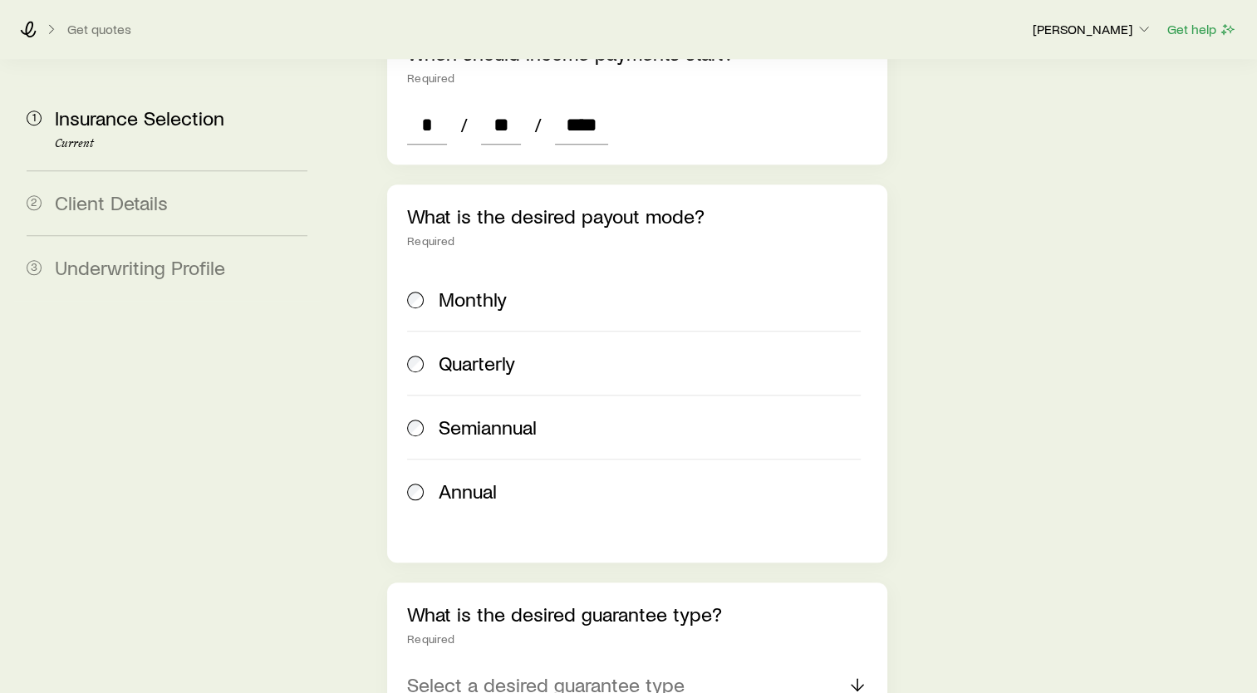
click at [469, 287] on span "Monthly" at bounding box center [473, 298] width 68 height 23
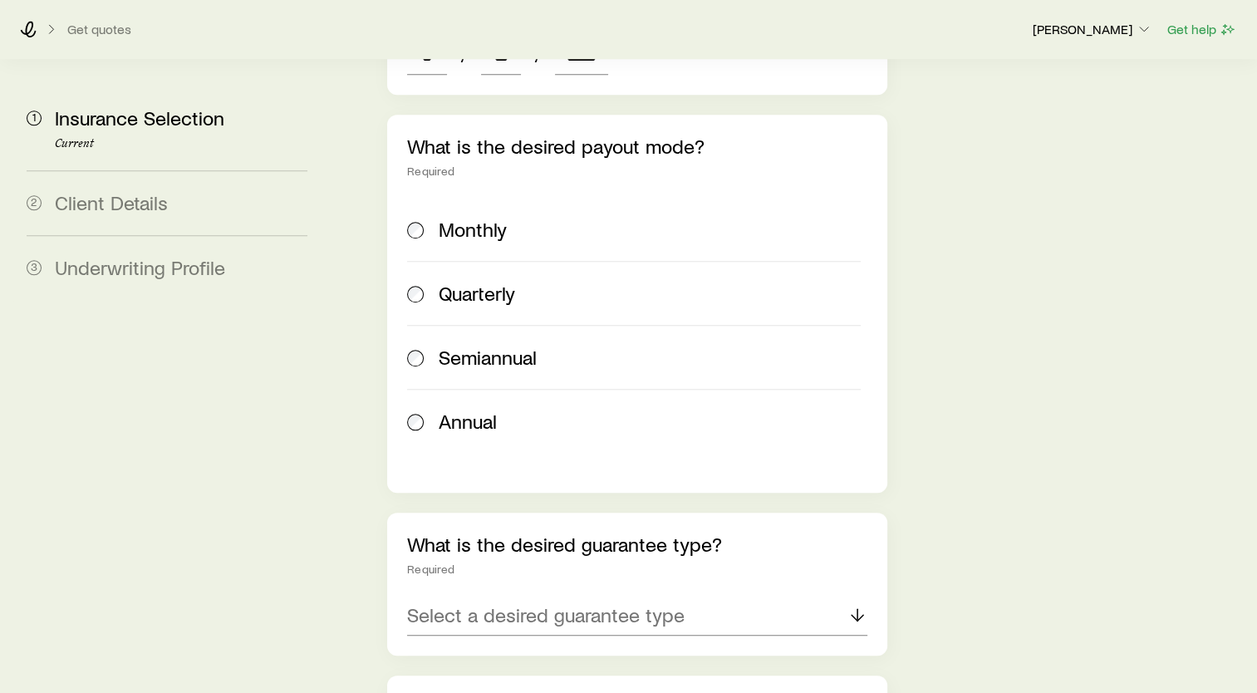
scroll to position [1616, 0]
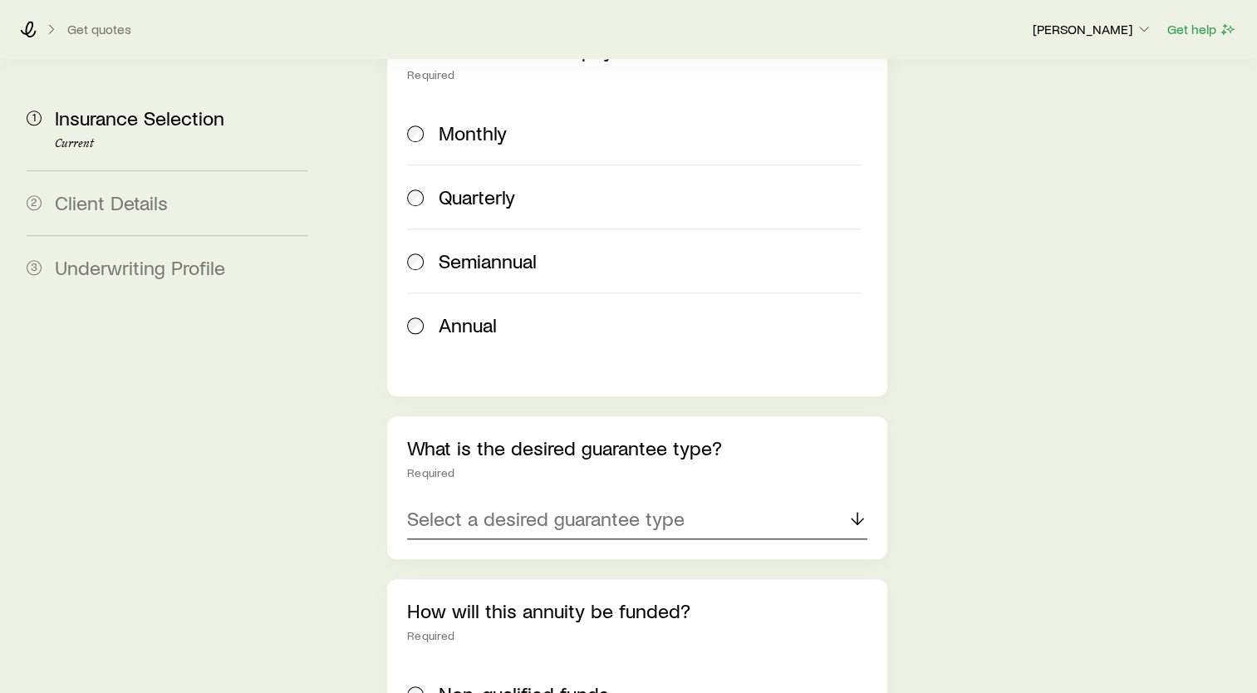
click at [661, 507] on p "Select a desired guarantee type" at bounding box center [545, 518] width 277 height 23
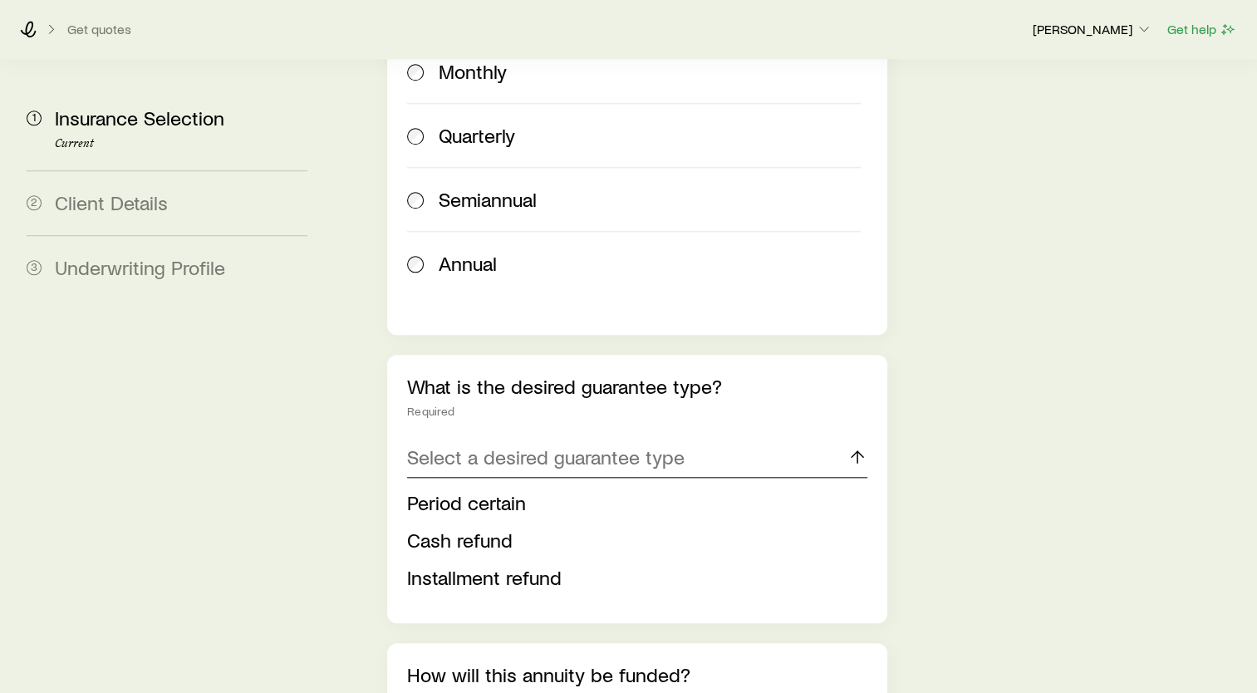
scroll to position [1699, 0]
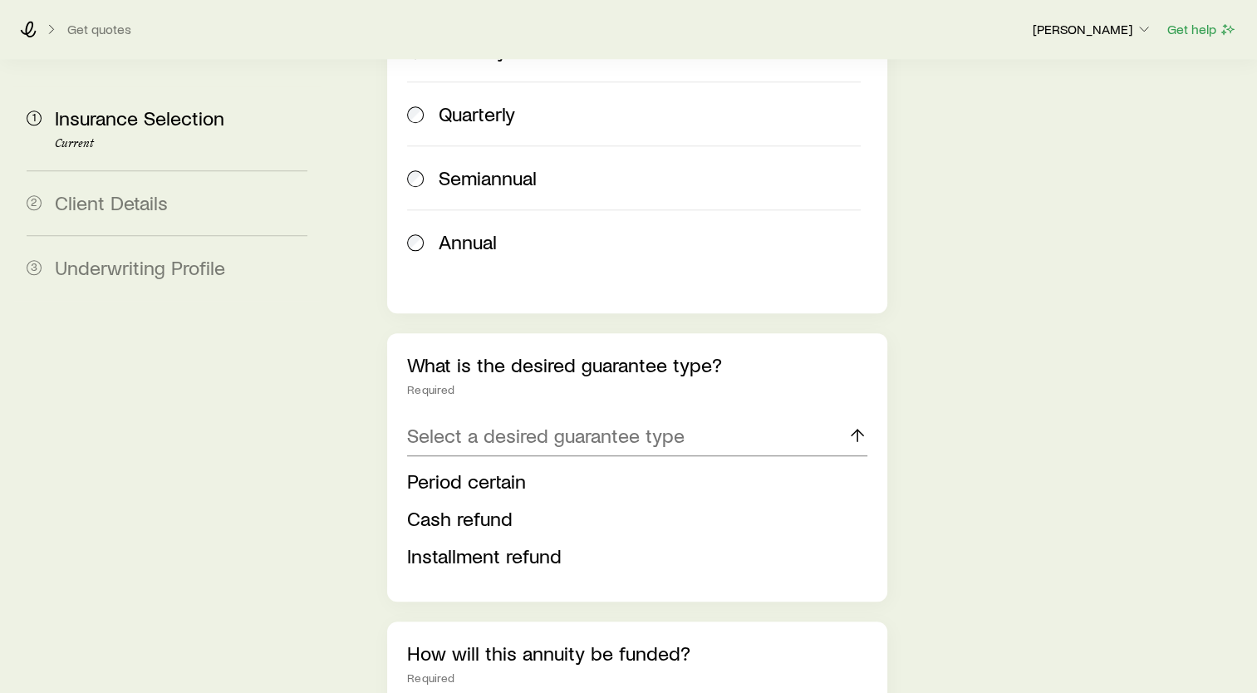
click at [487, 469] on span "Period certain" at bounding box center [466, 481] width 119 height 24
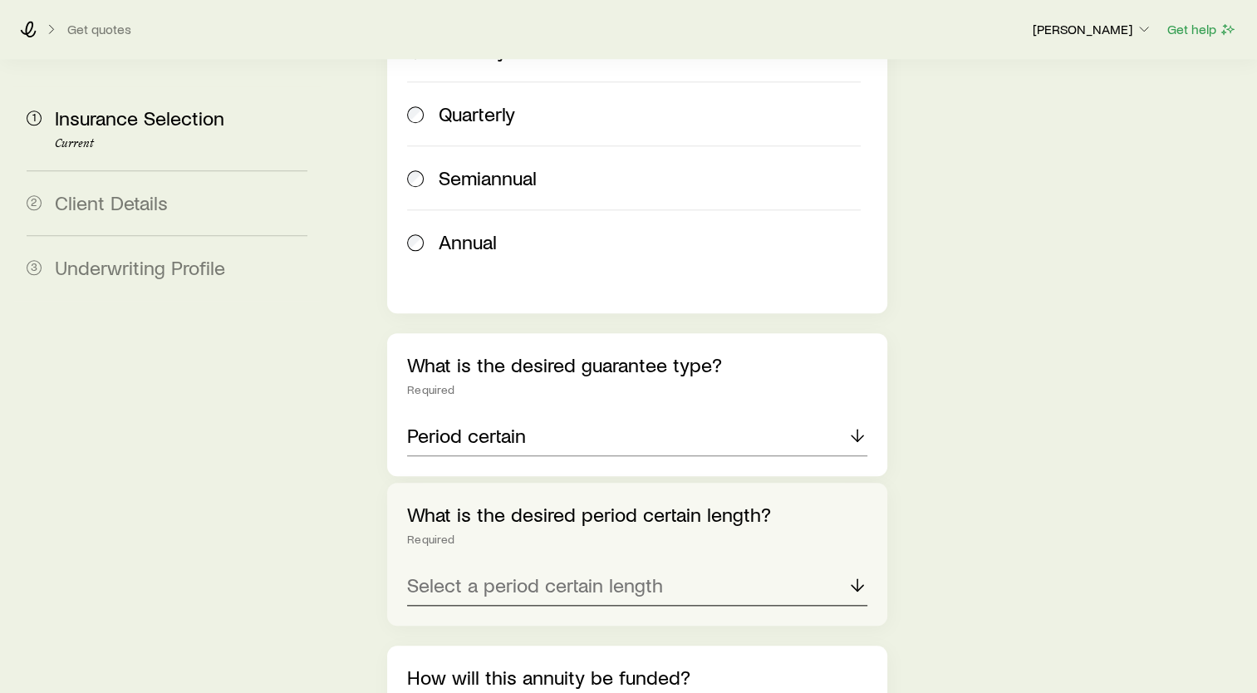
click at [568, 573] on p "Select a period certain length" at bounding box center [535, 584] width 256 height 23
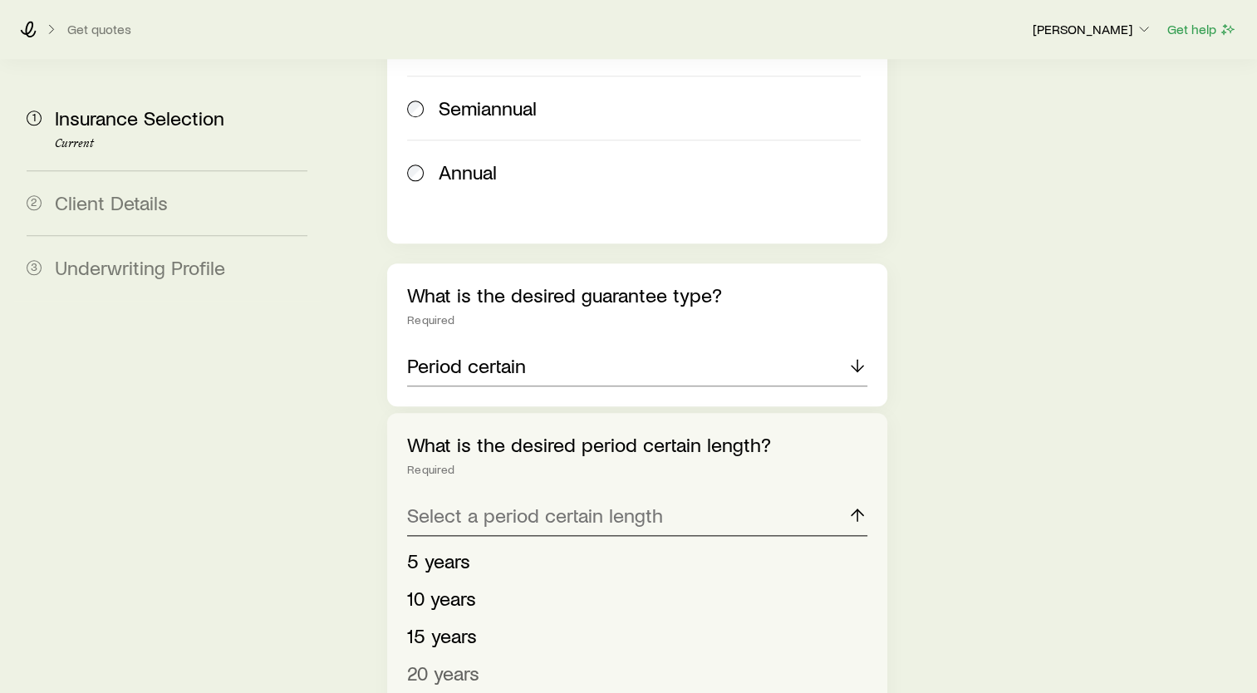
scroll to position [1865, 0]
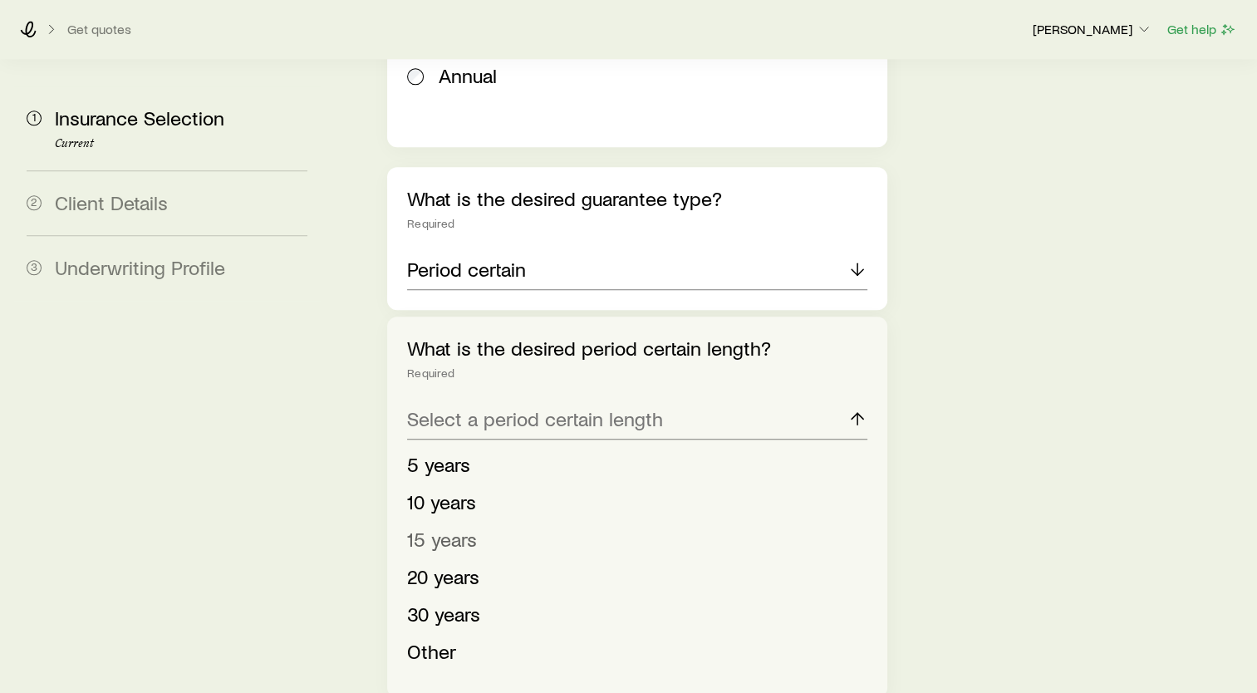
click at [442, 527] on span "15 years" at bounding box center [442, 539] width 70 height 24
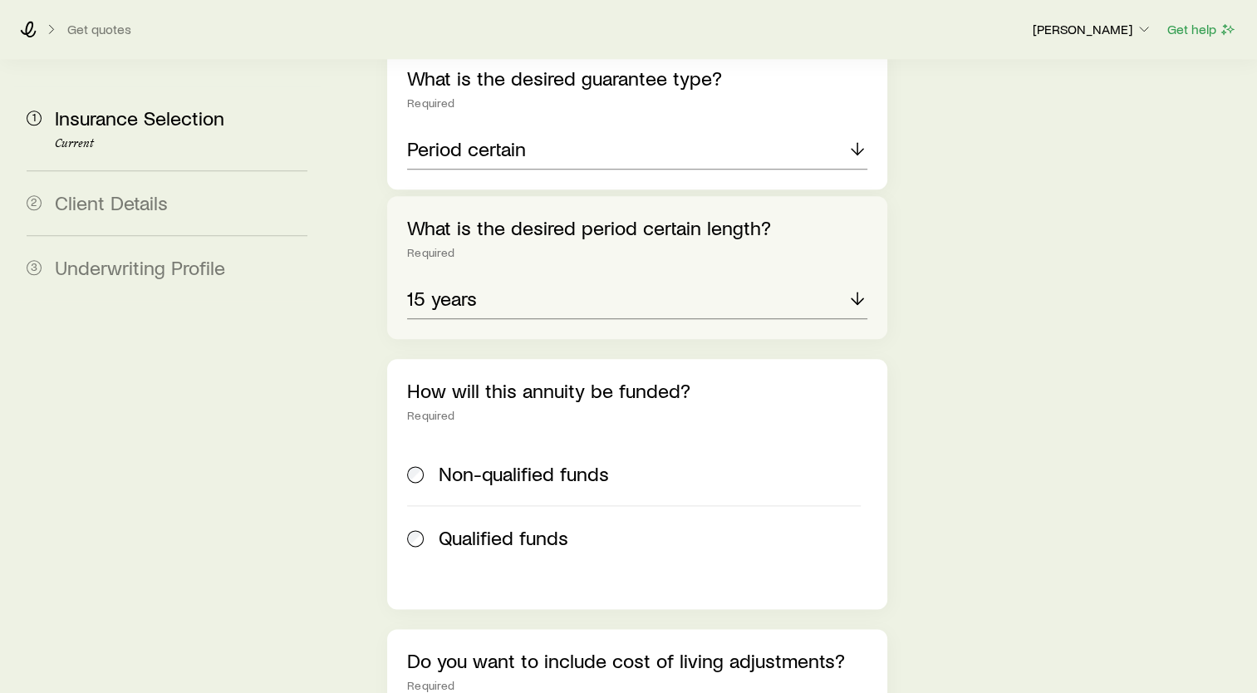
scroll to position [2031, 0]
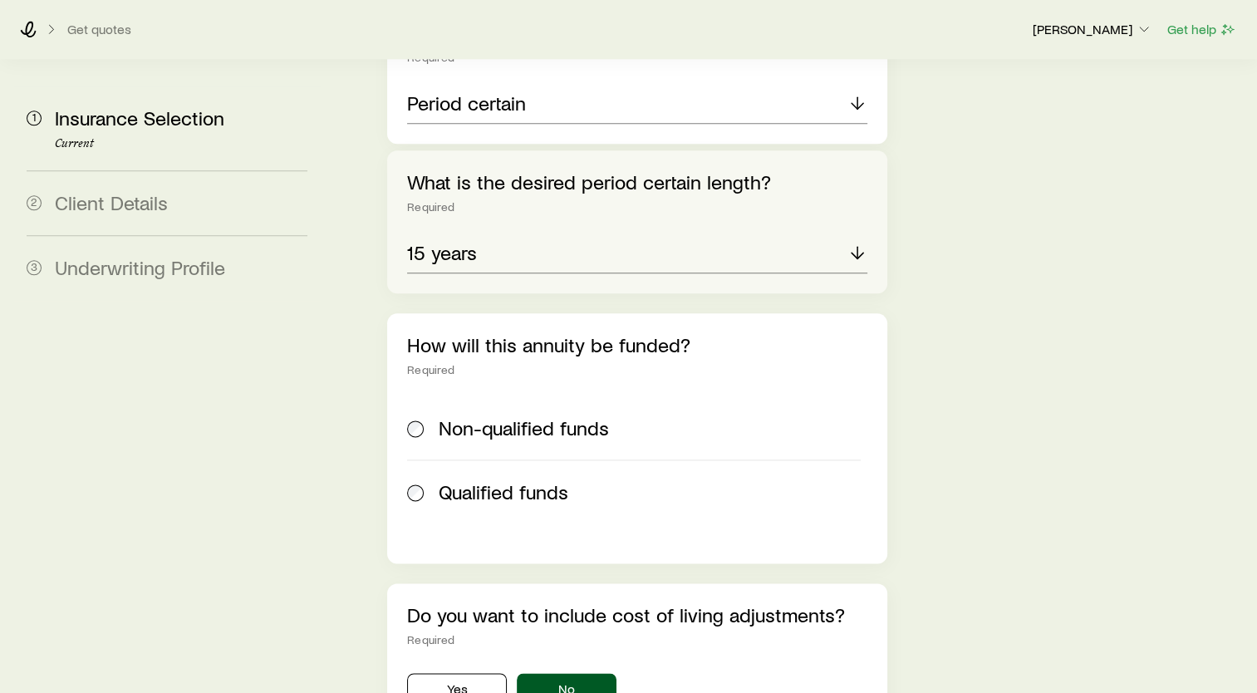
click at [493, 459] on label "Qualified funds" at bounding box center [634, 491] width 454 height 64
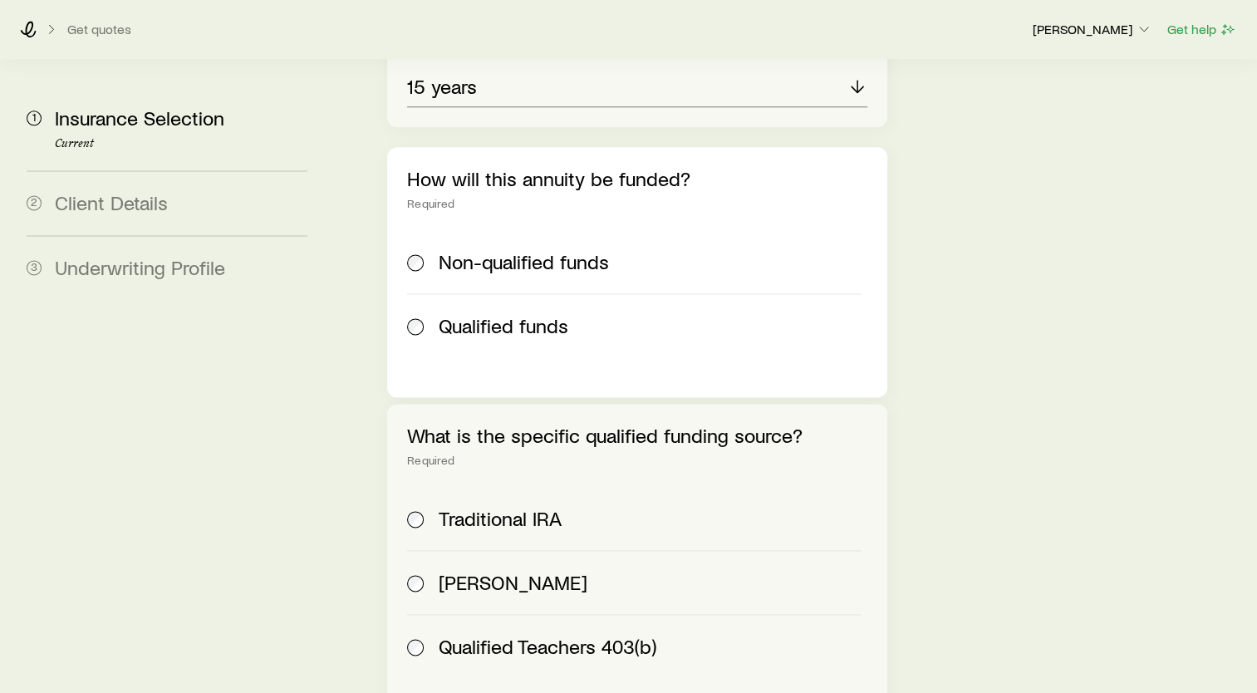
scroll to position [2280, 0]
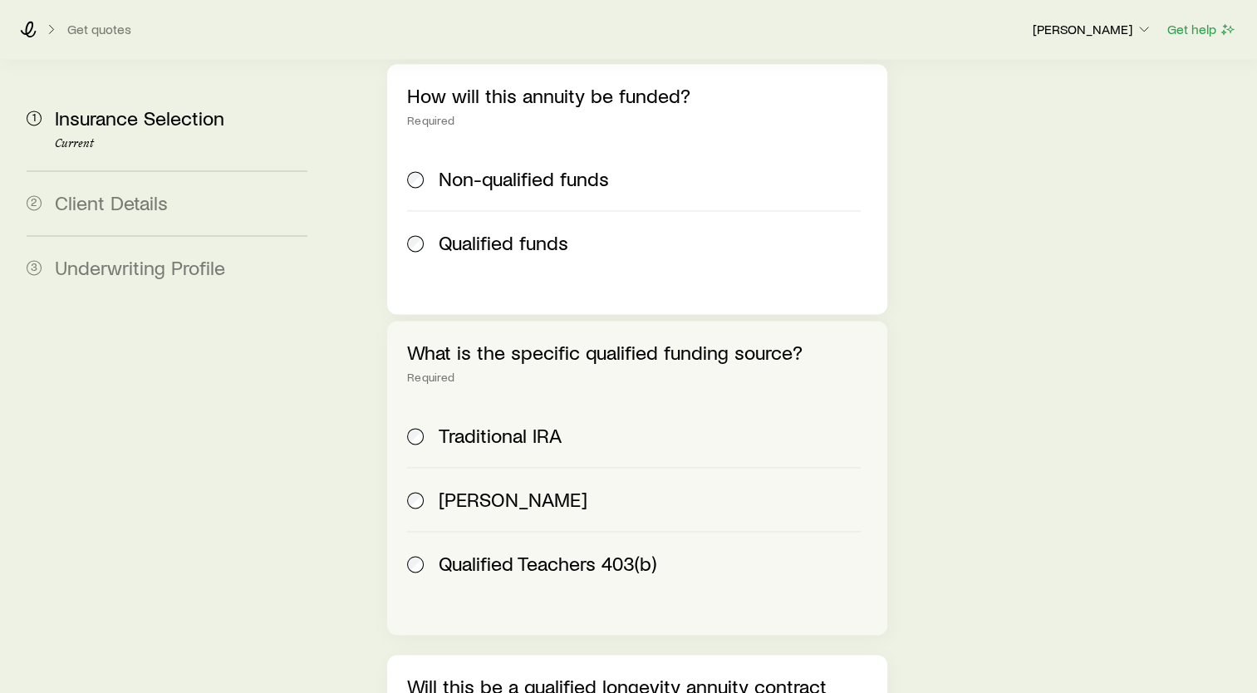
click at [516, 424] on span "Traditional IRA" at bounding box center [500, 435] width 123 height 23
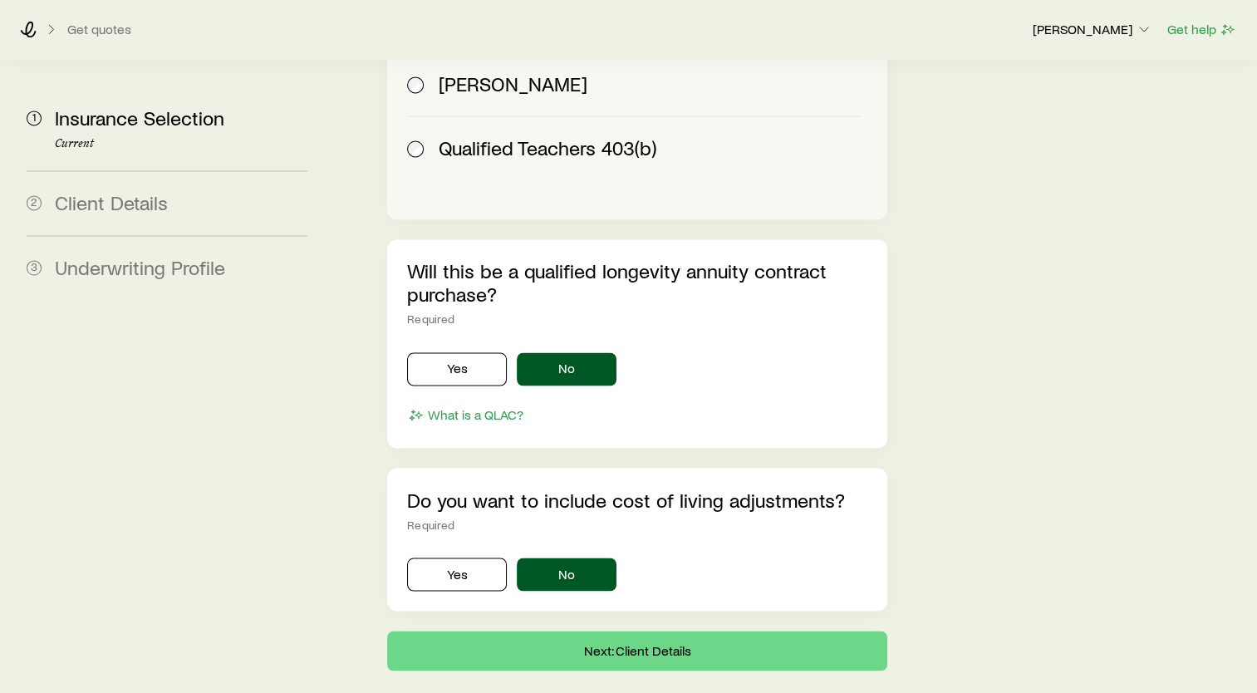
scroll to position [2717, 0]
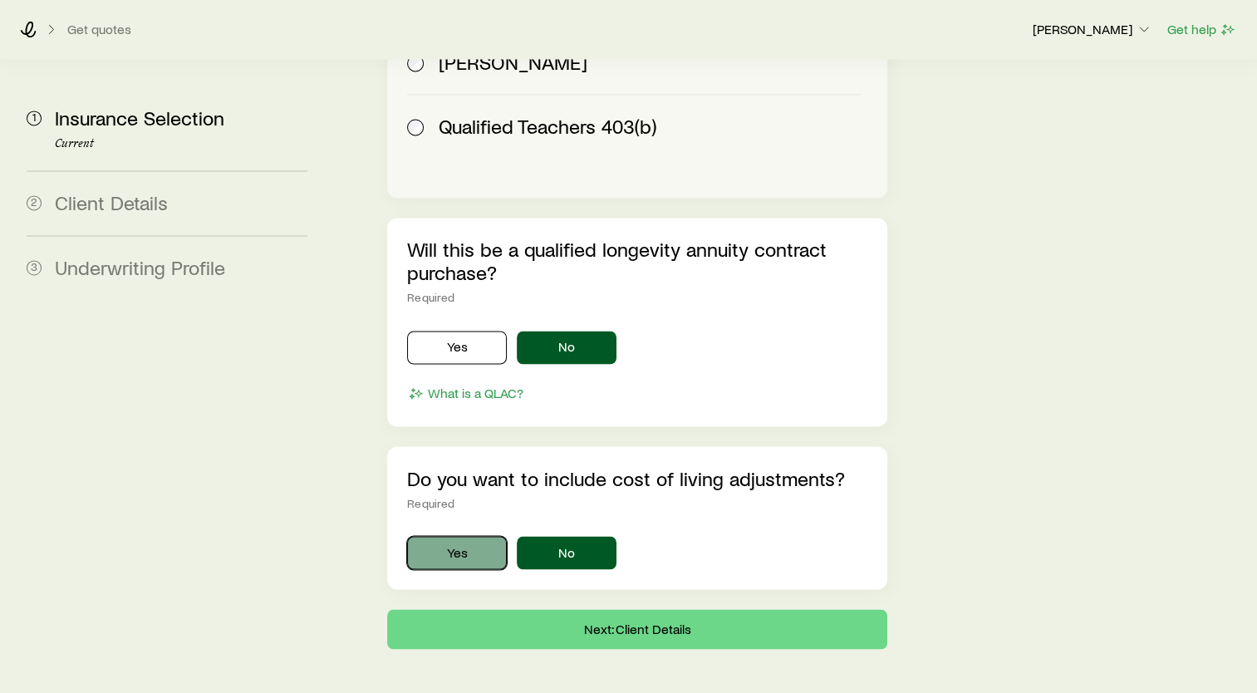
click at [449, 536] on button "Yes" at bounding box center [457, 552] width 100 height 33
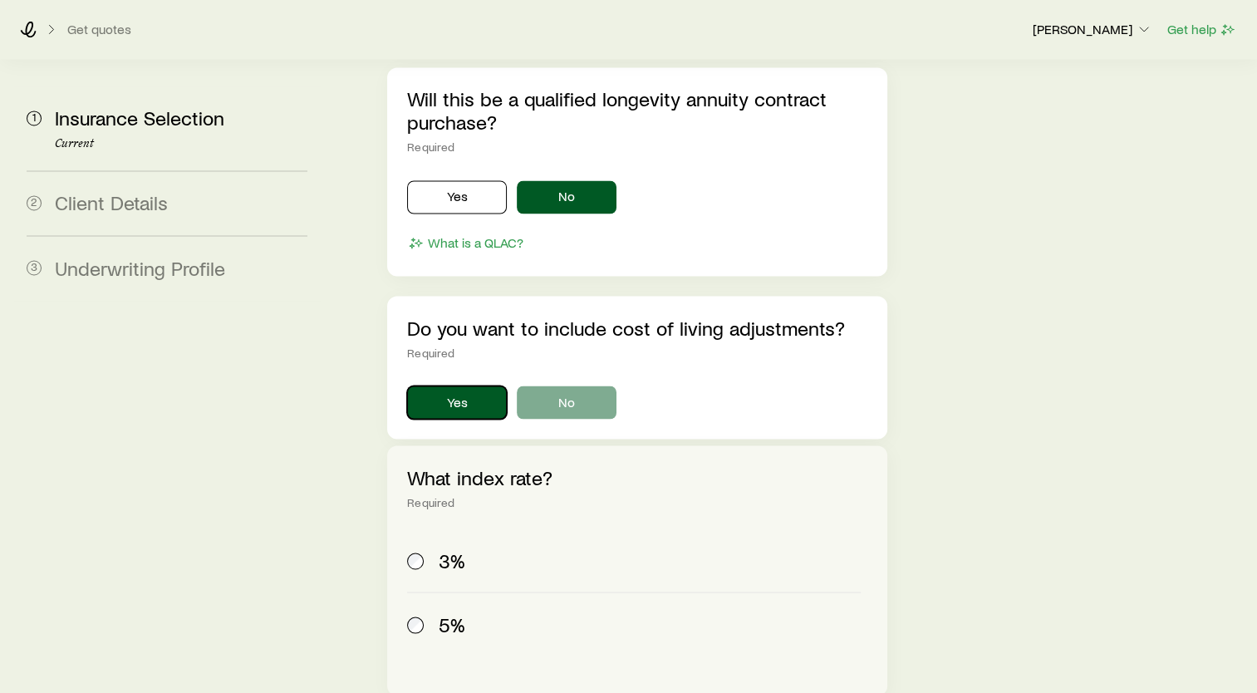
scroll to position [2884, 0]
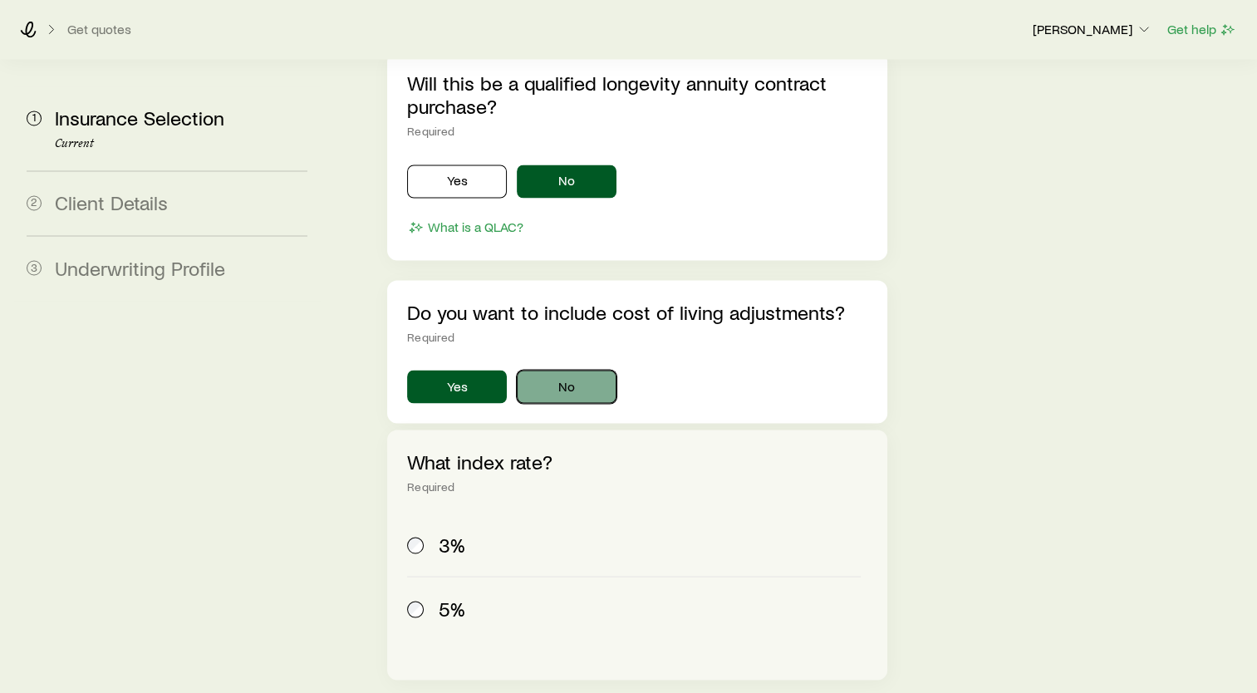
click at [571, 370] on button "No" at bounding box center [567, 386] width 100 height 33
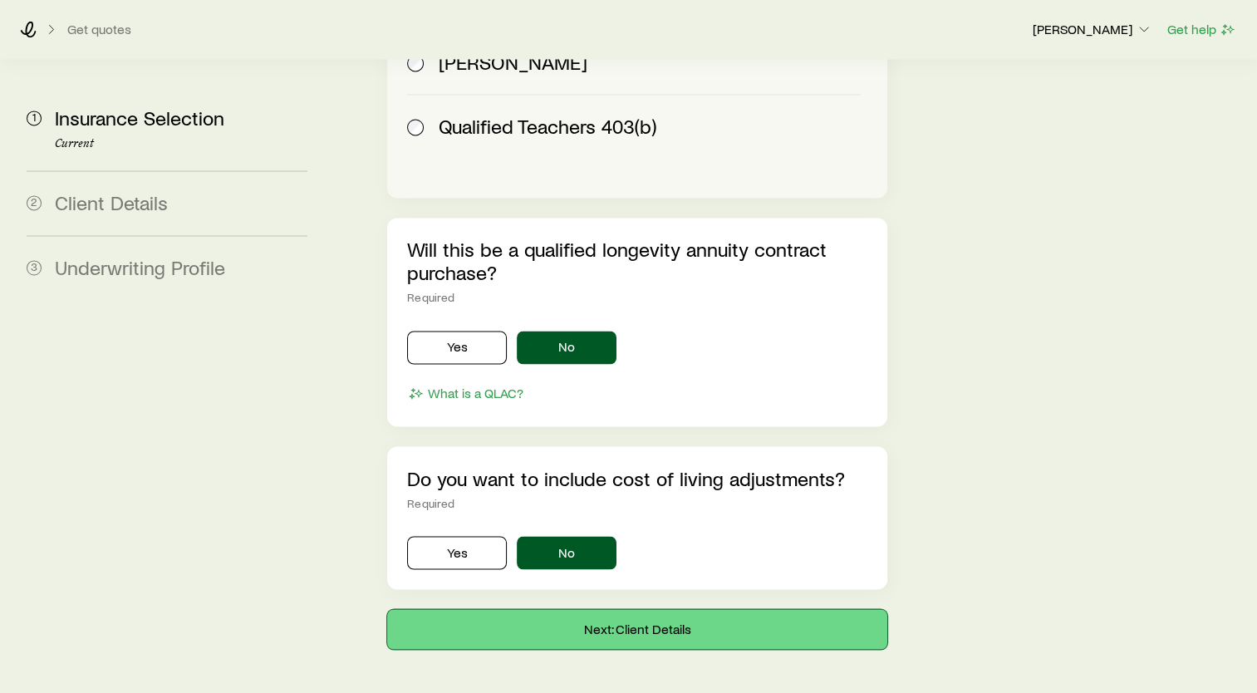
click at [678, 609] on button "Next: Client Details" at bounding box center [637, 629] width 500 height 40
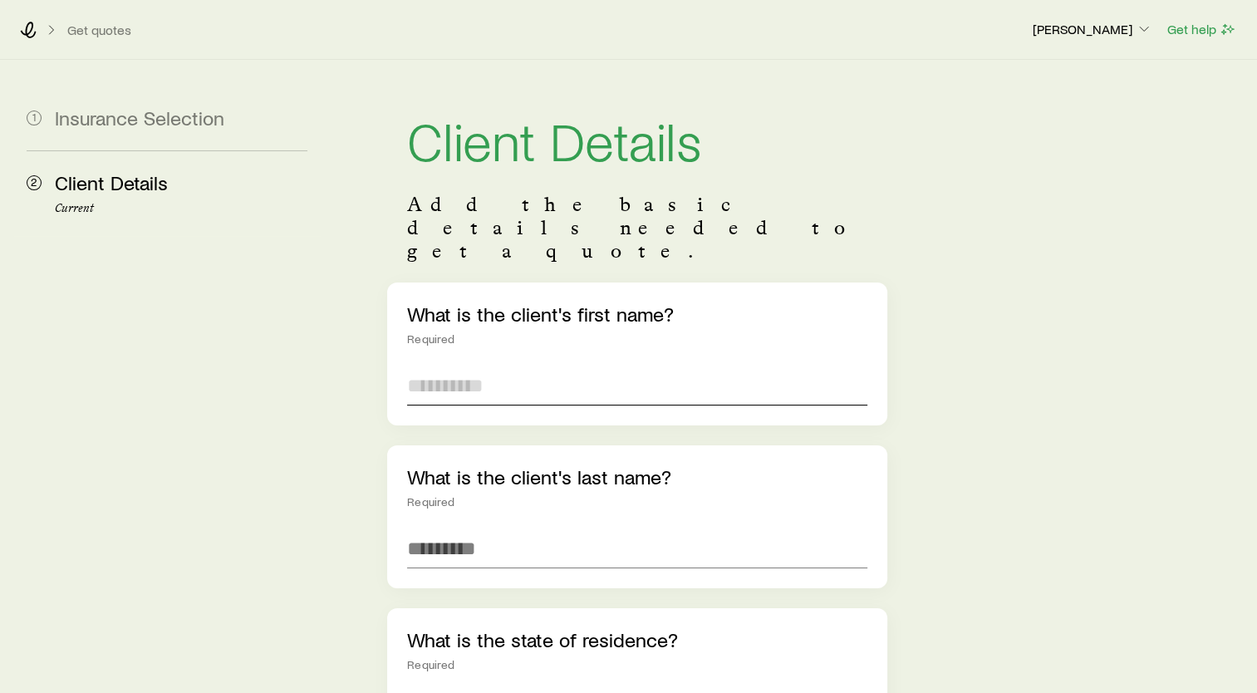
click at [554, 366] on input "text" at bounding box center [637, 386] width 460 height 40
type input "******"
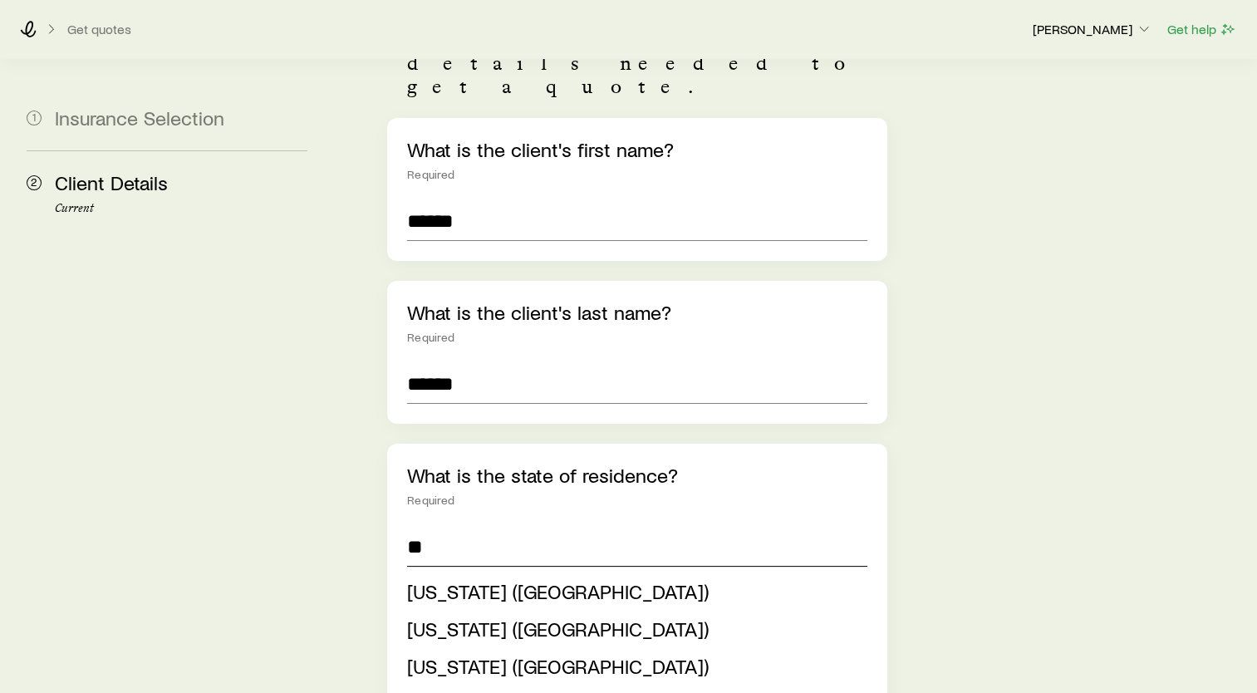
scroll to position [166, 0]
click at [462, 577] on span "[US_STATE] ([GEOGRAPHIC_DATA])" at bounding box center [558, 589] width 302 height 24
type input "**********"
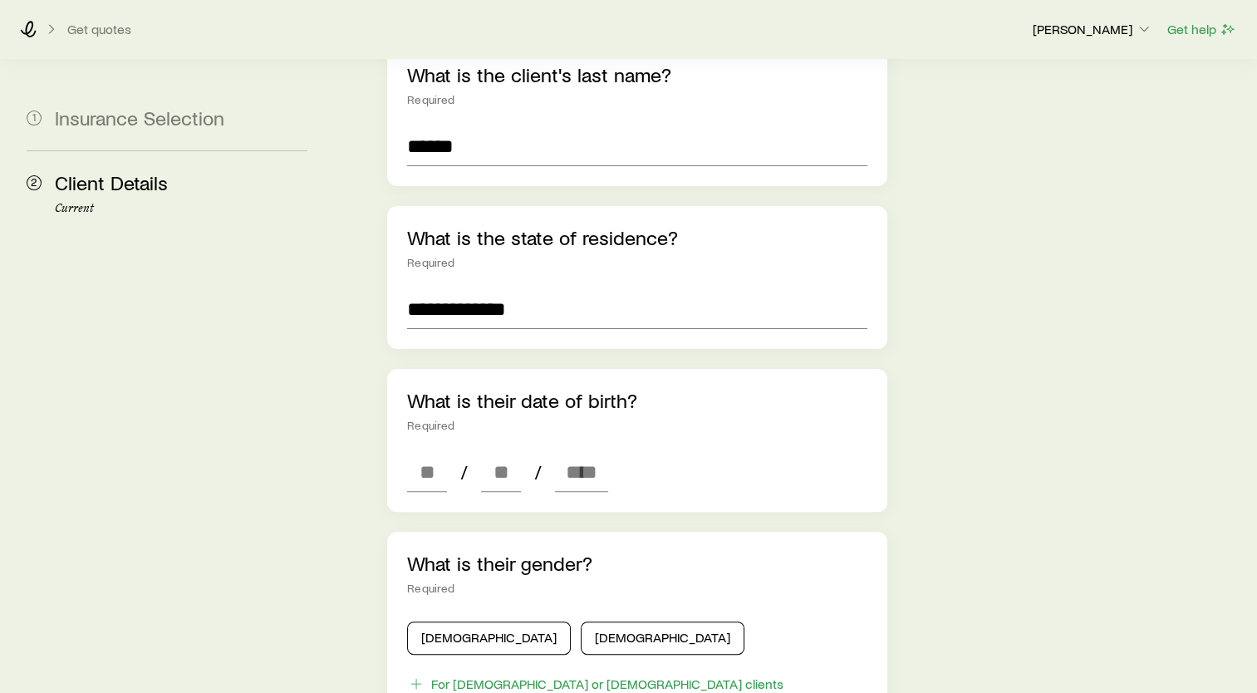
scroll to position [415, 0]
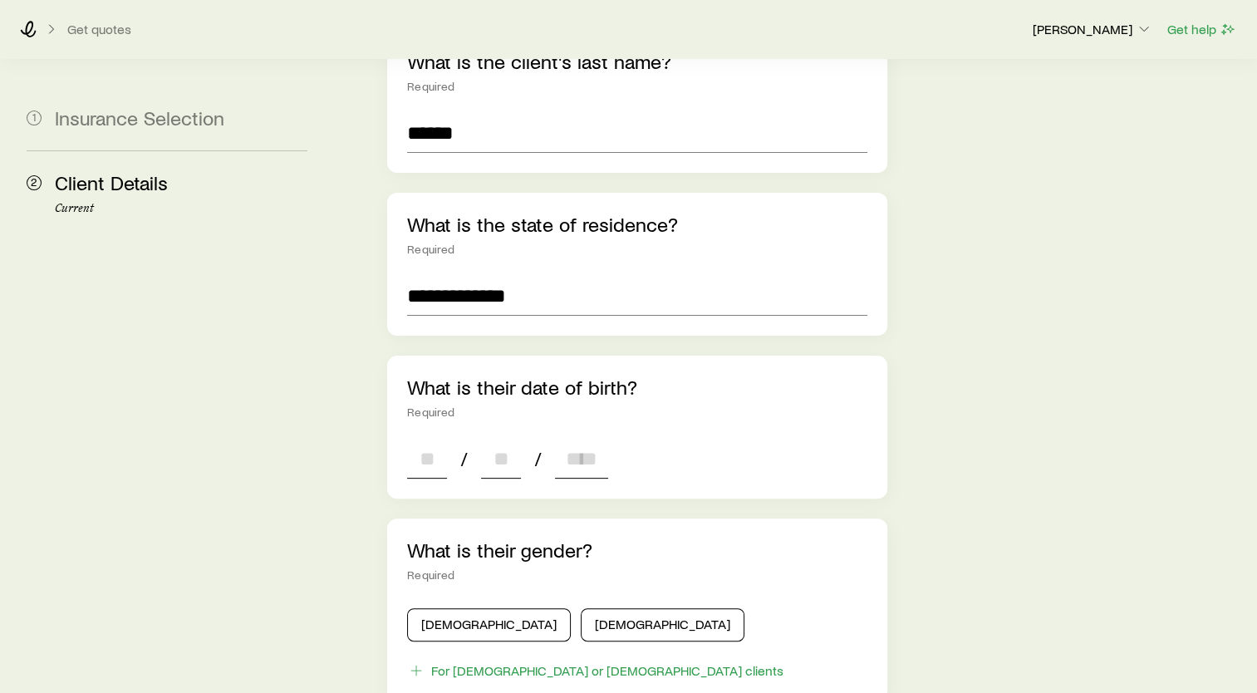
click at [432, 439] on input at bounding box center [427, 459] width 40 height 40
type input "**"
type input "****"
type input "*"
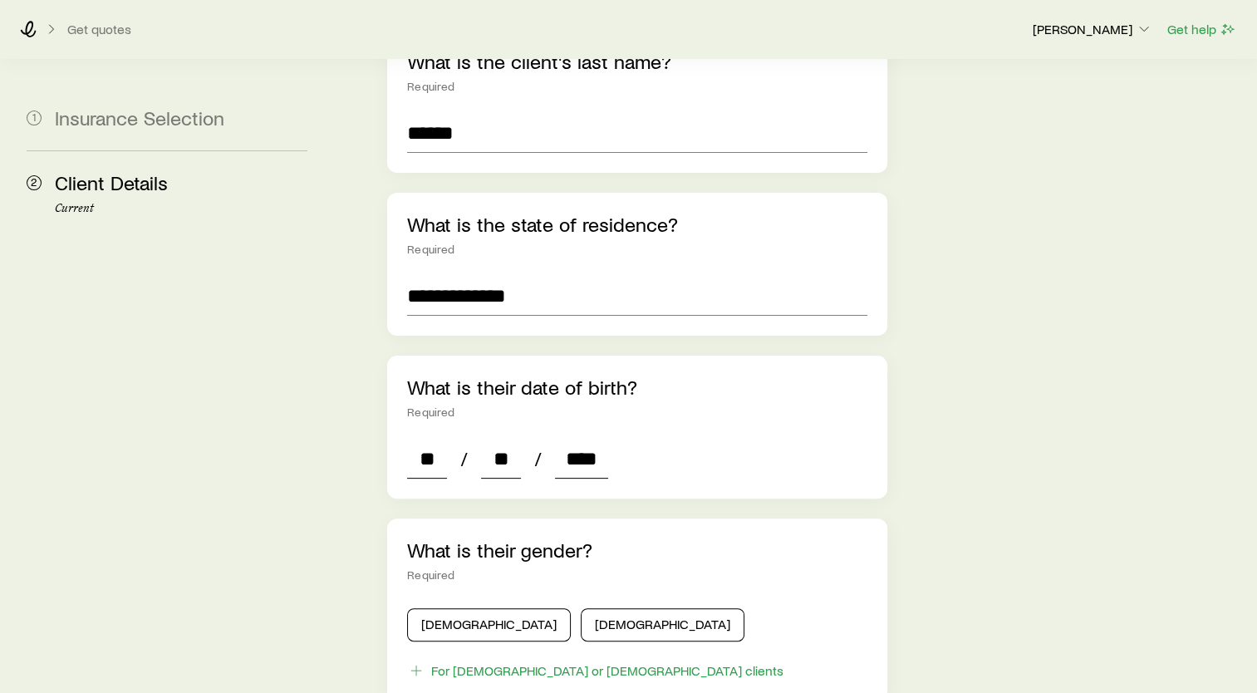
type input "*"
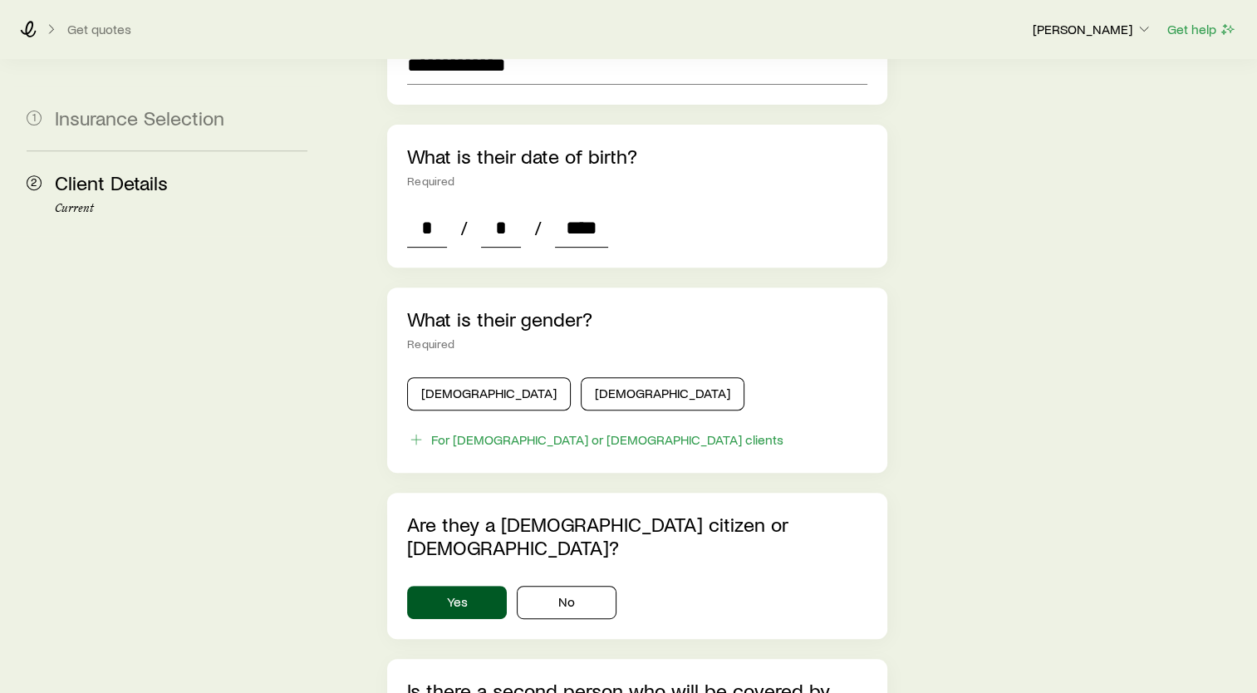
scroll to position [665, 0]
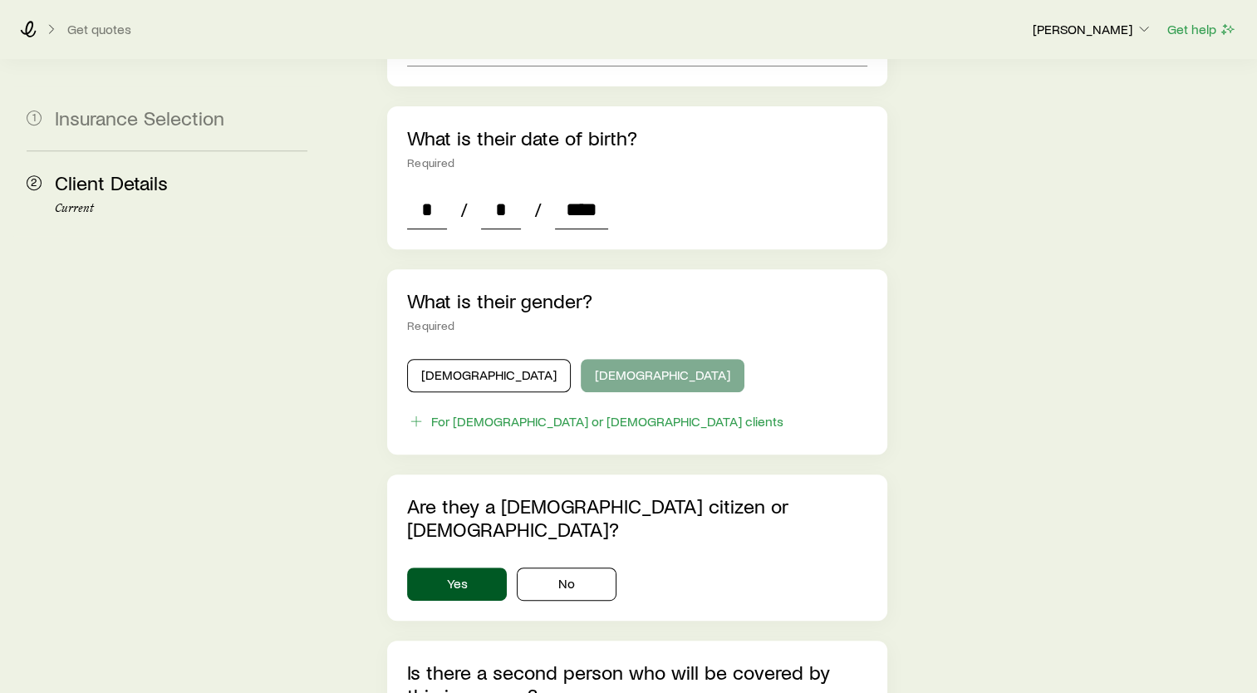
type input "****"
click at [581, 359] on button "[DEMOGRAPHIC_DATA]" at bounding box center [663, 375] width 164 height 33
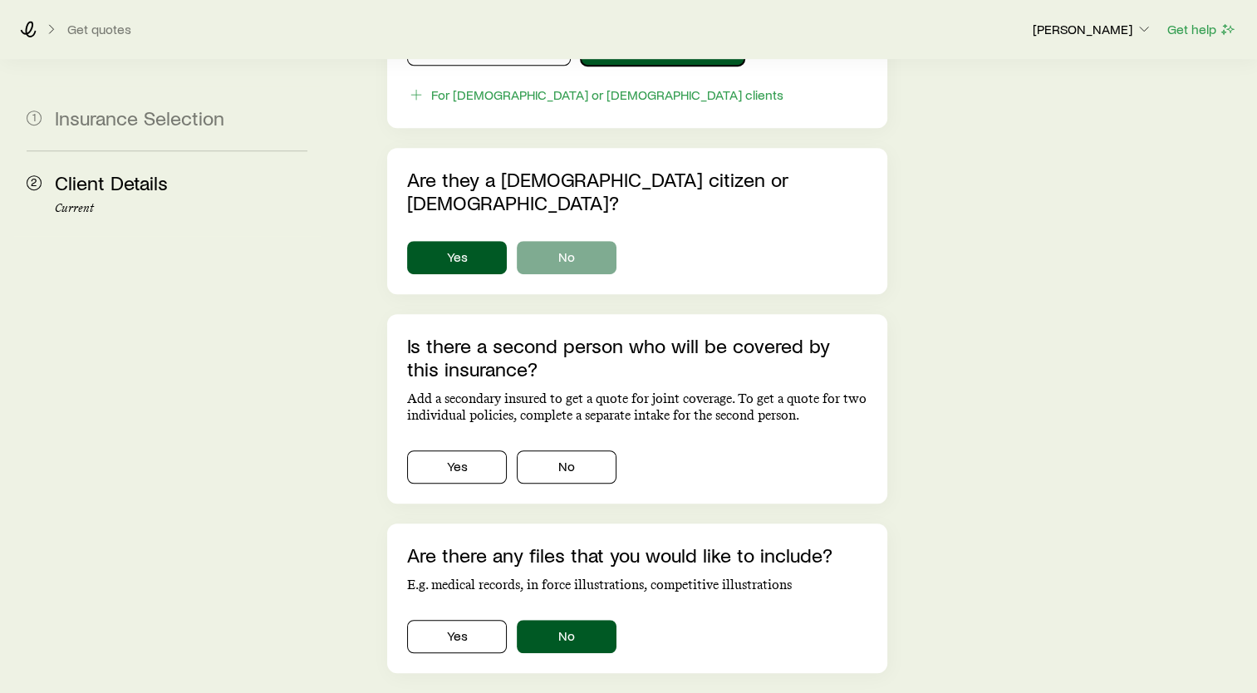
scroll to position [997, 0]
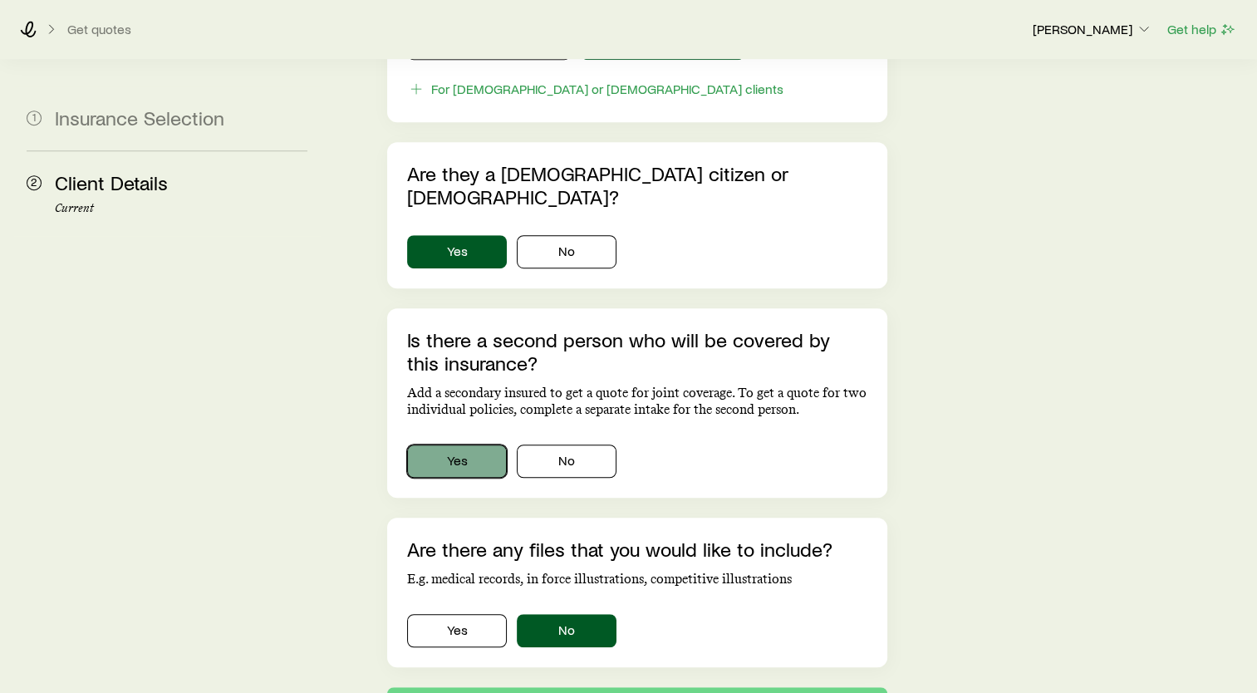
click at [463, 444] on button "Yes" at bounding box center [457, 460] width 100 height 33
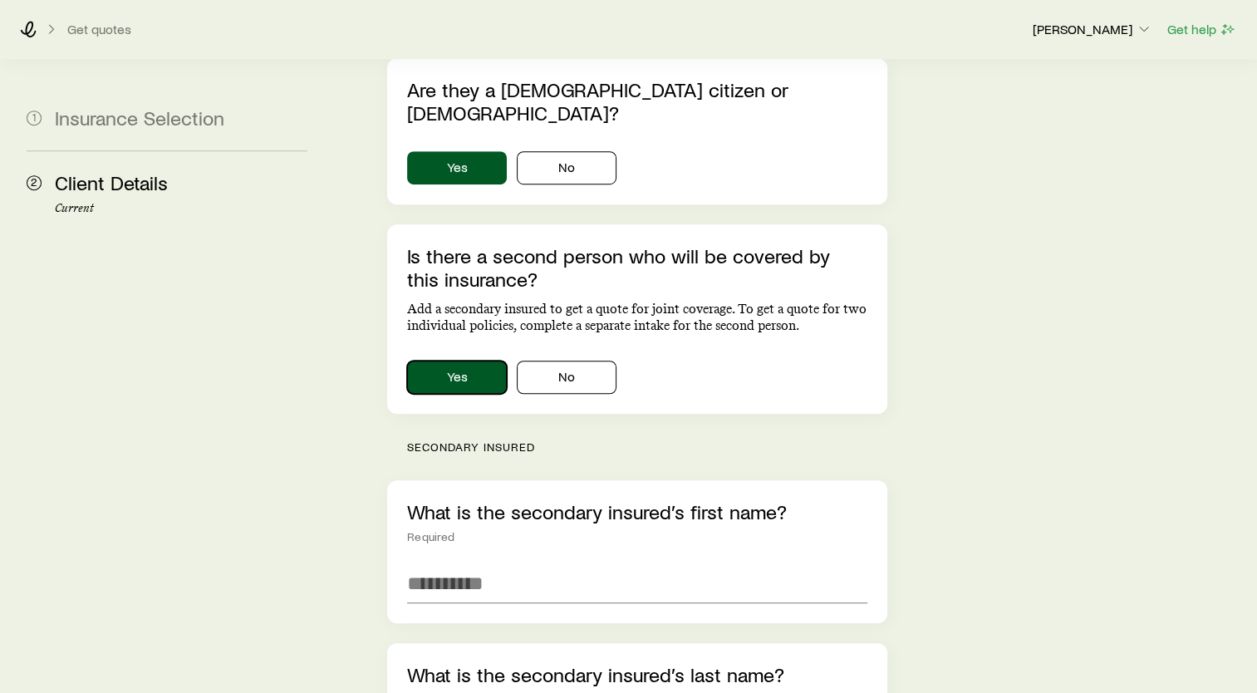
scroll to position [1163, 0]
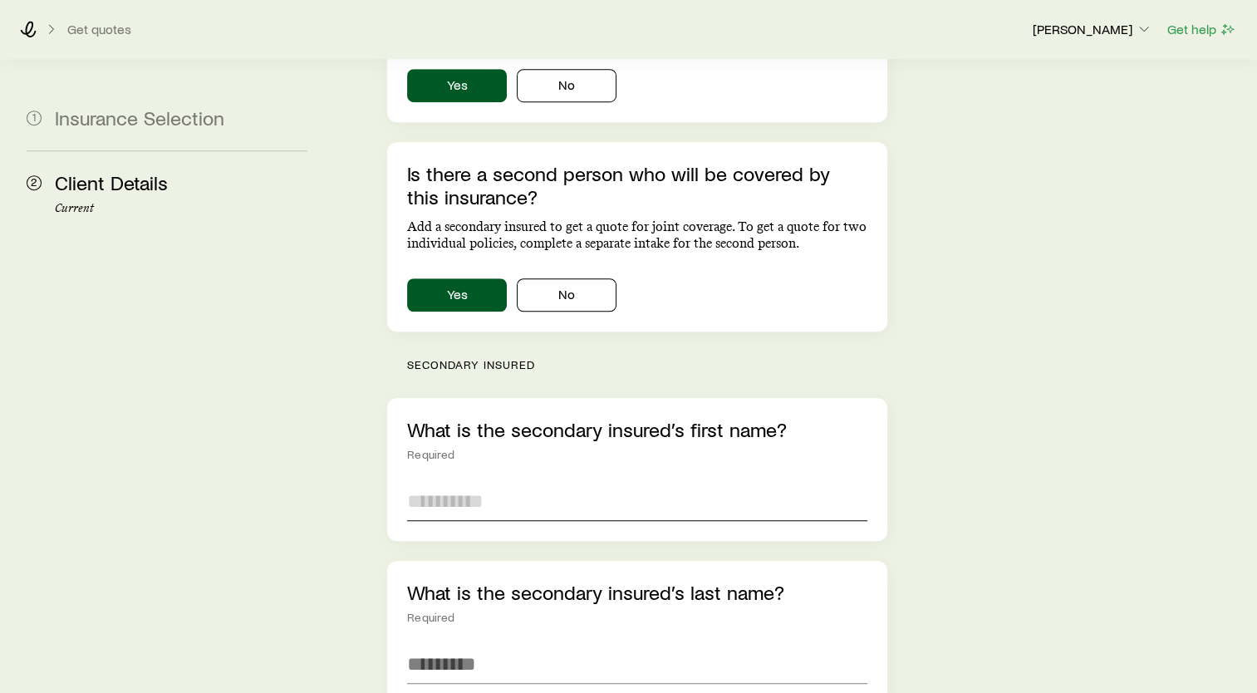
click at [522, 481] on input "text" at bounding box center [637, 501] width 460 height 40
type input "******"
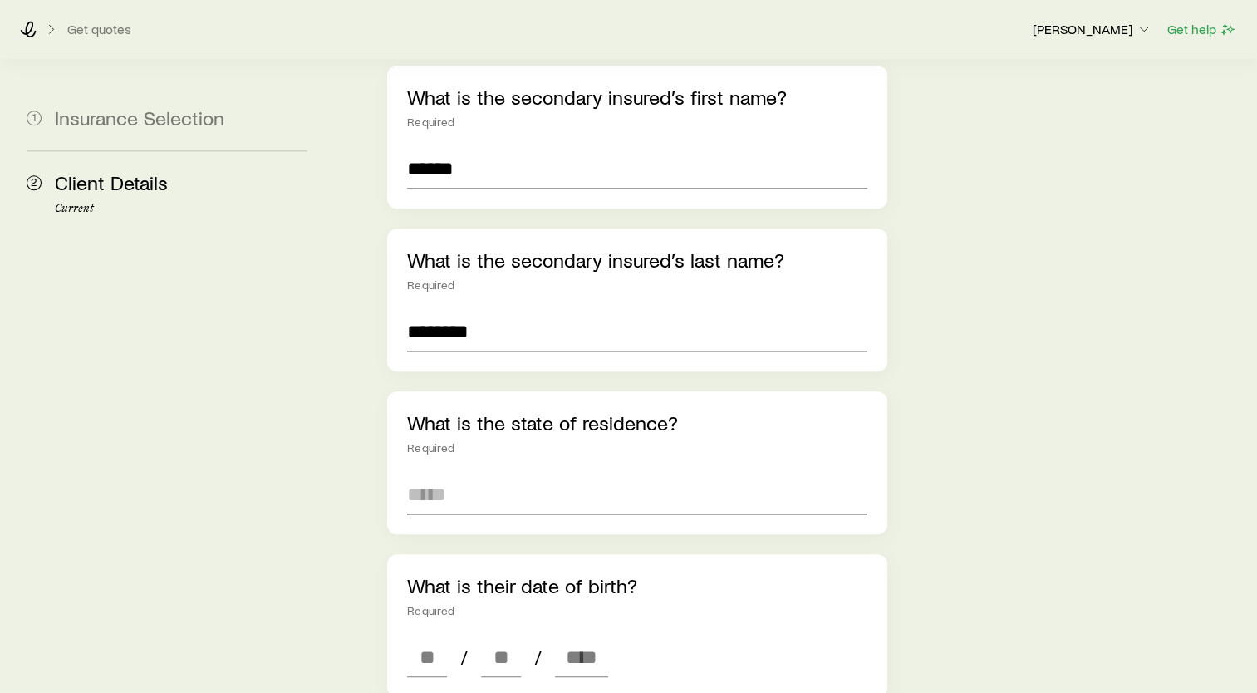
type input "********"
click at [509, 474] on input at bounding box center [637, 494] width 460 height 40
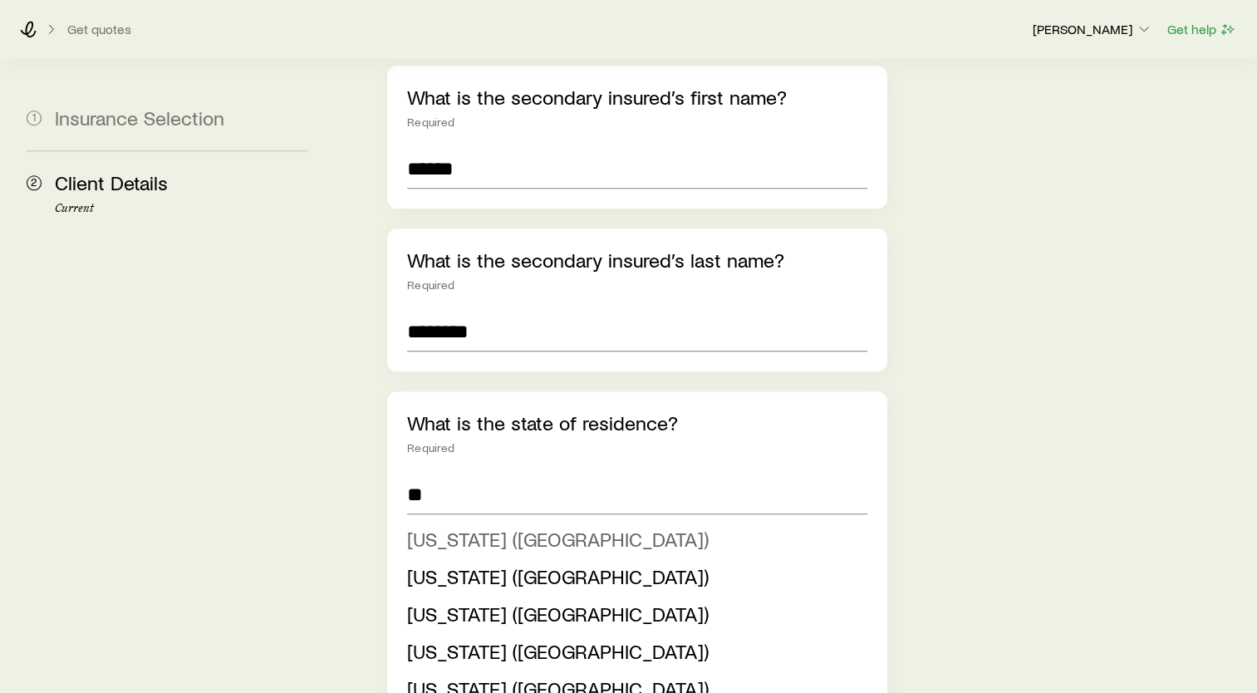
click at [420, 527] on span "[US_STATE] ([GEOGRAPHIC_DATA])" at bounding box center [558, 539] width 302 height 24
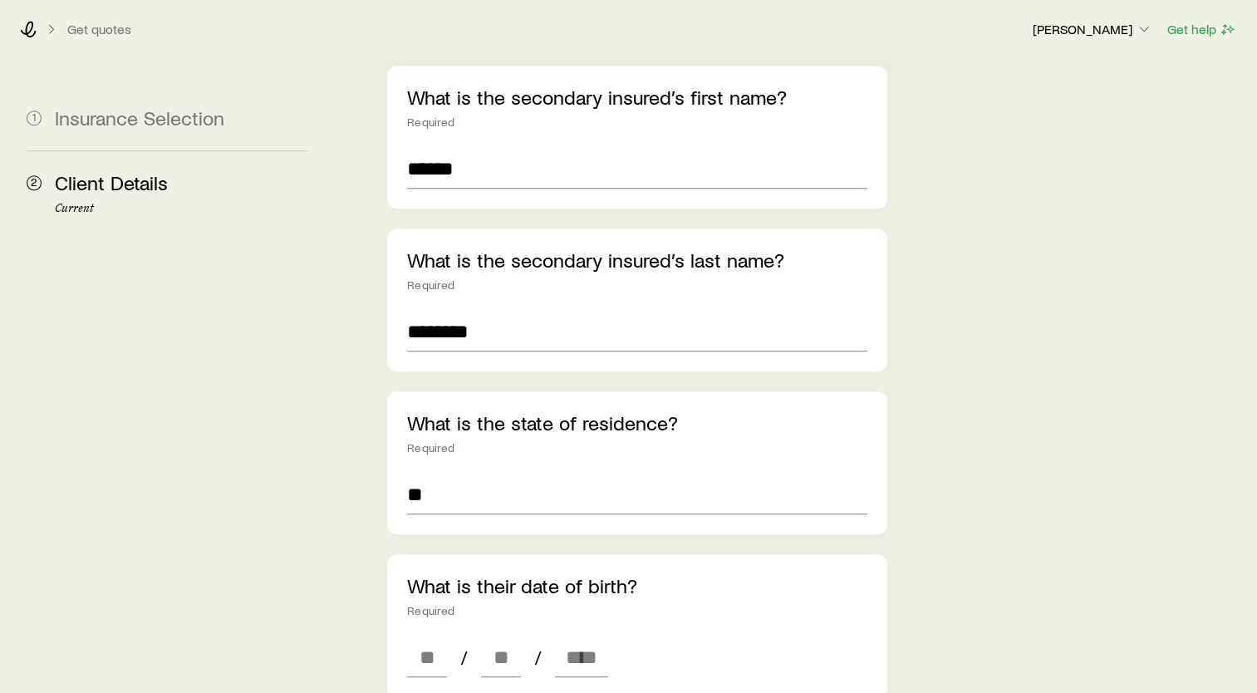
type input "**********"
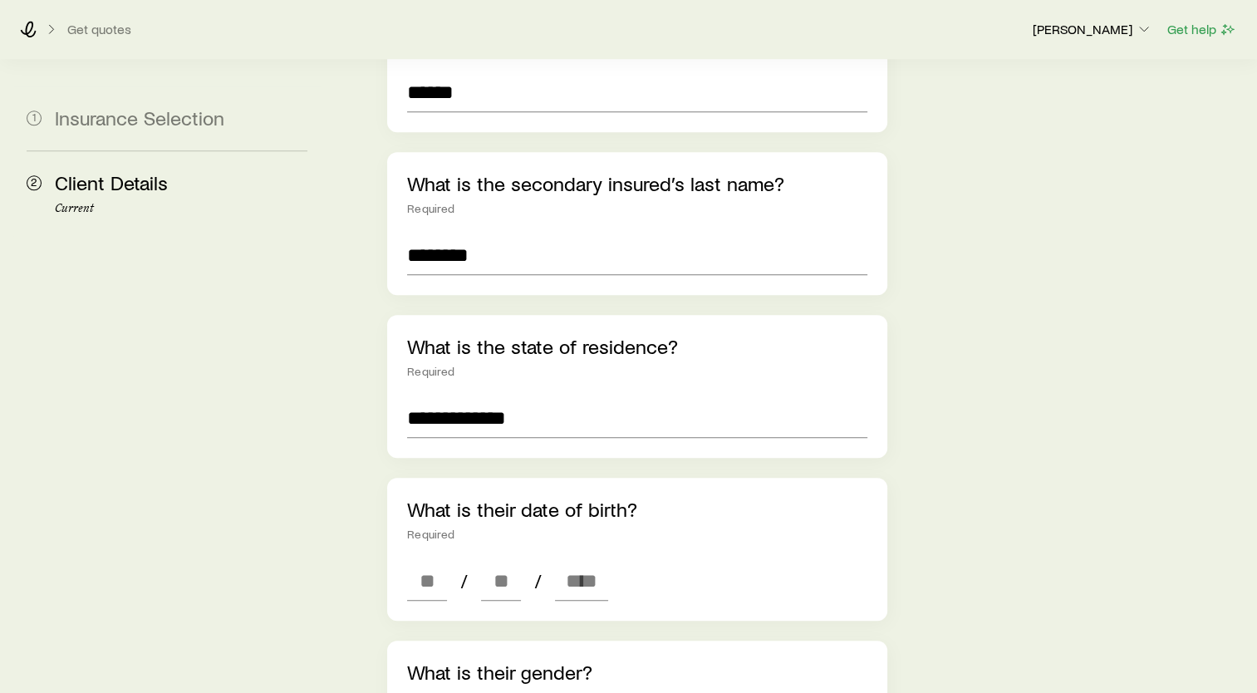
scroll to position [1662, 0]
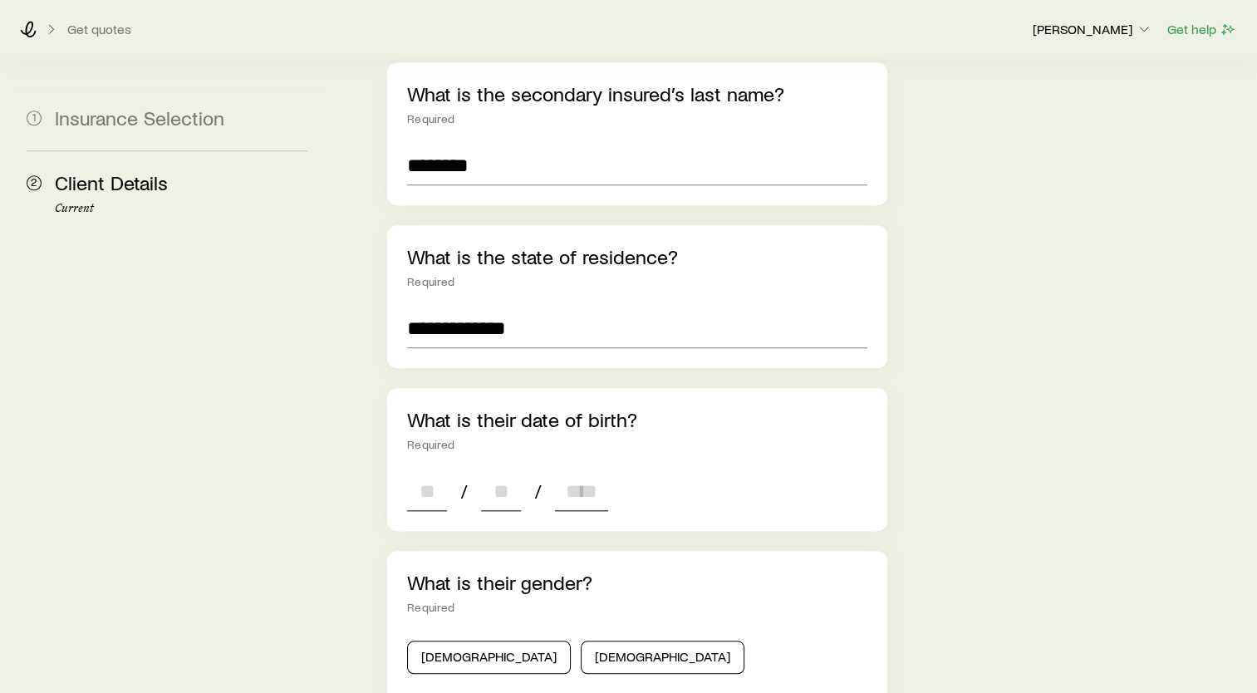
click at [418, 471] on input at bounding box center [427, 491] width 40 height 40
type input "**"
type input "****"
type input "*"
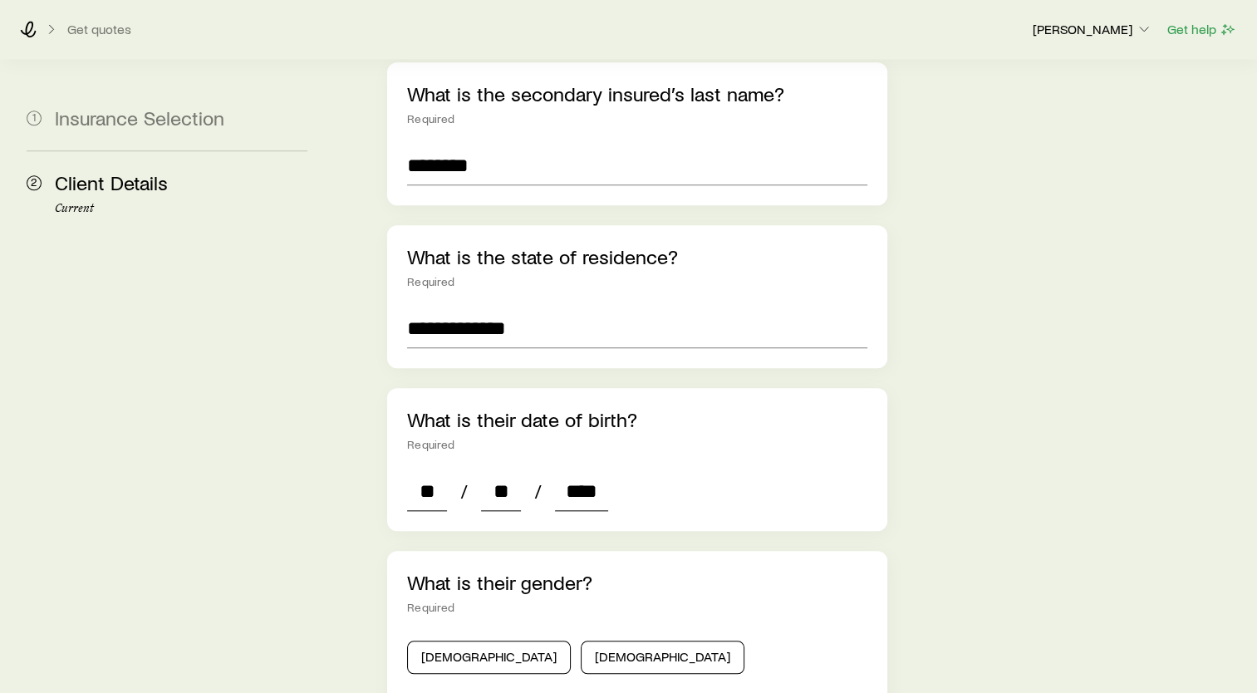
type input "*"
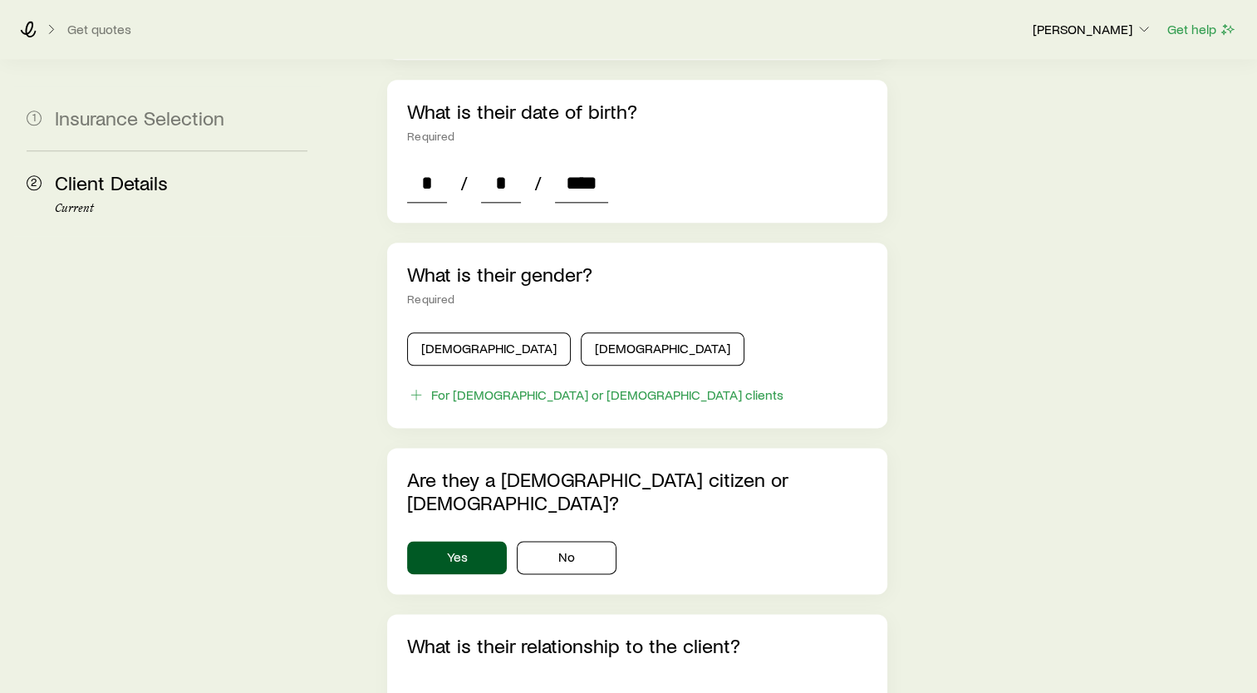
scroll to position [1994, 0]
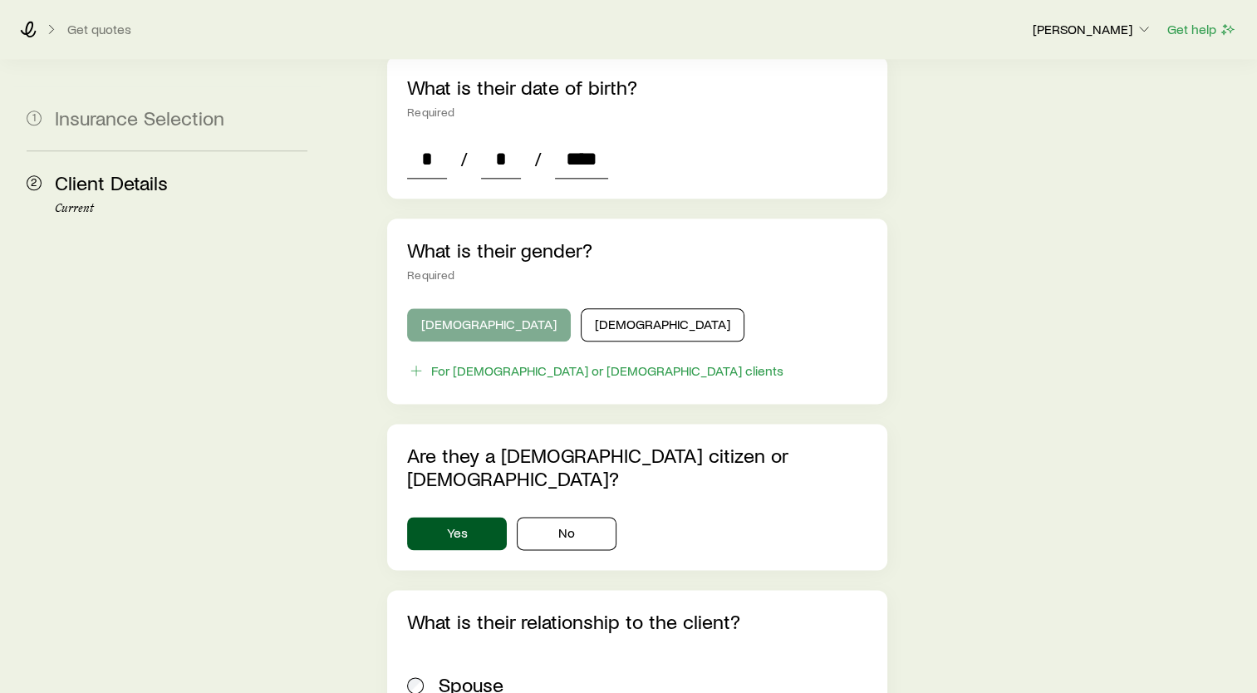
type input "****"
click at [465, 308] on button "[DEMOGRAPHIC_DATA]" at bounding box center [489, 324] width 164 height 33
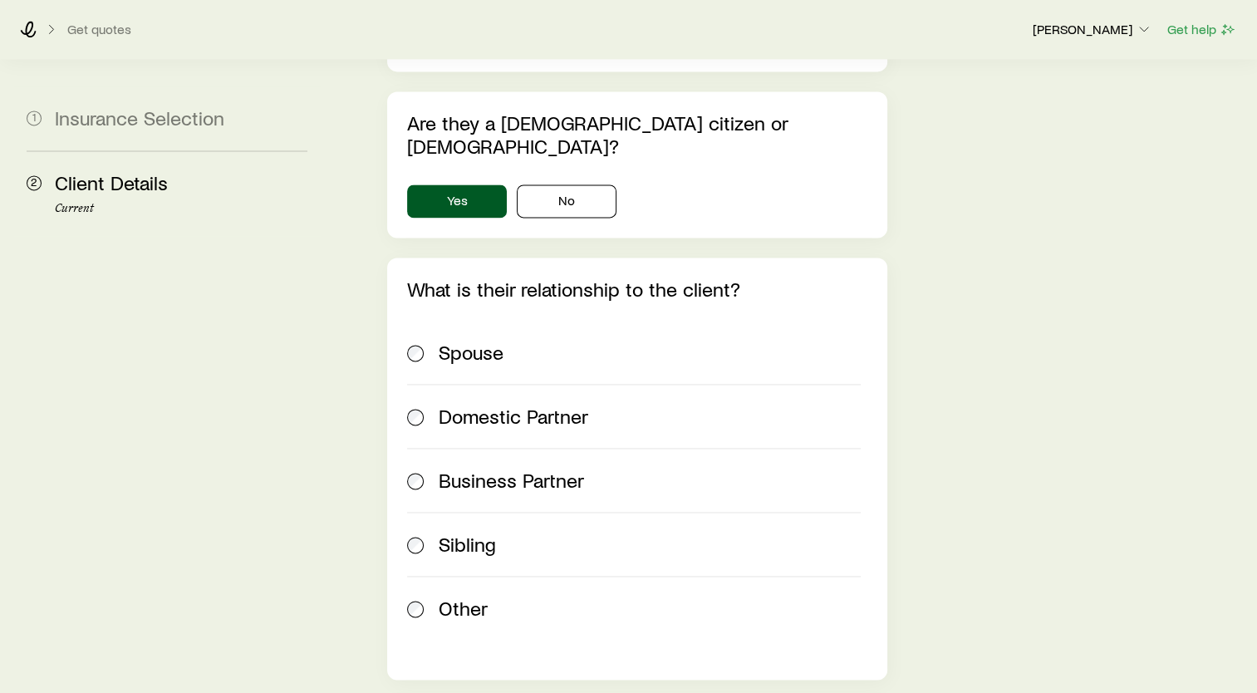
click at [465, 341] on span "Spouse" at bounding box center [471, 352] width 65 height 23
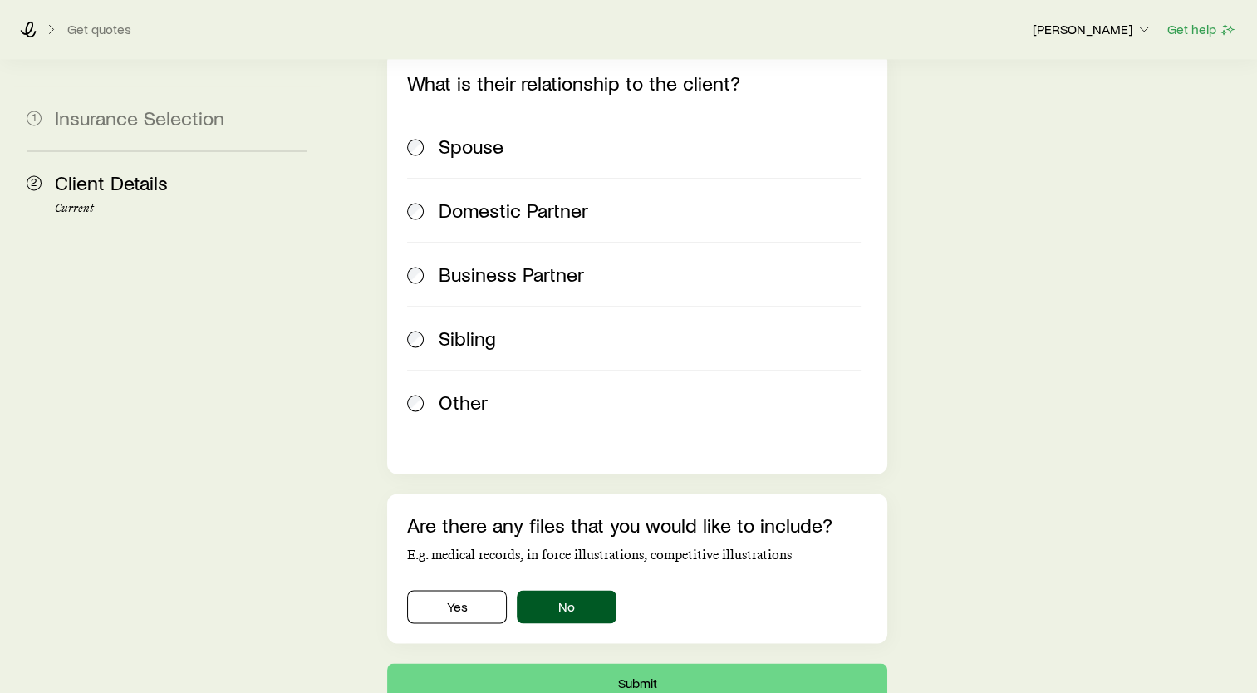
scroll to position [2541, 0]
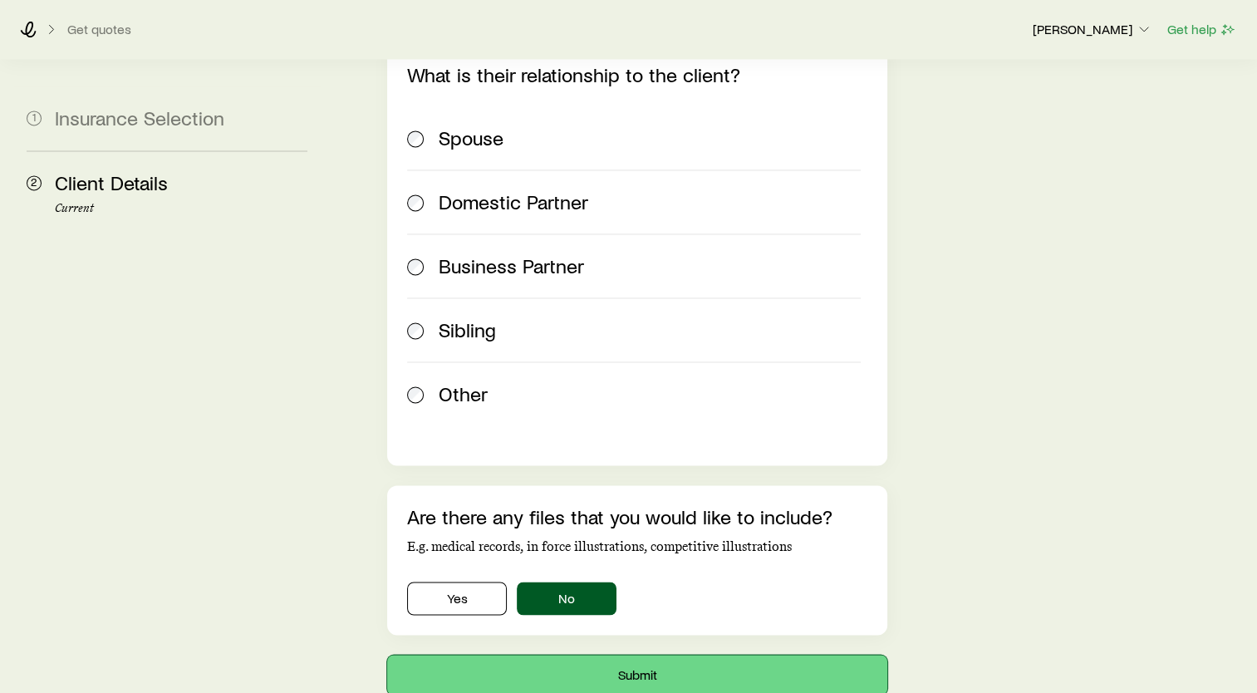
click at [681, 655] on button "Submit" at bounding box center [637, 675] width 500 height 40
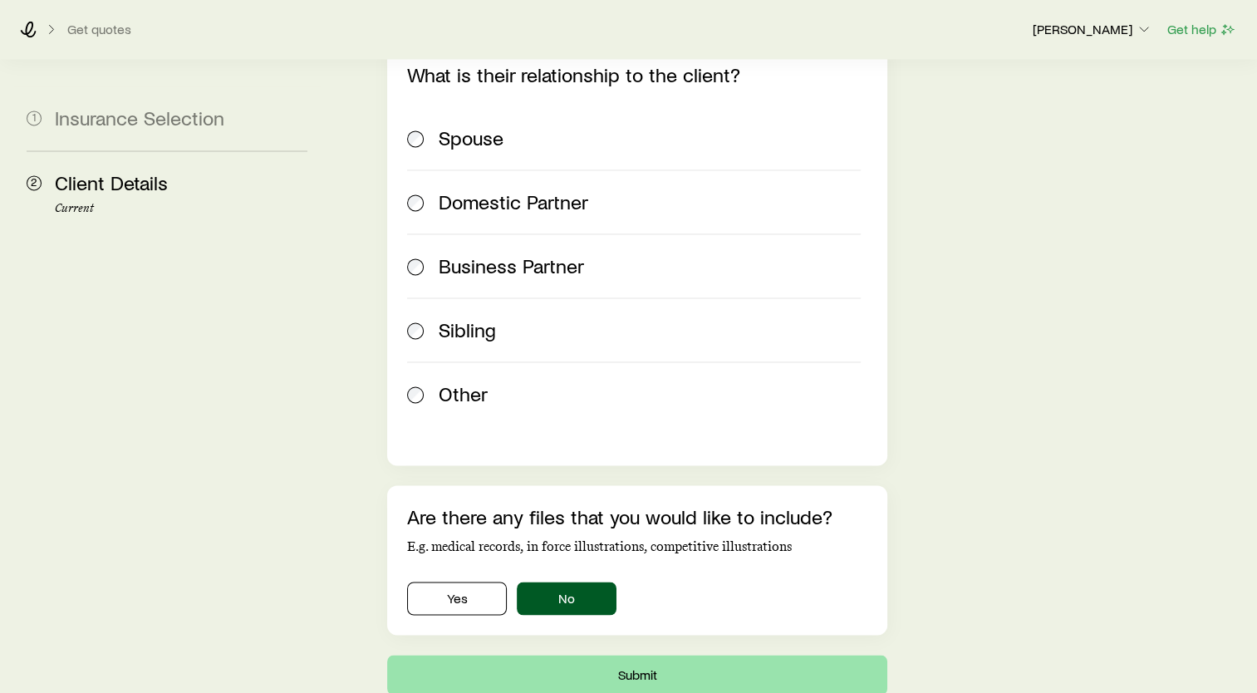
scroll to position [0, 0]
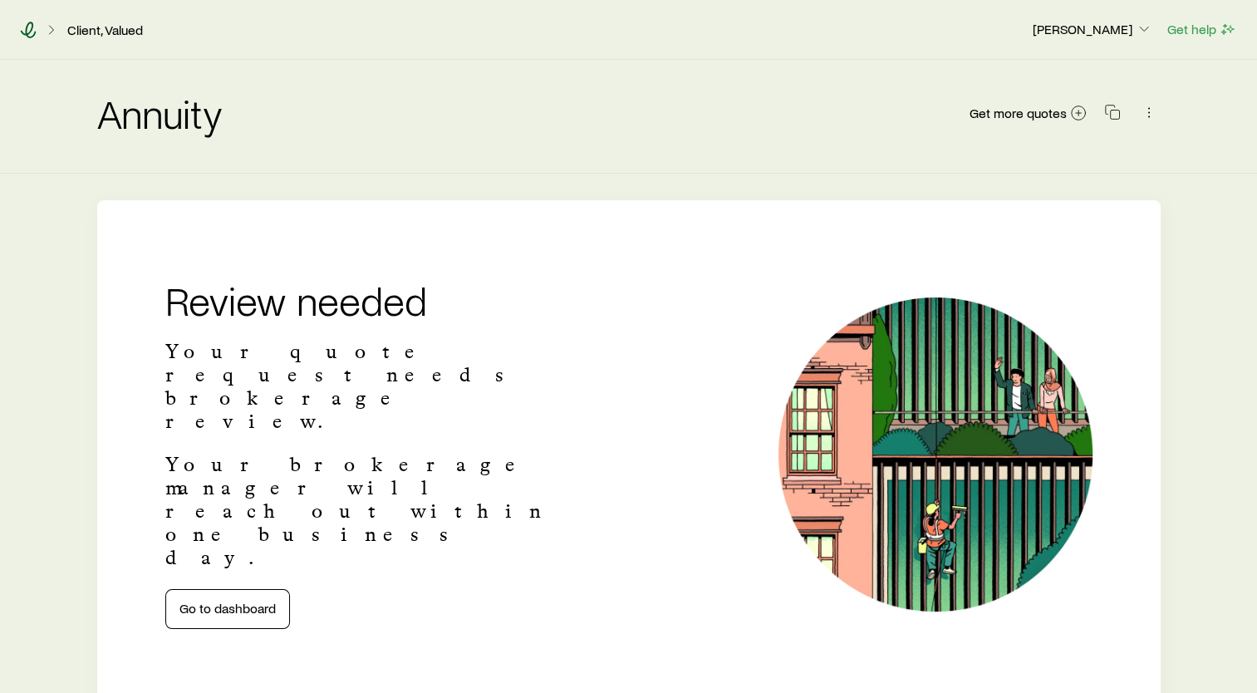
click at [30, 33] on icon at bounding box center [28, 30] width 17 height 17
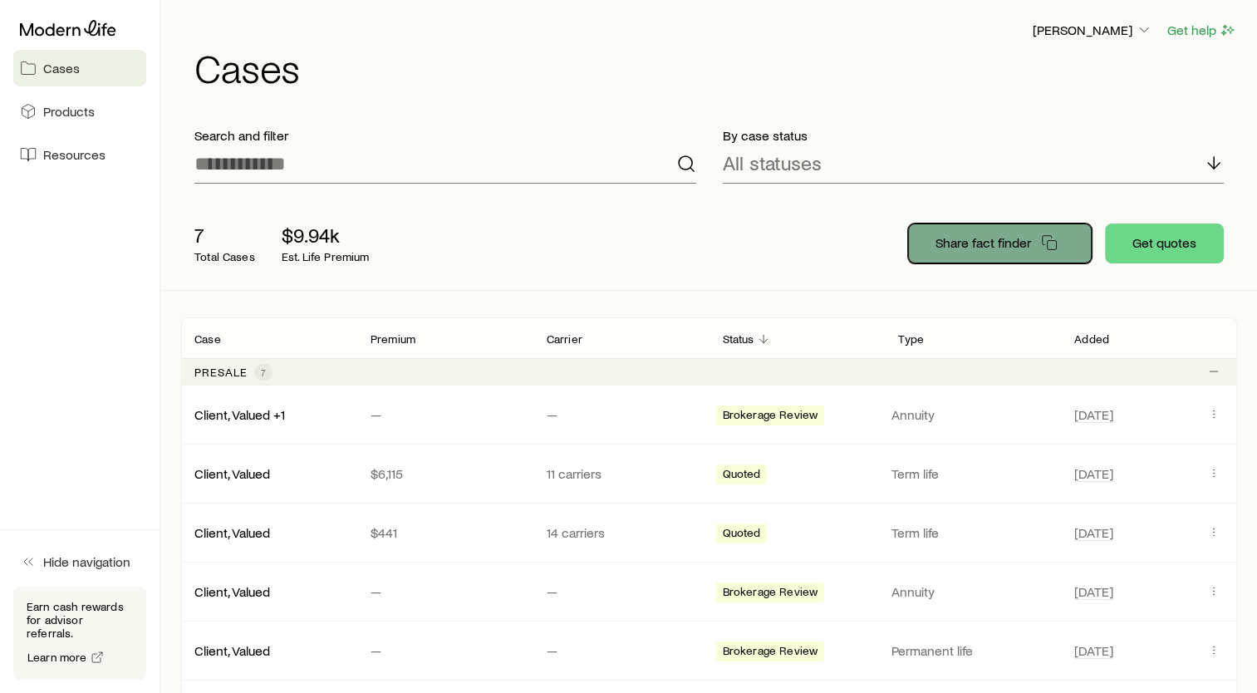
click at [1010, 238] on p "Share fact finder" at bounding box center [983, 242] width 96 height 17
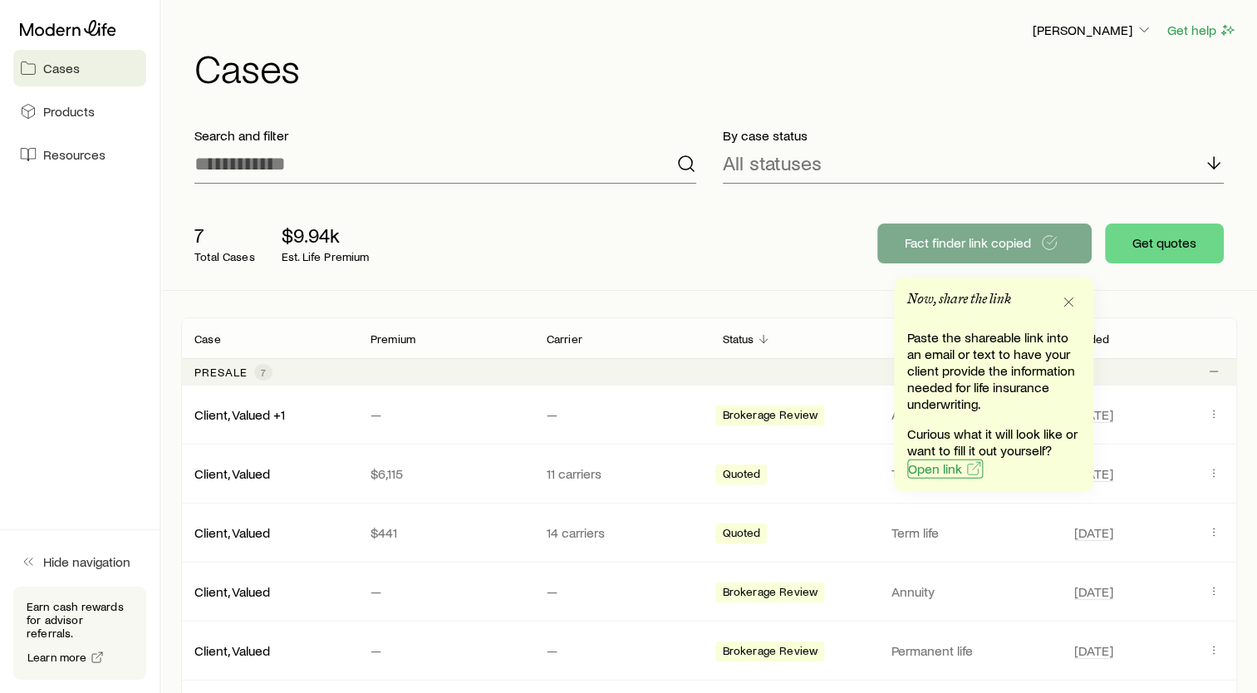
click at [957, 470] on span "Open link" at bounding box center [935, 468] width 54 height 13
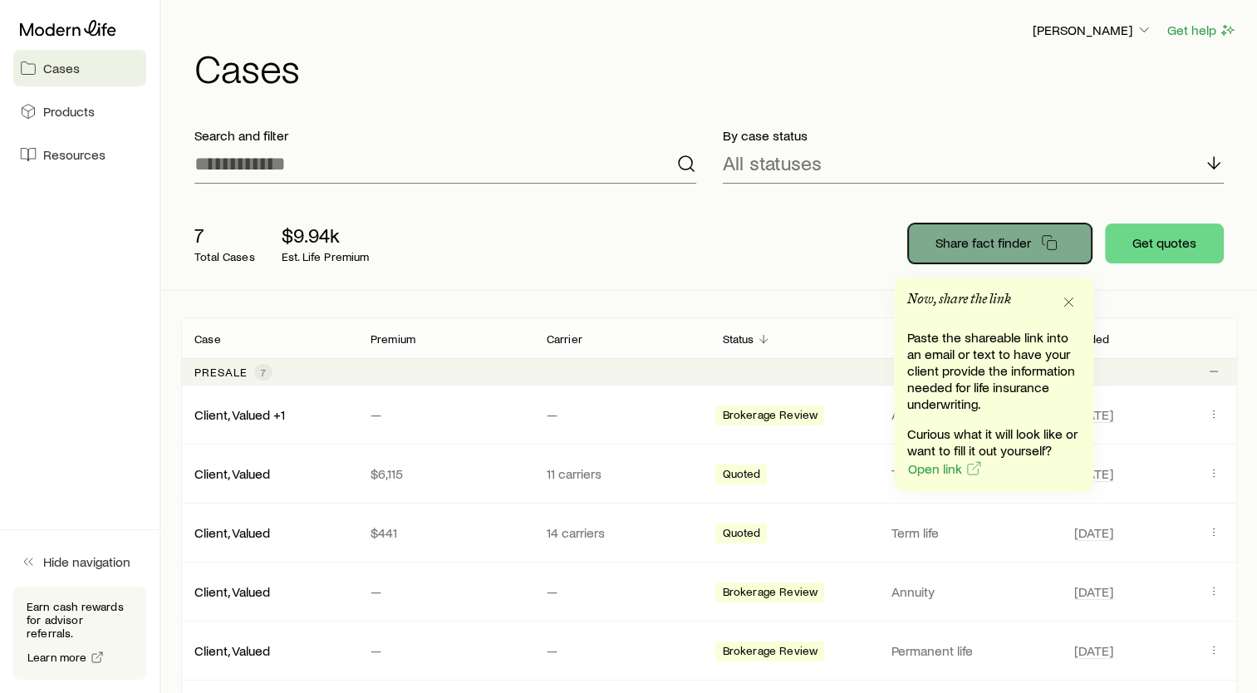
click at [1017, 238] on p "Share fact finder" at bounding box center [983, 242] width 96 height 17
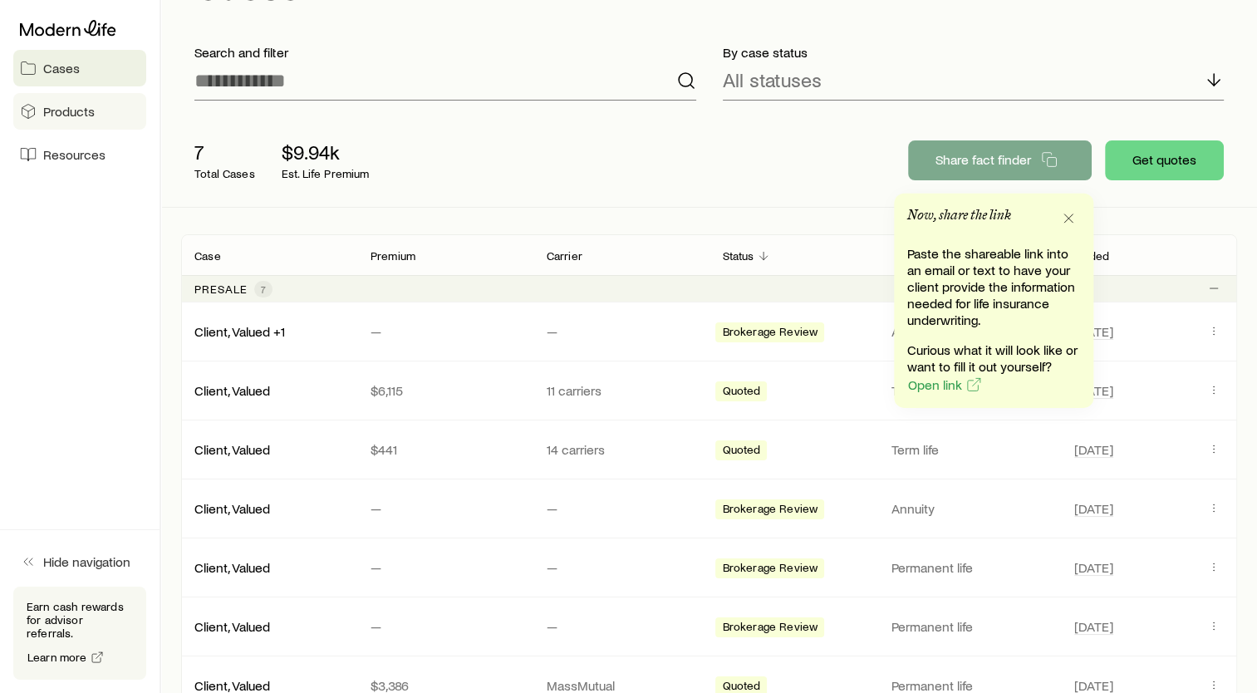
click at [20, 120] on link "Products" at bounding box center [79, 111] width 133 height 37
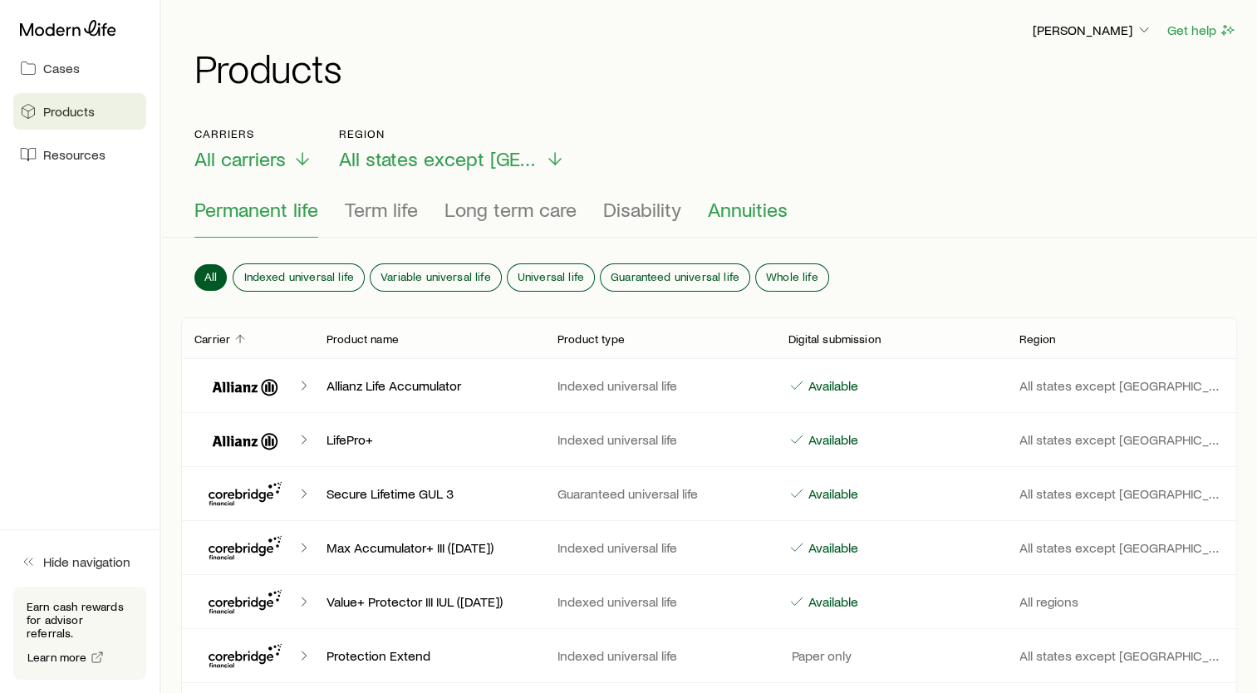
click at [728, 213] on span "Annuities" at bounding box center [748, 209] width 80 height 23
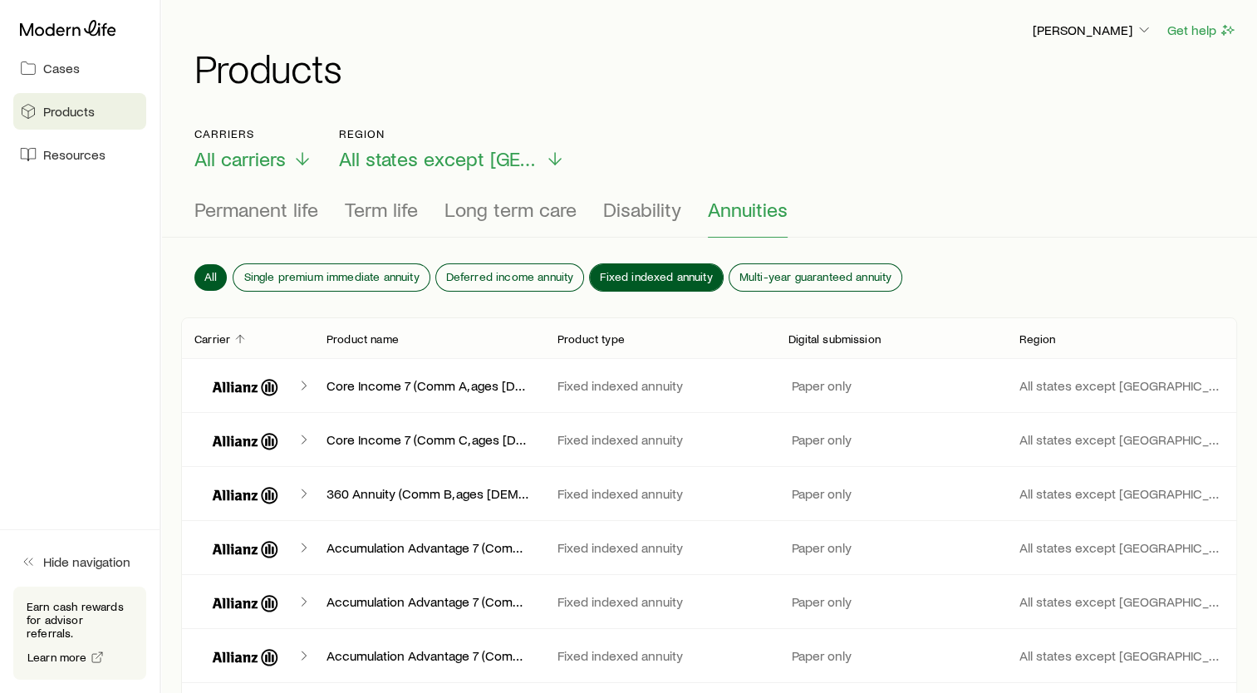
click at [631, 271] on span "Fixed indexed annuity" at bounding box center [656, 276] width 112 height 13
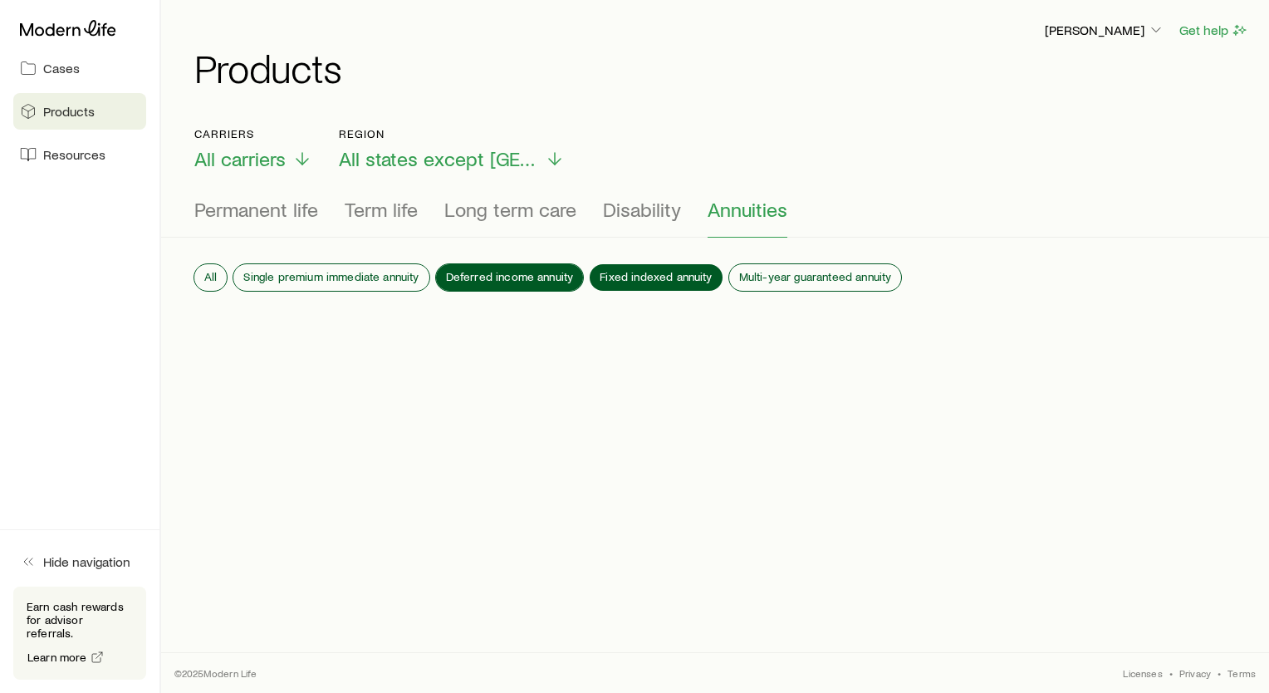
click at [533, 273] on span "Deferred income annuity" at bounding box center [510, 276] width 128 height 13
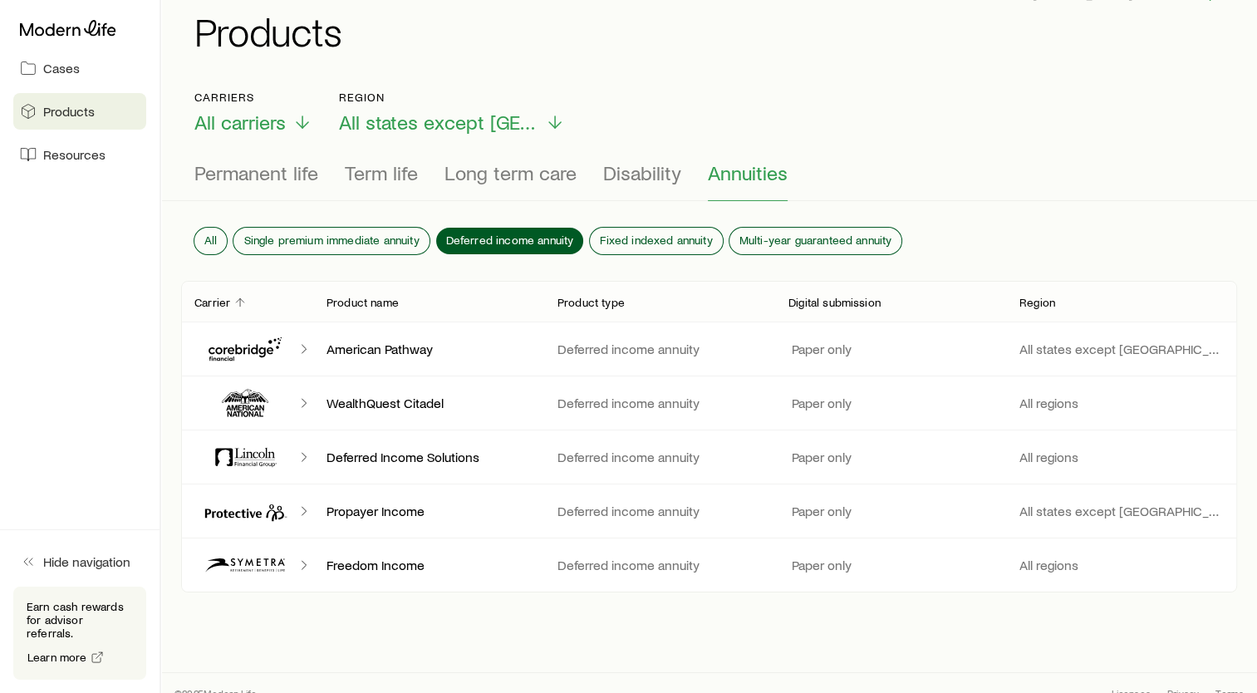
scroll to position [54, 0]
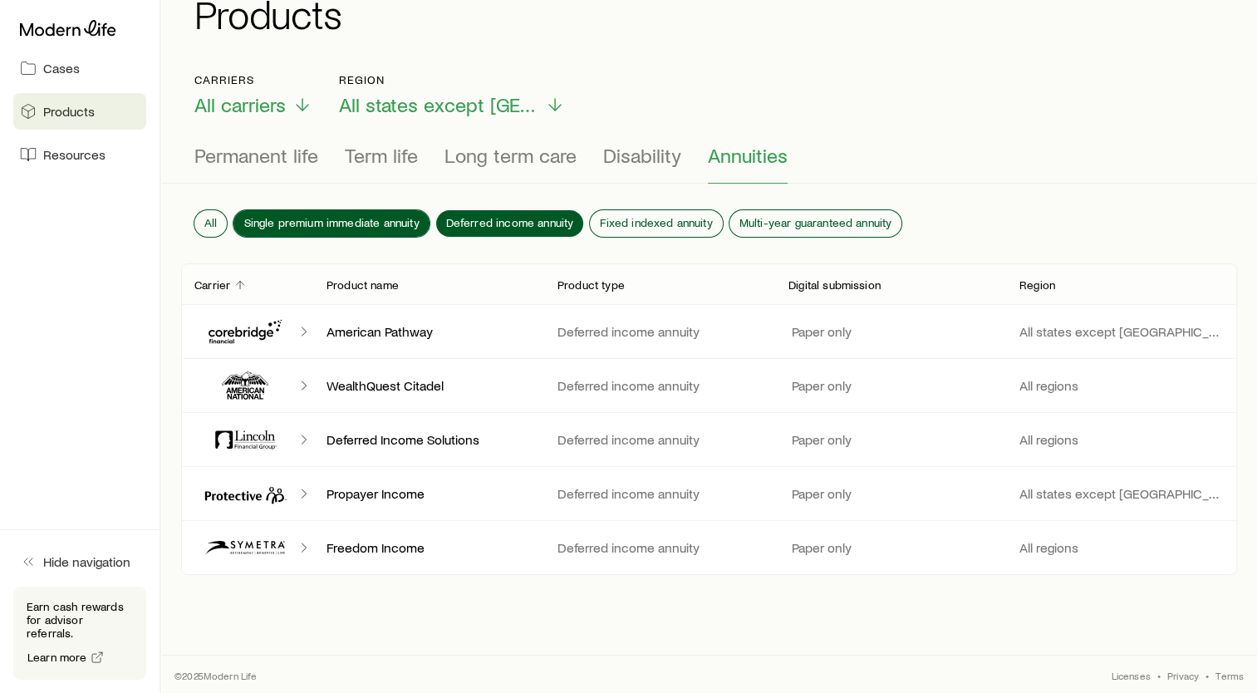
click at [391, 222] on button "Single premium immediate annuity" at bounding box center [330, 223] width 195 height 27
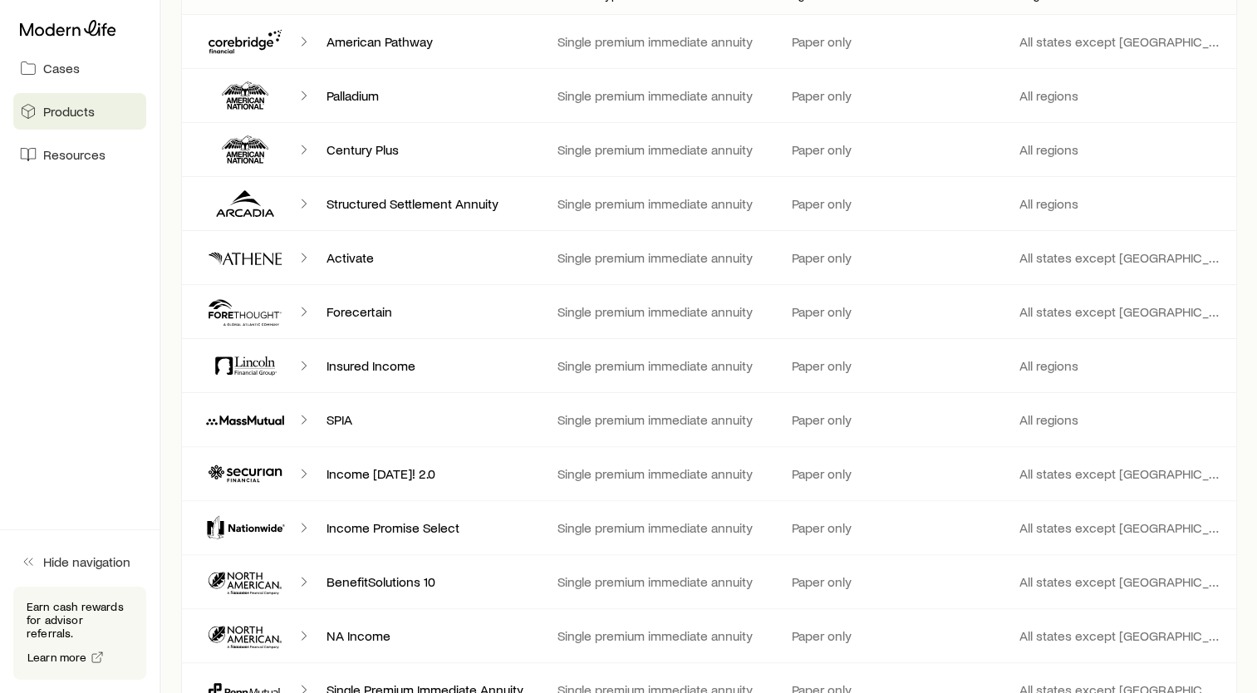
scroll to position [372, 0]
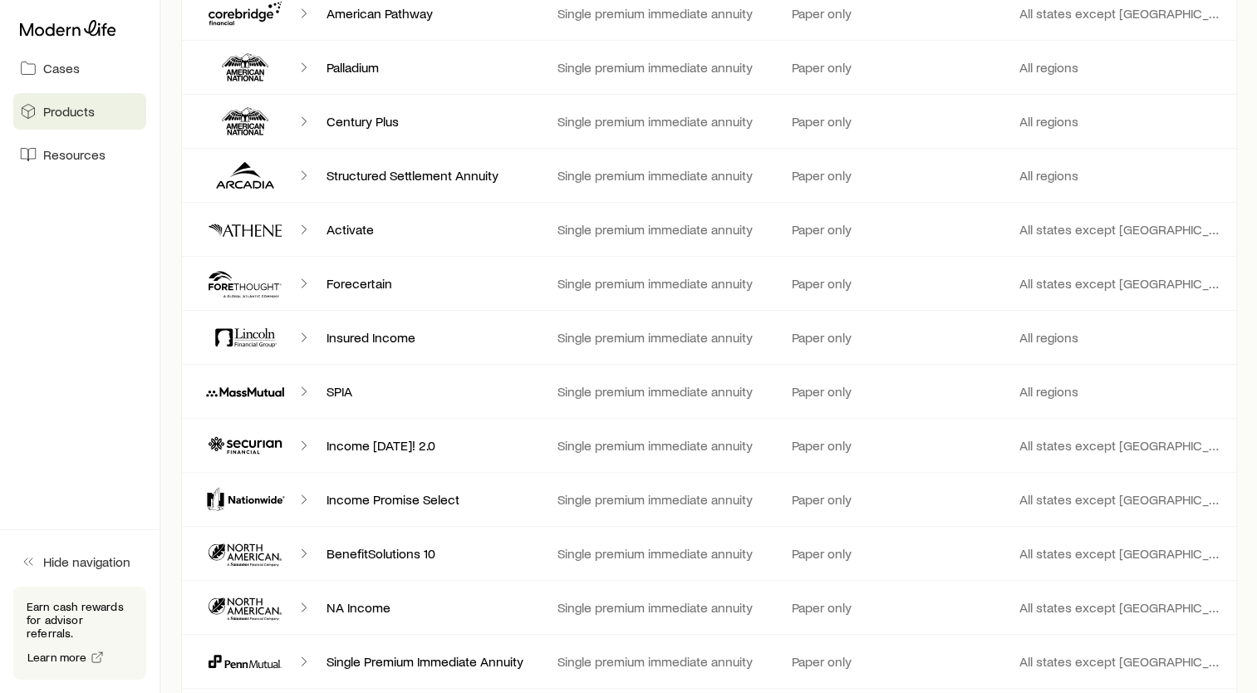
click at [302, 389] on icon "Client cases" at bounding box center [304, 391] width 17 height 17
click at [304, 390] on polyline "Client cases" at bounding box center [304, 391] width 4 height 8
click at [409, 396] on p "SPIA" at bounding box center [428, 391] width 204 height 17
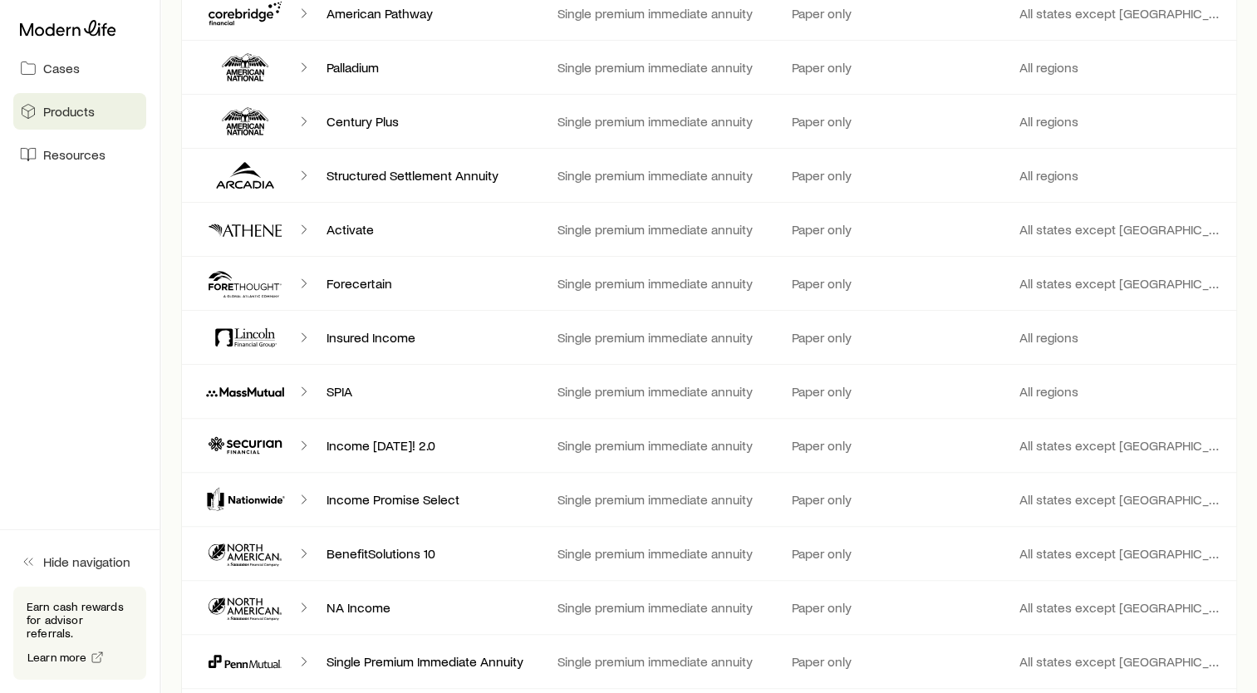
click at [792, 400] on div "SPIA Single premium immediate annuity Paper only All regions" at bounding box center [709, 391] width 1056 height 53
click at [1009, 388] on div "All regions" at bounding box center [1121, 391] width 231 height 17
click at [888, 395] on div "Paper only" at bounding box center [890, 391] width 204 height 17
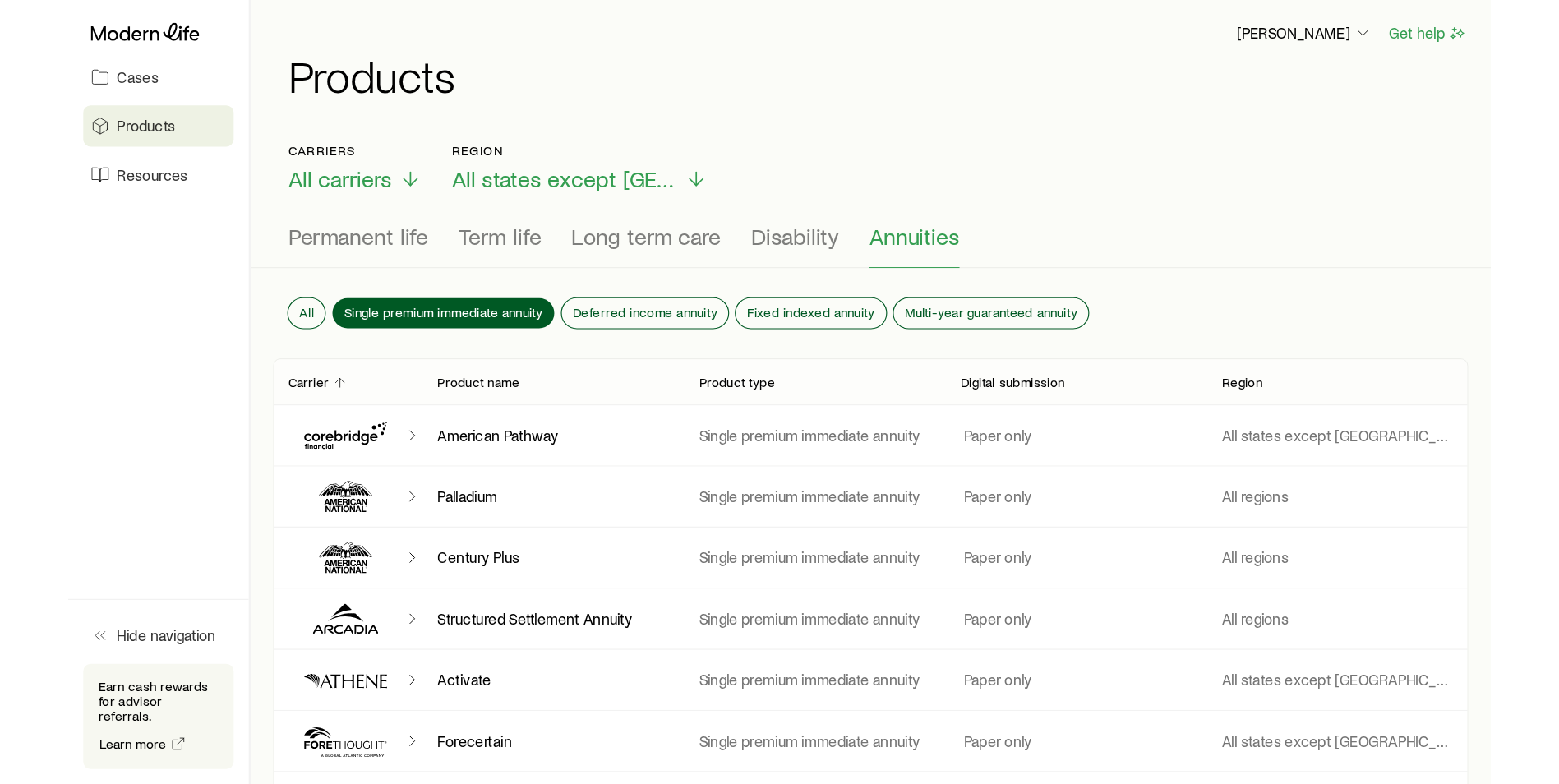
scroll to position [0, 0]
